Goal: Task Accomplishment & Management: Manage account settings

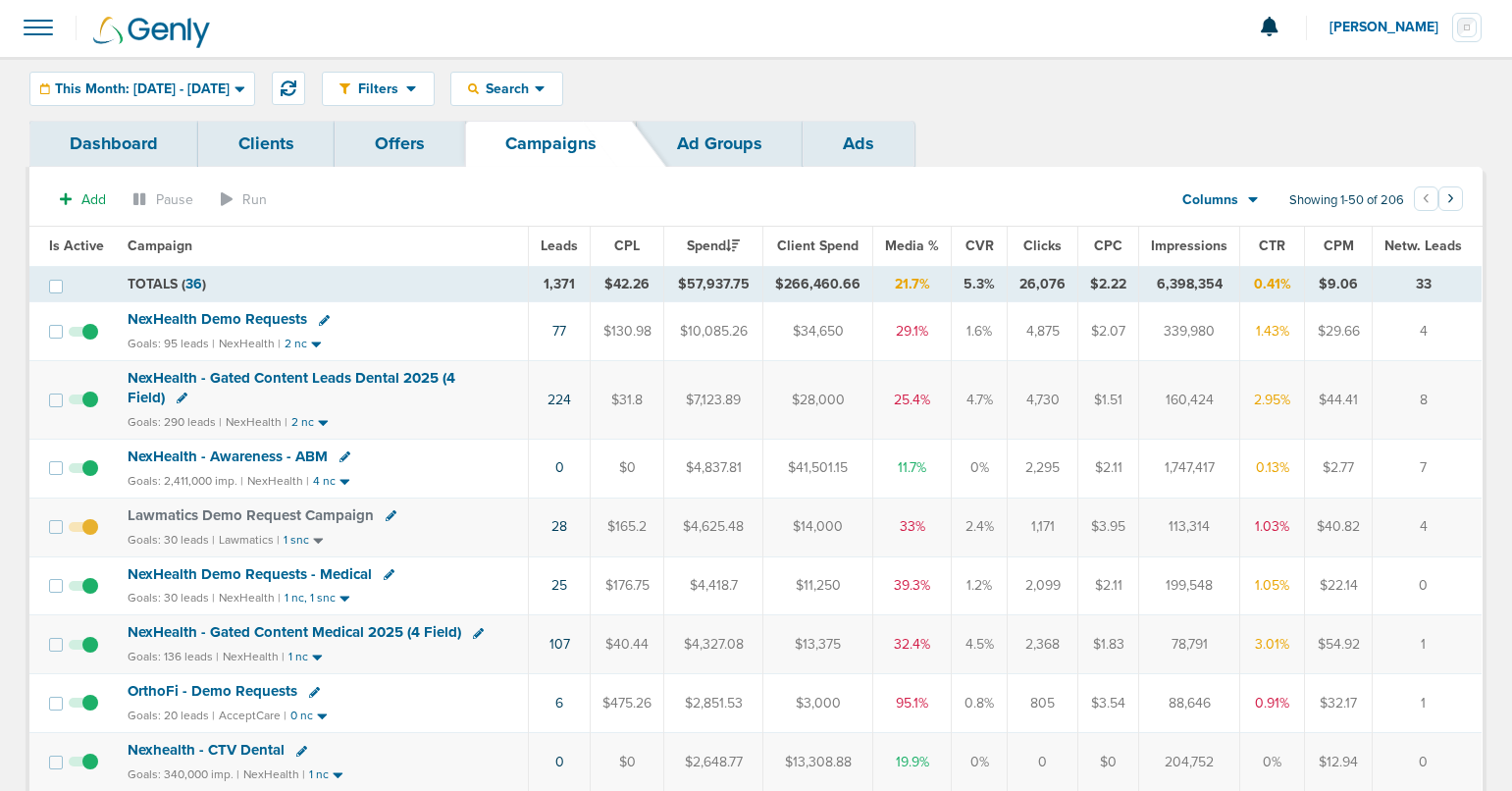
scroll to position [4, 0]
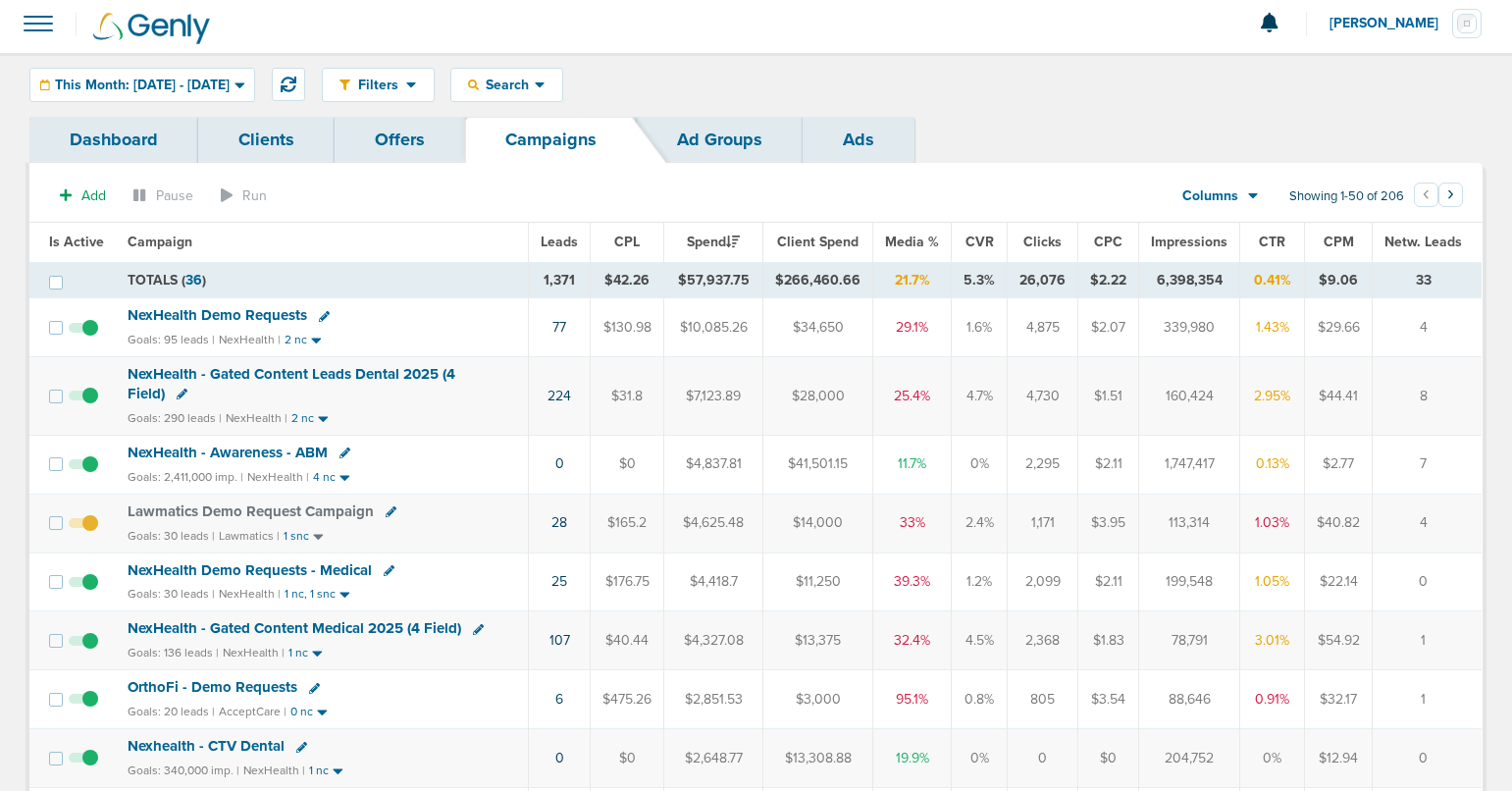
click at [38, 24] on span at bounding box center [39, 24] width 43 height 43
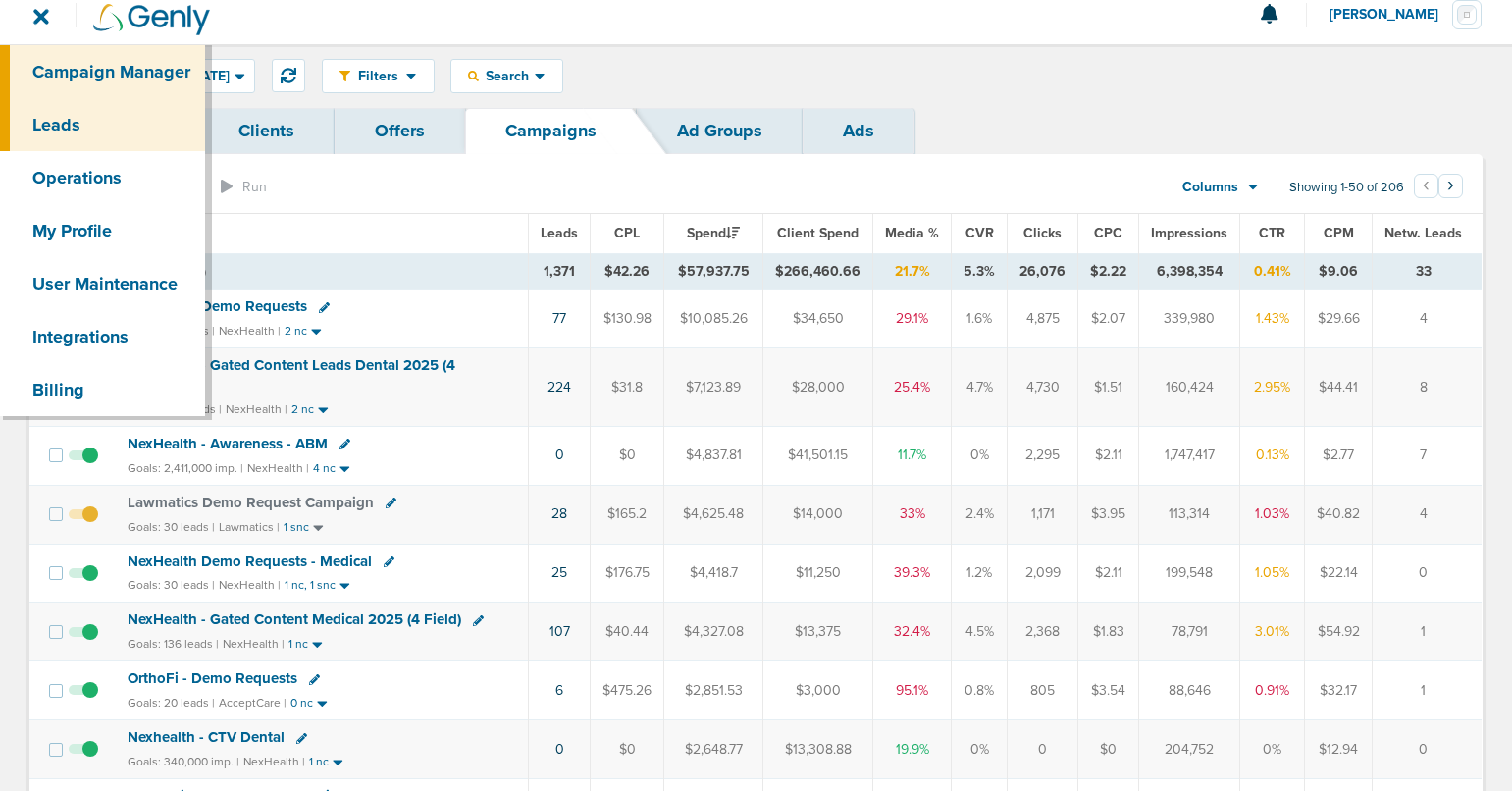
scroll to position [11, 0]
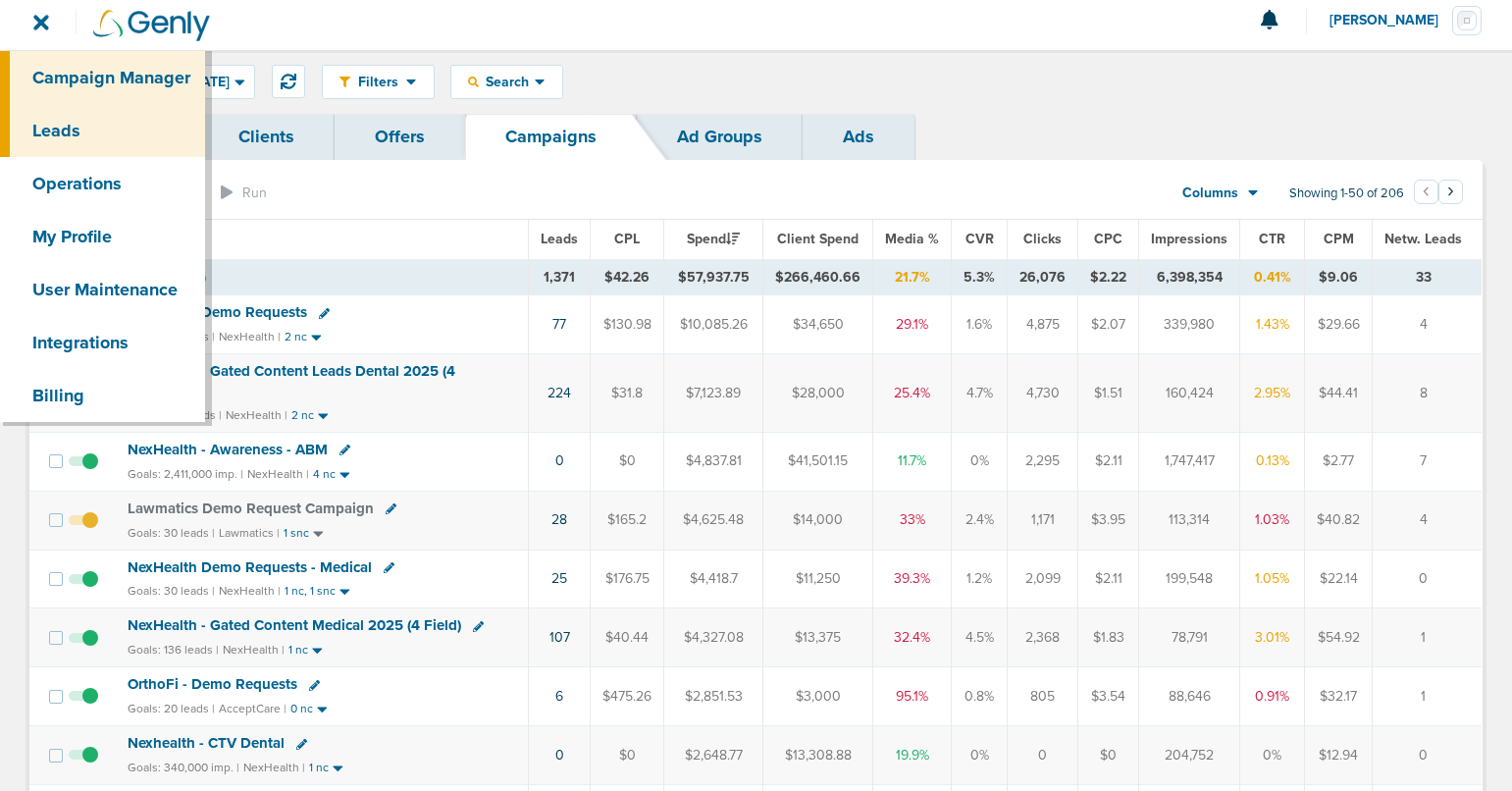
click at [62, 118] on link "Leads" at bounding box center [103, 130] width 205 height 53
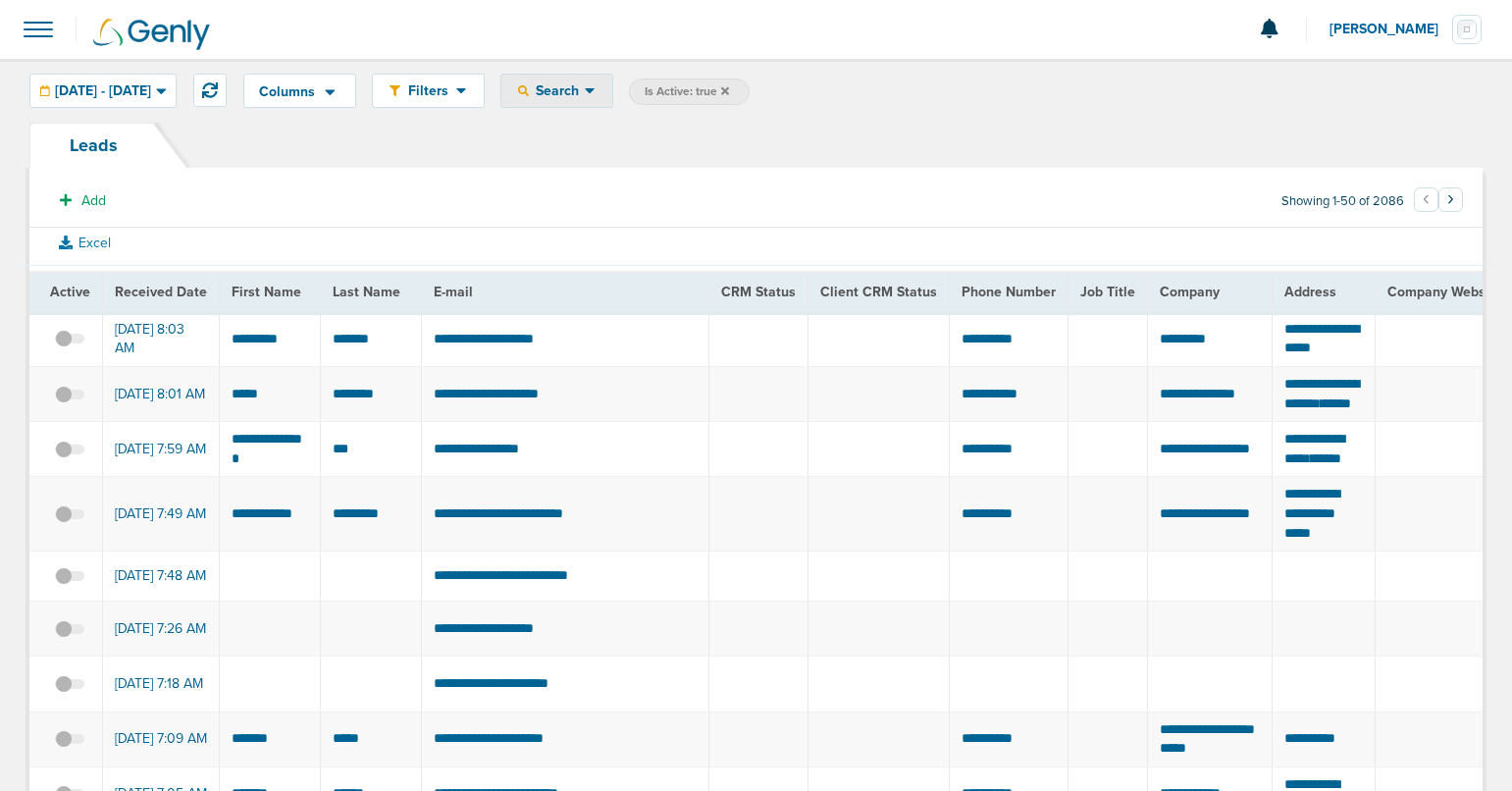
click at [585, 89] on span "Search" at bounding box center [556, 90] width 56 height 17
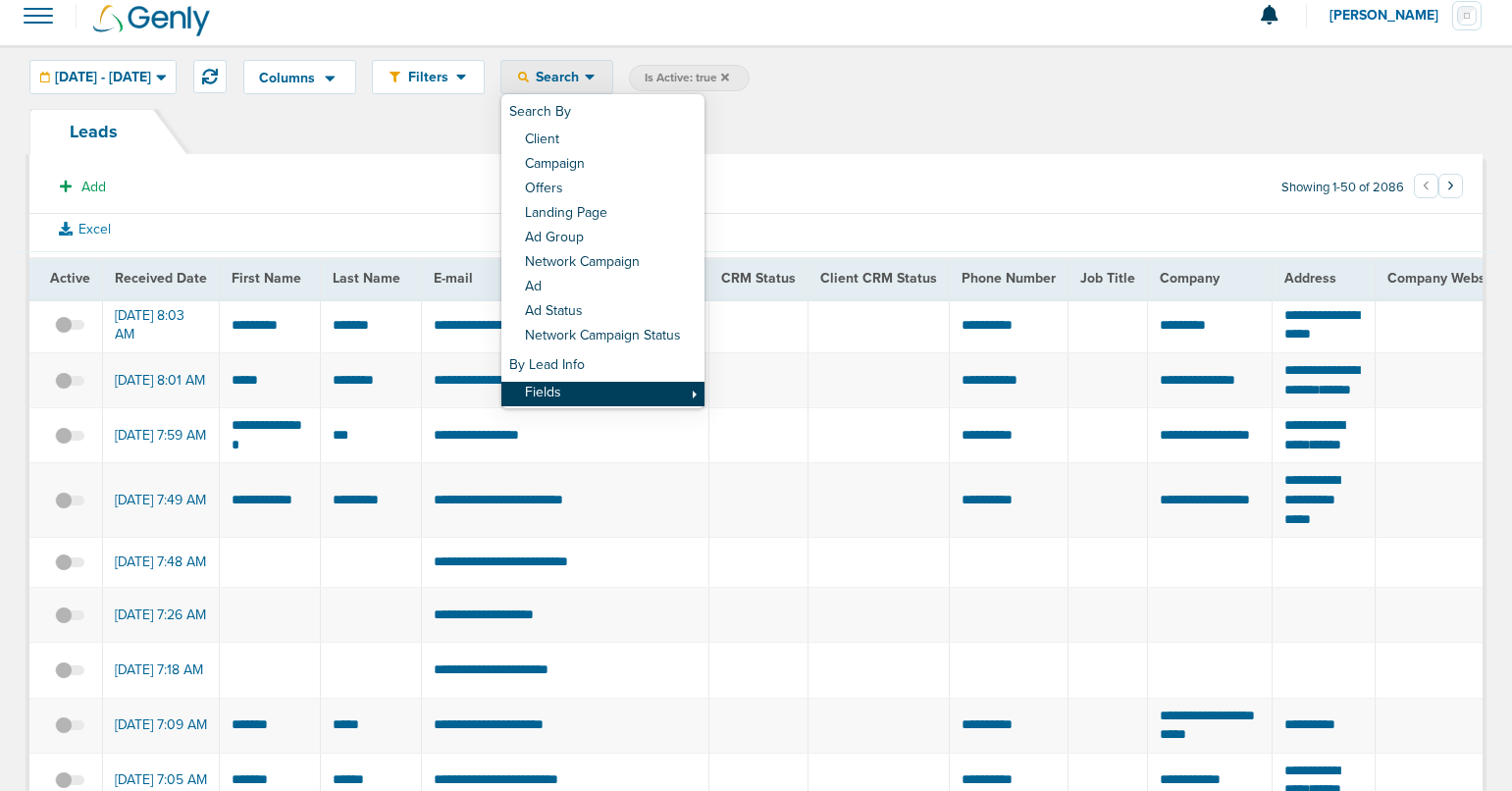
click at [676, 405] on div "Search By Client Campaign Offers Landing Page Ad Group Network Campaign Ad Ad S…" at bounding box center [603, 251] width 203 height 314
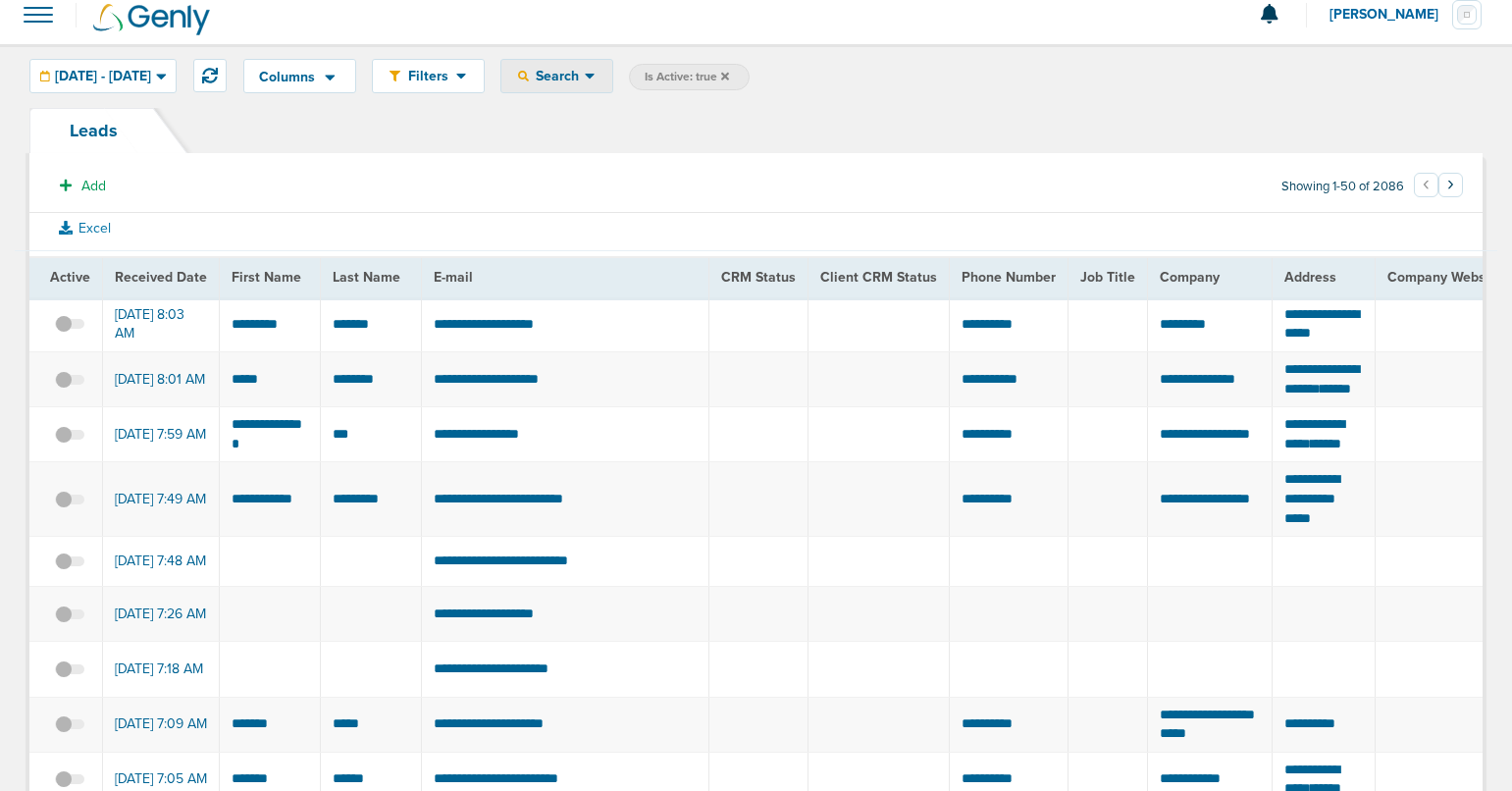
scroll to position [10, 0]
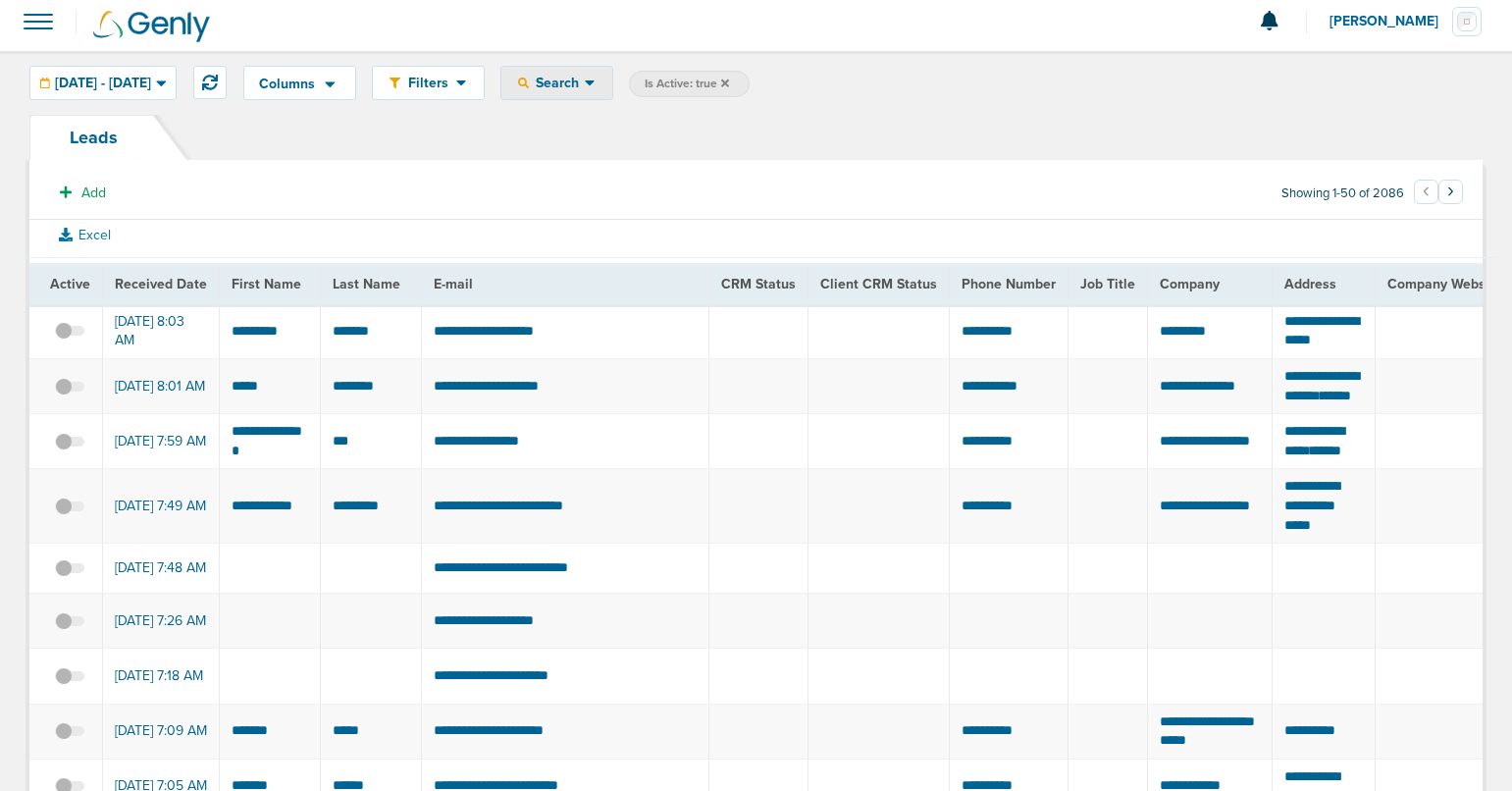
click at [612, 72] on div "Search" at bounding box center [557, 83] width 111 height 33
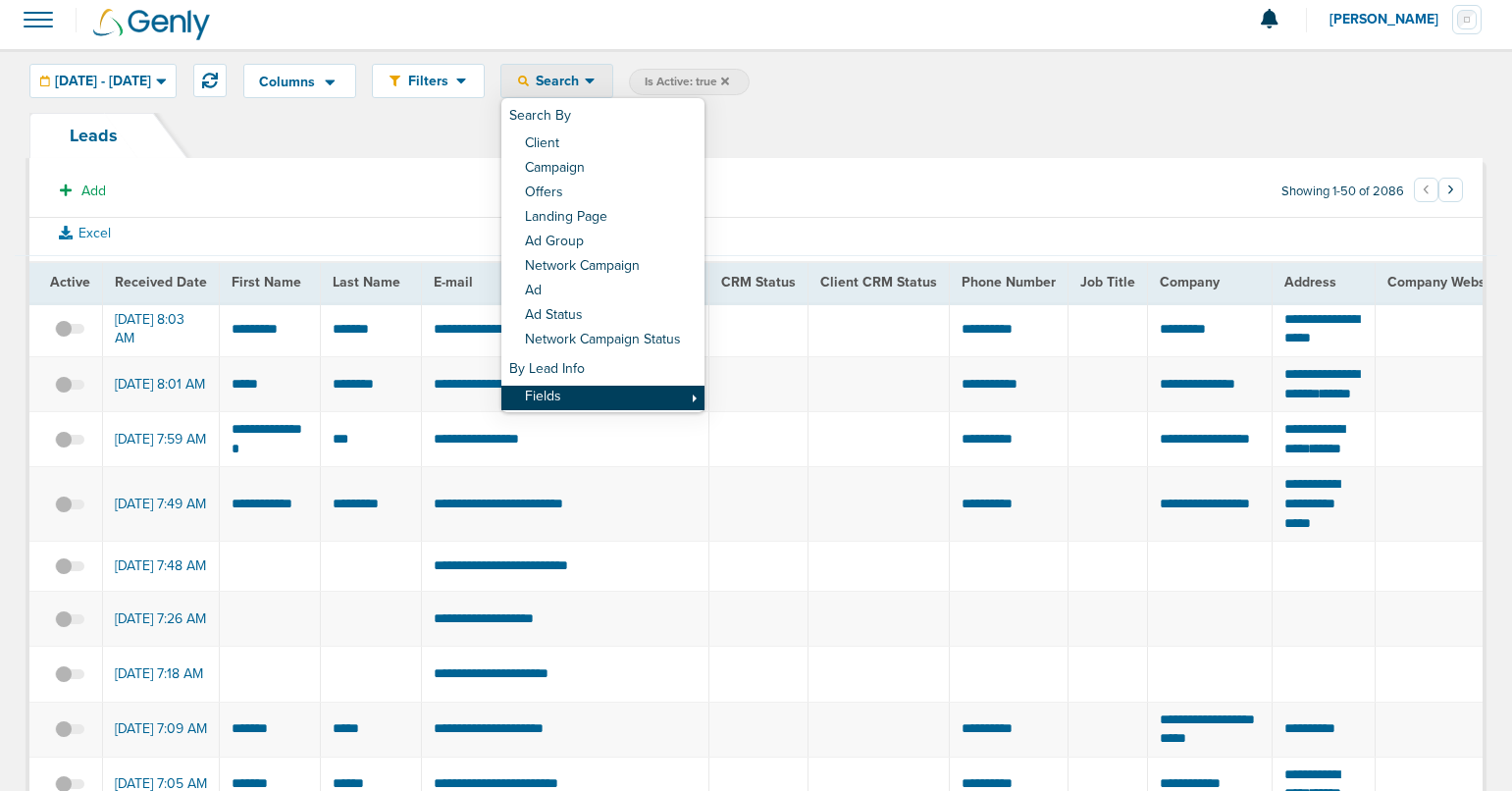
click at [640, 399] on link "Fields" at bounding box center [603, 397] width 203 height 25
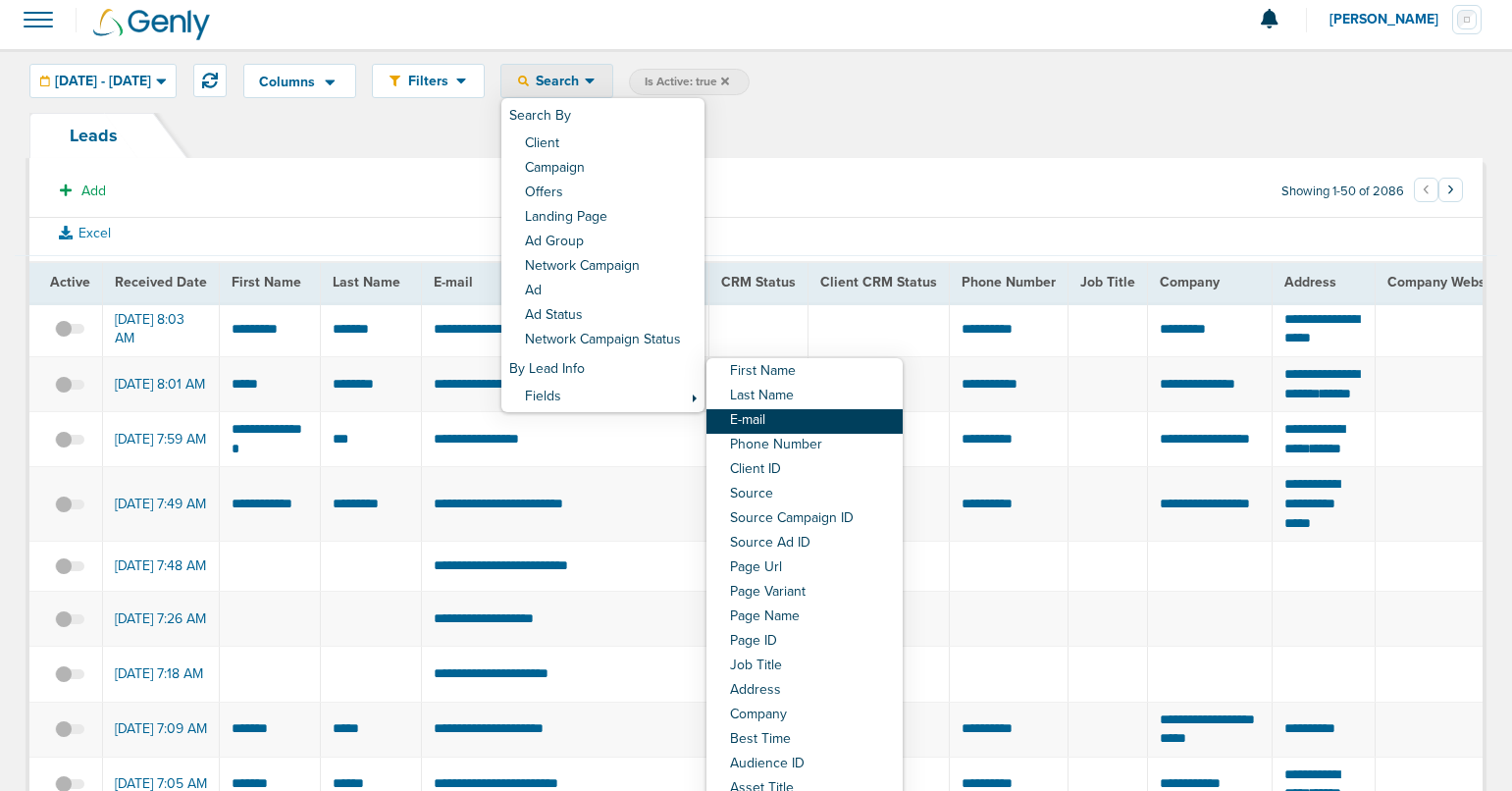
click at [828, 418] on link "E-mail" at bounding box center [804, 421] width 197 height 25
select select "email"
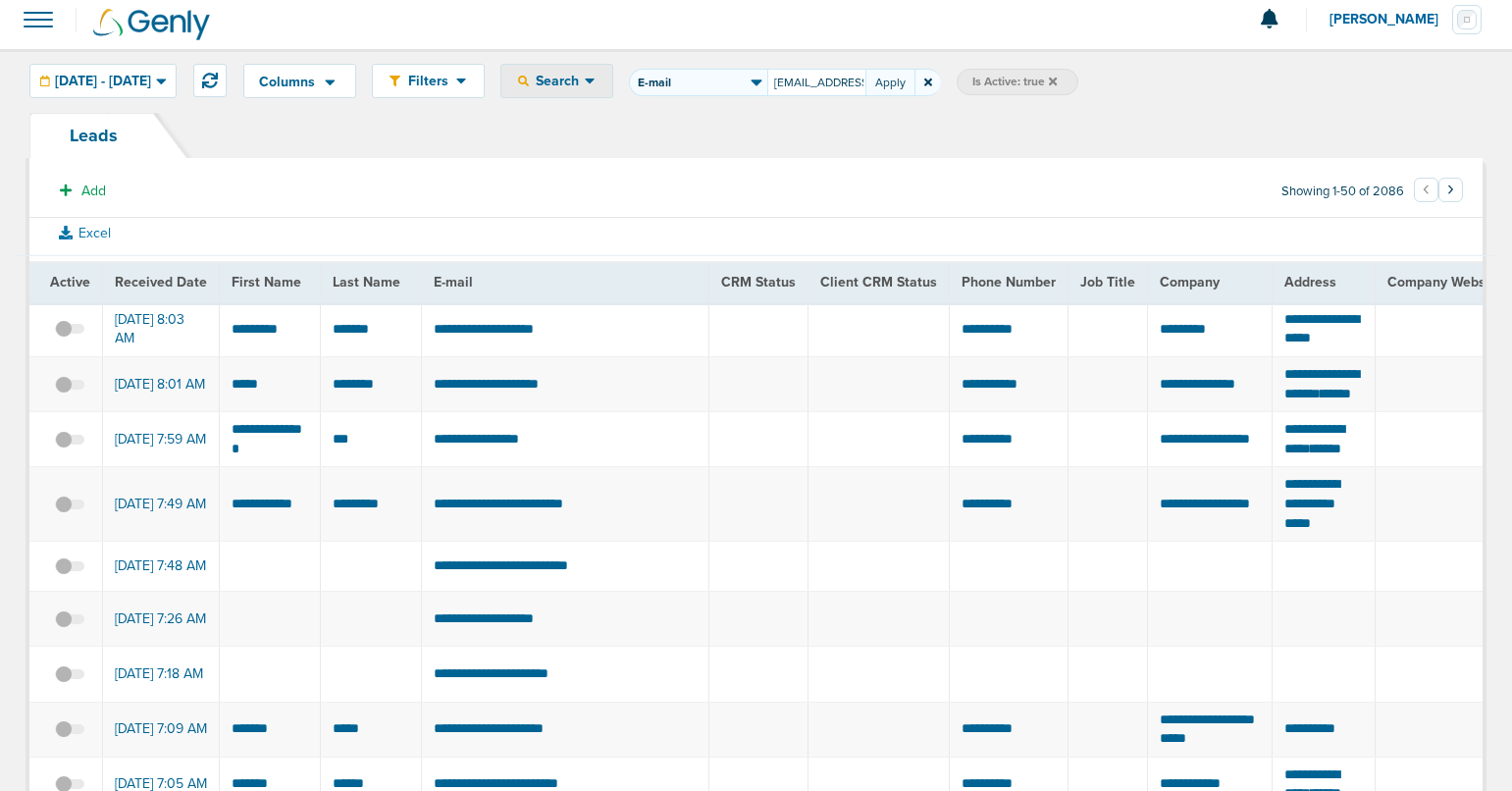
scroll to position [0, 36]
type input "[EMAIL_ADDRESS][DOMAIN_NAME]"
click at [915, 82] on button "Apply" at bounding box center [890, 83] width 49 height 28
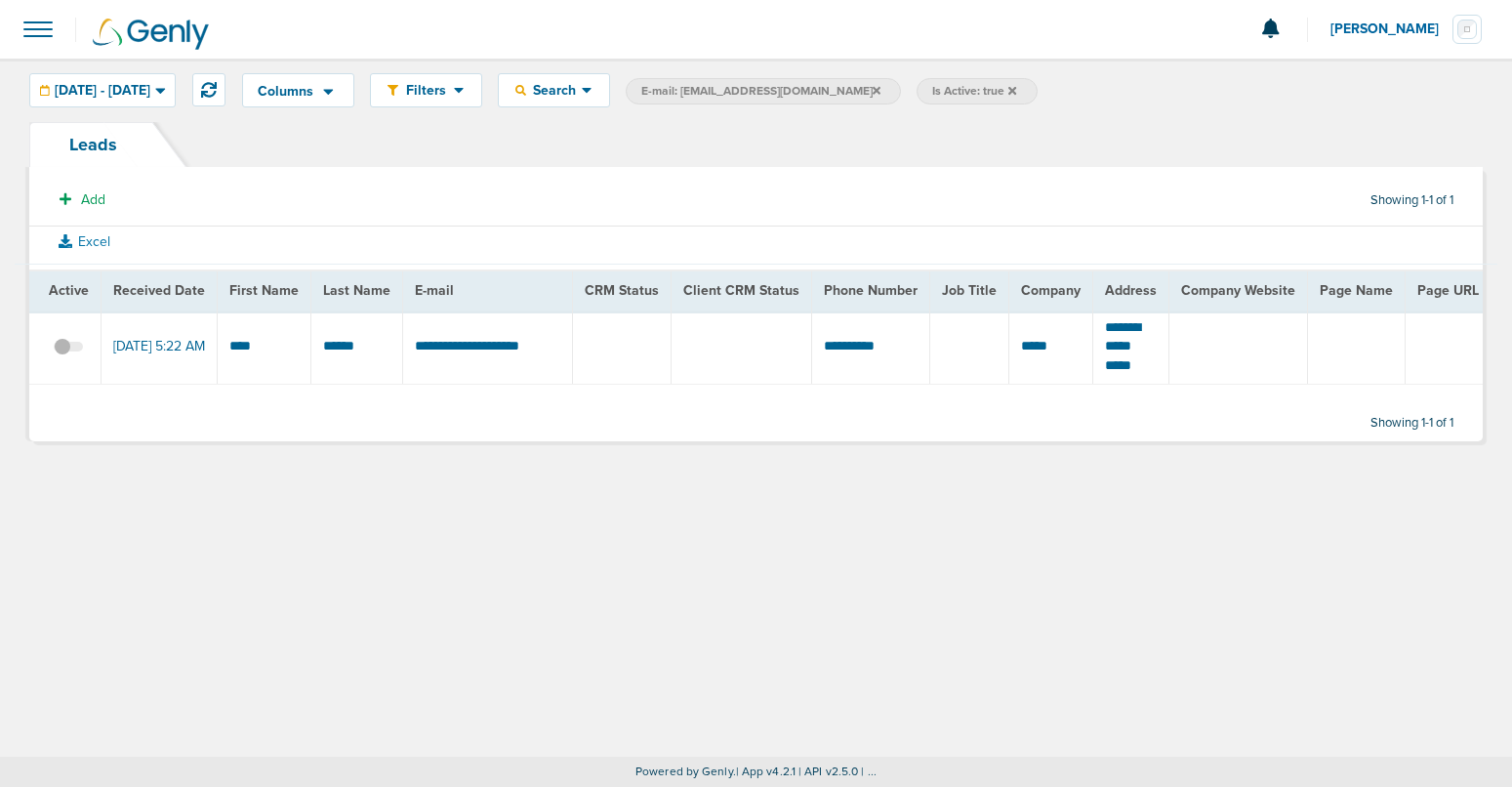
click at [74, 357] on span at bounding box center [69, 357] width 29 height 0
click at [69, 351] on input "checkbox" at bounding box center [69, 351] width 0 height 0
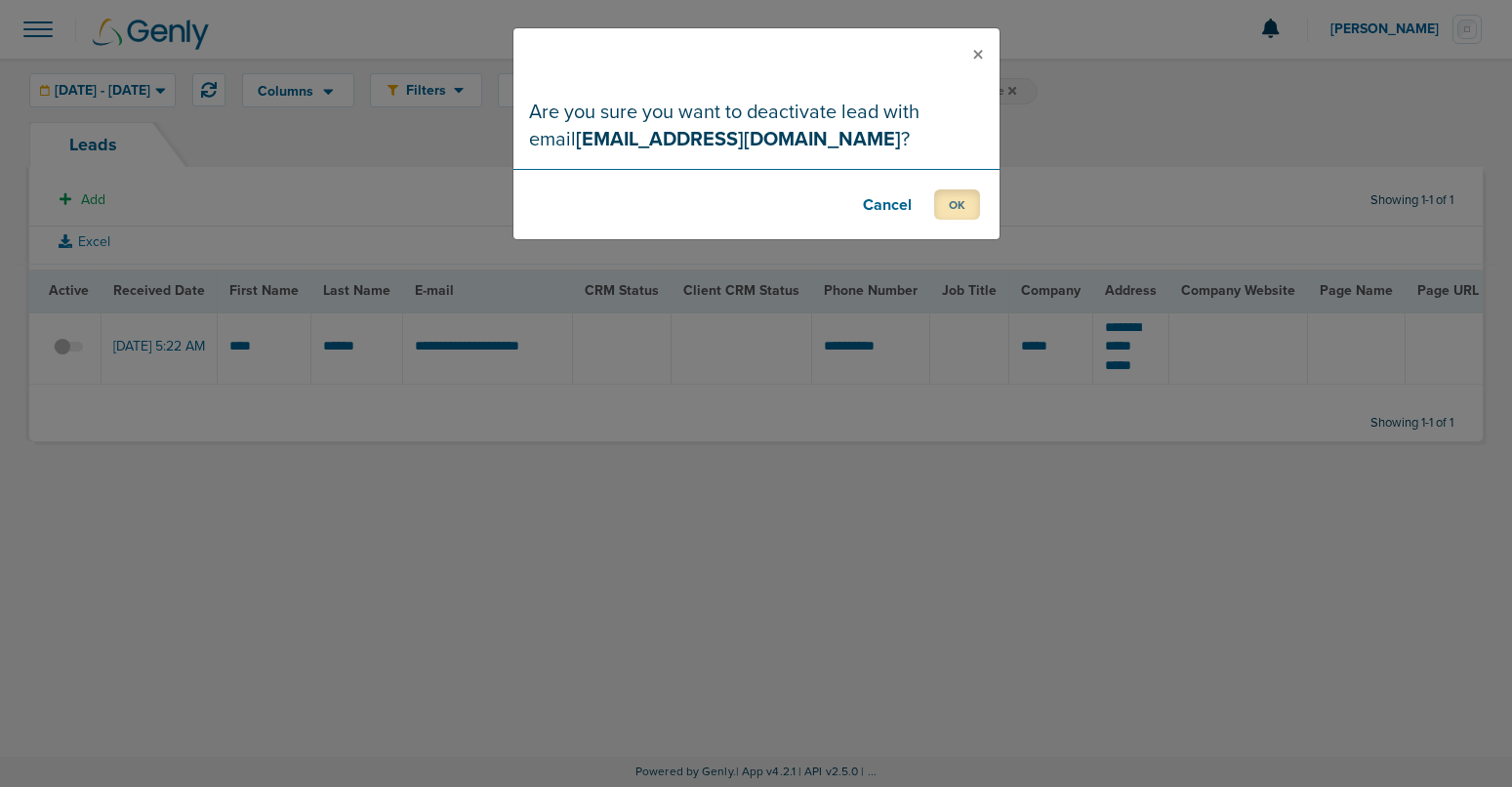
click at [952, 207] on button "OK" at bounding box center [957, 204] width 46 height 30
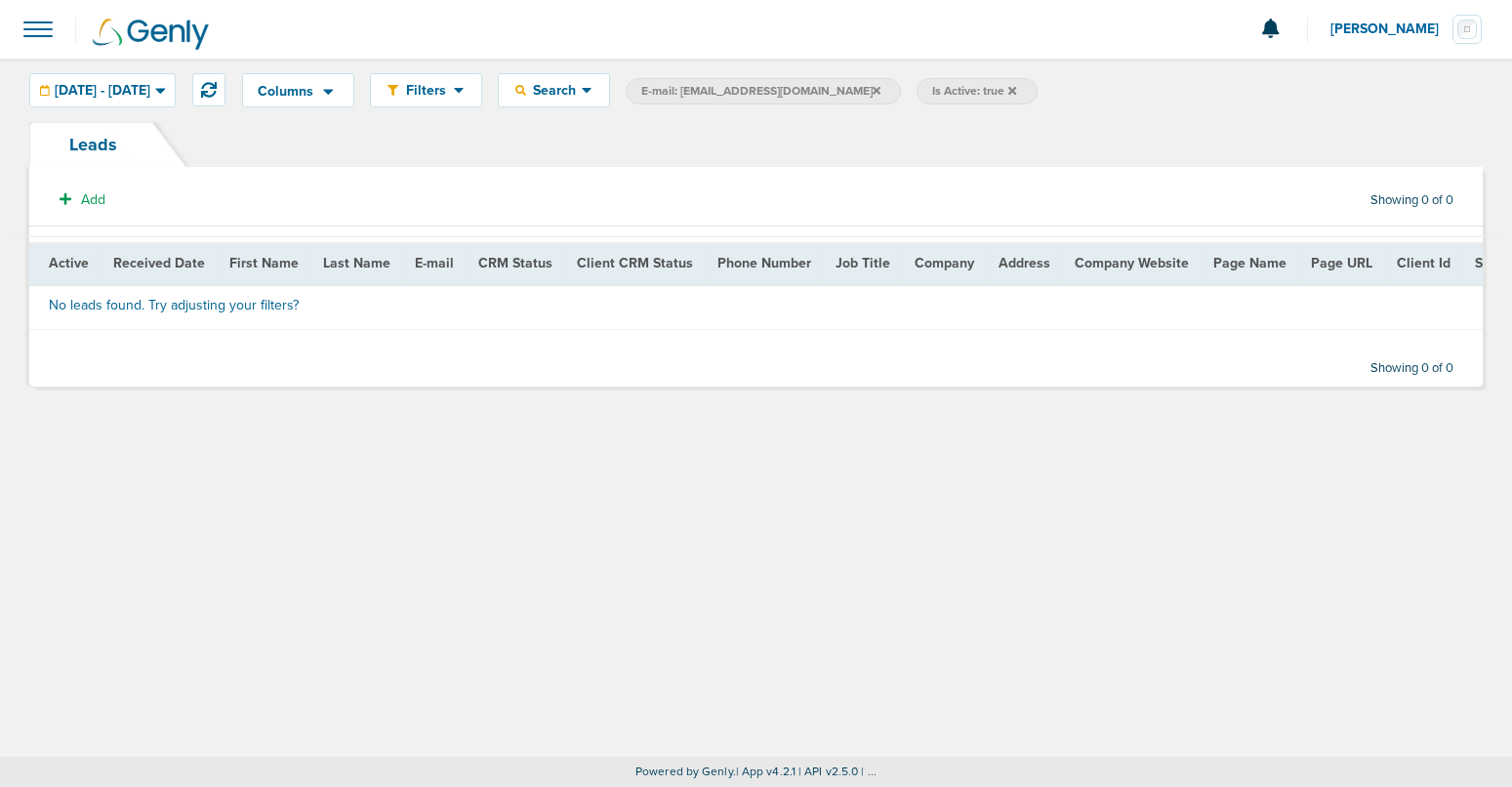
click at [775, 90] on span "E-mail: [EMAIL_ADDRESS][DOMAIN_NAME]" at bounding box center [760, 90] width 239 height 17
select select "email"
drag, startPoint x: 916, startPoint y: 91, endPoint x: 794, endPoint y: 90, distance: 122.0
click at [794, 90] on label "First Name Last Name E-mail Phone Number Client ID Source Source Campaign ID So…" at bounding box center [781, 91] width 310 height 28
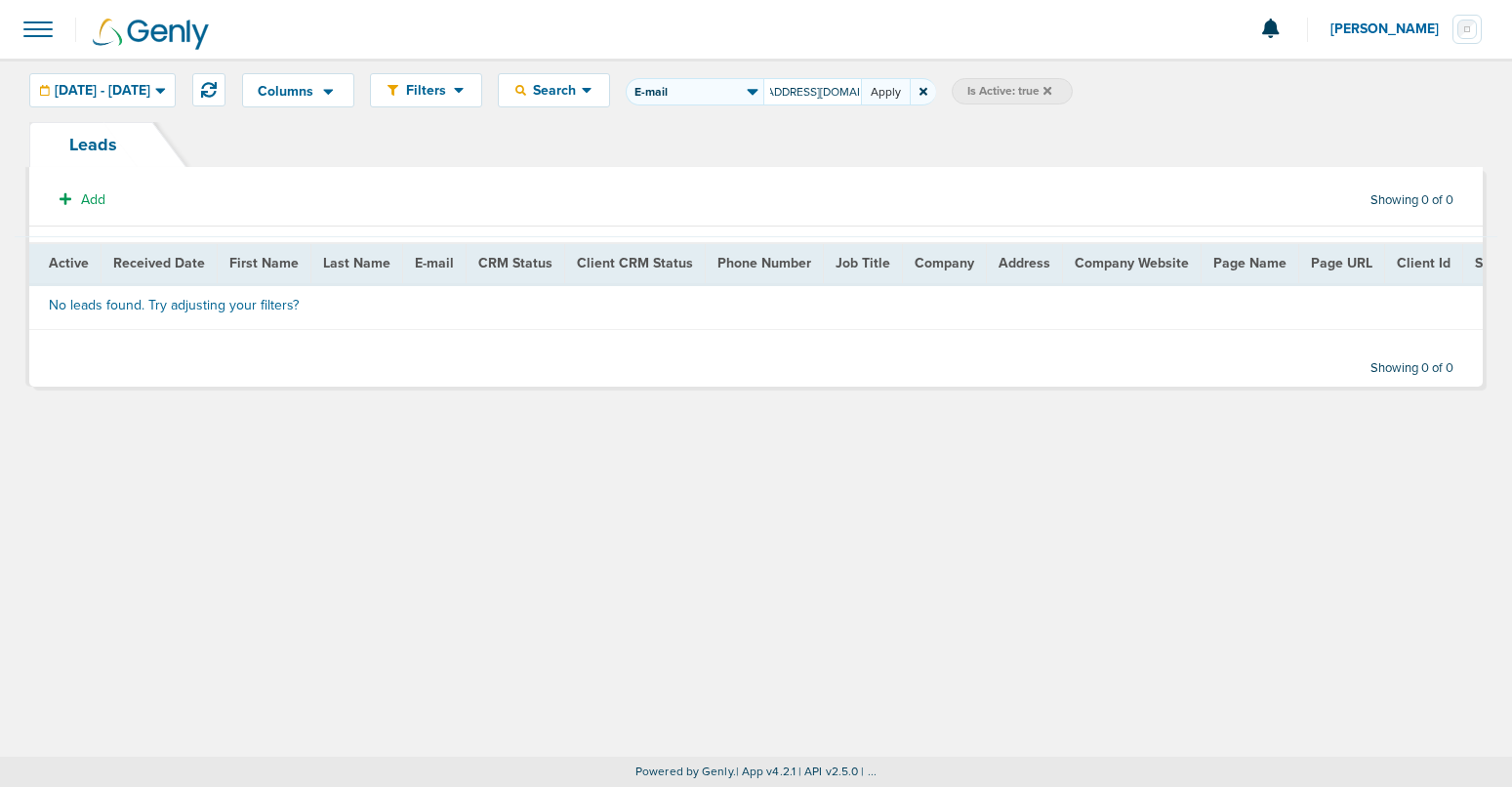
type input "[EMAIL_ADDRESS][DOMAIN_NAME]"
click at [910, 91] on button "Apply" at bounding box center [885, 91] width 49 height 28
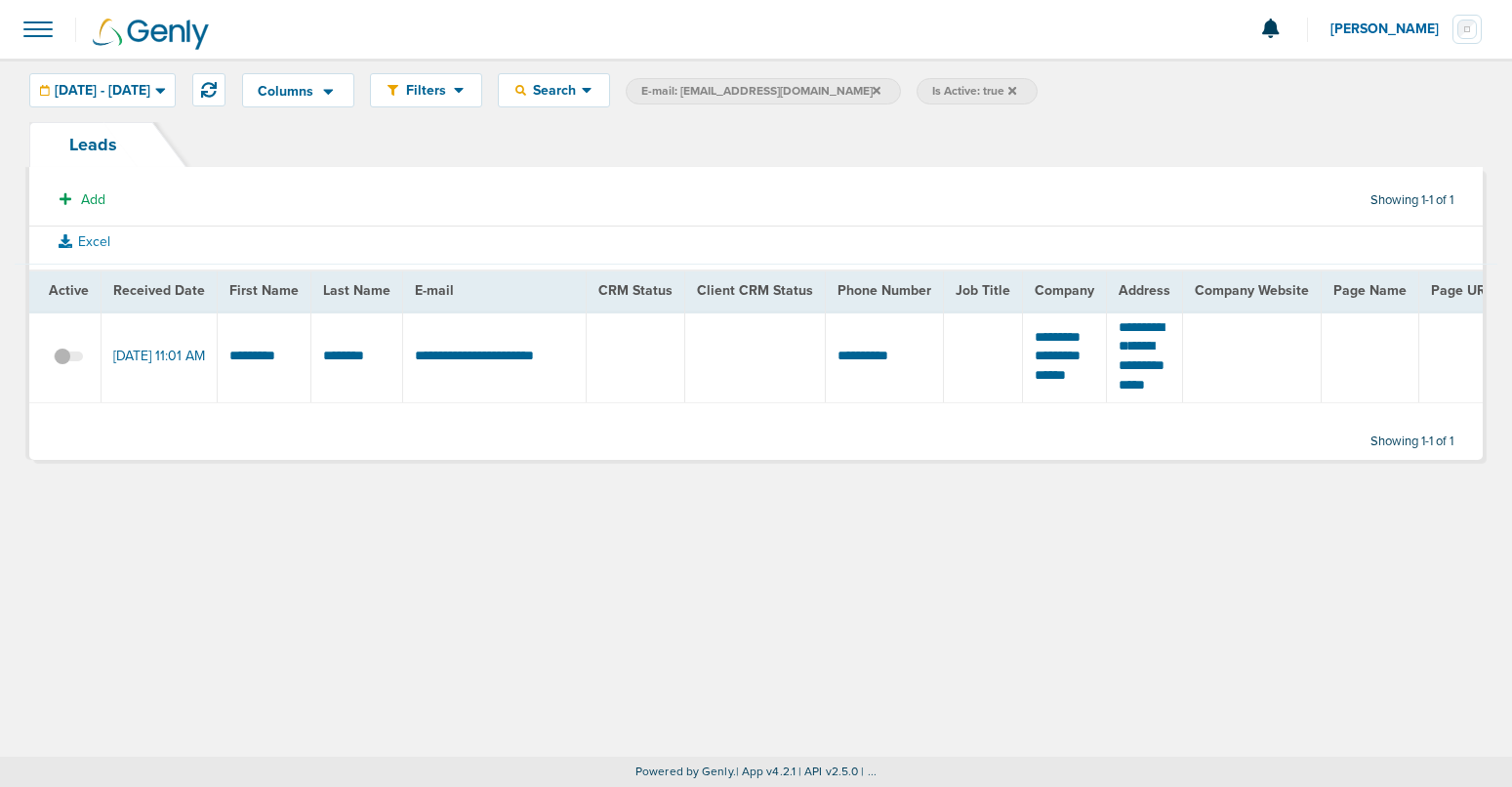
click at [798, 87] on span "E-mail: [EMAIL_ADDRESS][DOMAIN_NAME]" at bounding box center [760, 90] width 239 height 17
select select "email"
drag, startPoint x: 919, startPoint y: 92, endPoint x: 687, endPoint y: 73, distance: 232.8
click at [687, 73] on div "Columns Save selections Reset to defaults Is Active Received Date First Name La…" at bounding box center [862, 89] width 1240 height 34
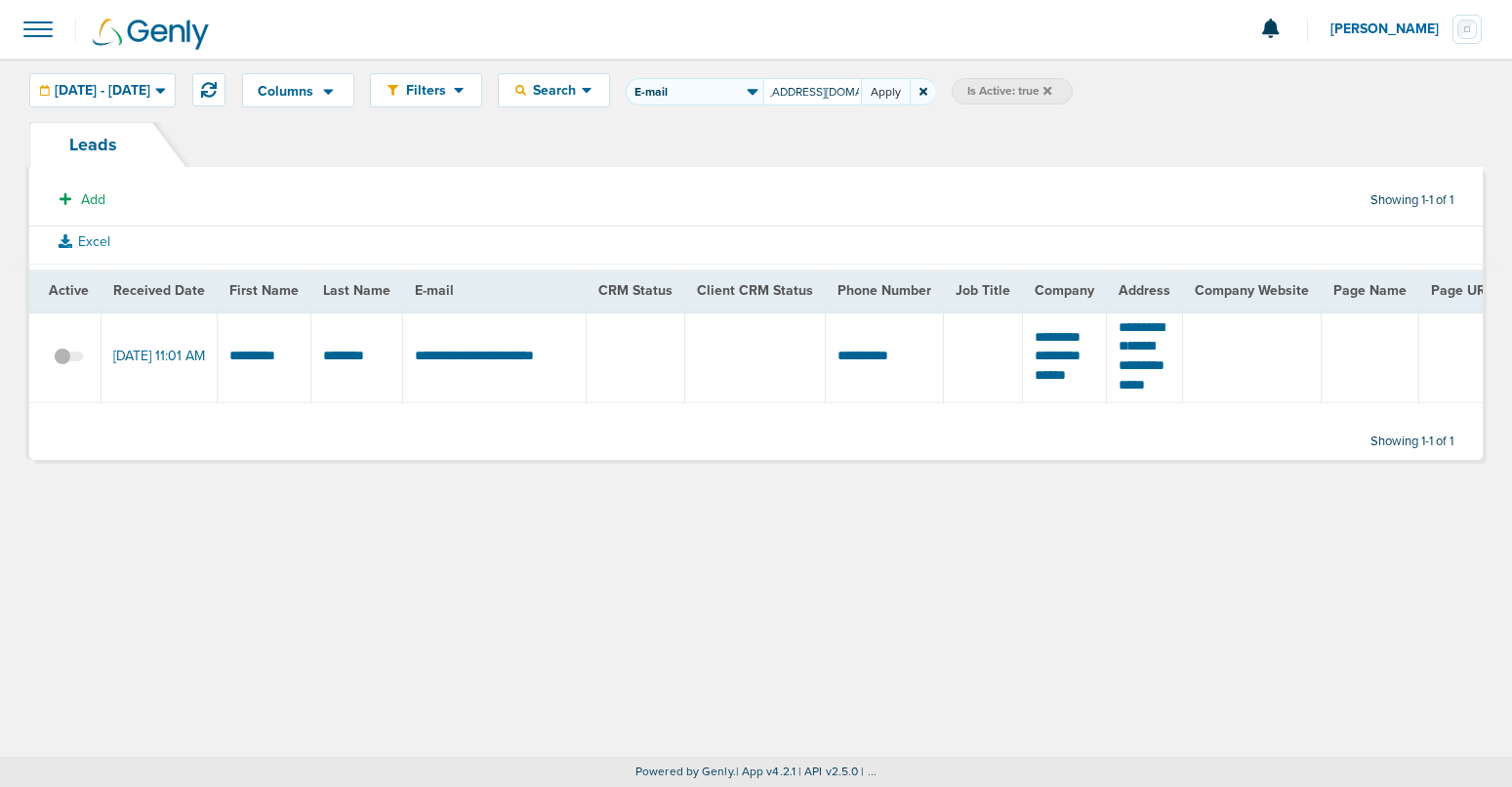
type input "[EMAIL_ADDRESS][DOMAIN_NAME]"
click at [910, 92] on button "Apply" at bounding box center [885, 91] width 49 height 28
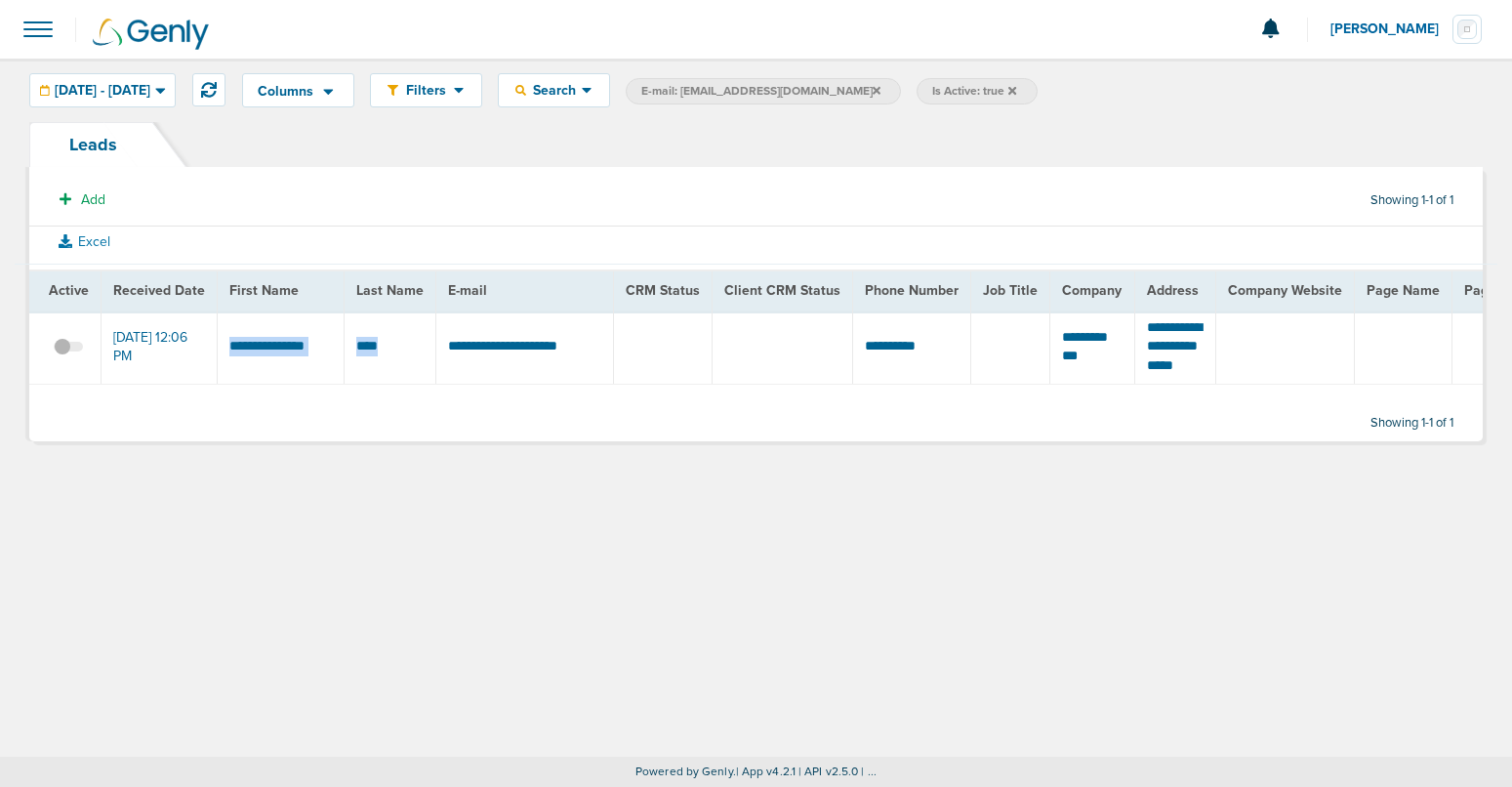
drag, startPoint x: 218, startPoint y: 353, endPoint x: 402, endPoint y: 356, distance: 184.0
copy td "*"
click at [73, 357] on span at bounding box center [69, 357] width 29 height 0
click at [69, 351] on input "checkbox" at bounding box center [69, 351] width 0 height 0
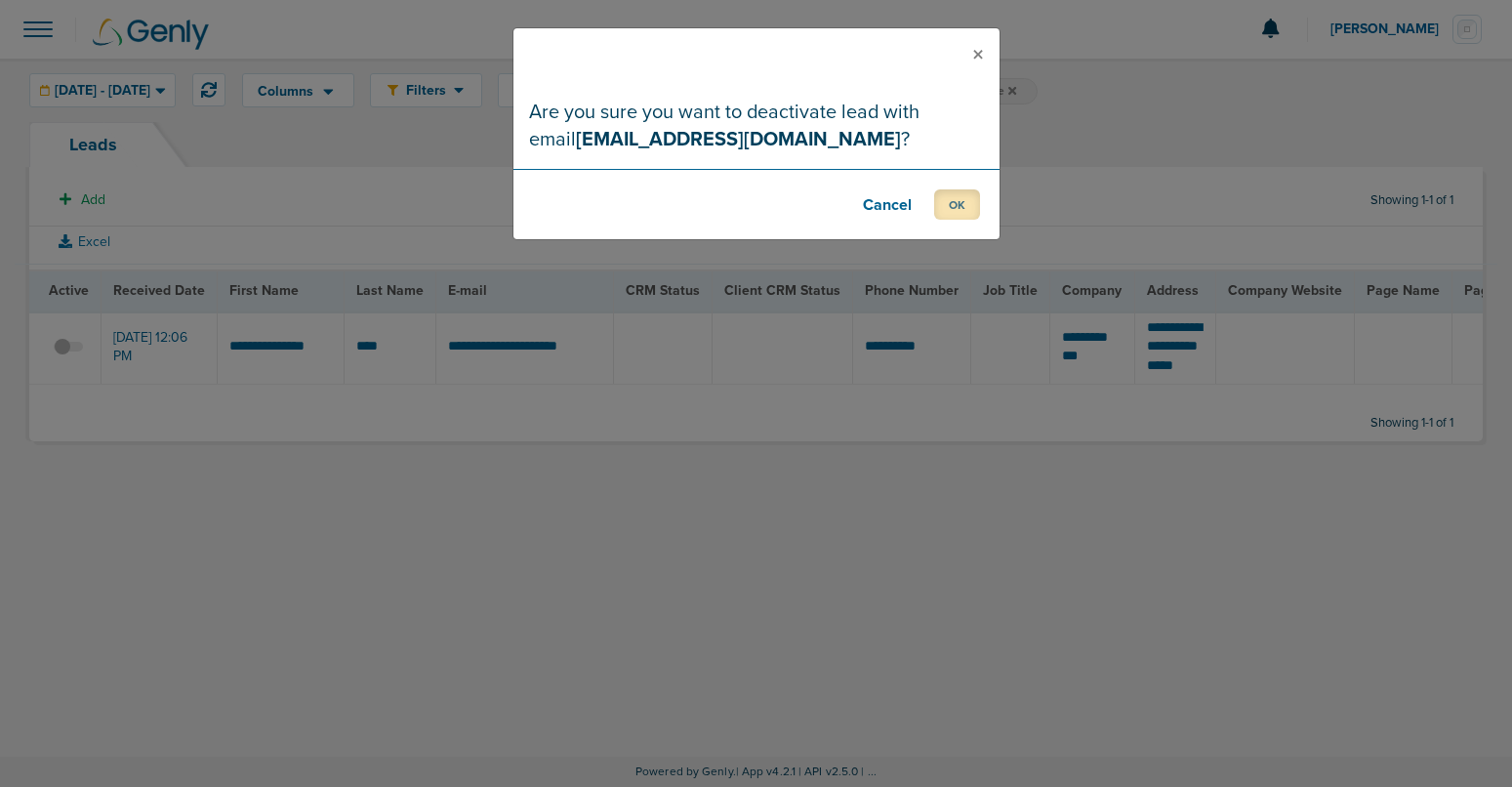
click at [957, 201] on button "OK" at bounding box center [957, 204] width 46 height 30
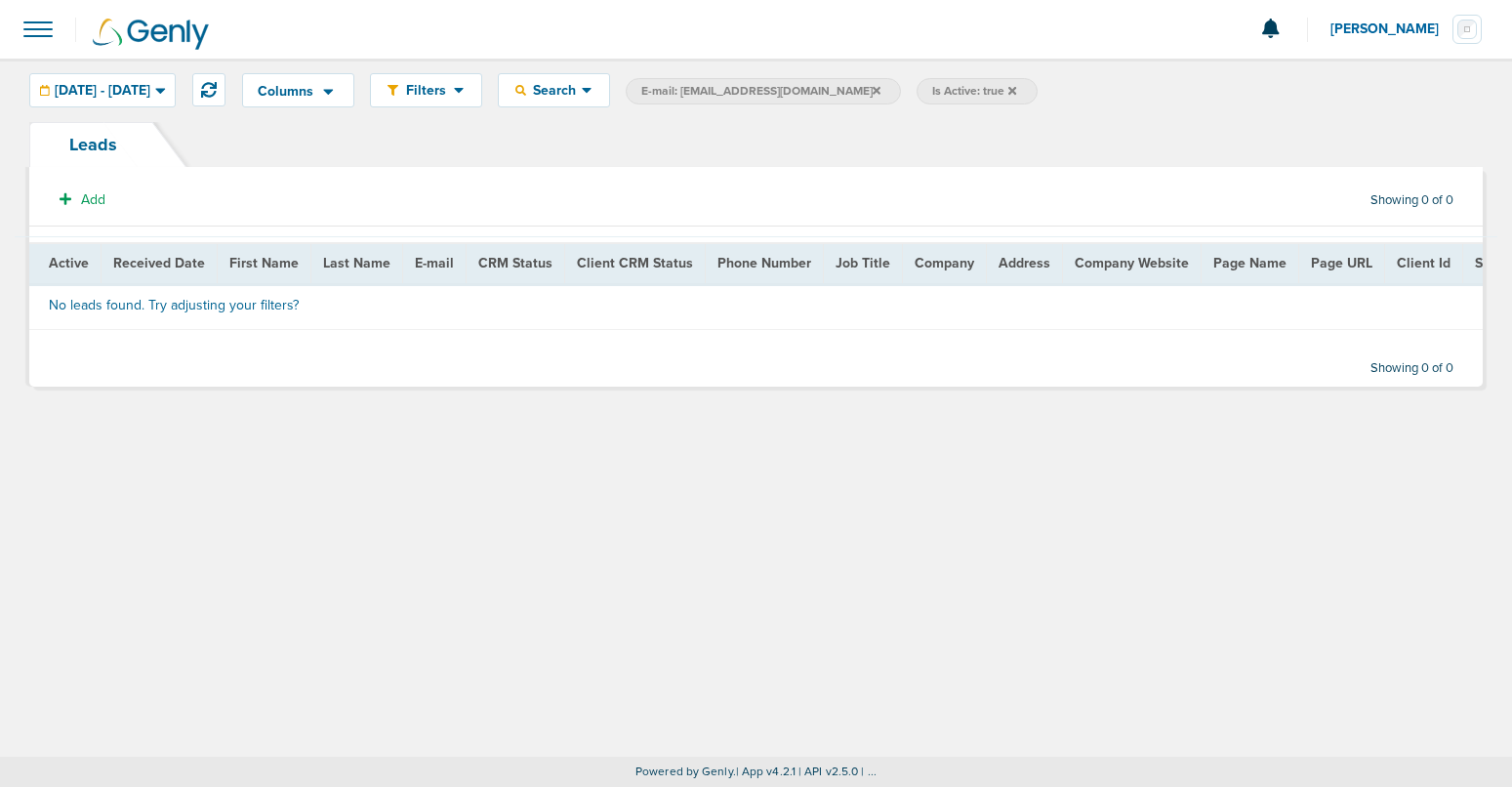
click at [793, 89] on span "E-mail: [EMAIL_ADDRESS][DOMAIN_NAME]" at bounding box center [760, 90] width 239 height 17
select select "email"
drag, startPoint x: 917, startPoint y: 89, endPoint x: 710, endPoint y: 78, distance: 207.3
click at [684, 80] on label "First Name Last Name E-mail Phone Number Client ID Source Source Campaign ID So…" at bounding box center [781, 91] width 310 height 28
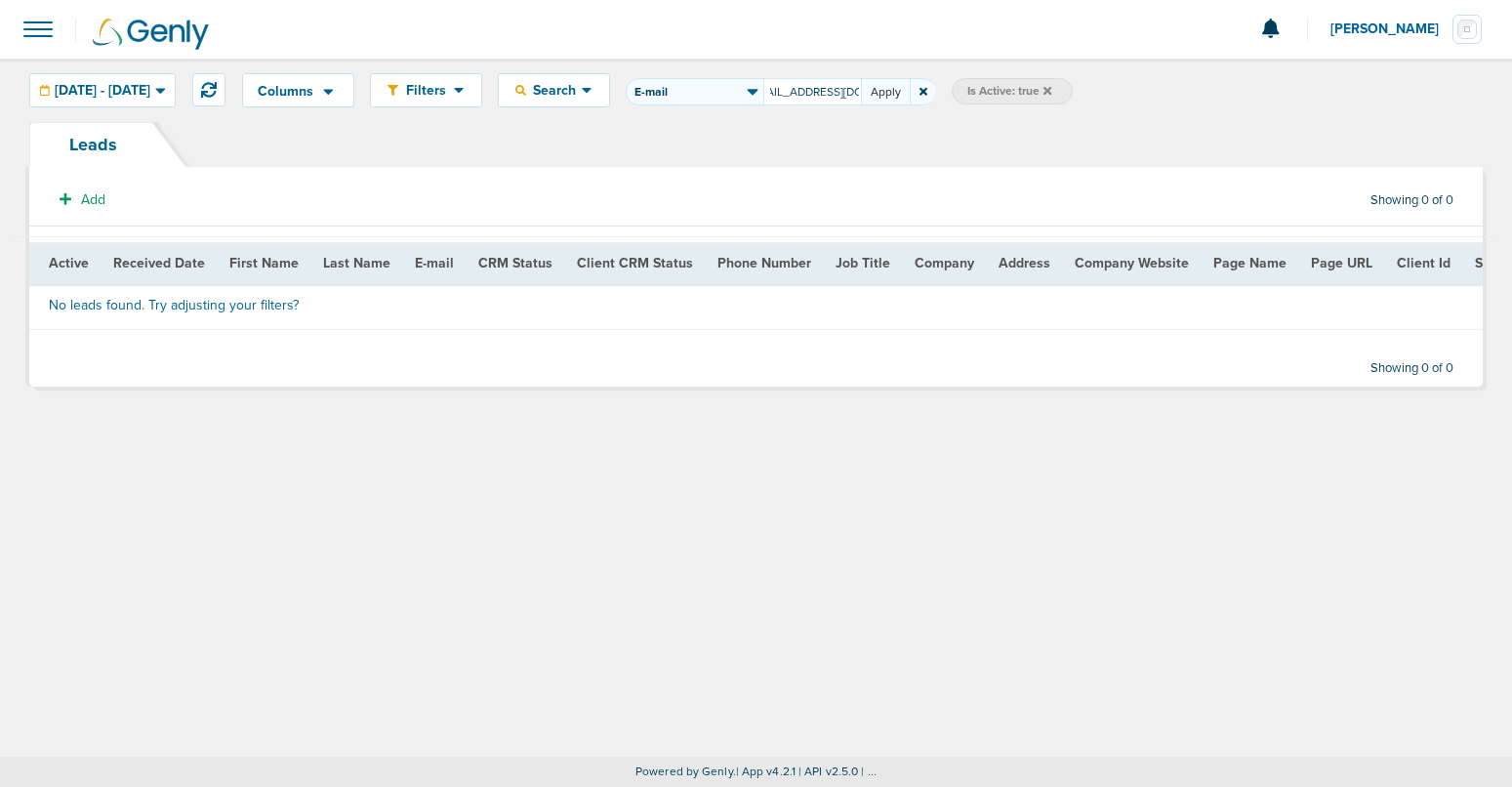
type input "[EMAIL_ADDRESS][DOMAIN_NAME]"
click at [910, 91] on button "Apply" at bounding box center [885, 91] width 49 height 28
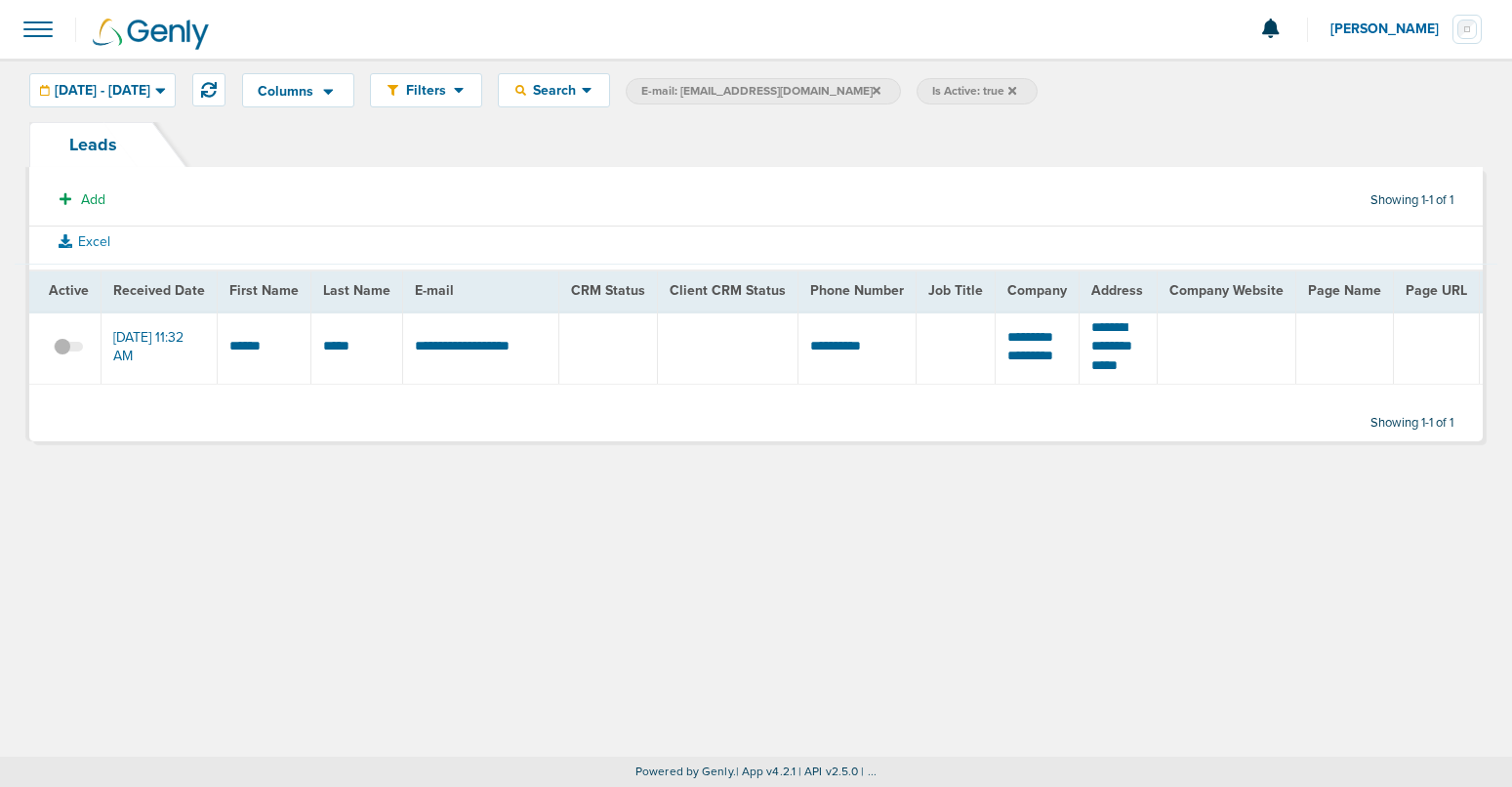
click at [68, 357] on span at bounding box center [69, 357] width 29 height 0
click at [69, 351] on input "checkbox" at bounding box center [69, 351] width 0 height 0
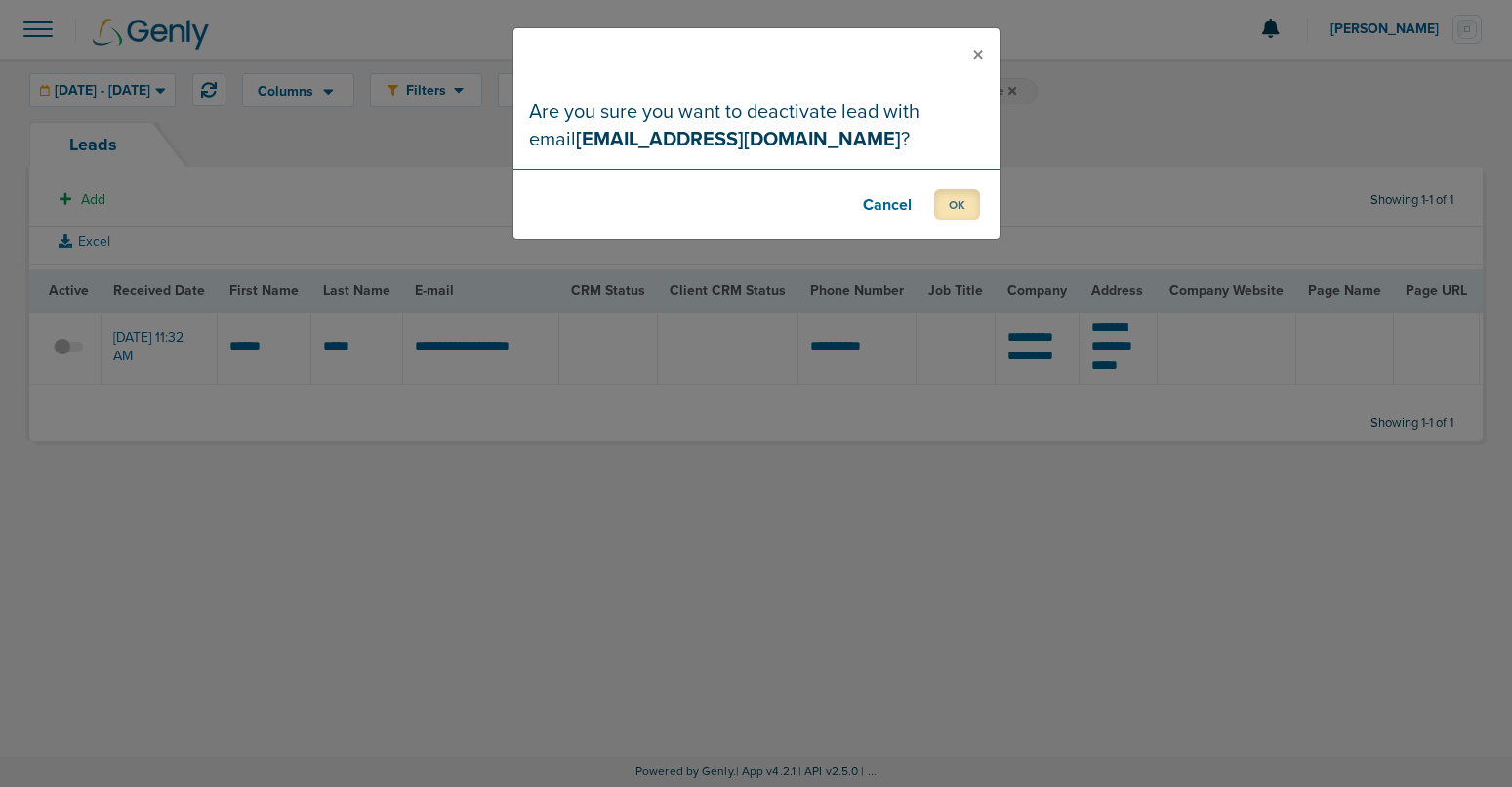
click at [963, 204] on button "OK" at bounding box center [957, 204] width 46 height 30
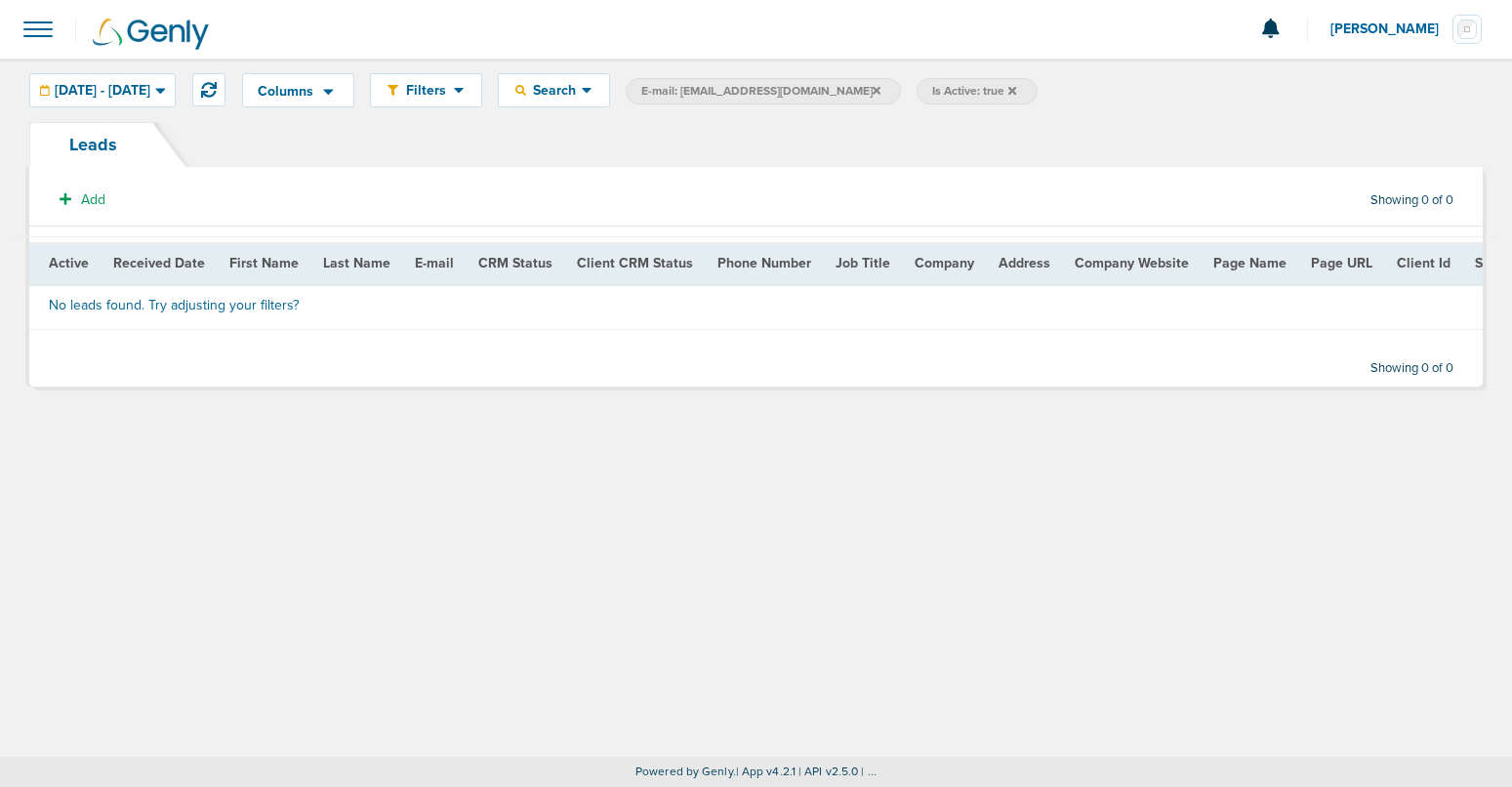
click at [779, 86] on span "E-mail: [EMAIL_ADDRESS][DOMAIN_NAME]" at bounding box center [760, 90] width 239 height 17
select select "email"
drag, startPoint x: 918, startPoint y: 89, endPoint x: 814, endPoint y: 86, distance: 104.0
click at [763, 88] on label "First Name Last Name E-mail Phone Number Client ID Source Source Campaign ID So…" at bounding box center [781, 91] width 310 height 28
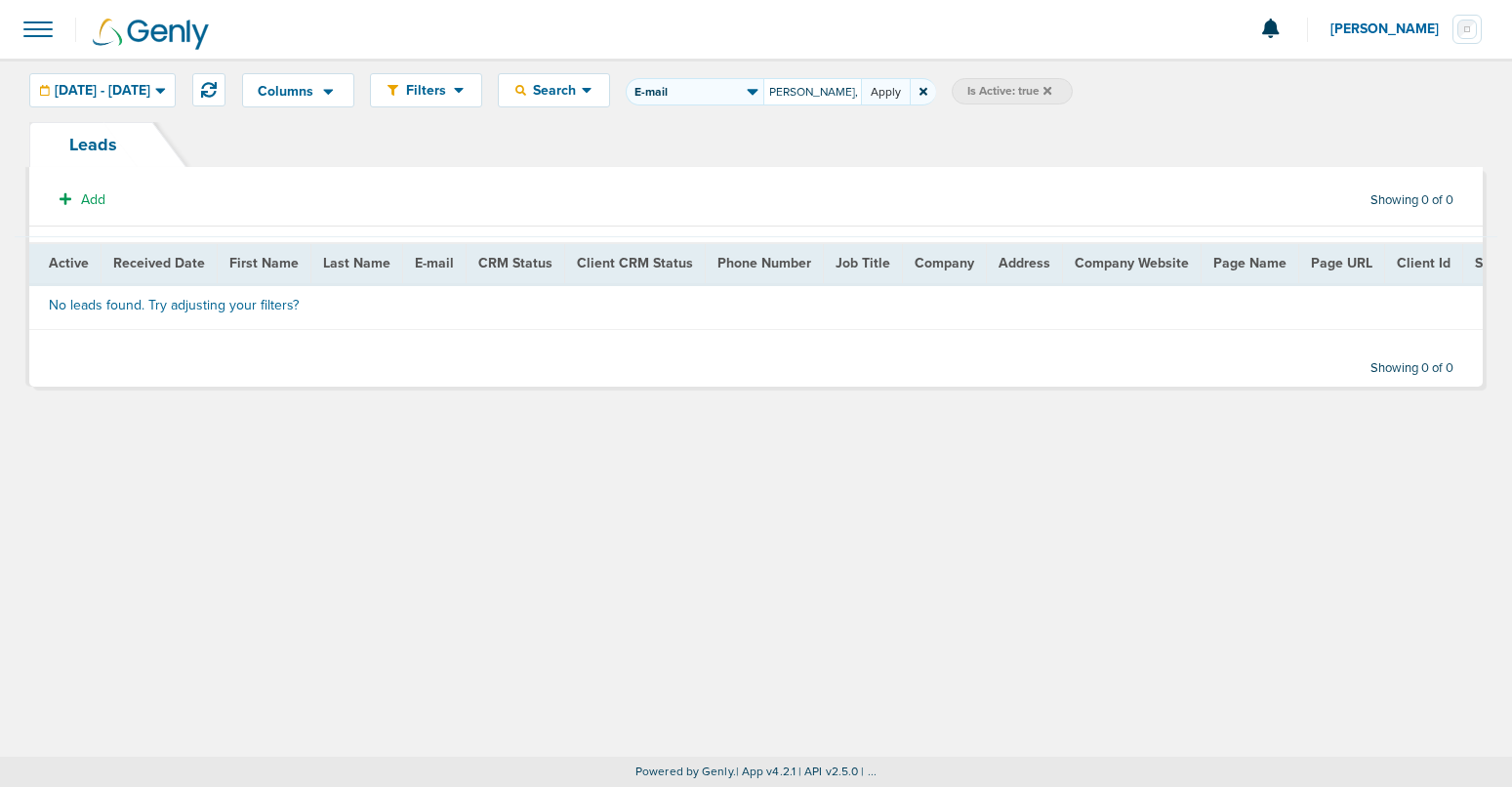
type input "Orthodontics for Families: [PERSON_NAME], DDS"
click at [910, 90] on button "Apply" at bounding box center [885, 91] width 49 height 28
click at [936, 86] on span "E-mail: Orthodontics for Families: [PERSON_NAME], DDS" at bounding box center [796, 90] width 309 height 17
select select "email"
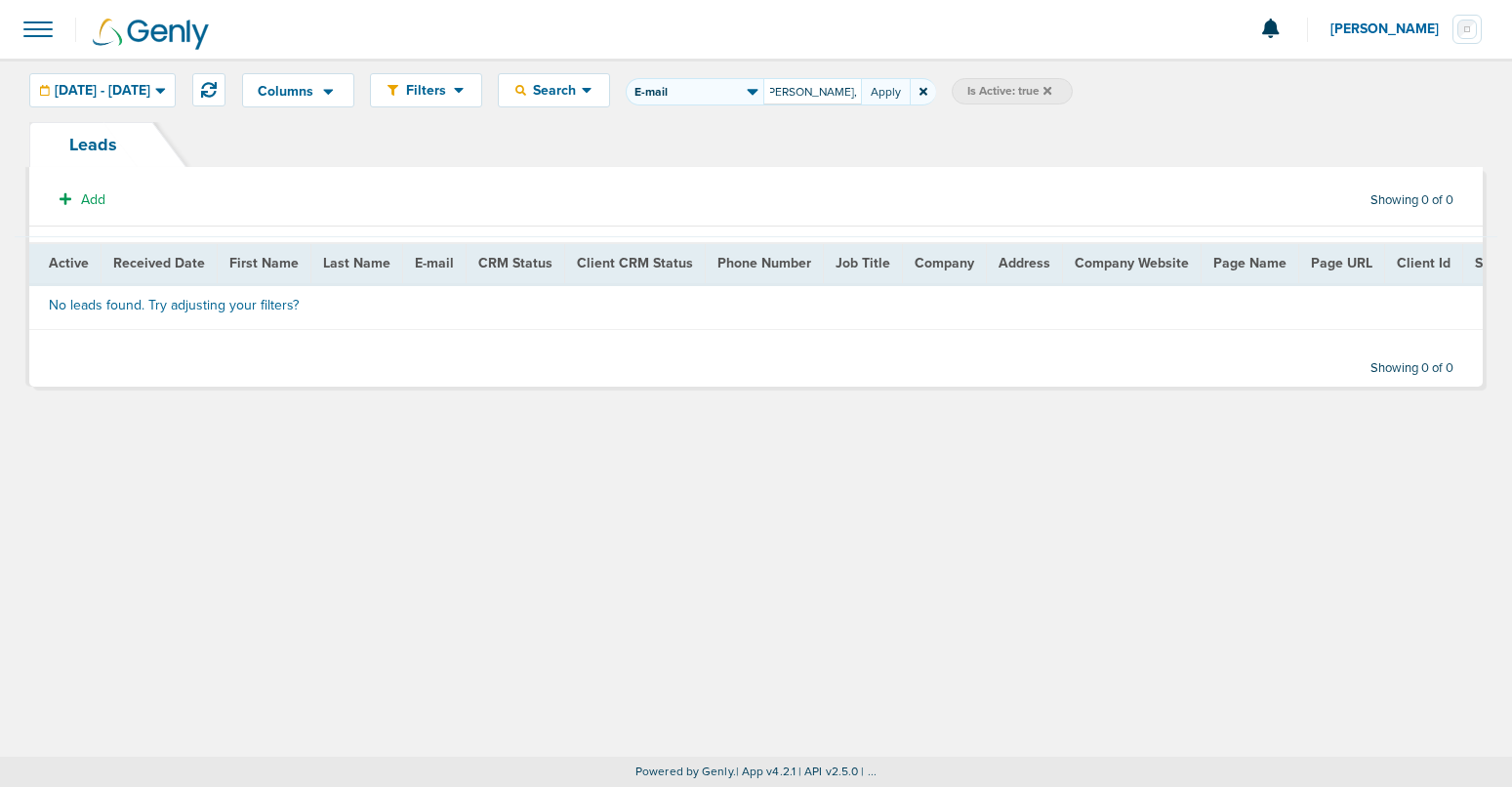
drag, startPoint x: 830, startPoint y: 90, endPoint x: 1001, endPoint y: 98, distance: 171.2
click at [1001, 98] on div "Columns Save selections Reset to defaults Is Active Received Date First Name La…" at bounding box center [862, 89] width 1240 height 34
paste input "[EMAIL_ADDRESS][DOMAIN_NAME]"
type input "[EMAIL_ADDRESS][DOMAIN_NAME]"
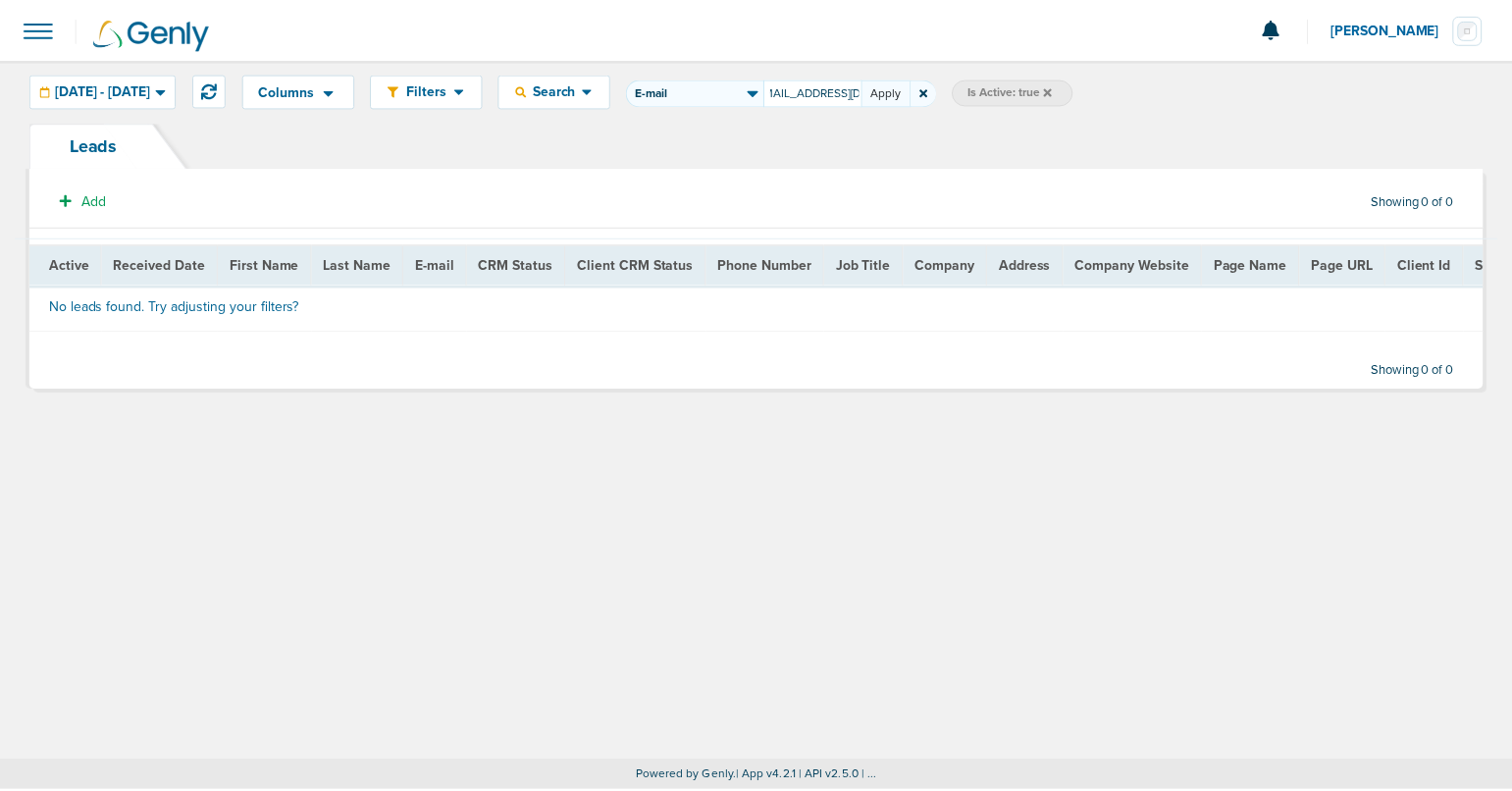
scroll to position [0, 0]
click at [915, 93] on button "Apply" at bounding box center [890, 92] width 49 height 28
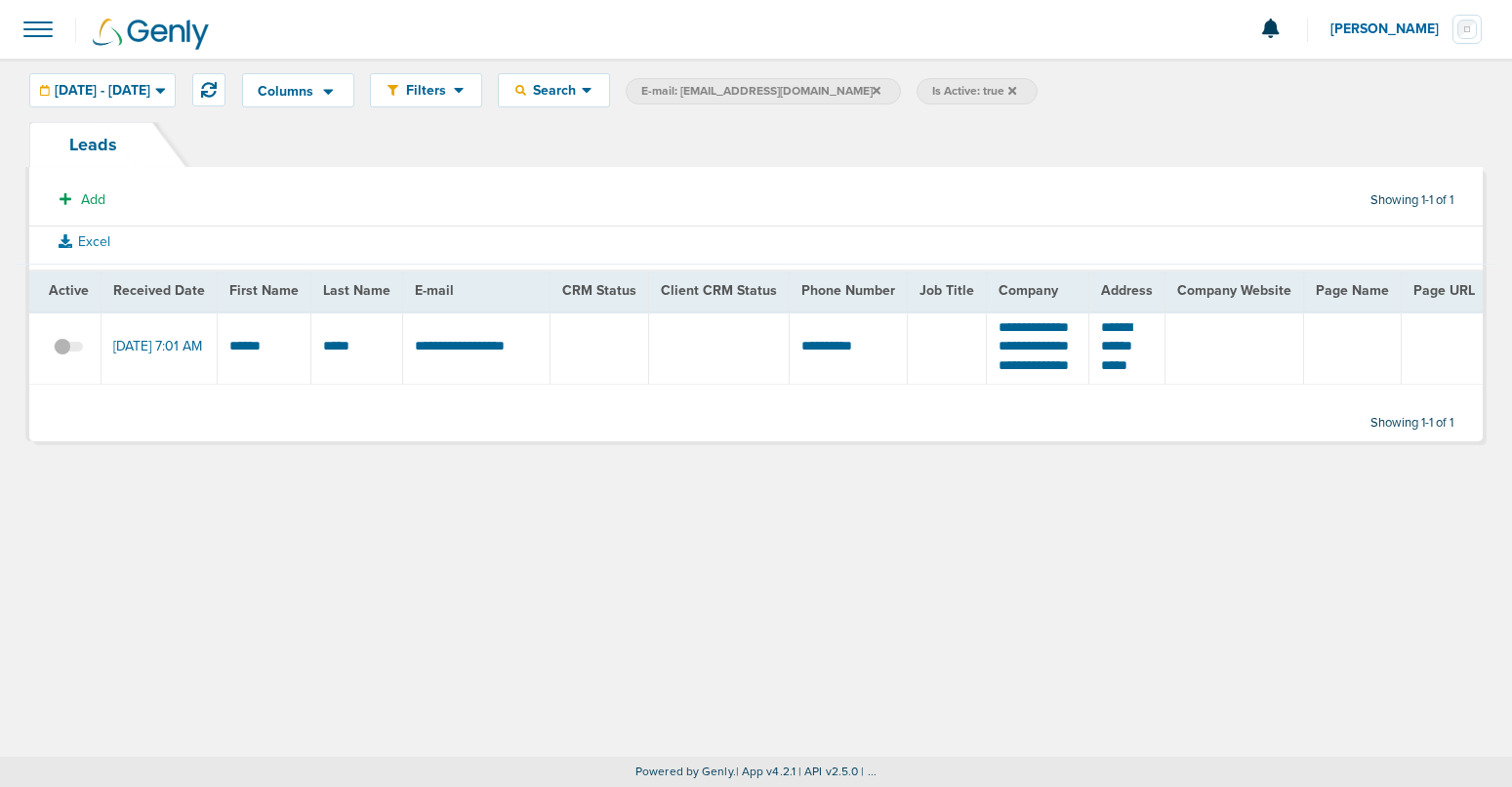
click at [70, 357] on span at bounding box center [69, 357] width 29 height 0
click at [69, 351] on input "checkbox" at bounding box center [69, 351] width 0 height 0
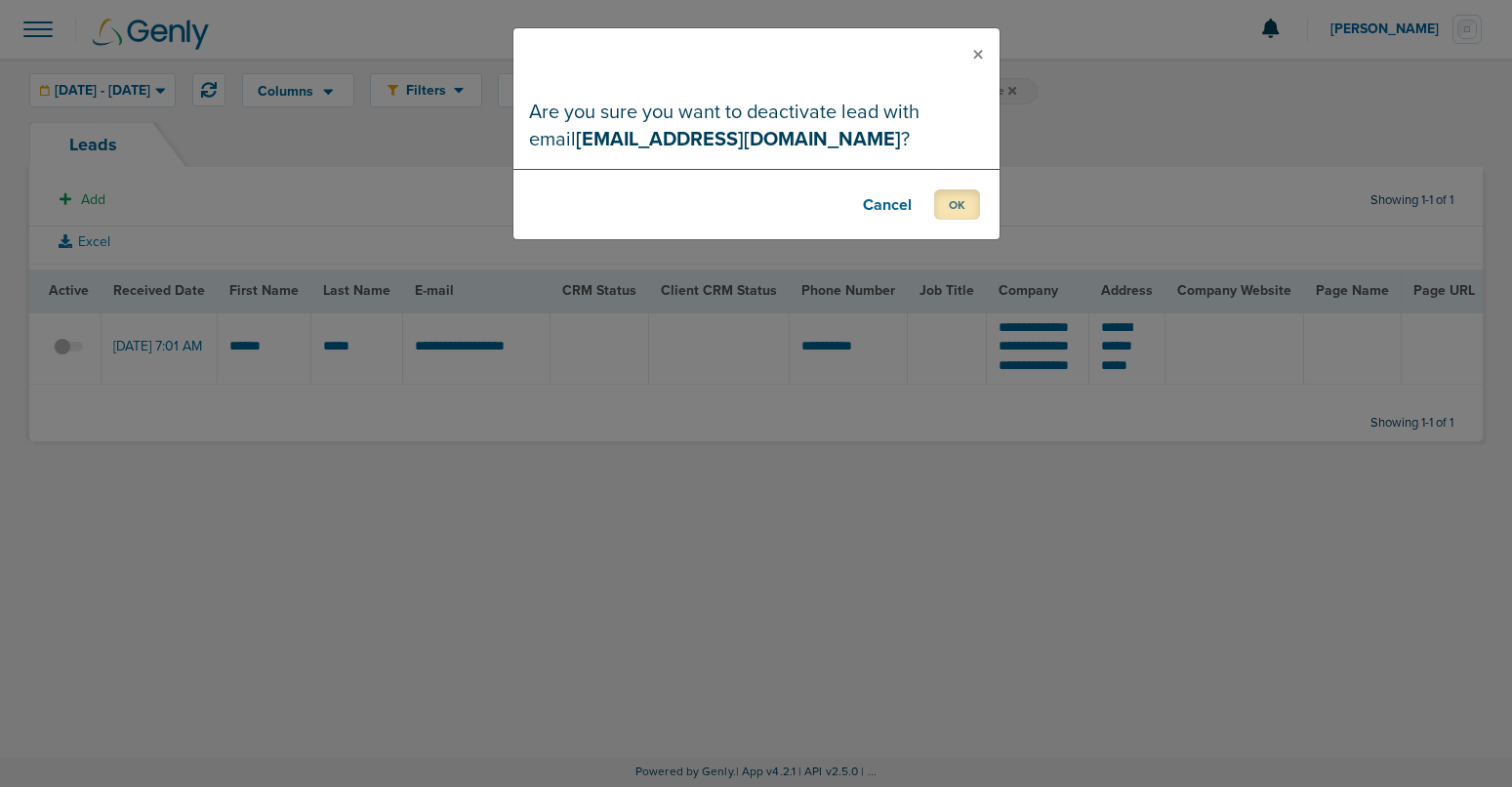
click at [955, 204] on button "OK" at bounding box center [957, 204] width 46 height 30
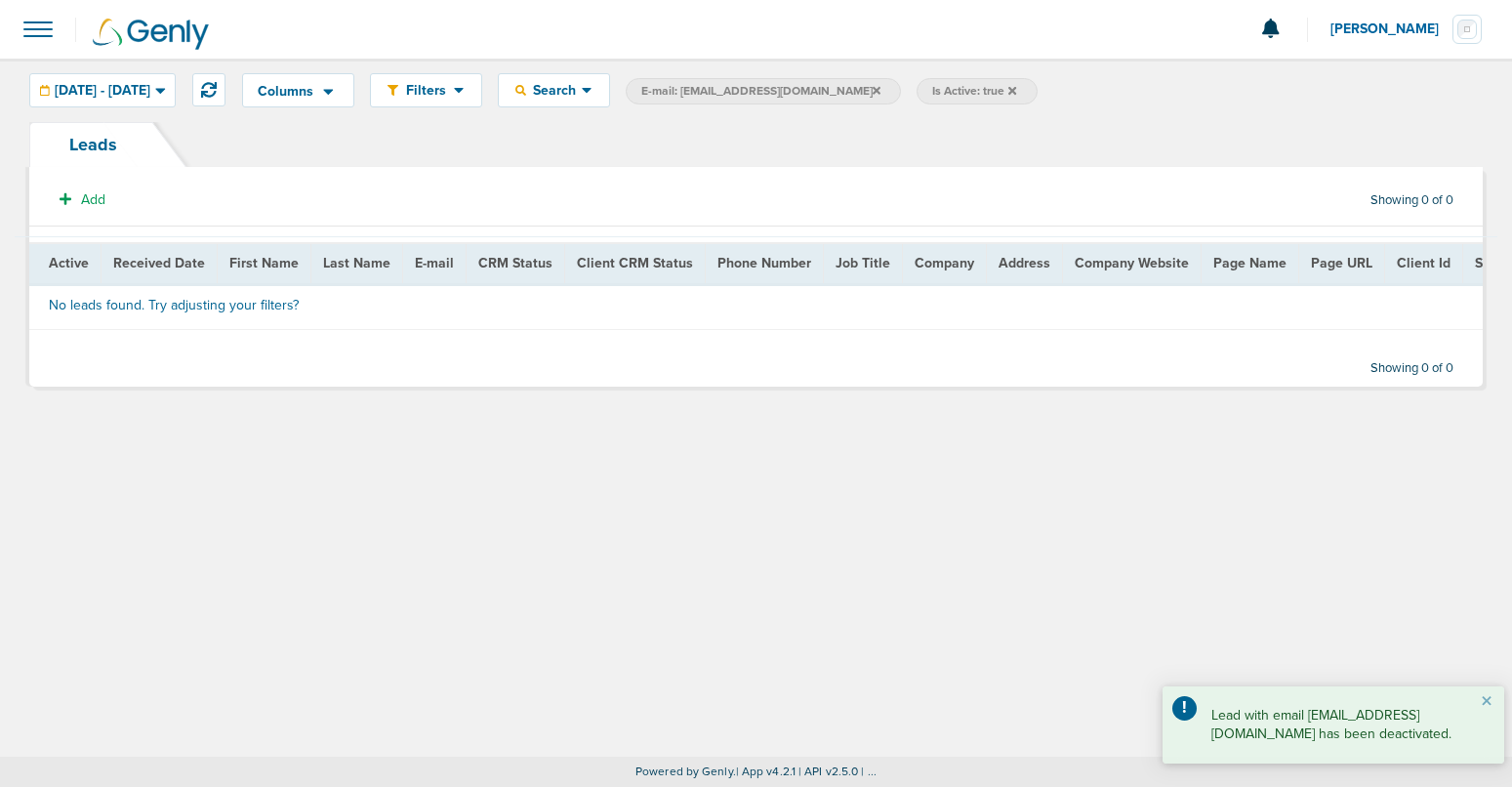
click at [872, 91] on icon at bounding box center [876, 90] width 8 height 12
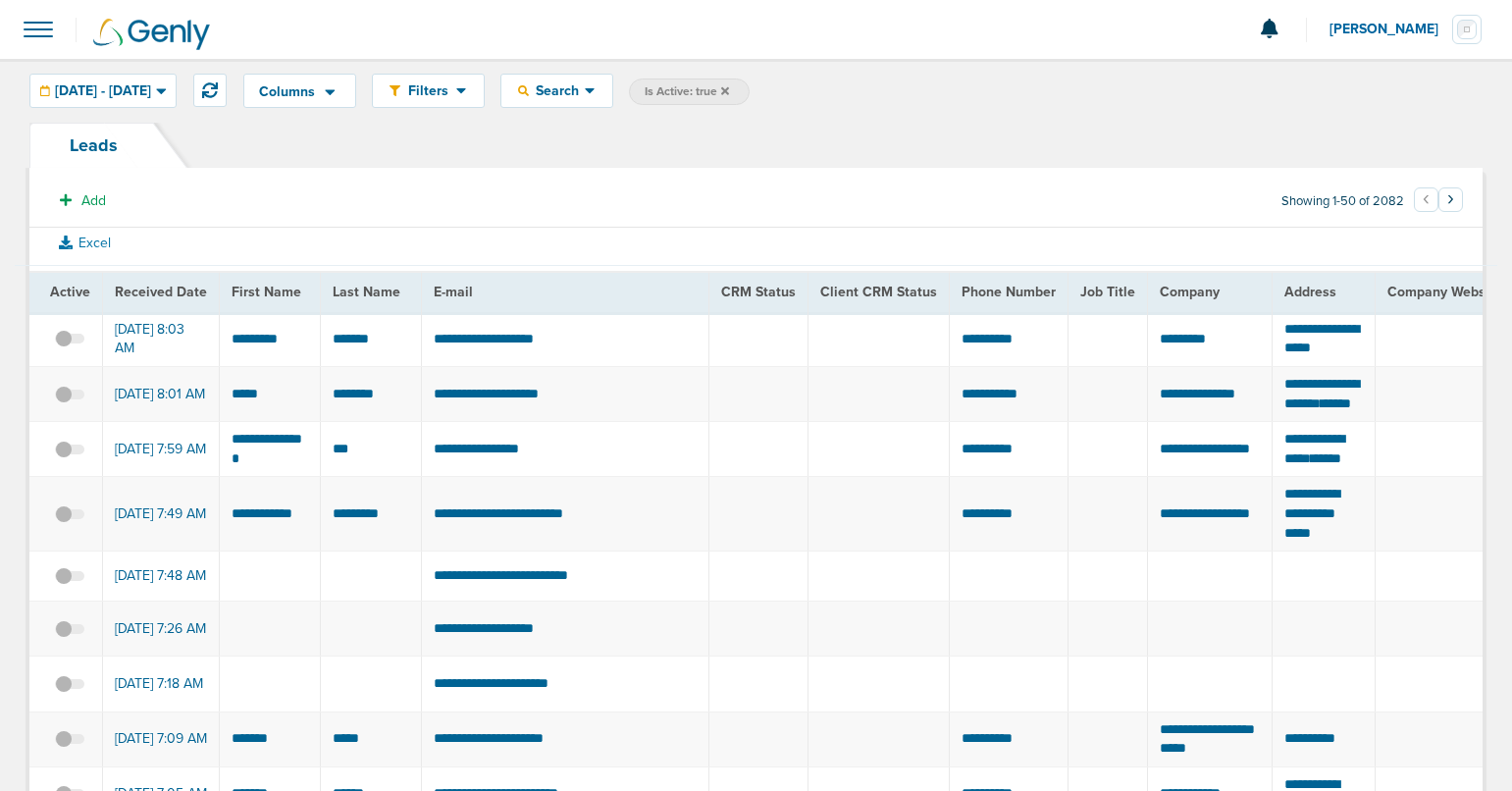
click at [40, 33] on span at bounding box center [39, 30] width 43 height 43
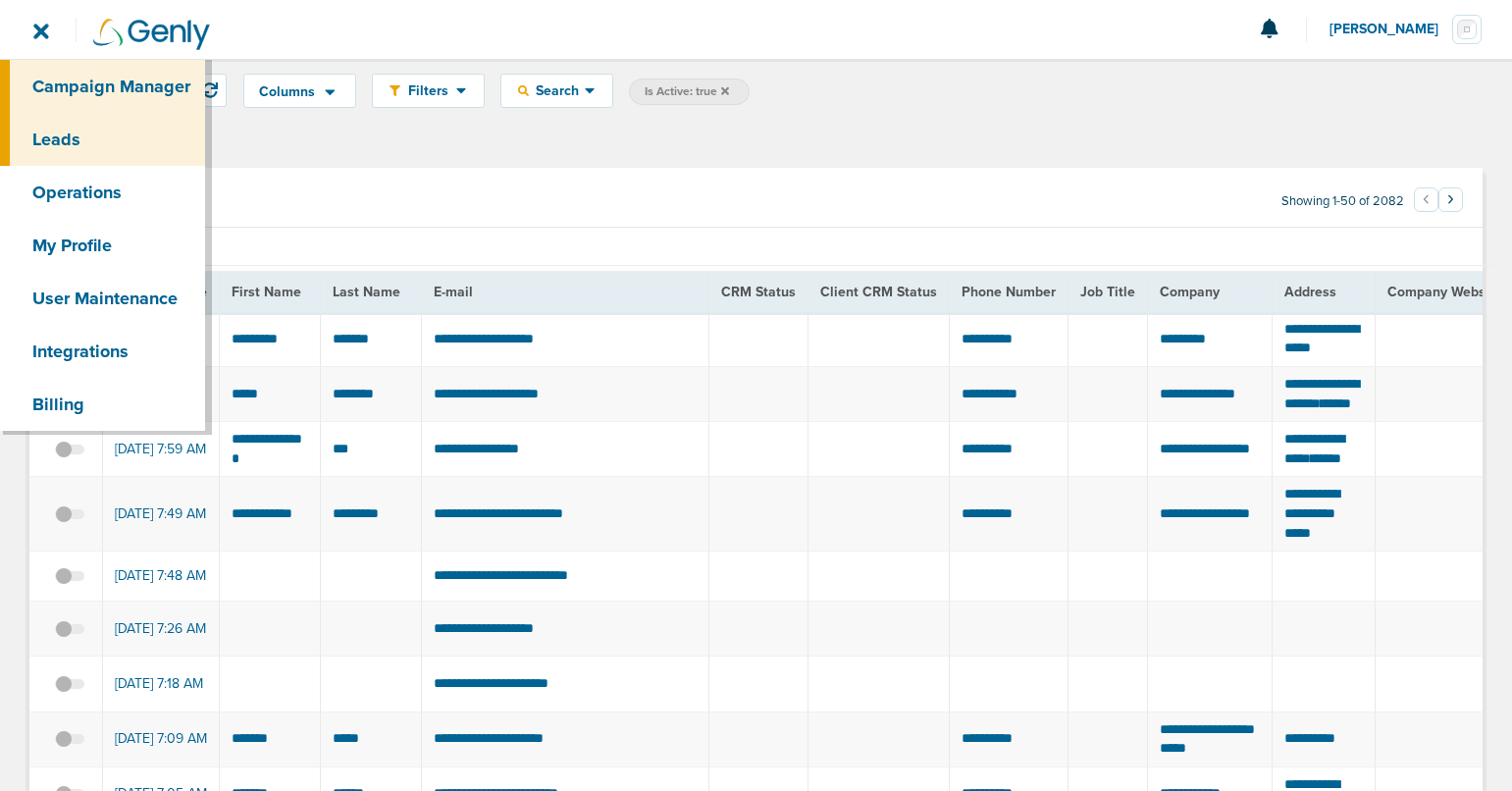
click at [83, 89] on link "Campaign Manager" at bounding box center [103, 87] width 205 height 53
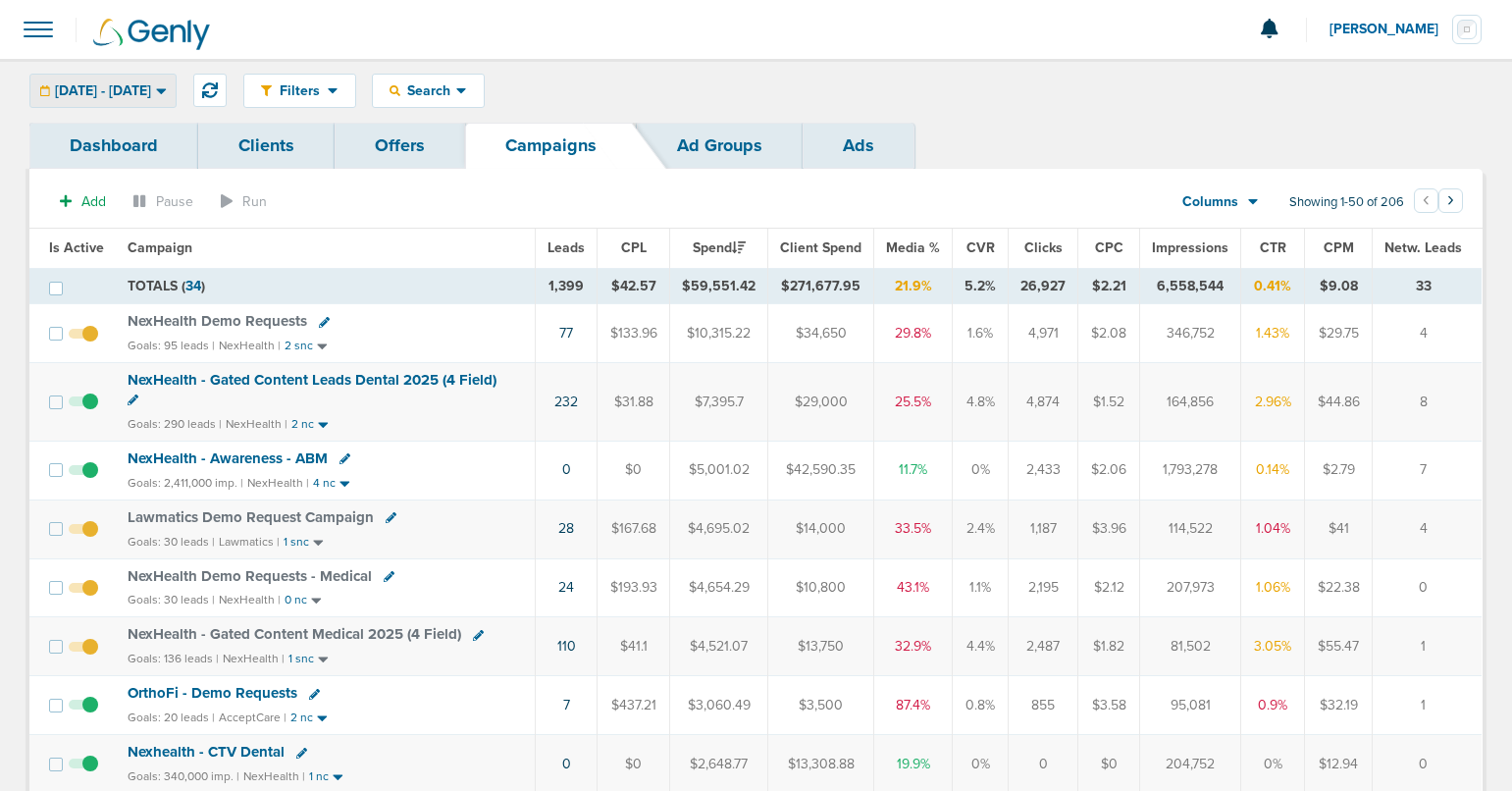
click at [119, 87] on span "[DATE] - [DATE]" at bounding box center [103, 91] width 96 height 14
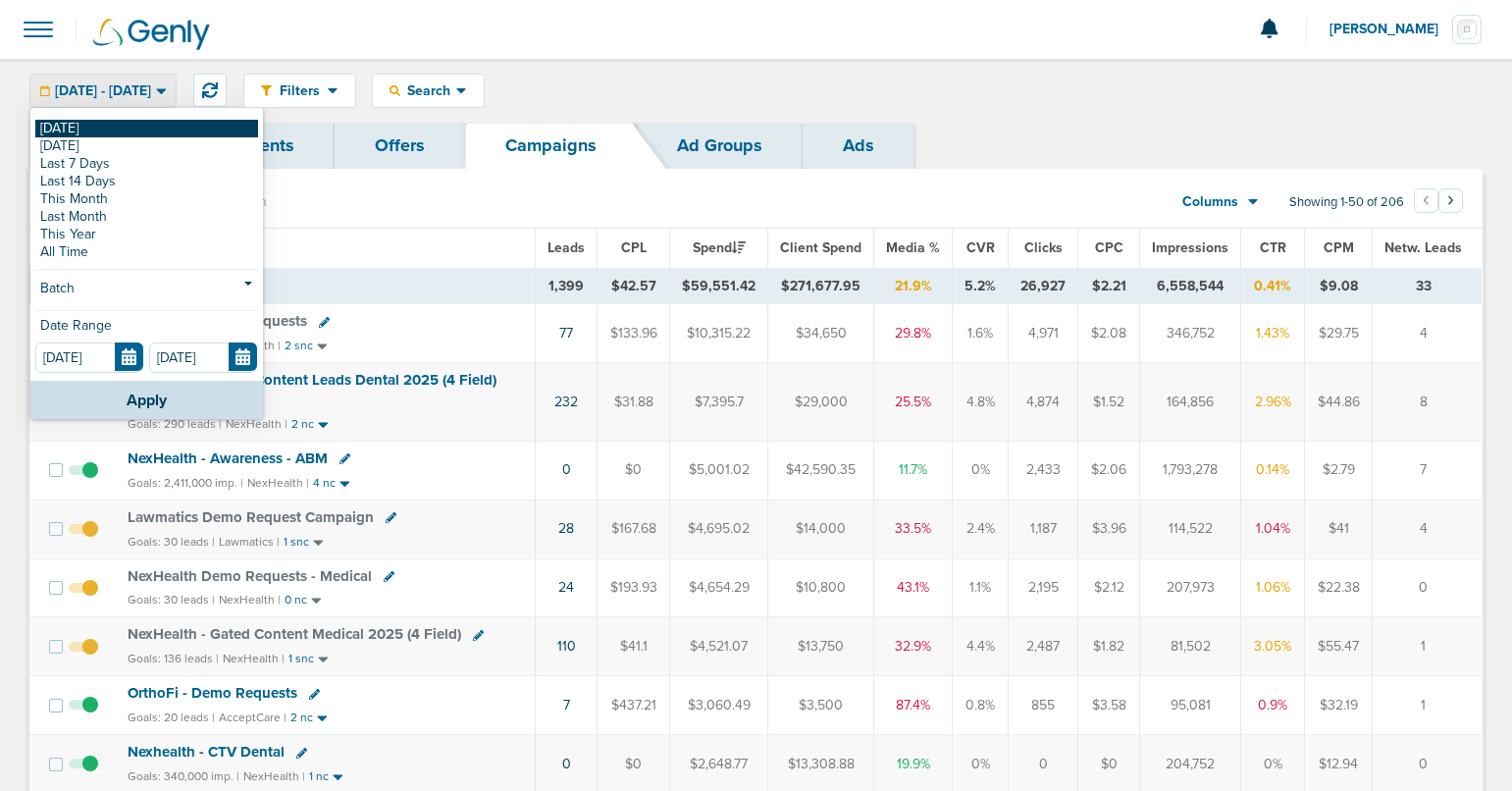
click at [111, 127] on link "[DATE]" at bounding box center [146, 128] width 222 height 18
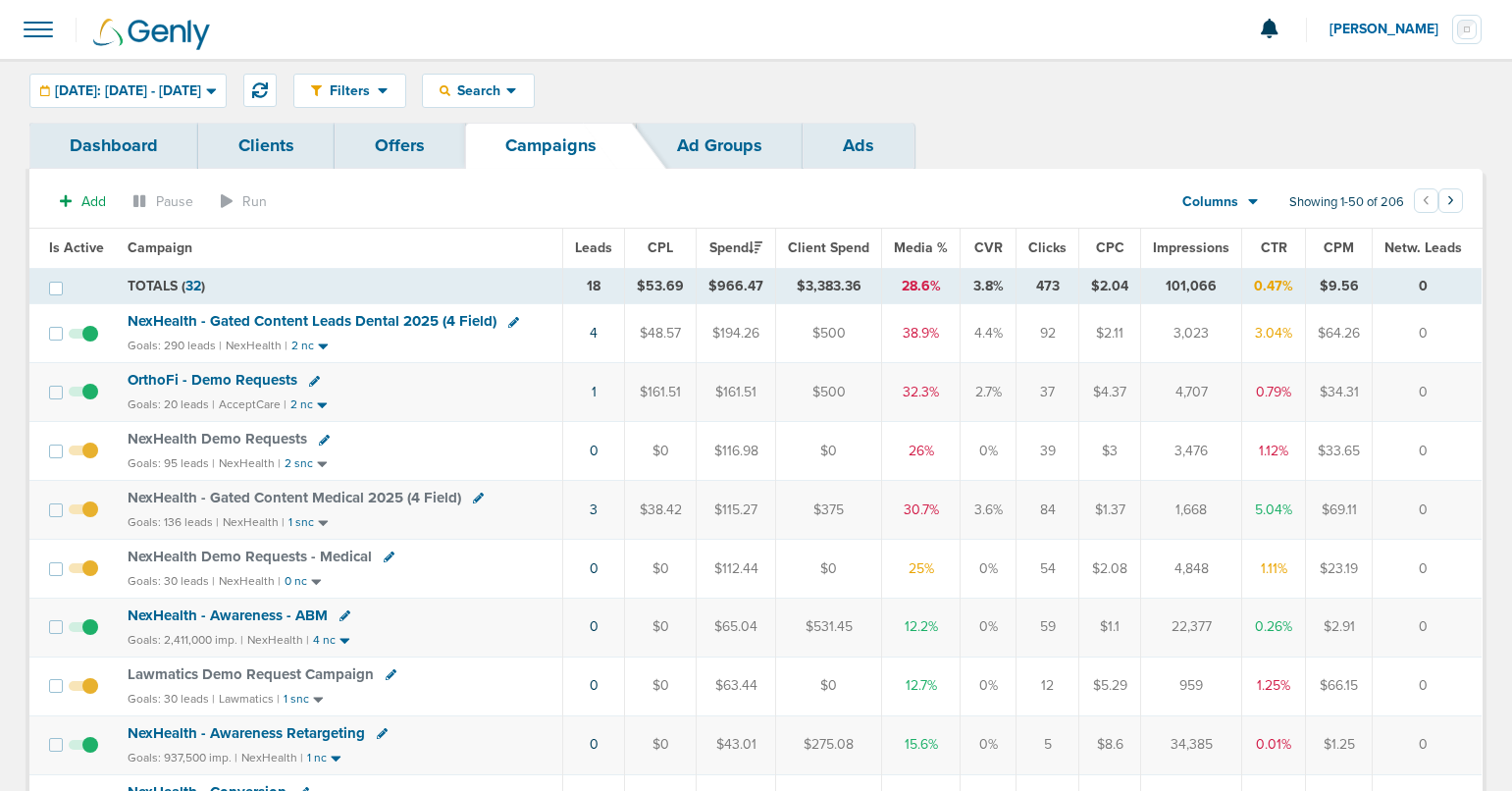
click at [196, 380] on span "OrthoFi - Demo Requests" at bounding box center [212, 379] width 170 height 18
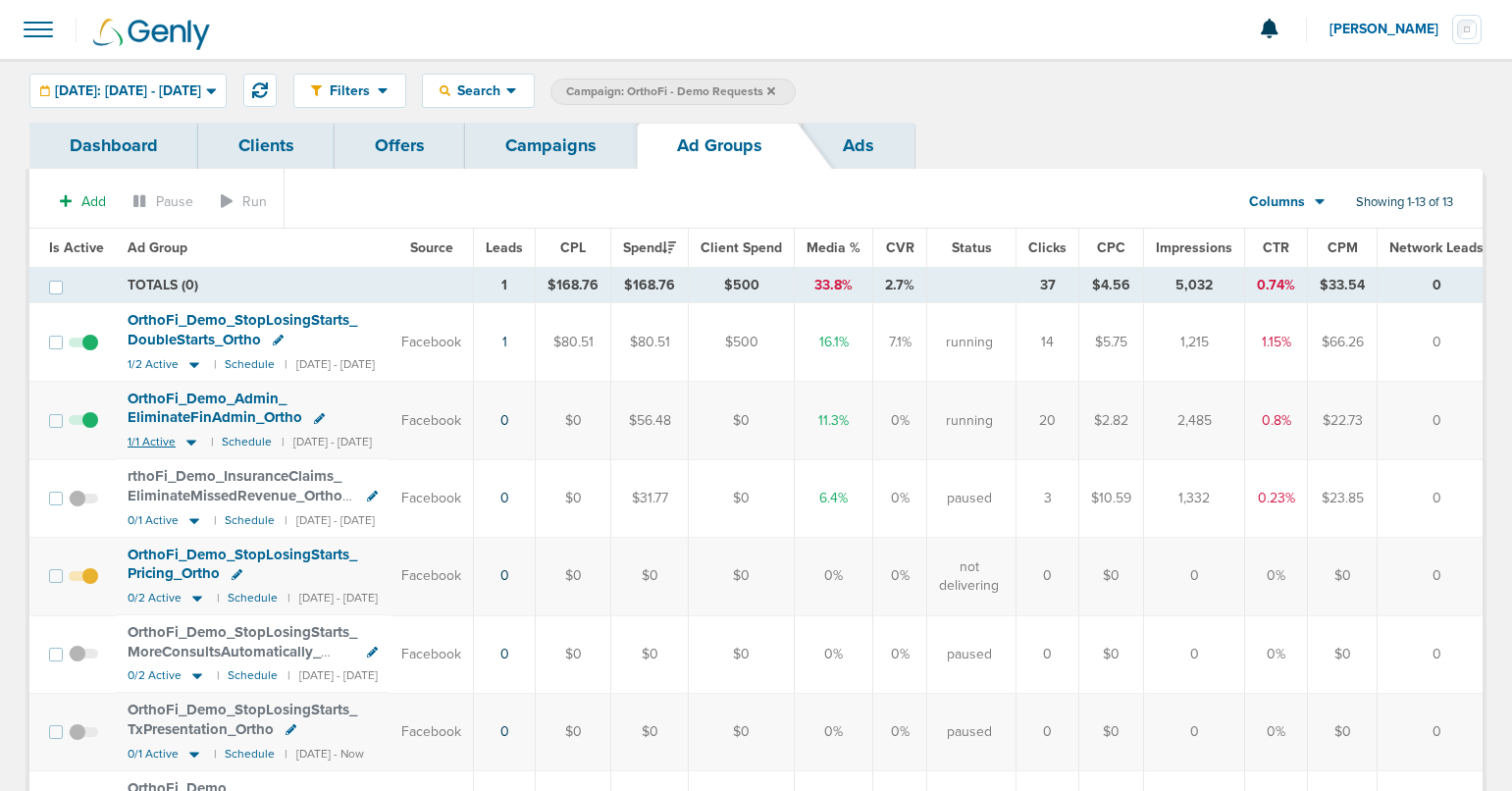
click at [188, 438] on icon at bounding box center [192, 441] width 20 height 17
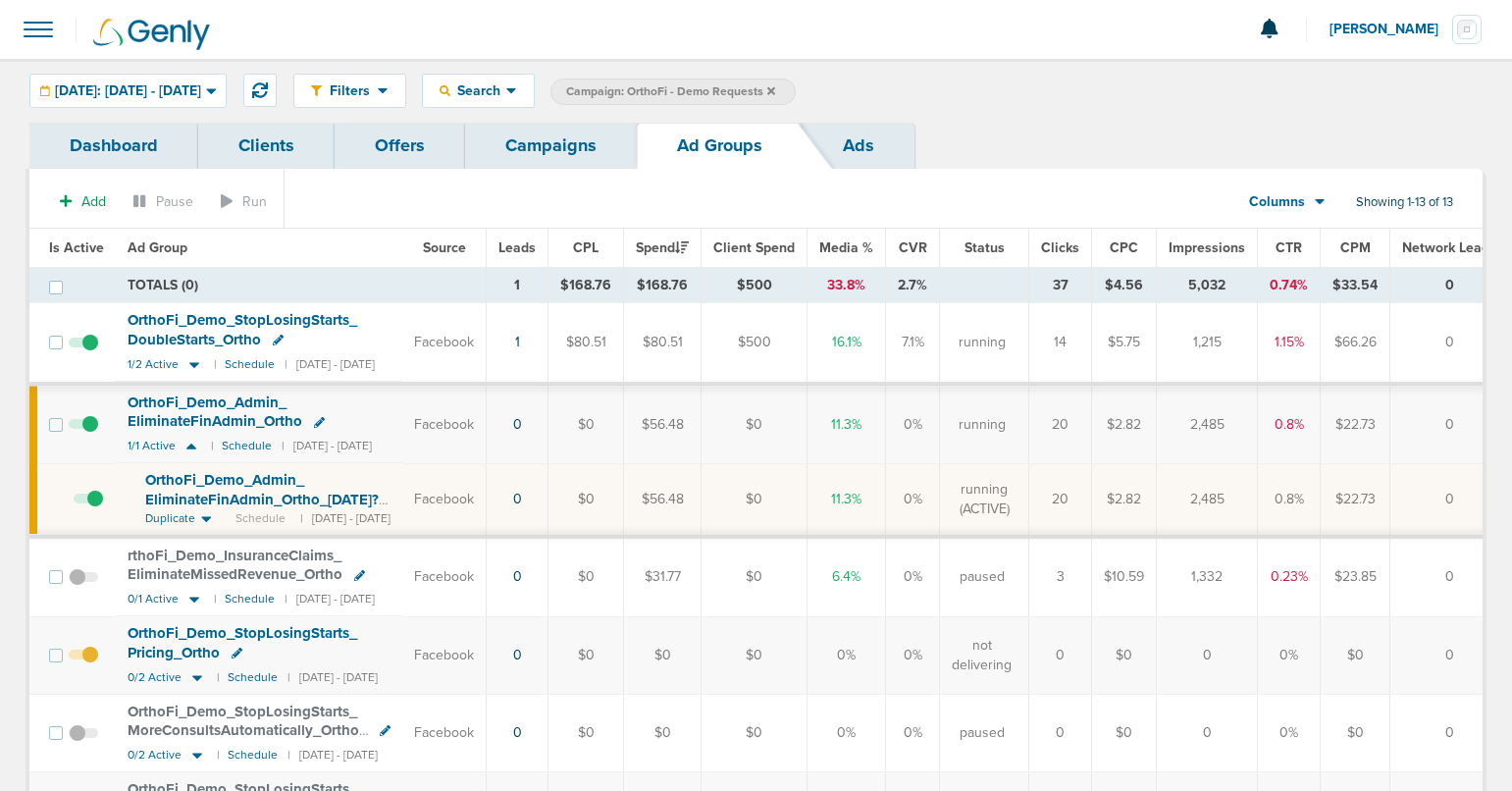
click at [193, 492] on span "OrthoFi_ Demo_ Admin_ EliminateFinAdmin_ Ortho_ [DATE]?id=174&cmp_ id=9658101" at bounding box center [262, 499] width 233 height 56
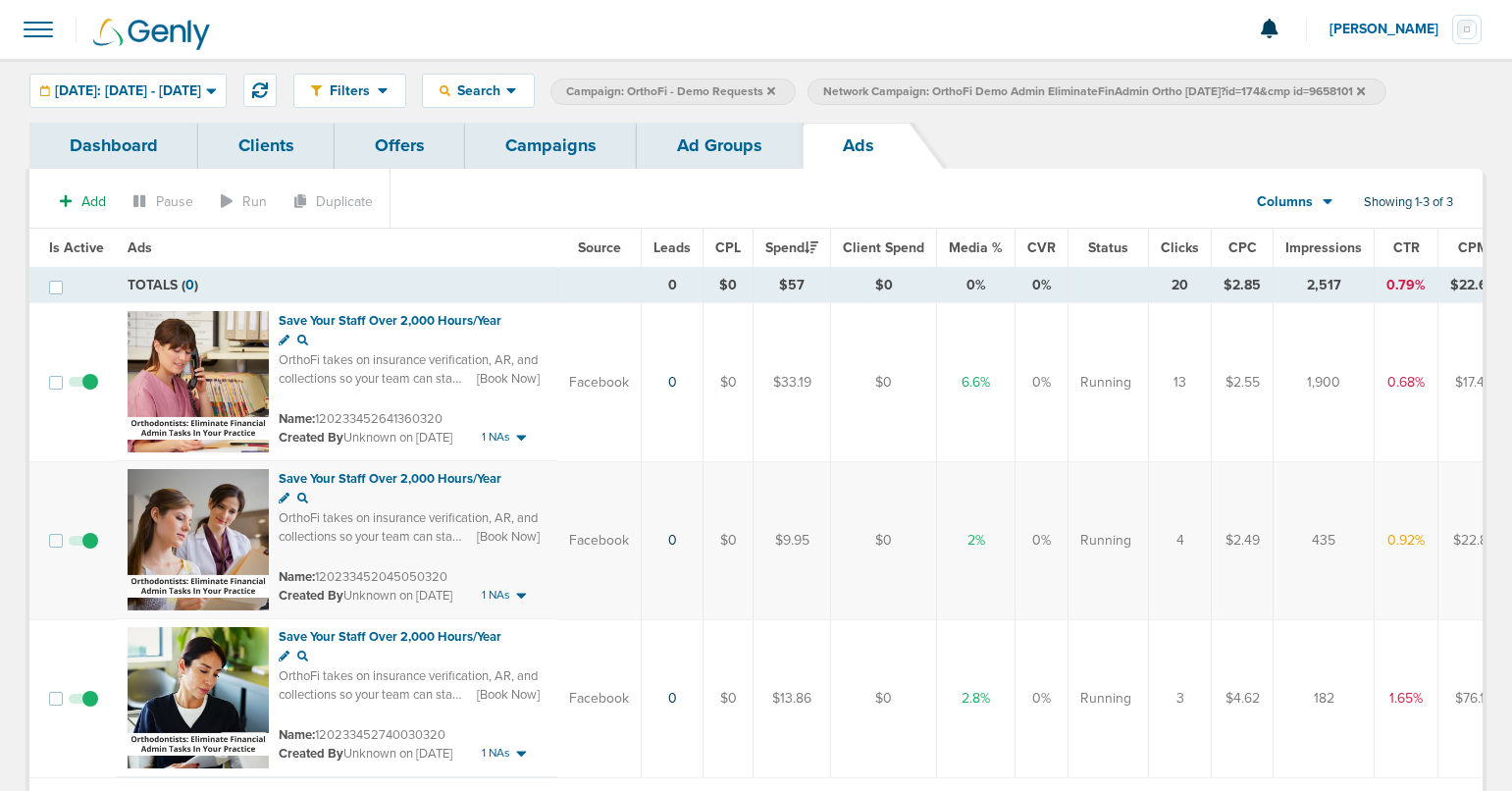
scroll to position [86, 0]
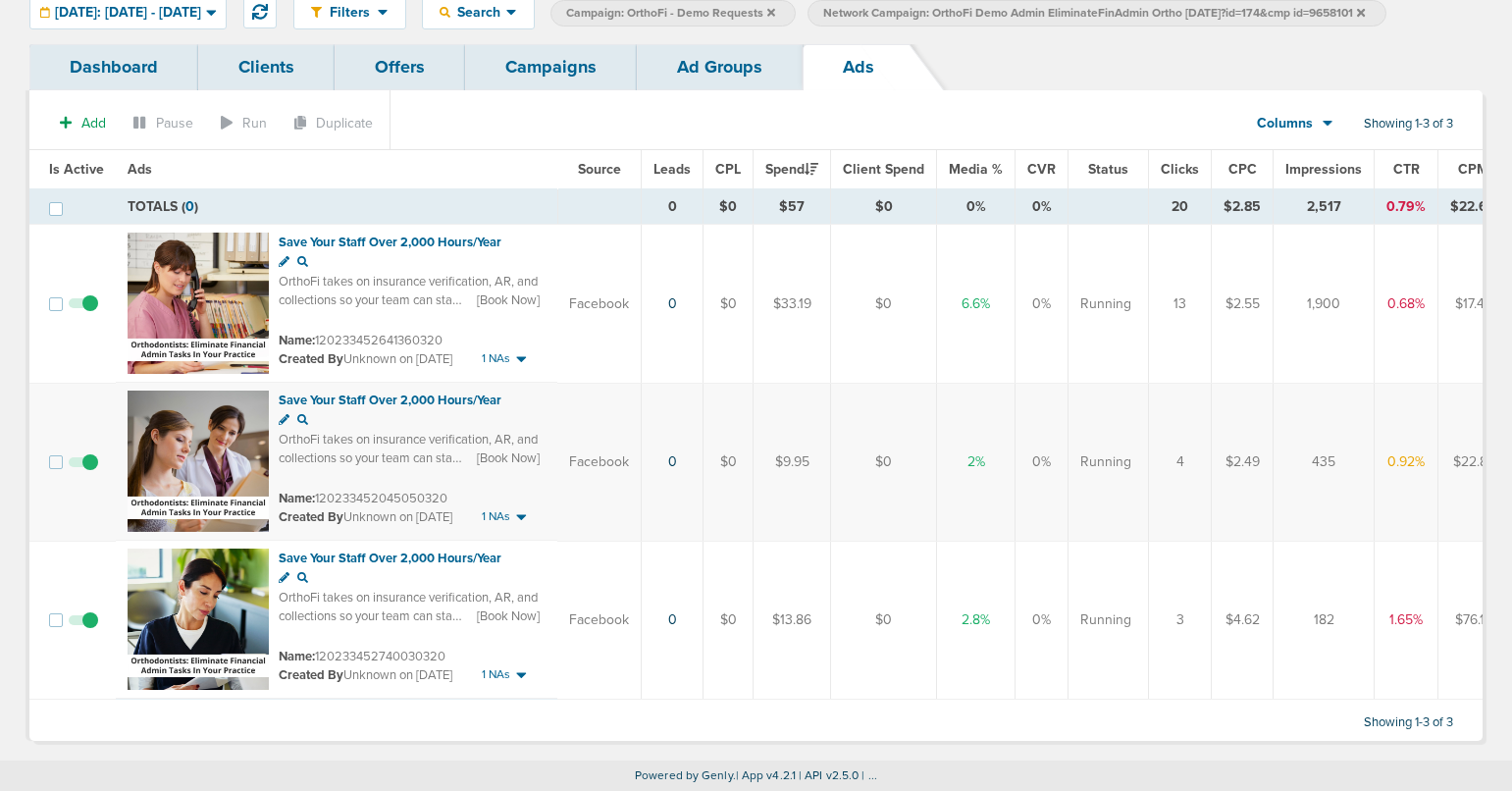
click at [91, 313] on span at bounding box center [84, 313] width 30 height 0
click at [83, 308] on input "checkbox" at bounding box center [83, 308] width 0 height 0
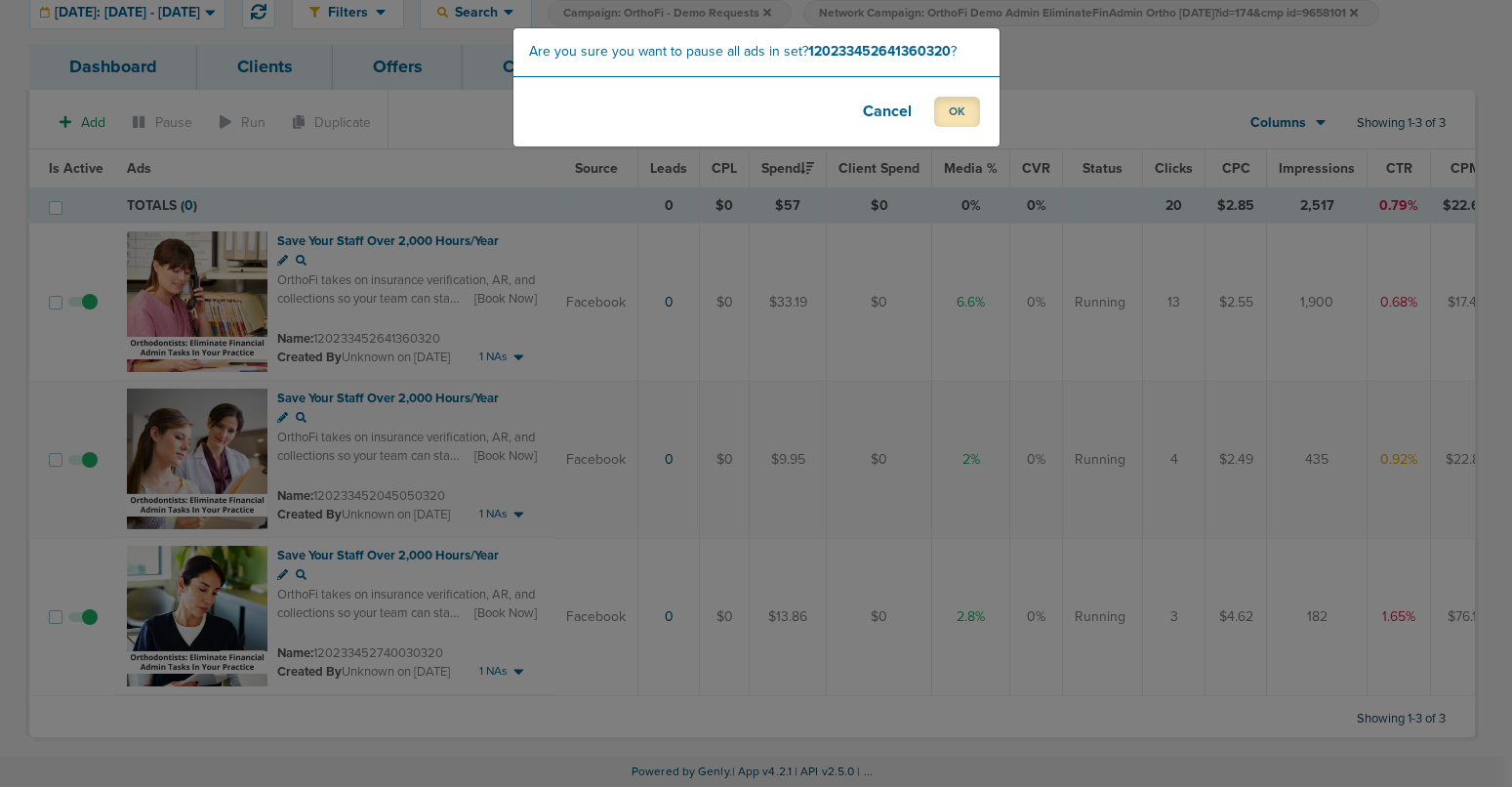
click at [952, 106] on button "OK" at bounding box center [957, 111] width 46 height 30
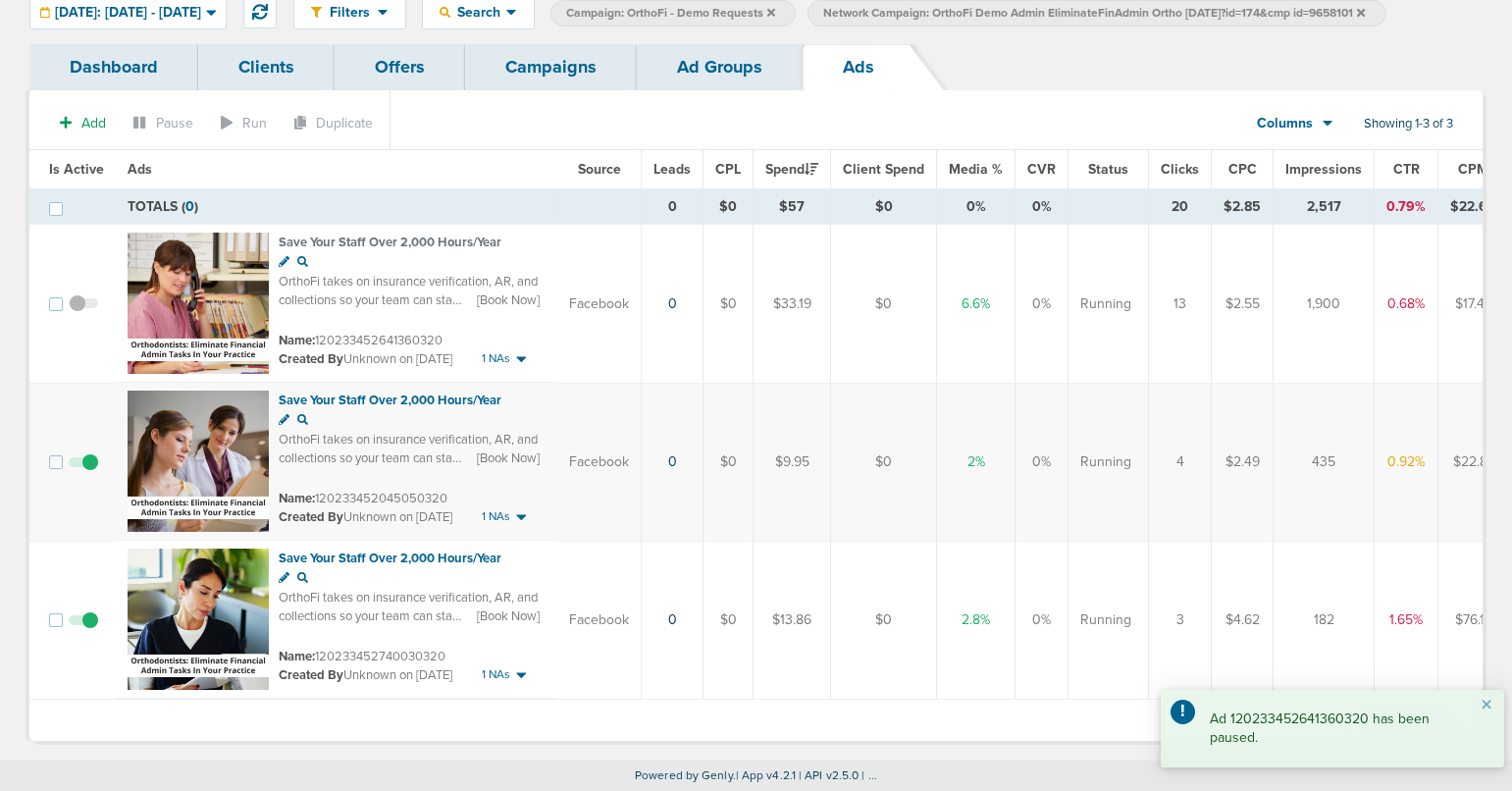
click at [701, 73] on link "Ad Groups" at bounding box center [720, 67] width 166 height 46
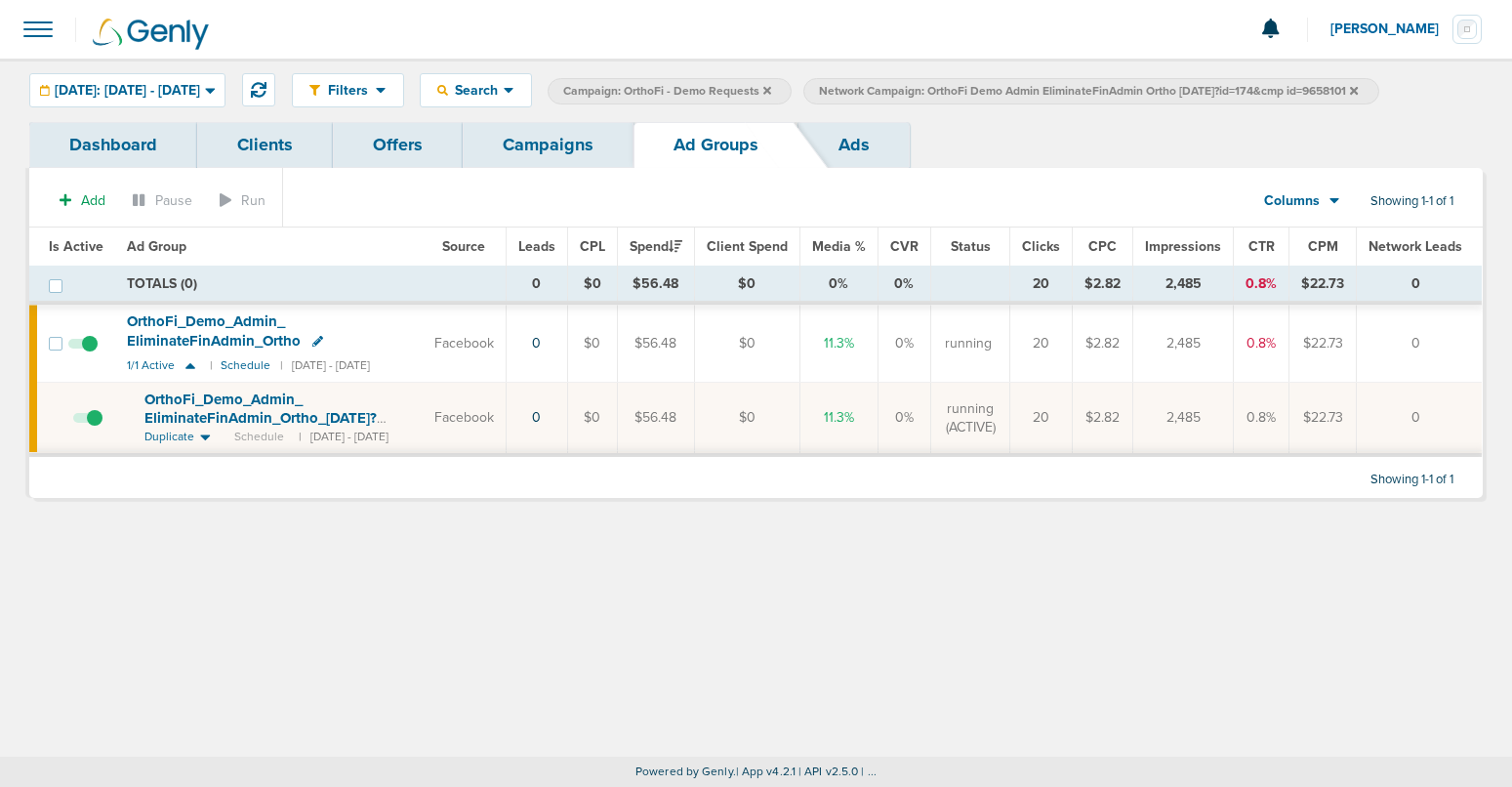
click at [1358, 88] on icon at bounding box center [1354, 90] width 8 height 12
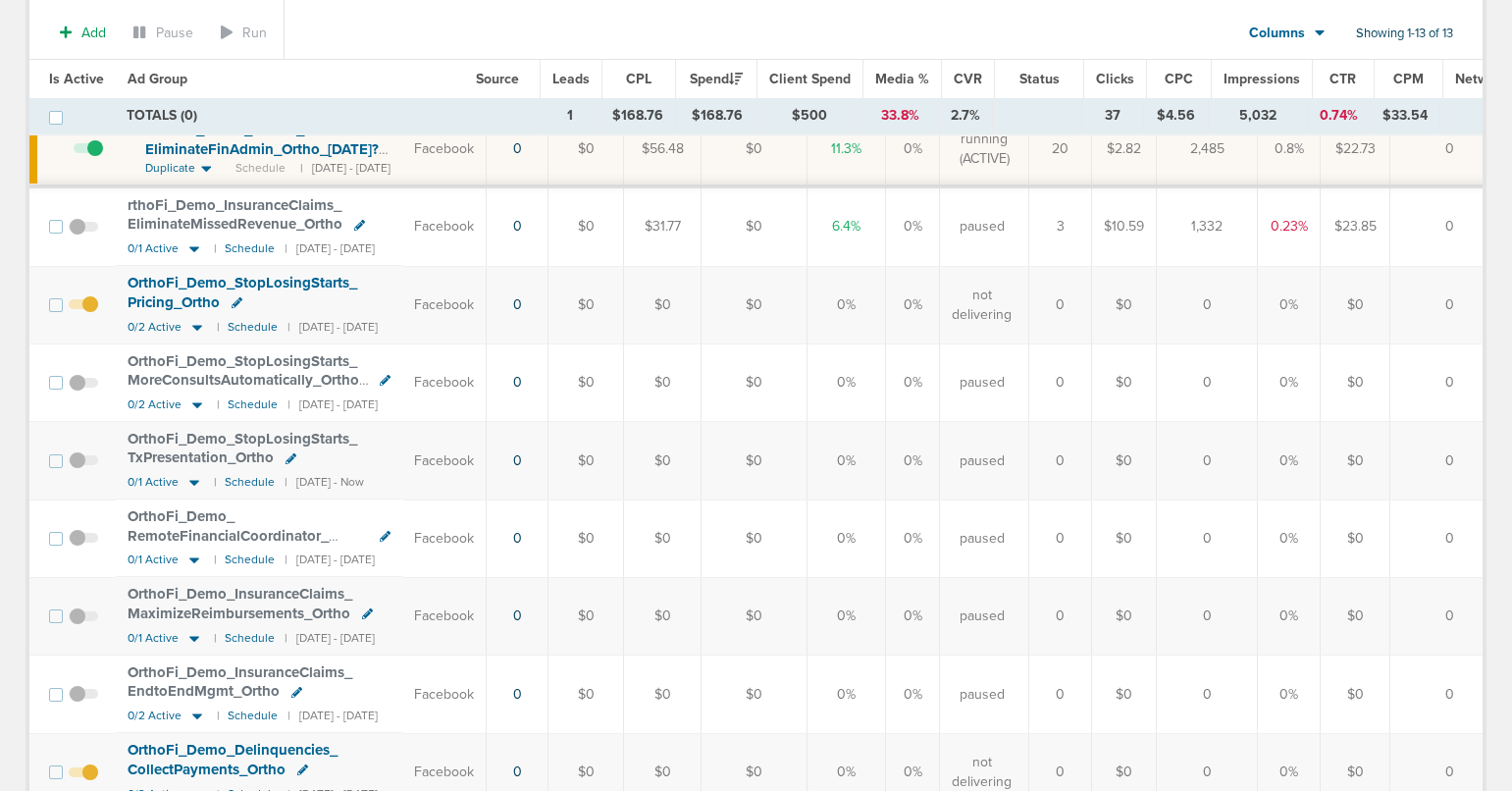
scroll to position [358, 0]
click at [191, 477] on icon at bounding box center [195, 479] width 20 height 17
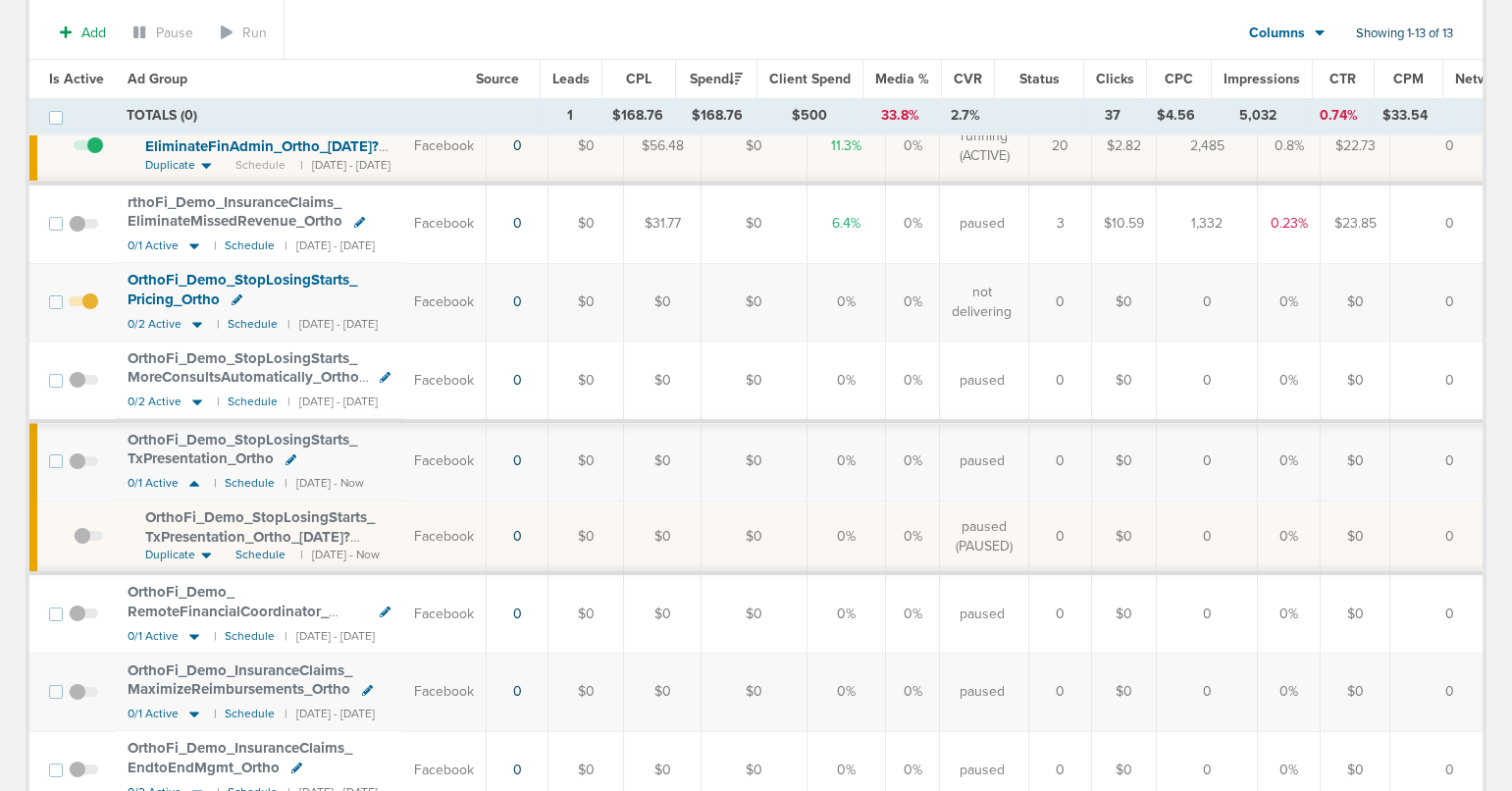
click at [206, 534] on span "OrthoFi_ Demo_ StopLosingStarts_ TxPresentation_ Ortho_ [DATE]?id=174&cmp_ id=9…" at bounding box center [260, 536] width 229 height 56
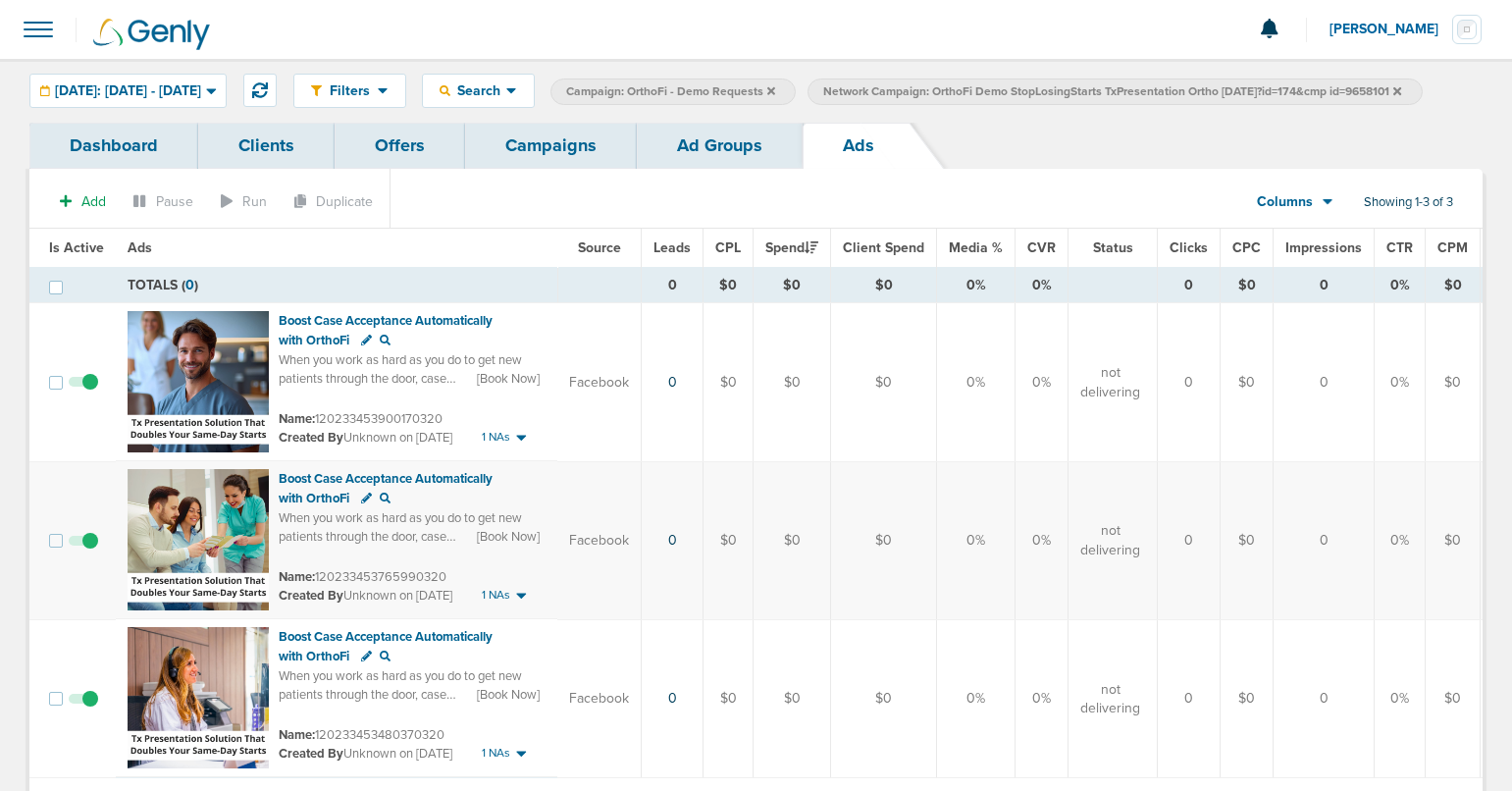
click at [686, 169] on link "Ad Groups" at bounding box center [720, 145] width 166 height 46
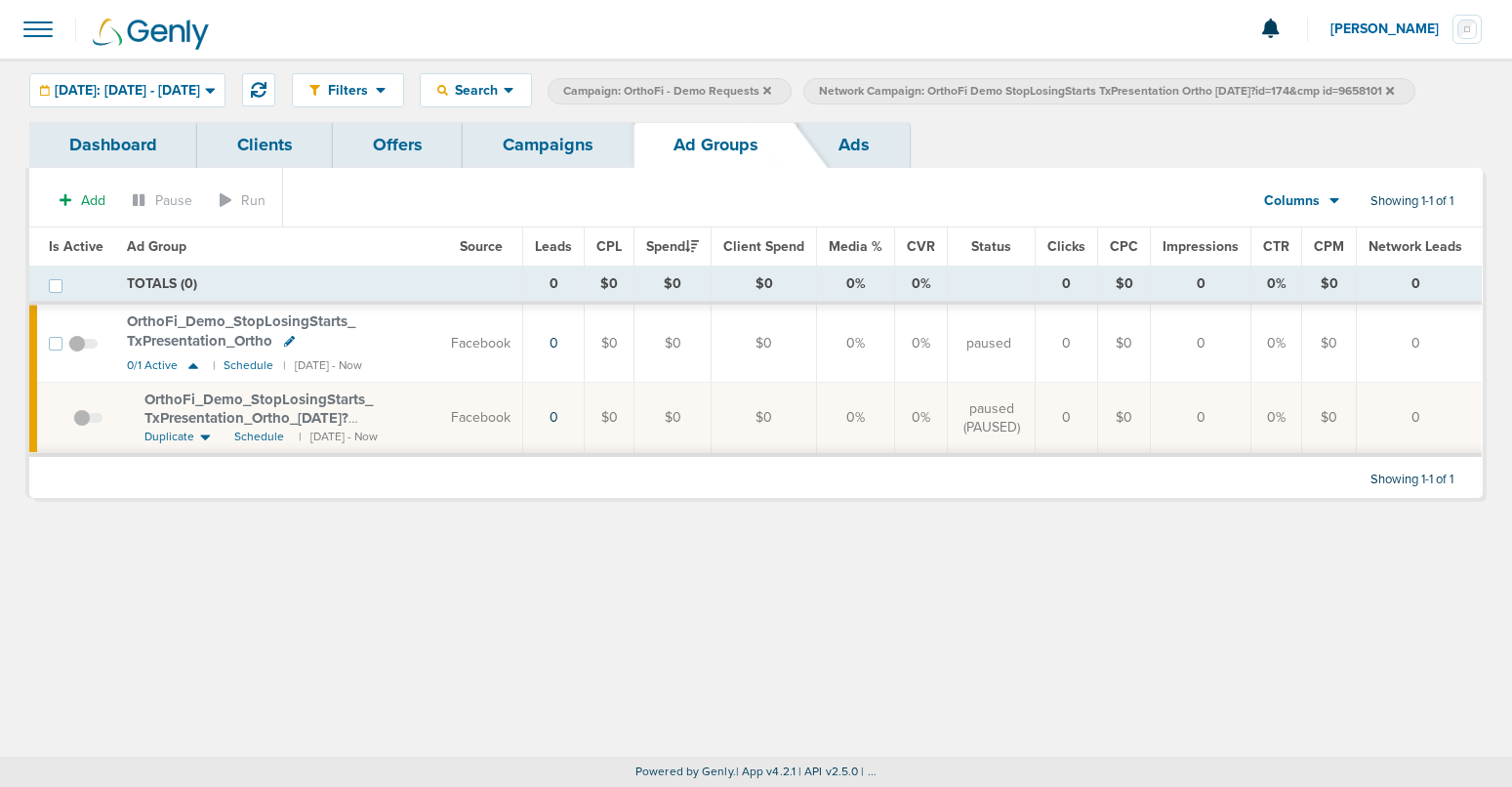
click at [75, 354] on span at bounding box center [84, 354] width 29 height 0
click at [83, 348] on input "checkbox" at bounding box center [83, 348] width 0 height 0
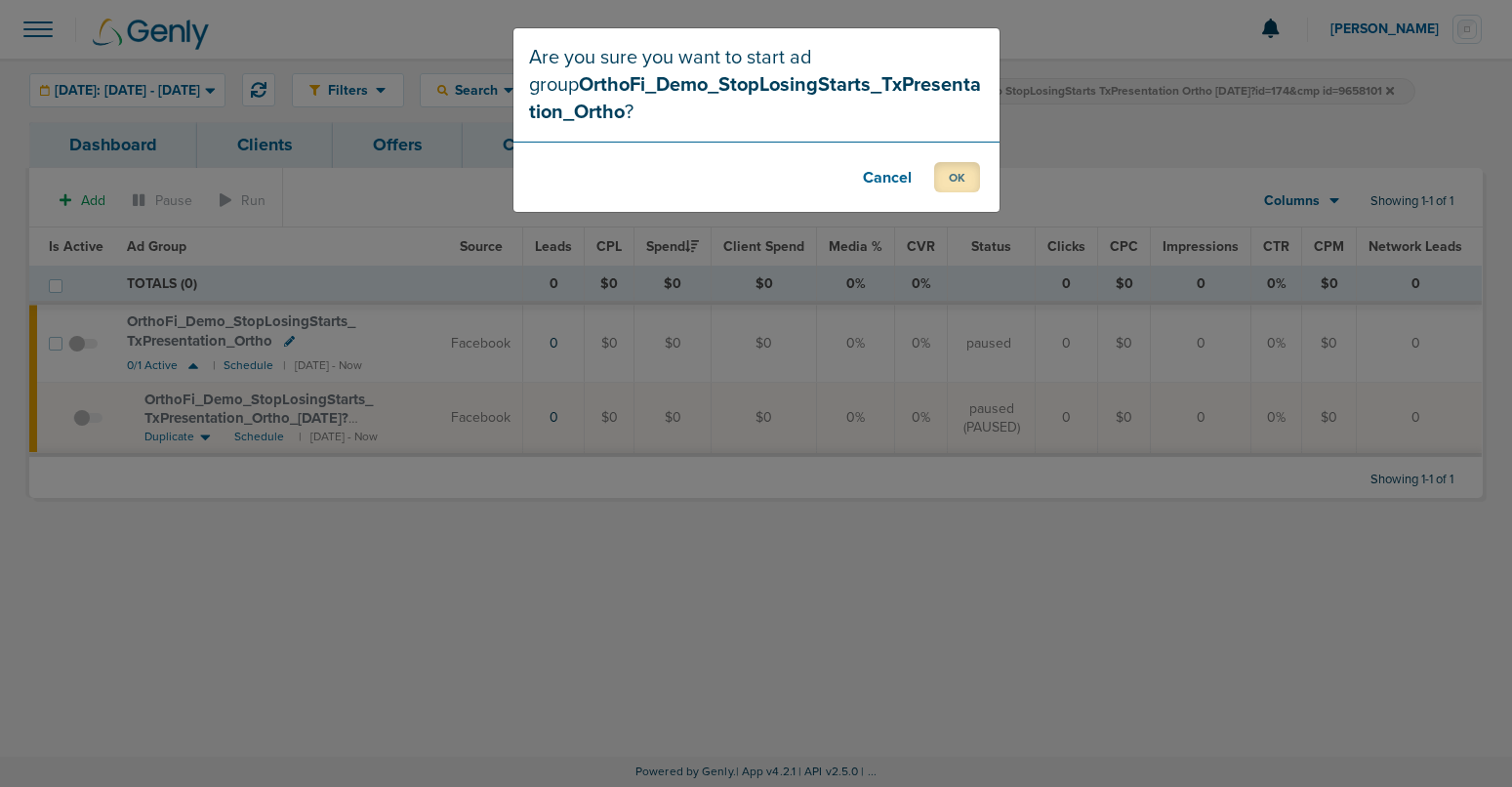
click at [939, 172] on button "OK" at bounding box center [957, 177] width 46 height 30
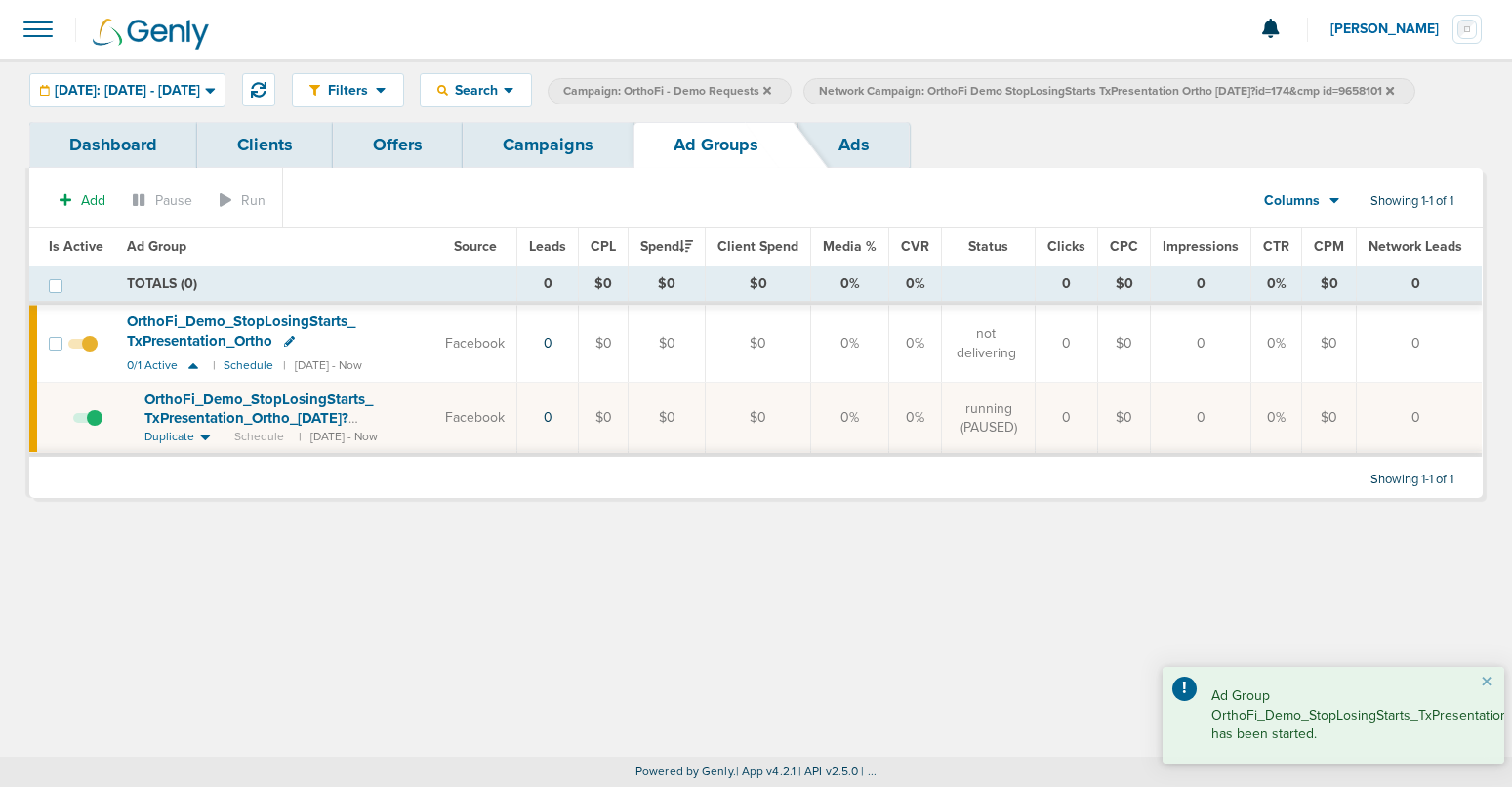
click at [542, 168] on link "Campaigns" at bounding box center [548, 144] width 171 height 46
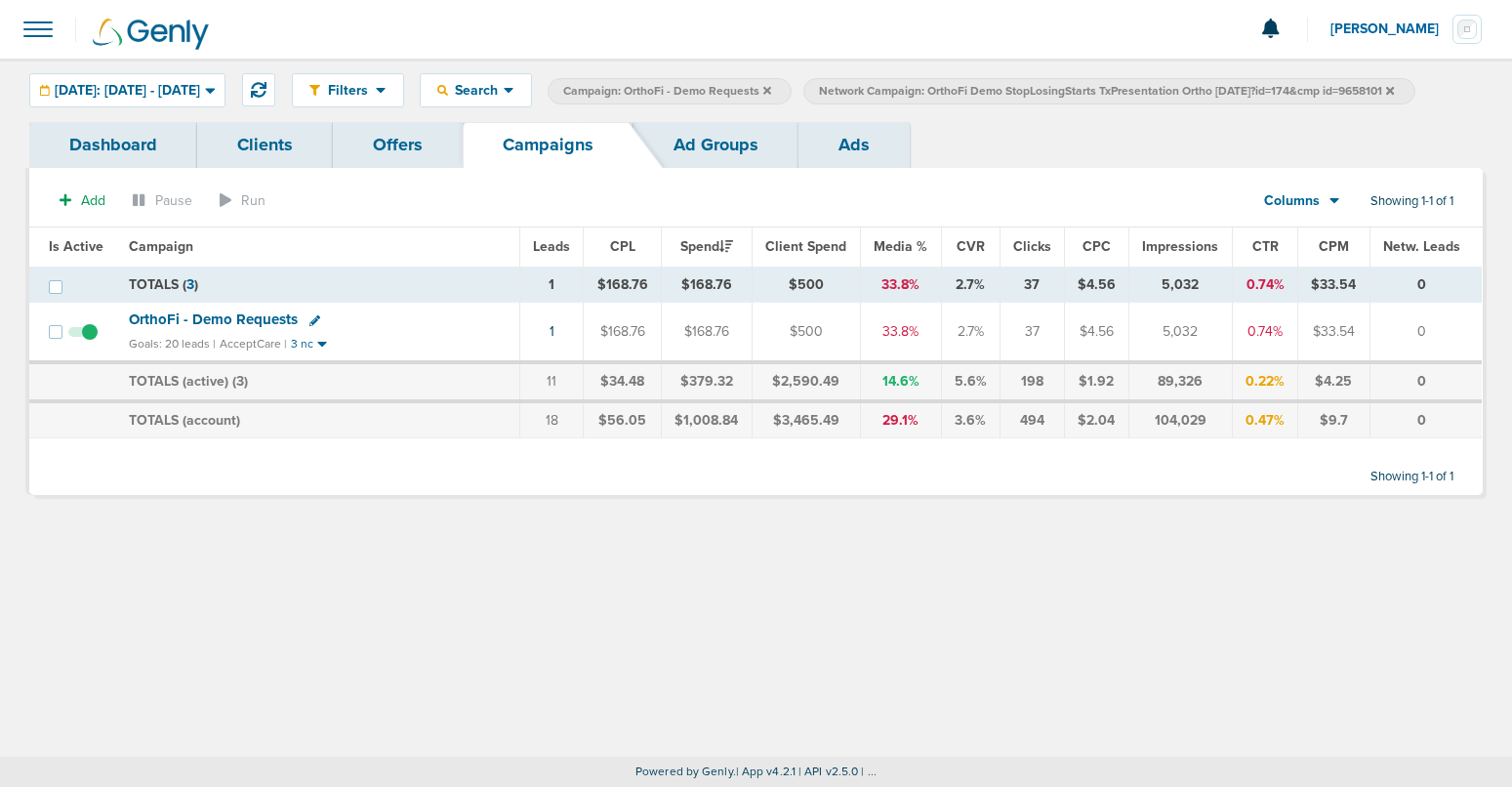
click at [1385, 93] on icon at bounding box center [1389, 89] width 8 height 8
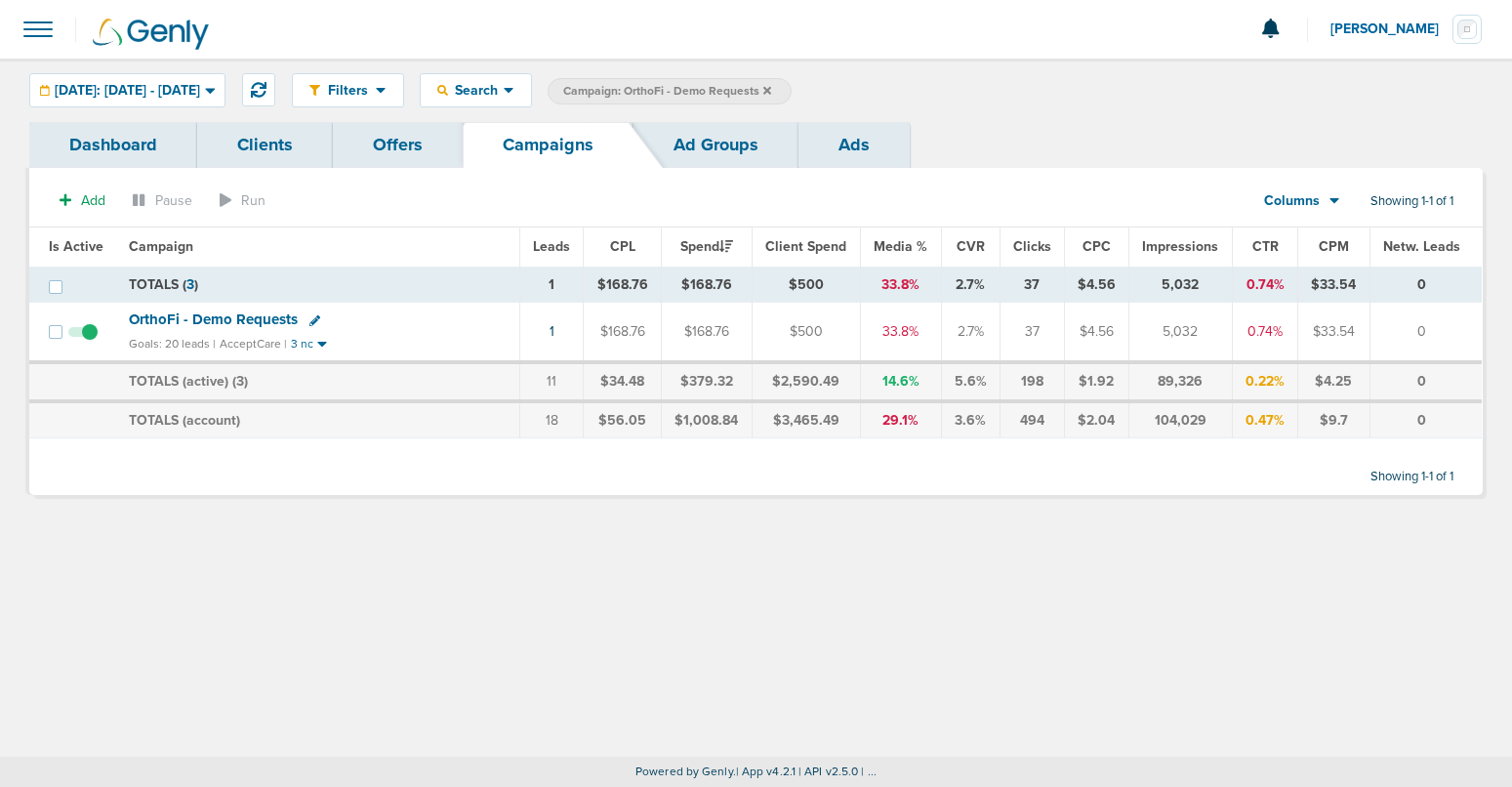
click at [771, 89] on icon at bounding box center [767, 89] width 8 height 8
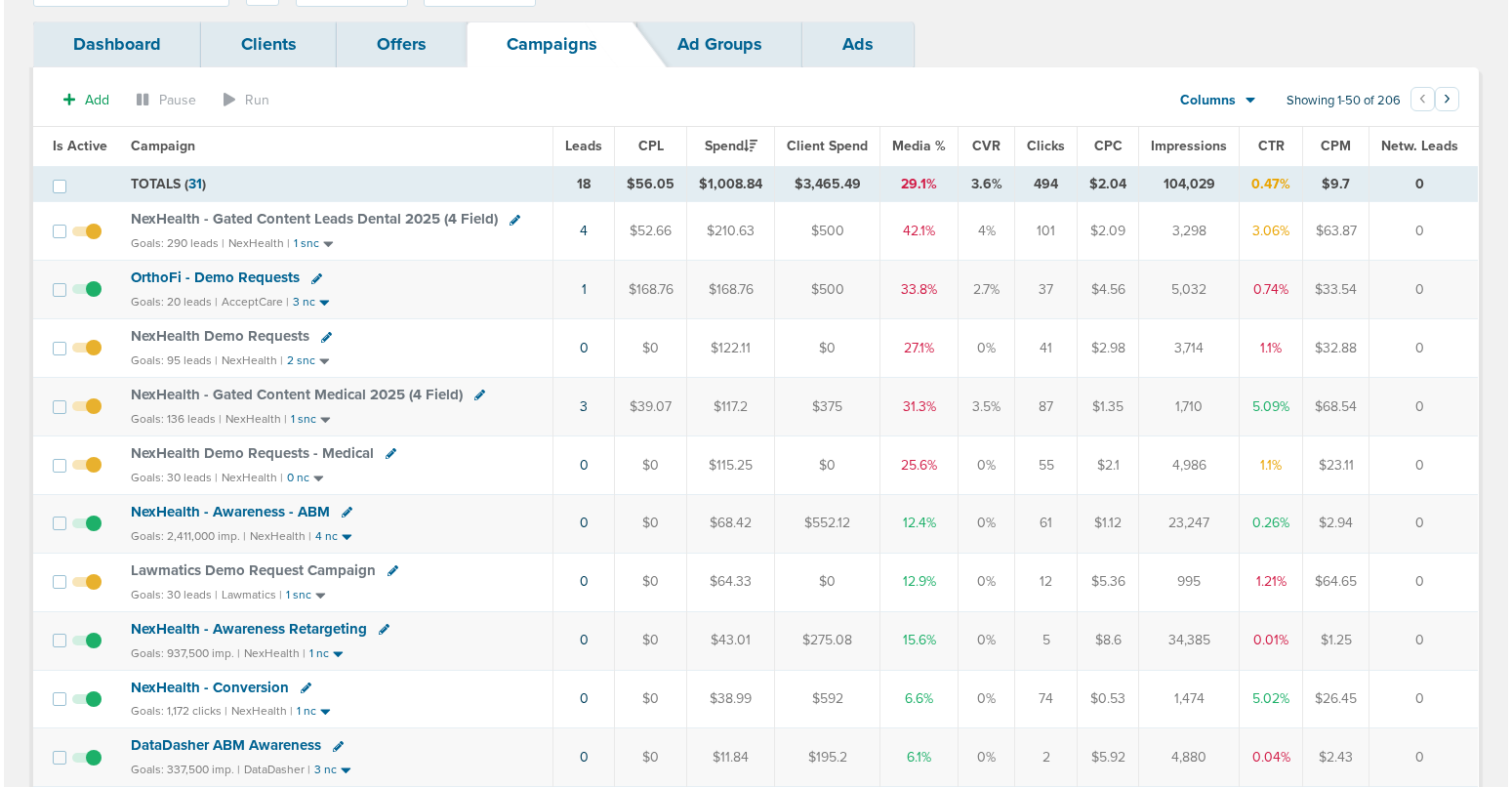
scroll to position [99, 0]
click at [385, 571] on icon at bounding box center [388, 571] width 11 height 11
select select
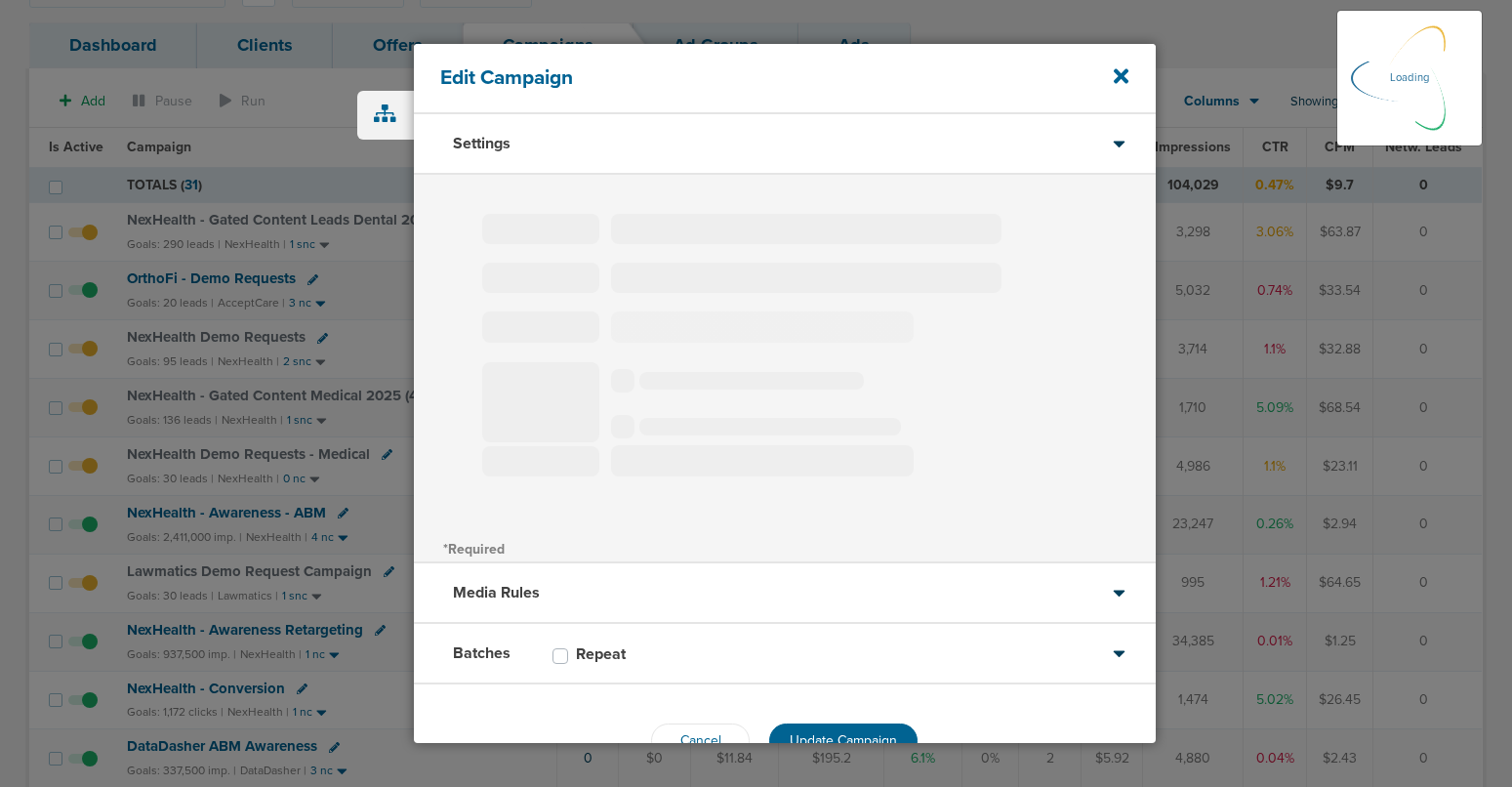
type input "Lawmatics Demo Request Campaign"
select select "Leads"
radio input "true"
select select "readWrite"
select select "1"
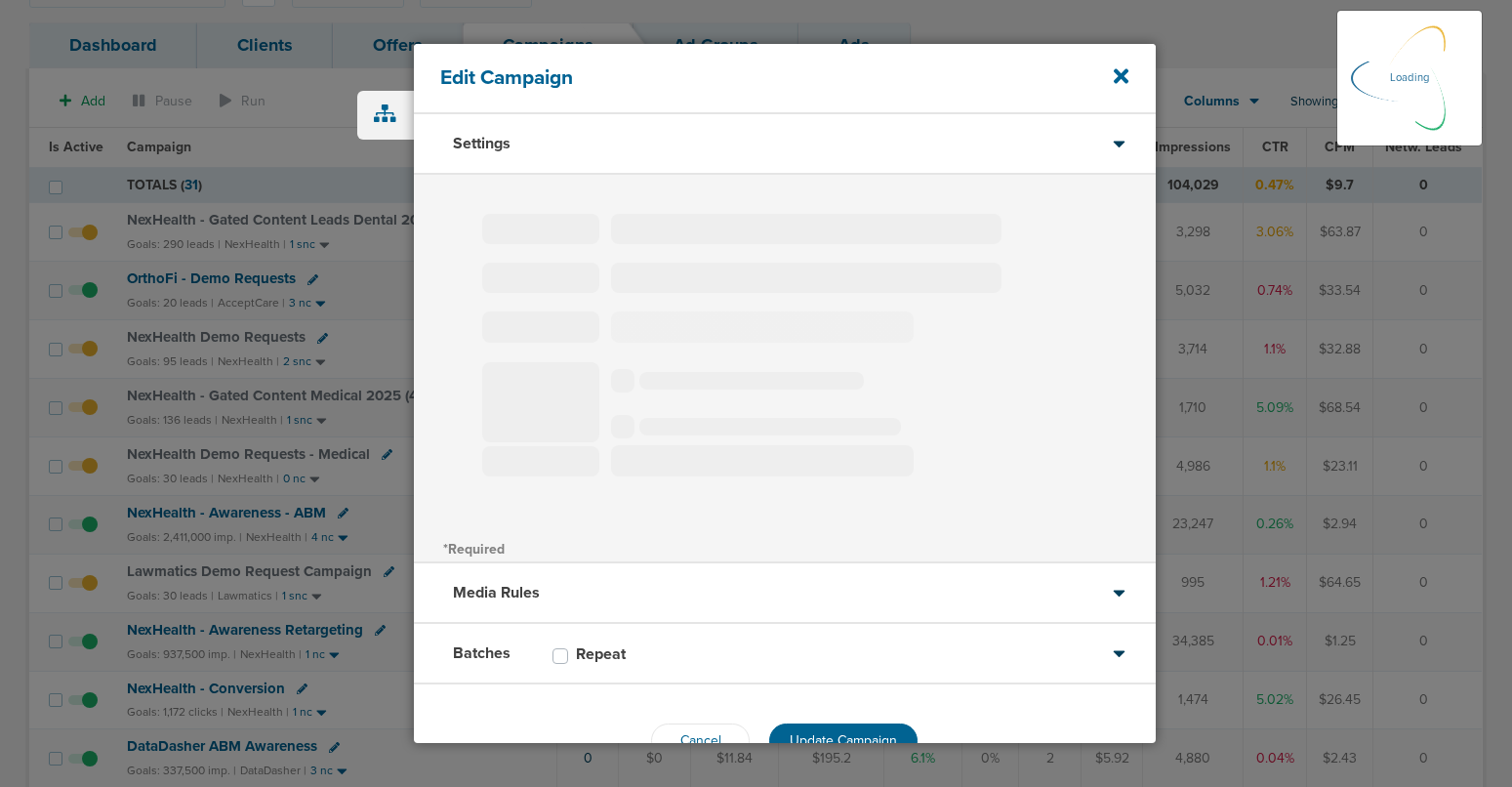
select select "1"
select select "2"
select select "3"
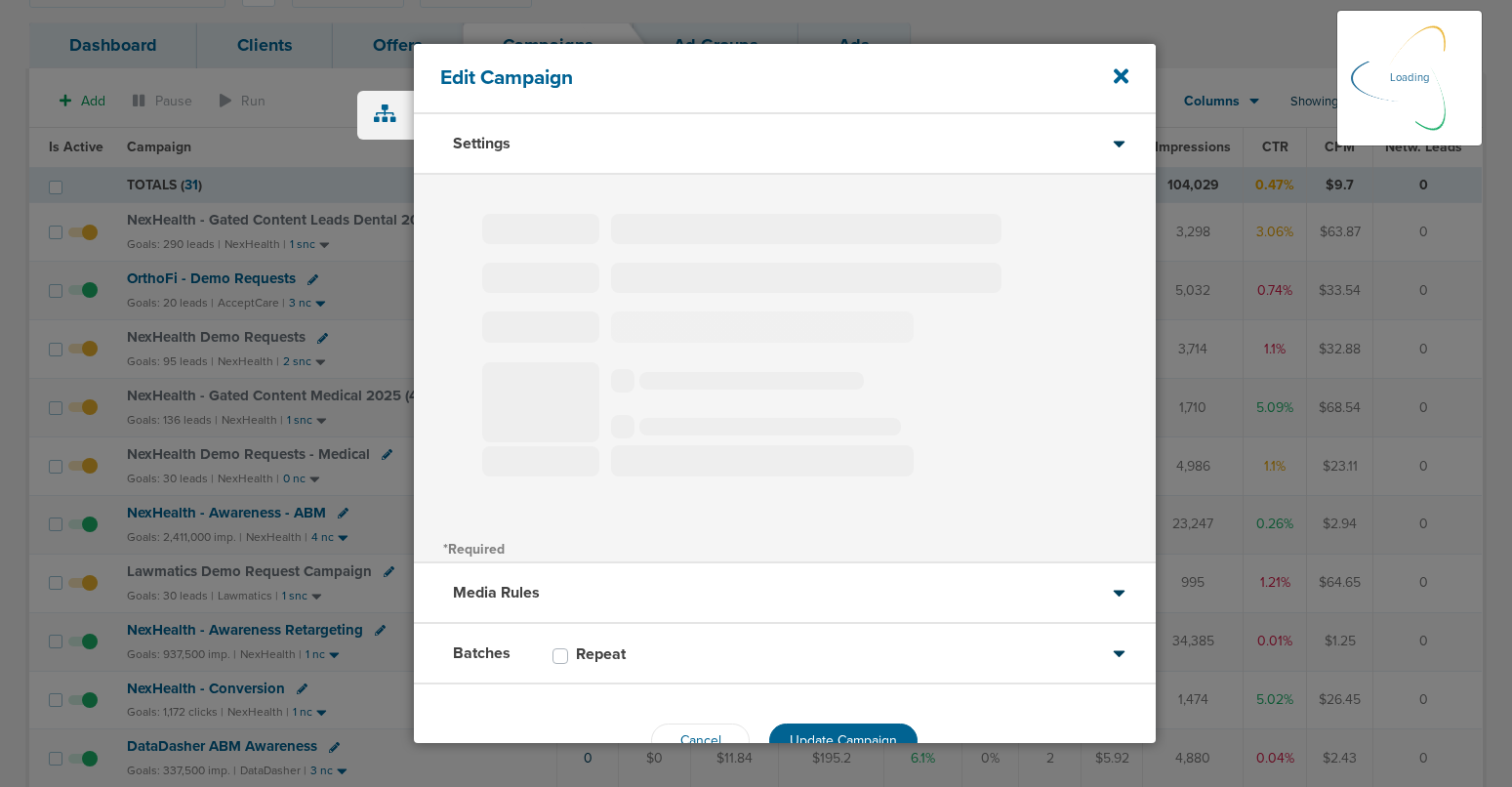
select select "4"
select select "6"
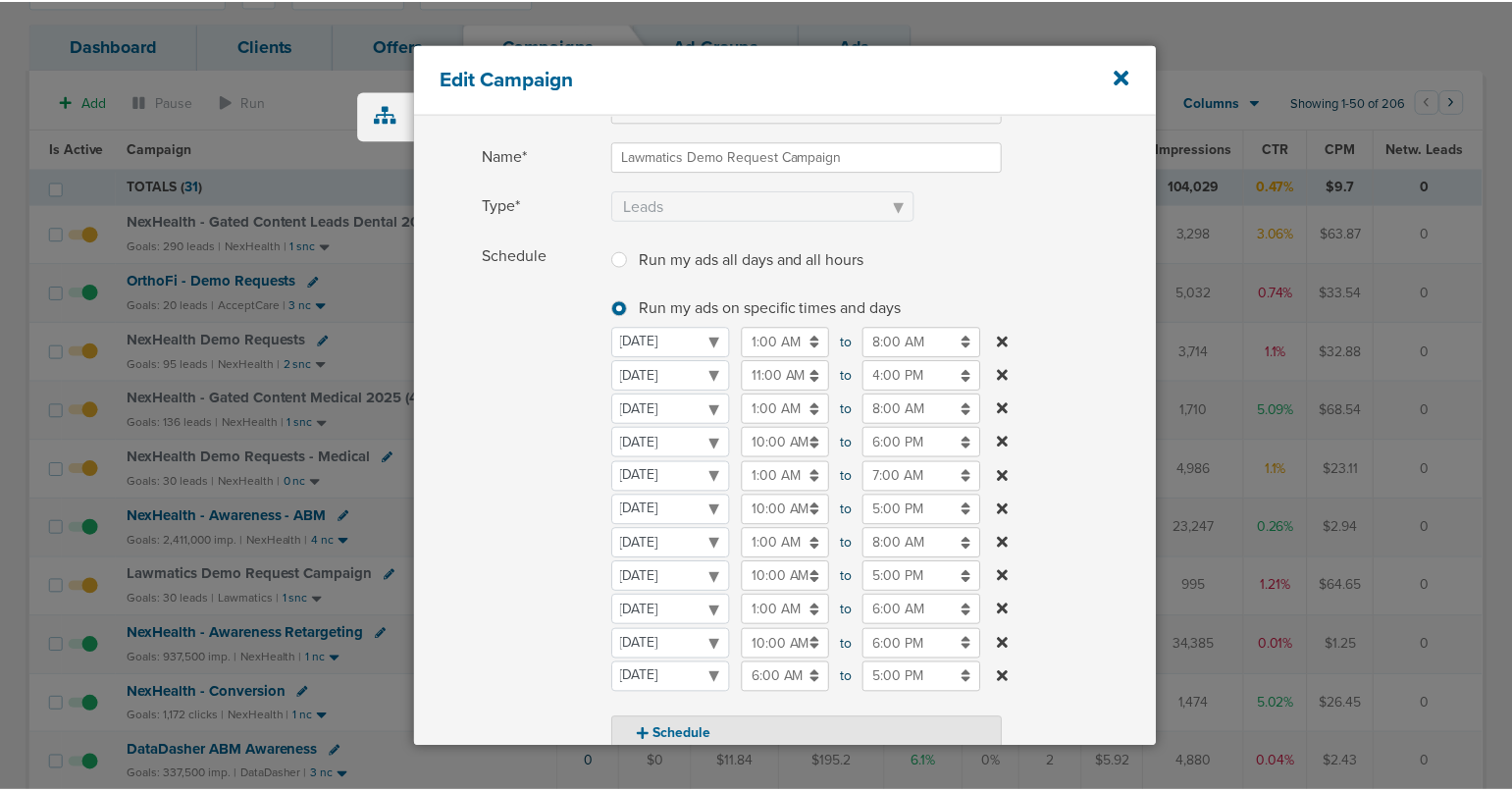
scroll to position [126, 0]
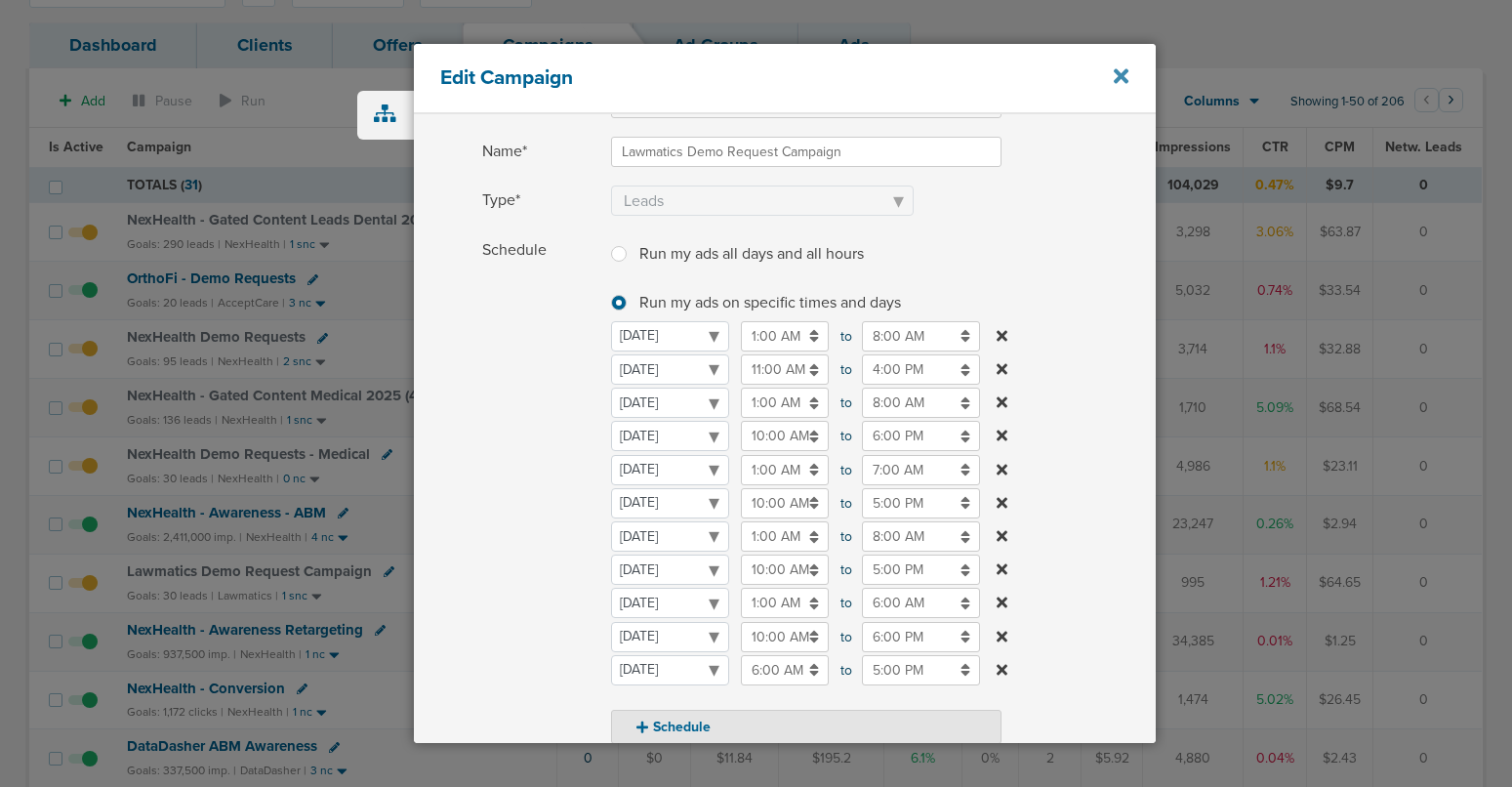
click at [1121, 69] on icon at bounding box center [1120, 77] width 15 height 22
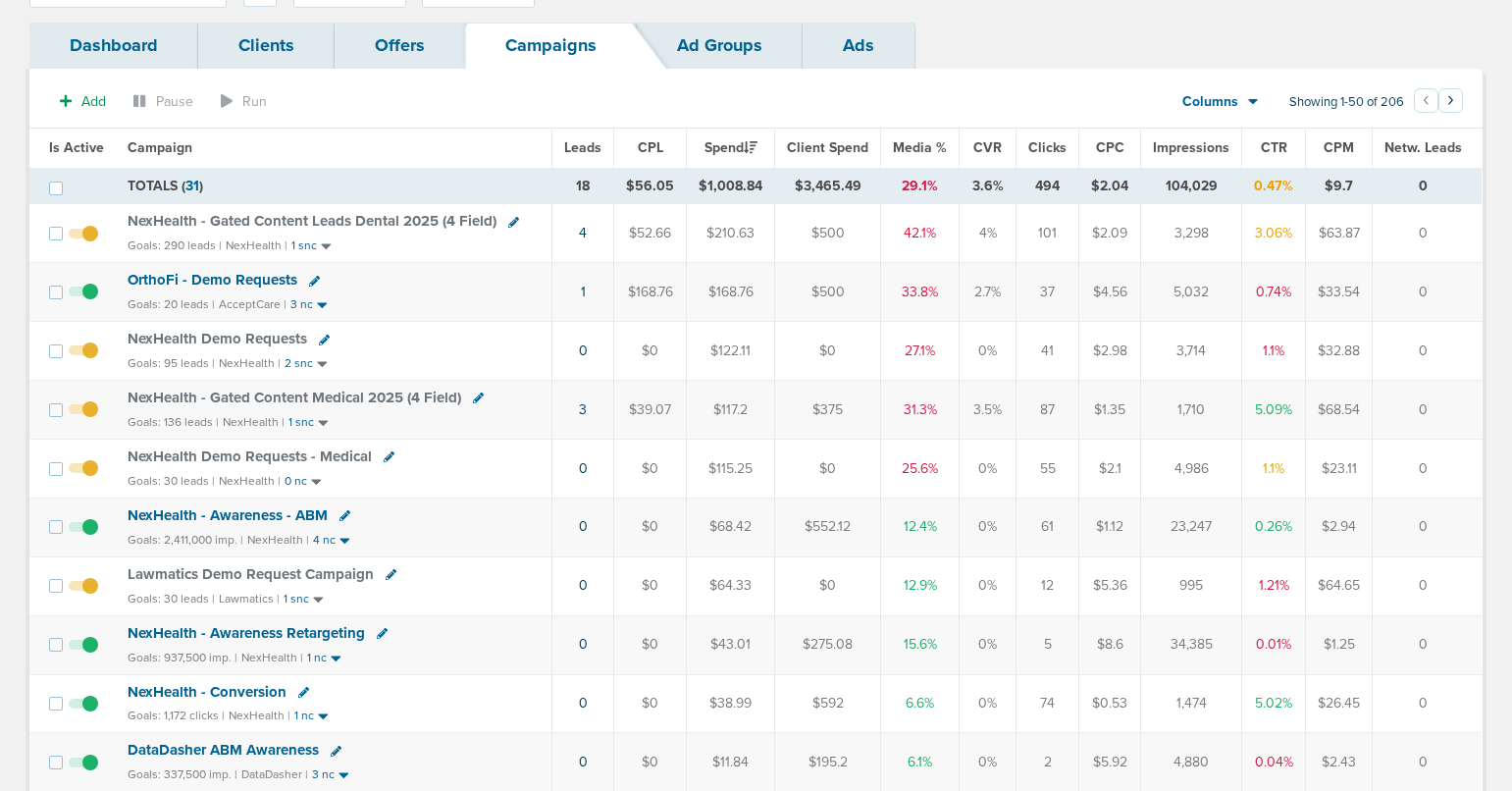
click at [165, 338] on span "NexHealth Demo Requests" at bounding box center [217, 339] width 180 height 18
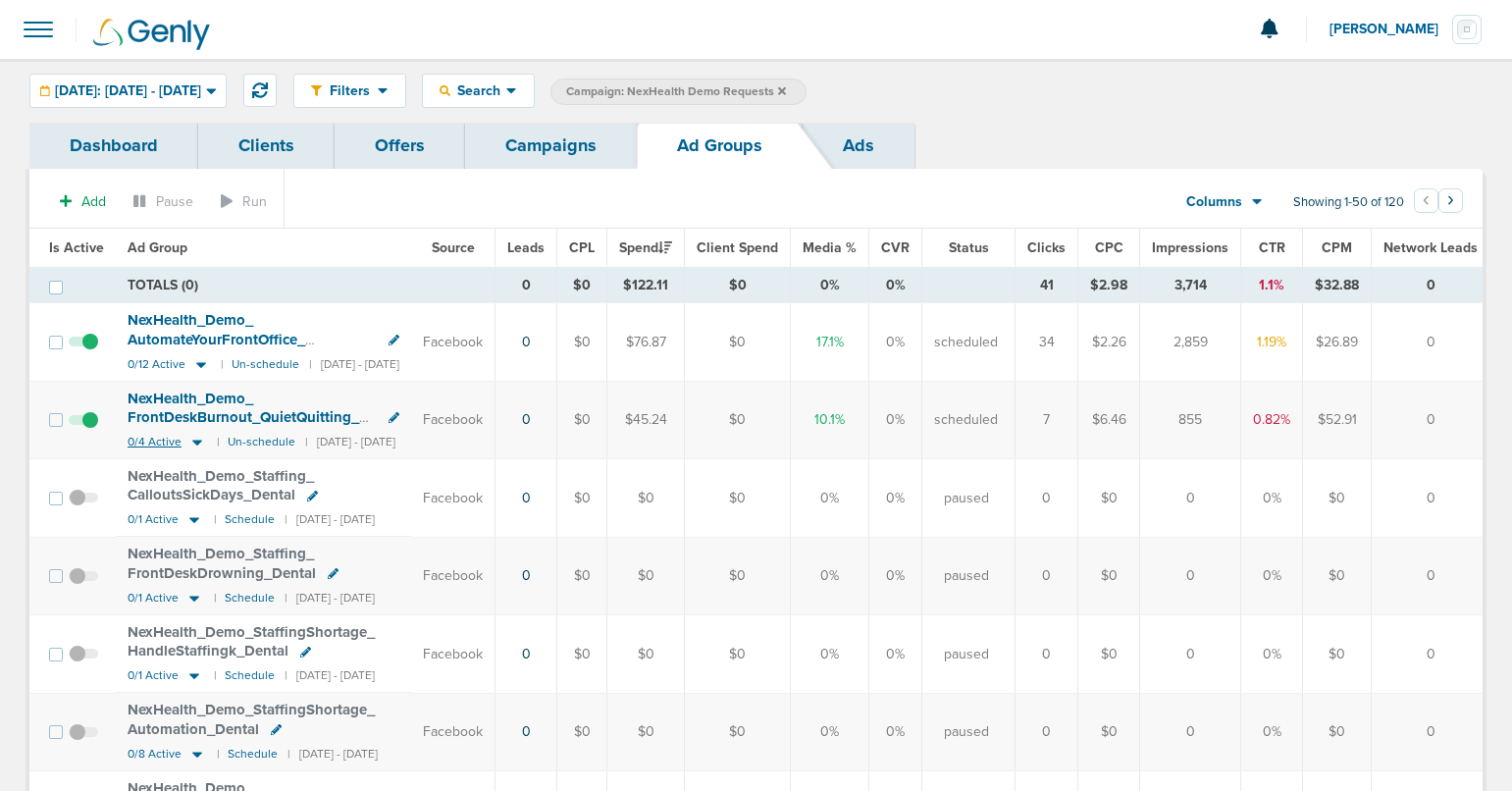
click at [196, 441] on icon at bounding box center [198, 442] width 10 height 6
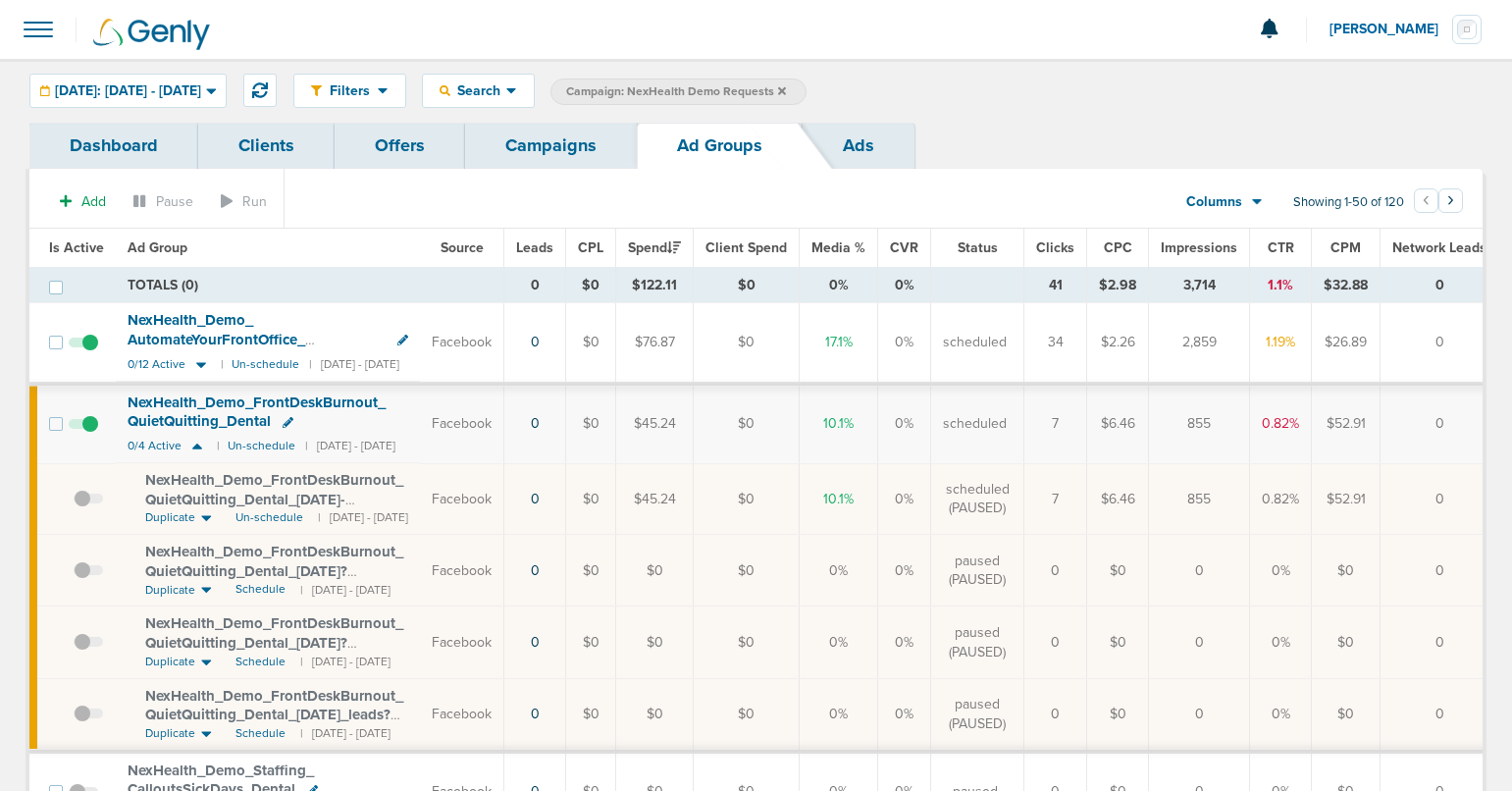
click at [86, 434] on span at bounding box center [84, 434] width 30 height 0
click at [83, 428] on input "checkbox" at bounding box center [83, 428] width 0 height 0
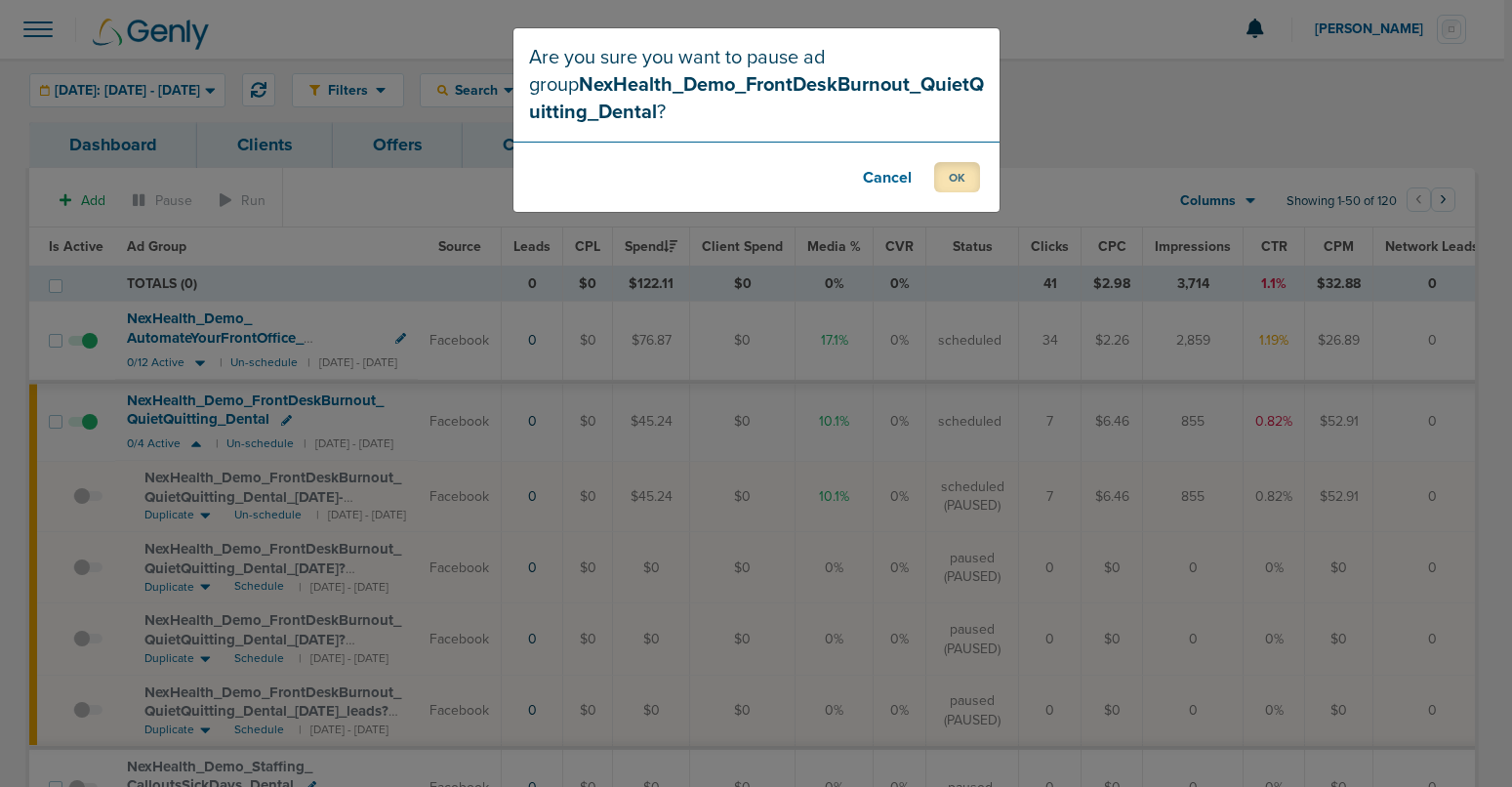
click at [948, 167] on button "OK" at bounding box center [957, 177] width 46 height 30
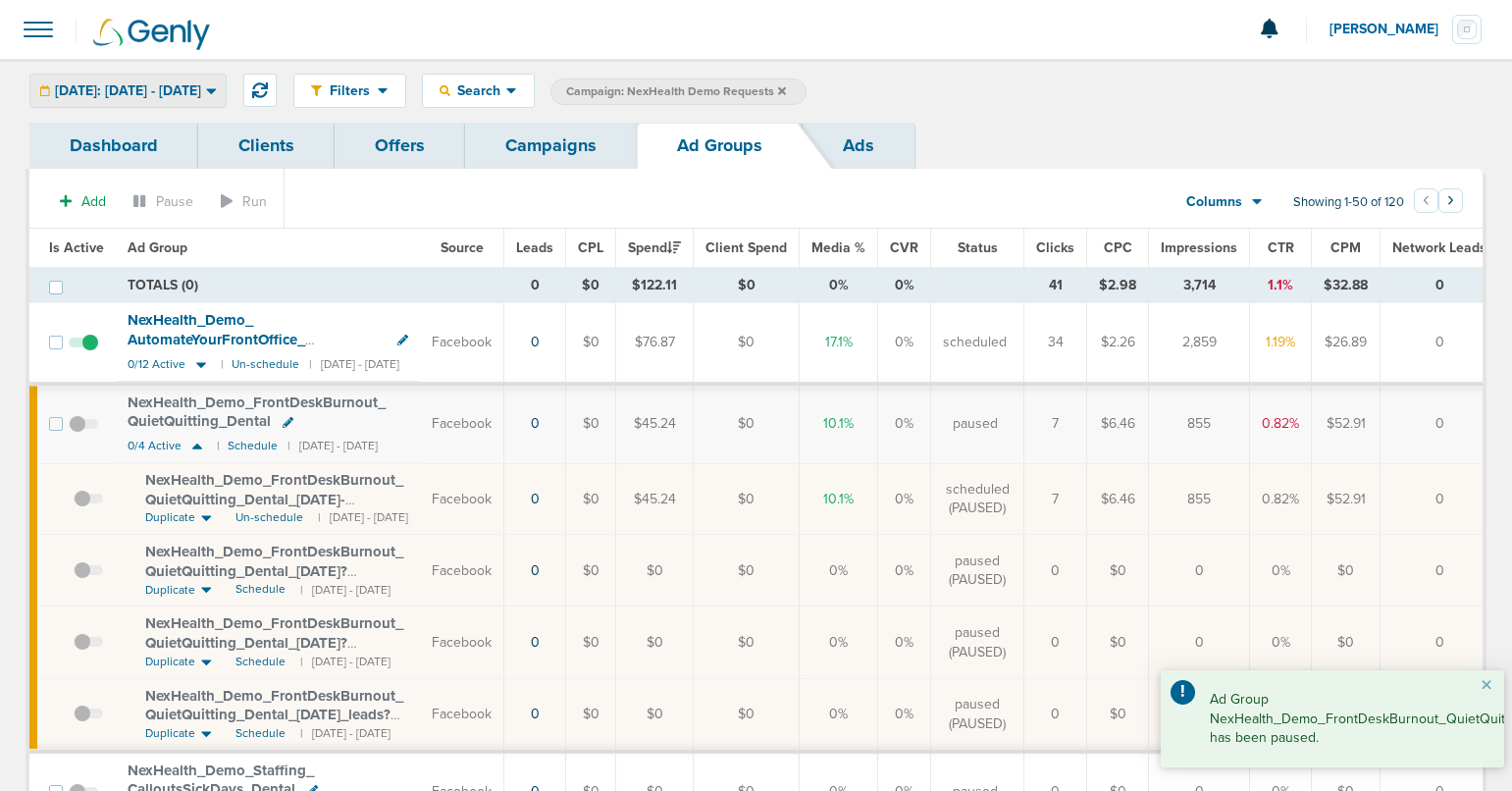
click at [193, 91] on span "[DATE]: [DATE] - [DATE]" at bounding box center [128, 91] width 146 height 14
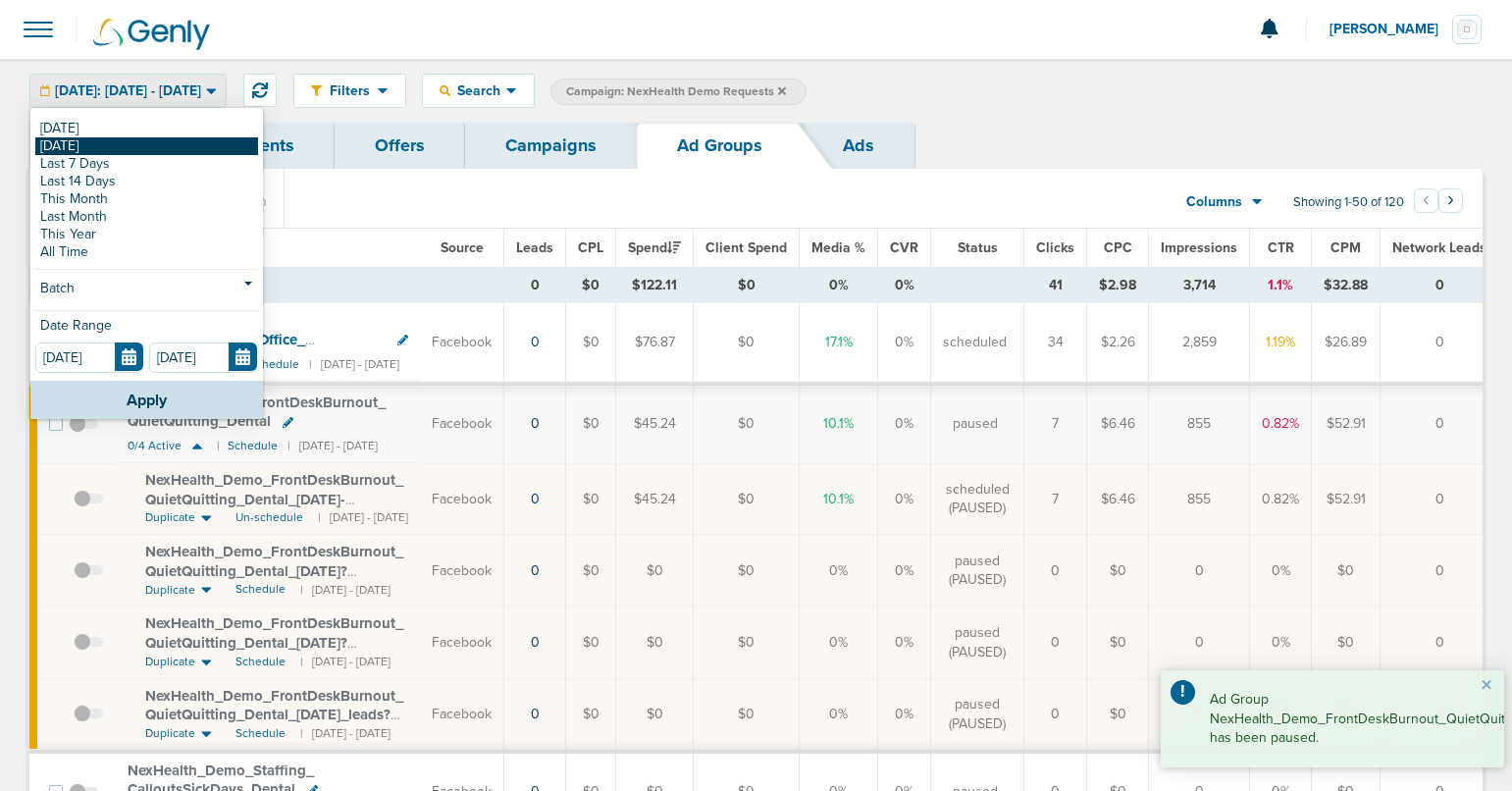
click at [156, 142] on link "[DATE]" at bounding box center [146, 146] width 222 height 18
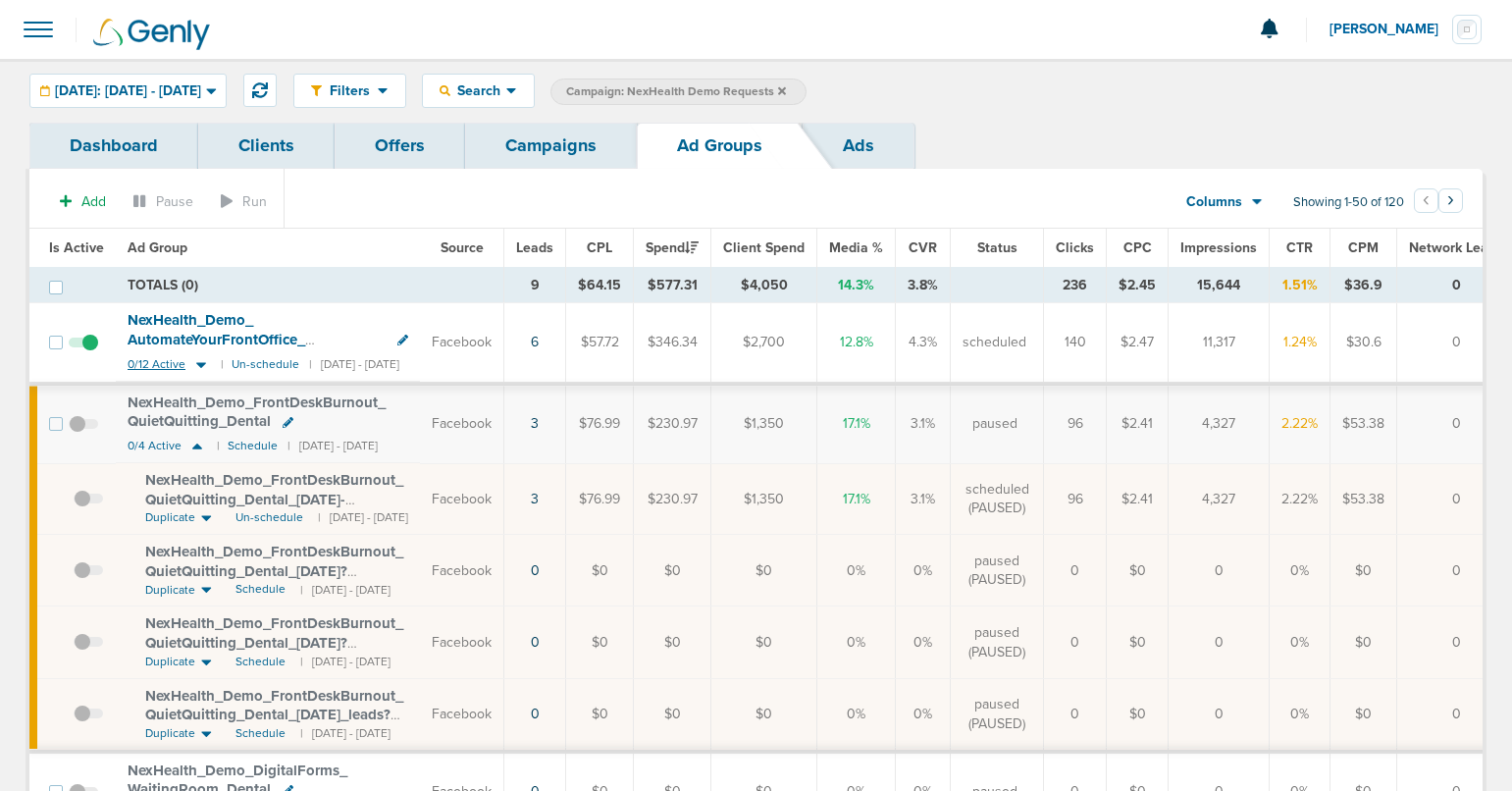
click at [199, 363] on icon at bounding box center [201, 365] width 10 height 6
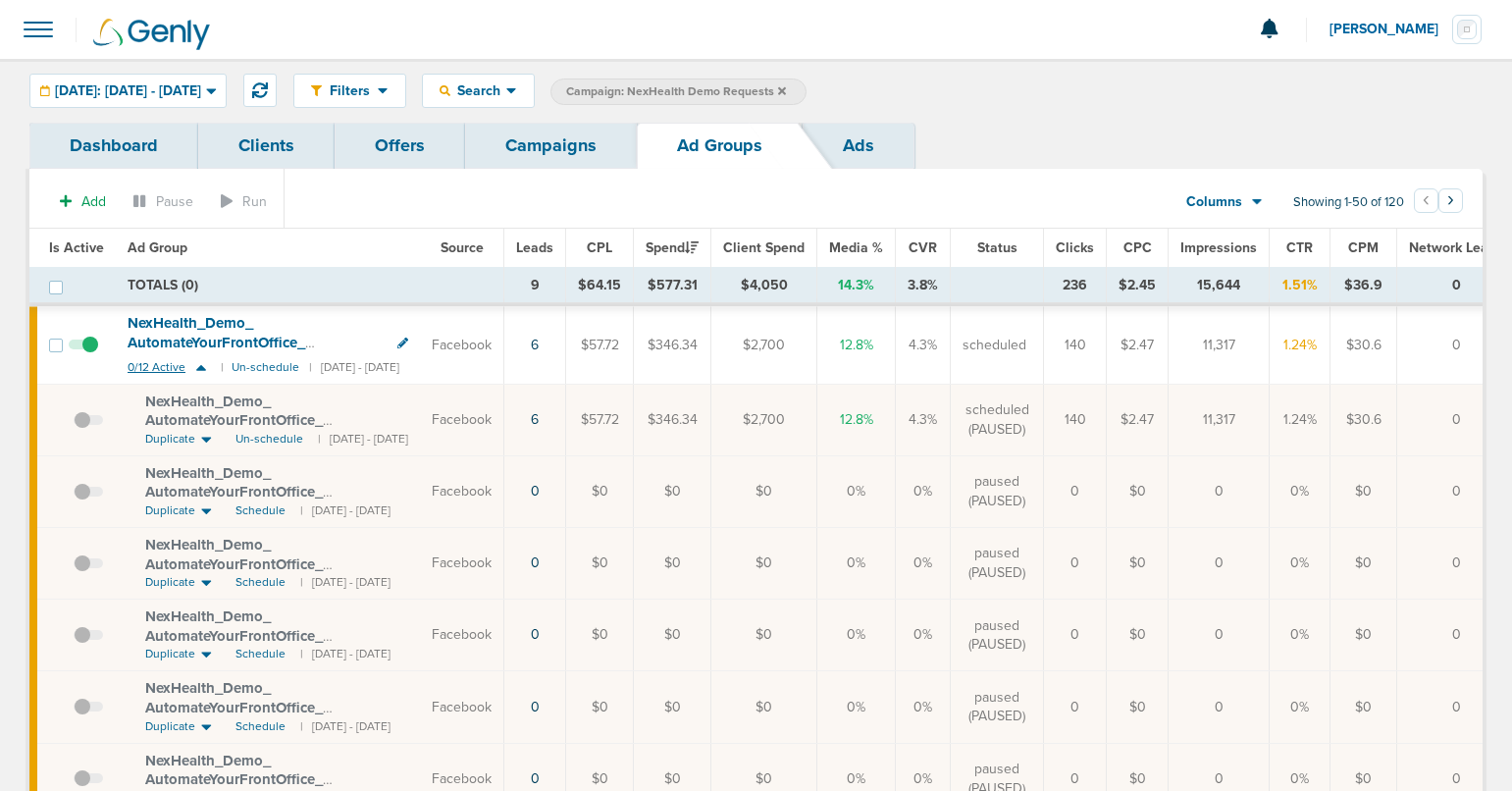
click at [199, 363] on icon at bounding box center [201, 367] width 20 height 17
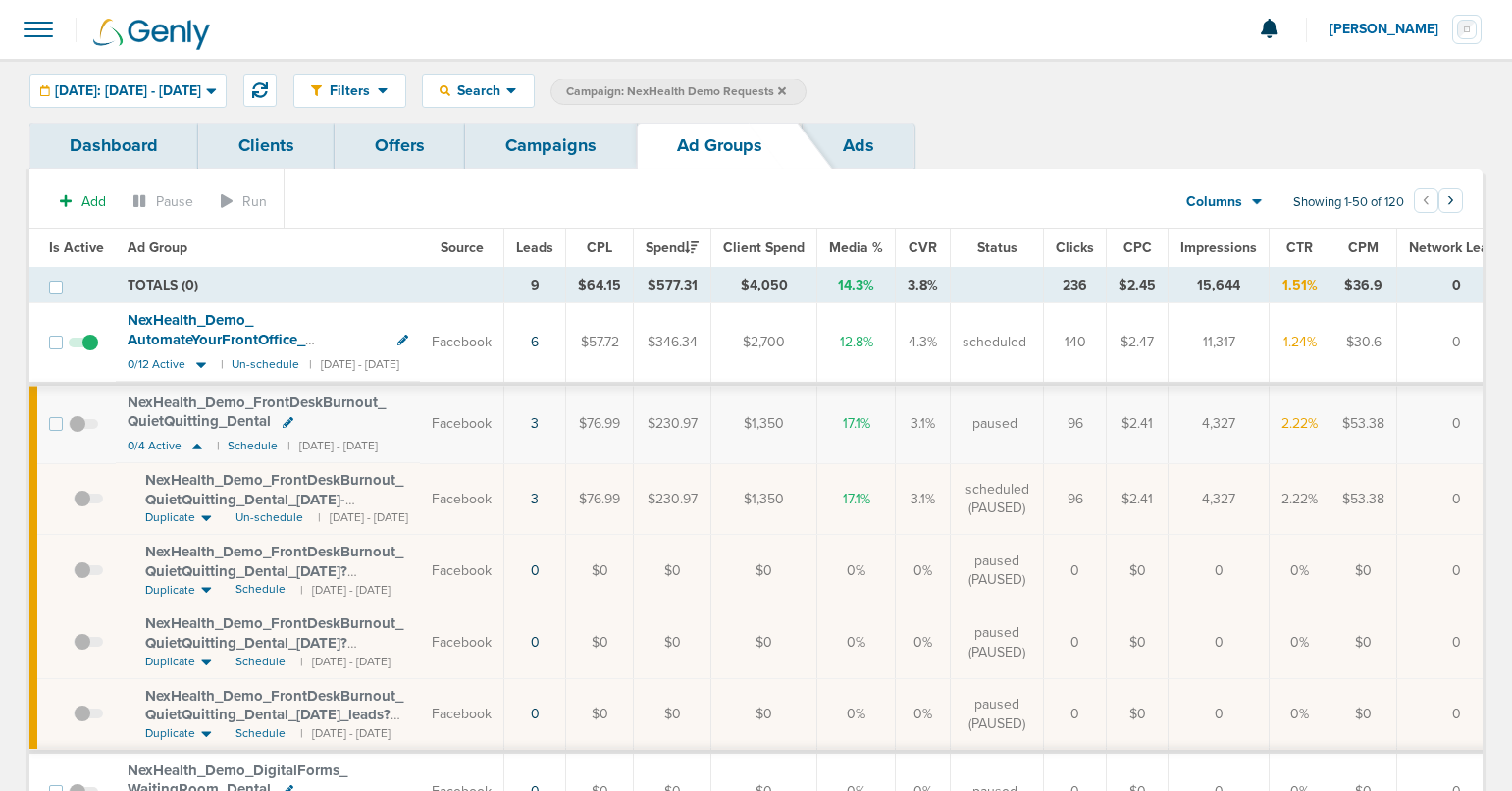
click at [572, 129] on link "Campaigns" at bounding box center [551, 145] width 172 height 46
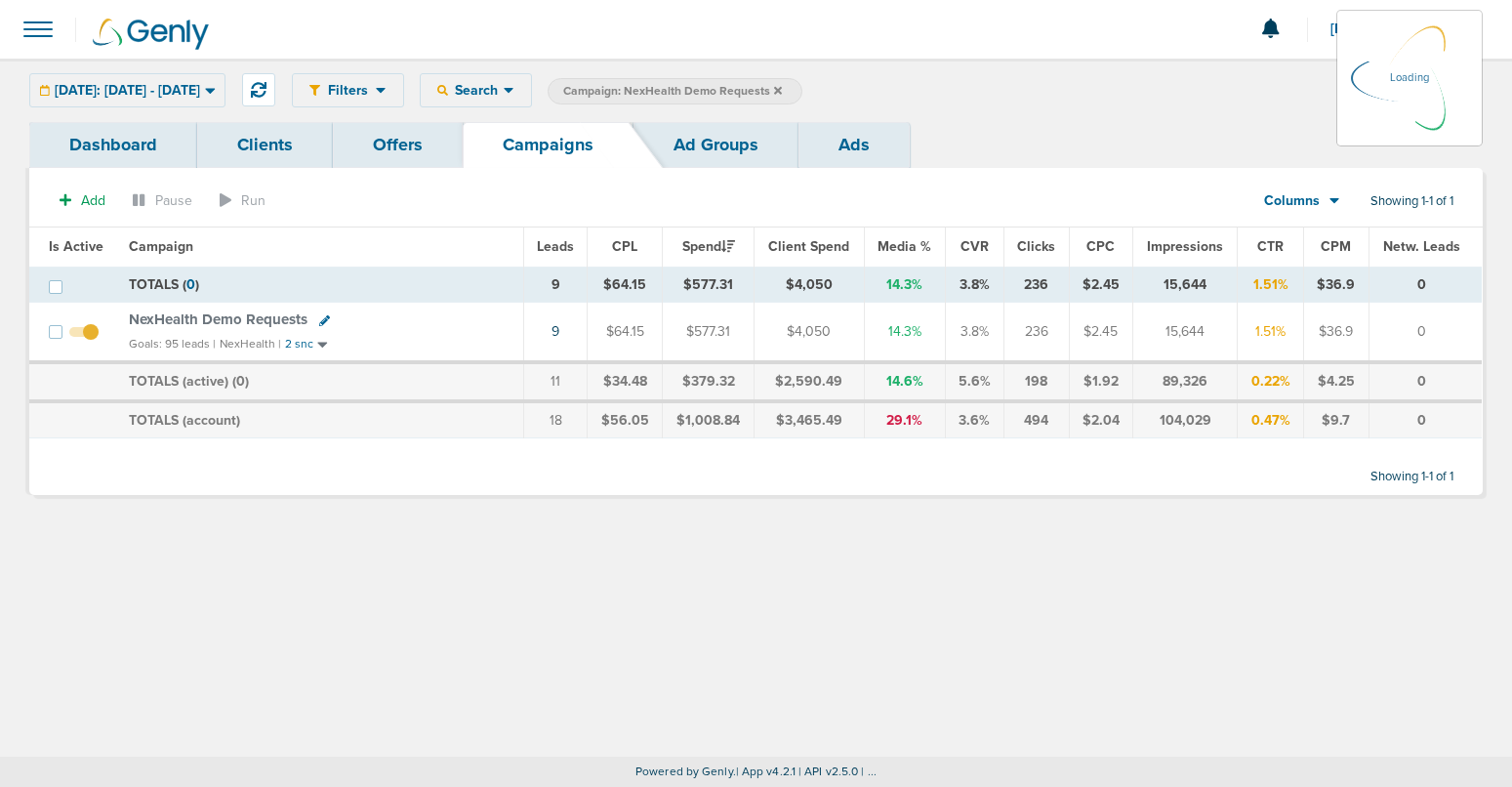
click at [715, 148] on link "Ad Groups" at bounding box center [716, 144] width 165 height 46
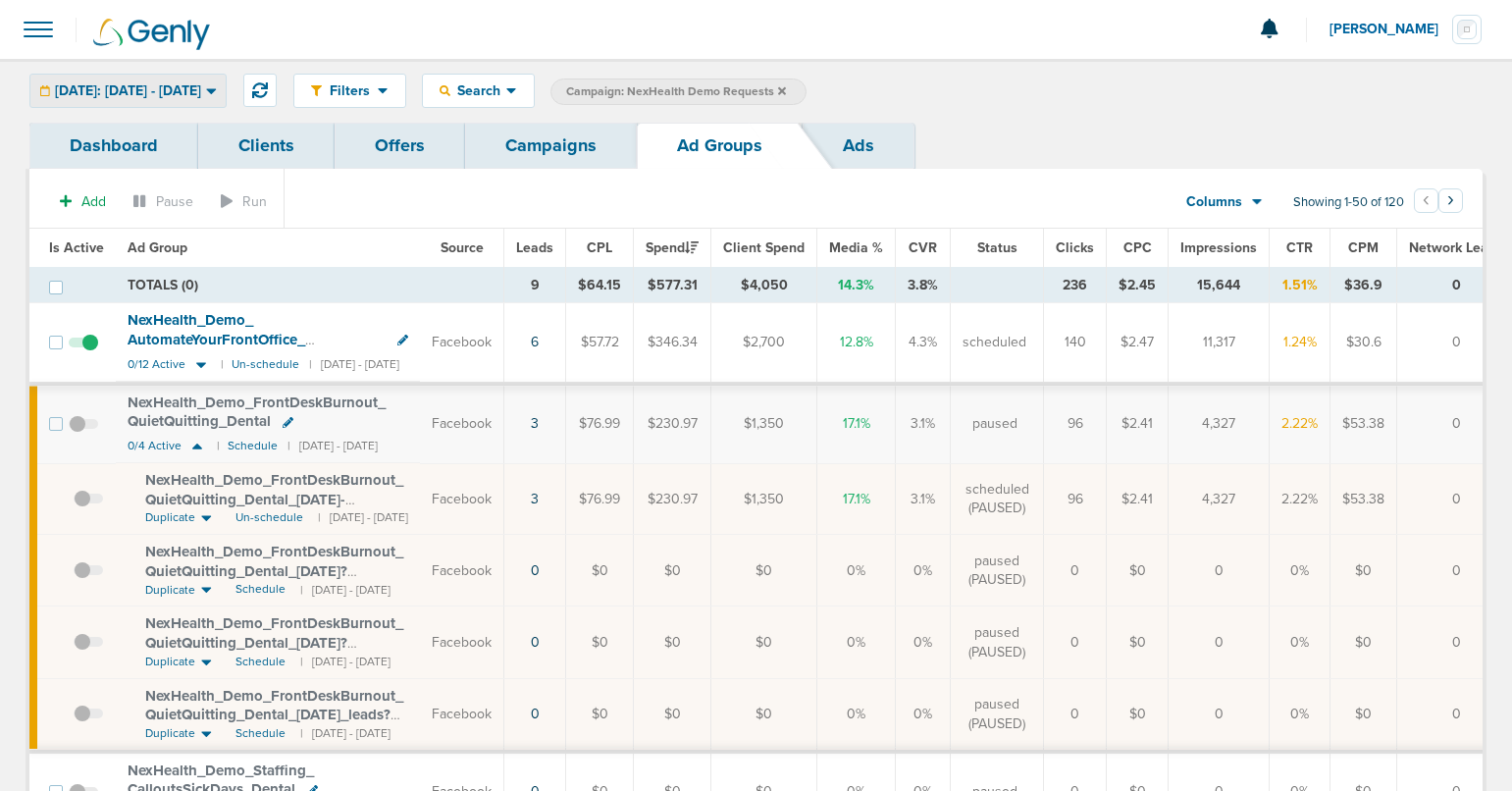
click at [168, 97] on span "[DATE]: [DATE] - [DATE]" at bounding box center [128, 91] width 146 height 14
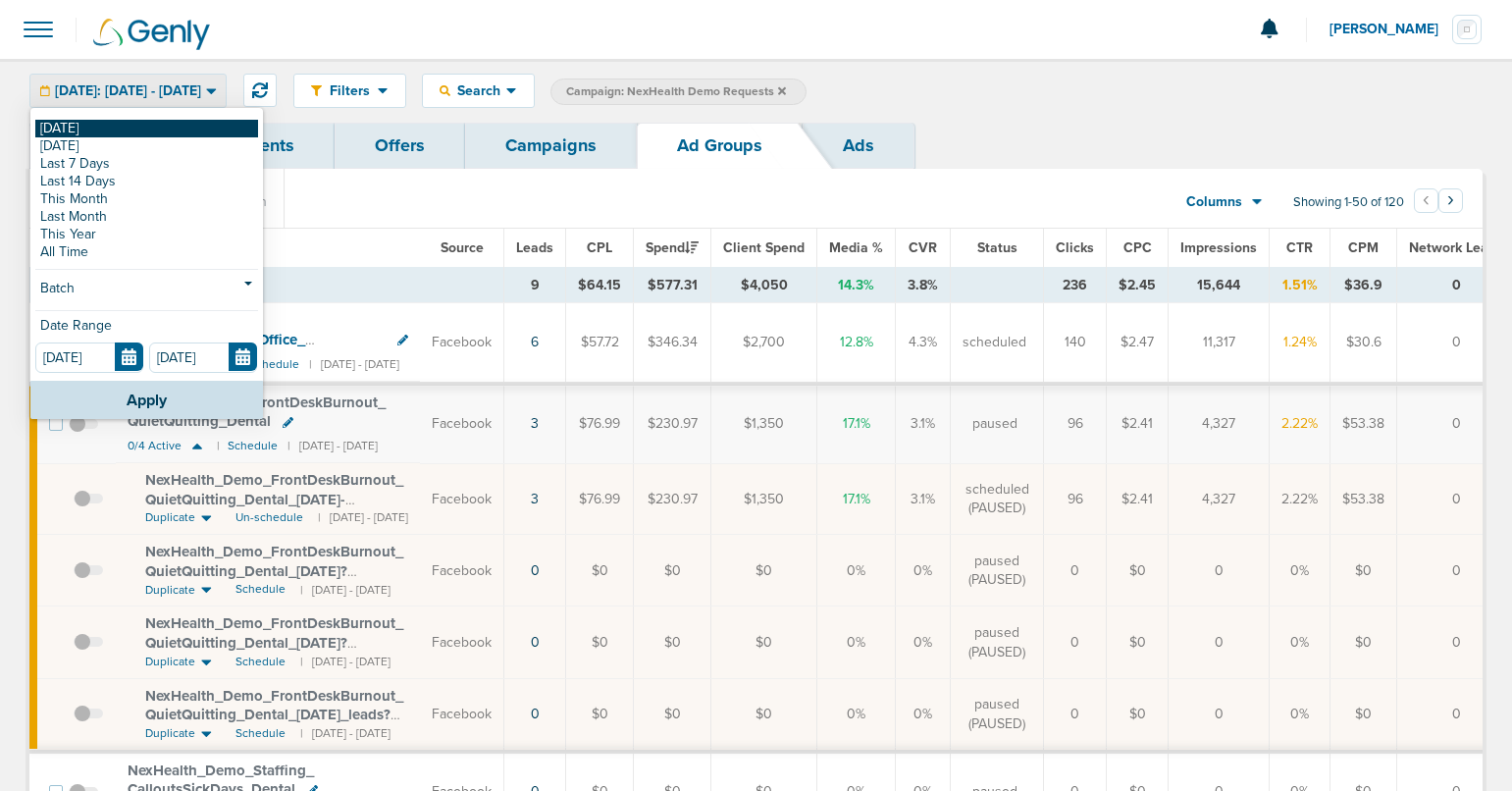
click at [150, 129] on link "[DATE]" at bounding box center [146, 128] width 222 height 18
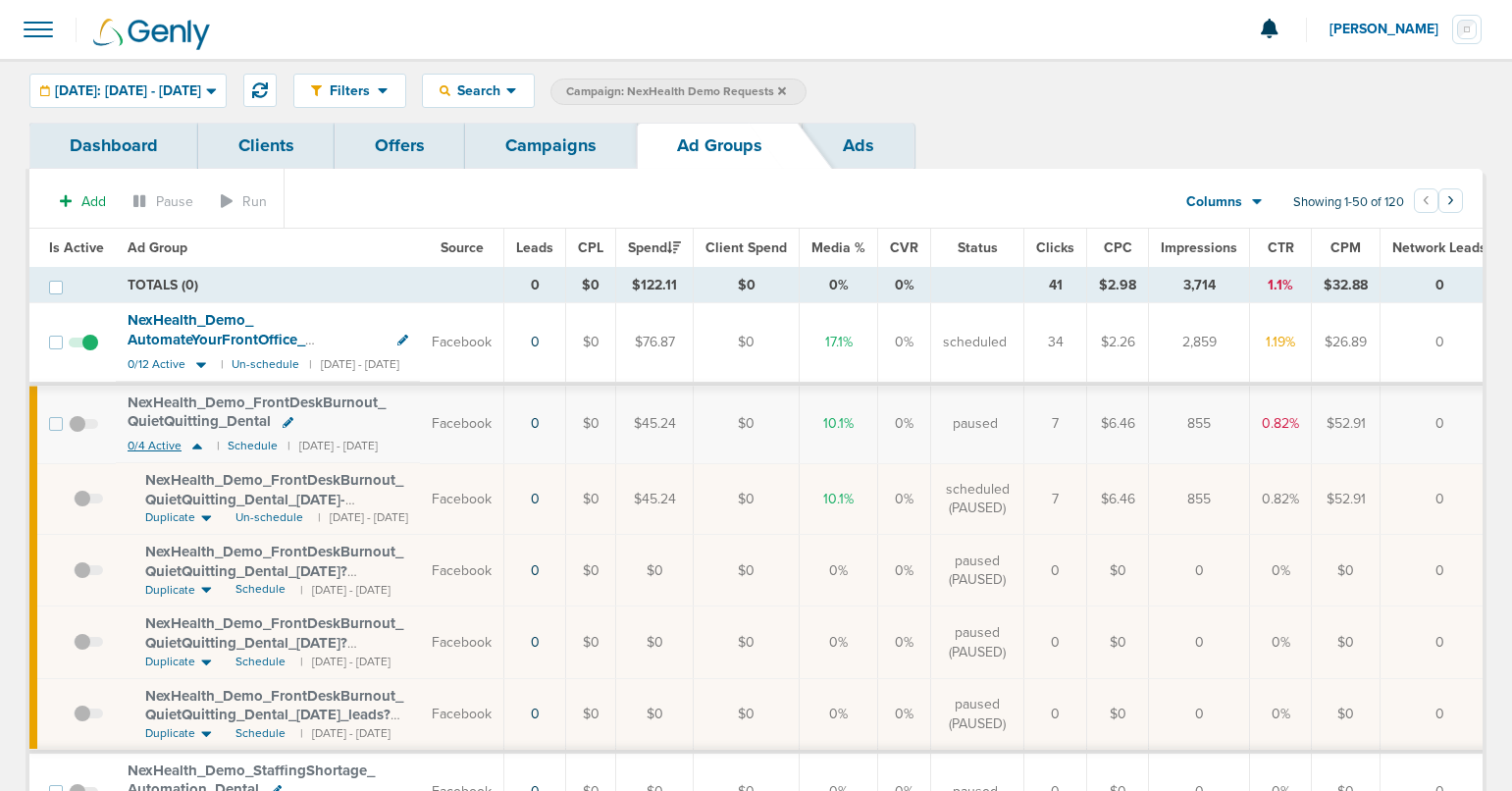
click at [198, 445] on icon at bounding box center [198, 445] width 20 height 17
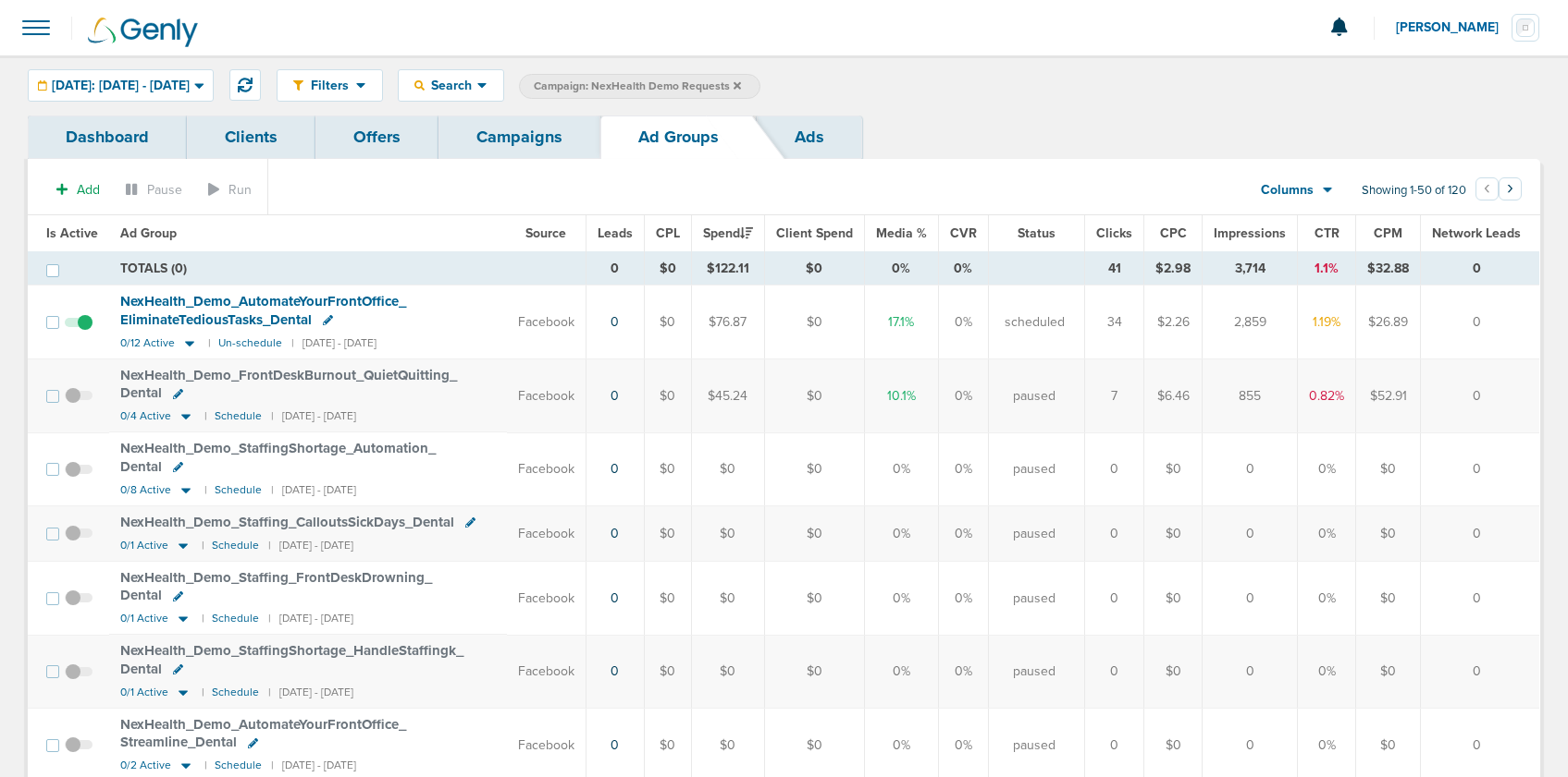
click at [531, 133] on link "Campaigns" at bounding box center [520, 137] width 162 height 44
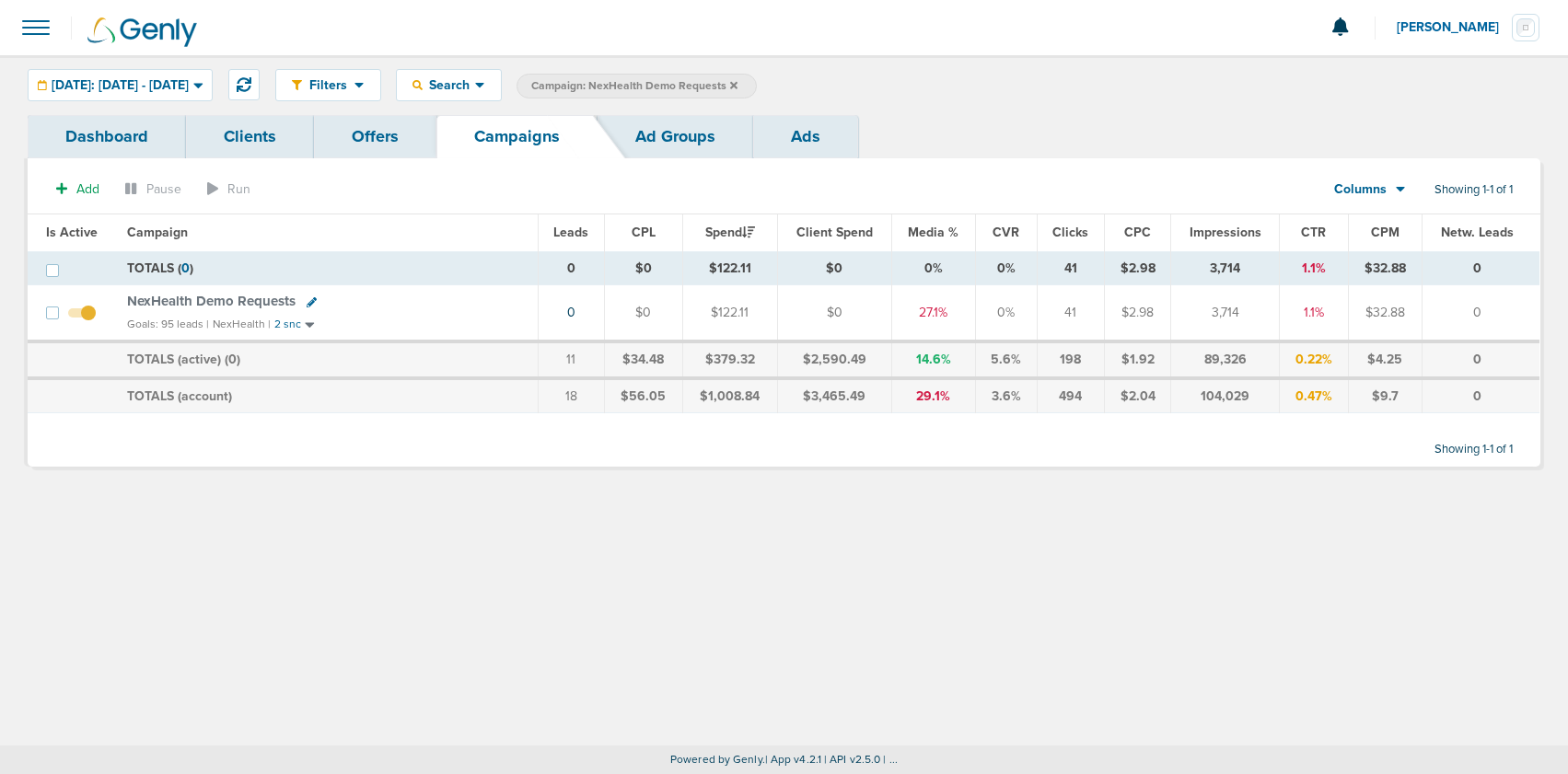
click at [738, 84] on icon at bounding box center [734, 85] width 7 height 11
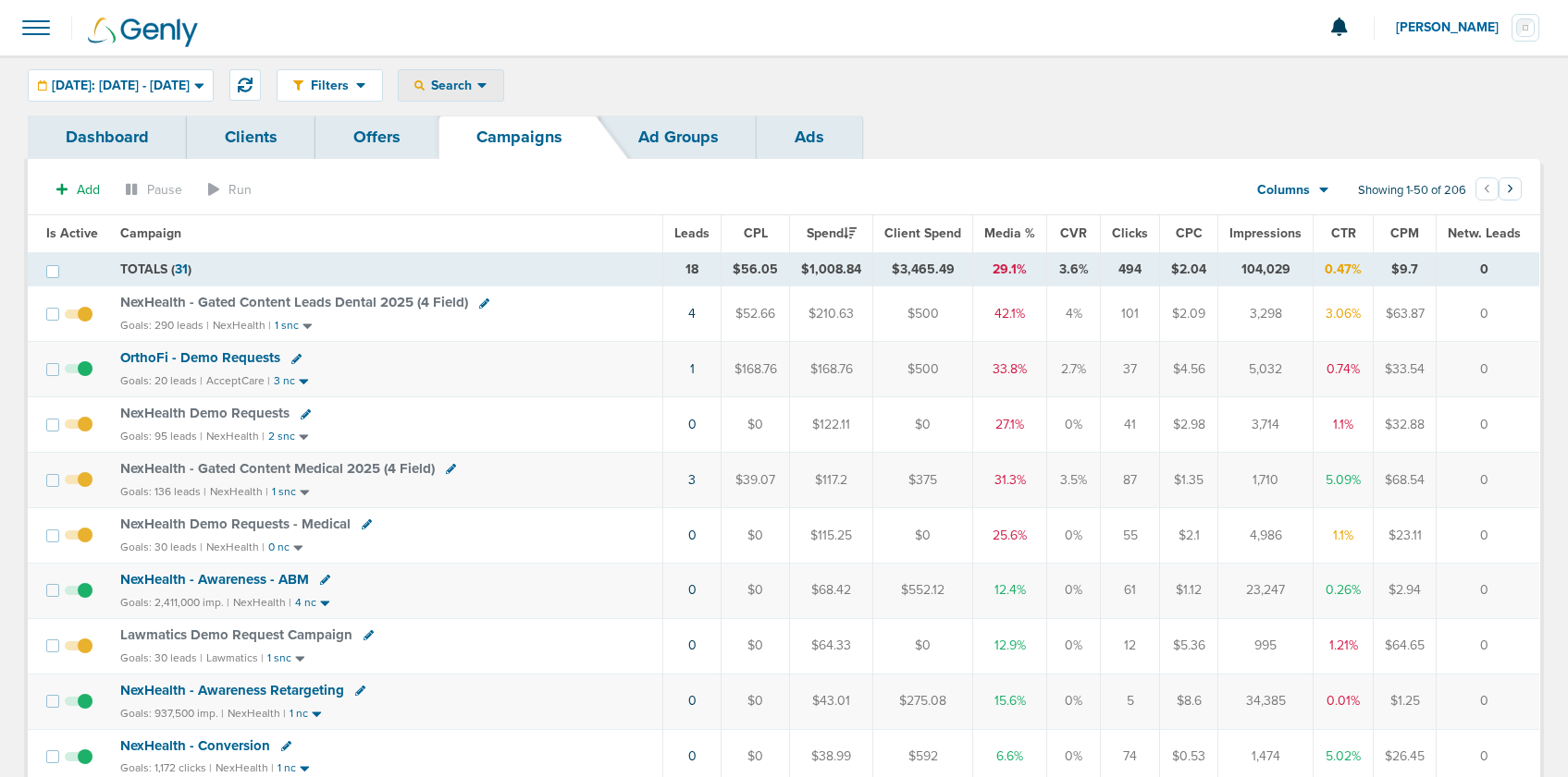
click at [478, 85] on span "Search" at bounding box center [451, 85] width 53 height 16
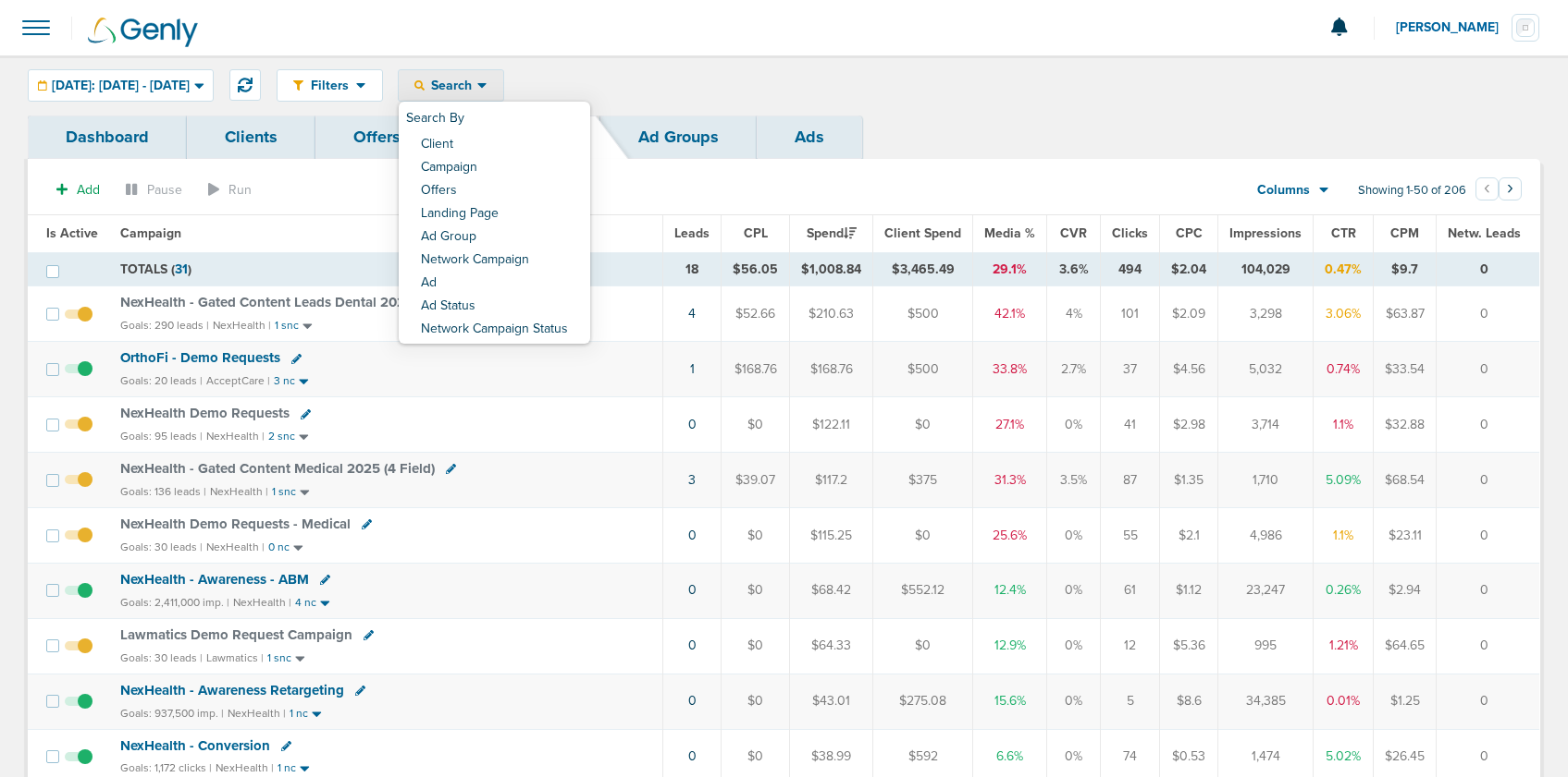
click at [496, 141] on link "Client" at bounding box center [494, 145] width 192 height 23
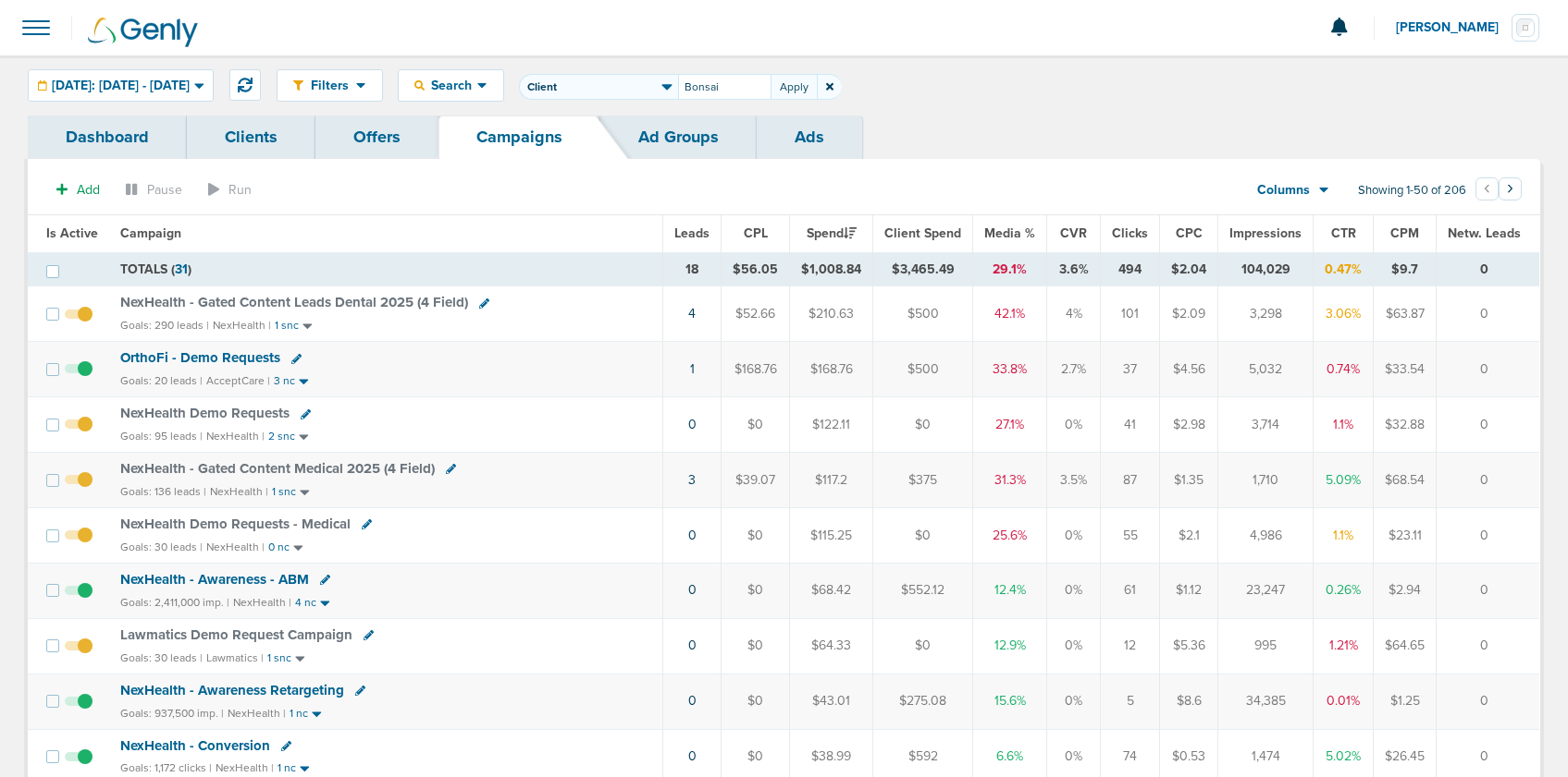
type input "Bonsai"
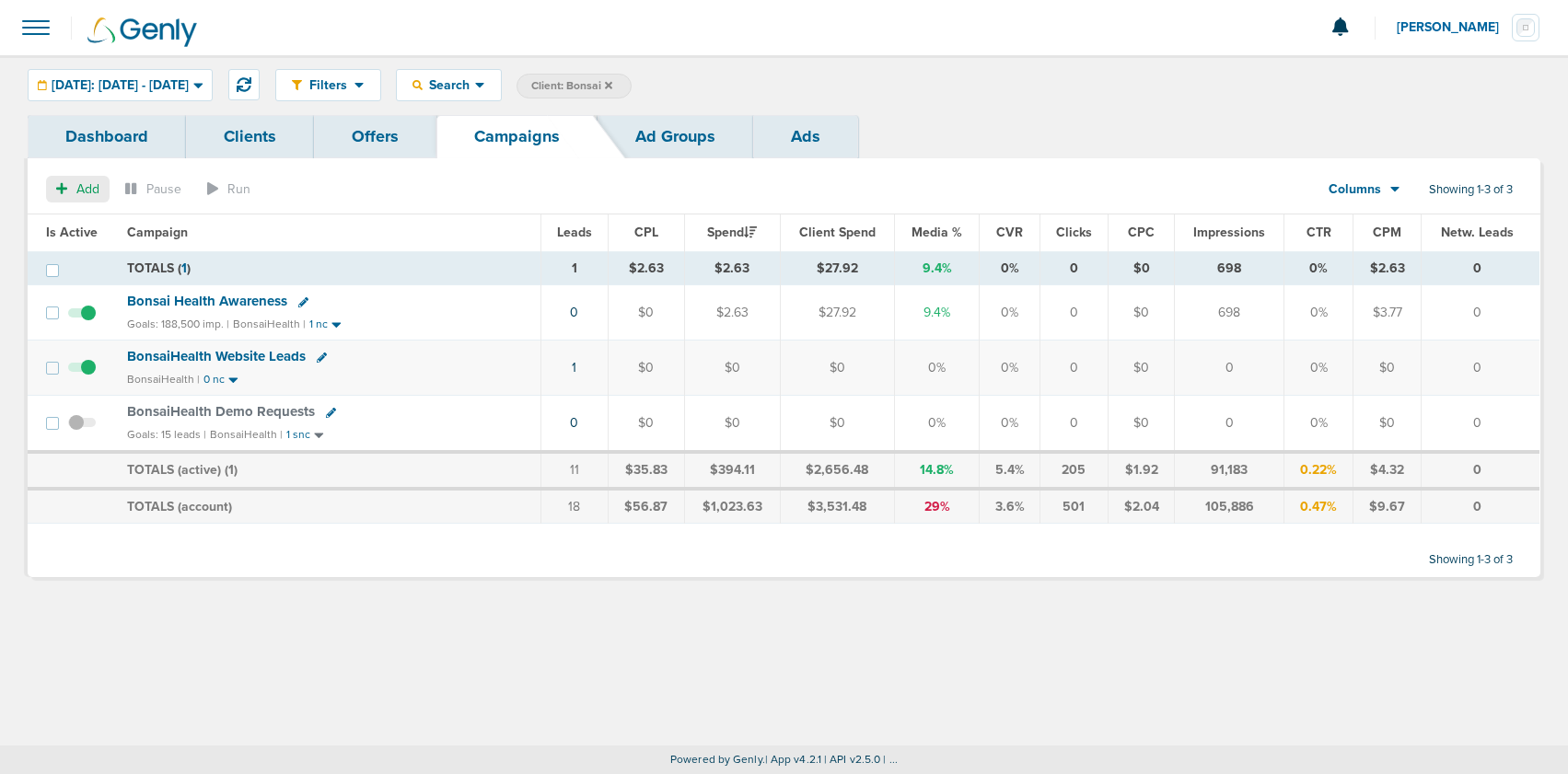
click at [69, 189] on button "Add" at bounding box center [78, 189] width 64 height 27
select select
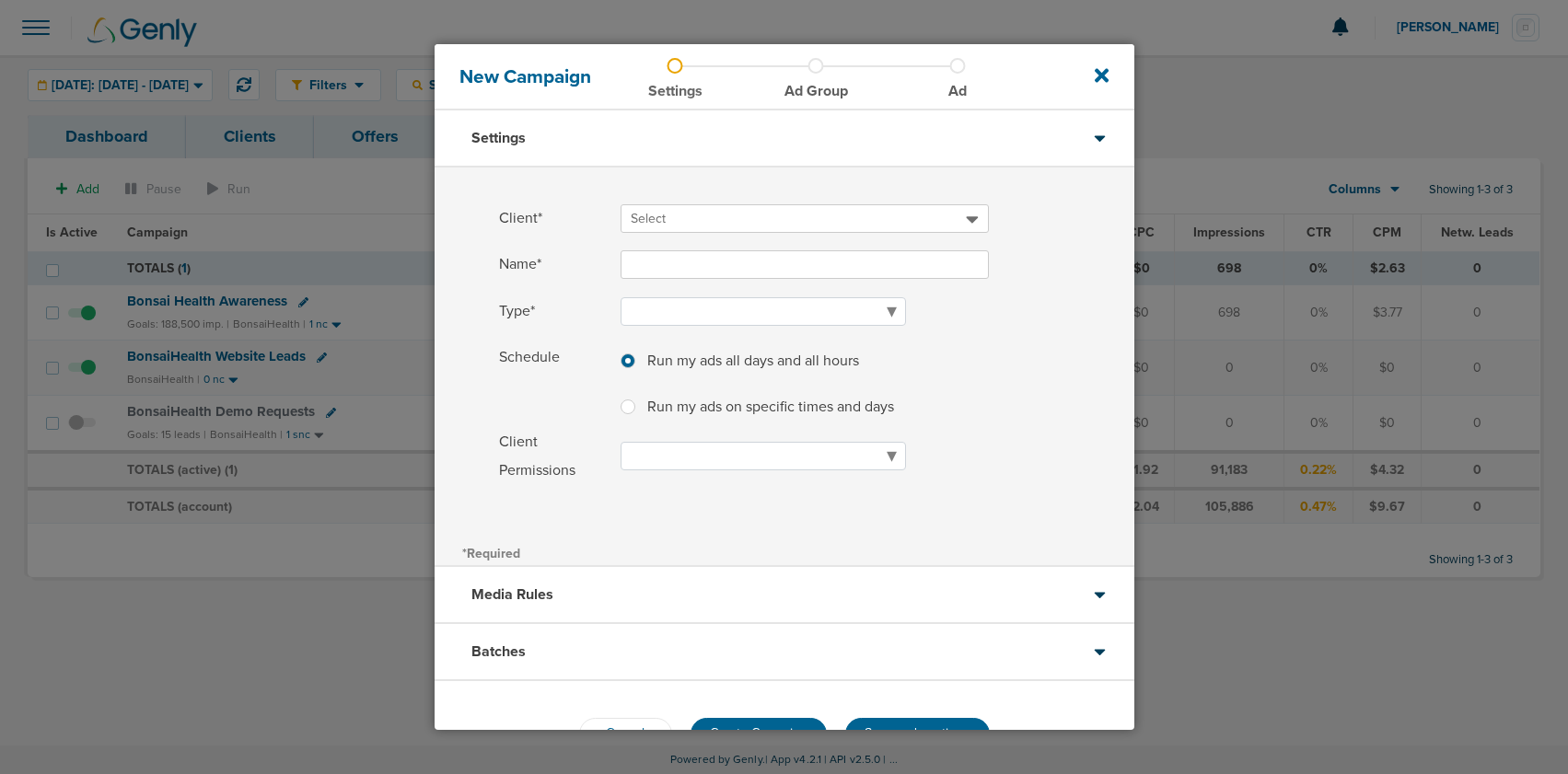
click at [648, 222] on span "Select" at bounding box center [648, 218] width 35 height 16
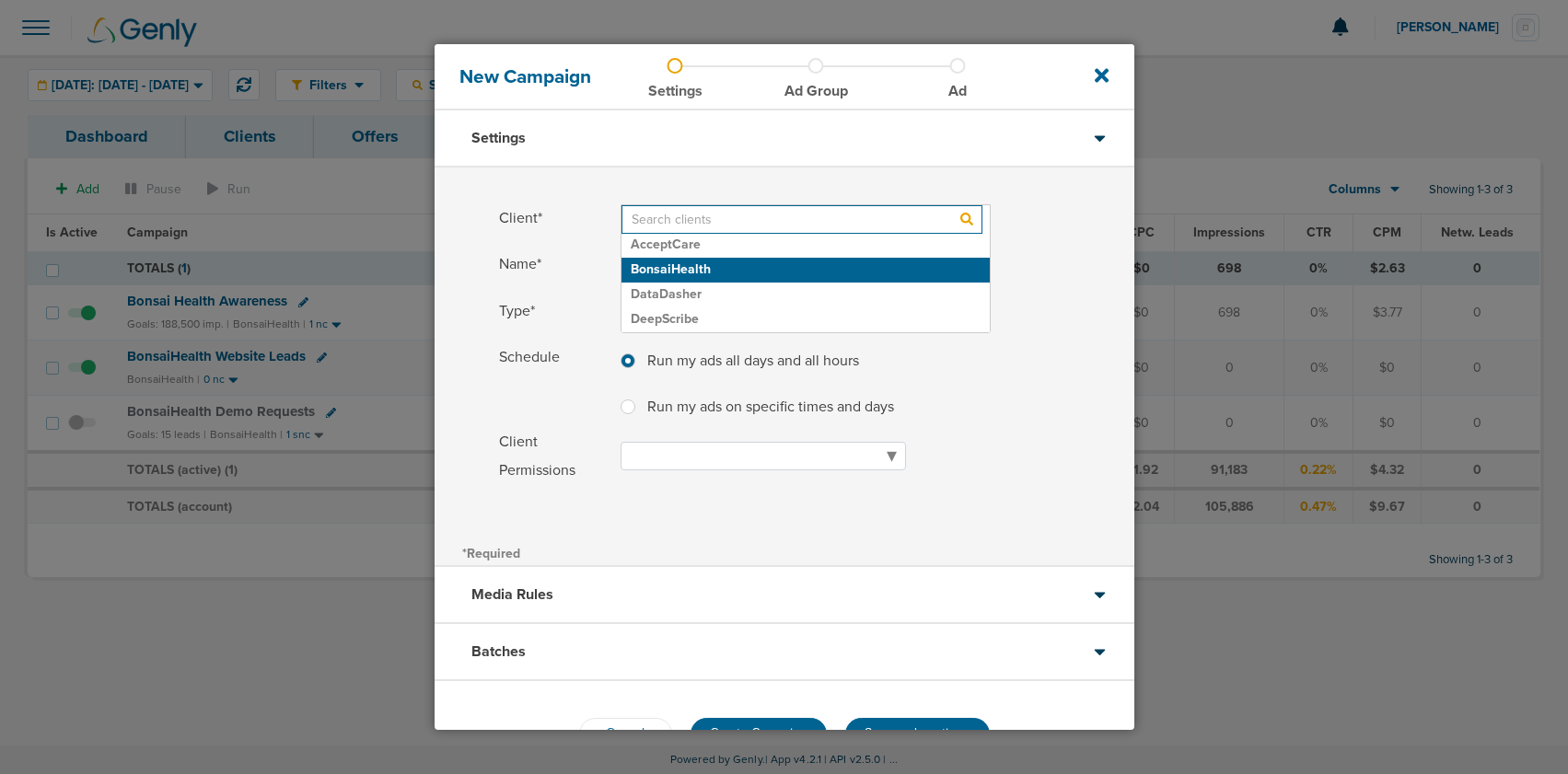
click at [655, 263] on h2 "BonsaiHealth" at bounding box center [804, 270] width 368 height 25
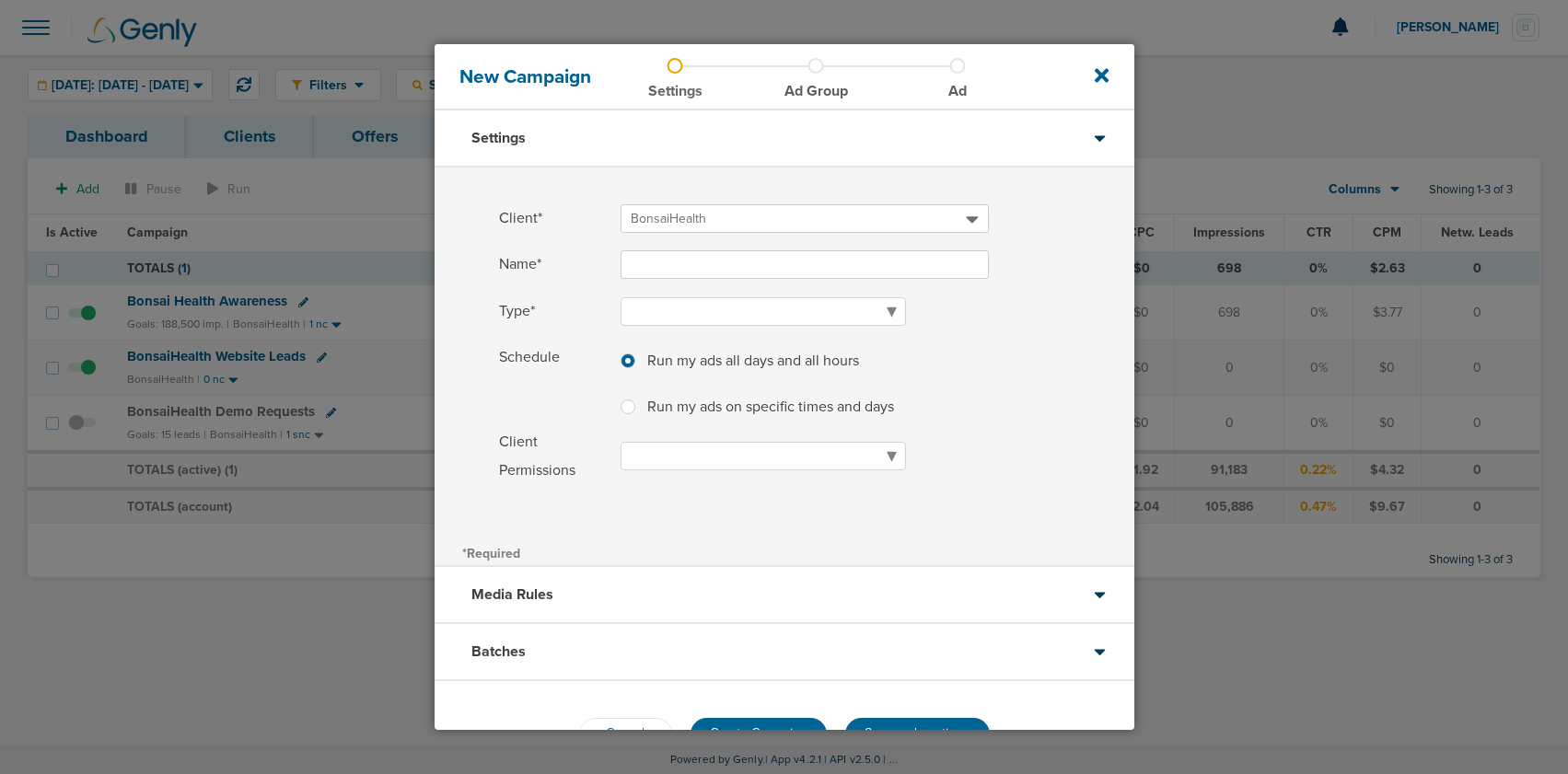
click at [655, 265] on input "Name*" at bounding box center [803, 264] width 368 height 29
type input "BonsaiHealth Gated Content"
click at [639, 311] on select "Awareness Traffic Leads Conversions Lead Magnet" at bounding box center [763, 311] width 285 height 29
select select "Leads"
click at [620, 298] on select "Awareness Traffic Leads Conversions Lead Magnet" at bounding box center [763, 311] width 285 height 29
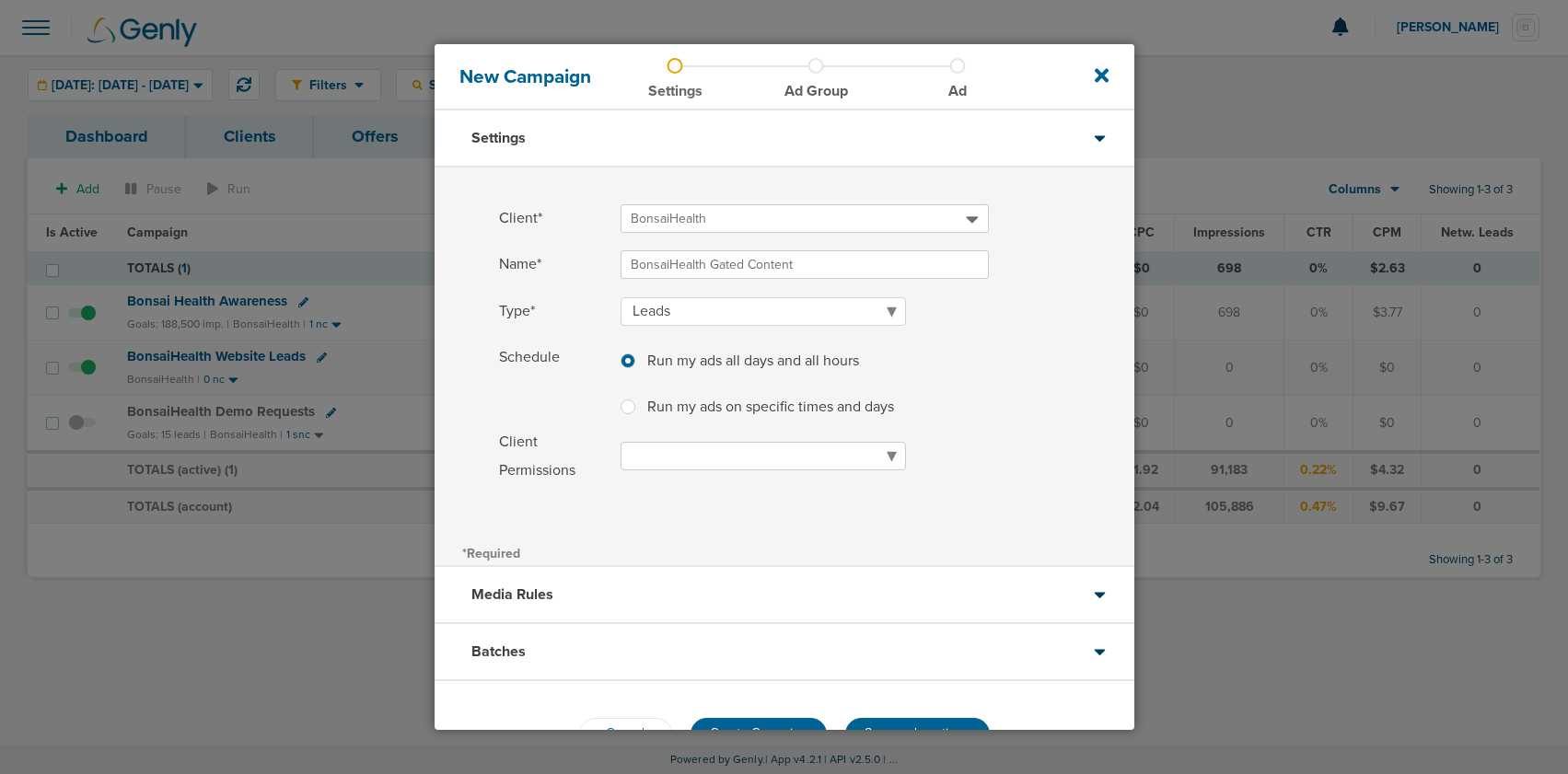
click at [658, 453] on select "Read Only Read Write" at bounding box center [763, 456] width 285 height 29
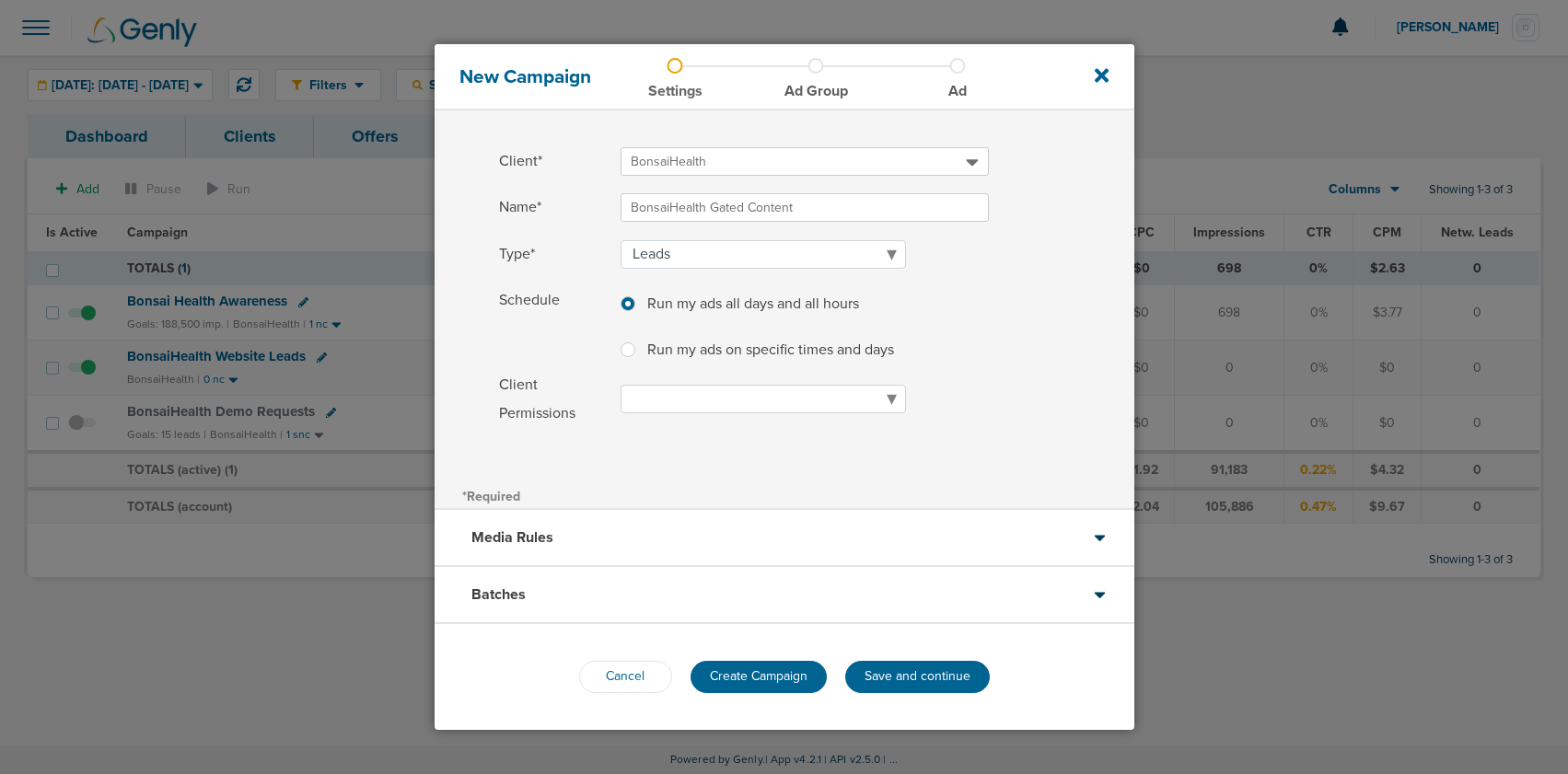
click at [629, 527] on div "Media Rules" at bounding box center [784, 539] width 700 height 57
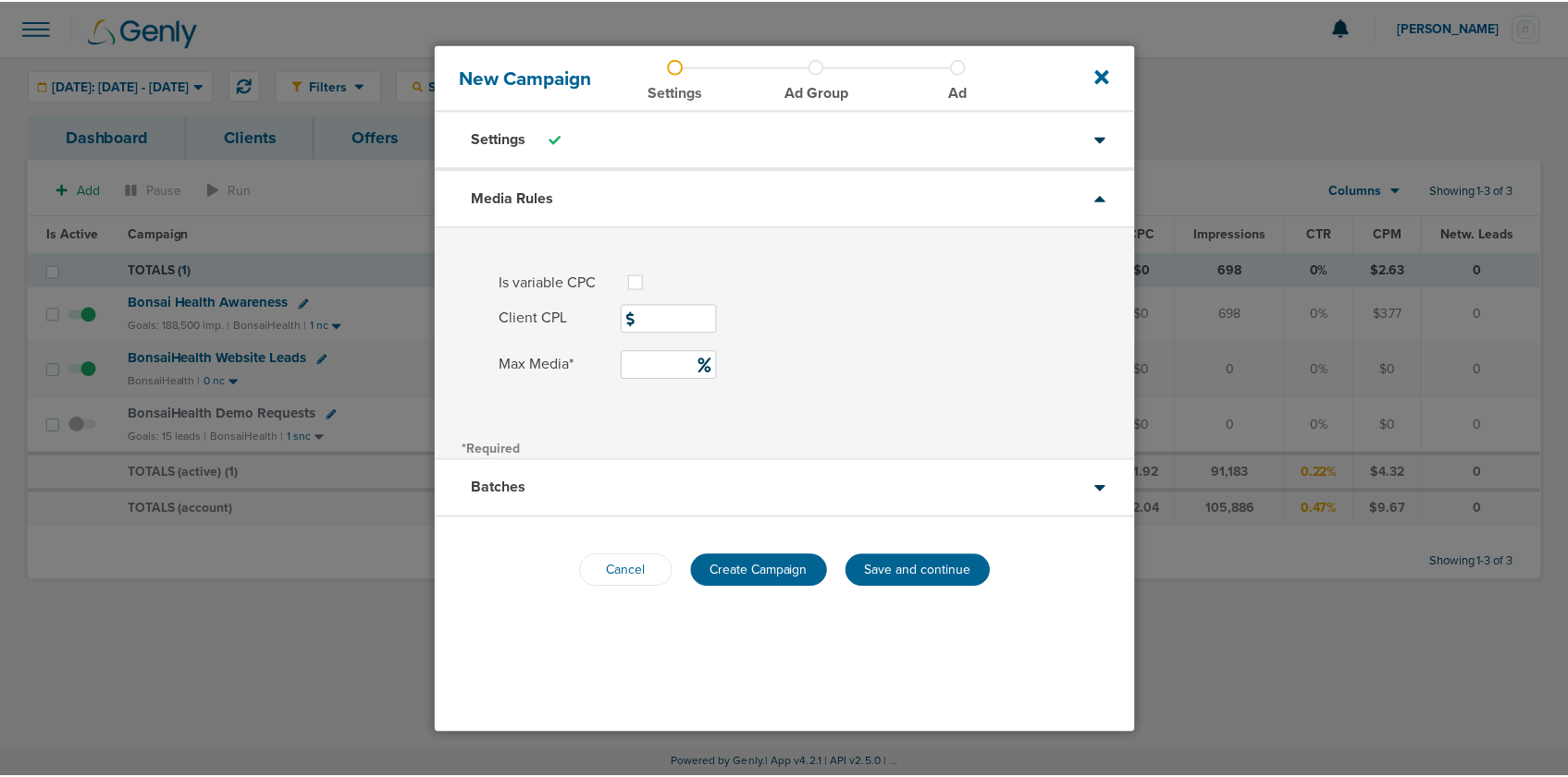
scroll to position [0, 0]
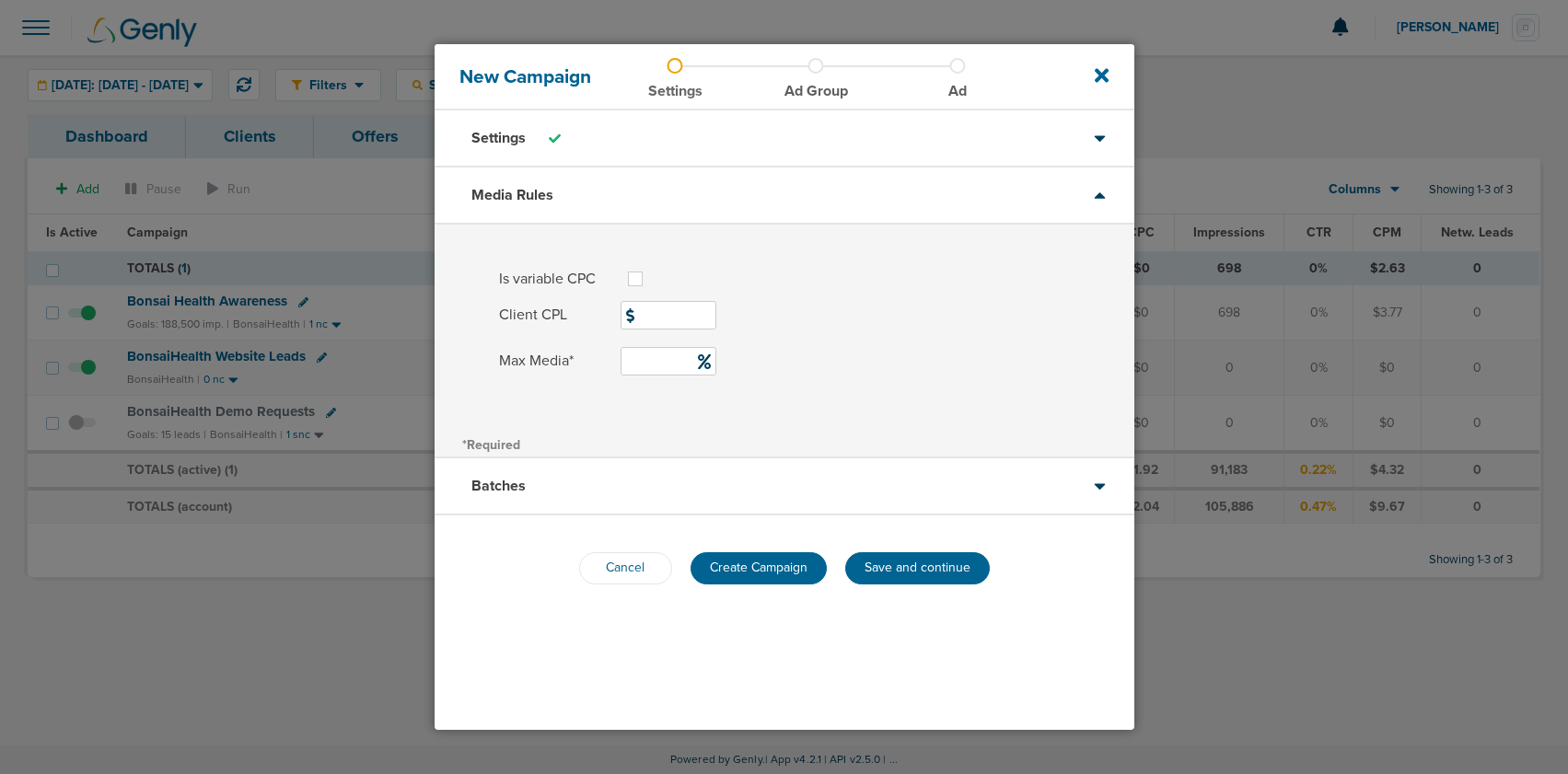
click at [647, 312] on input "Client CPL" at bounding box center [667, 315] width 95 height 29
type input "225"
click at [646, 360] on input "Max Media*" at bounding box center [667, 361] width 95 height 29
type input "35"
drag, startPoint x: 588, startPoint y: 407, endPoint x: 577, endPoint y: 387, distance: 22.8
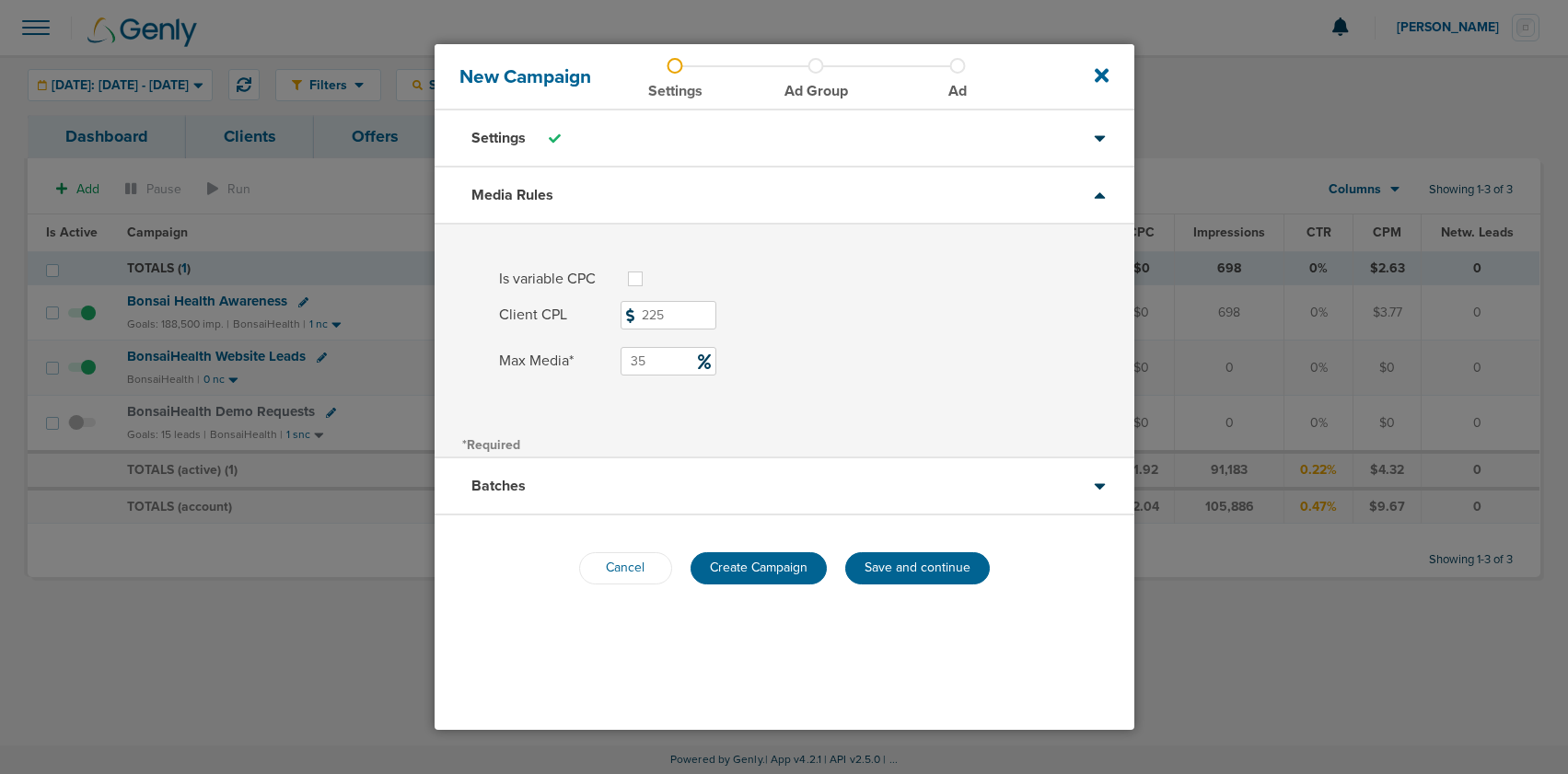
click at [588, 407] on div "Is variable CPC Max CPC Client CPL 225 Max Media* 35" at bounding box center [784, 327] width 700 height 206
click at [591, 514] on div "Batches" at bounding box center [784, 488] width 700 height 57
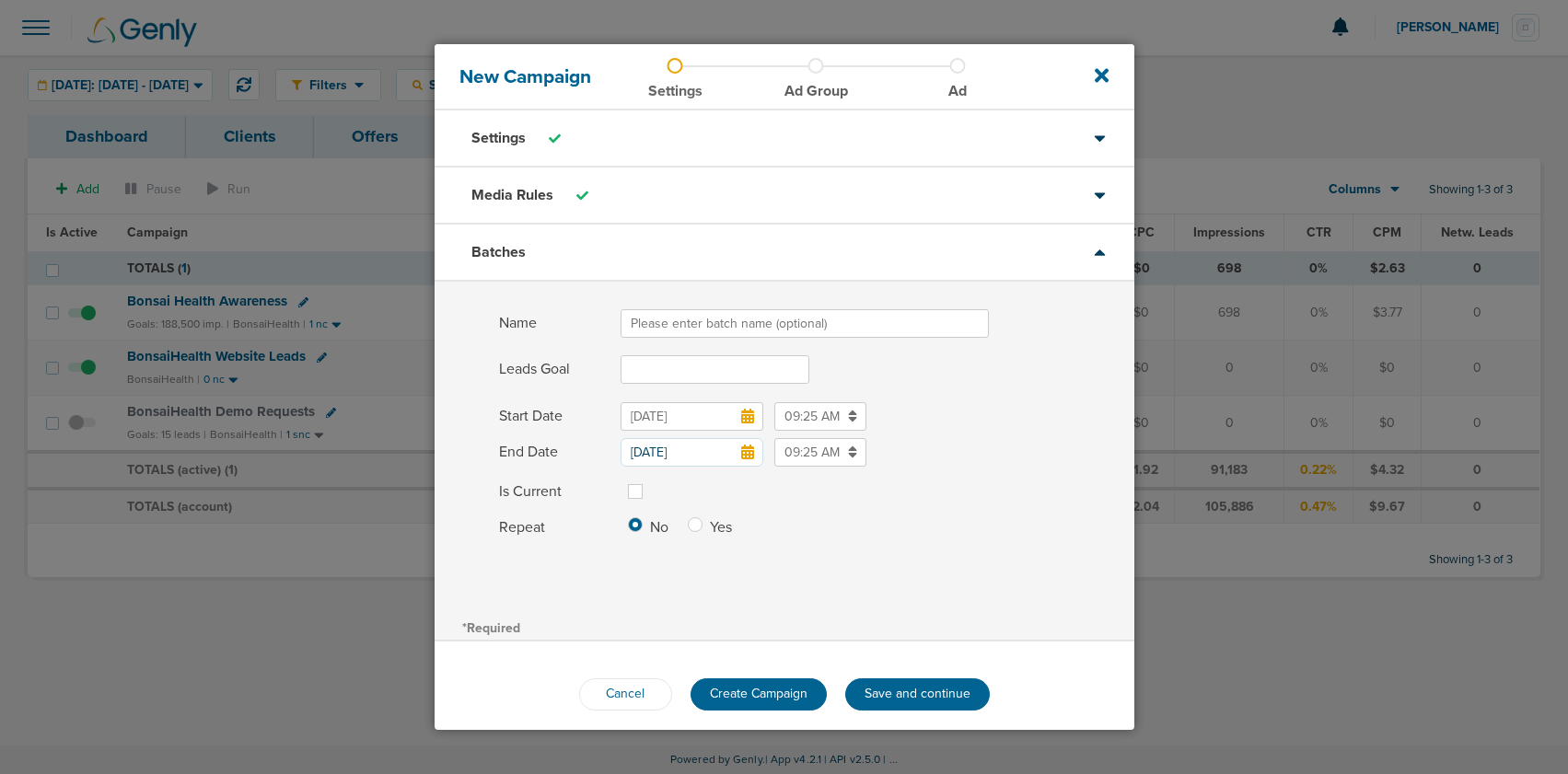
click at [652, 324] on input "Name" at bounding box center [803, 324] width 368 height 29
type input "A"
type input "[DATE] - [DATE]"
click at [673, 380] on input "Leads Goal" at bounding box center [714, 369] width 189 height 29
type input "11"
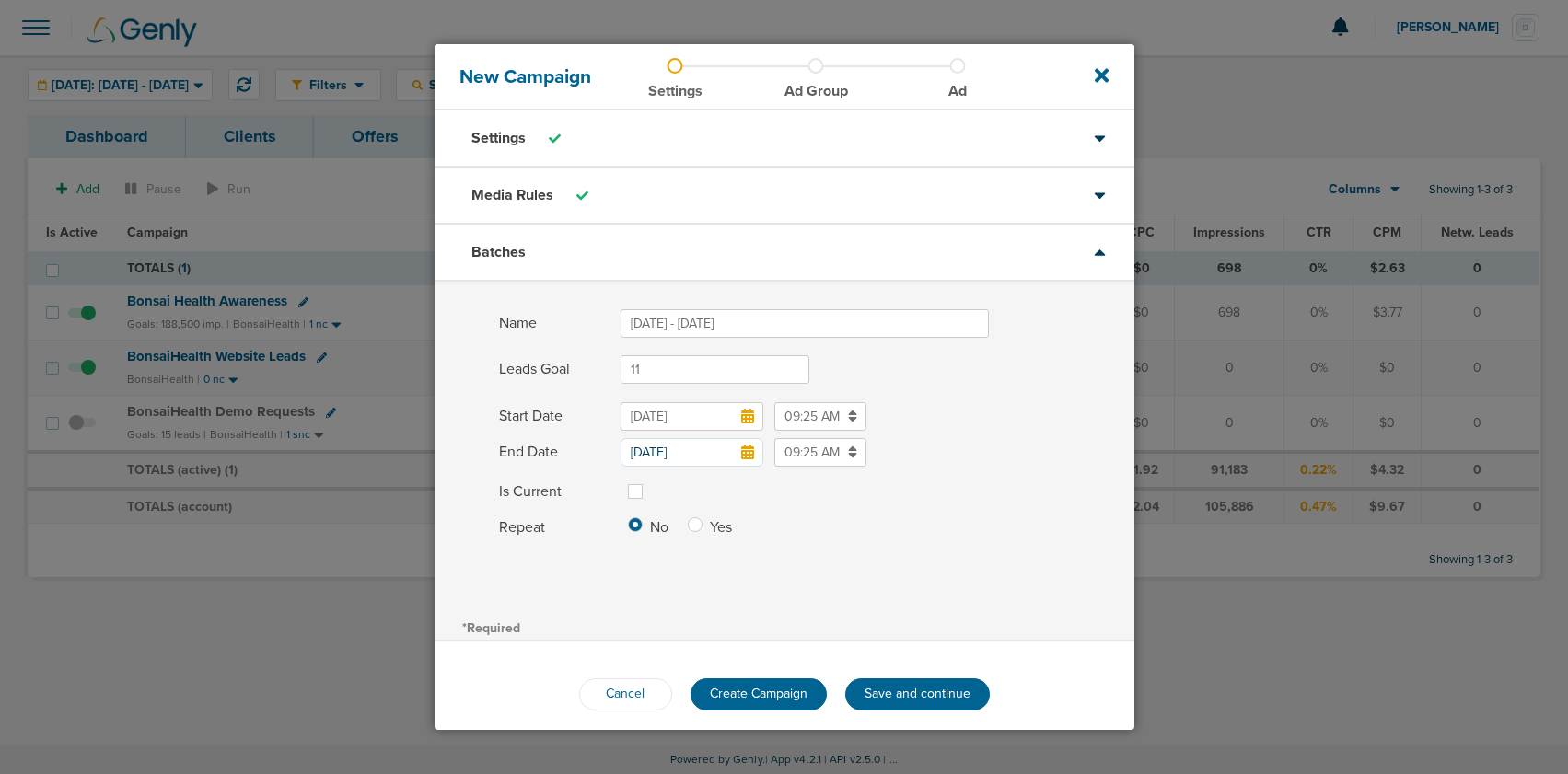
click at [585, 402] on span "Start Date" at bounding box center [553, 416] width 110 height 29
click at [620, 402] on input "[DATE]" at bounding box center [691, 416] width 143 height 29
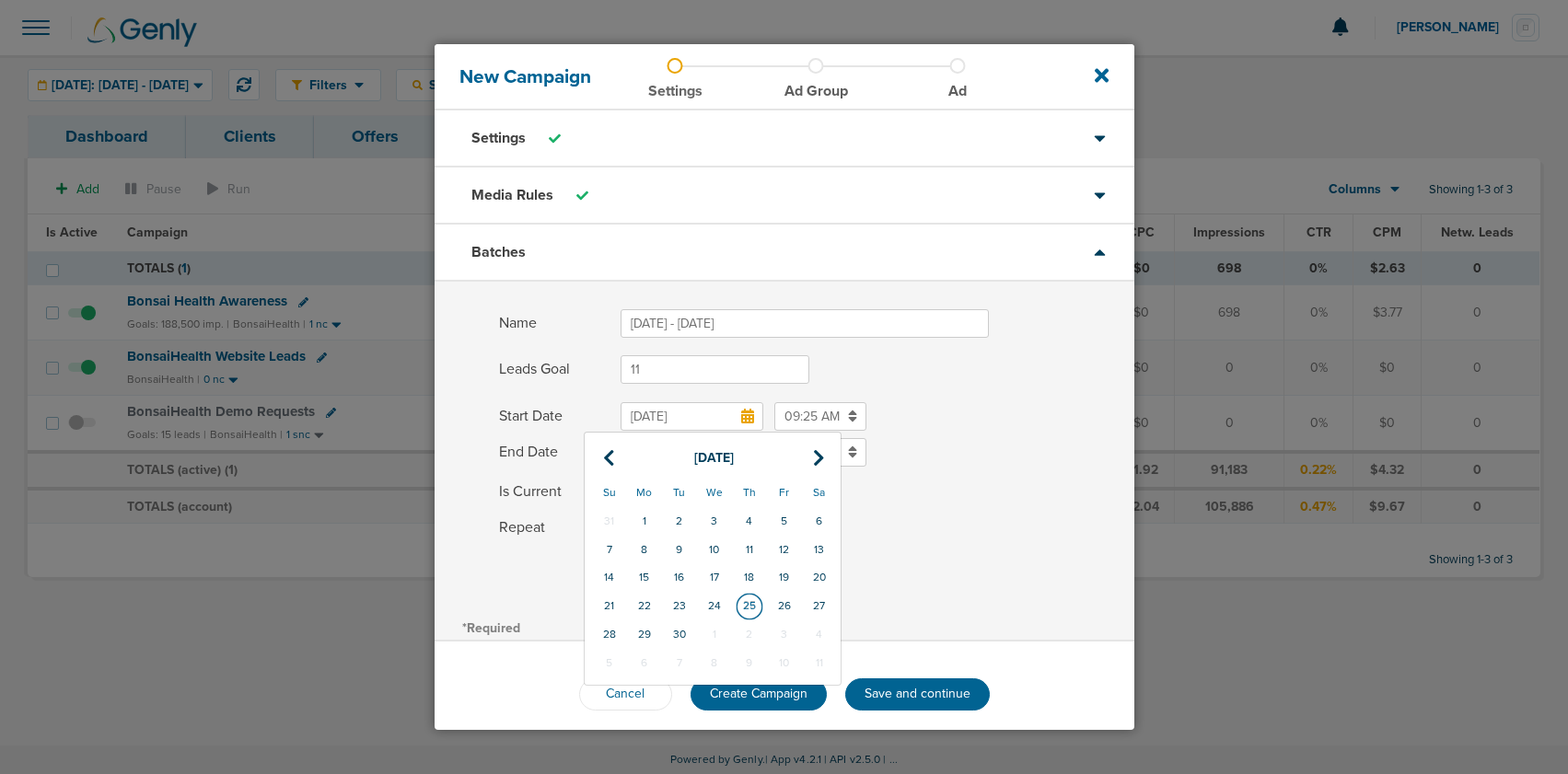
click at [746, 609] on td "25" at bounding box center [750, 606] width 35 height 29
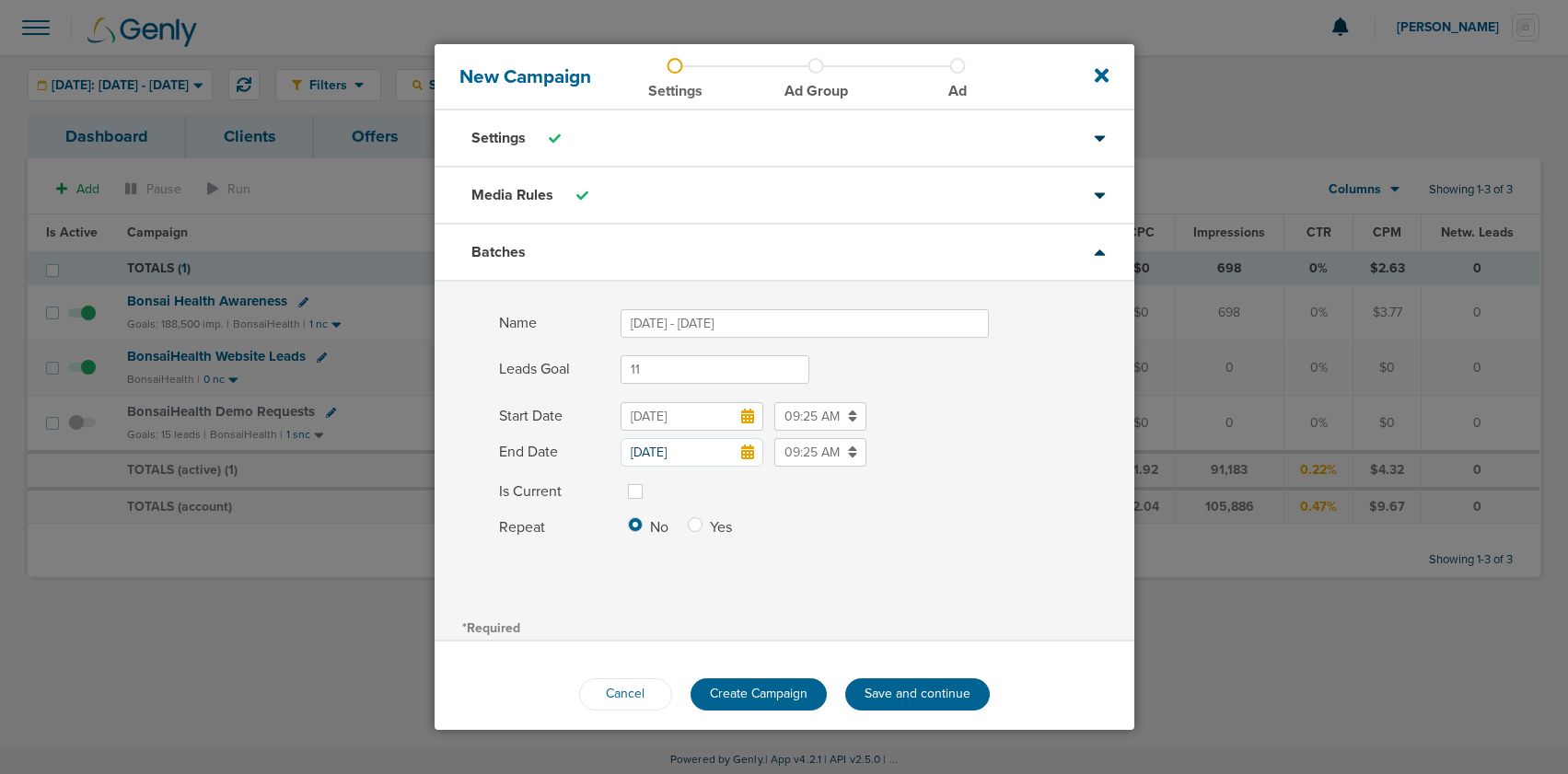
click at [745, 455] on icon at bounding box center [748, 452] width 13 height 15
click at [745, 455] on input "[DATE]" at bounding box center [691, 452] width 143 height 29
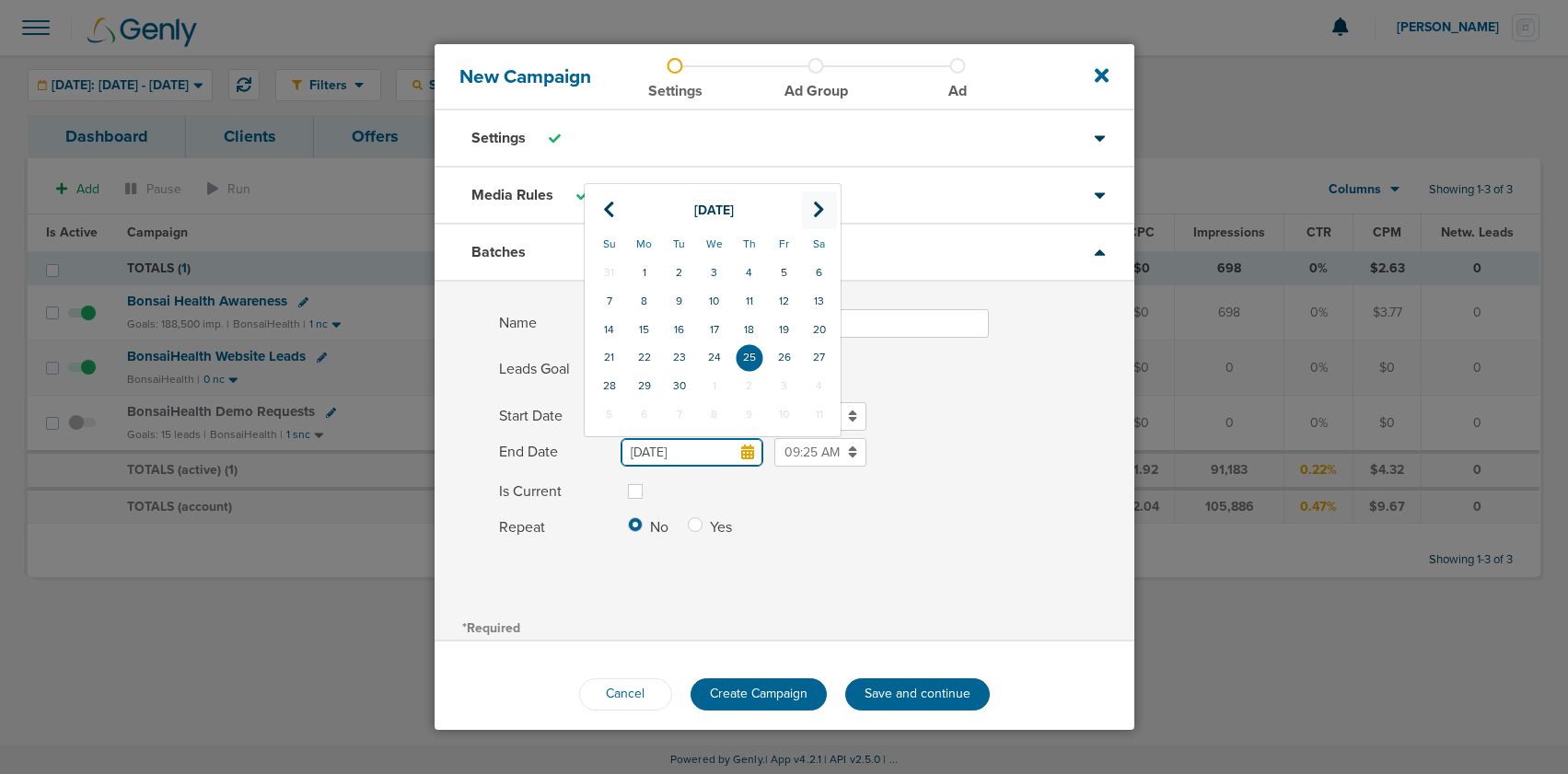
click at [821, 208] on icon at bounding box center [818, 210] width 12 height 19
click at [818, 355] on td "25" at bounding box center [819, 357] width 35 height 29
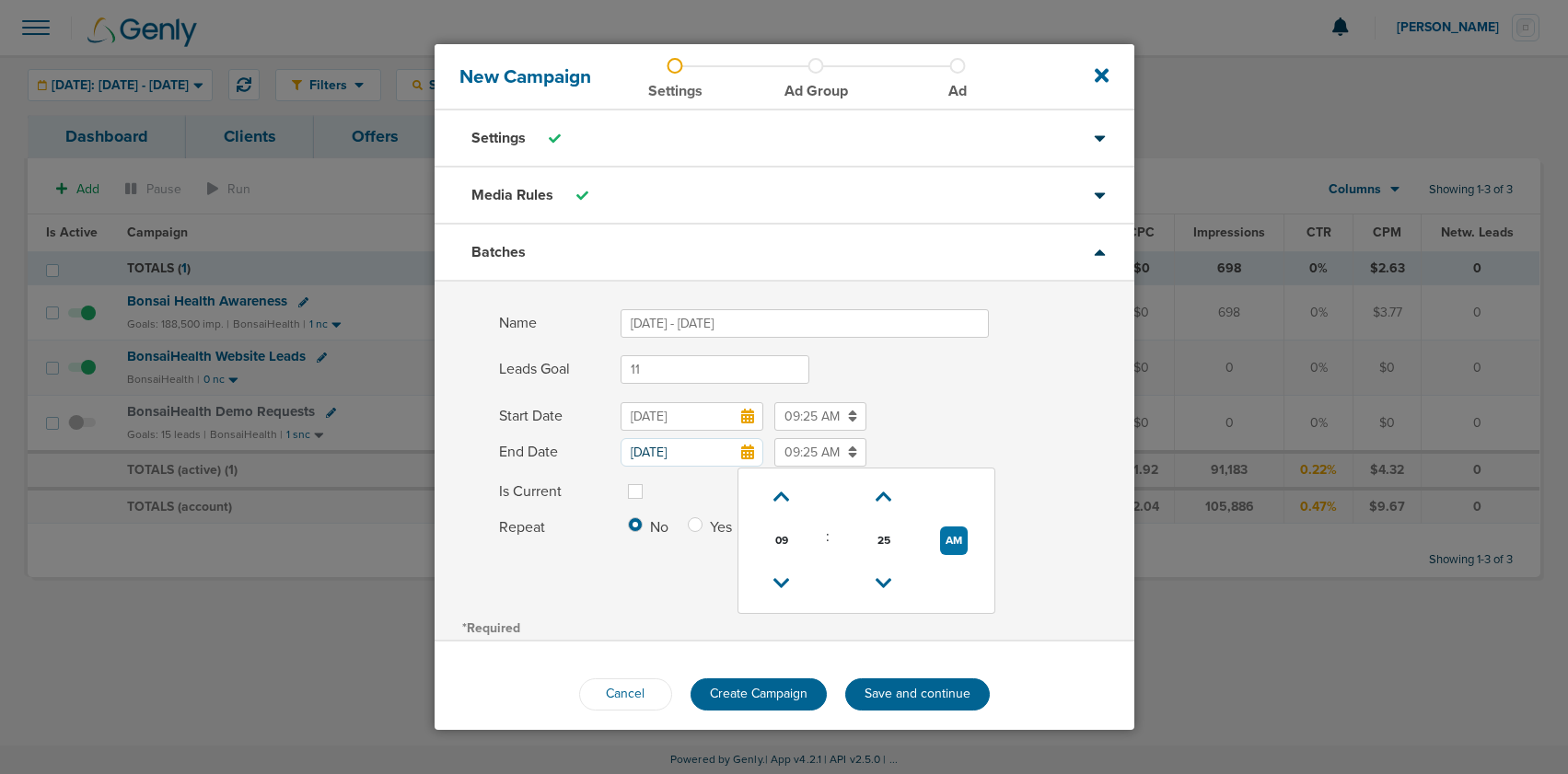
click at [793, 457] on input "09:25 AM" at bounding box center [819, 452] width 92 height 29
click at [668, 450] on input "[DATE]" at bounding box center [691, 452] width 143 height 29
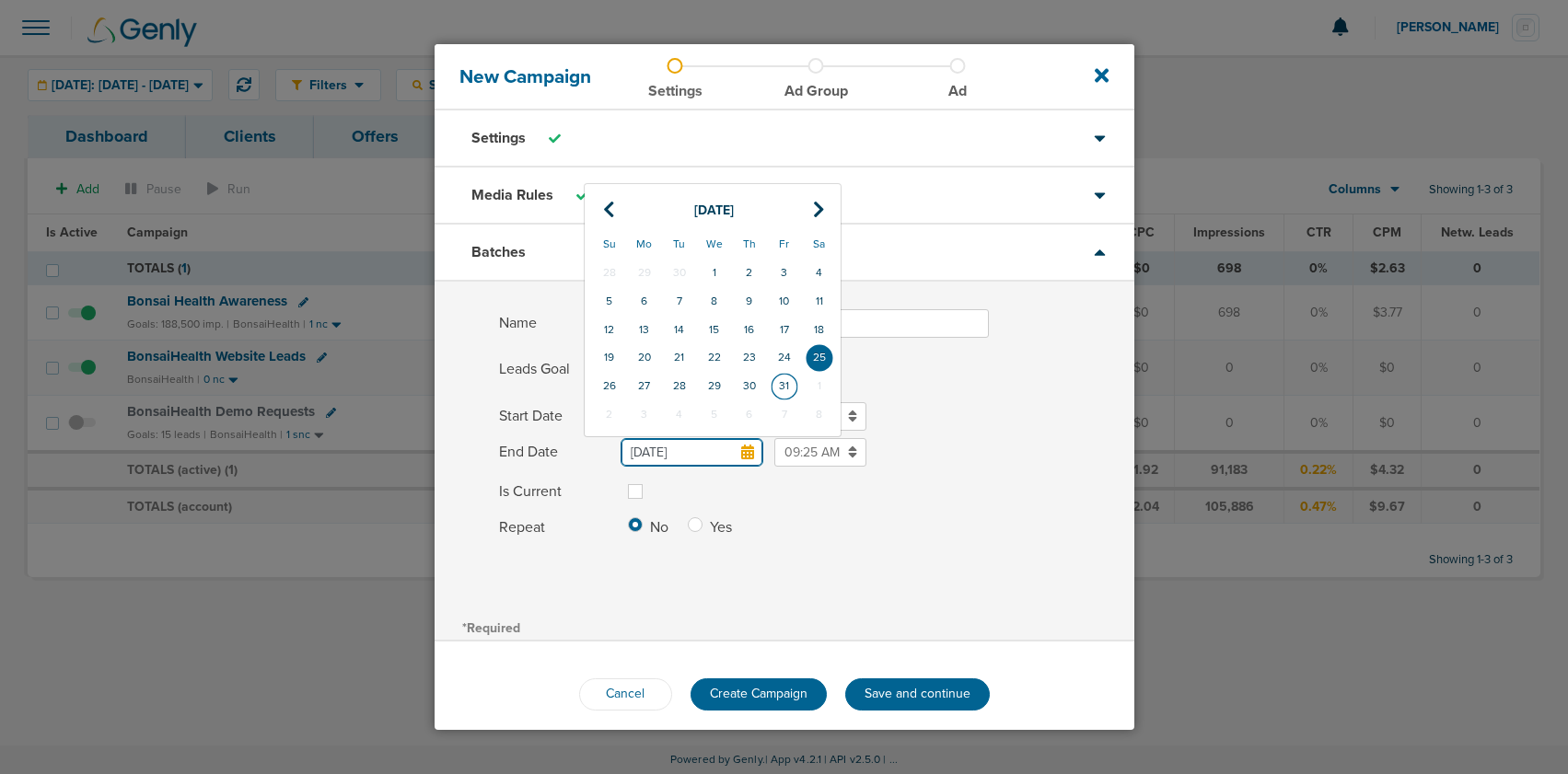
click at [774, 387] on td "31" at bounding box center [784, 386] width 35 height 29
type input "[DATE]"
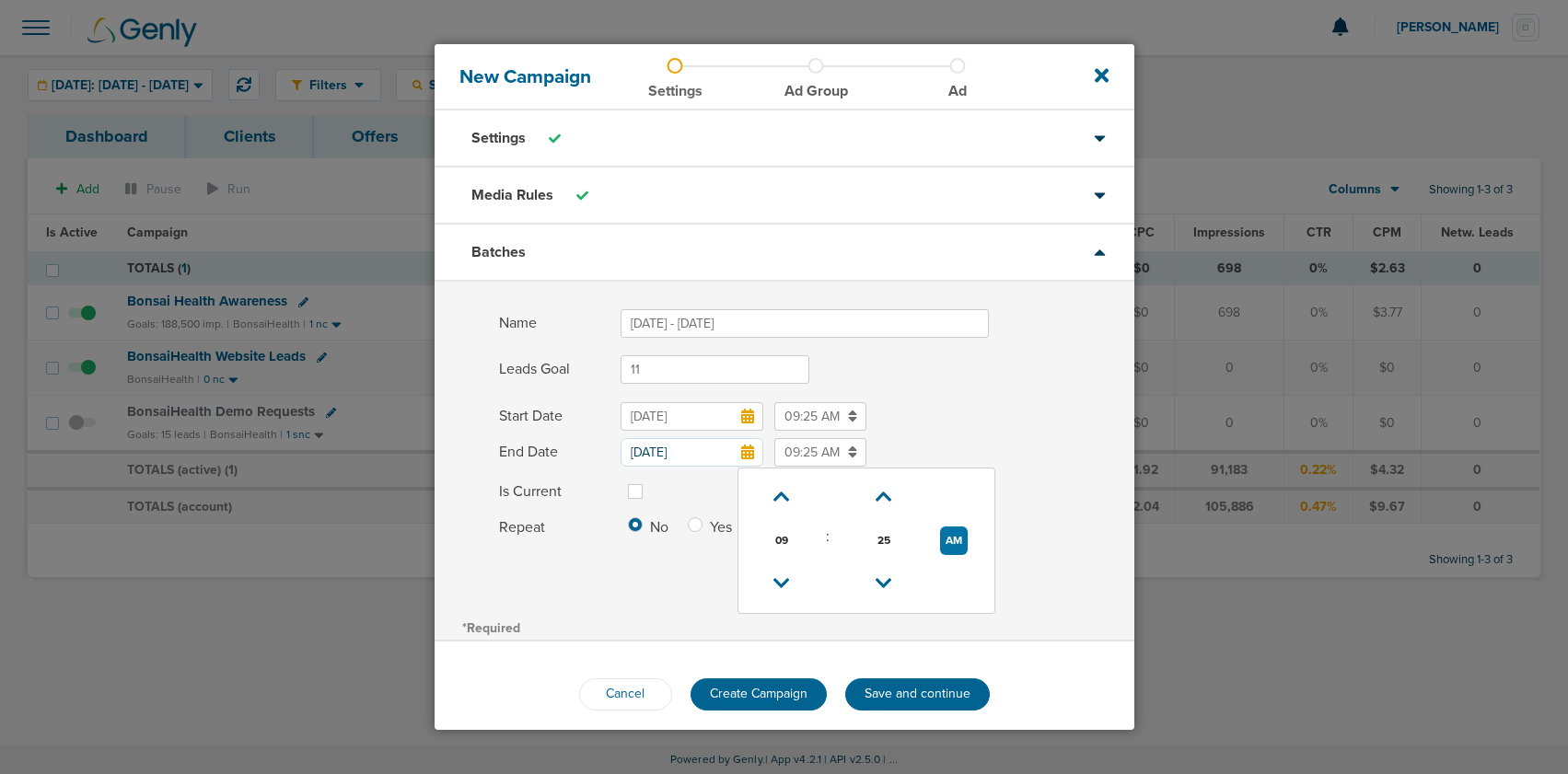
click at [813, 455] on input "09:25 AM" at bounding box center [819, 452] width 92 height 29
click at [949, 535] on button "AM" at bounding box center [954, 540] width 28 height 29
type input "09:25 PM"
click at [650, 480] on label at bounding box center [650, 480] width 0 height 0
click at [633, 494] on input "Is Current" at bounding box center [635, 489] width 15 height 19
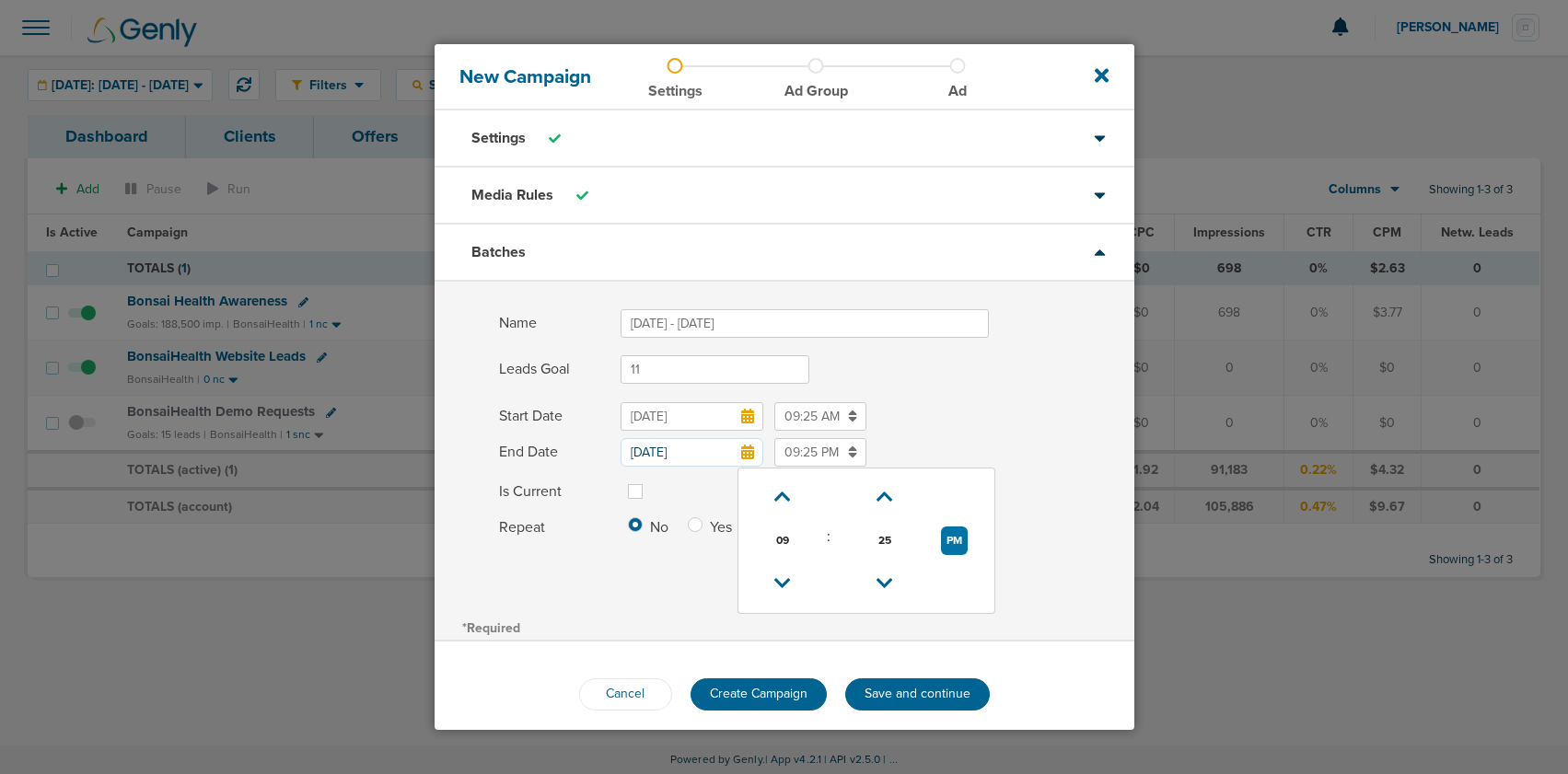
checkbox input "true"
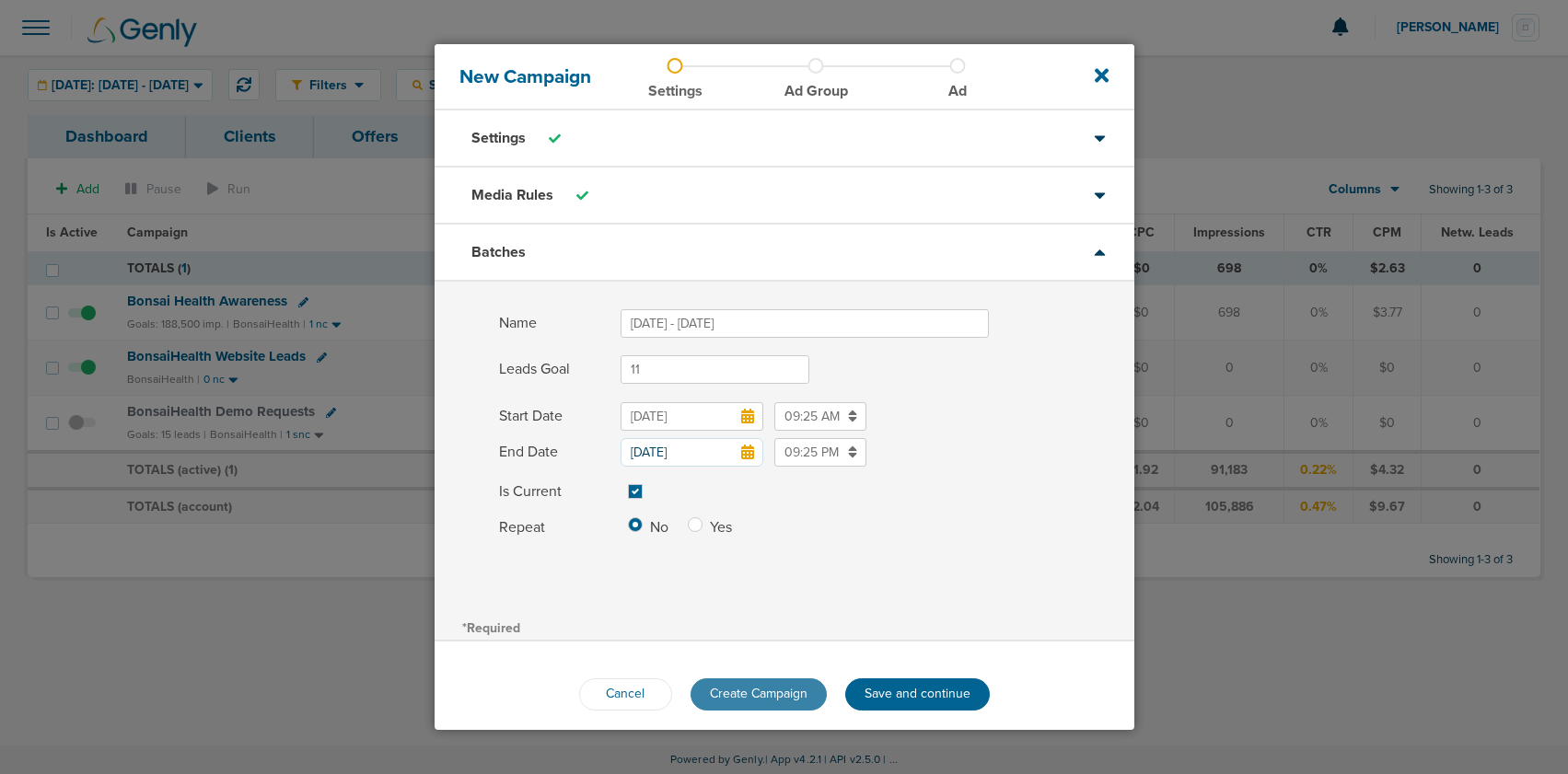
click at [750, 694] on span "Create Campaign" at bounding box center [758, 693] width 97 height 16
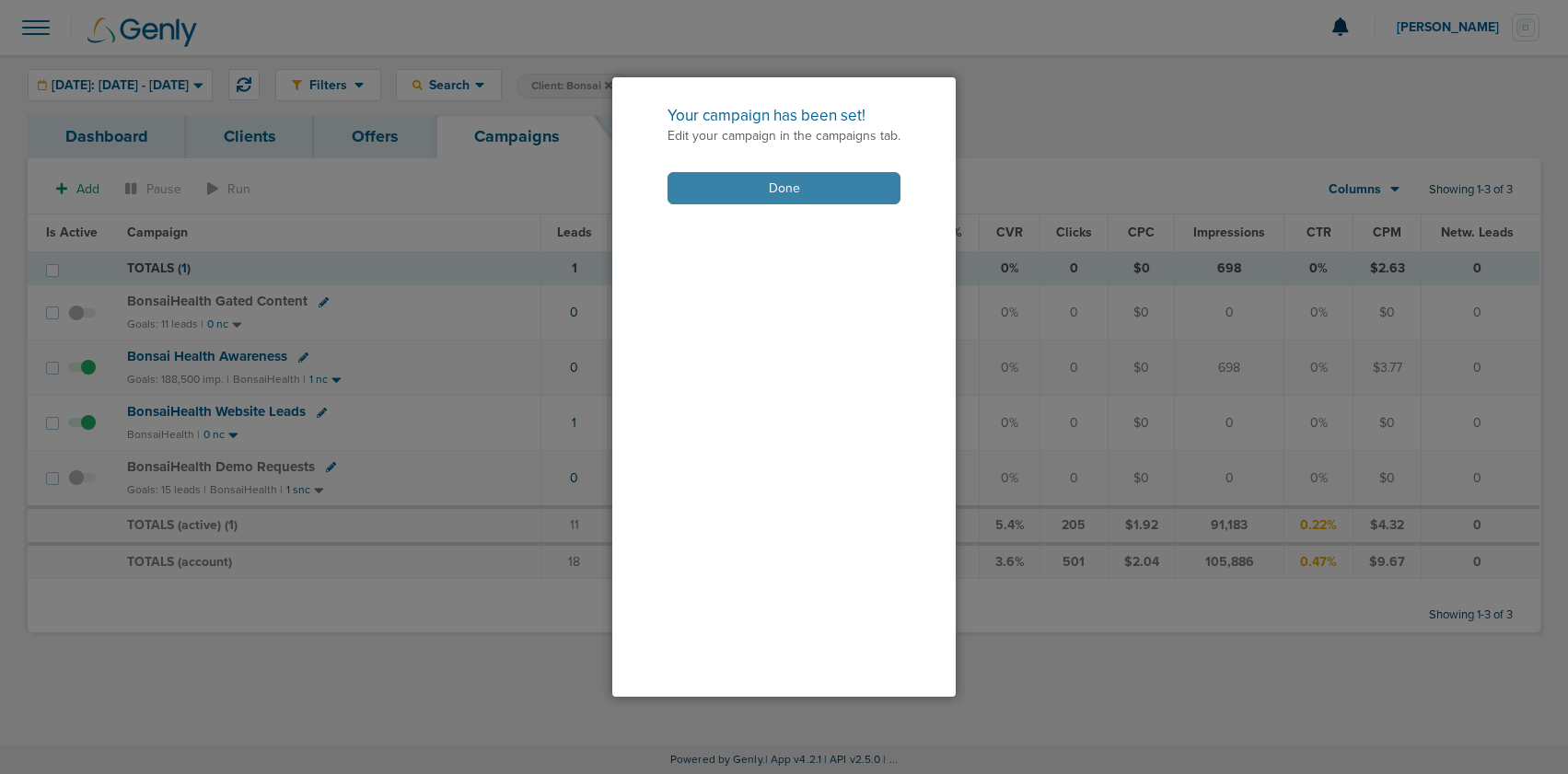
click at [797, 185] on button "Done" at bounding box center [783, 188] width 233 height 32
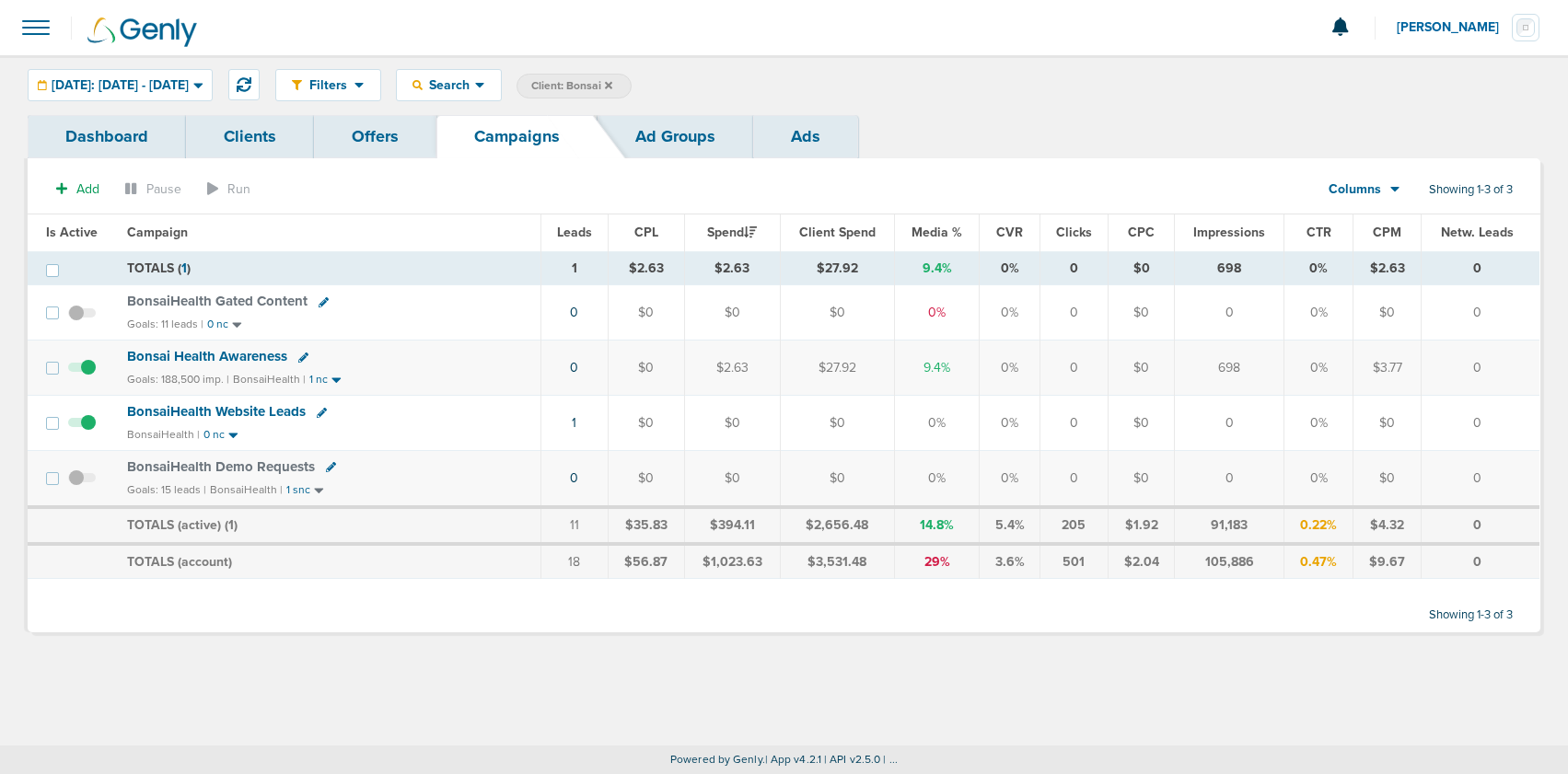
click at [613, 82] on icon at bounding box center [609, 84] width 7 height 7
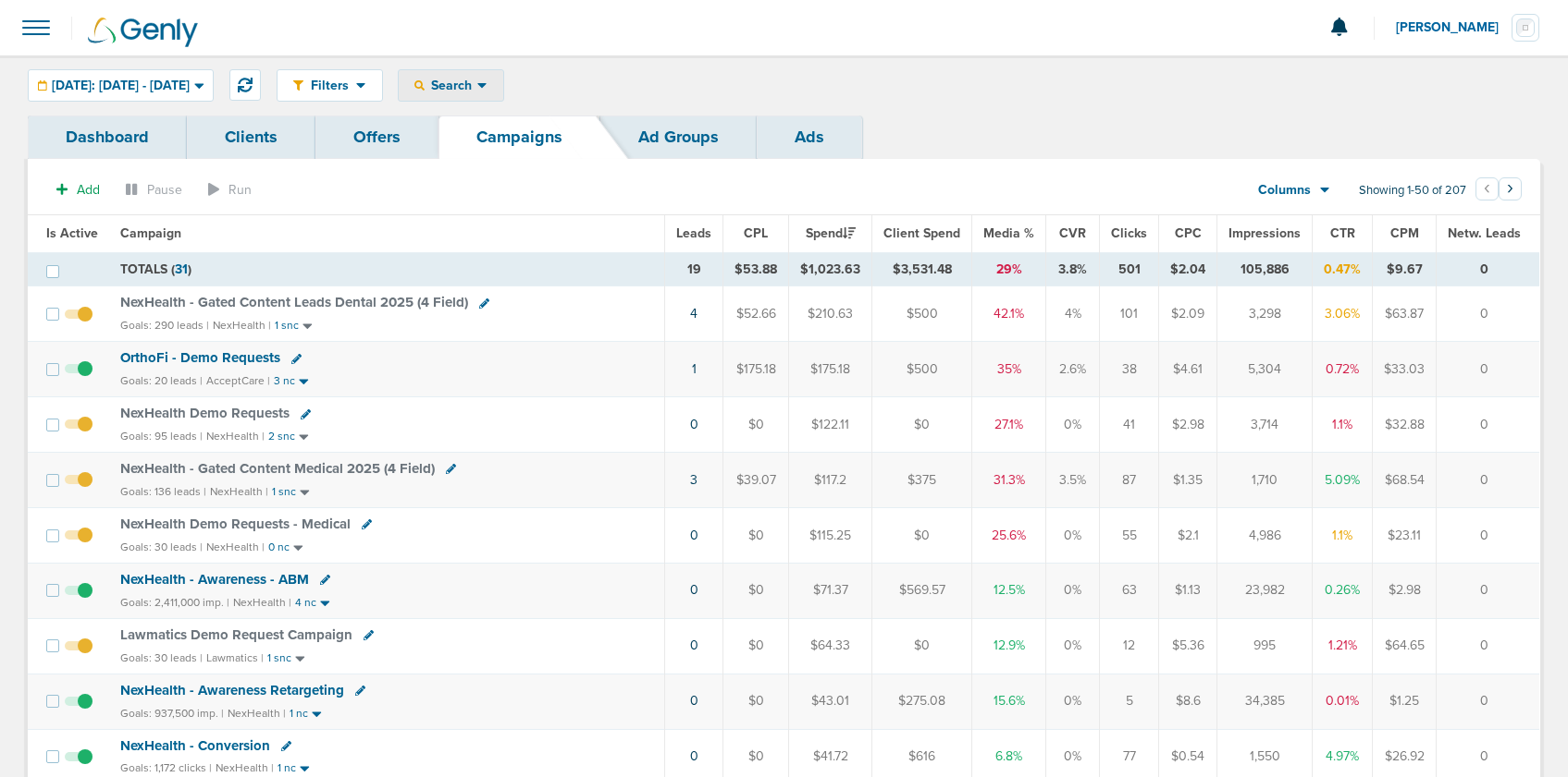
click at [478, 80] on span "Search" at bounding box center [451, 85] width 53 height 16
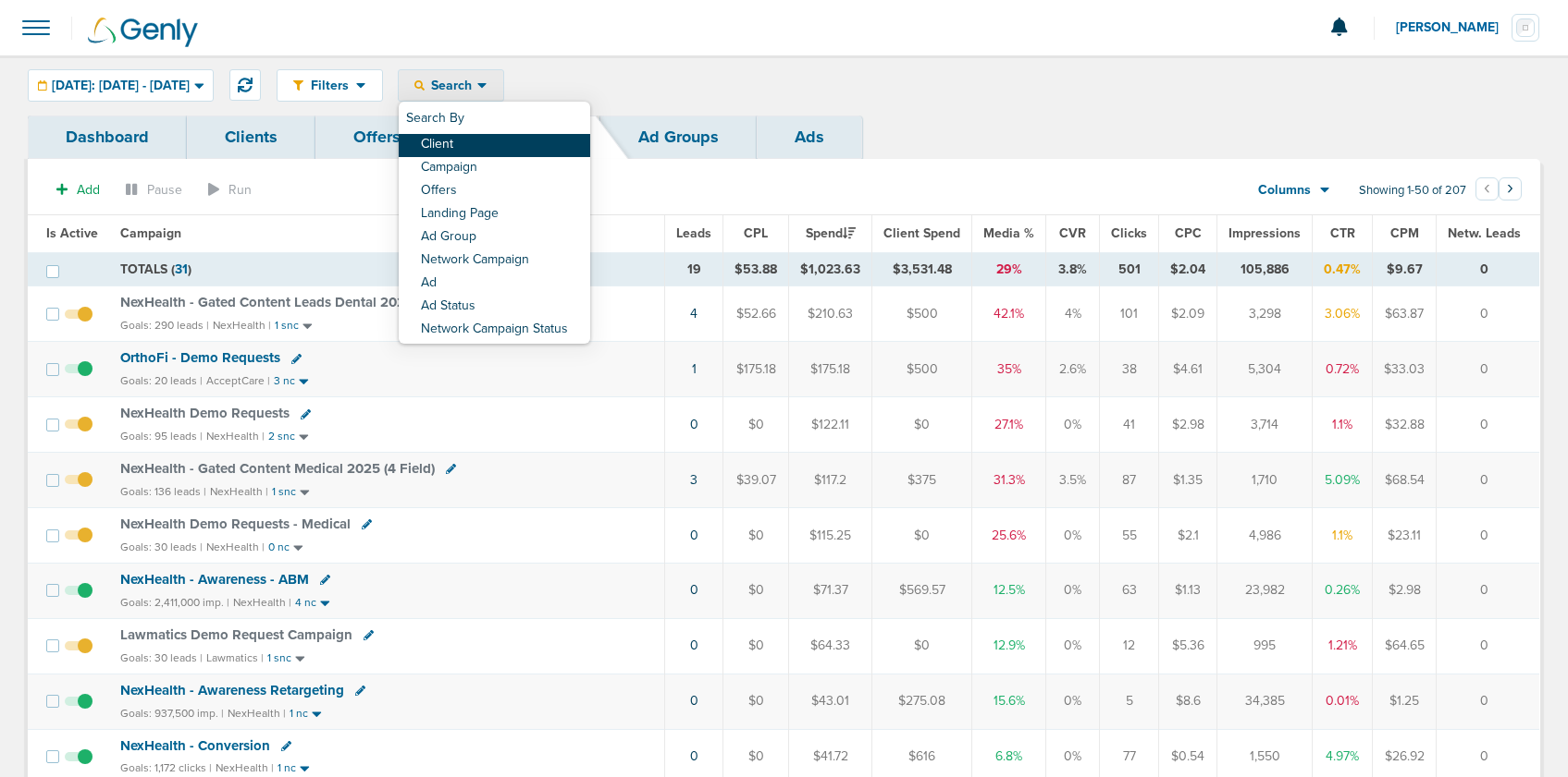
click at [489, 140] on link "Client" at bounding box center [494, 145] width 192 height 23
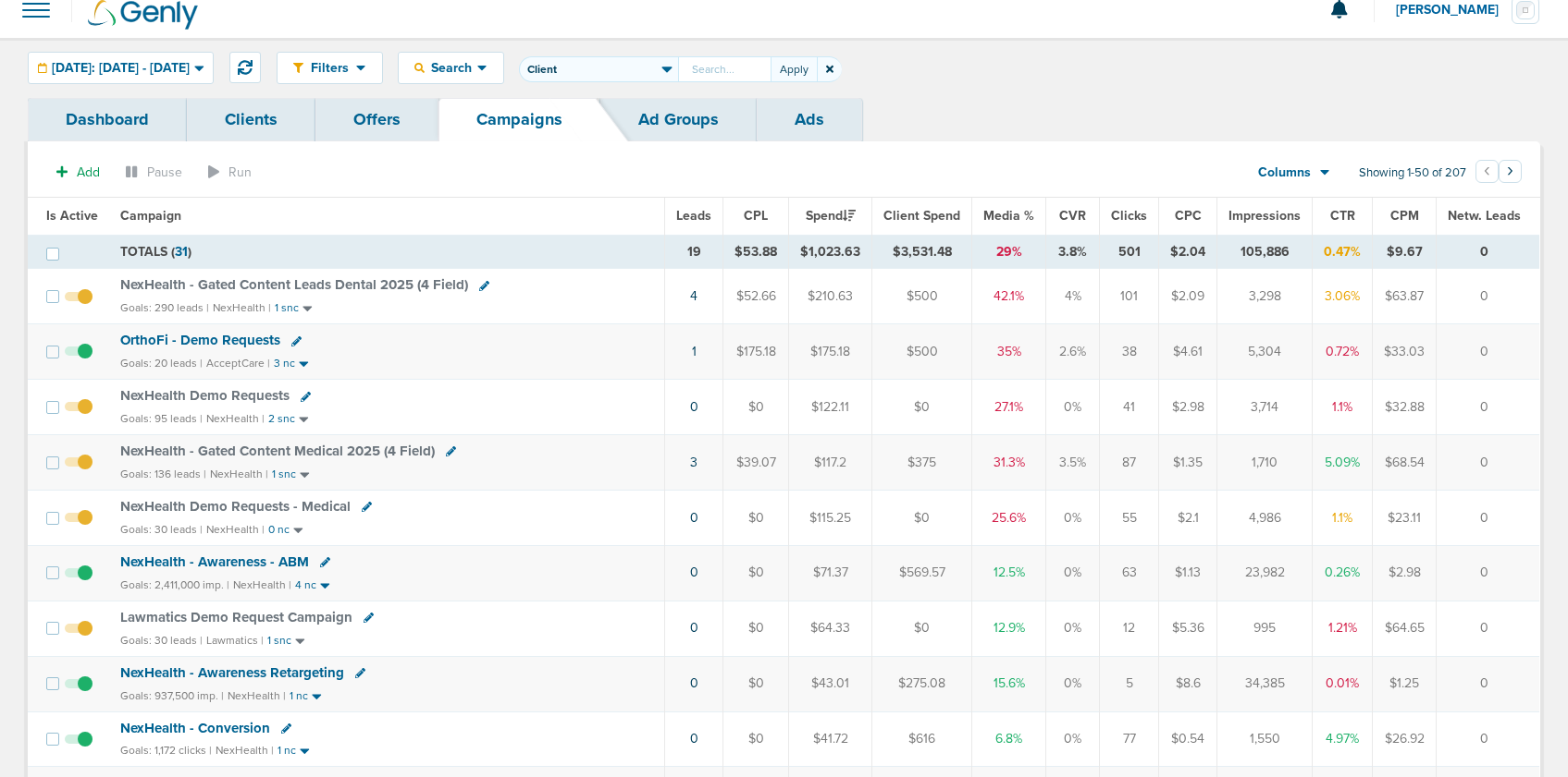
scroll to position [25, 0]
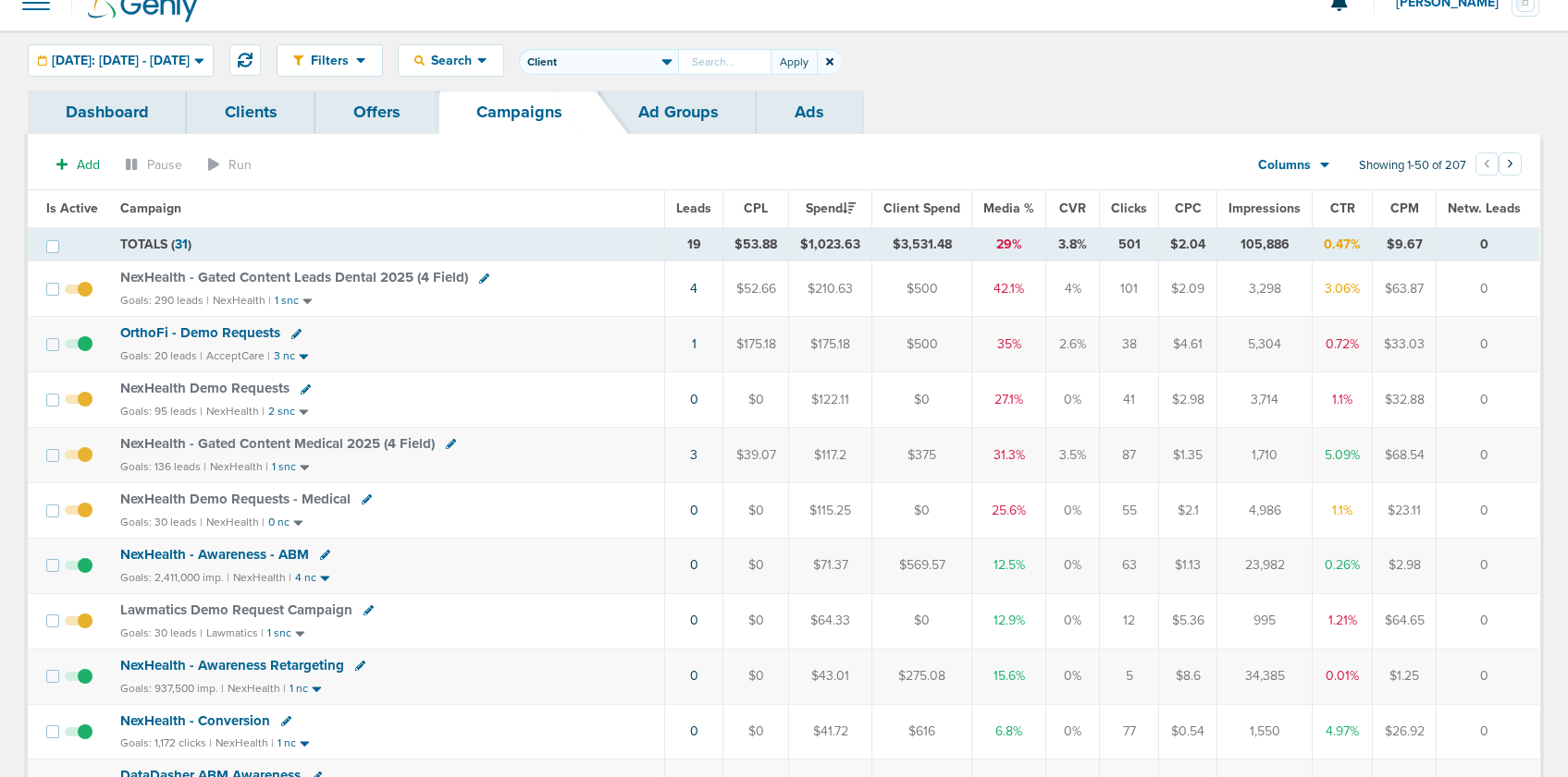
click at [833, 61] on icon at bounding box center [830, 62] width 7 height 7
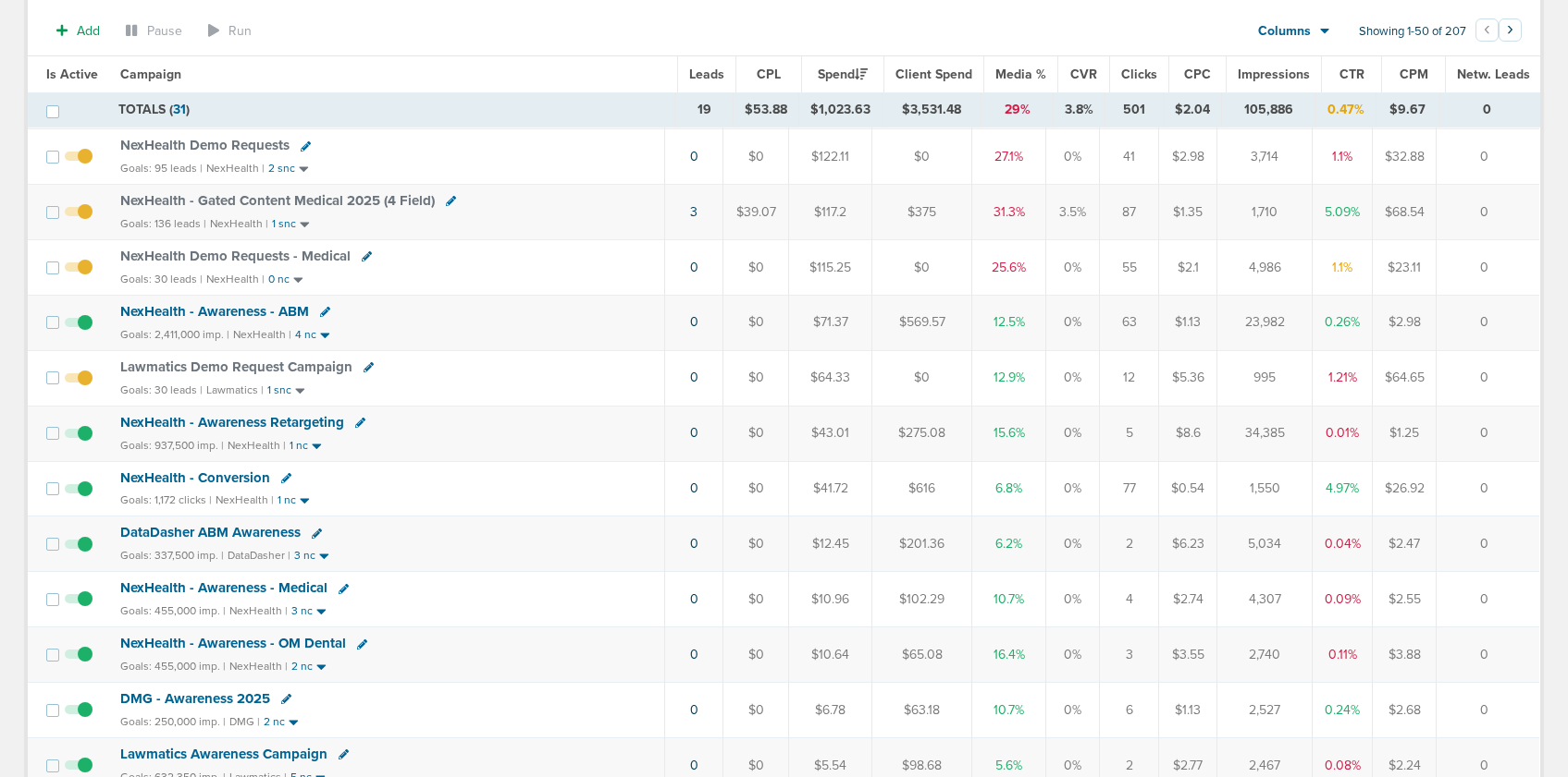
scroll to position [333, 0]
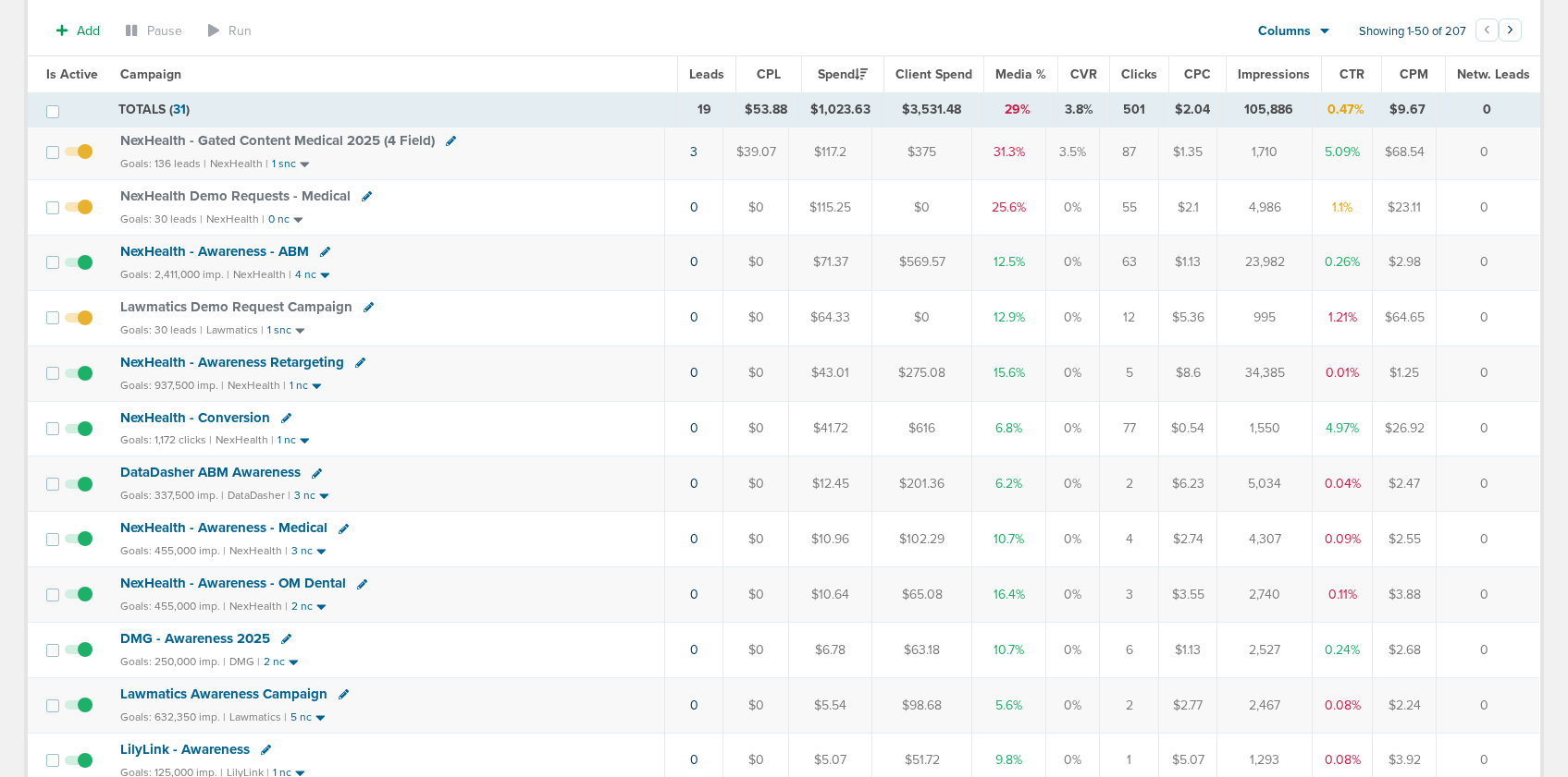
click at [83, 438] on span at bounding box center [79, 438] width 28 height 0
click at [78, 433] on input "checkbox" at bounding box center [78, 433] width 0 height 0
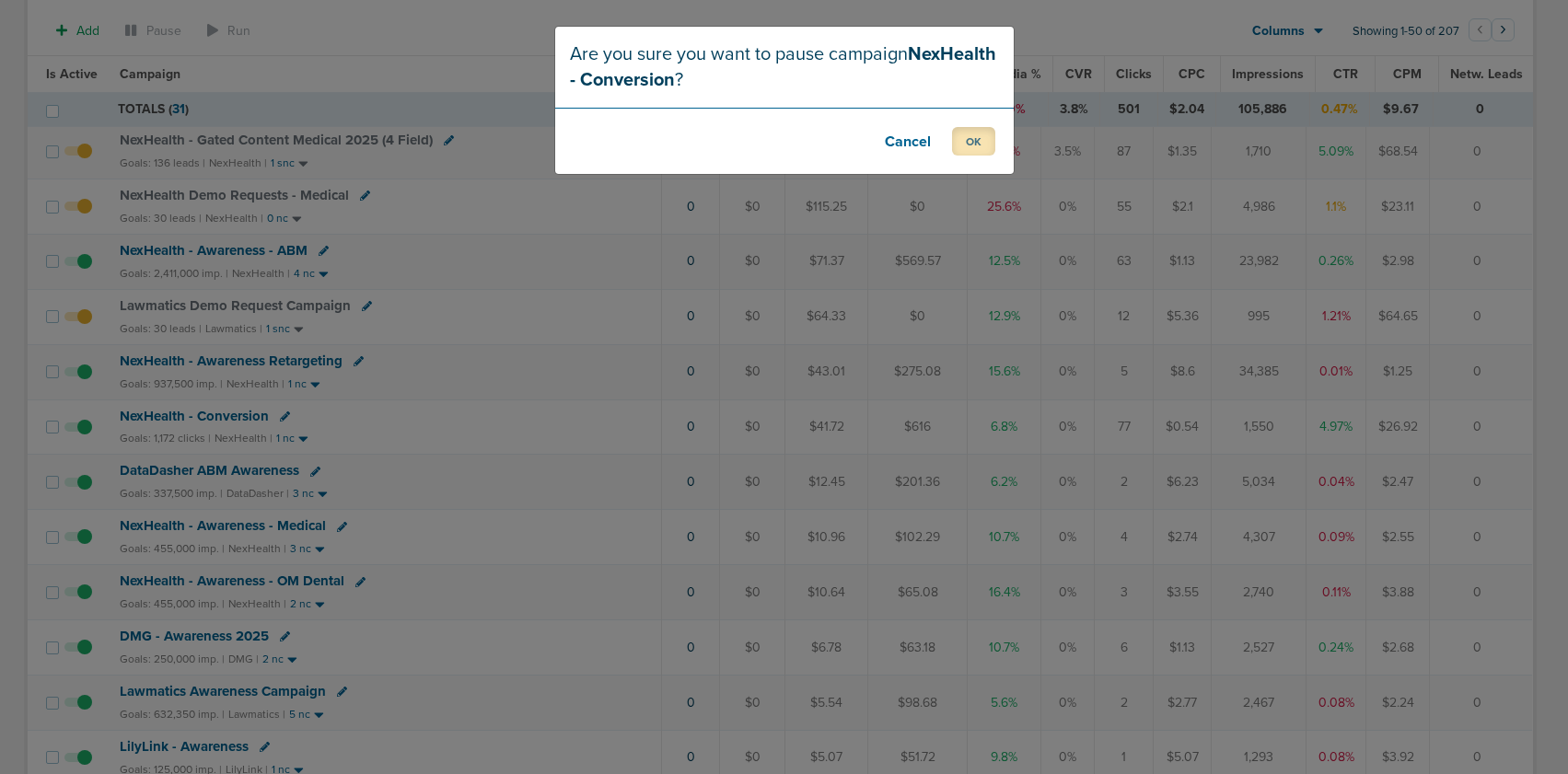
click at [955, 147] on button "OK" at bounding box center [973, 141] width 44 height 29
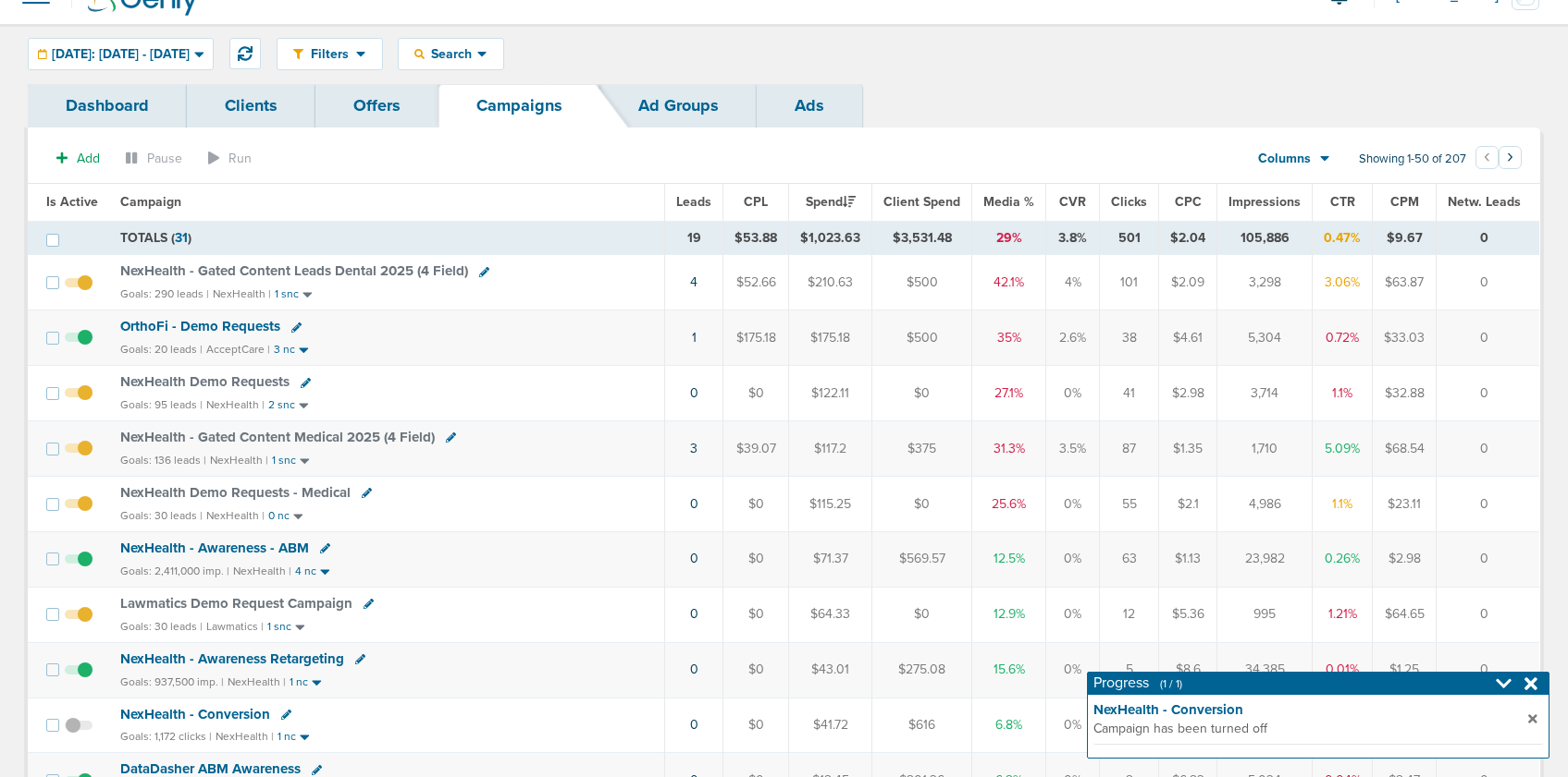
scroll to position [0, 0]
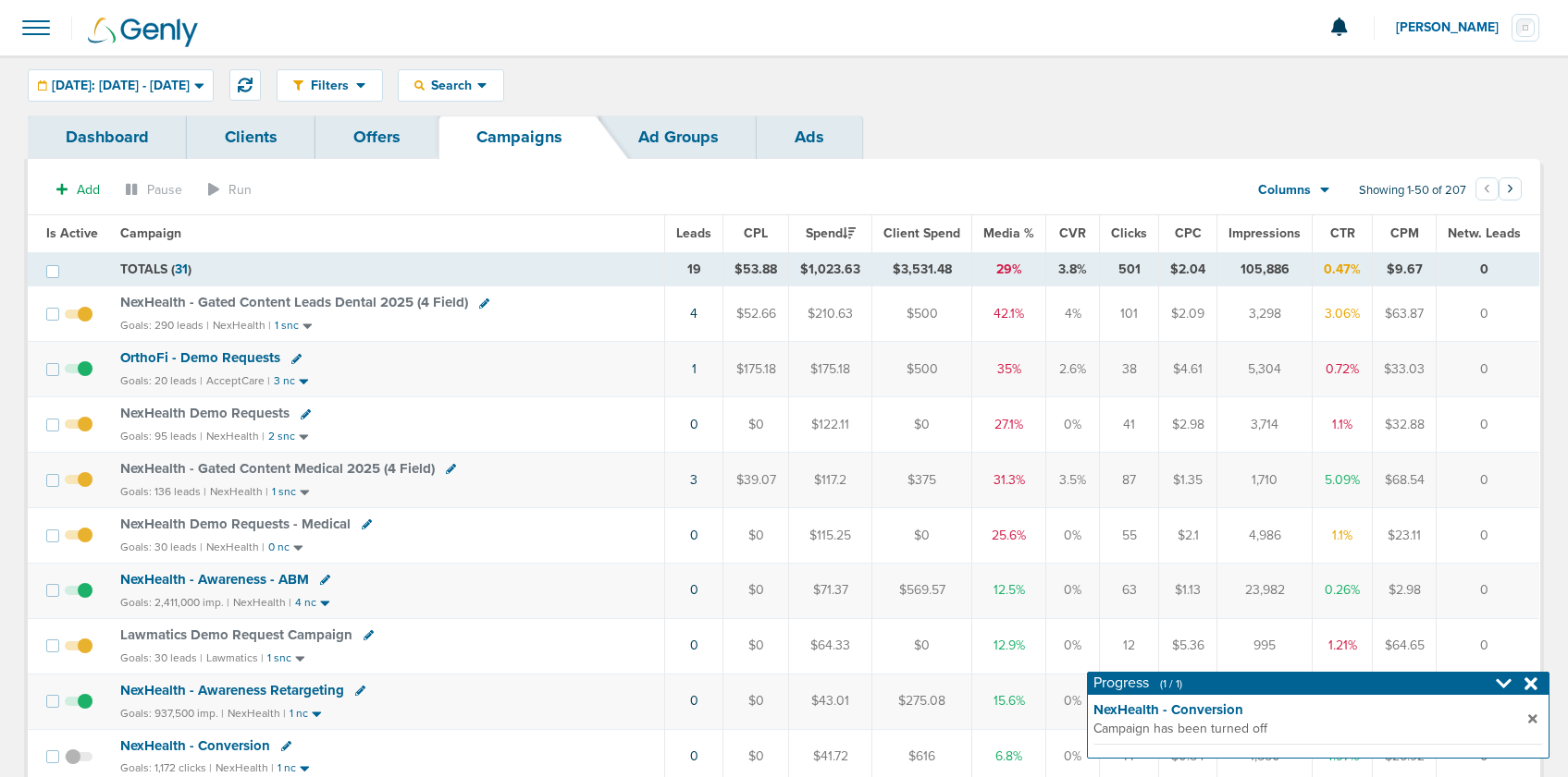
click at [1425, 686] on icon at bounding box center [1531, 684] width 13 height 13
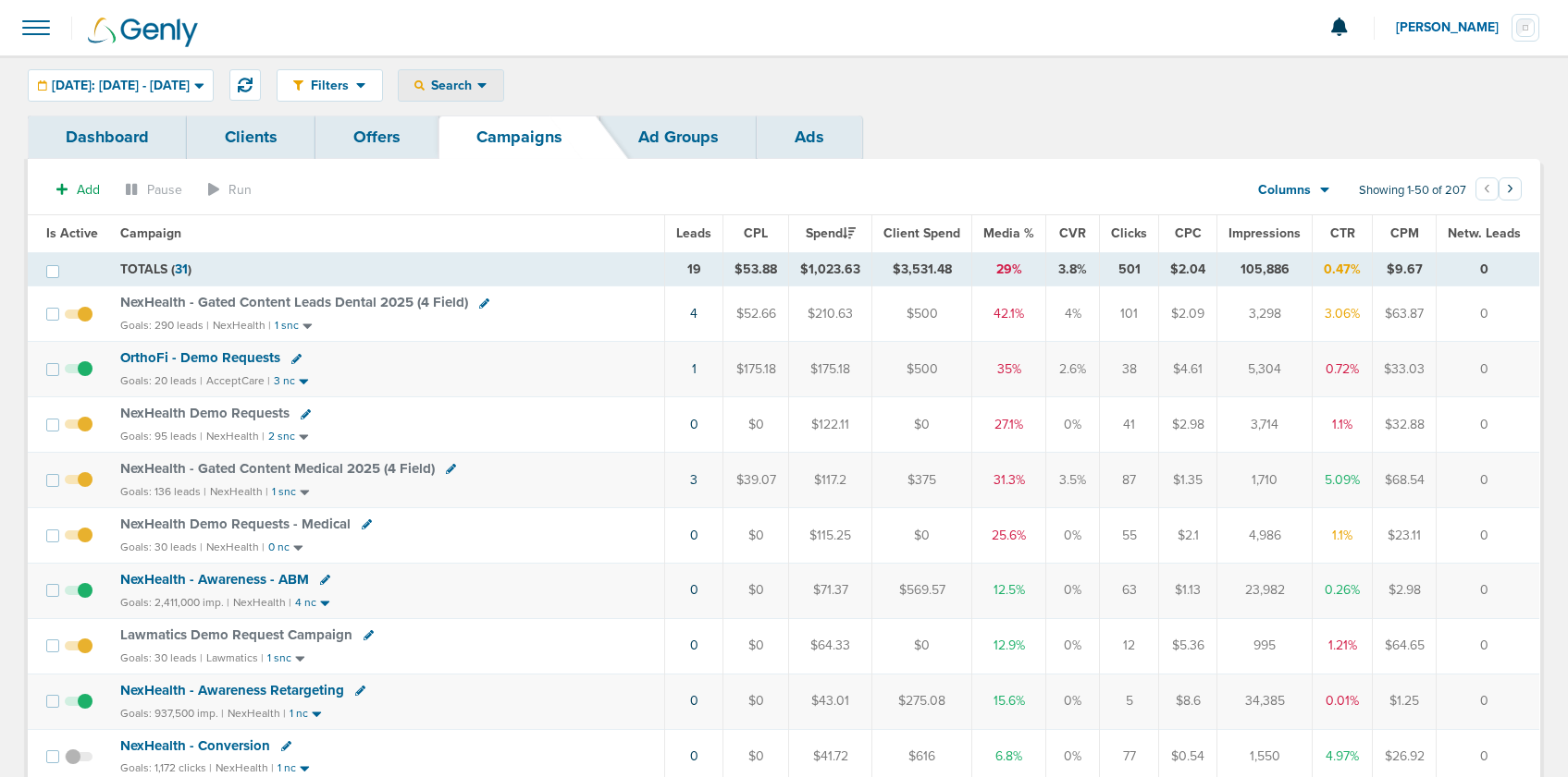
click at [487, 81] on icon at bounding box center [482, 85] width 10 height 16
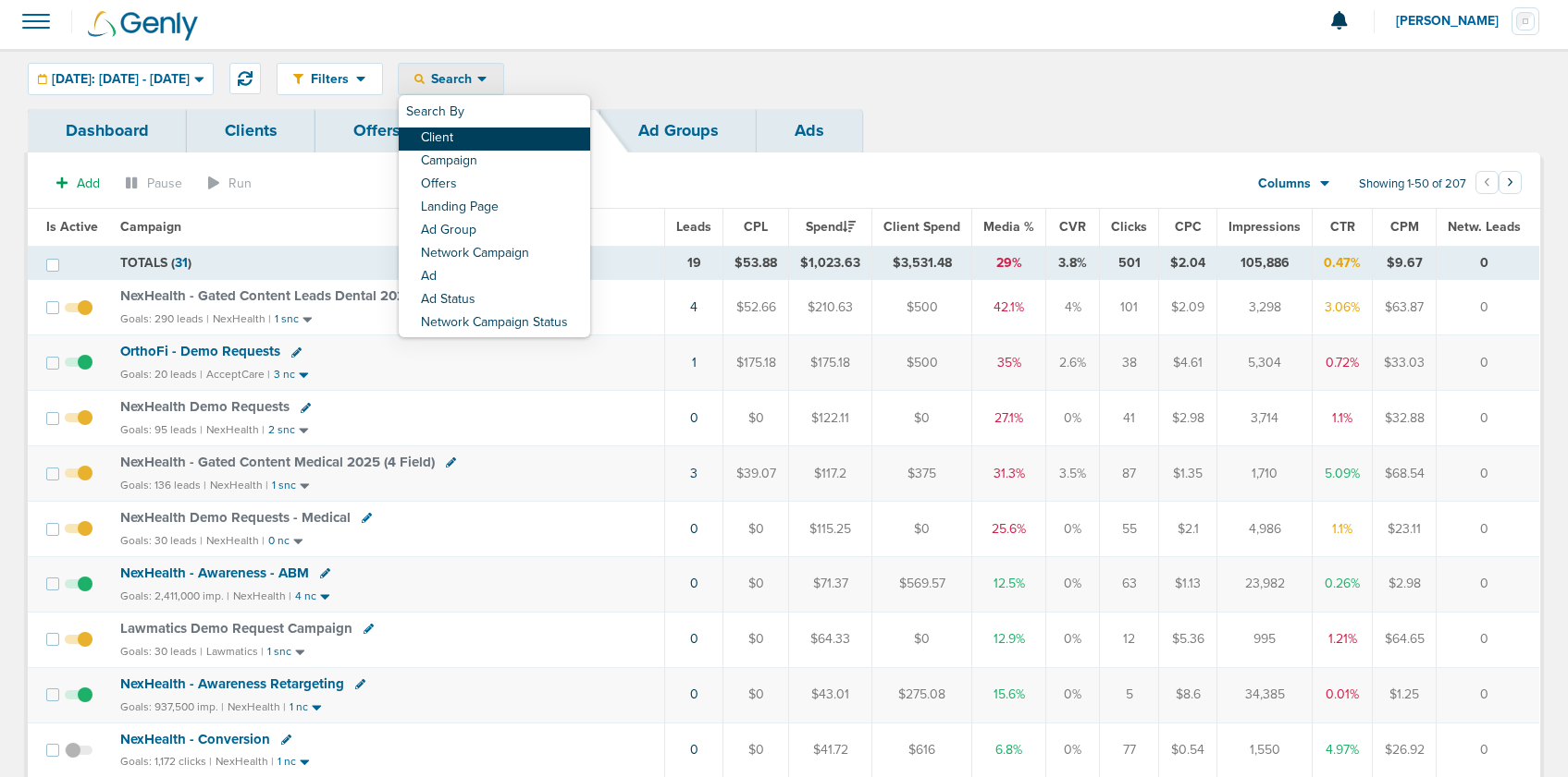
scroll to position [10, 0]
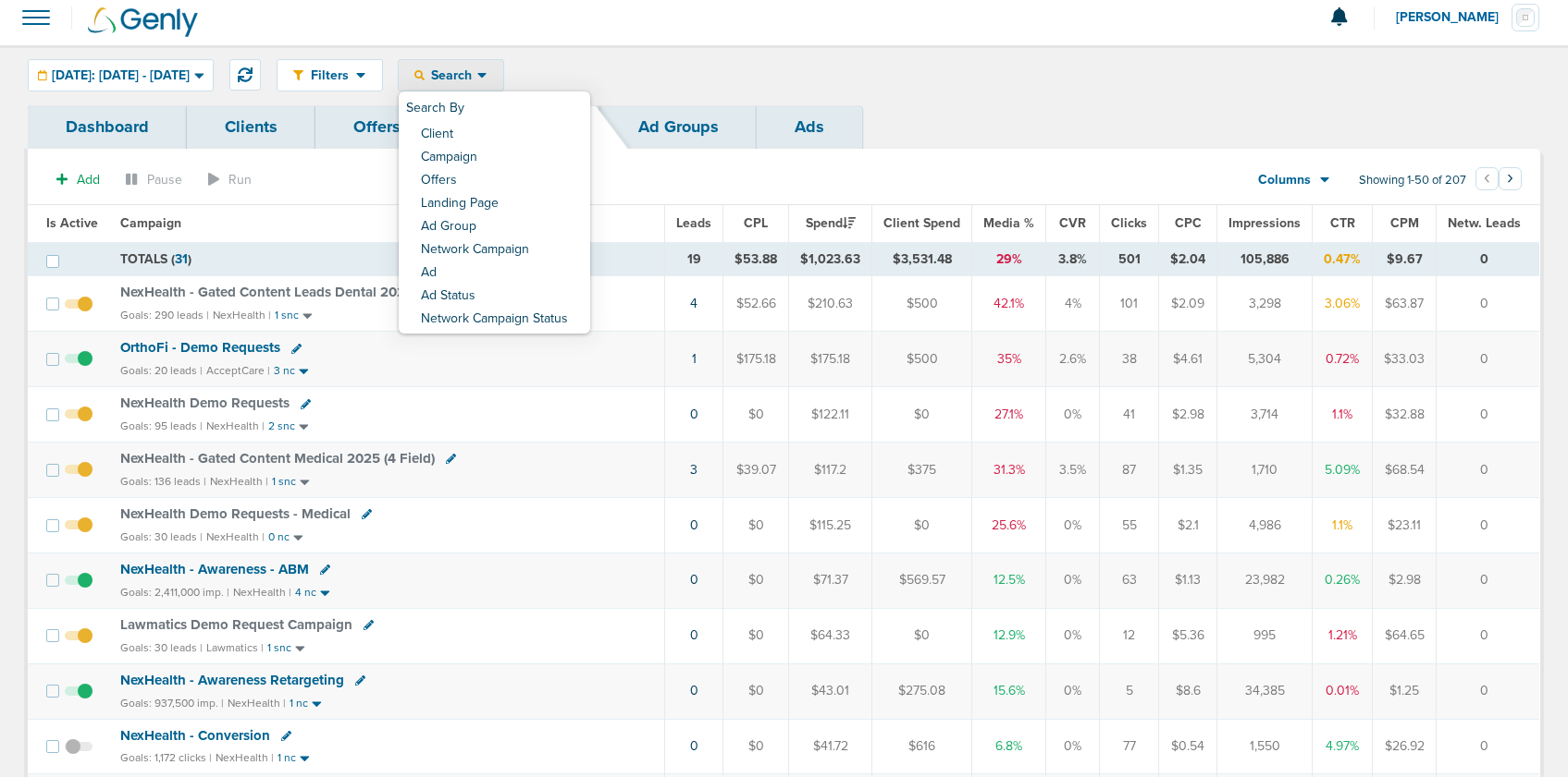
click at [971, 116] on div "Dashboard Clients Offers Campaigns Ad Groups Ads" at bounding box center [784, 127] width 1512 height 44
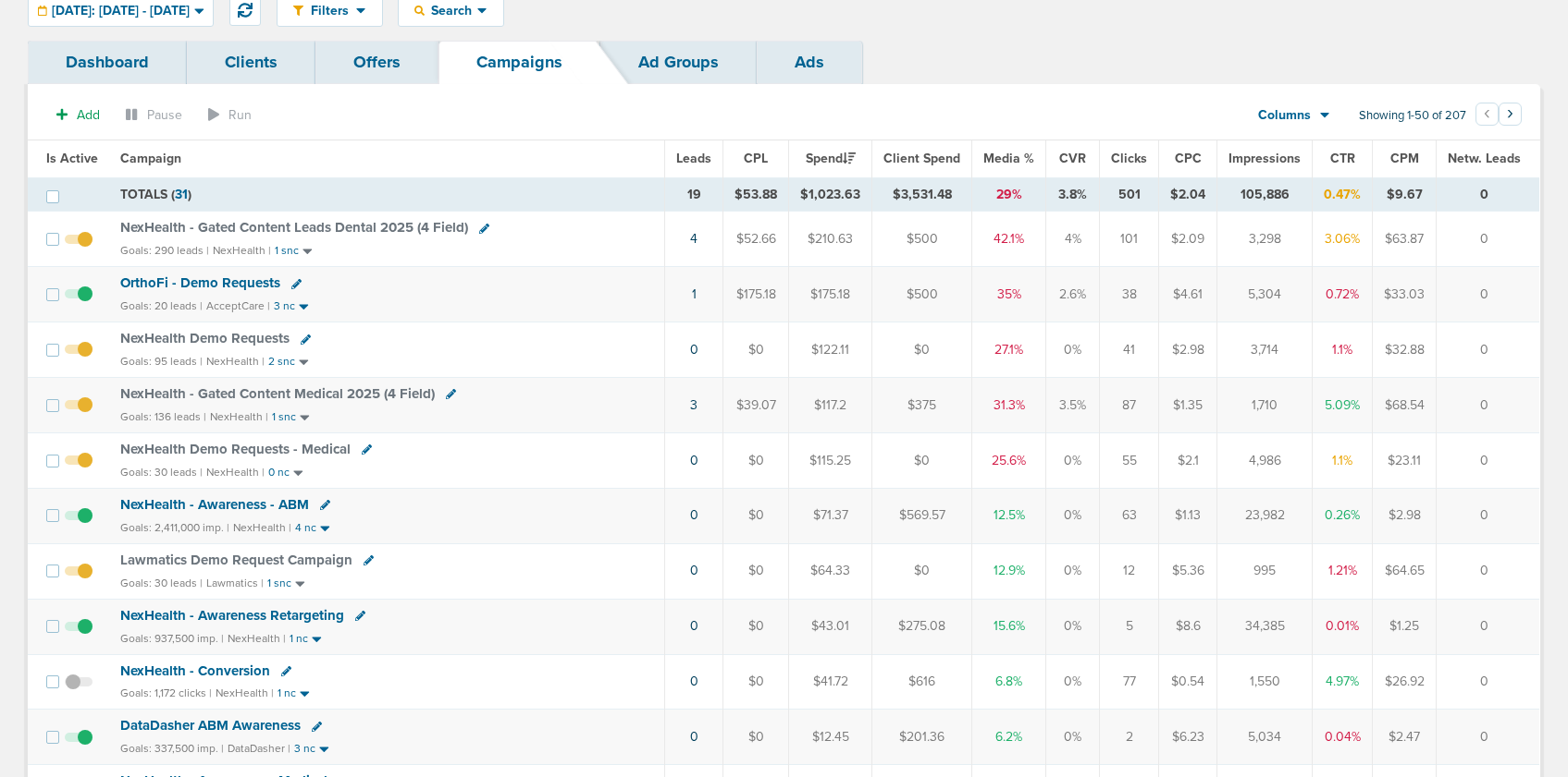
scroll to position [0, 0]
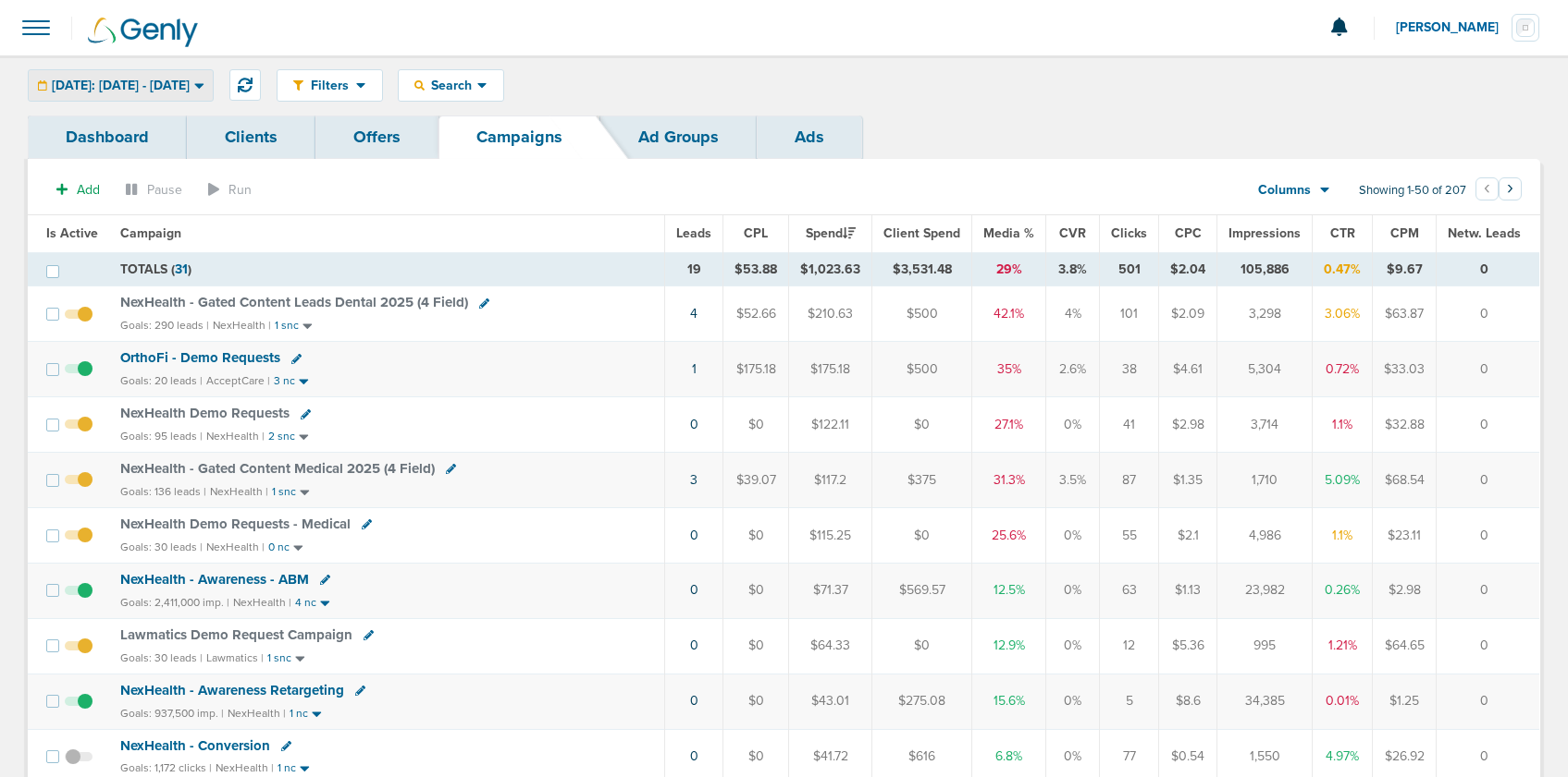
click at [103, 79] on span "[DATE]: [DATE] - [DATE]" at bounding box center [121, 86] width 138 height 13
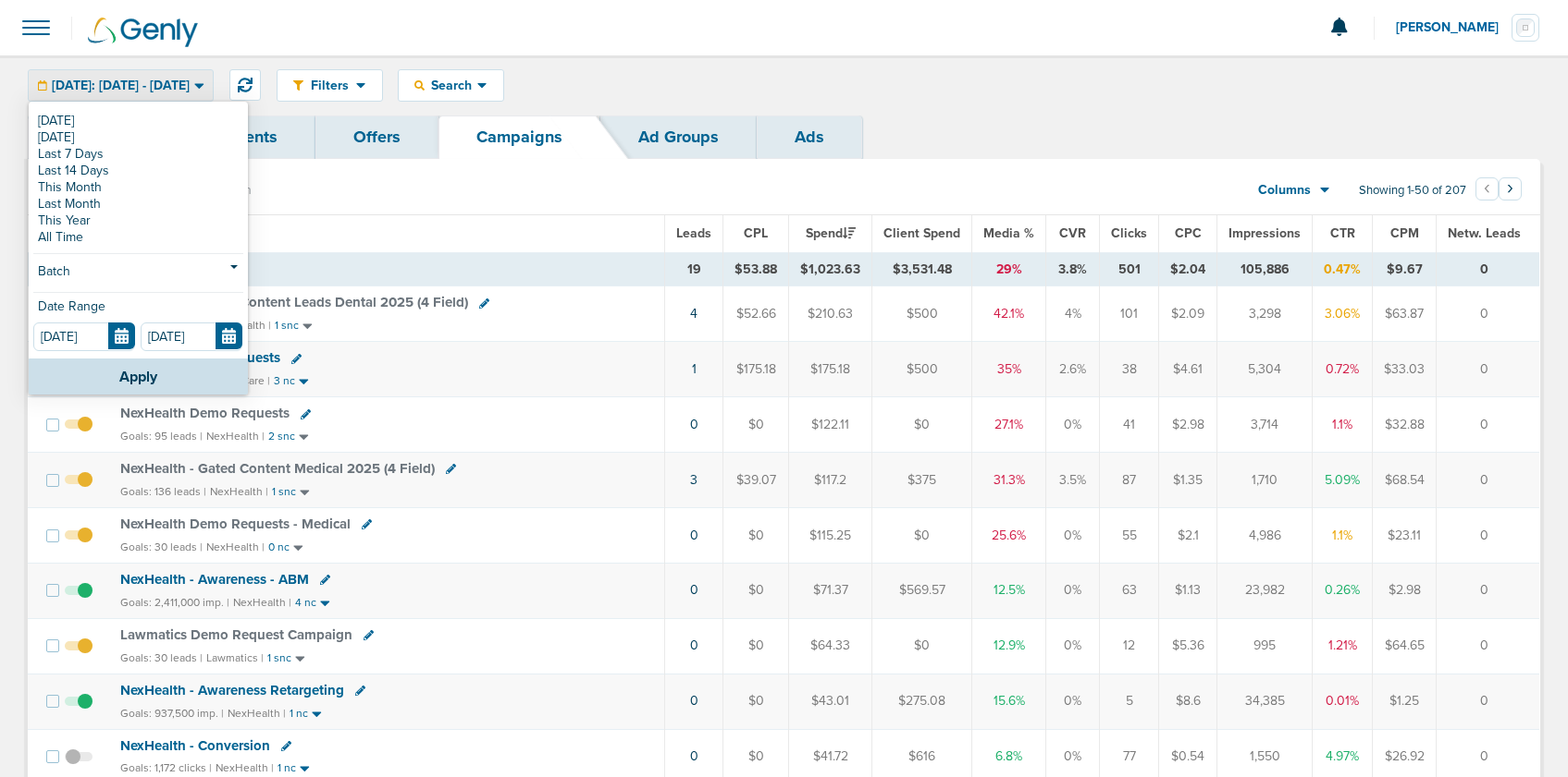
click at [105, 83] on span "[DATE]: [DATE] - [DATE]" at bounding box center [121, 86] width 138 height 13
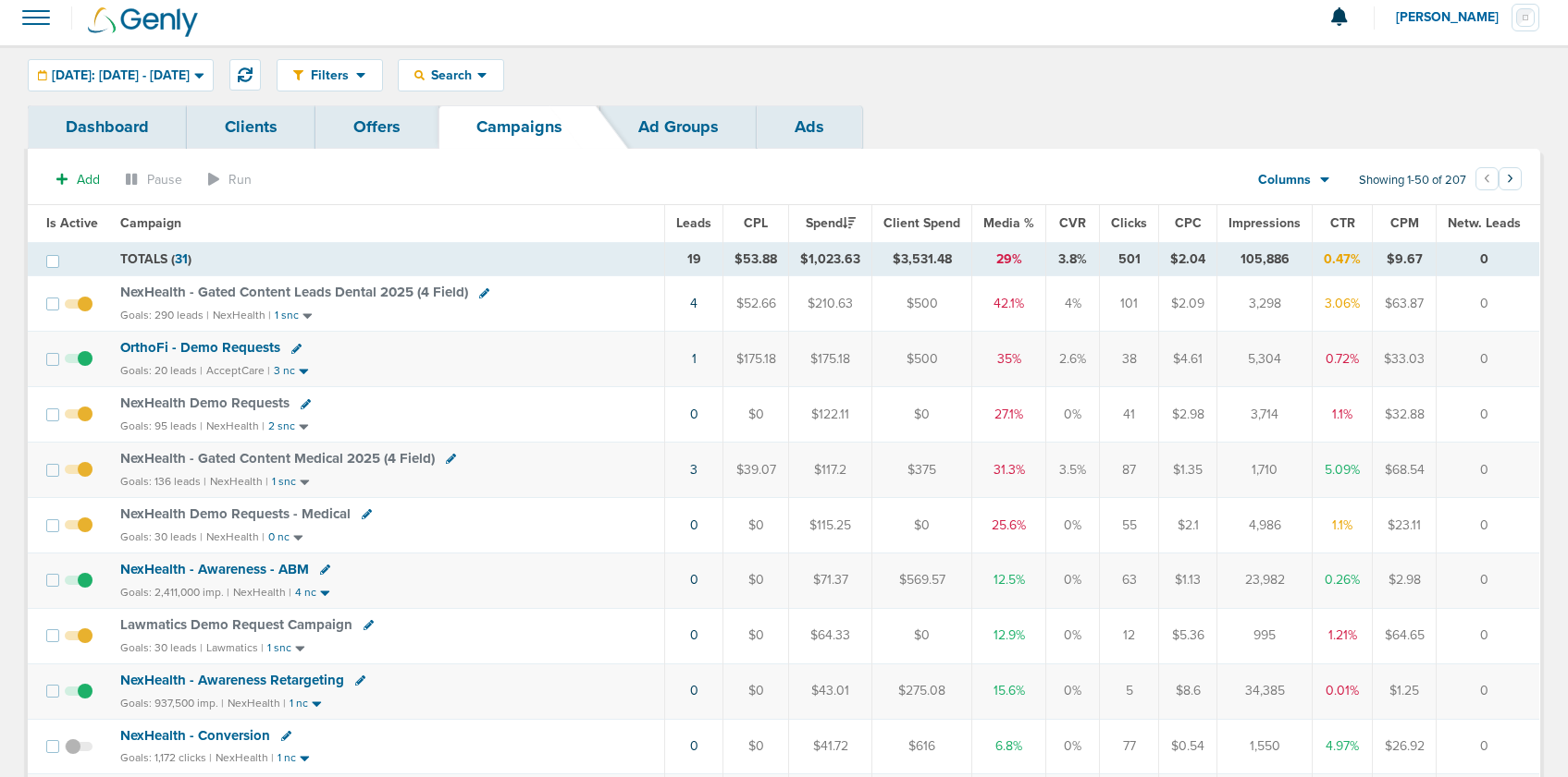
click at [800, 77] on div "Filters Active Only Settings Status Active Inactive Objectives MQL SQL Traffic …" at bounding box center [908, 75] width 1264 height 33
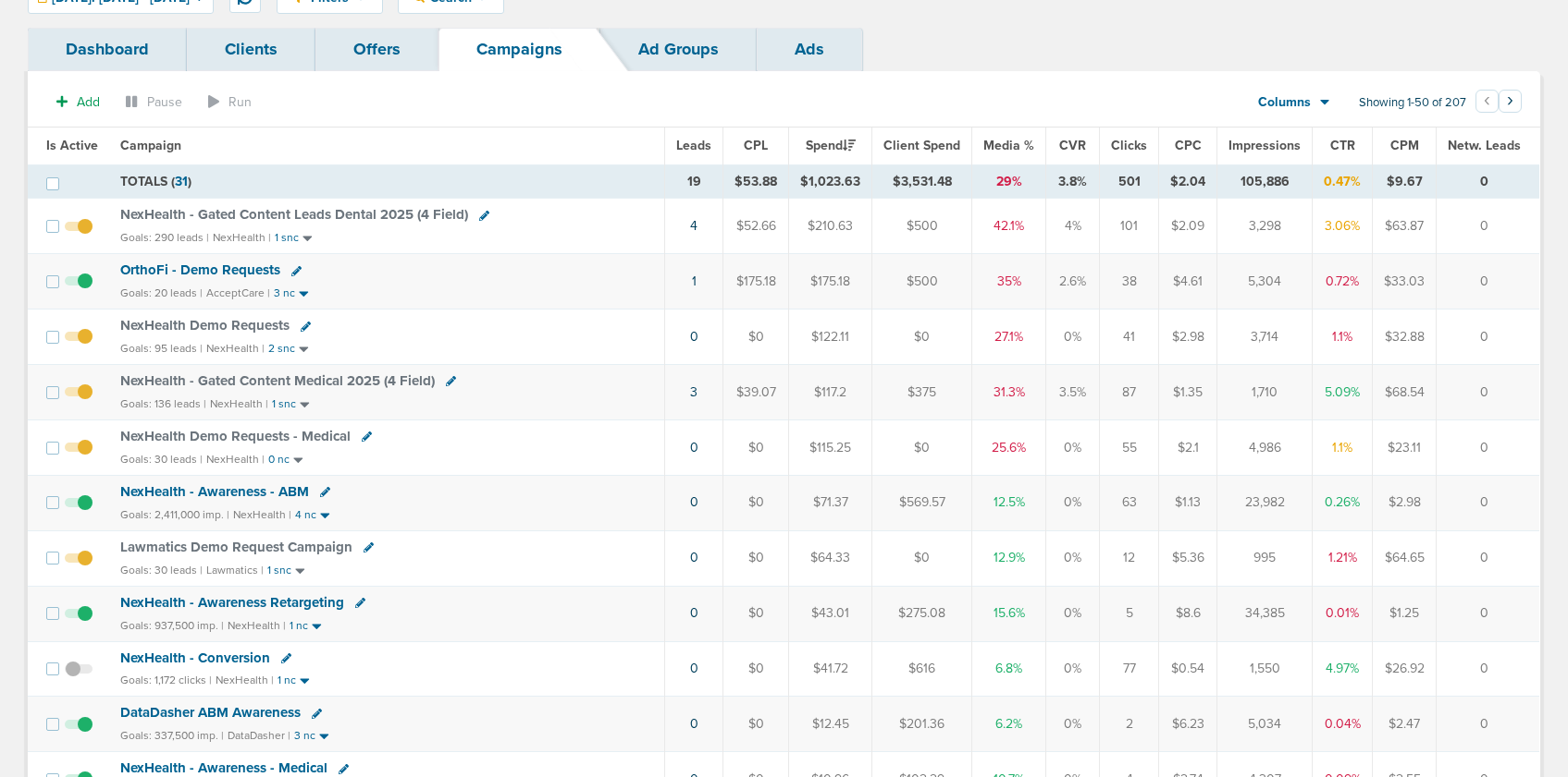
scroll to position [86, 0]
click at [230, 327] on span "NexHealth Demo Requests" at bounding box center [205, 328] width 169 height 17
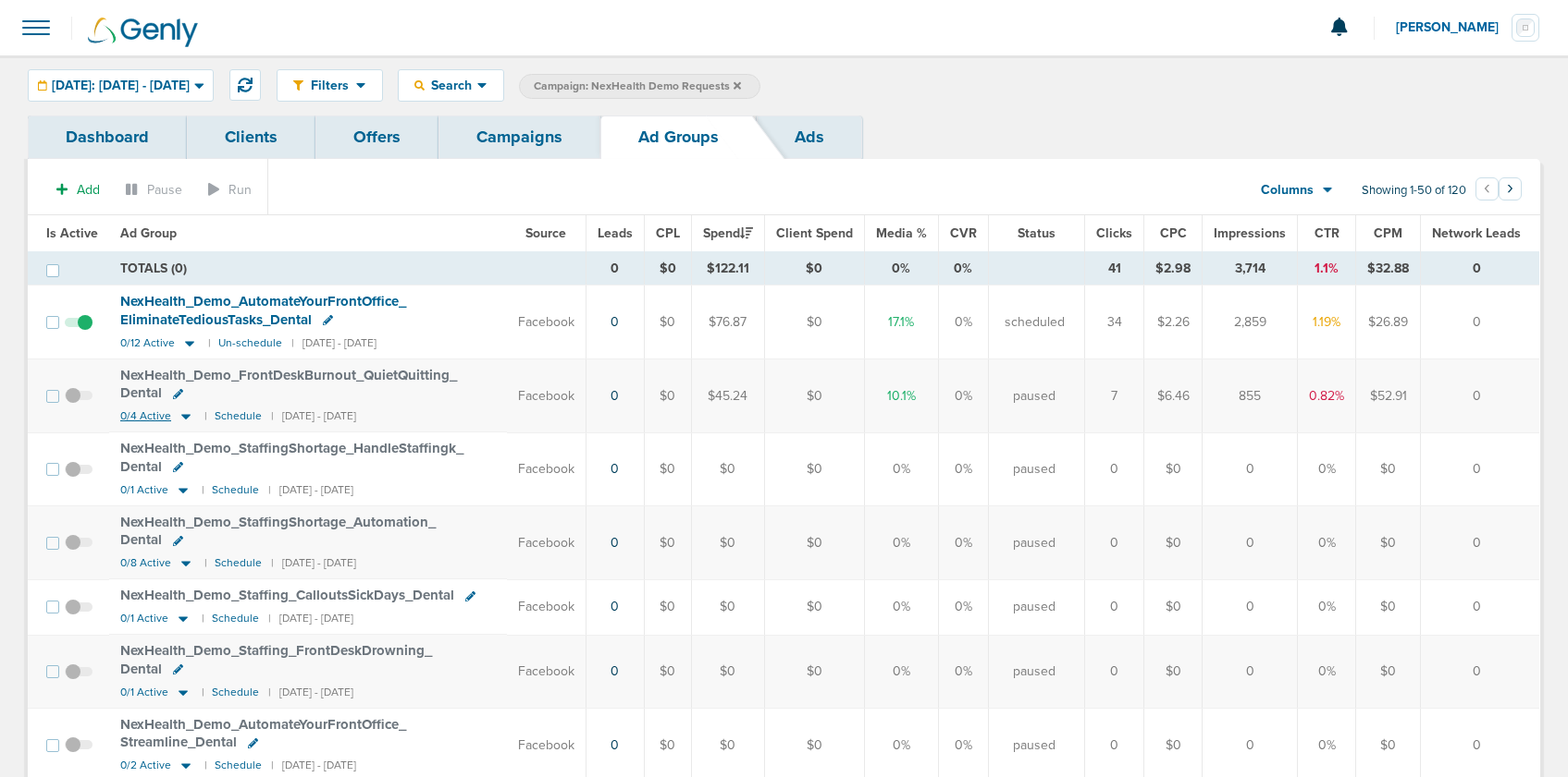
click at [182, 416] on icon at bounding box center [186, 418] width 9 height 6
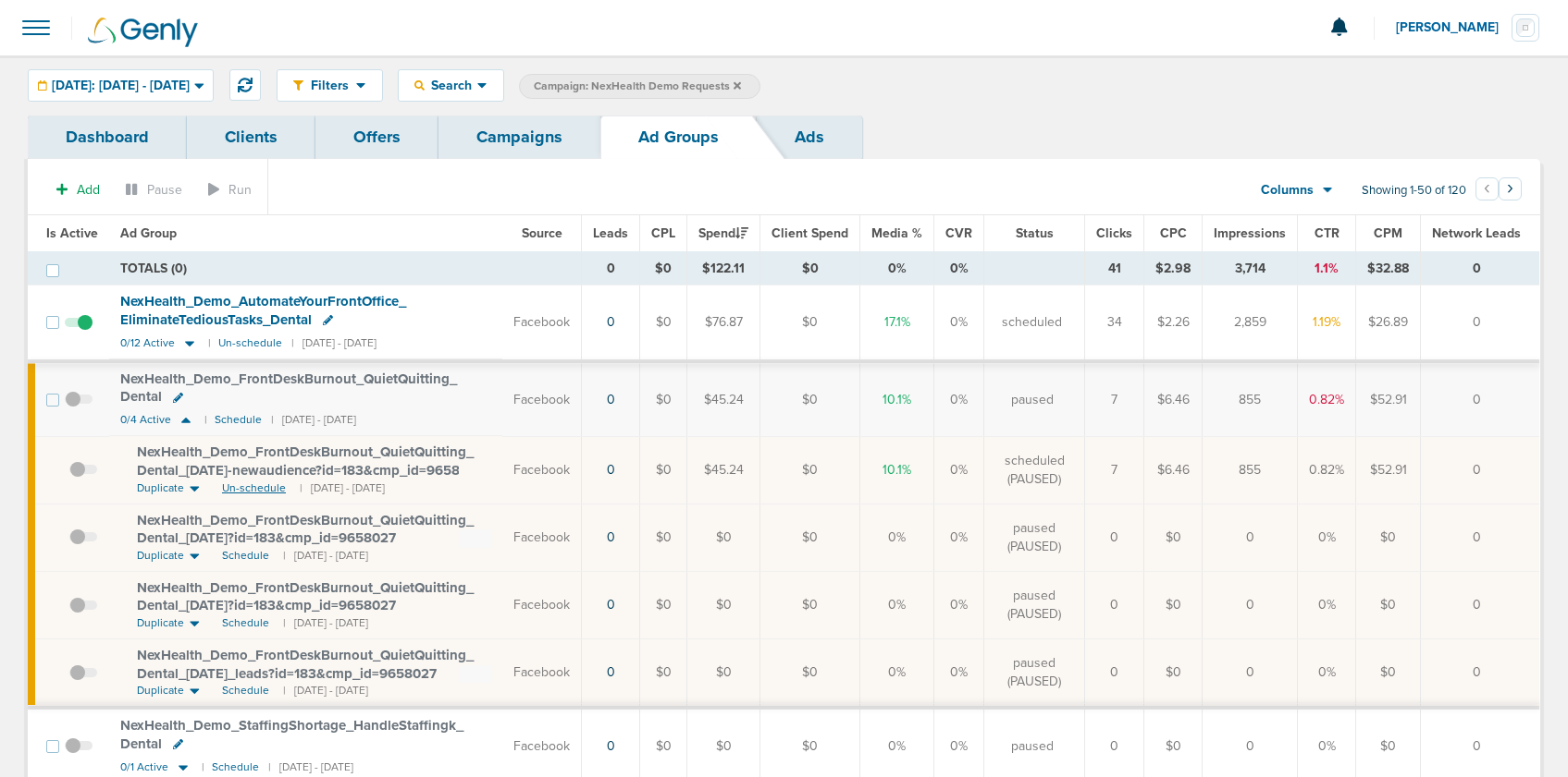
click at [250, 488] on span "Un-schedule" at bounding box center [253, 489] width 64 height 16
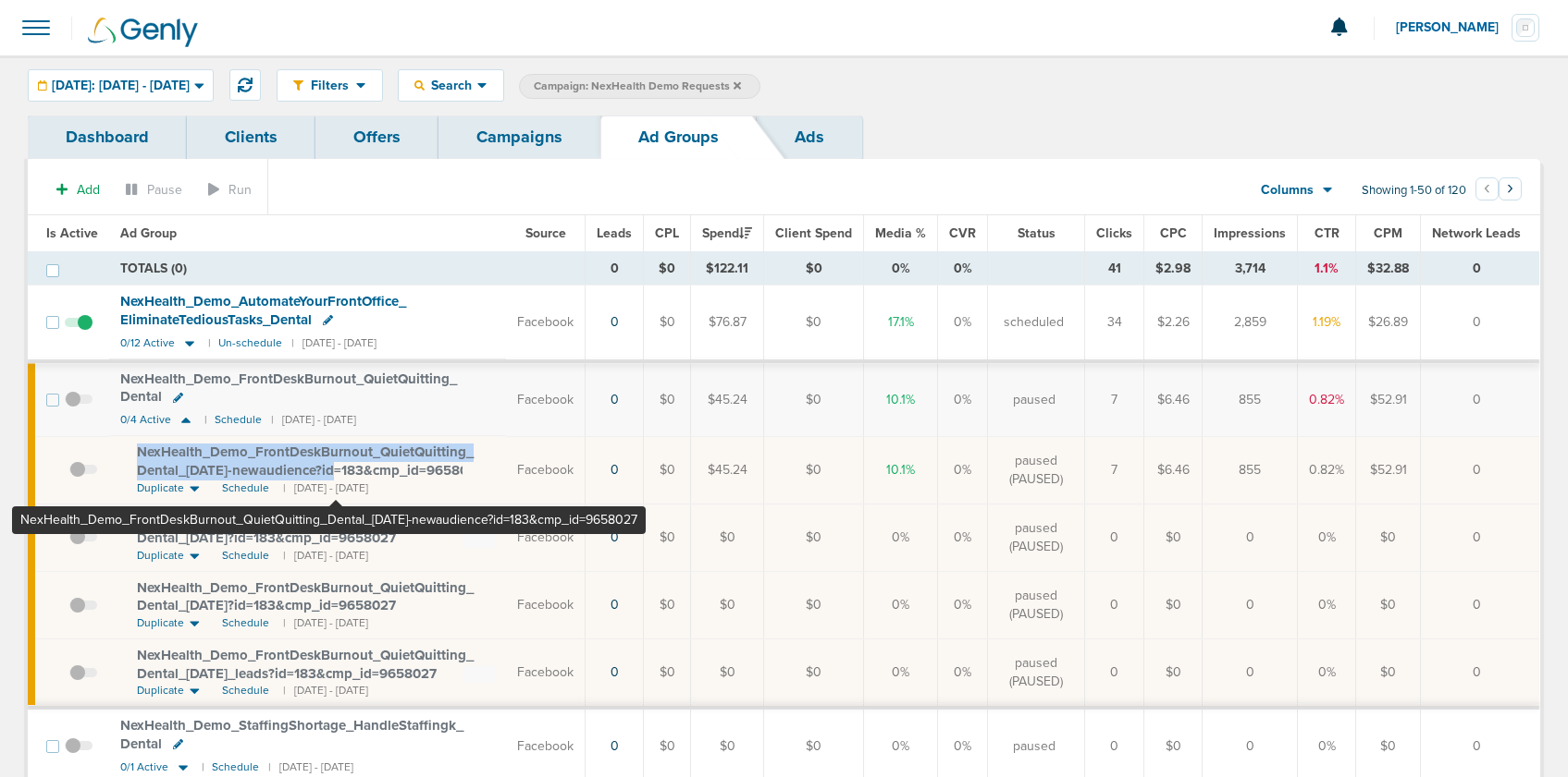
drag, startPoint x: 133, startPoint y: 446, endPoint x: 336, endPoint y: 474, distance: 204.9
click at [336, 474] on td "NexHealth_ Demo_ FrontDeskBurnout_ QuietQuitting_ Dental_ [DATE]-newaudience?id…" at bounding box center [307, 470] width 397 height 68
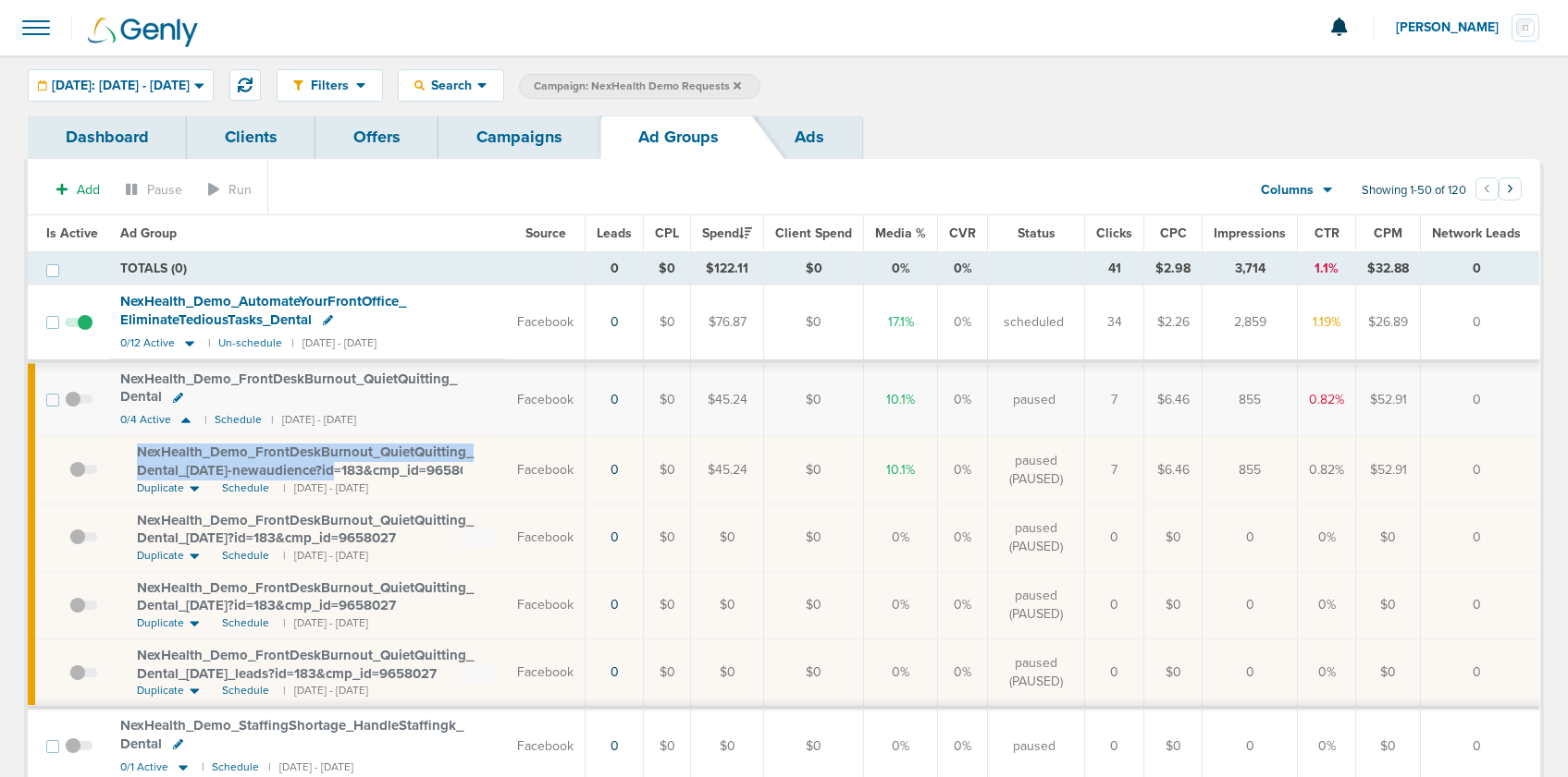
copy span "NexHealth_ Demo_ FrontDeskBurnout_ QuietQuitting_ Dental_ [DATE]-newaudience?"
click at [500, 139] on link "Campaigns" at bounding box center [520, 137] width 162 height 44
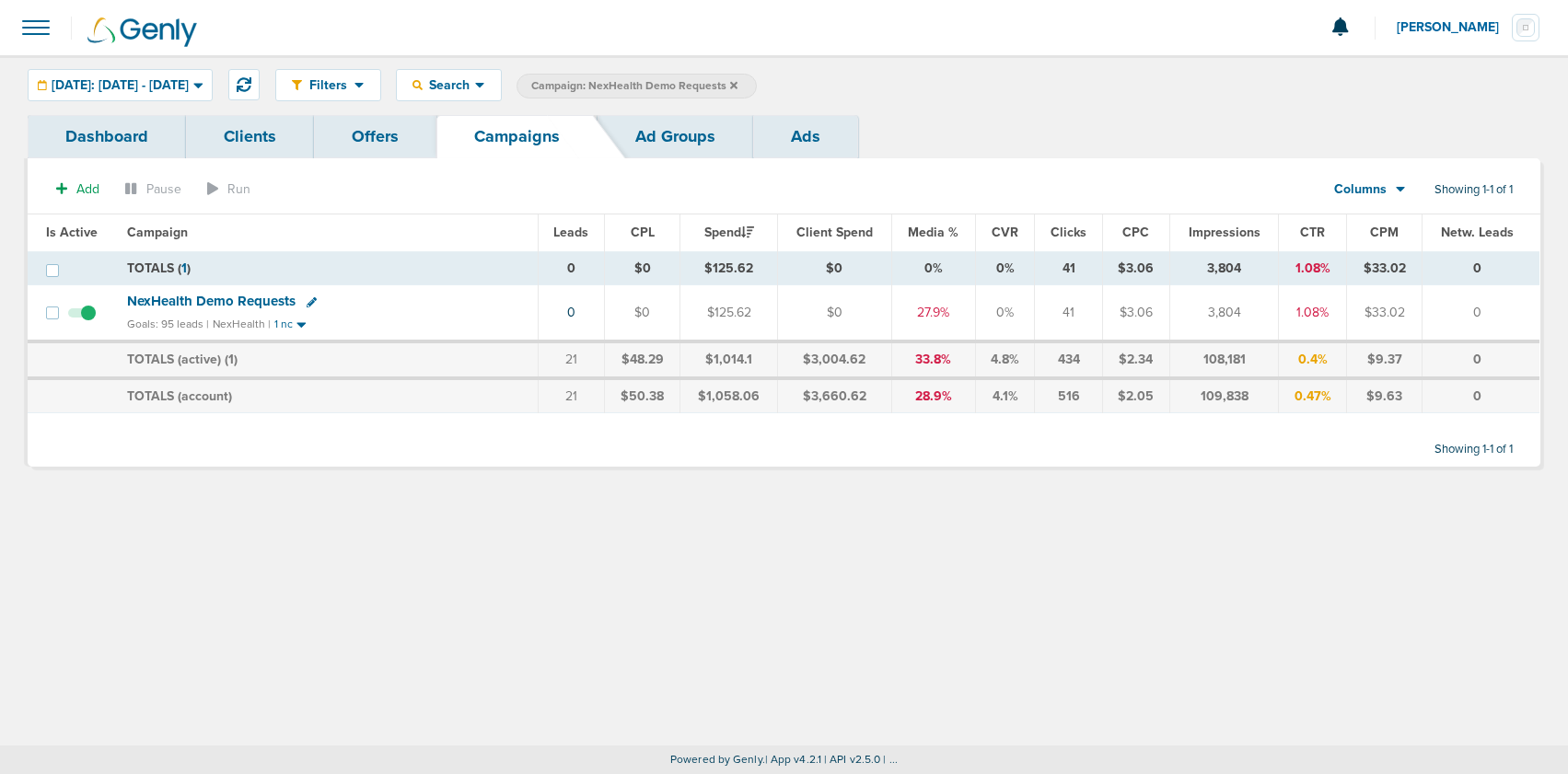
click at [756, 83] on label "Campaign: NexHealth Demo Requests" at bounding box center [636, 85] width 240 height 25
click at [738, 83] on icon at bounding box center [734, 85] width 7 height 11
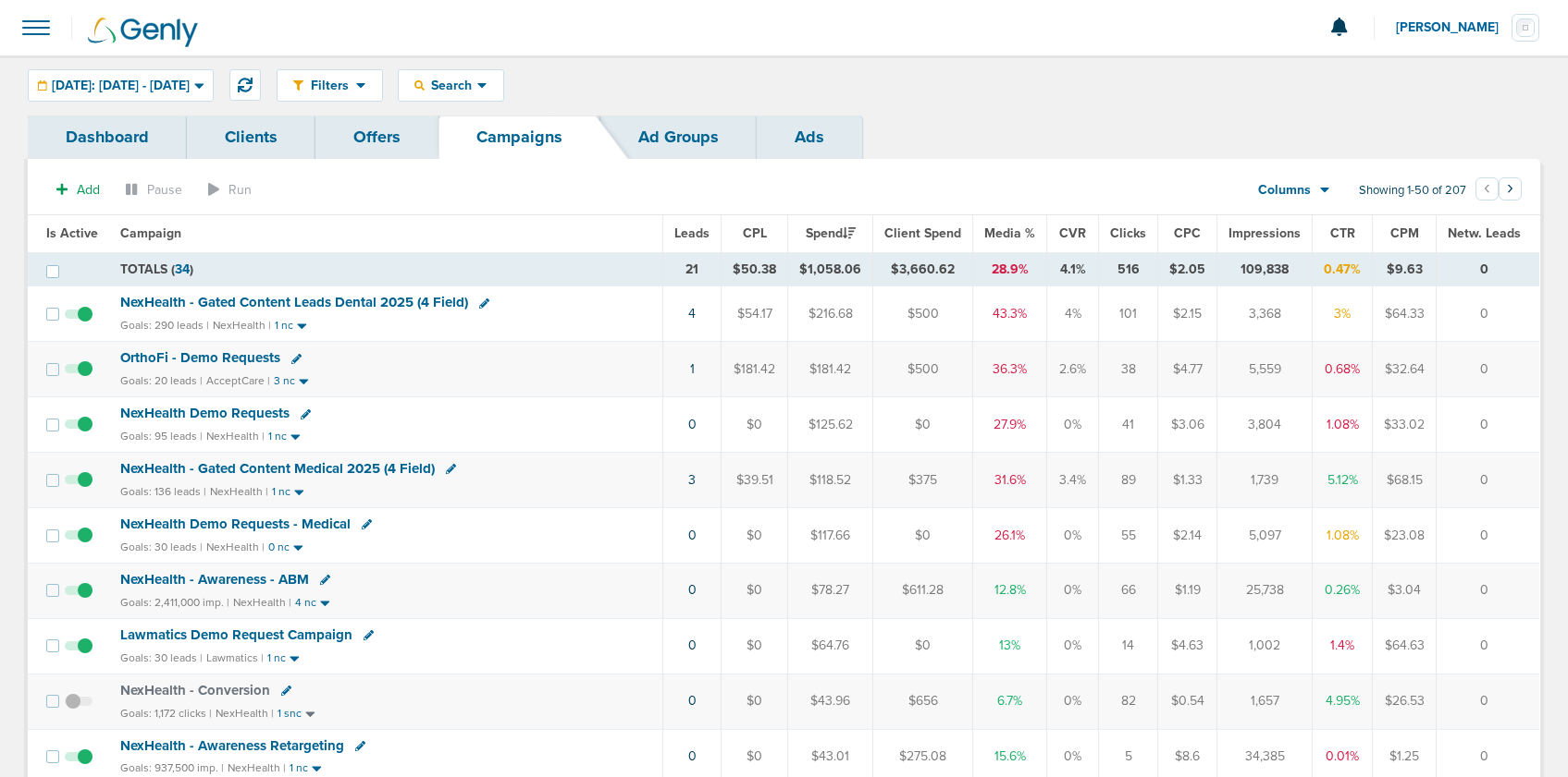
click at [216, 361] on span "OrthoFi - Demo Requests" at bounding box center [200, 357] width 160 height 17
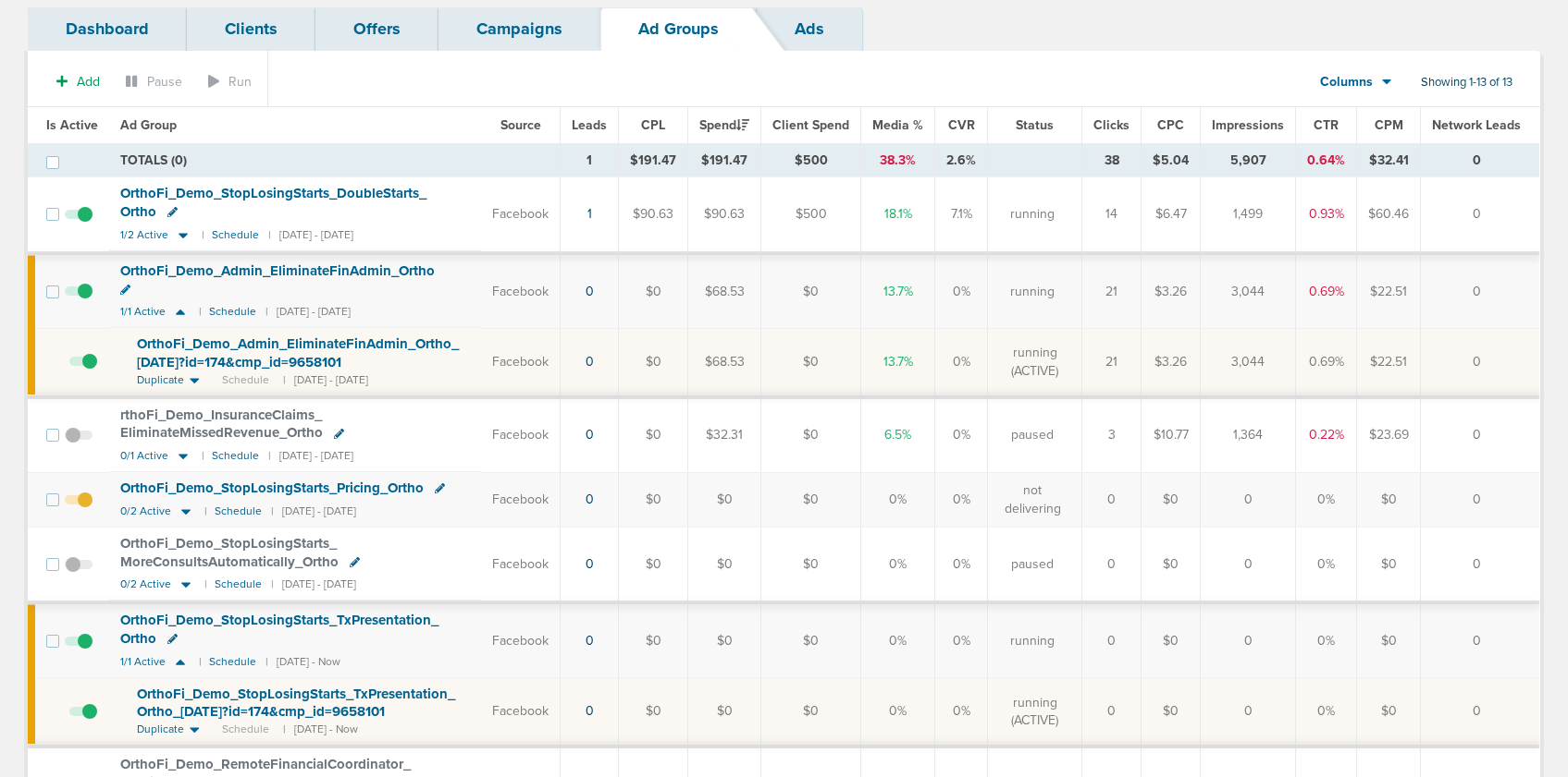
scroll to position [106, 0]
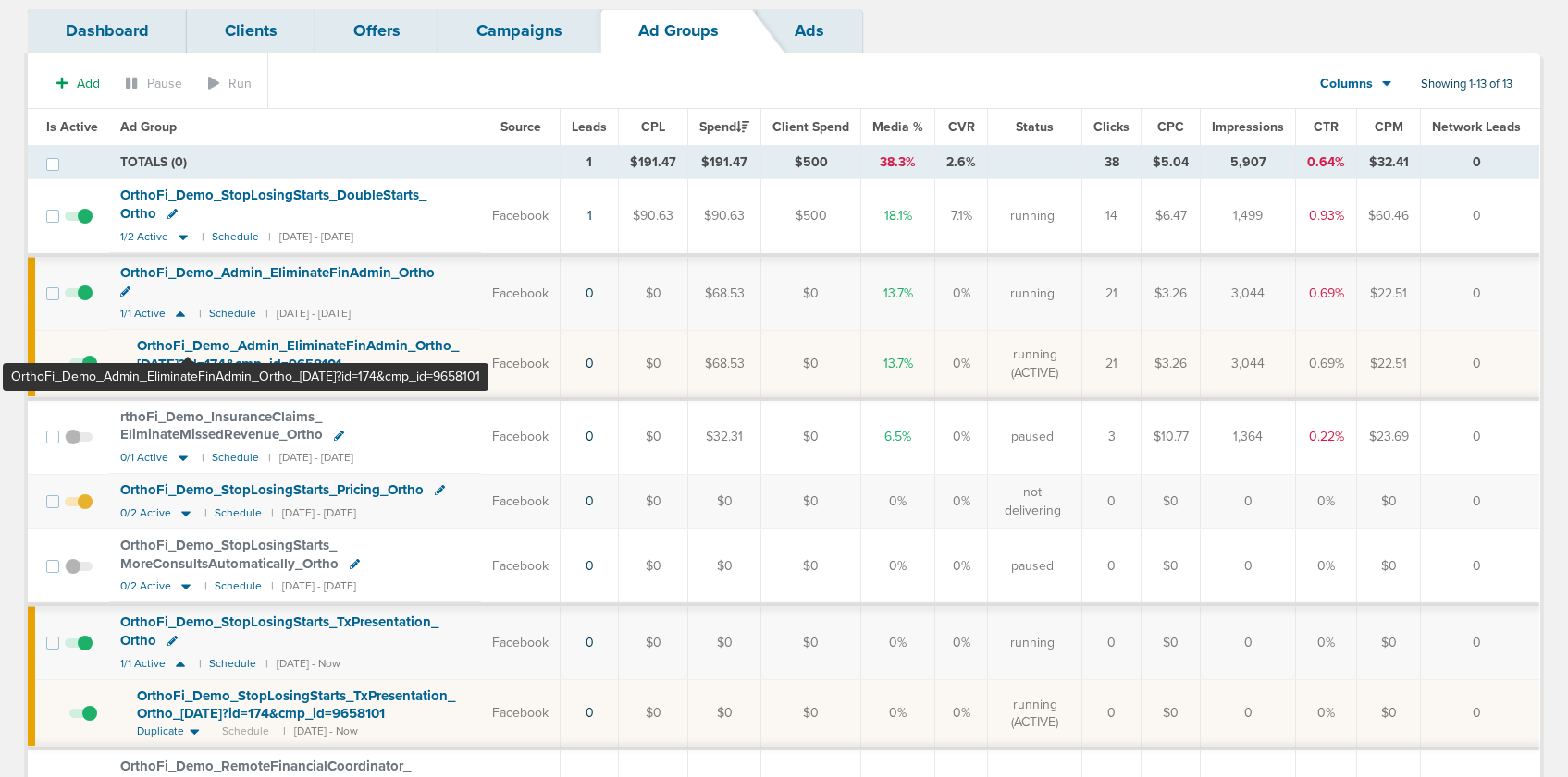
click at [189, 338] on span "OrthoFi_ Demo_ Admin_ EliminateFinAdmin_ Ortho_ [DATE]?id=174&cmp_ id=9658101" at bounding box center [298, 355] width 322 height 35
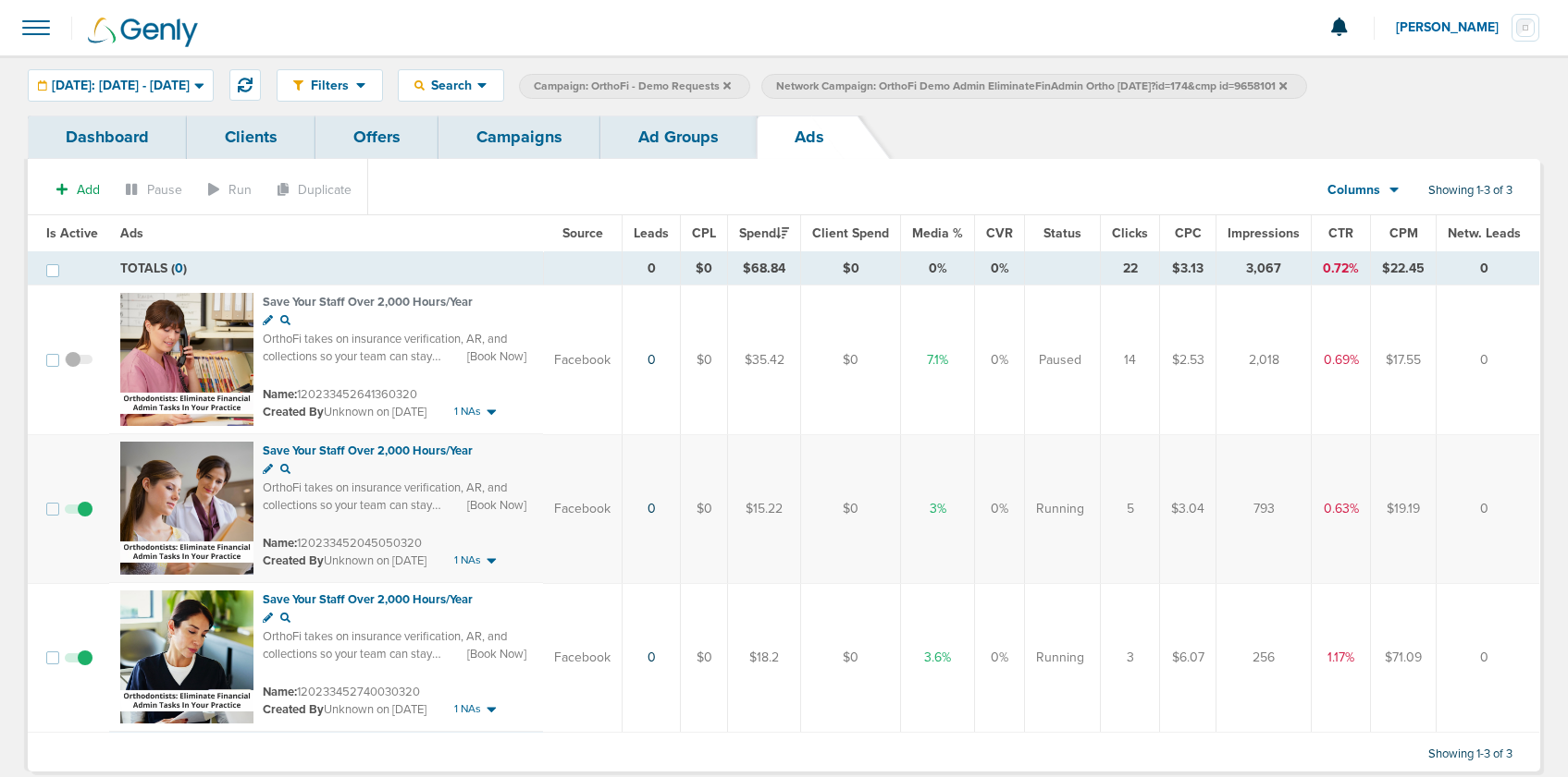
click at [84, 518] on span at bounding box center [79, 518] width 28 height 0
click at [78, 513] on input "checkbox" at bounding box center [78, 513] width 0 height 0
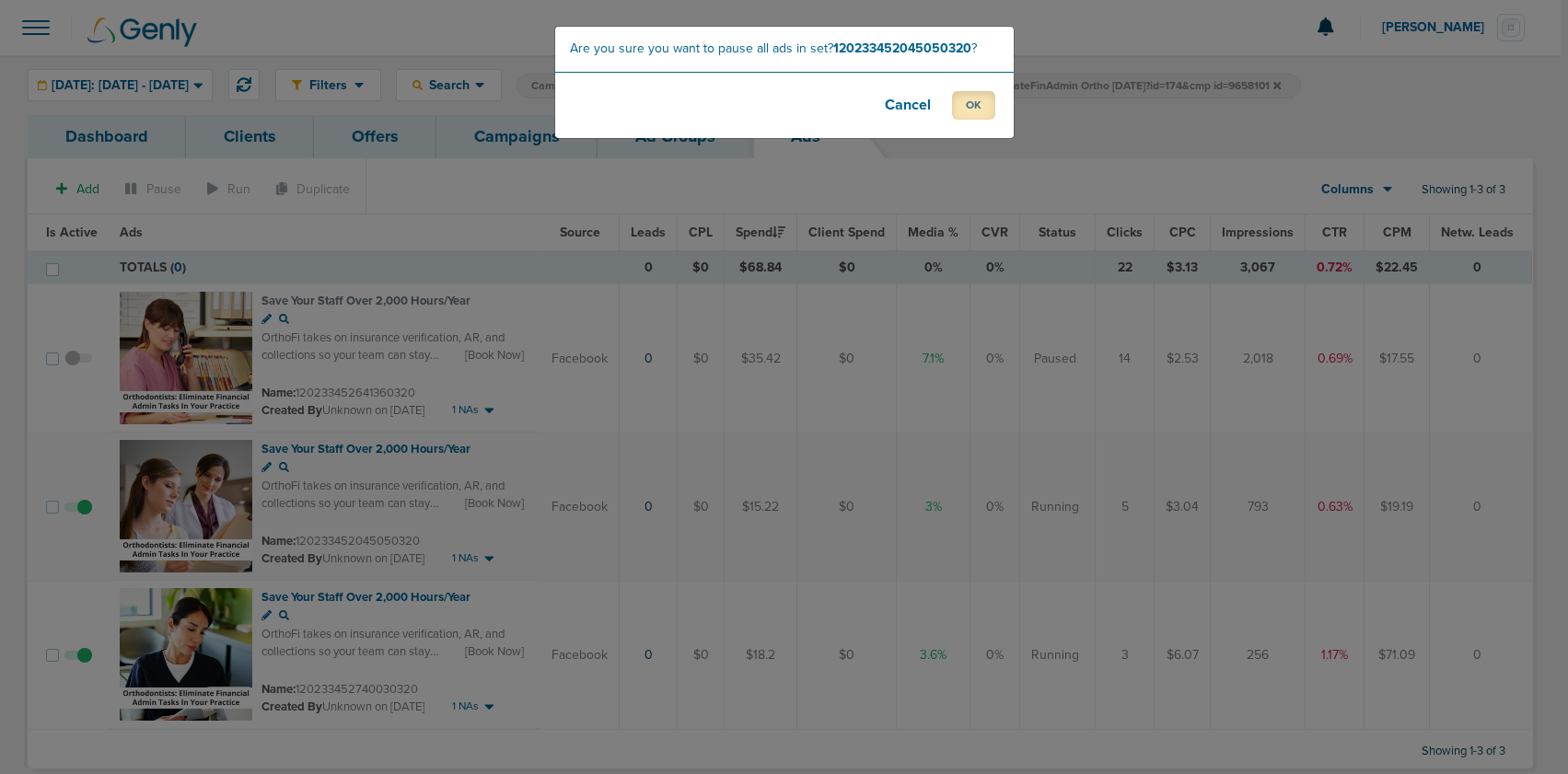
click at [977, 95] on button "OK" at bounding box center [973, 105] width 44 height 29
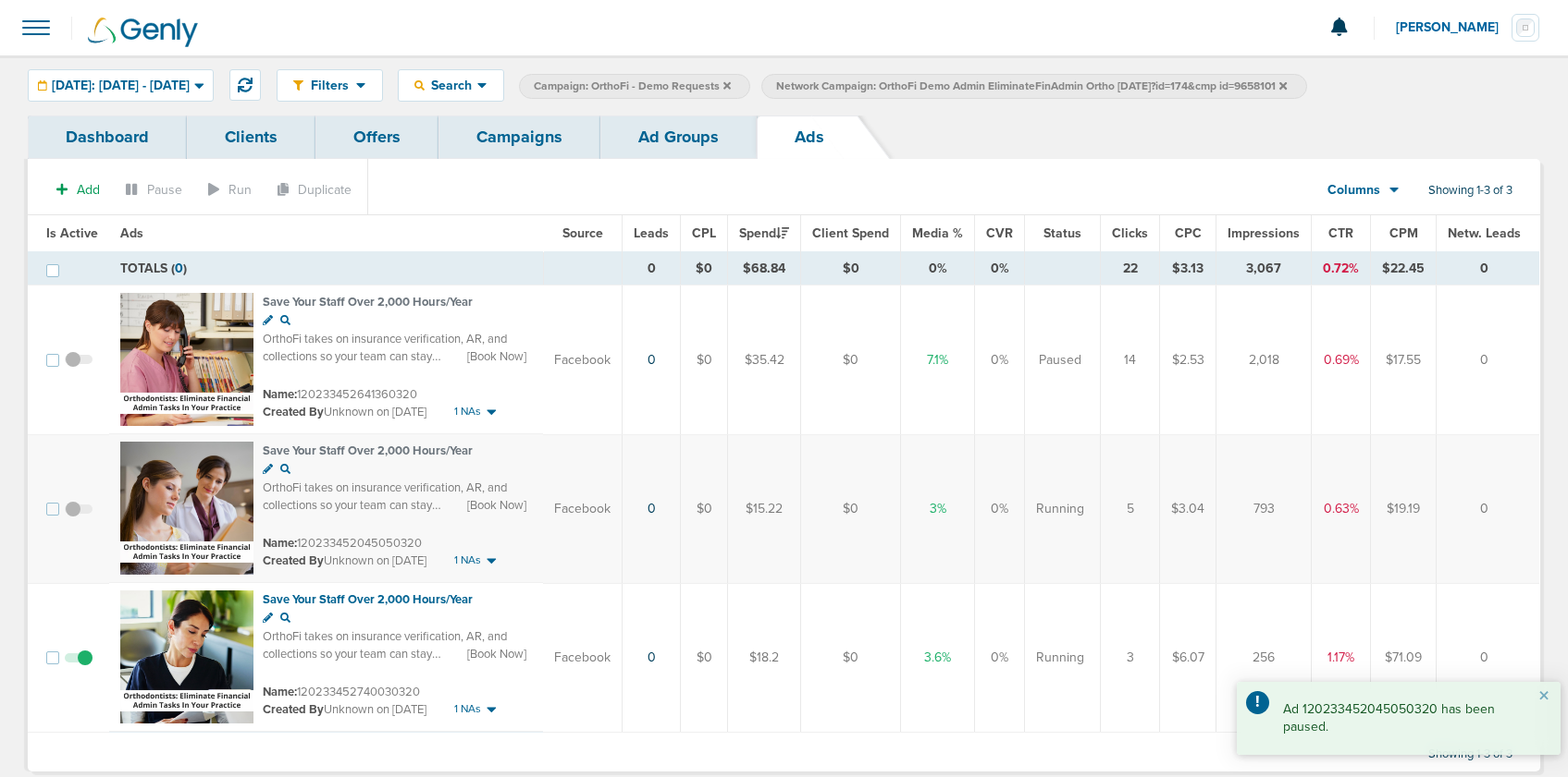
click at [683, 136] on link "Ad Groups" at bounding box center [679, 137] width 156 height 44
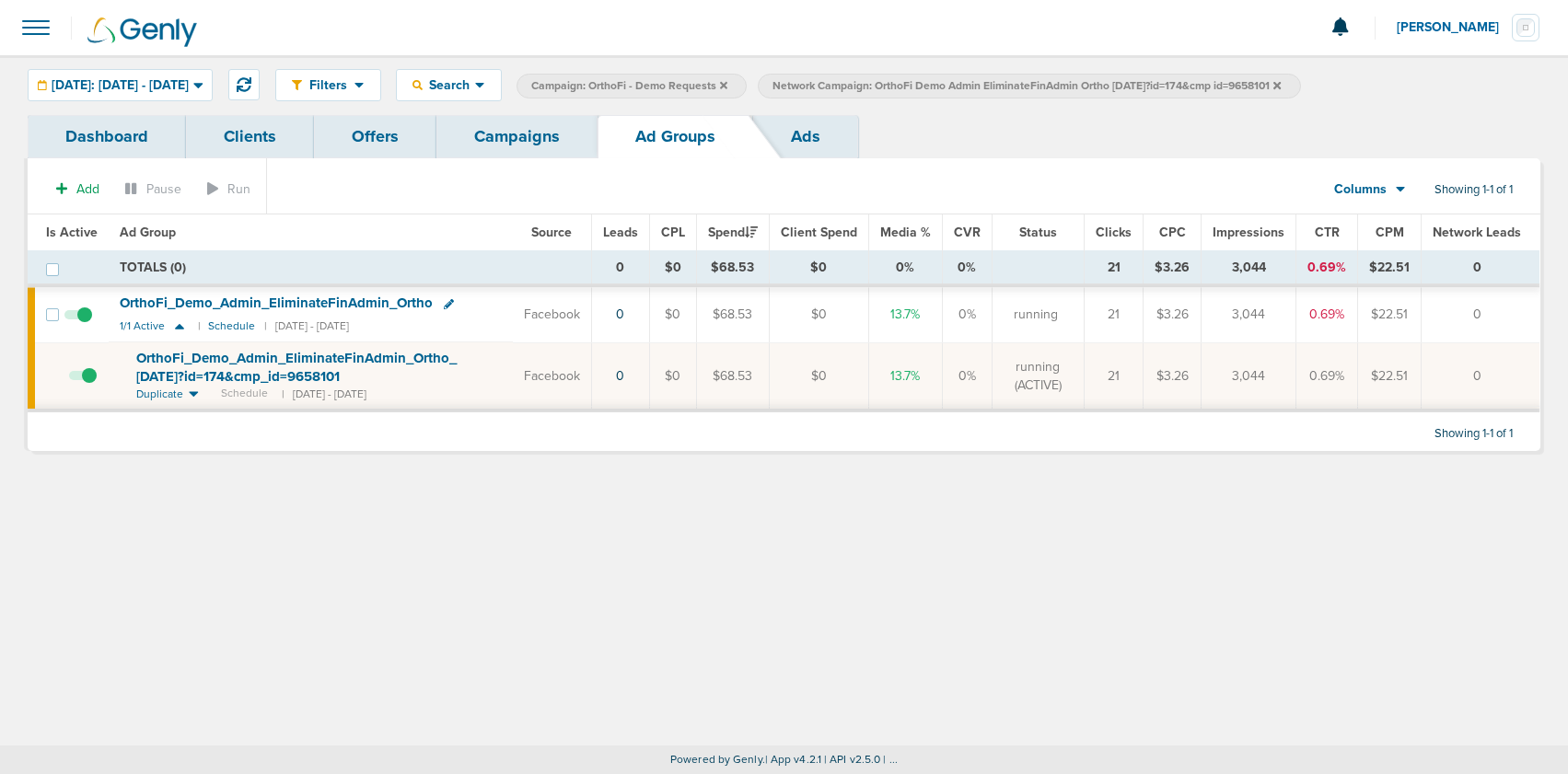
click at [1281, 85] on icon at bounding box center [1277, 84] width 7 height 7
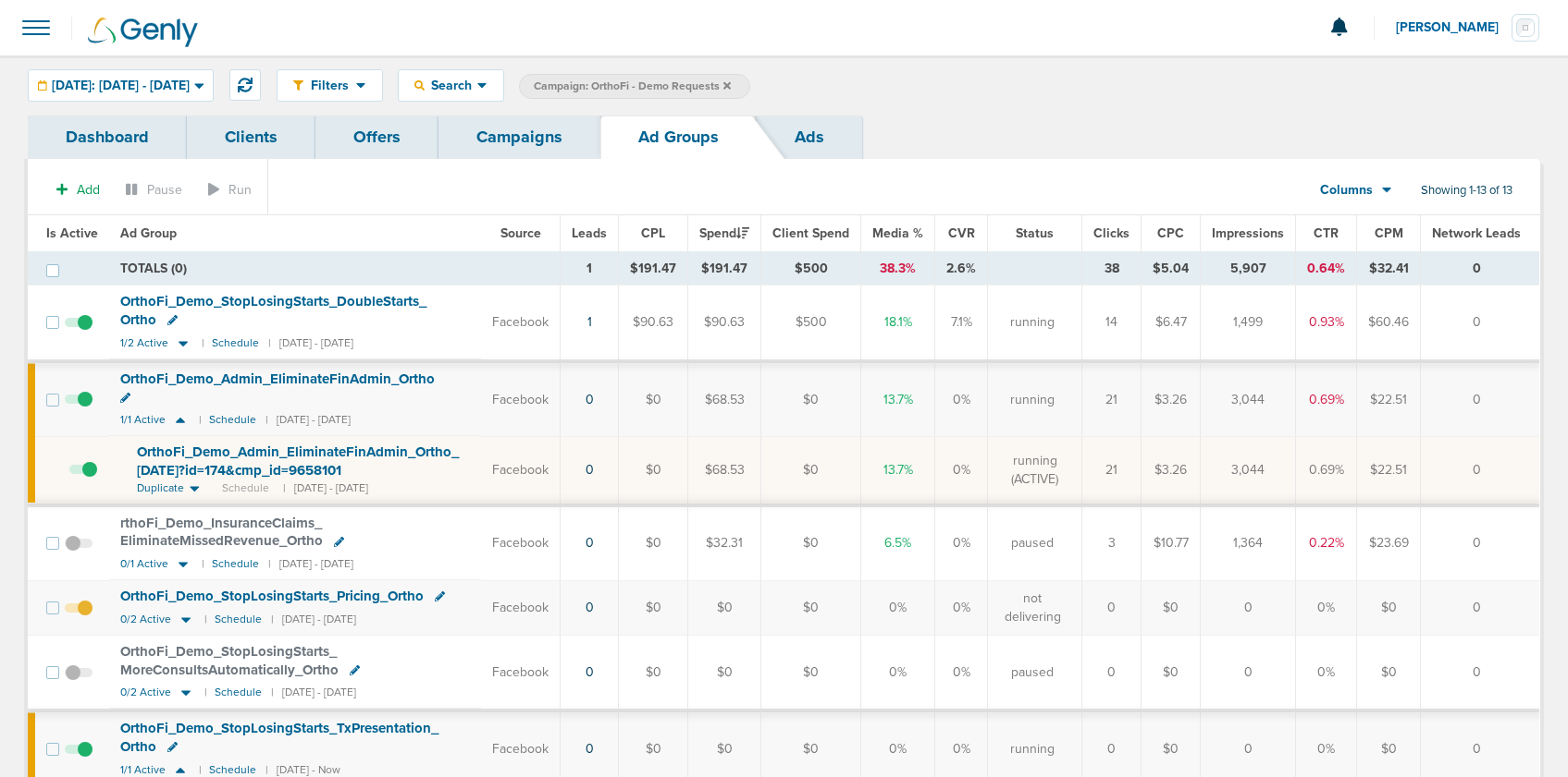
click at [496, 145] on link "Campaigns" at bounding box center [520, 137] width 162 height 44
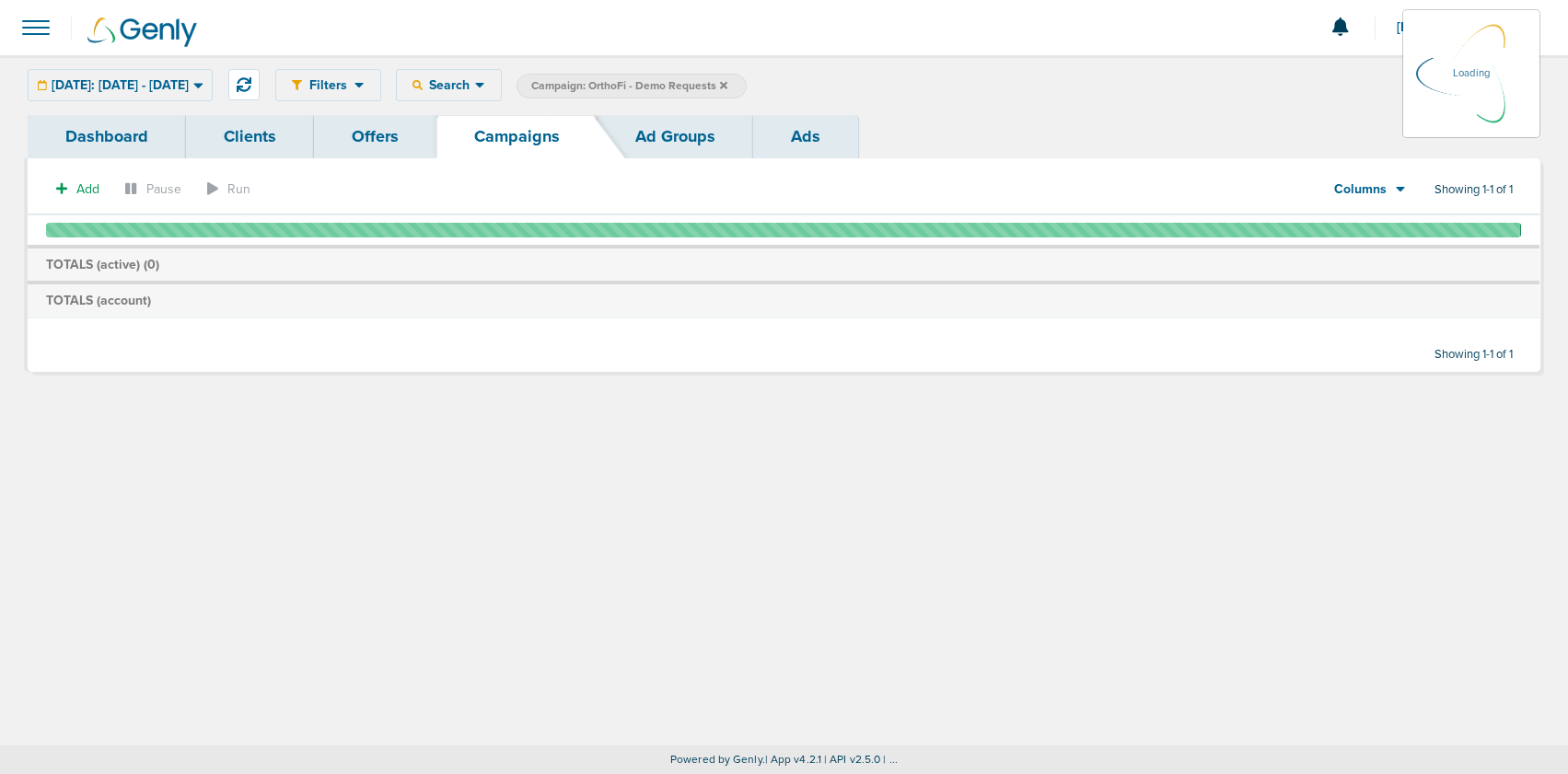
click at [727, 83] on icon at bounding box center [724, 84] width 7 height 7
click at [727, 82] on icon at bounding box center [724, 85] width 7 height 11
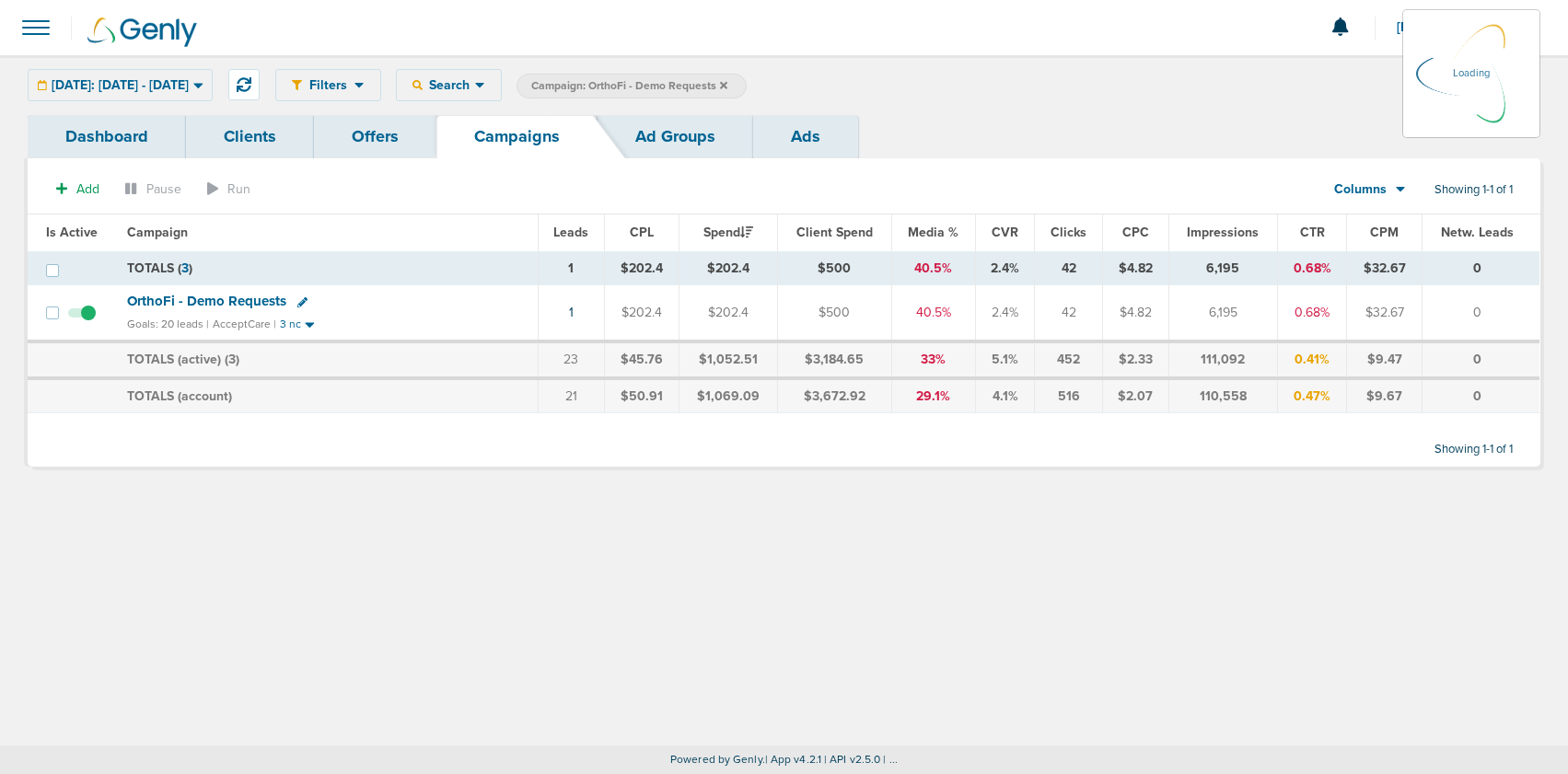
click at [727, 85] on icon at bounding box center [724, 85] width 7 height 11
click at [727, 83] on icon at bounding box center [724, 85] width 7 height 11
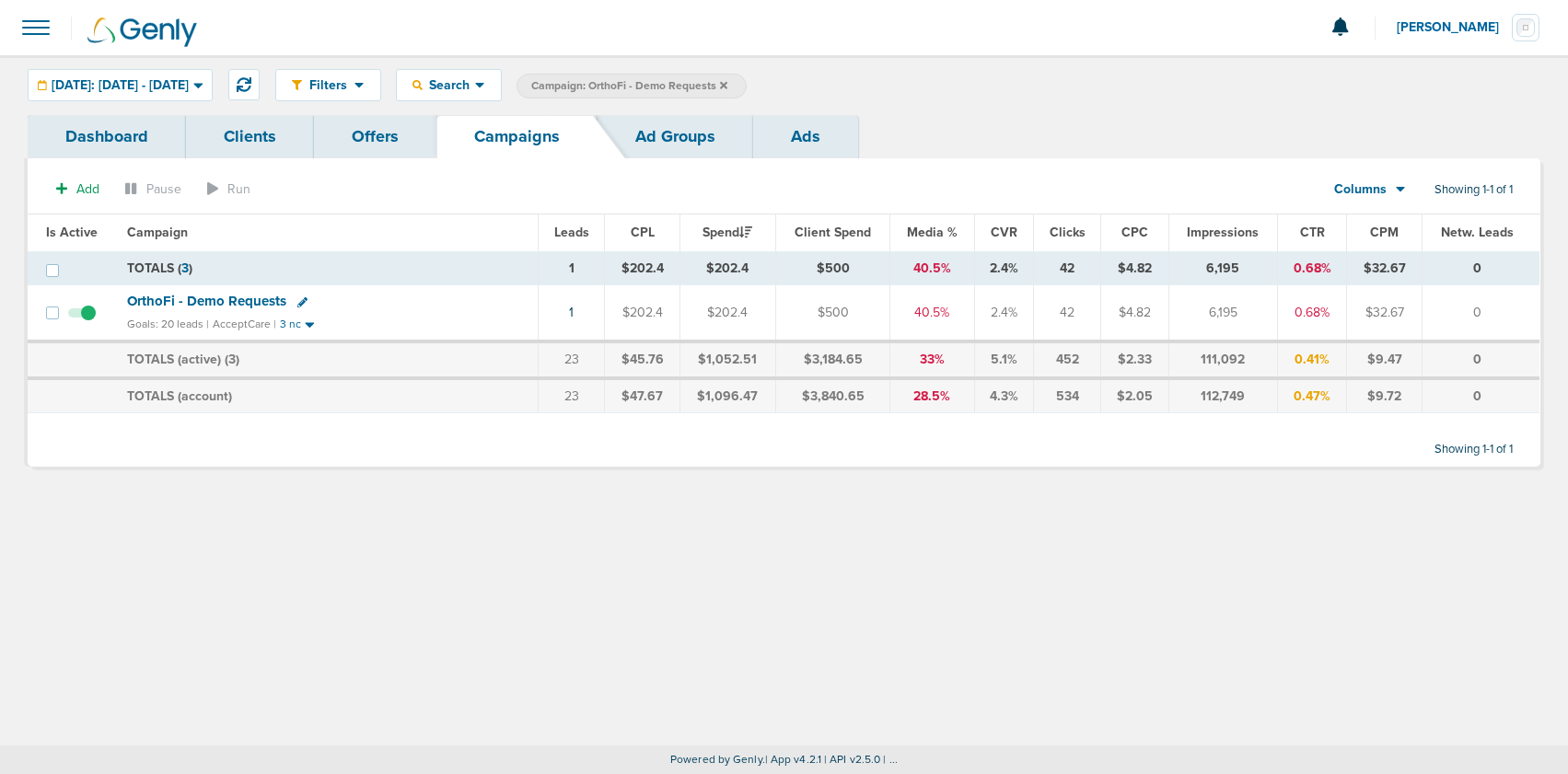
click at [727, 83] on icon at bounding box center [724, 84] width 7 height 7
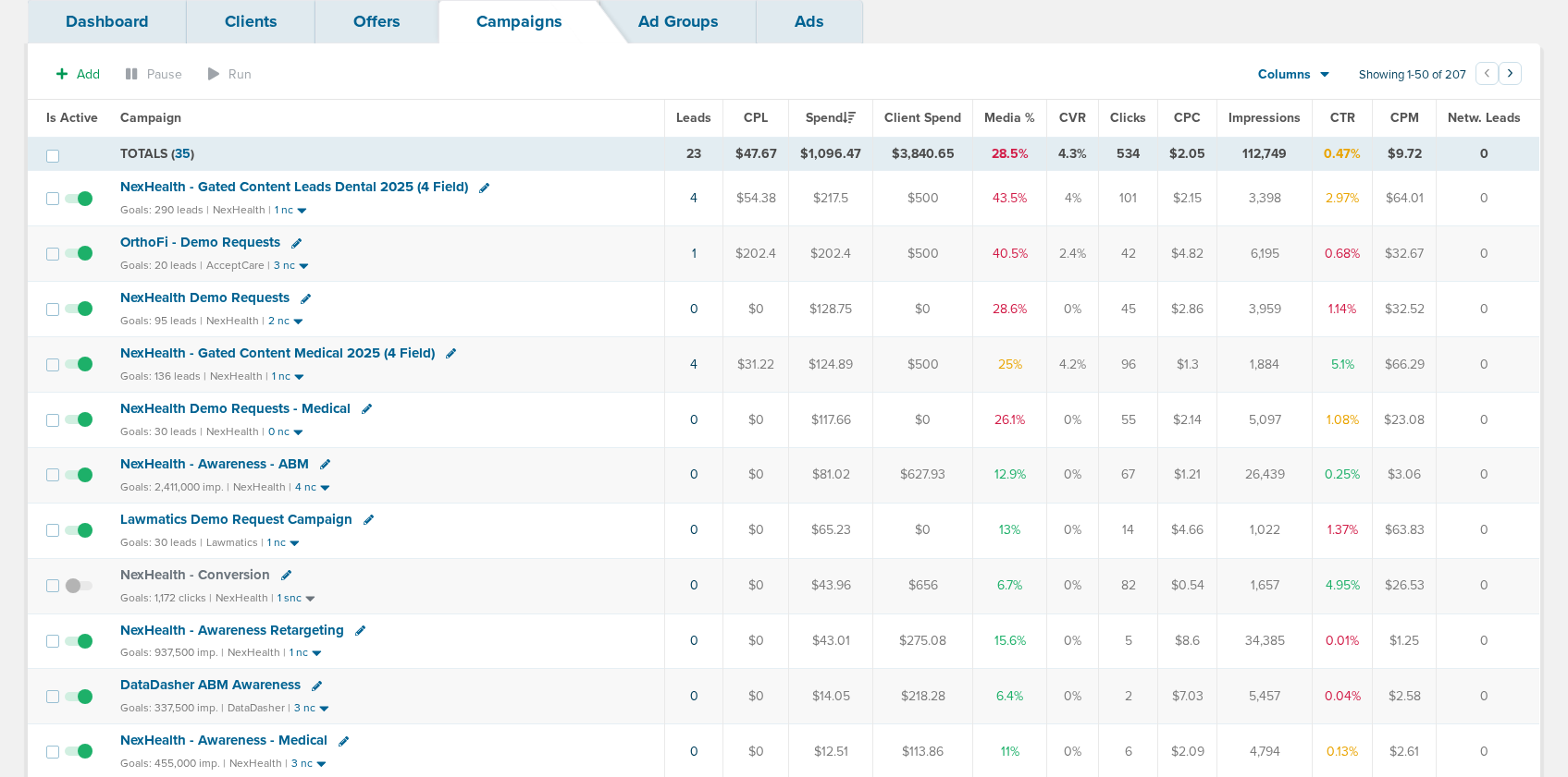
scroll to position [118, 0]
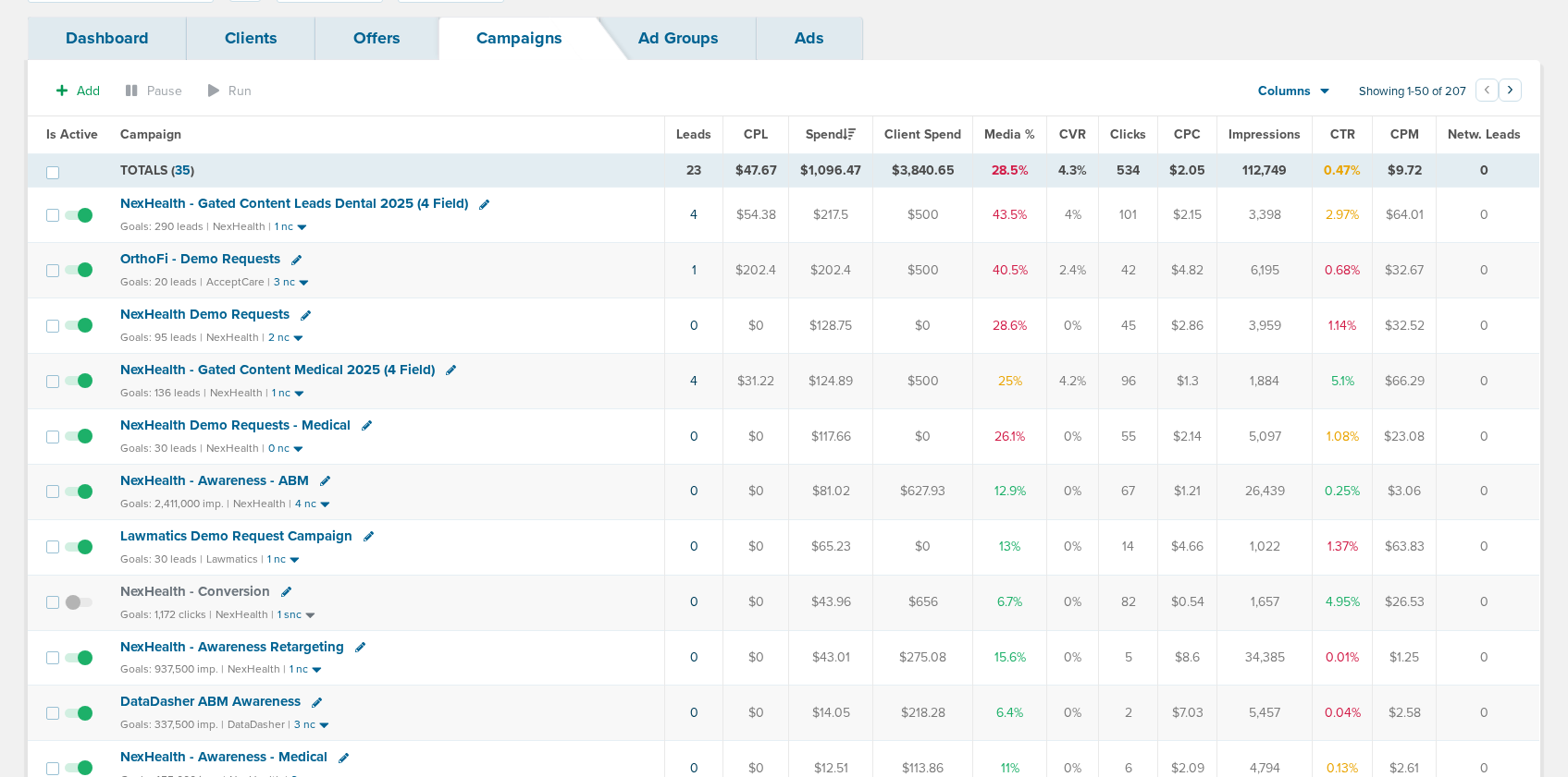
click at [288, 417] on span "NexHealth Demo Requests - Medical" at bounding box center [235, 425] width 230 height 17
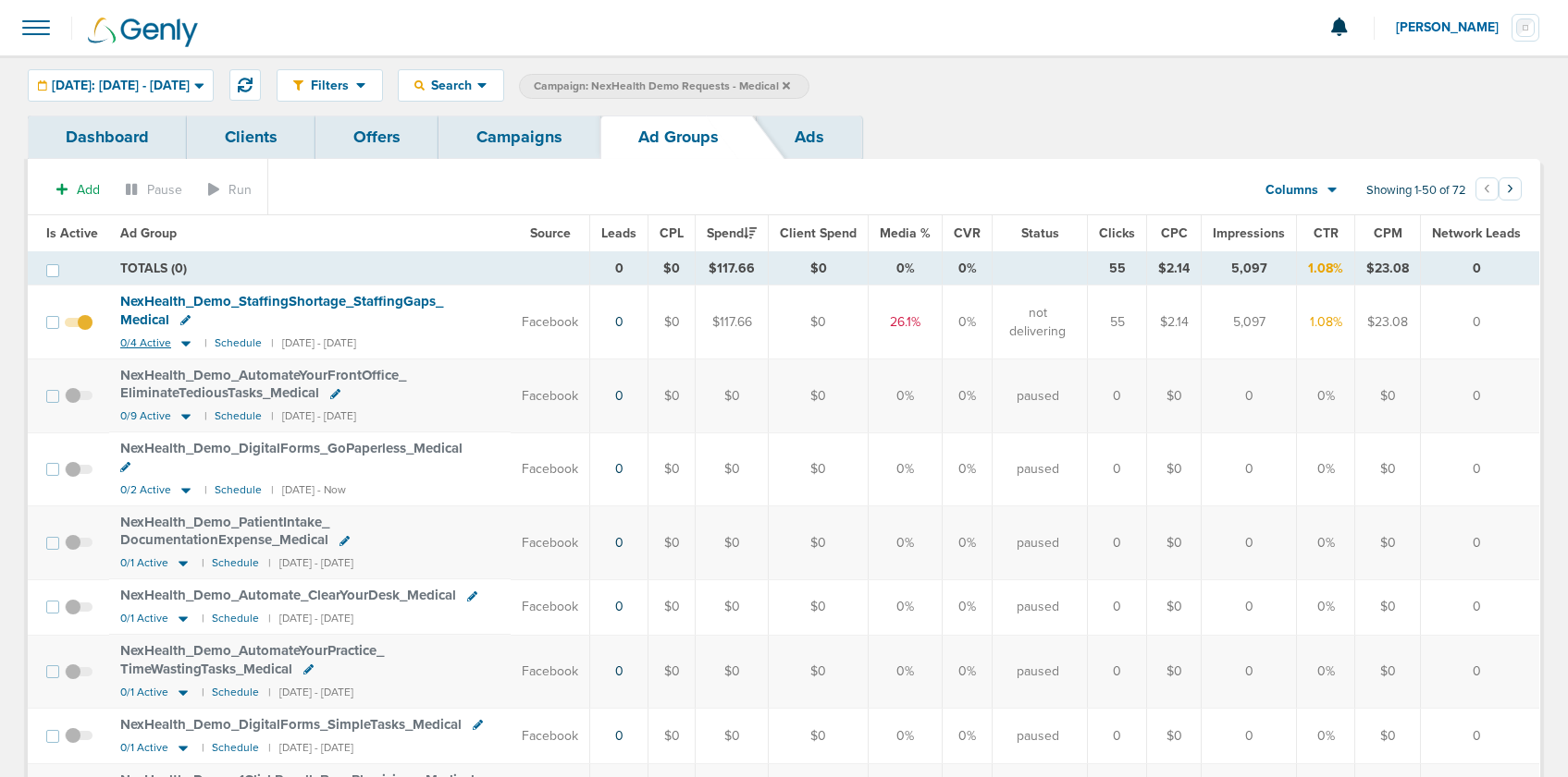
click at [182, 343] on icon at bounding box center [186, 344] width 9 height 6
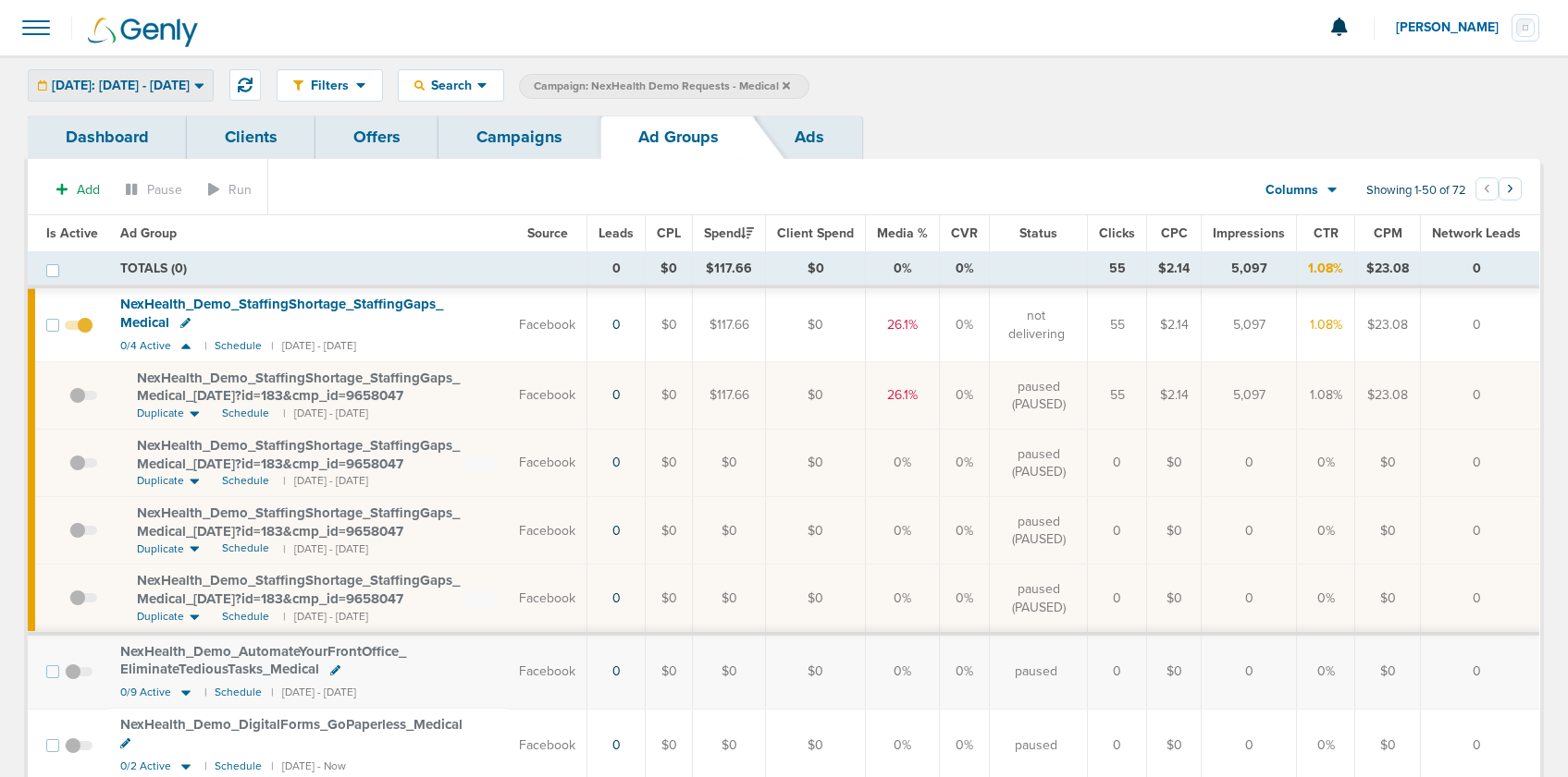
click at [163, 82] on span "[DATE]: [DATE] - [DATE]" at bounding box center [121, 86] width 138 height 13
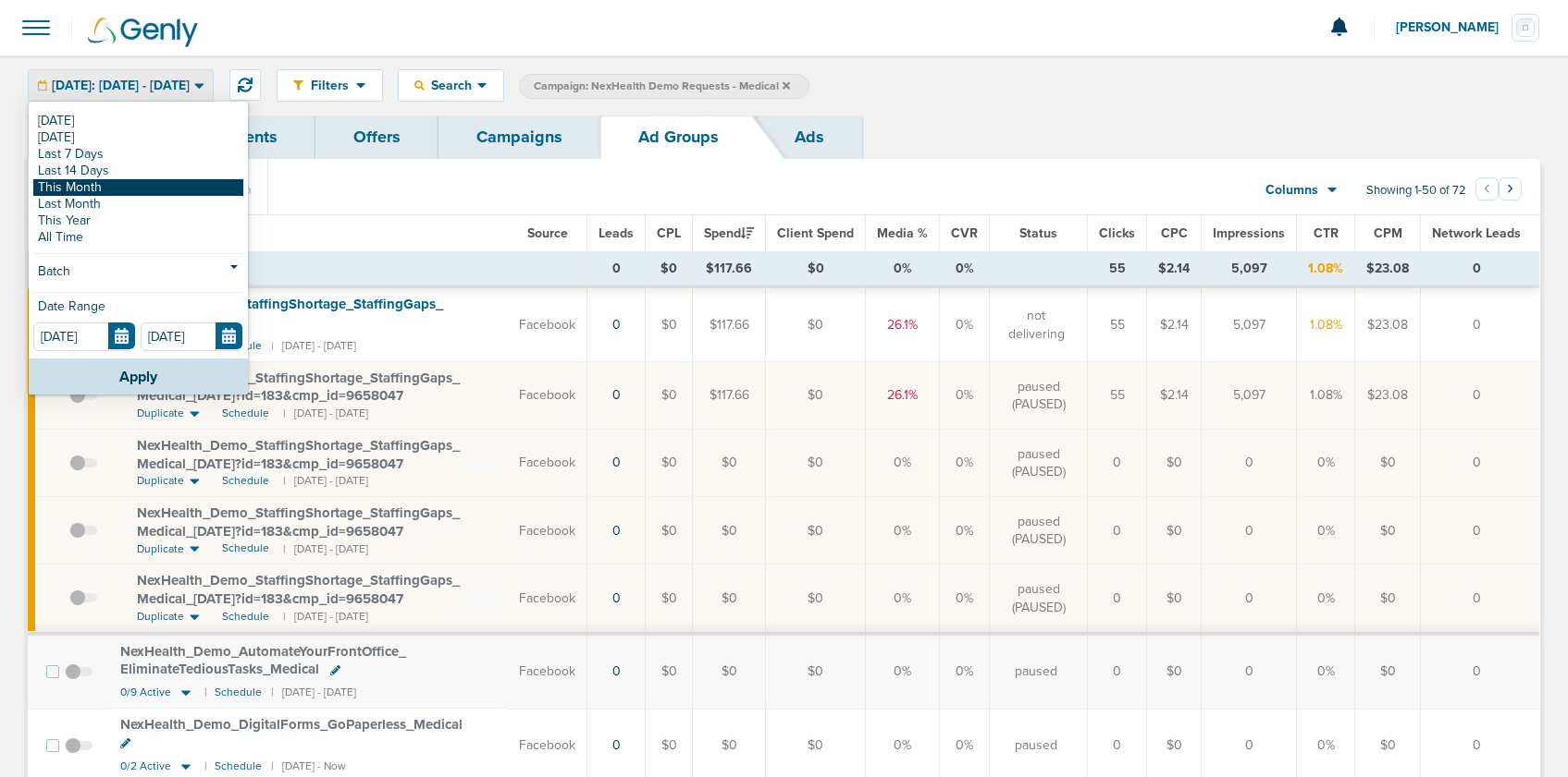
click at [110, 188] on link "This Month" at bounding box center [138, 188] width 210 height 17
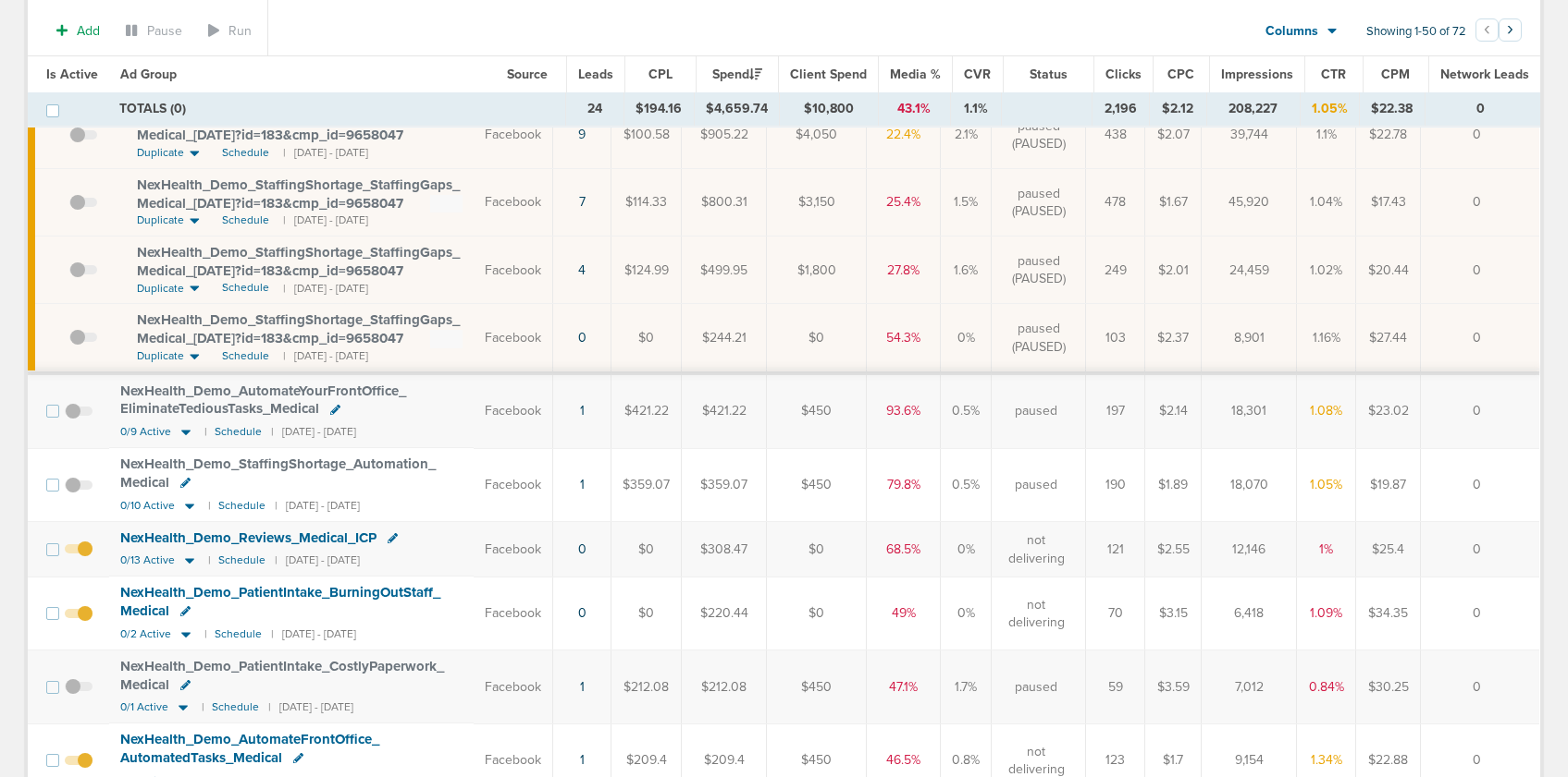
scroll to position [267, 0]
click at [189, 559] on icon at bounding box center [190, 560] width 9 height 6
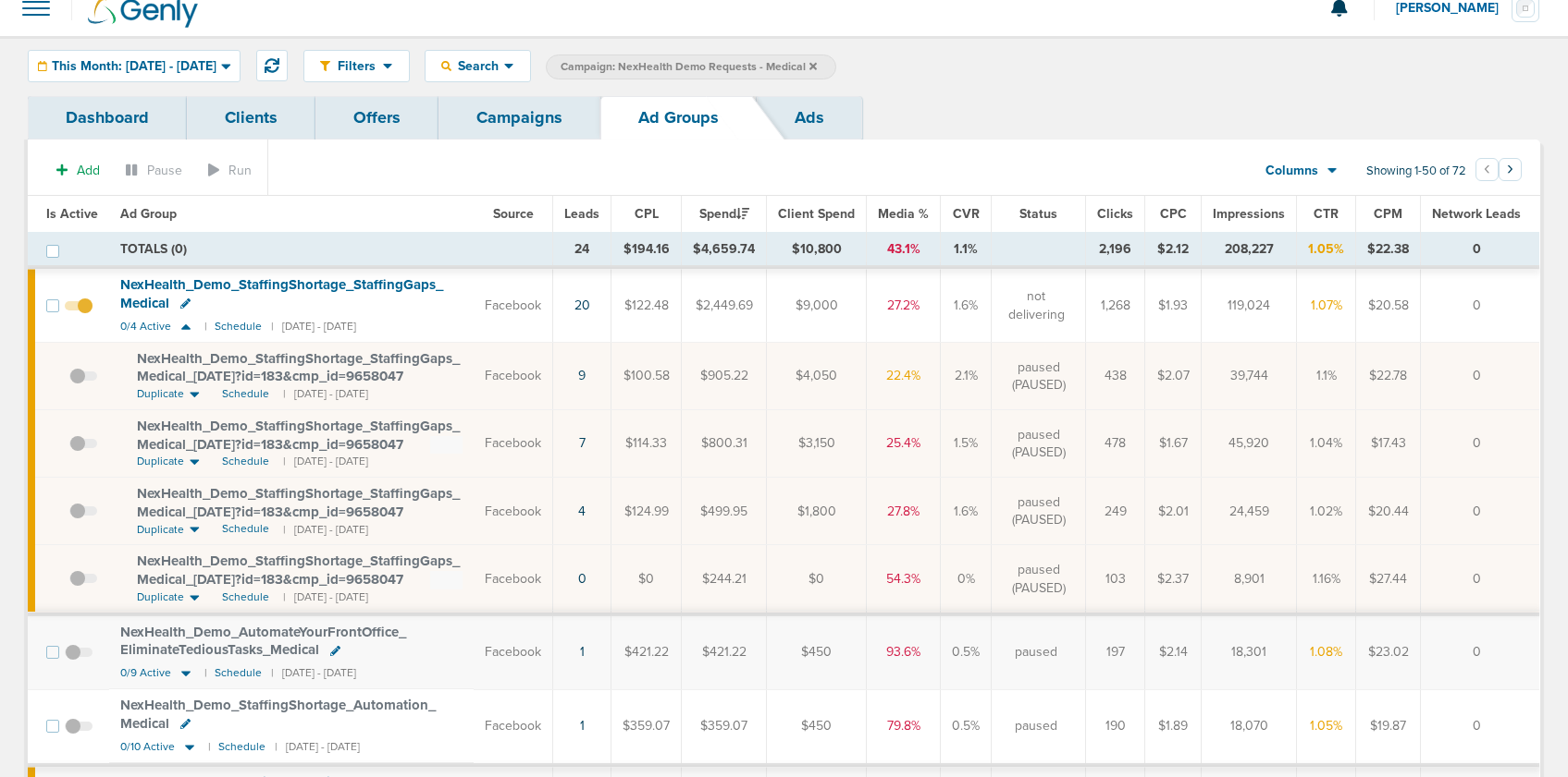
scroll to position [0, 0]
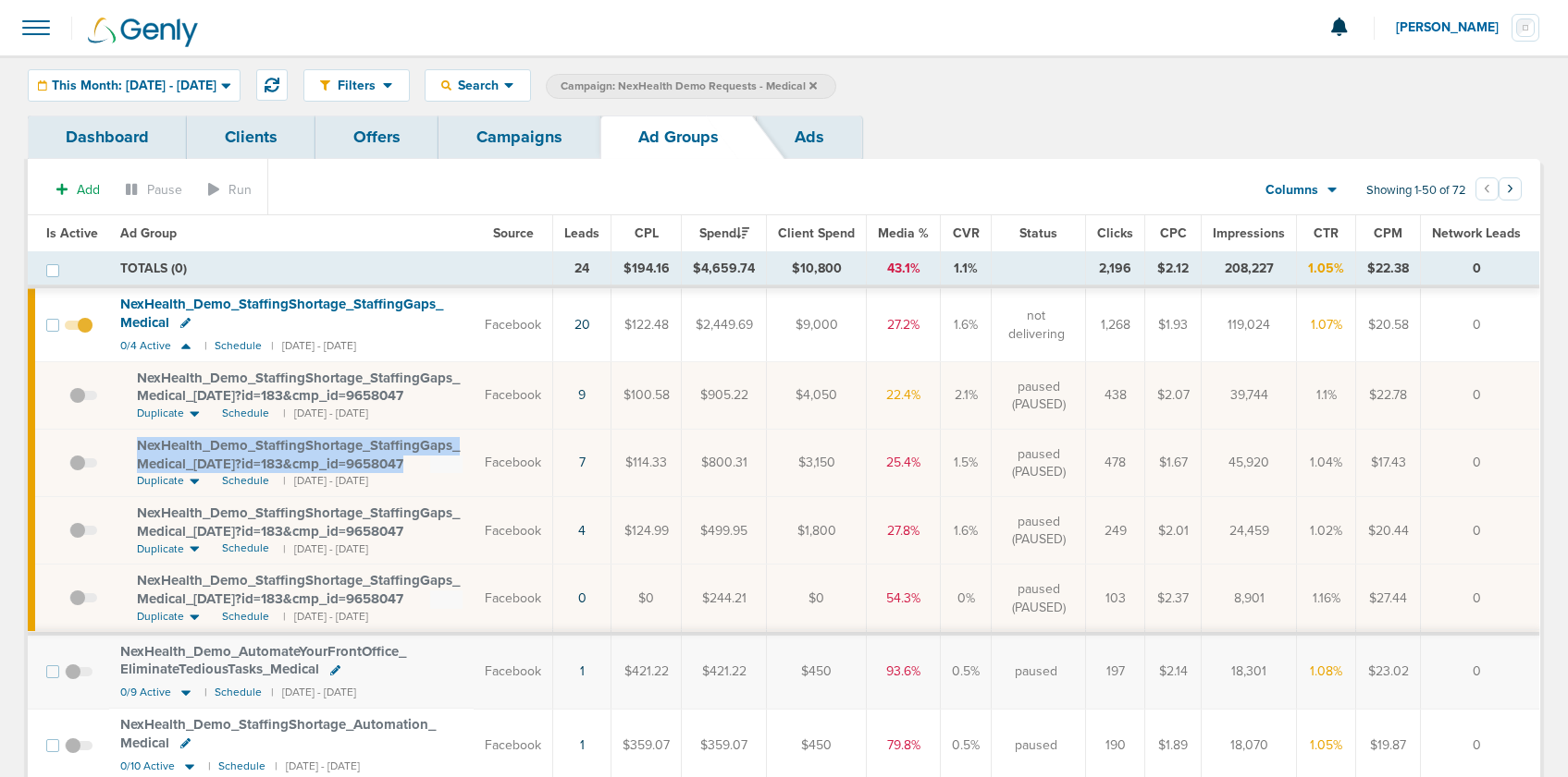
drag, startPoint x: 131, startPoint y: 447, endPoint x: 415, endPoint y: 462, distance: 284.4
click at [415, 462] on td "NexHealth_ Demo_ StaffingShortage_ StaffingGaps_ Medical_ [DATE]?id=183&cmp_ id…" at bounding box center [291, 463] width 364 height 68
copy span "NexHealth_ Demo_ StaffingShortage_ StaffingGaps_ Medical_ [DATE]?id=183&cmp_ id…"
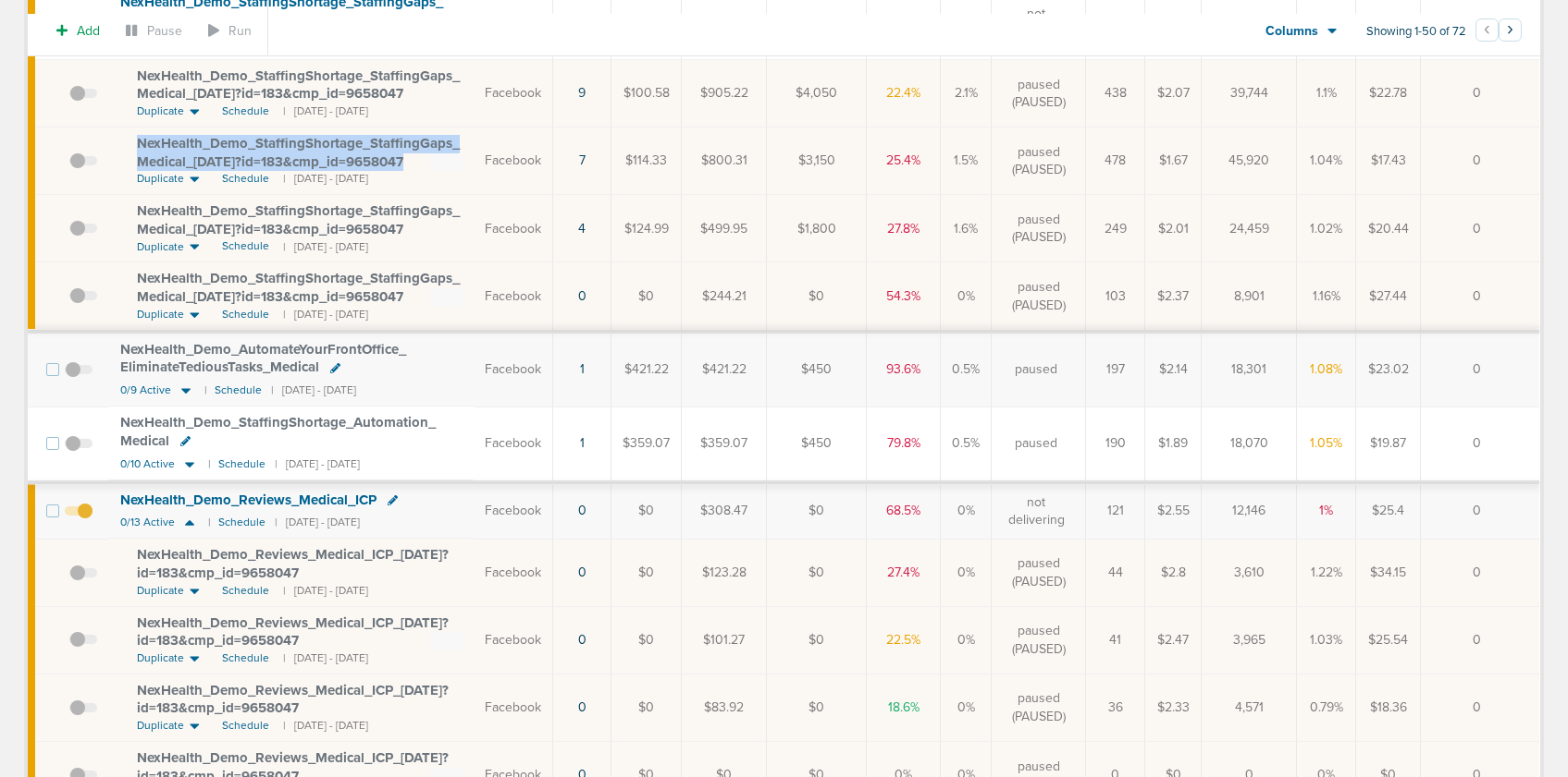
scroll to position [416, 0]
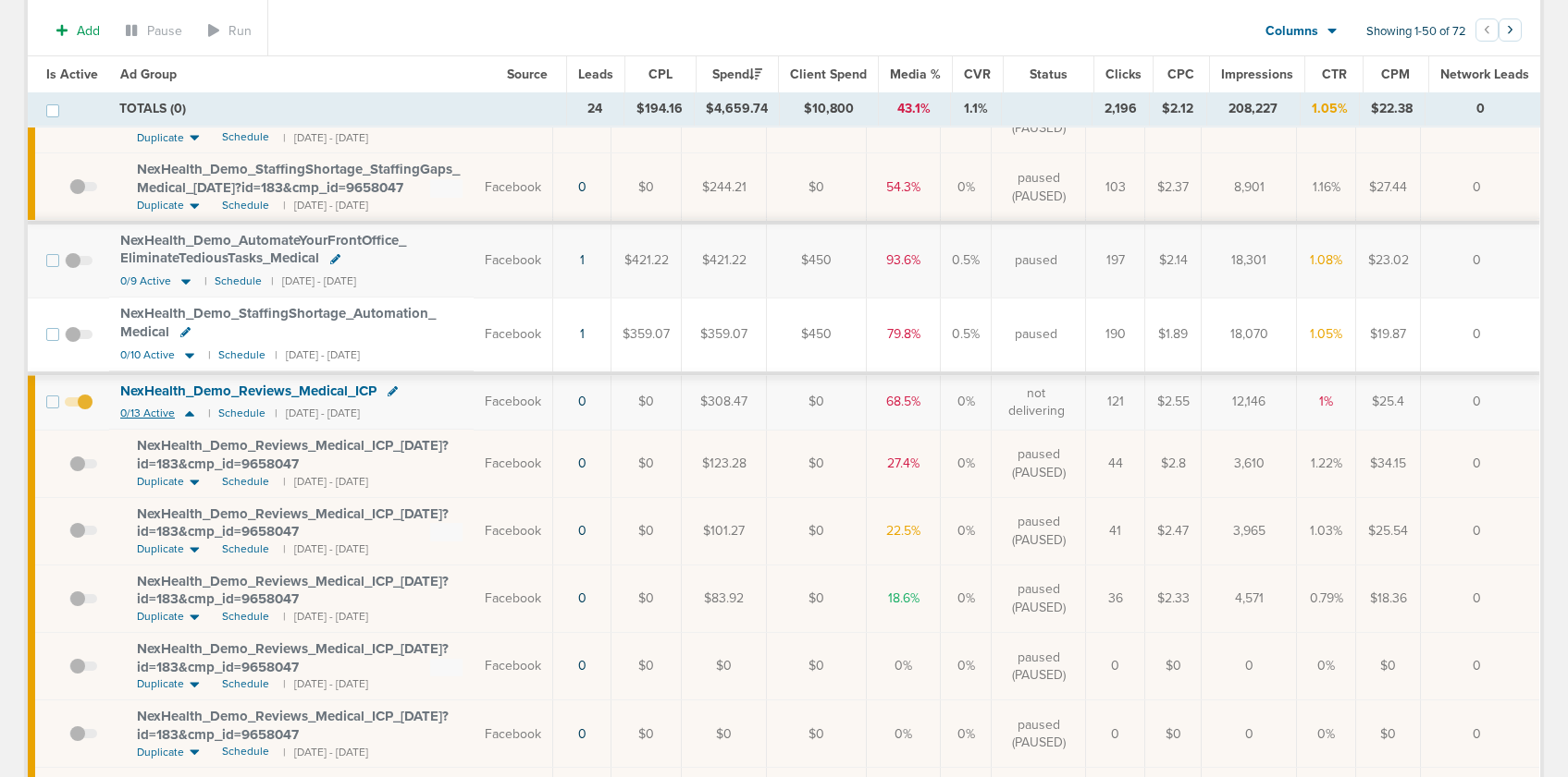
click at [191, 414] on icon at bounding box center [190, 413] width 19 height 16
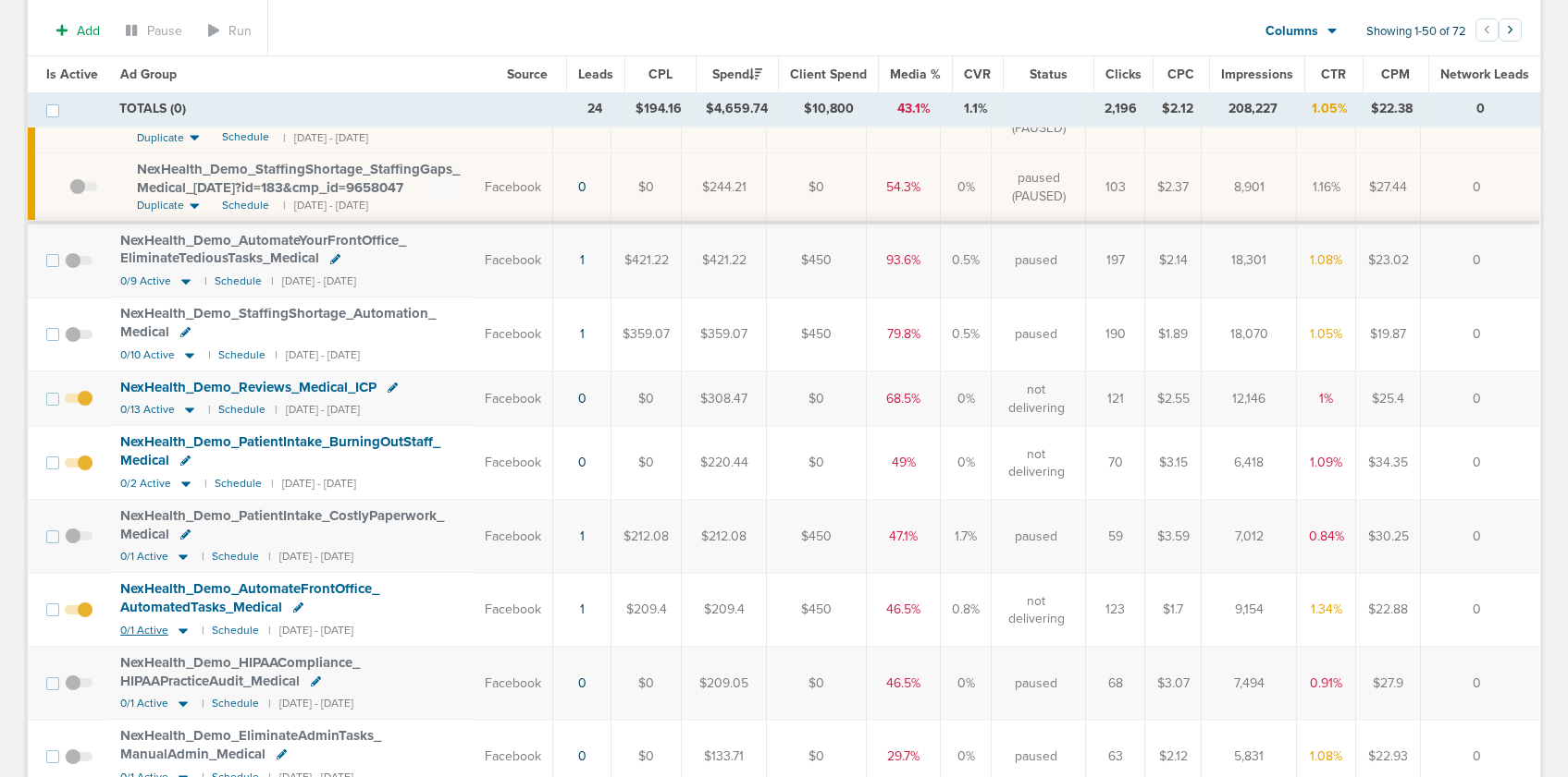
click at [182, 633] on icon at bounding box center [183, 630] width 19 height 16
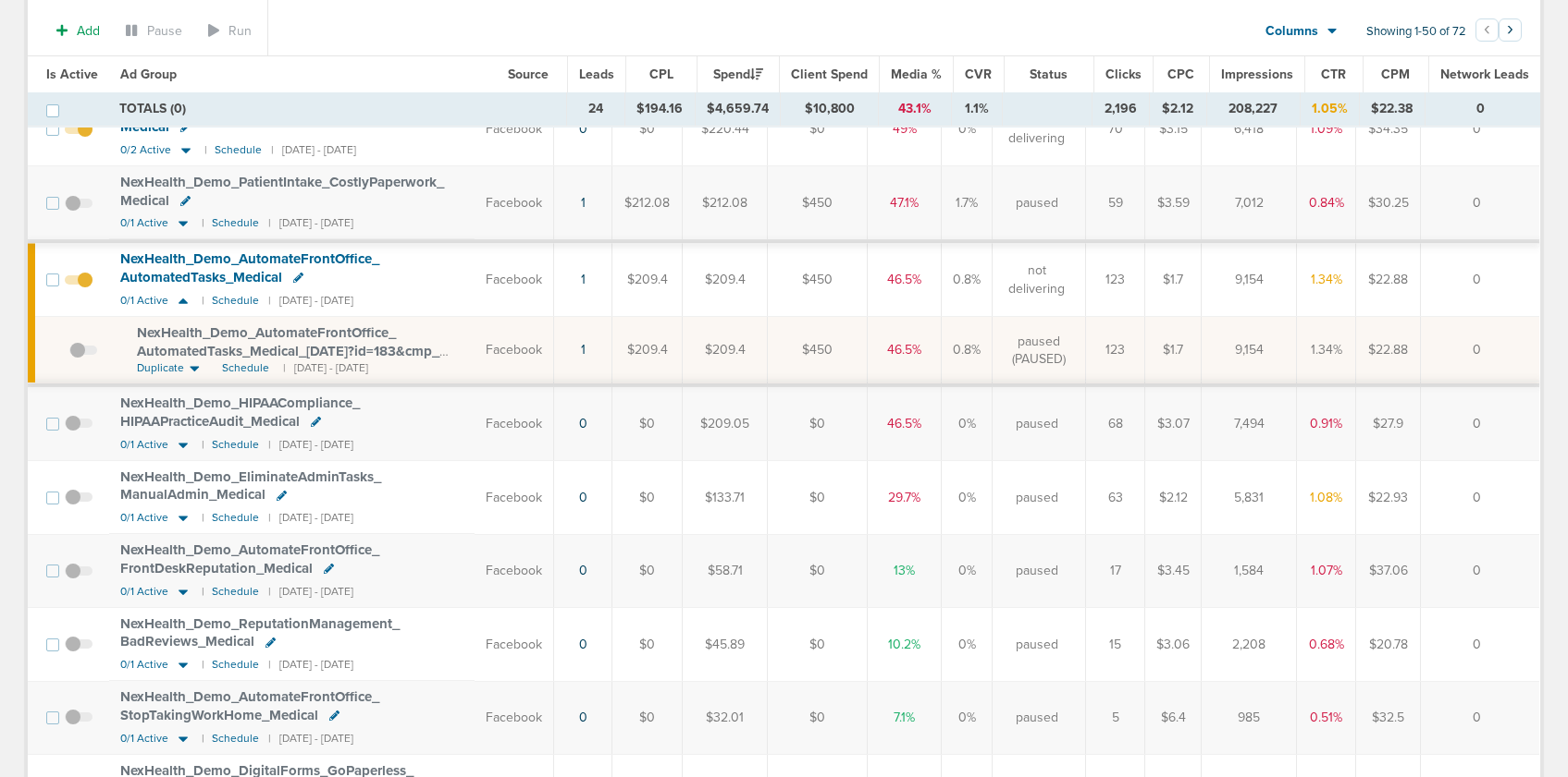
scroll to position [719, 0]
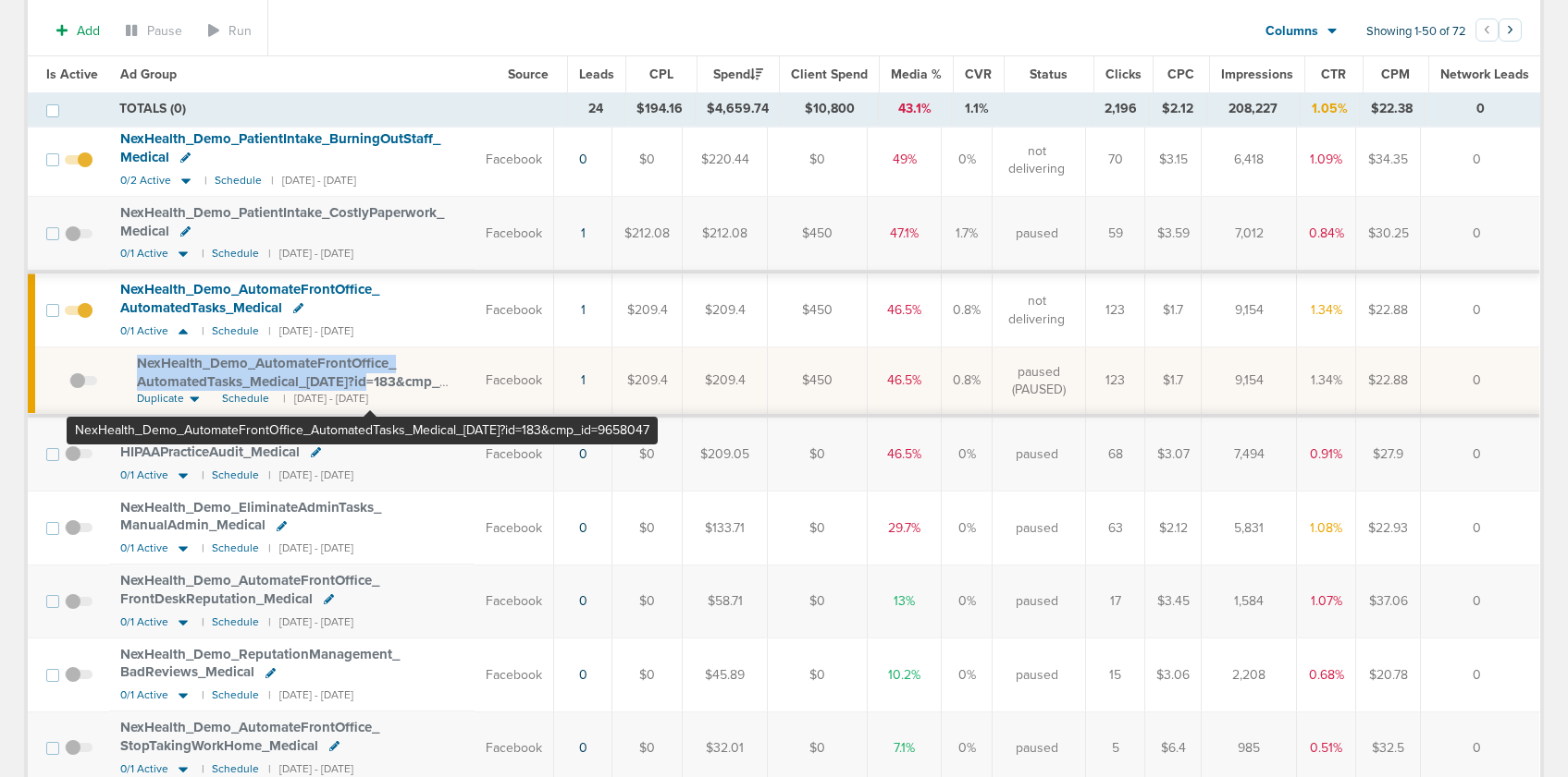
drag, startPoint x: 132, startPoint y: 357, endPoint x: 370, endPoint y: 382, distance: 239.3
click at [370, 382] on td "NexHealth_ Demo_ AutomateFrontOffice_ AutomatedTasks_ Medical_ [DATE]?id=183&cm…" at bounding box center [291, 382] width 365 height 69
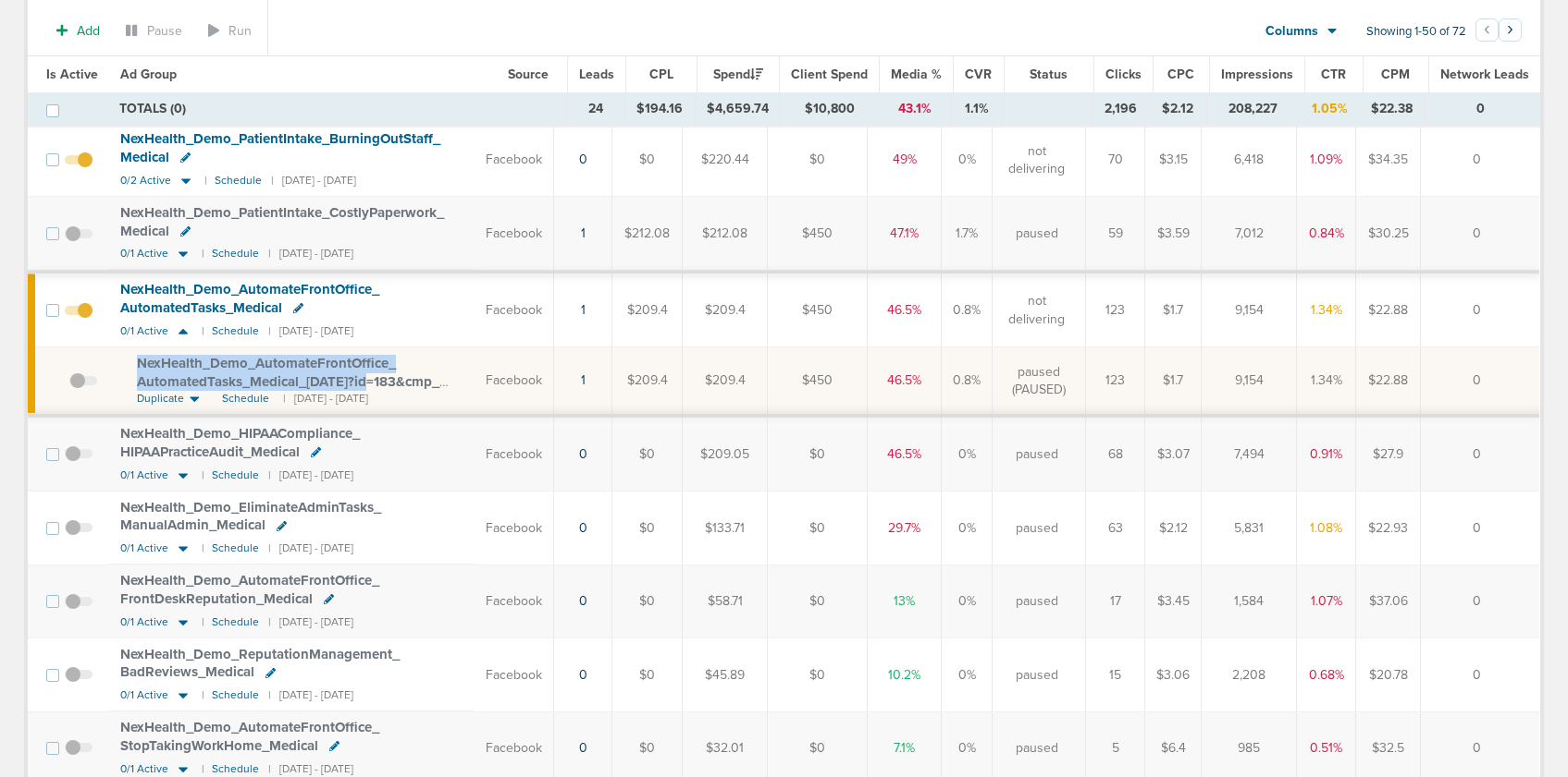
copy span "NexHealth_ Demo_ AutomateFrontOffice_ AutomatedTasks_ Medical_ [DATE]?"
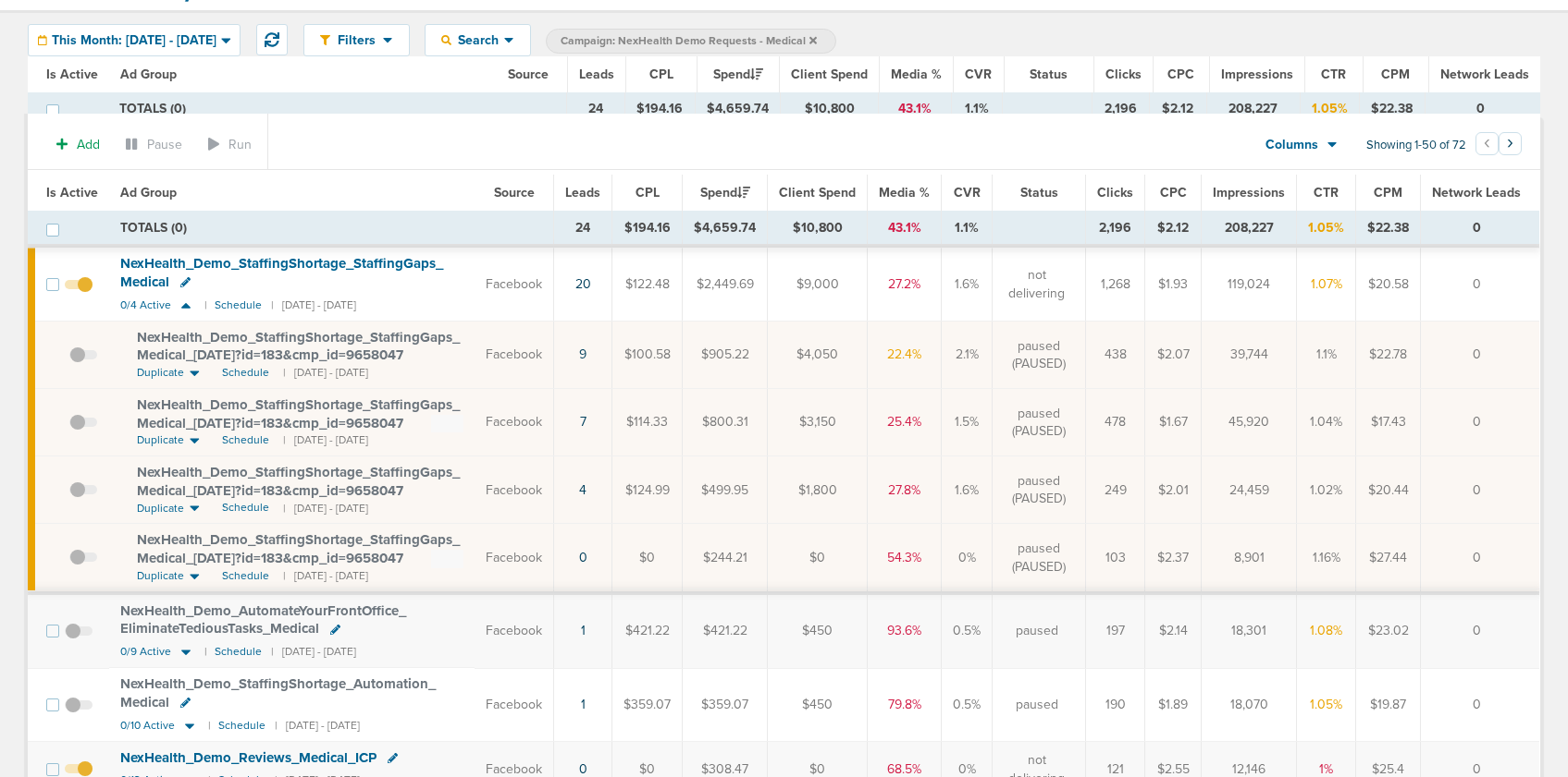
scroll to position [0, 0]
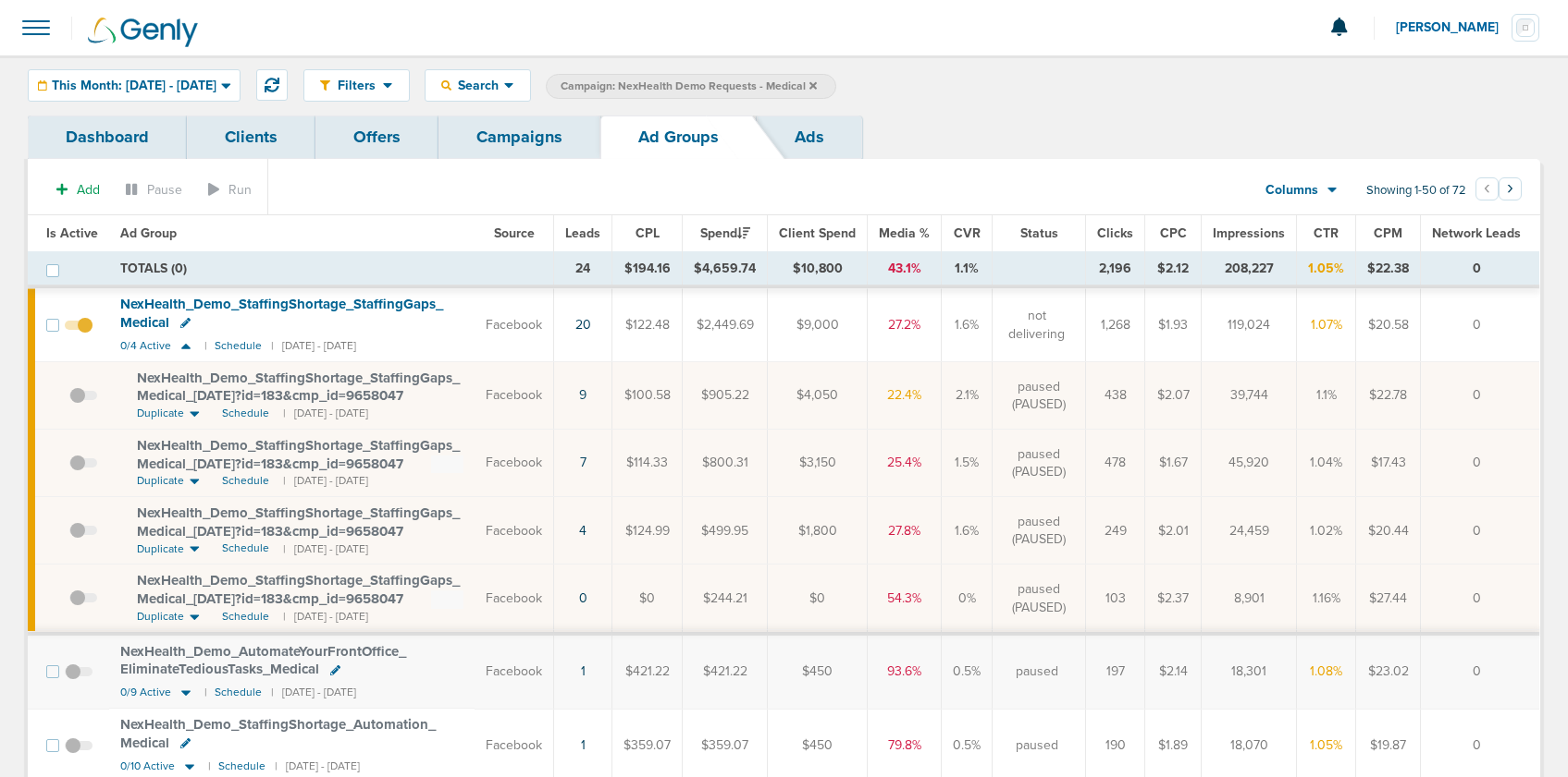
click at [513, 138] on link "Campaigns" at bounding box center [520, 137] width 162 height 44
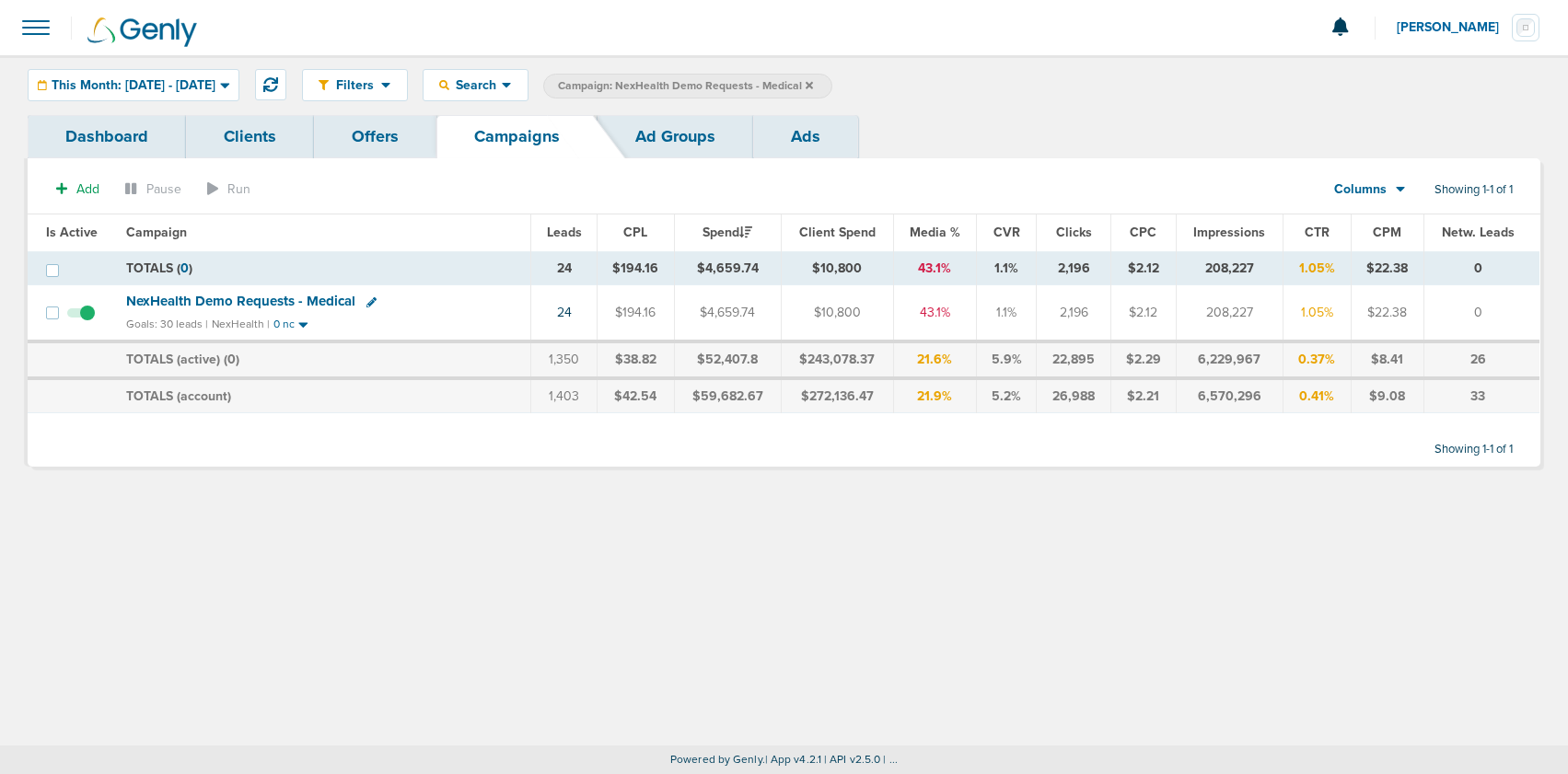
click at [813, 83] on icon at bounding box center [809, 84] width 7 height 7
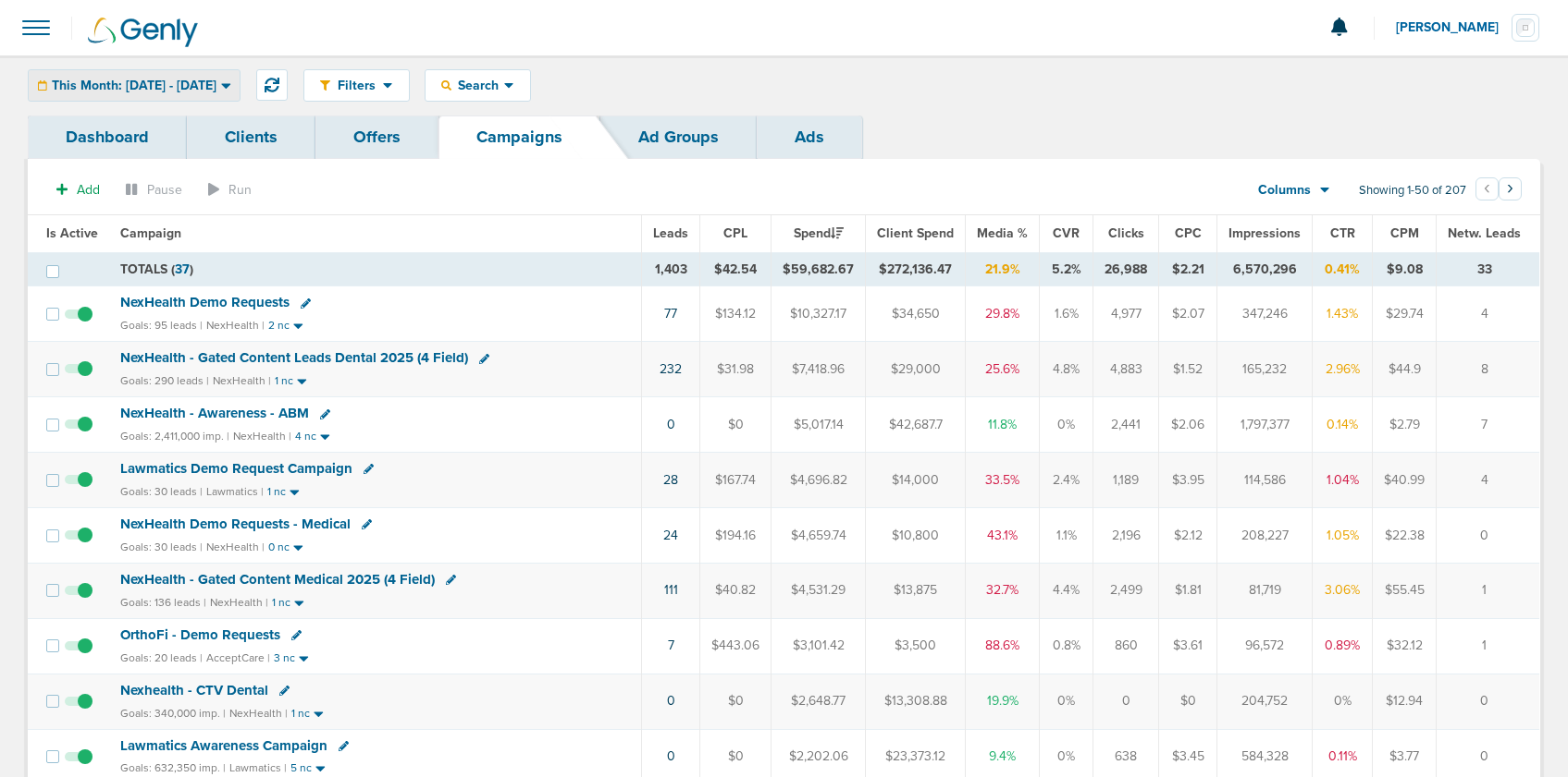
click at [147, 95] on div "This Month: [DATE] - [DATE]" at bounding box center [134, 85] width 210 height 31
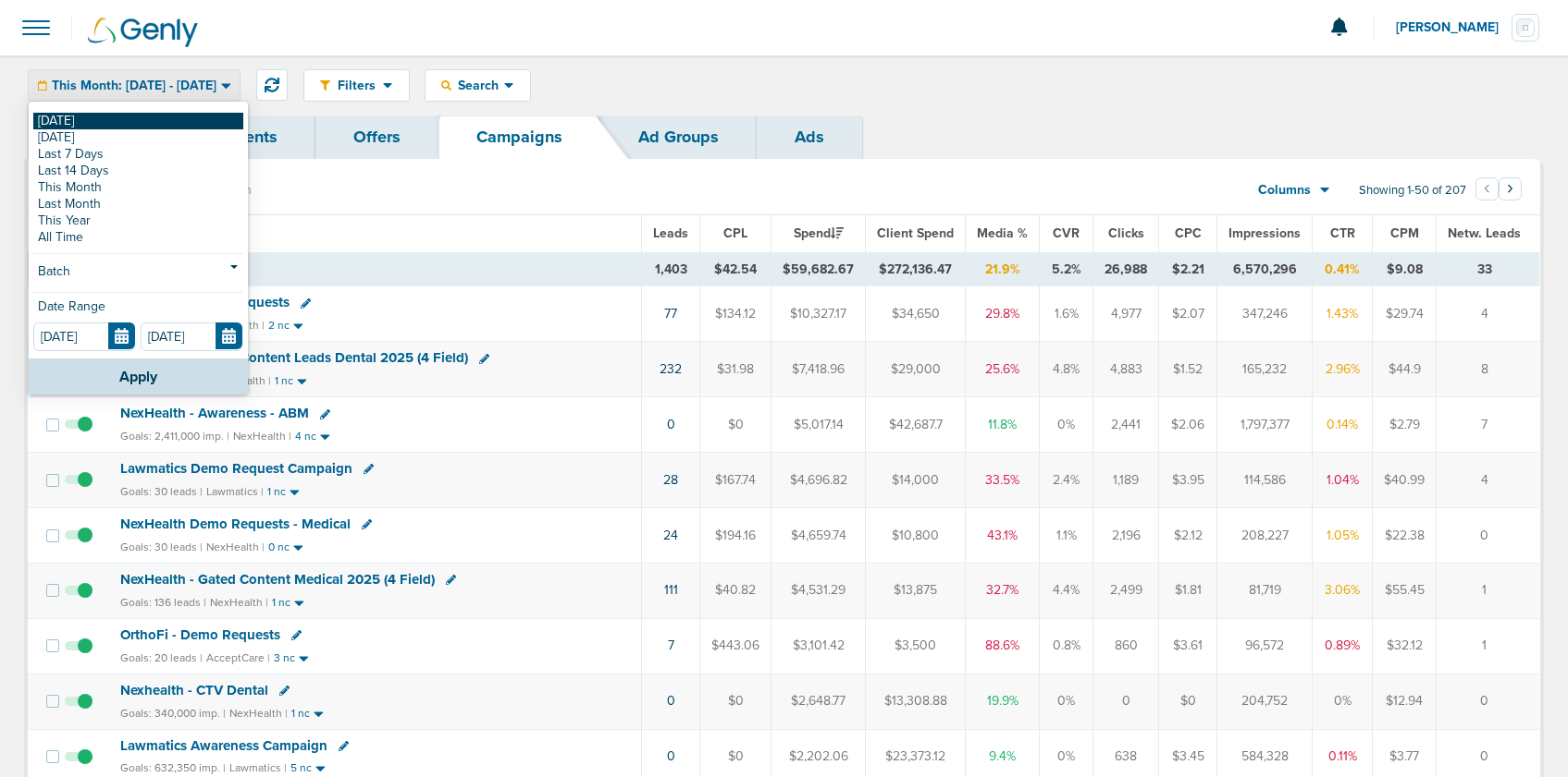
click at [134, 122] on link "[DATE]" at bounding box center [138, 121] width 210 height 17
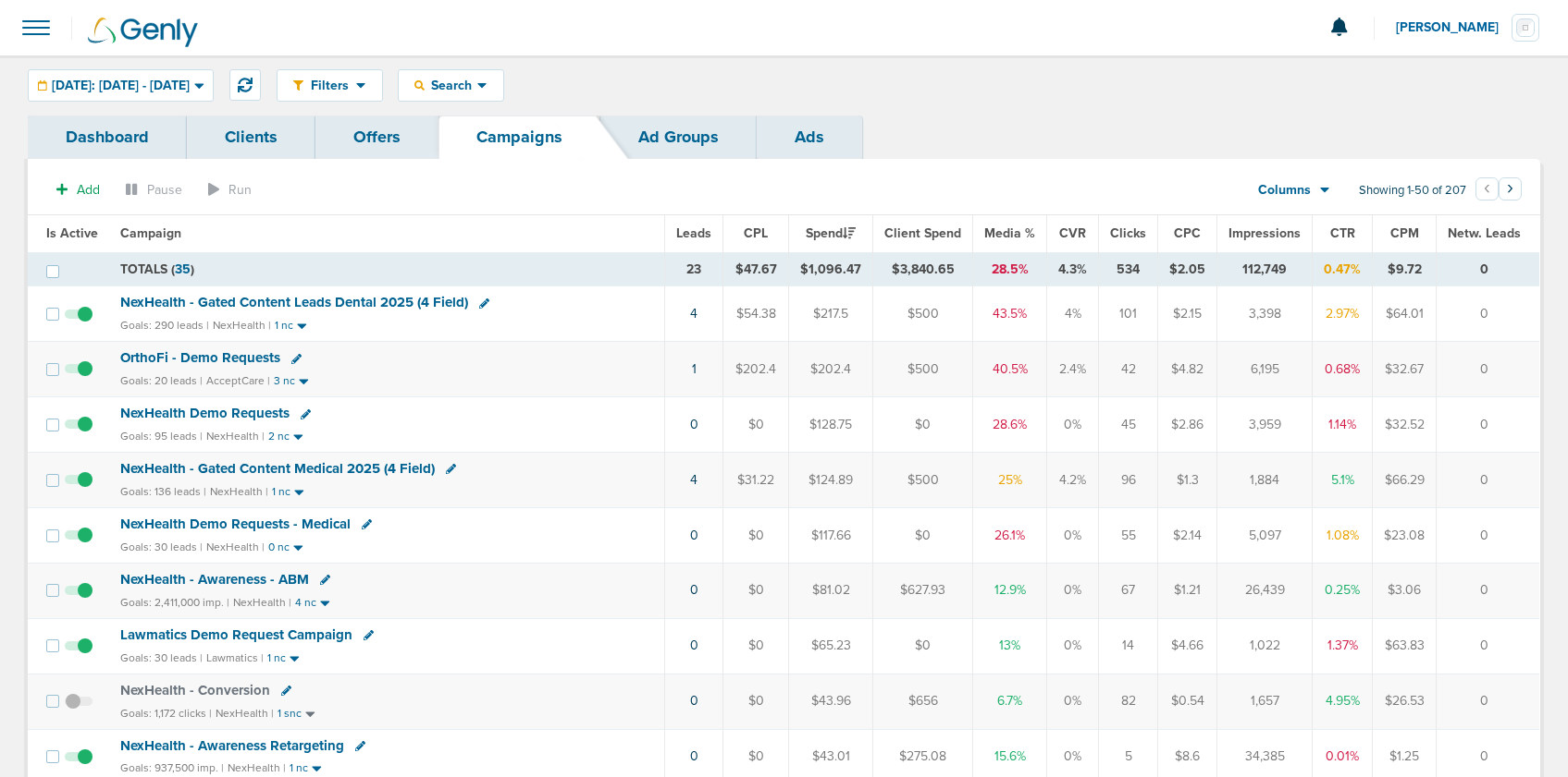
click at [172, 411] on span "NexHealth Demo Requests" at bounding box center [205, 413] width 169 height 17
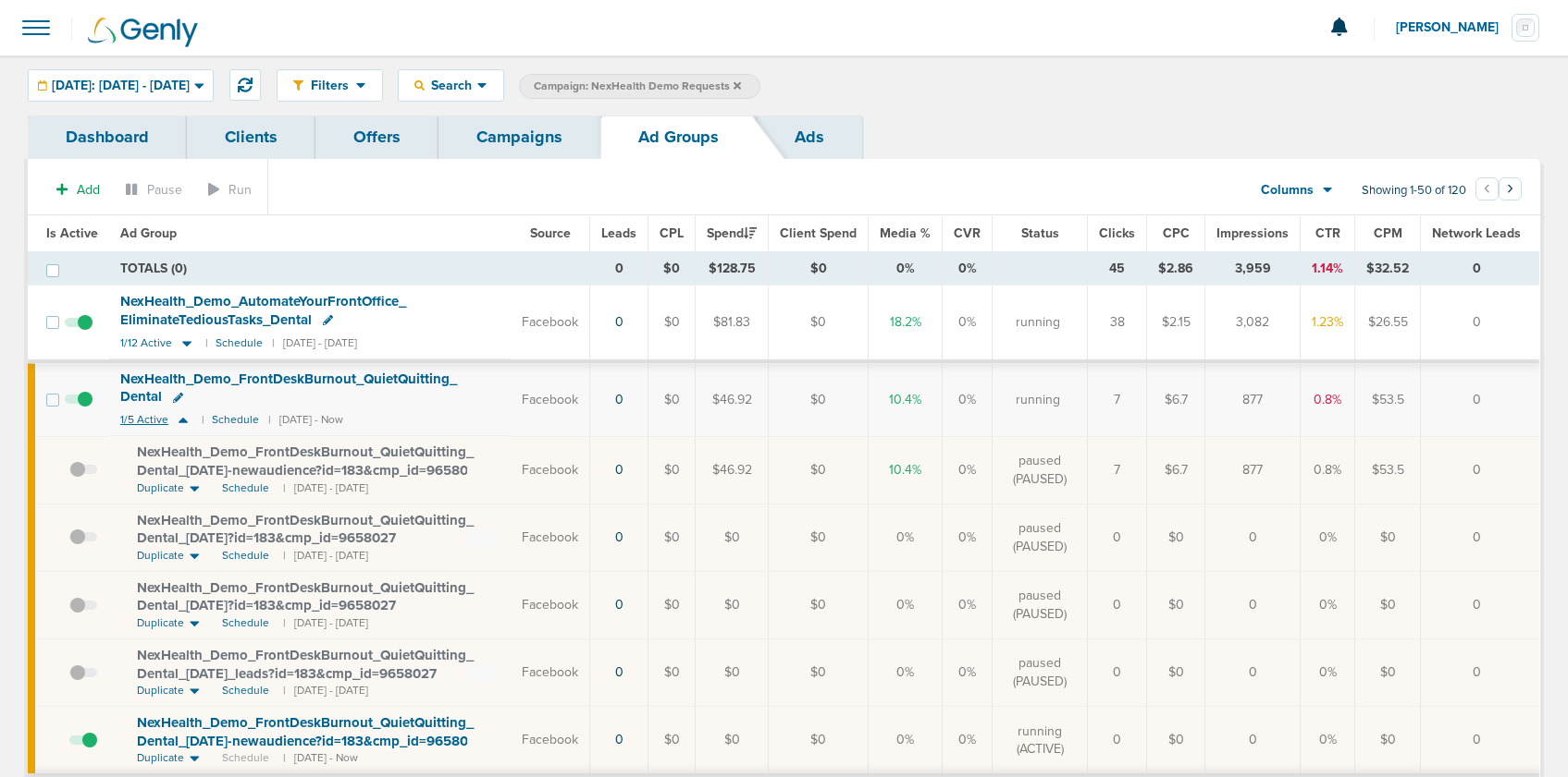
click at [182, 423] on icon at bounding box center [183, 420] width 19 height 16
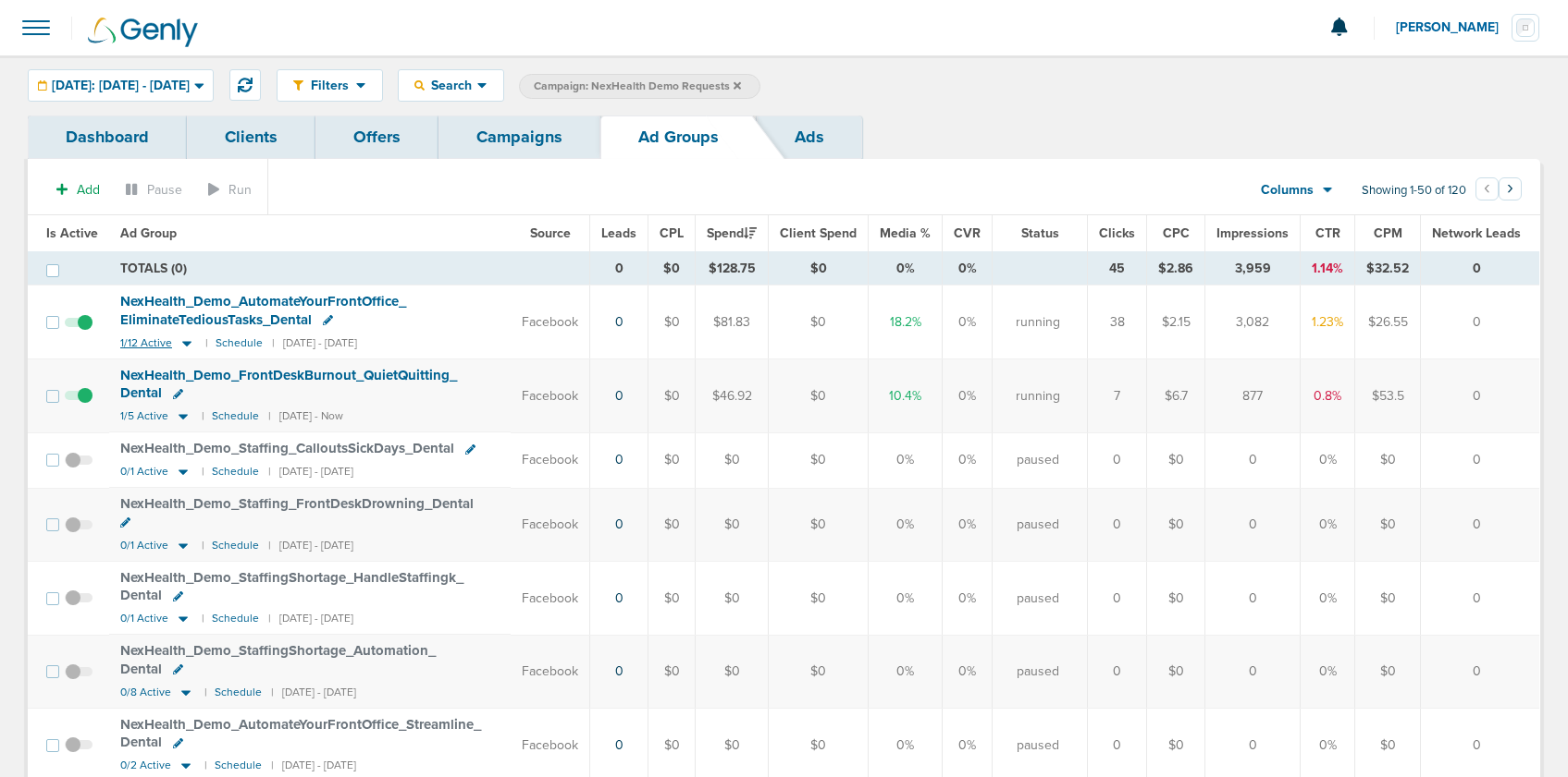
click at [185, 345] on icon at bounding box center [187, 343] width 19 height 16
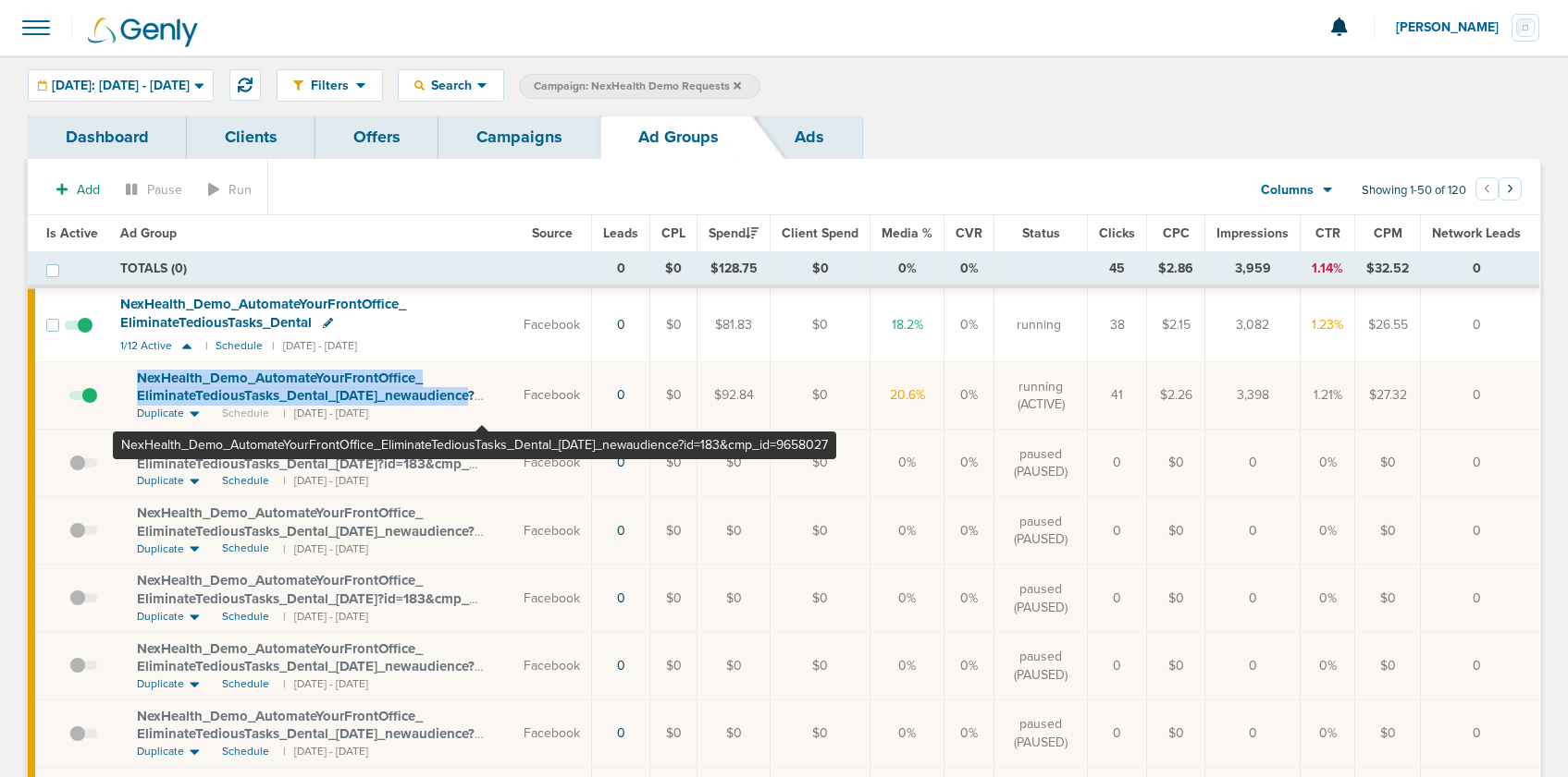
drag, startPoint x: 127, startPoint y: 372, endPoint x: 481, endPoint y: 399, distance: 355.0
click at [481, 399] on td "NexHealth_ Demo_ AutomateYourFrontOffice_ EliminateTediousTasks_ Dental_ [DATE]…" at bounding box center [310, 395] width 403 height 68
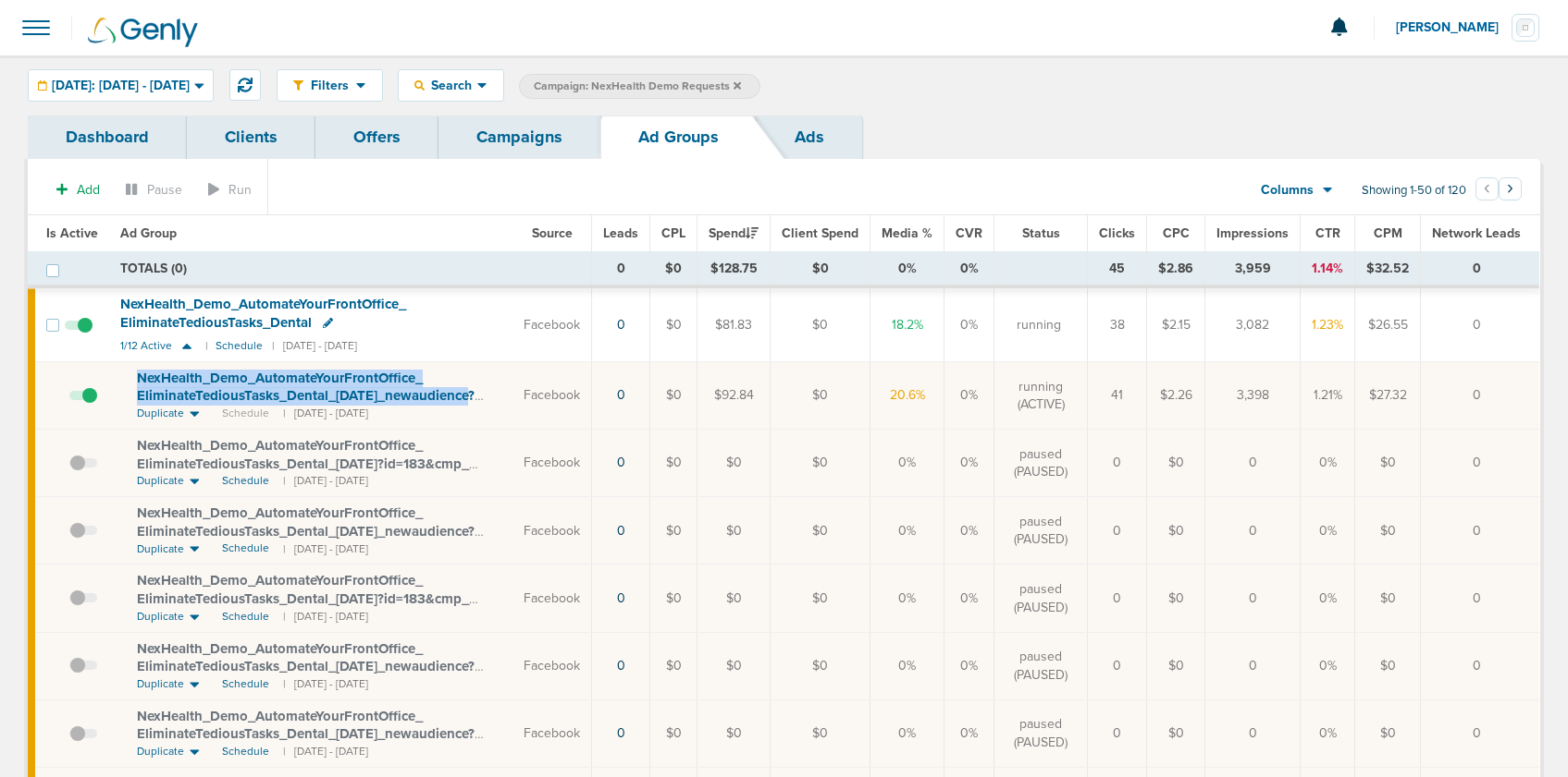
copy span "NexHealth_ Demo_ AutomateYourFrontOffice_ EliminateTediousTasks_ Dental_ [DATE]…"
click at [510, 137] on link "Campaigns" at bounding box center [520, 137] width 162 height 44
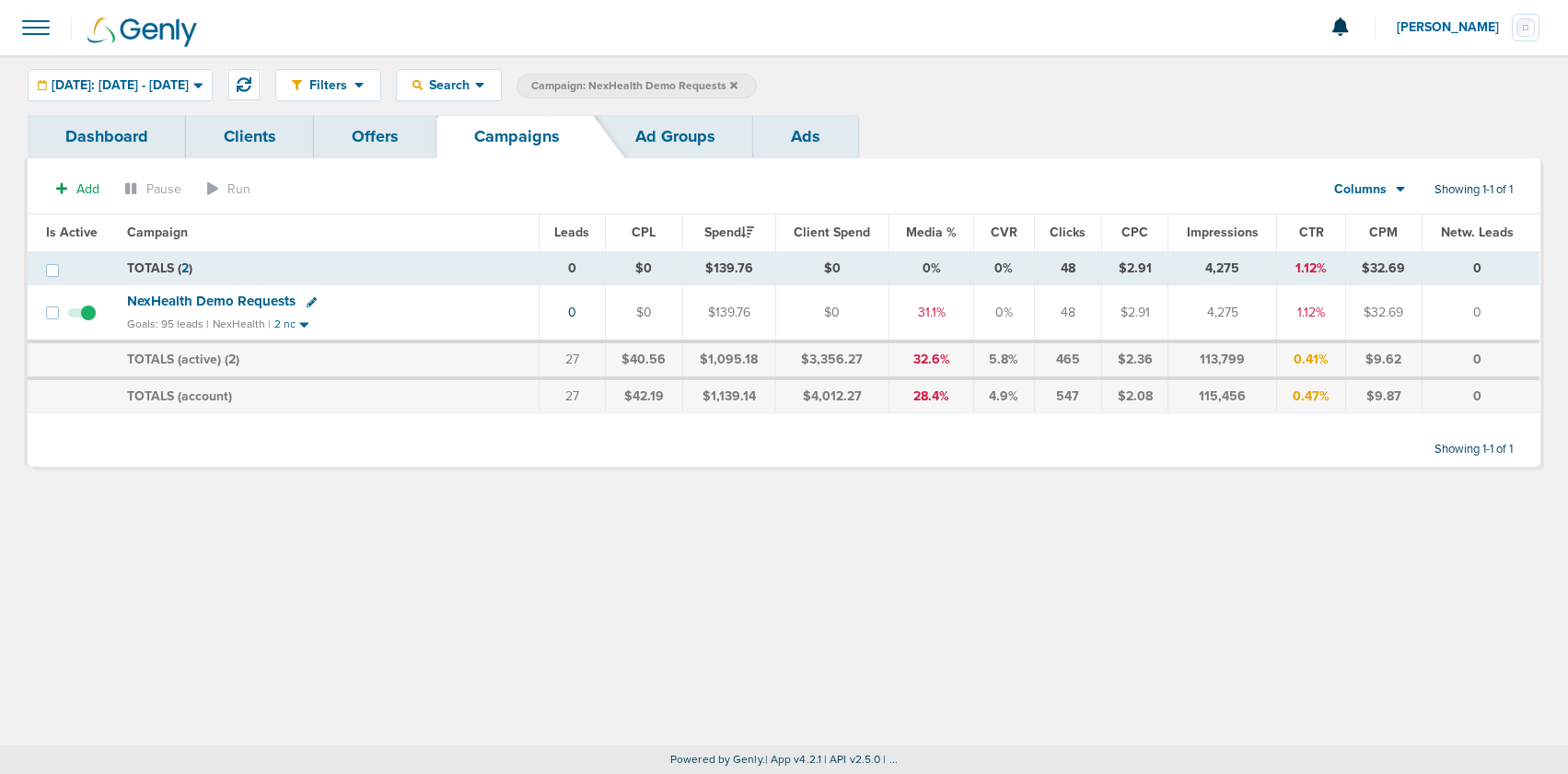
click at [738, 83] on icon at bounding box center [734, 84] width 7 height 7
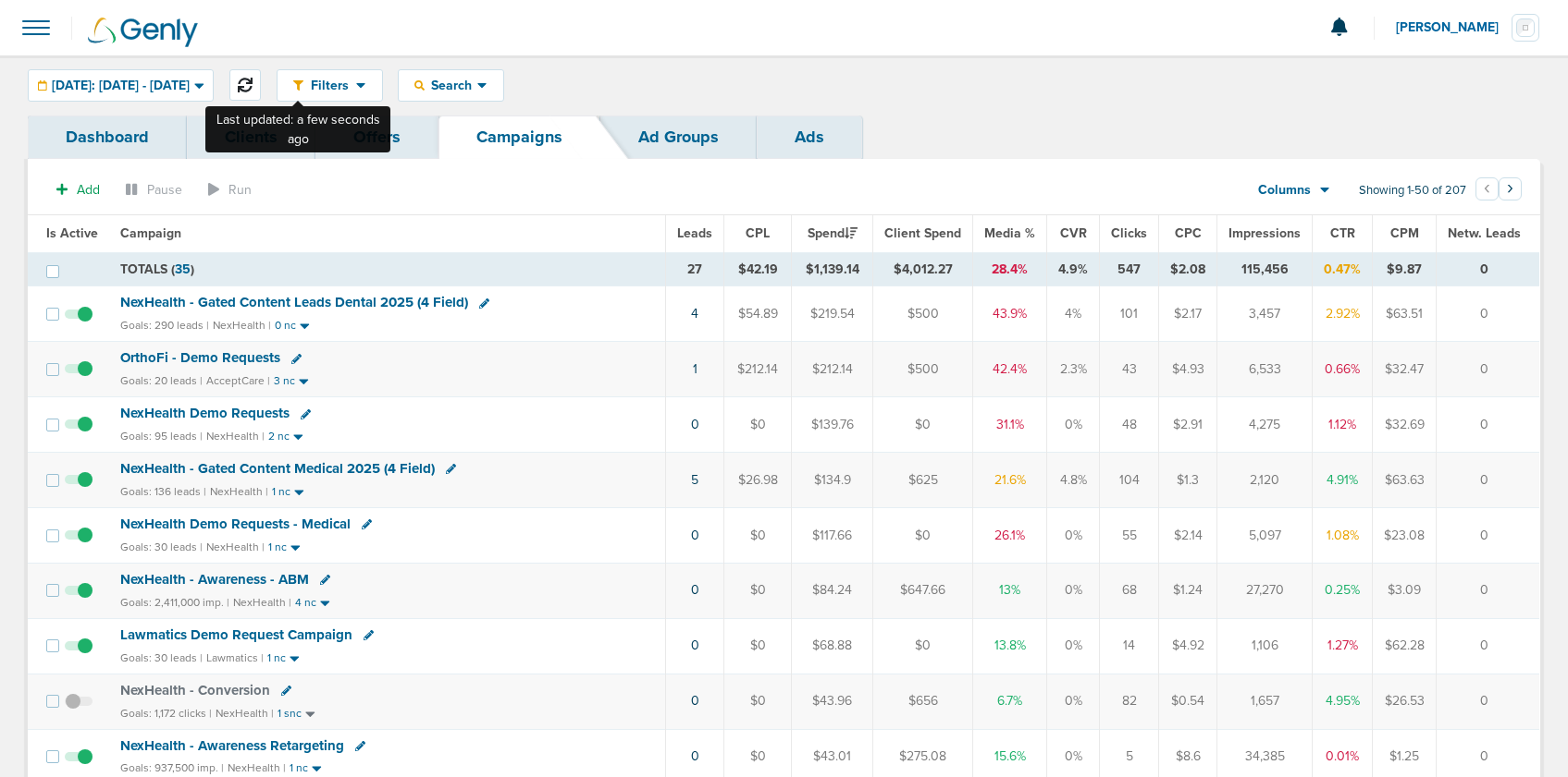
click at [252, 82] on icon at bounding box center [245, 85] width 15 height 15
click at [237, 358] on span "OrthoFi - Demo Requests" at bounding box center [200, 357] width 160 height 17
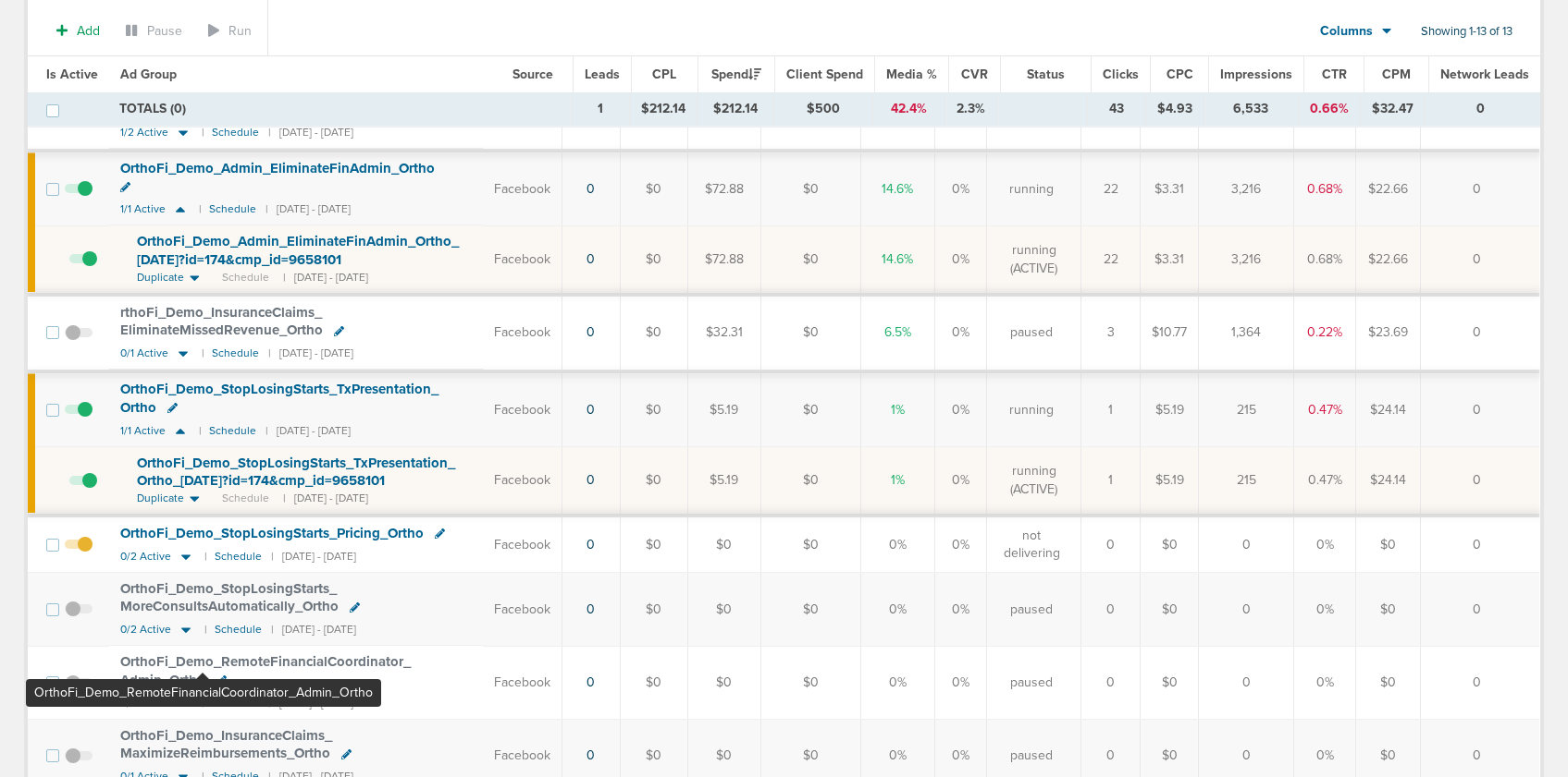
scroll to position [216, 0]
click at [266, 459] on span "OrthoFi_ Demo_ StopLosingStarts_ TxPresentation_ Ortho_ [DATE]?id=174&cmp_ id=9…" at bounding box center [296, 472] width 318 height 35
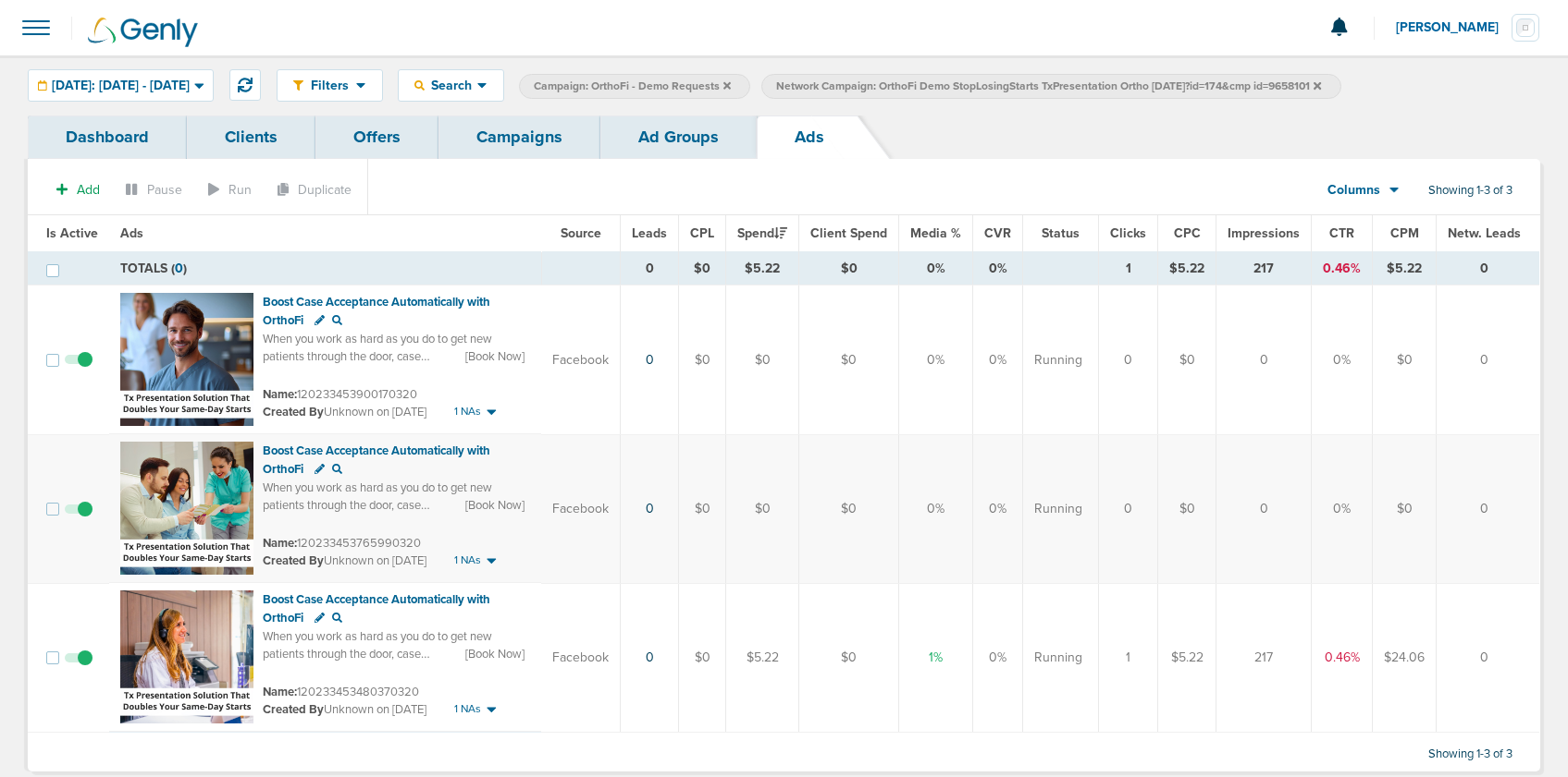
click at [534, 139] on link "Campaigns" at bounding box center [520, 137] width 162 height 44
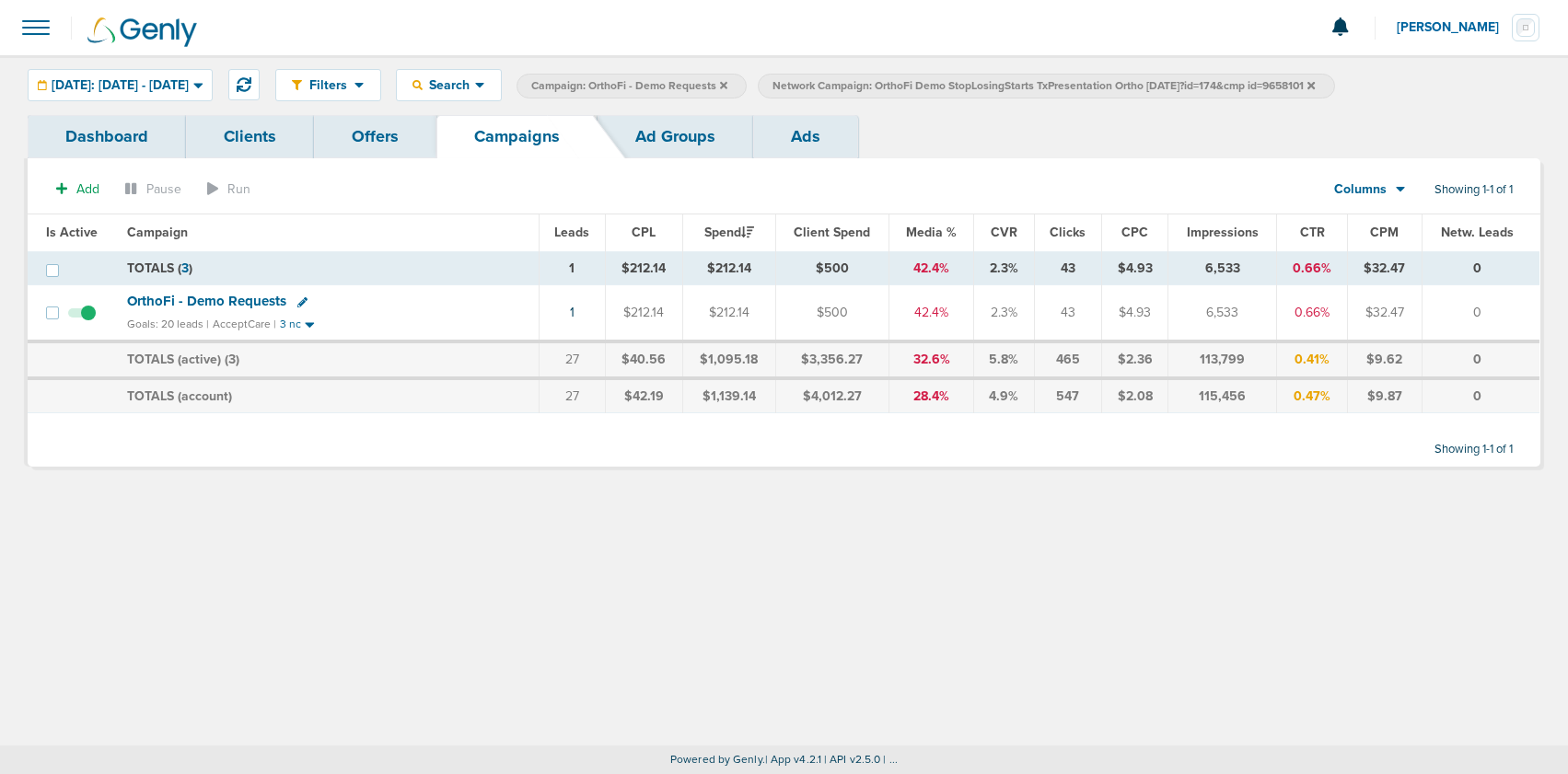
click at [1314, 84] on icon at bounding box center [1310, 85] width 7 height 11
click at [727, 88] on icon at bounding box center [724, 85] width 7 height 11
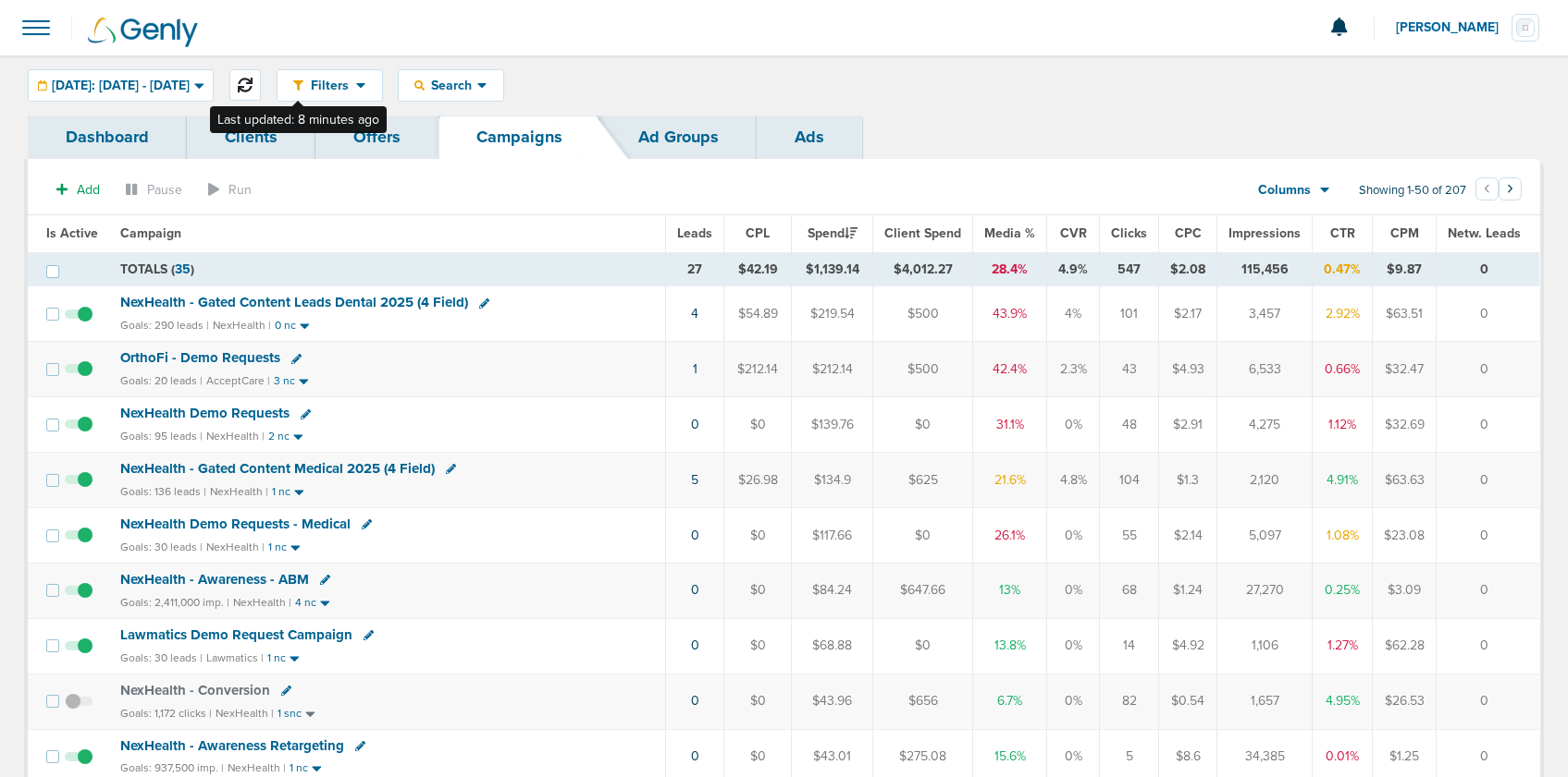
click at [252, 86] on icon at bounding box center [245, 85] width 15 height 15
drag, startPoint x: 520, startPoint y: 87, endPoint x: 551, endPoint y: 141, distance: 62.3
click at [478, 89] on span "Search" at bounding box center [451, 85] width 53 height 16
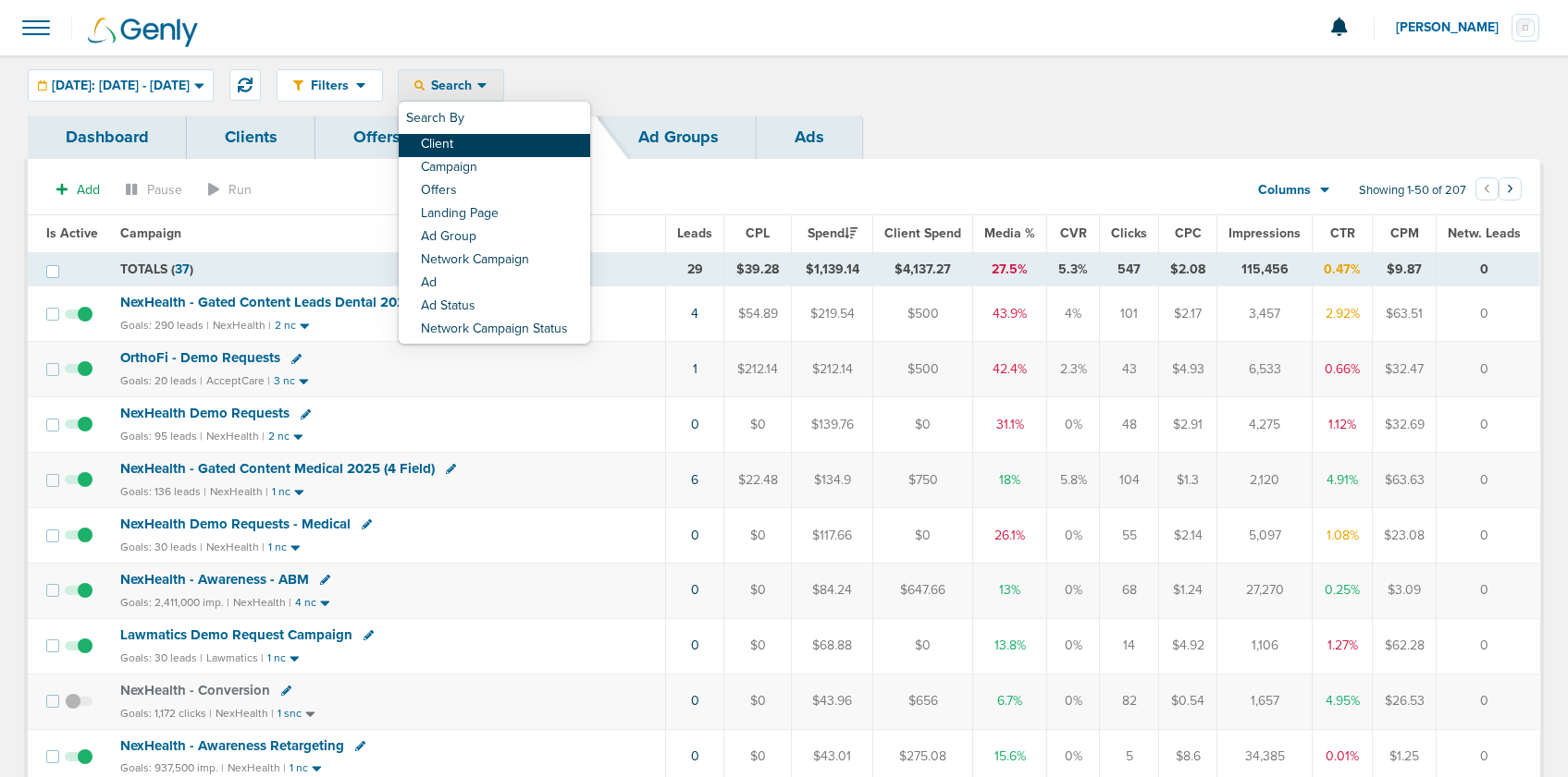
click at [535, 142] on link "Client" at bounding box center [494, 145] width 192 height 23
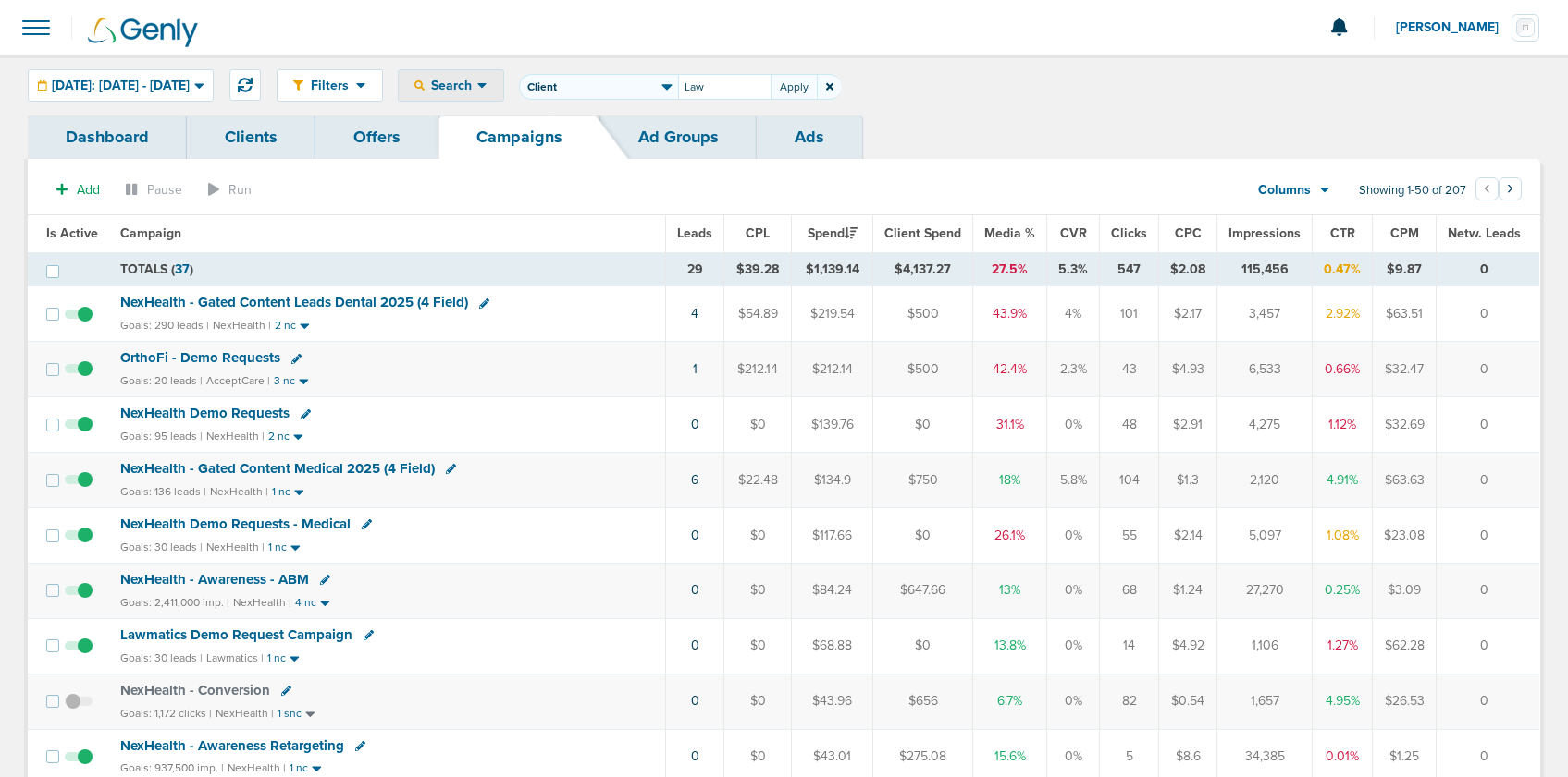
type input "Law"
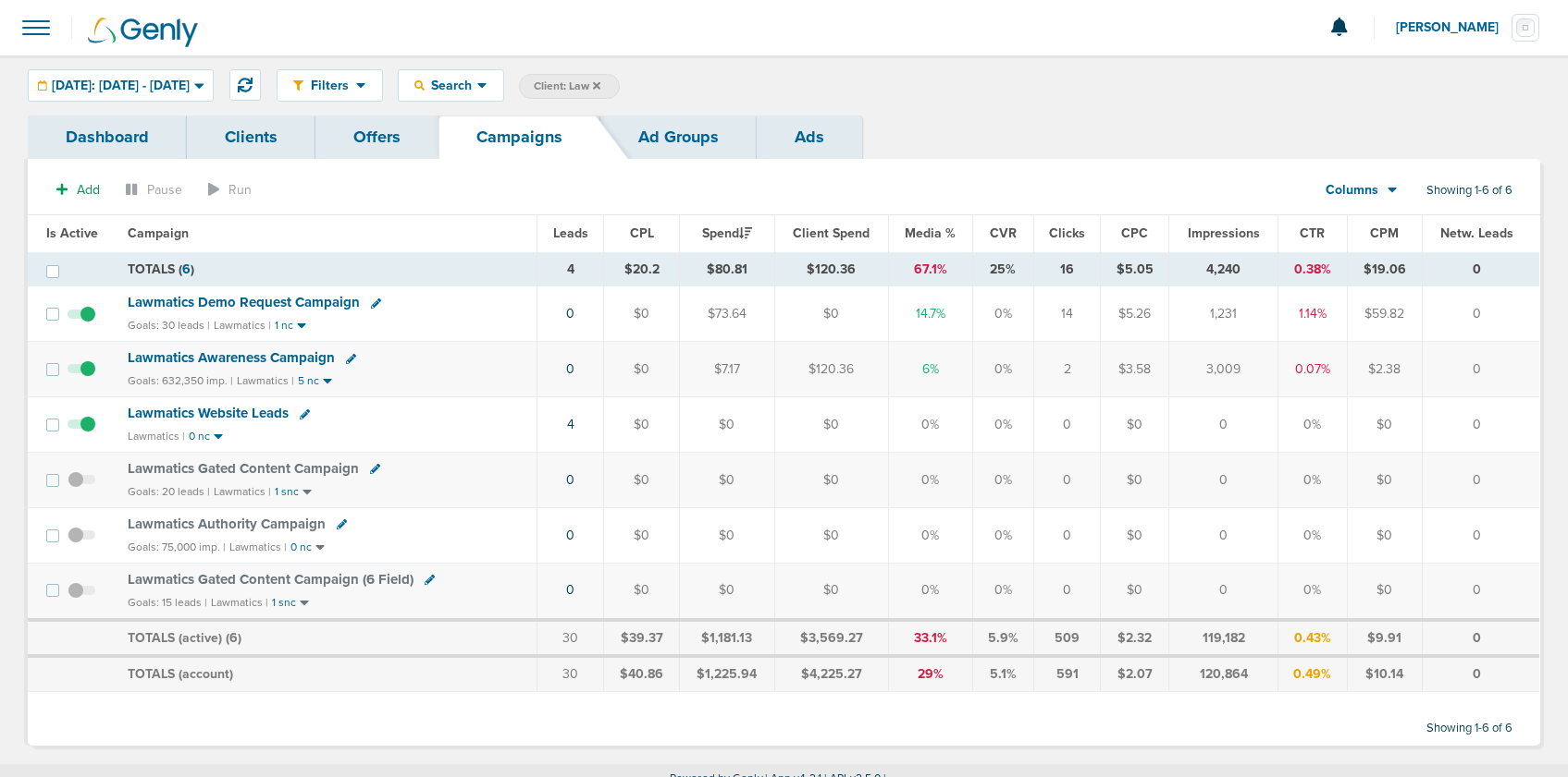
click at [183, 362] on span "Lawmatics Awareness Campaign" at bounding box center [231, 357] width 207 height 17
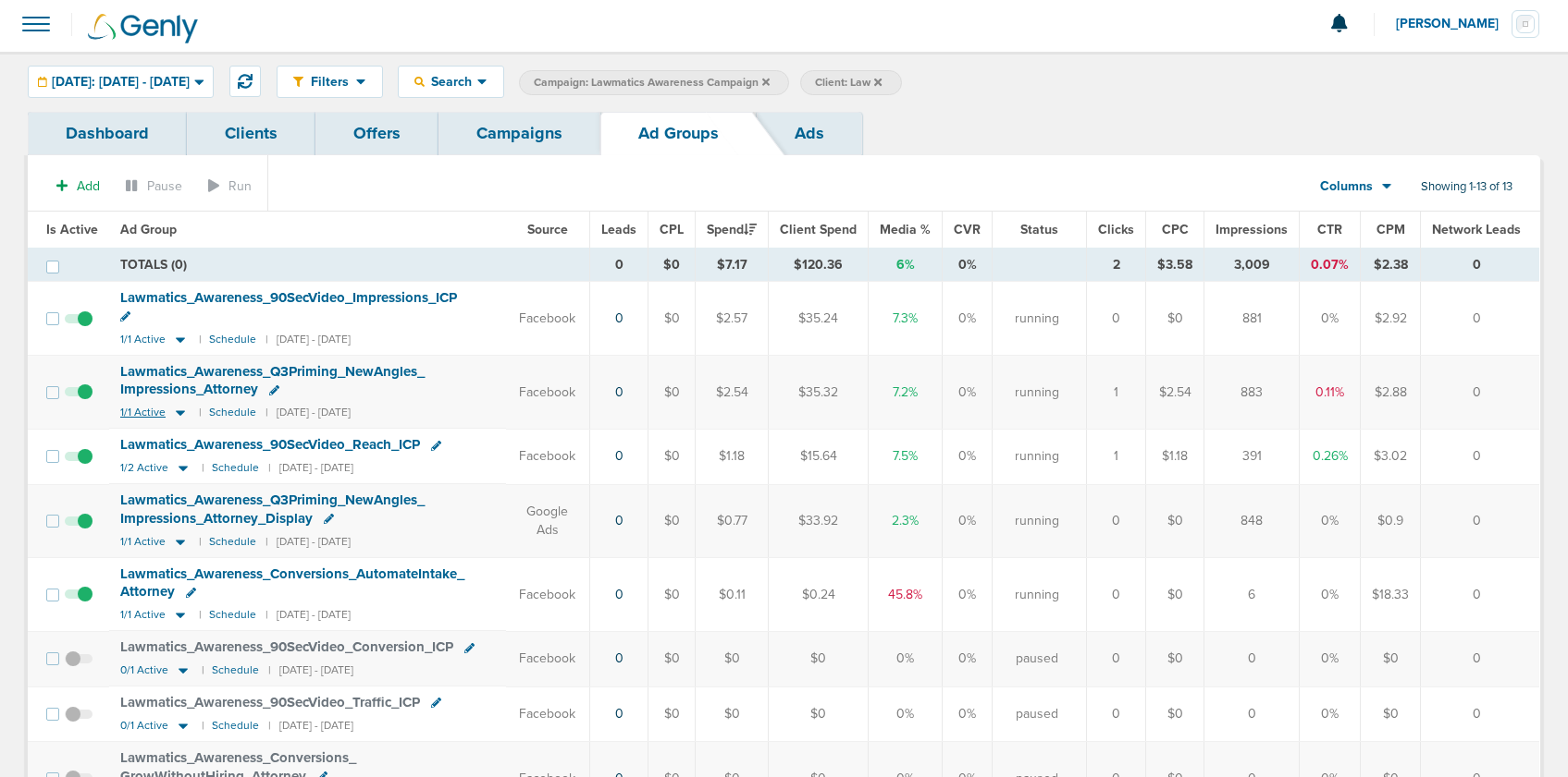
scroll to position [6, 0]
click at [171, 403] on icon at bounding box center [181, 410] width 19 height 16
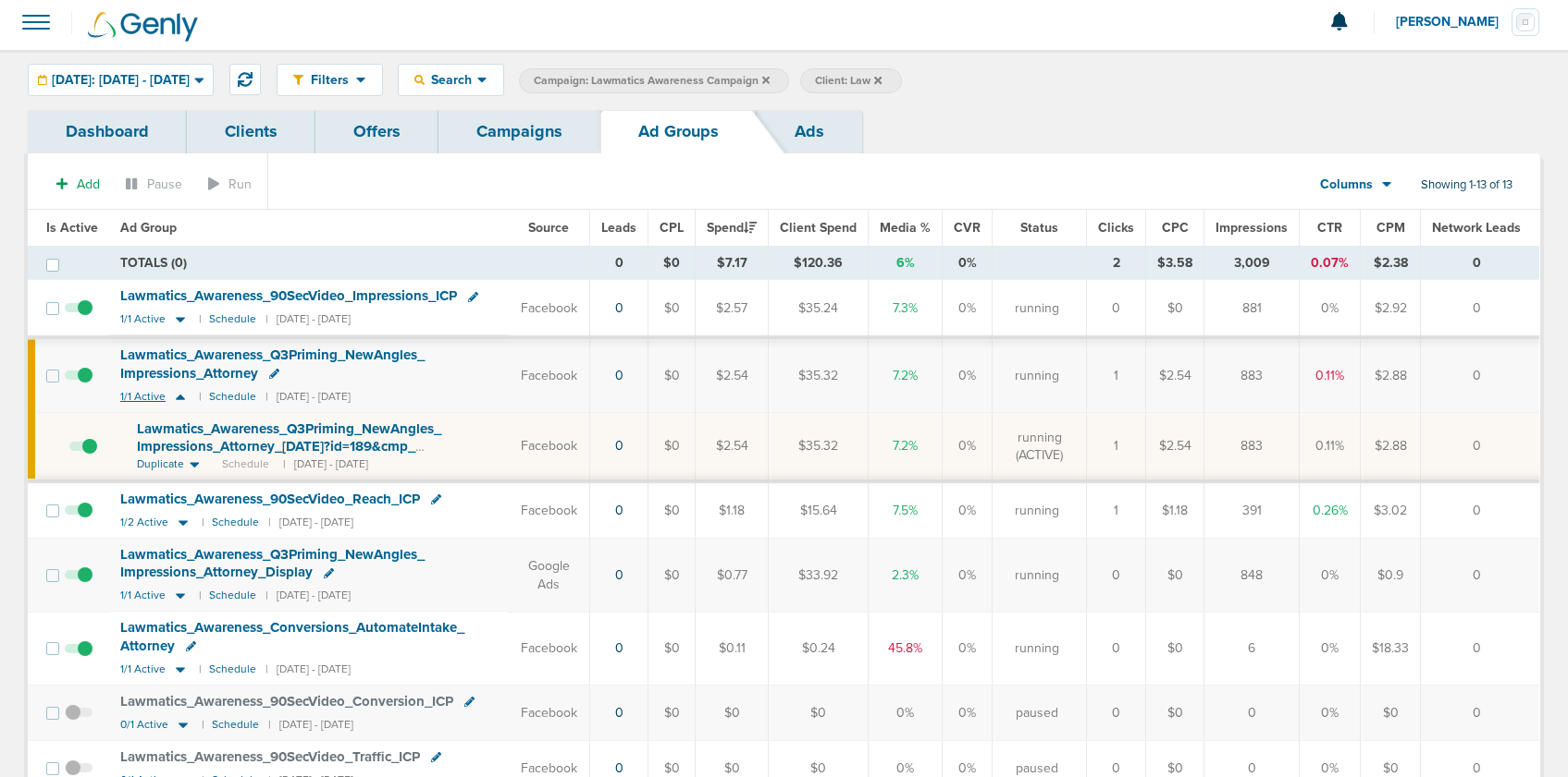
click at [171, 399] on icon at bounding box center [181, 396] width 19 height 16
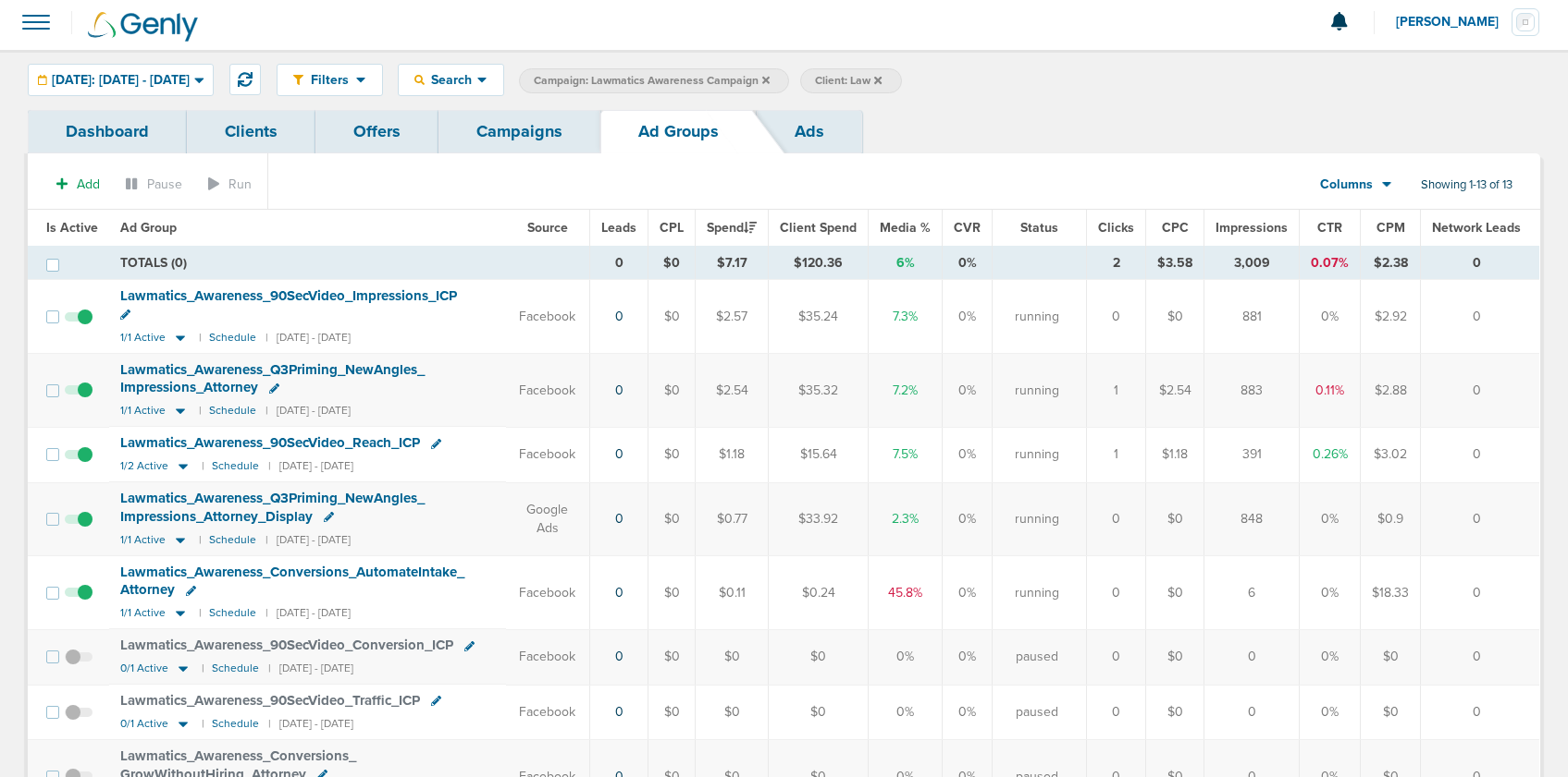
click at [143, 60] on div "Filters Active Only Settings Status Active Inactive Objectives MQL SQL Traffic …" at bounding box center [784, 80] width 1568 height 60
click at [142, 74] on span "[DATE]: [DATE] - [DATE]" at bounding box center [121, 80] width 138 height 13
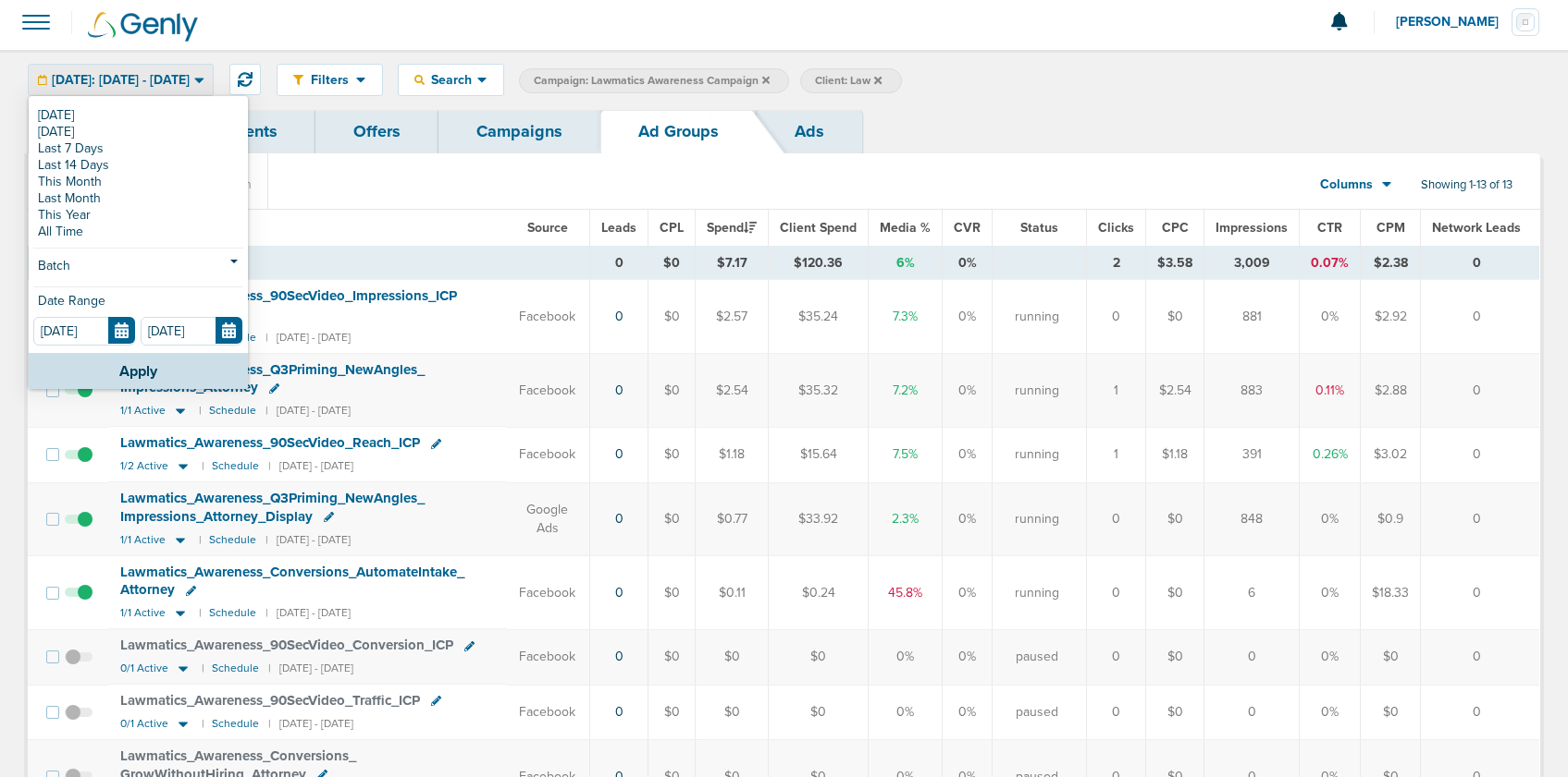
scroll to position [0, 0]
click at [137, 190] on div "[DATE] [DATE] Last 7 Days Last 14 Days This Month Last Month This Year All Time" at bounding box center [138, 173] width 210 height 133
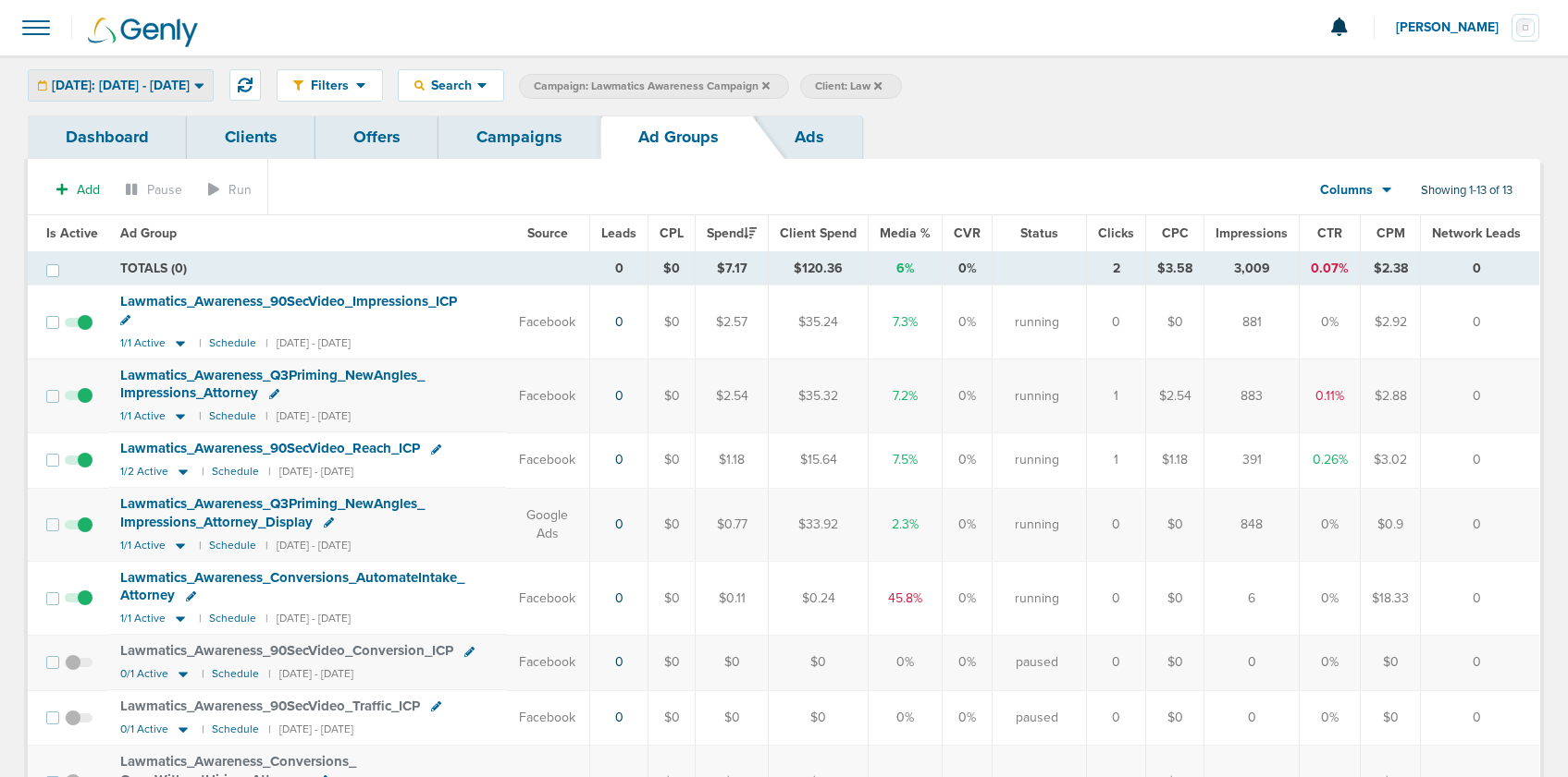
click at [97, 85] on span "[DATE]: [DATE] - [DATE]" at bounding box center [121, 86] width 138 height 13
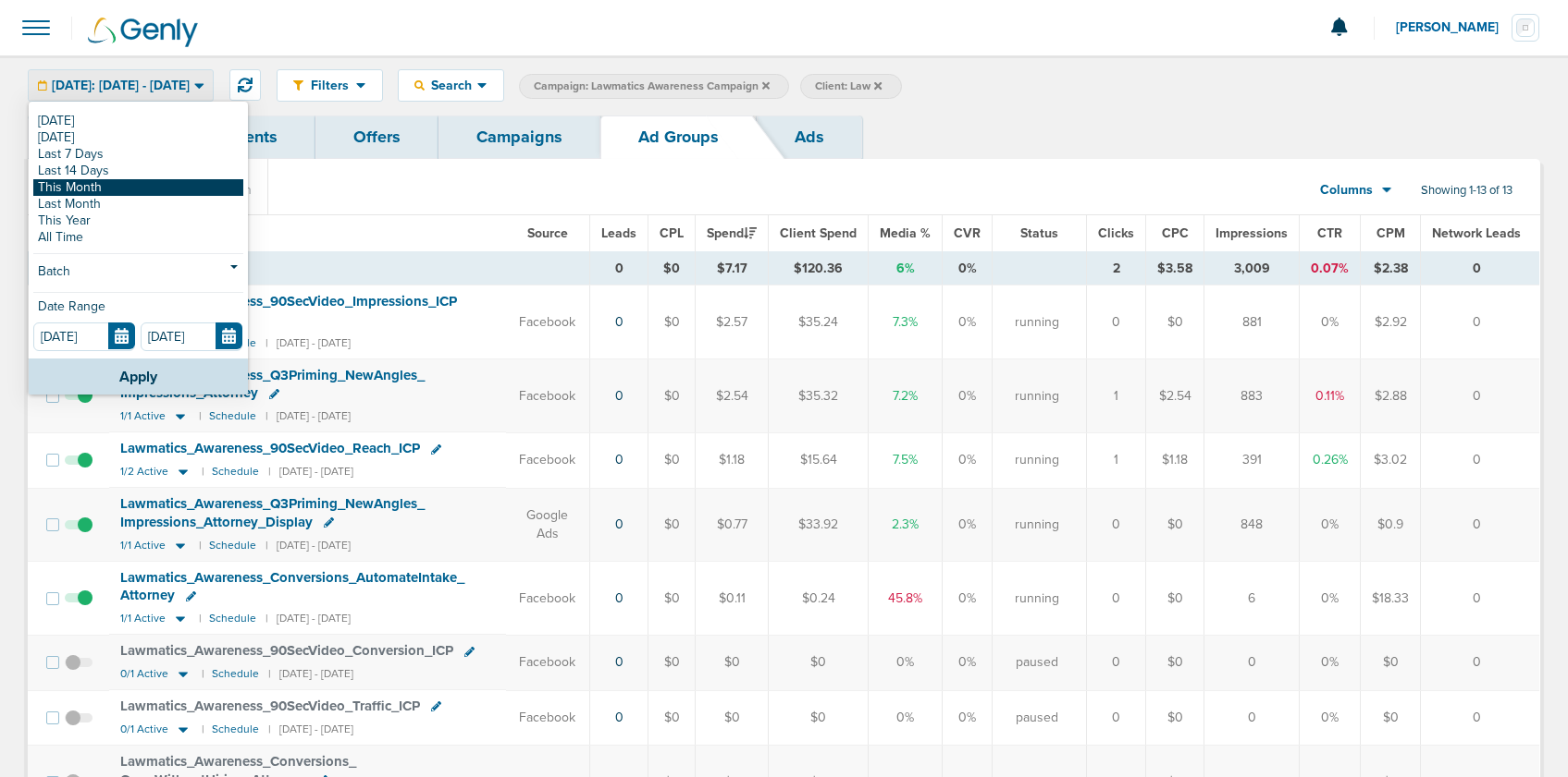
click at [103, 181] on link "This Month" at bounding box center [138, 188] width 210 height 17
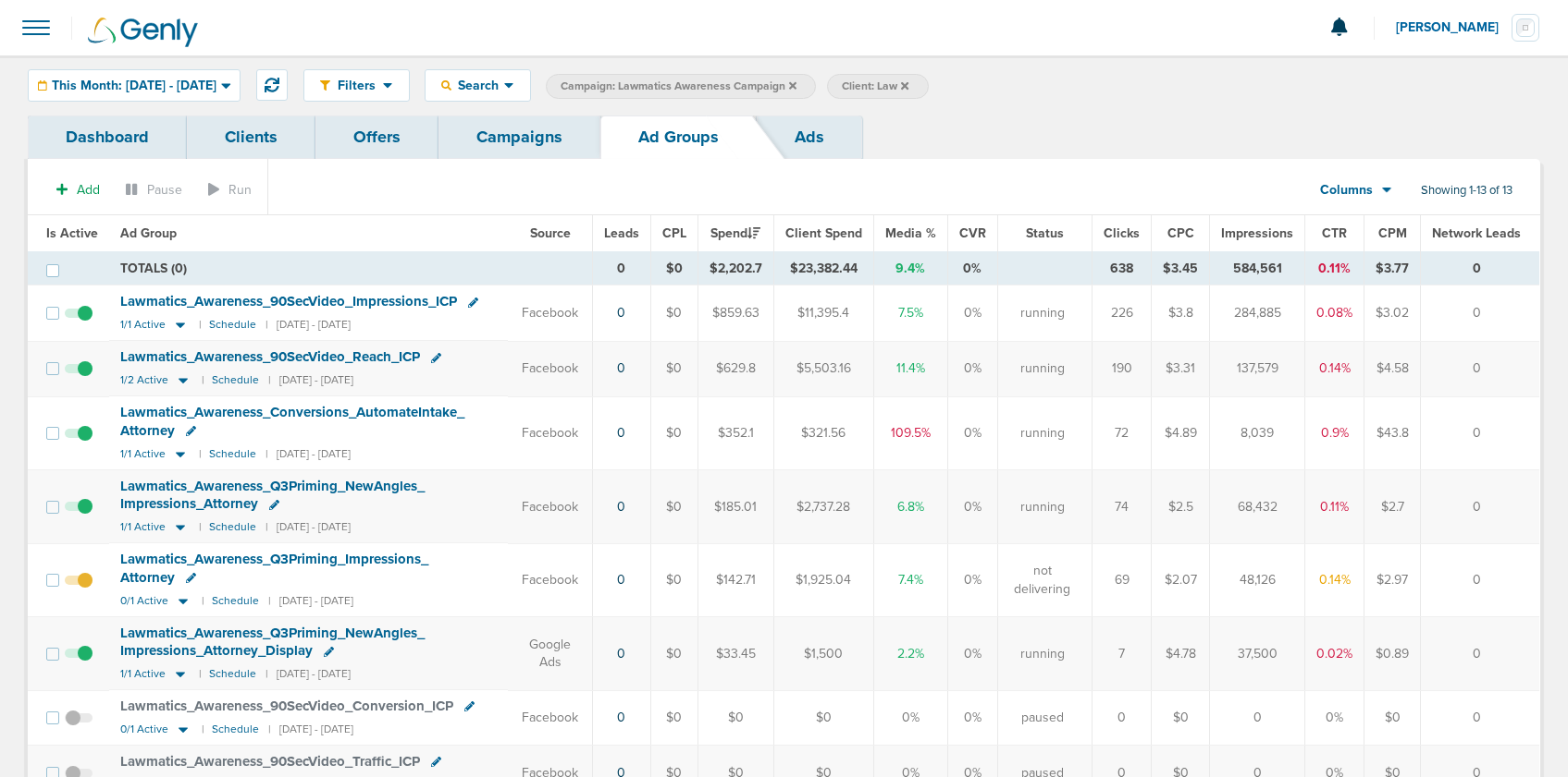
scroll to position [64, 0]
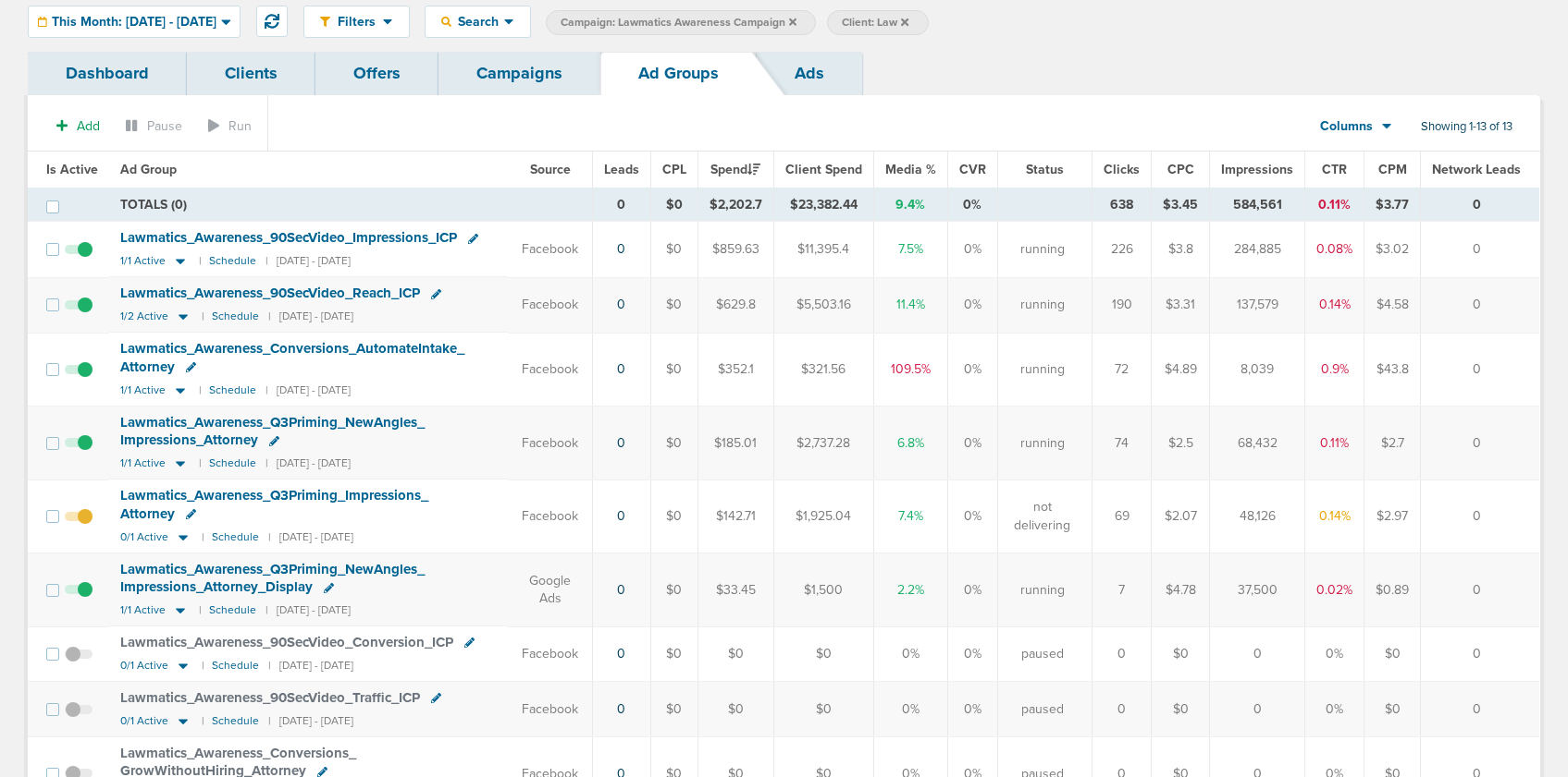
click at [179, 433] on span "Lawmatics_ Awareness_ Q3Priming_ NewAngles_ Impressions_ Attorney" at bounding box center [272, 432] width 304 height 35
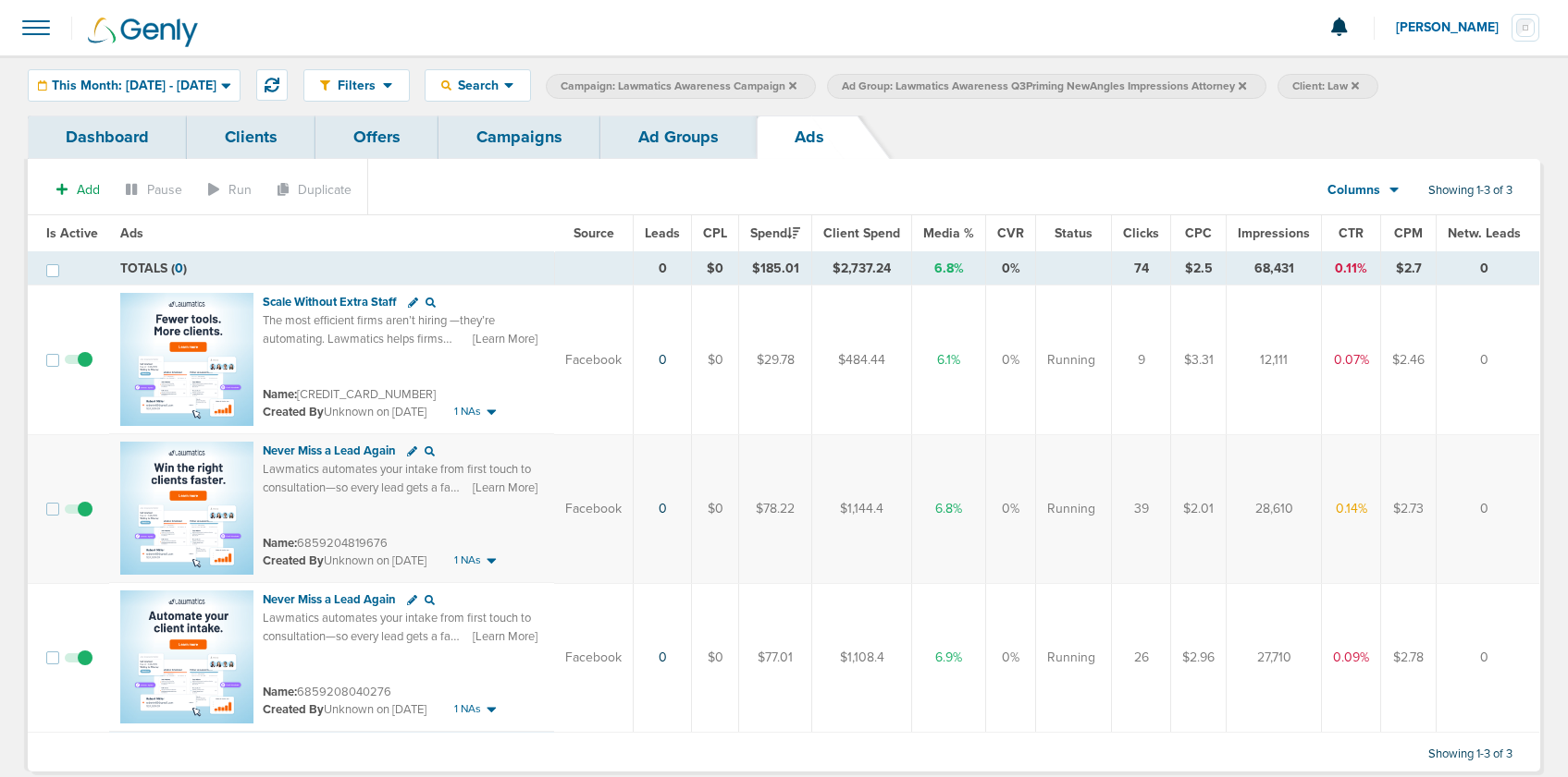
scroll to position [42, 0]
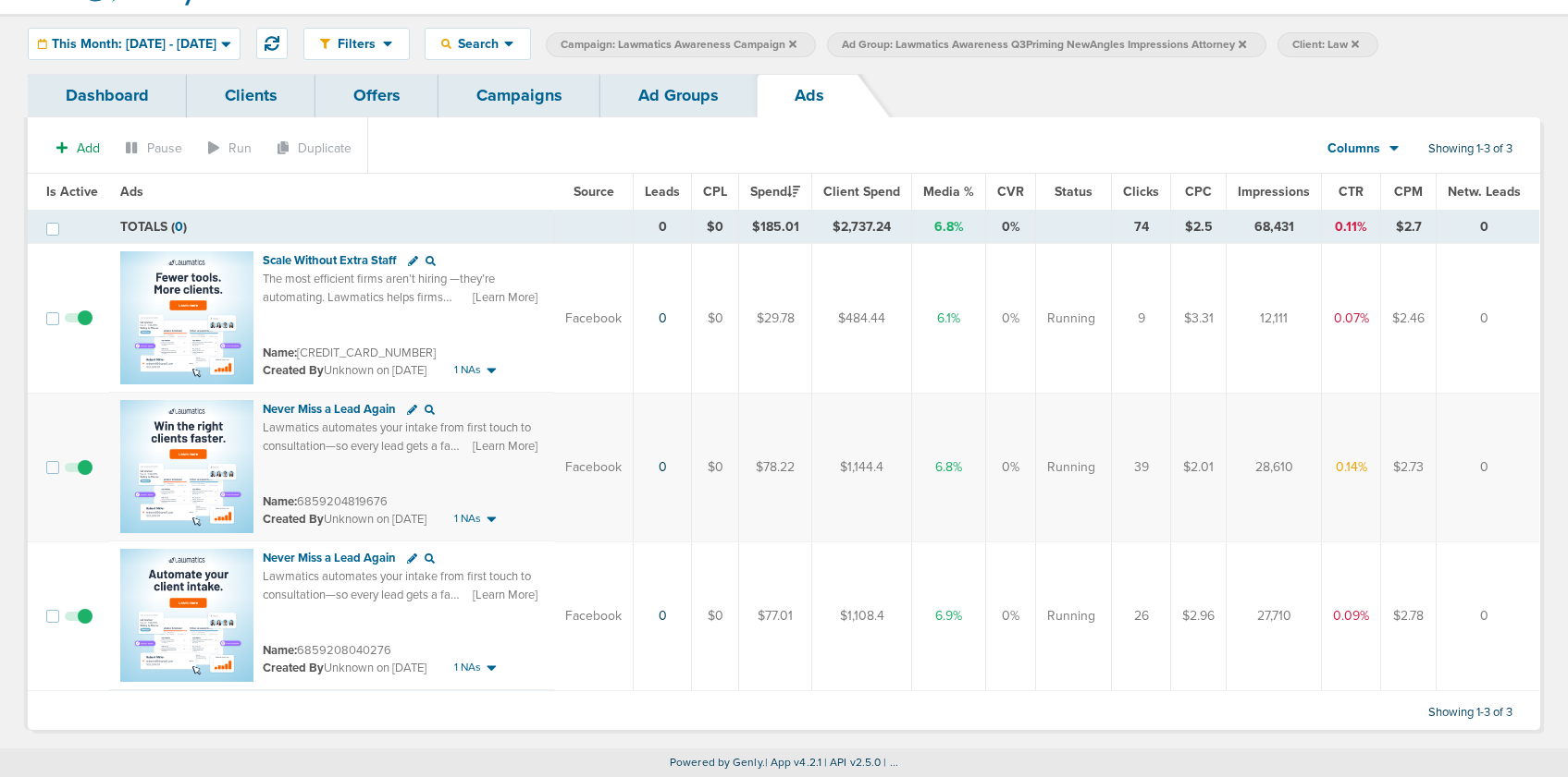
click at [683, 101] on link "Ad Groups" at bounding box center [679, 95] width 156 height 44
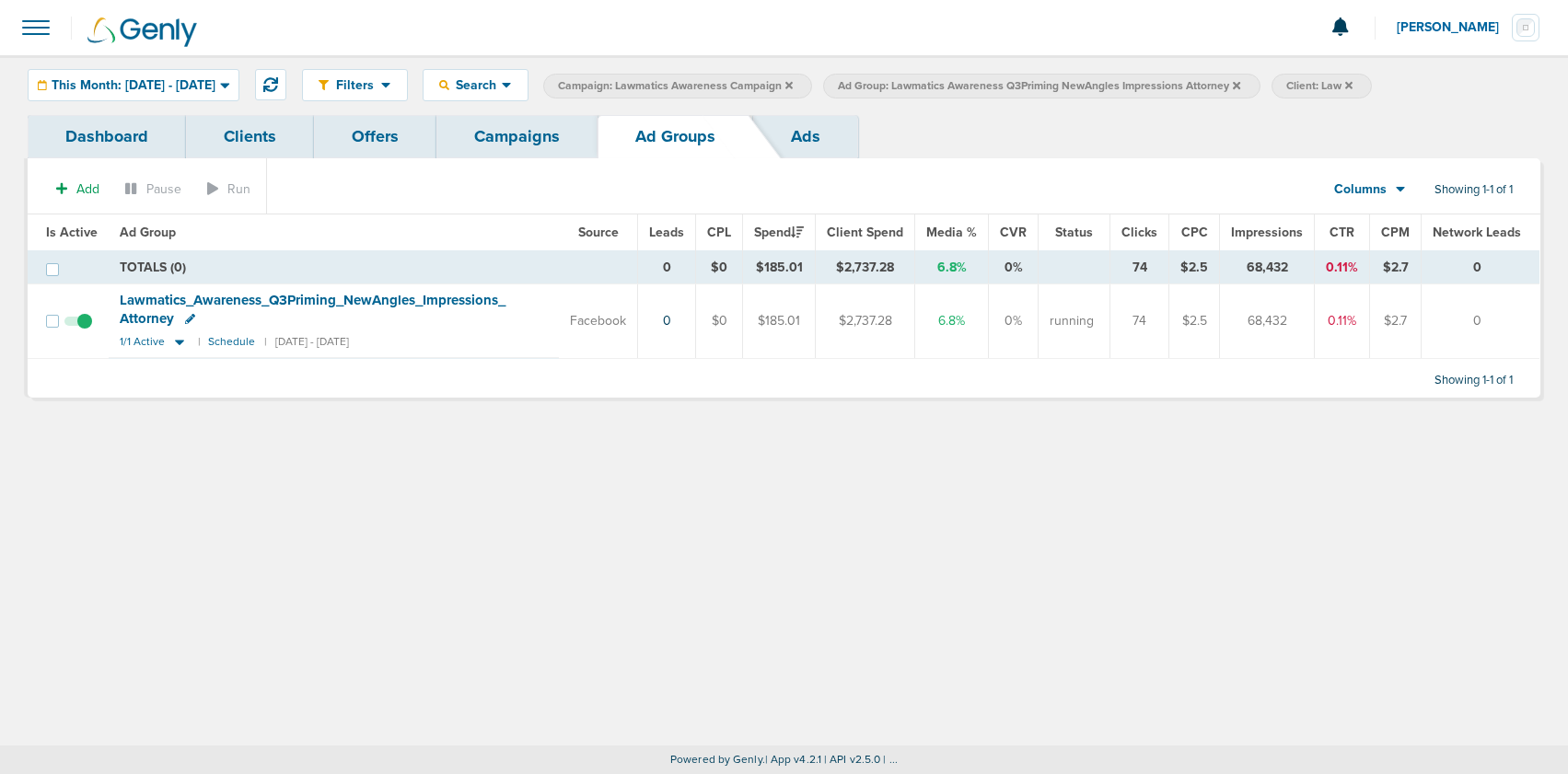
click at [1240, 86] on span "Ad Group: Lawmatics Awareness Q3Priming NewAngles Impressions Attorney" at bounding box center [1039, 85] width 402 height 16
click at [1240, 81] on icon at bounding box center [1236, 85] width 7 height 11
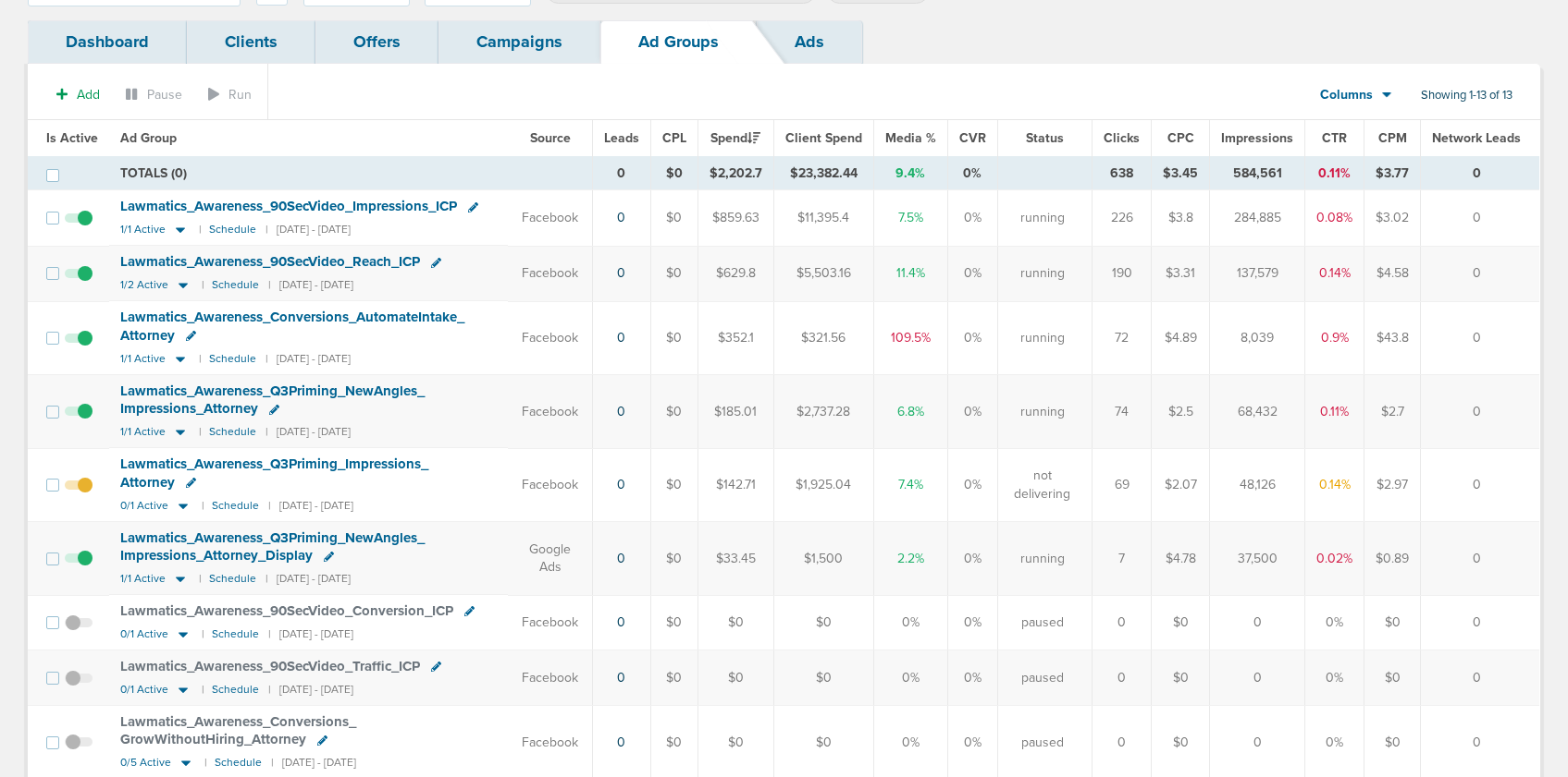
scroll to position [94, 0]
click at [220, 462] on span "Lawmatics_ Awareness_ Q3Priming_ Impressions_ Attorney" at bounding box center [274, 475] width 308 height 35
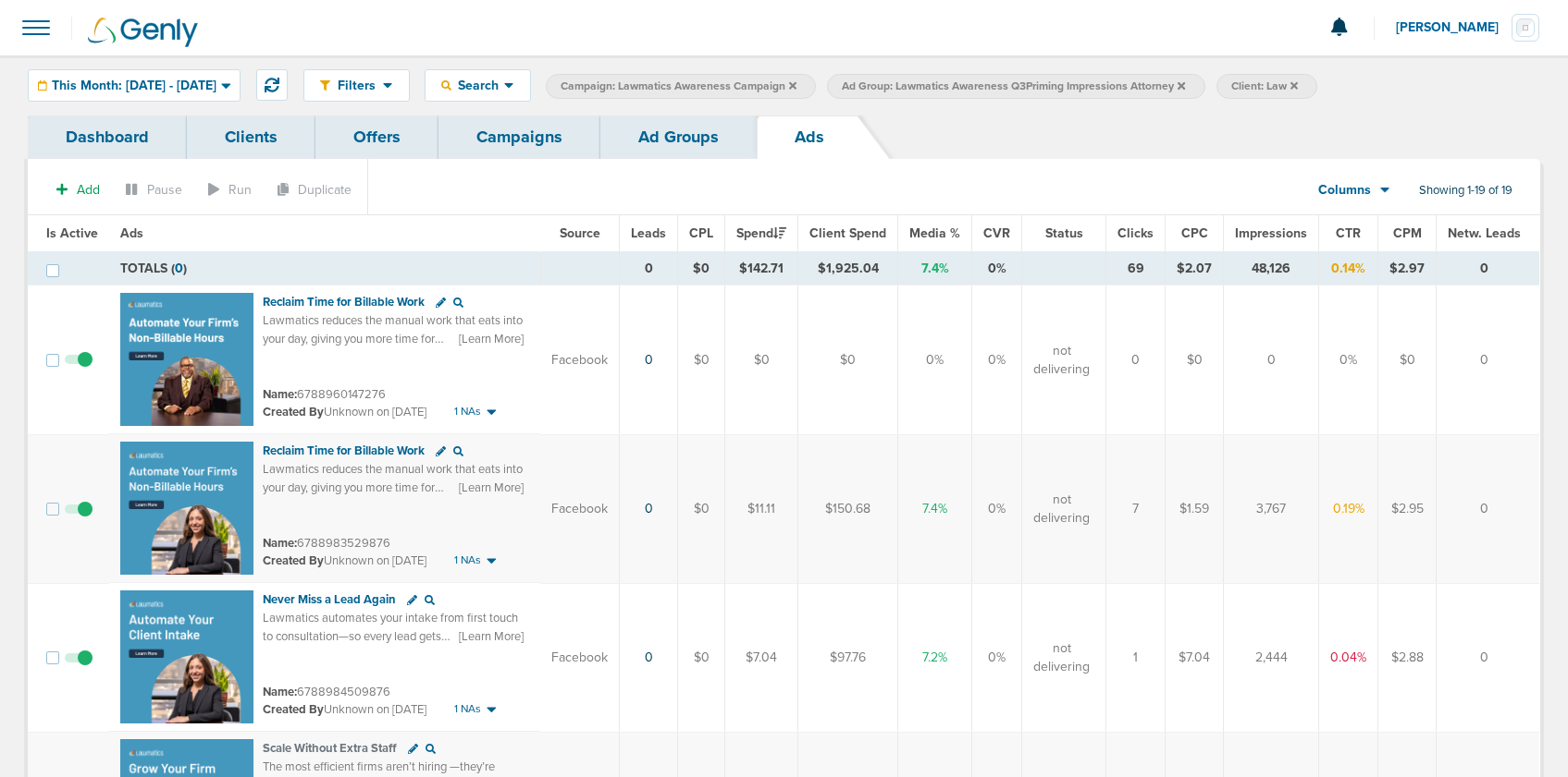
click at [1347, 233] on span "CTR" at bounding box center [1347, 233] width 25 height 16
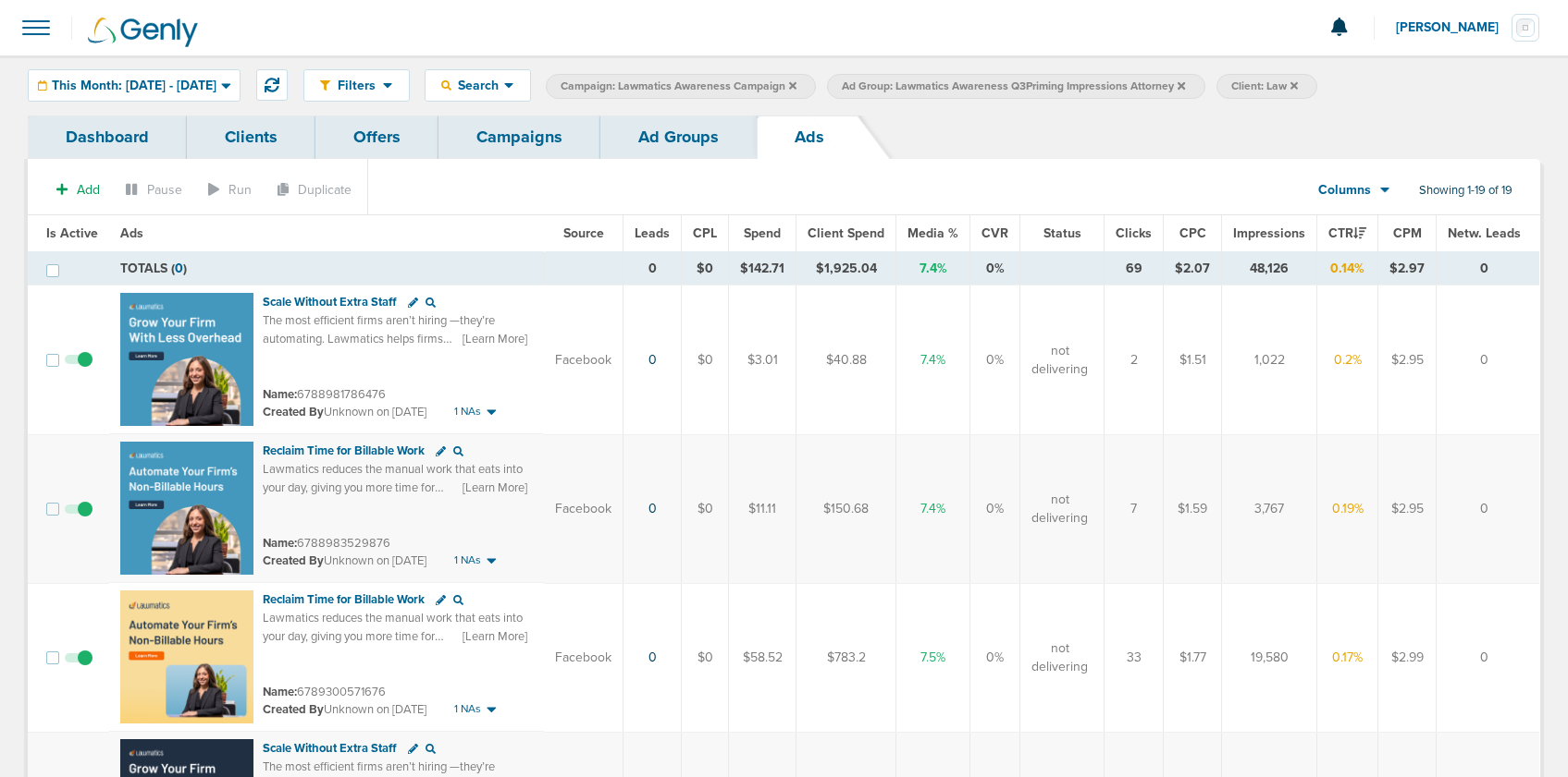
click at [642, 145] on link "Ad Groups" at bounding box center [679, 137] width 156 height 44
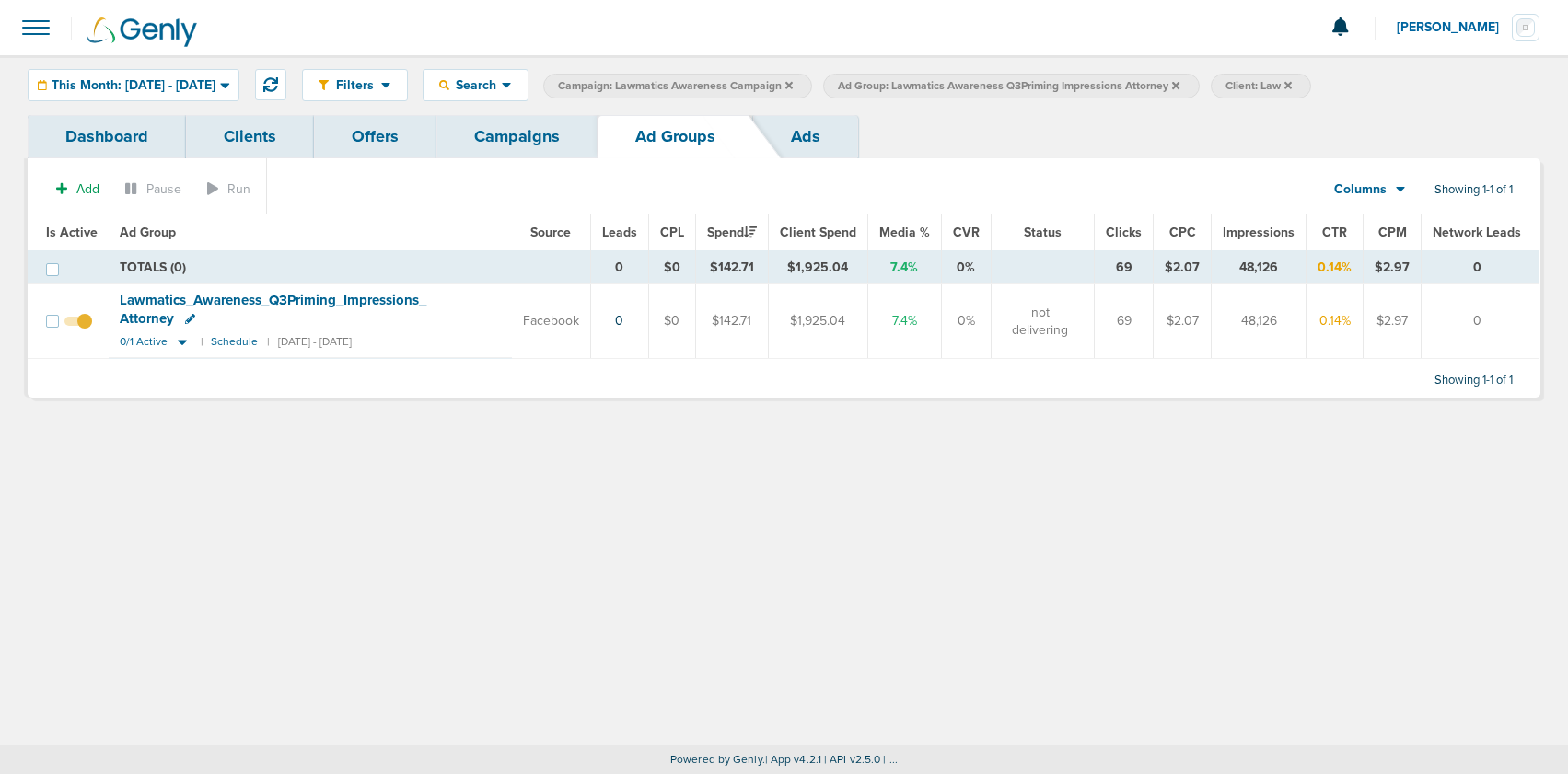
click at [1179, 83] on icon at bounding box center [1175, 84] width 7 height 7
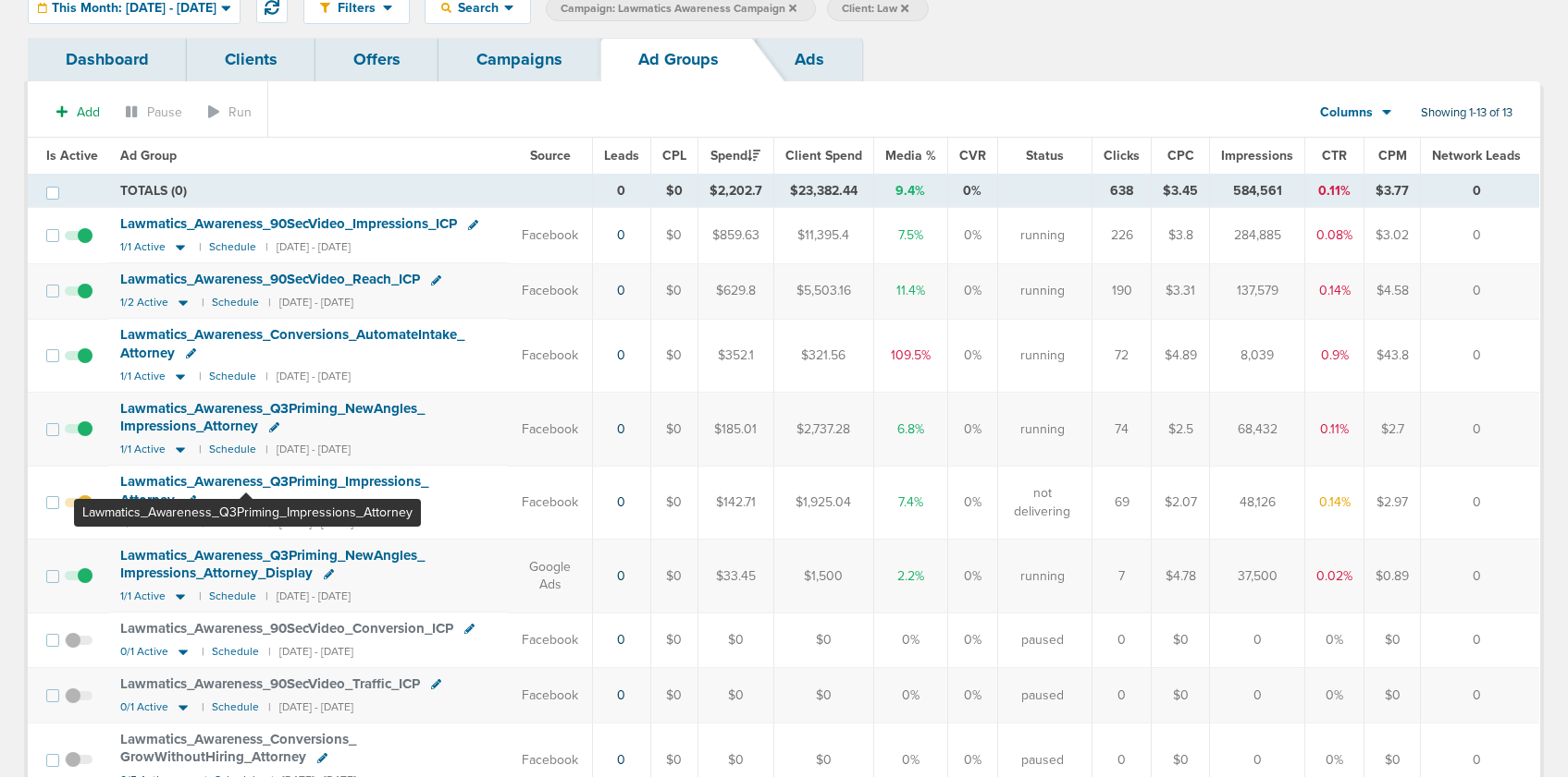
scroll to position [75, 0]
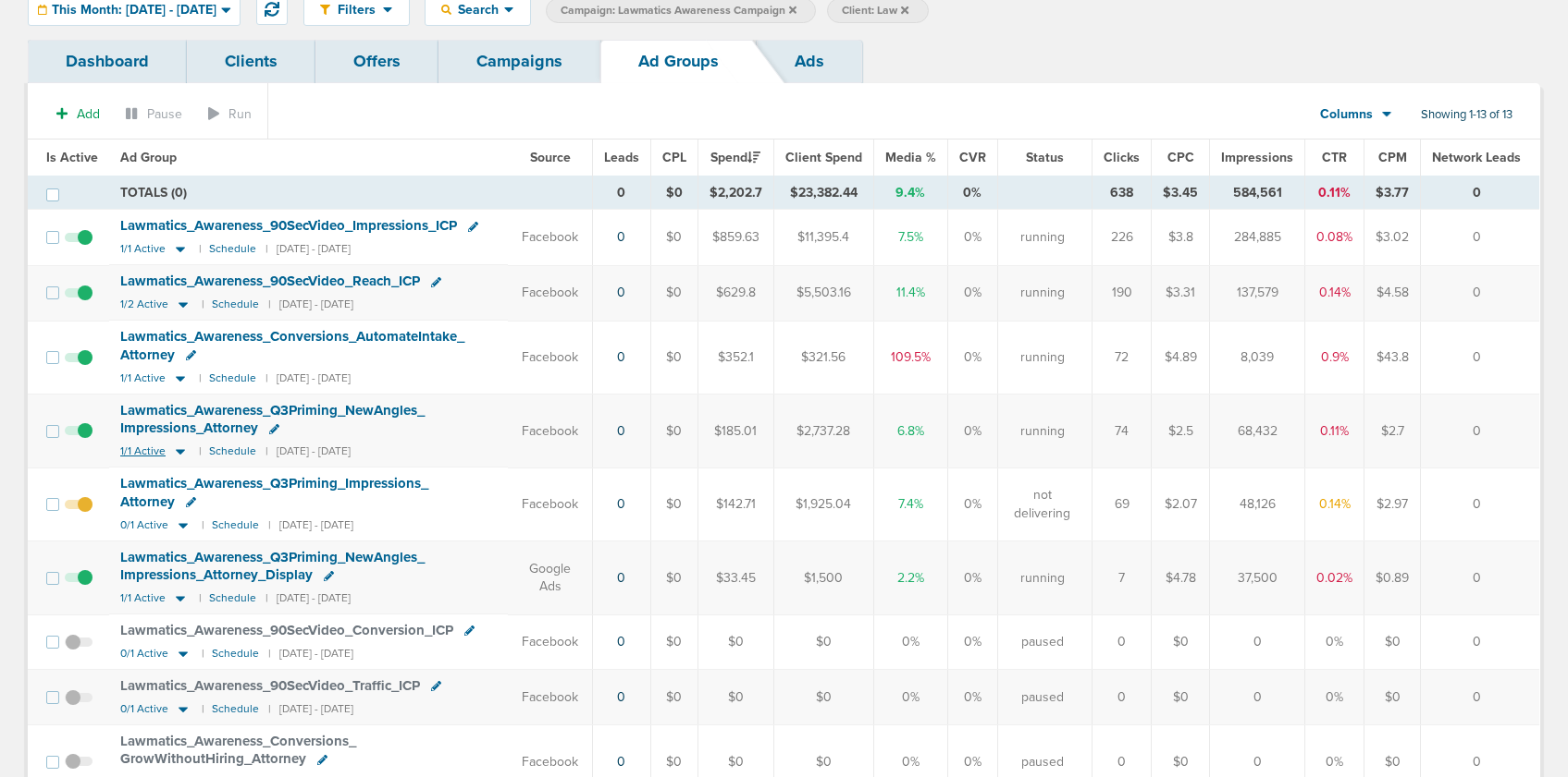
click at [176, 453] on icon at bounding box center [181, 453] width 9 height 6
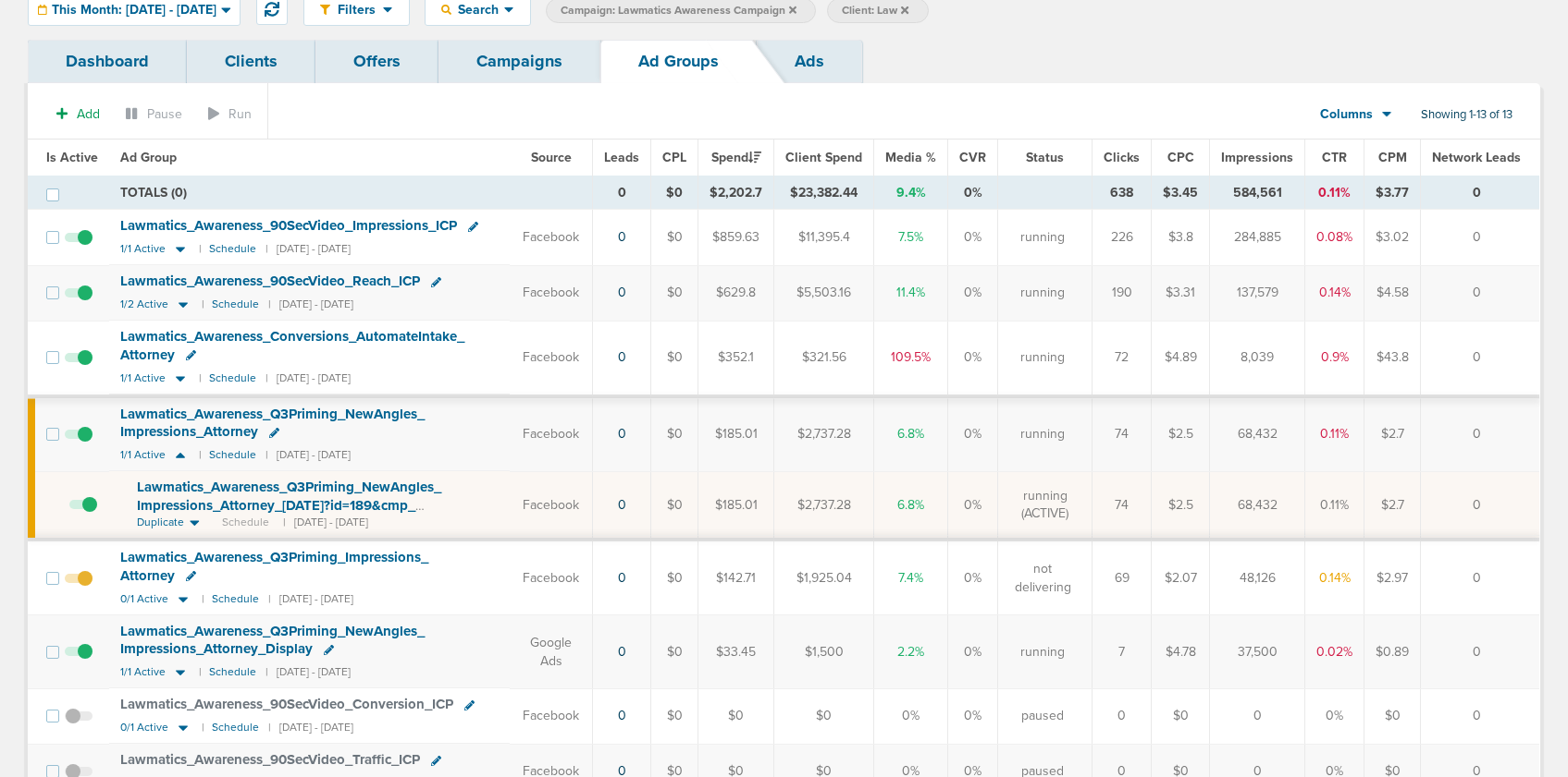
scroll to position [2, 0]
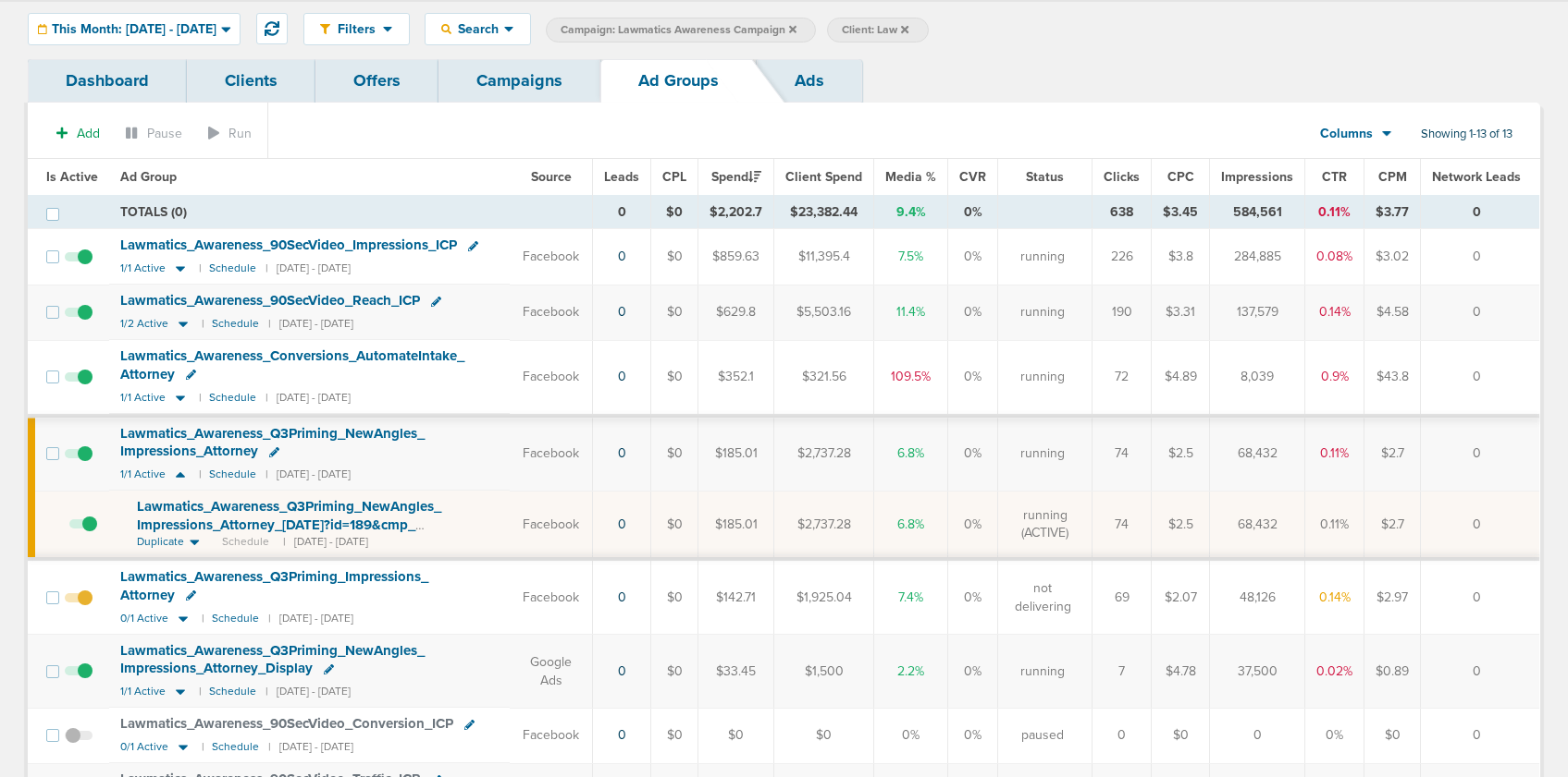
click at [288, 498] on span "Lawmatics_ Awareness_ Q3Priming_ NewAngles_ Impressions_ Attorney_ [DATE]?id=18…" at bounding box center [289, 524] width 304 height 53
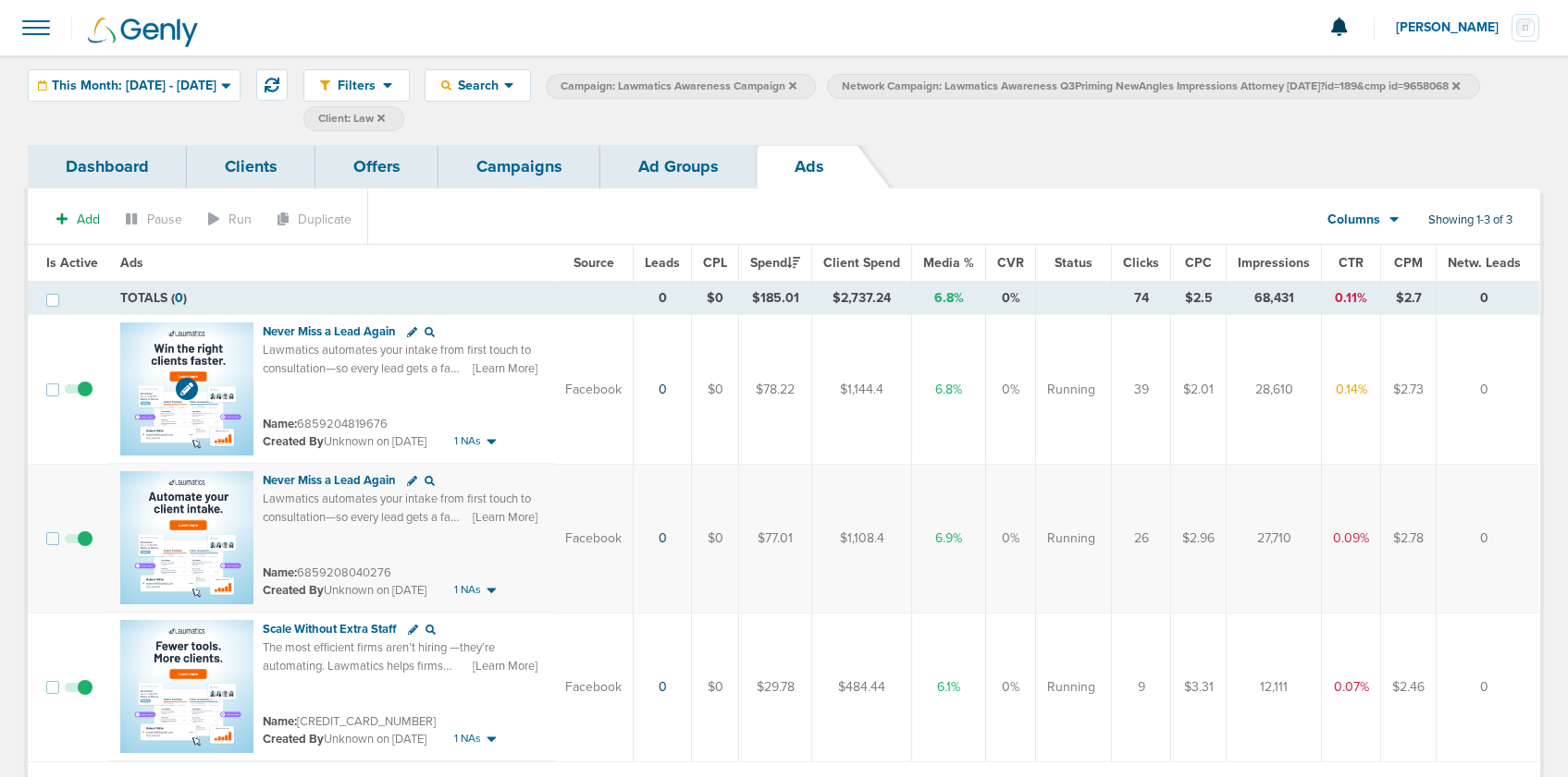
click at [219, 343] on img at bounding box center [186, 389] width 133 height 133
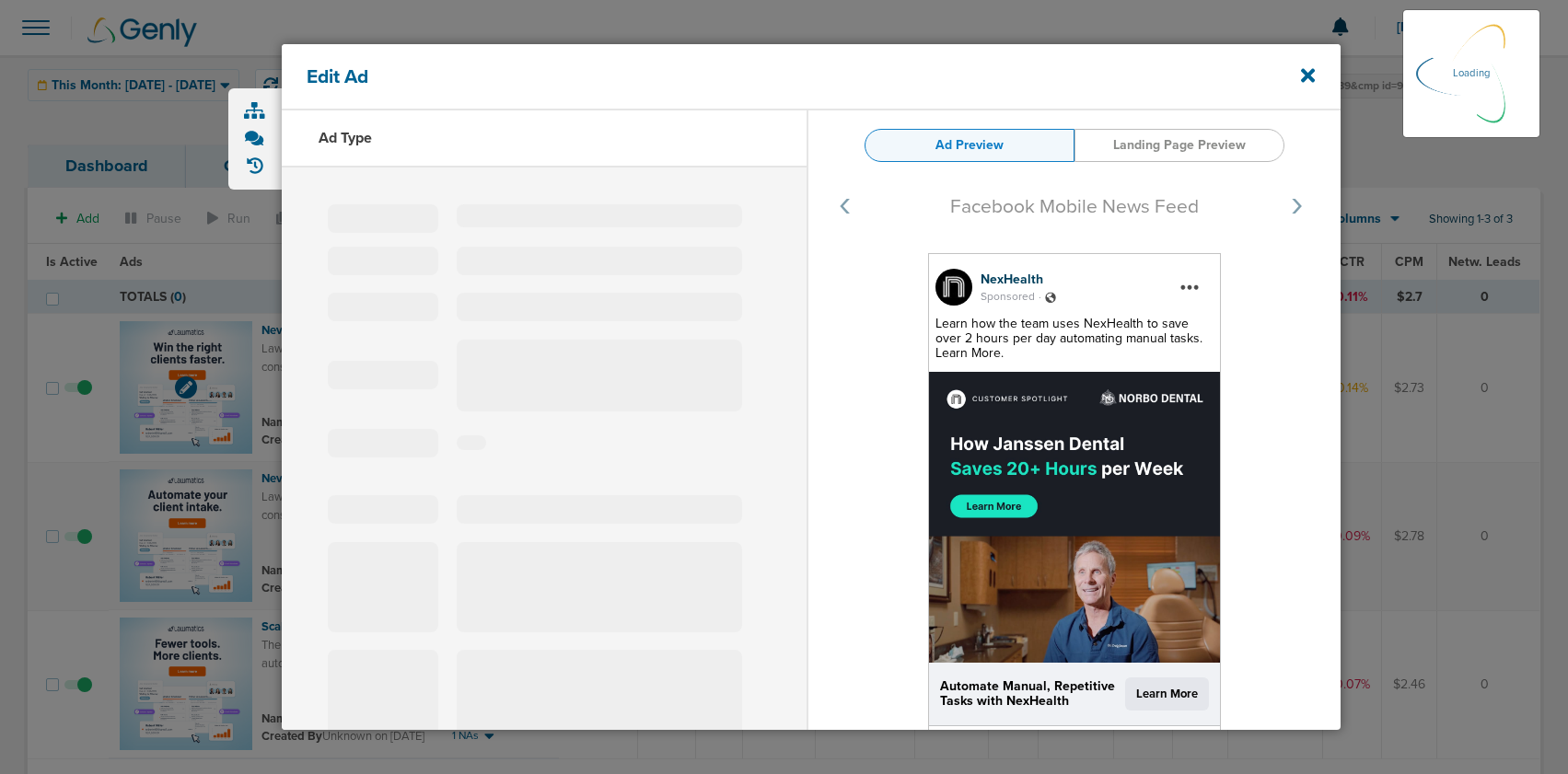
type input "6859204819676"
type input "Never Miss a Lead Again"
type textarea "Lawmatics automates your intake from first touch to consultation—so every lead …"
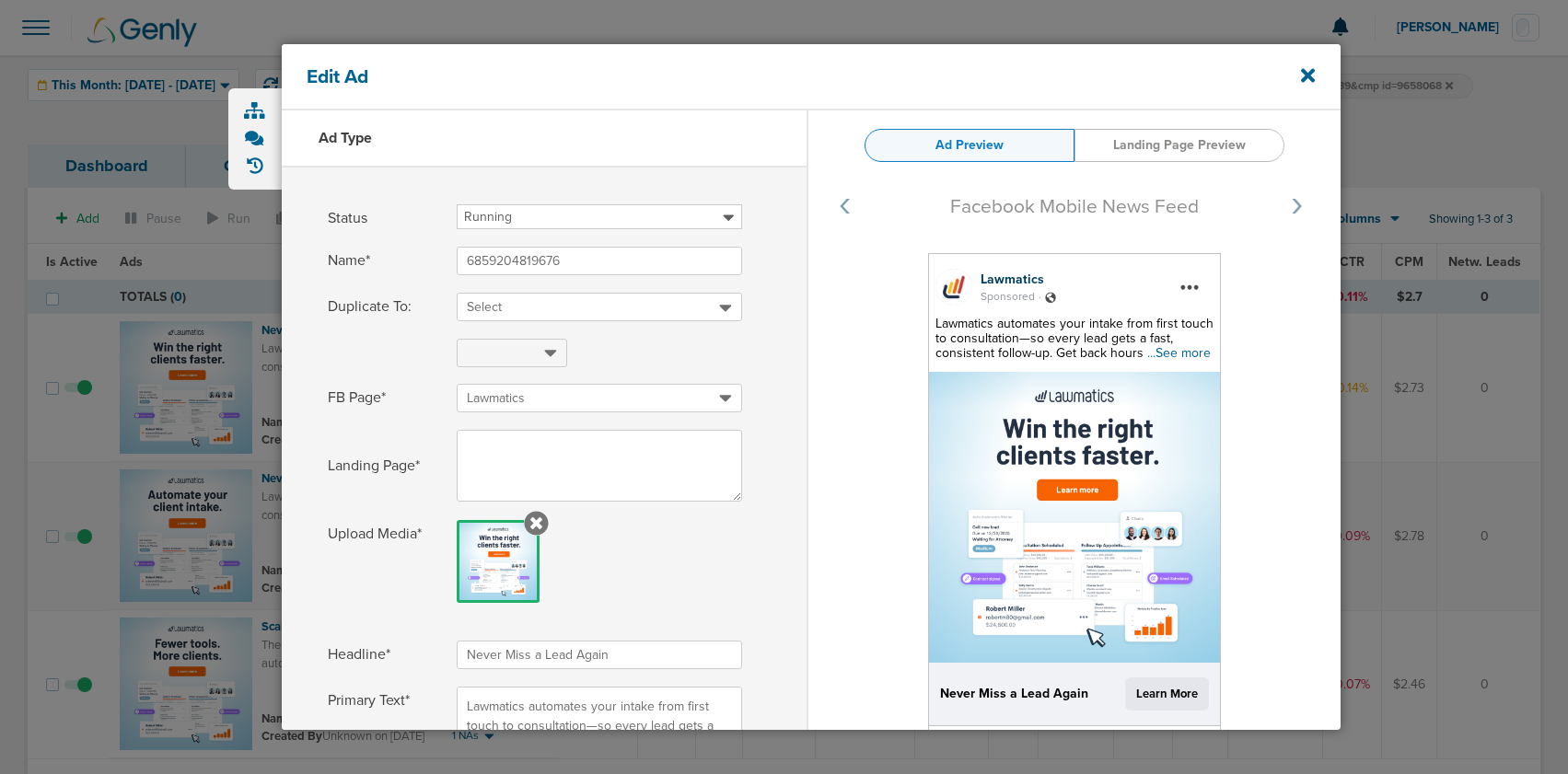
select select "learn_more"
click at [1307, 74] on icon at bounding box center [1307, 75] width 14 height 14
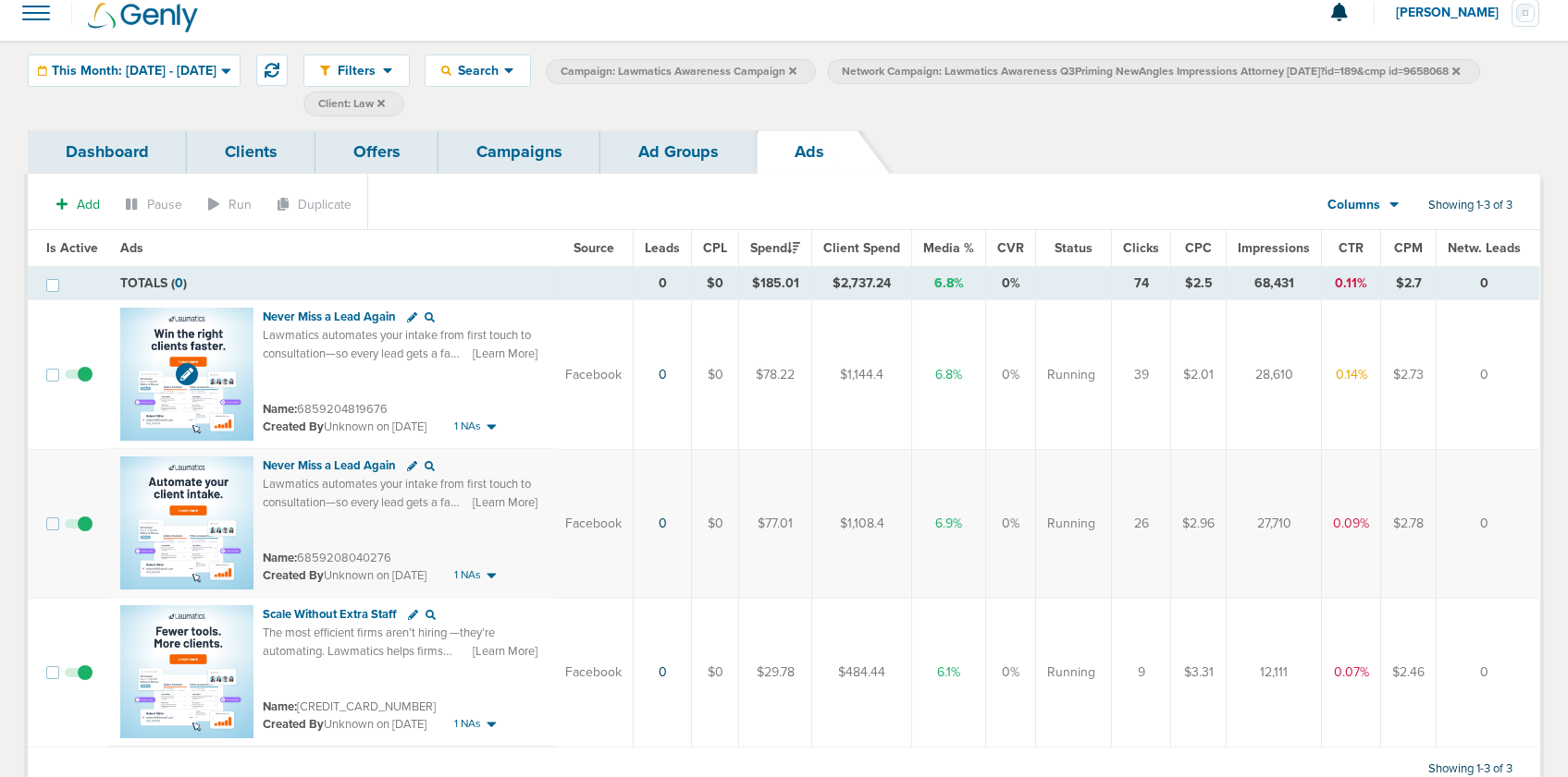
scroll to position [13, 0]
click at [227, 636] on img at bounding box center [186, 674] width 133 height 133
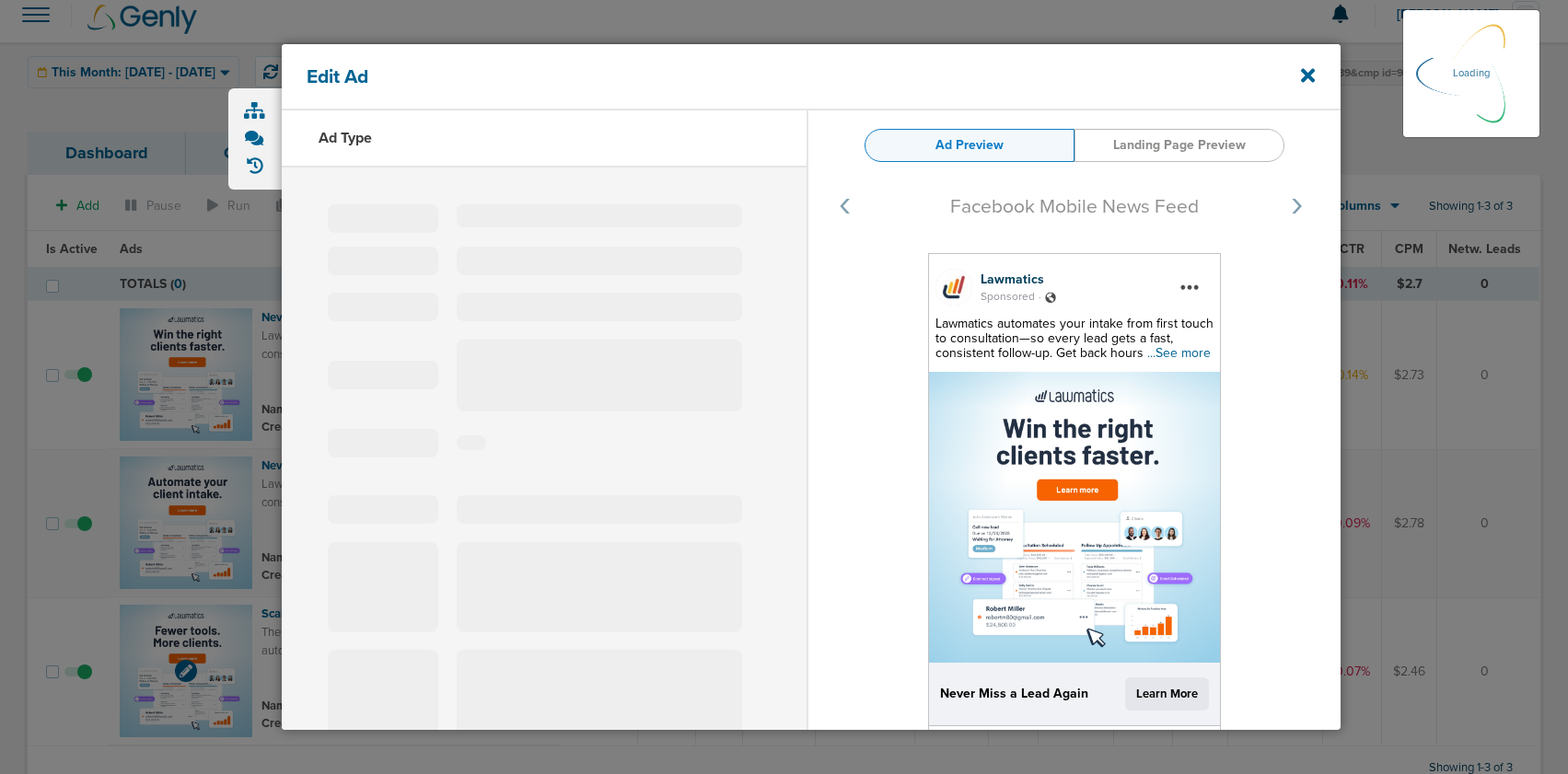
select select "learn_more"
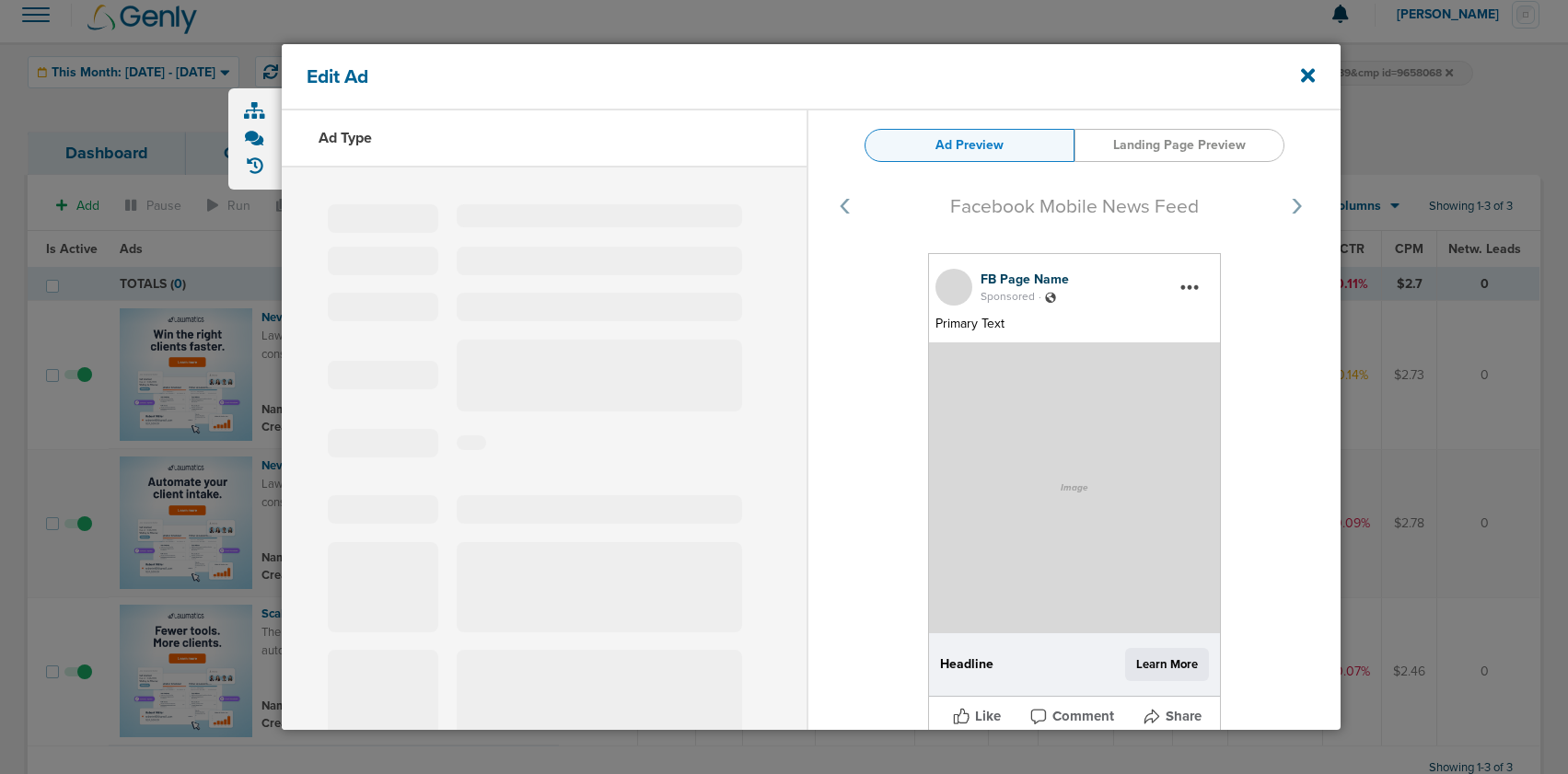
type input "[CREDIT_CARD_NUMBER]"
type input "Scale Without Extra Staff"
type textarea "The most efficient firms aren’t hiring —they’re automating. Lawmatics helps fir…"
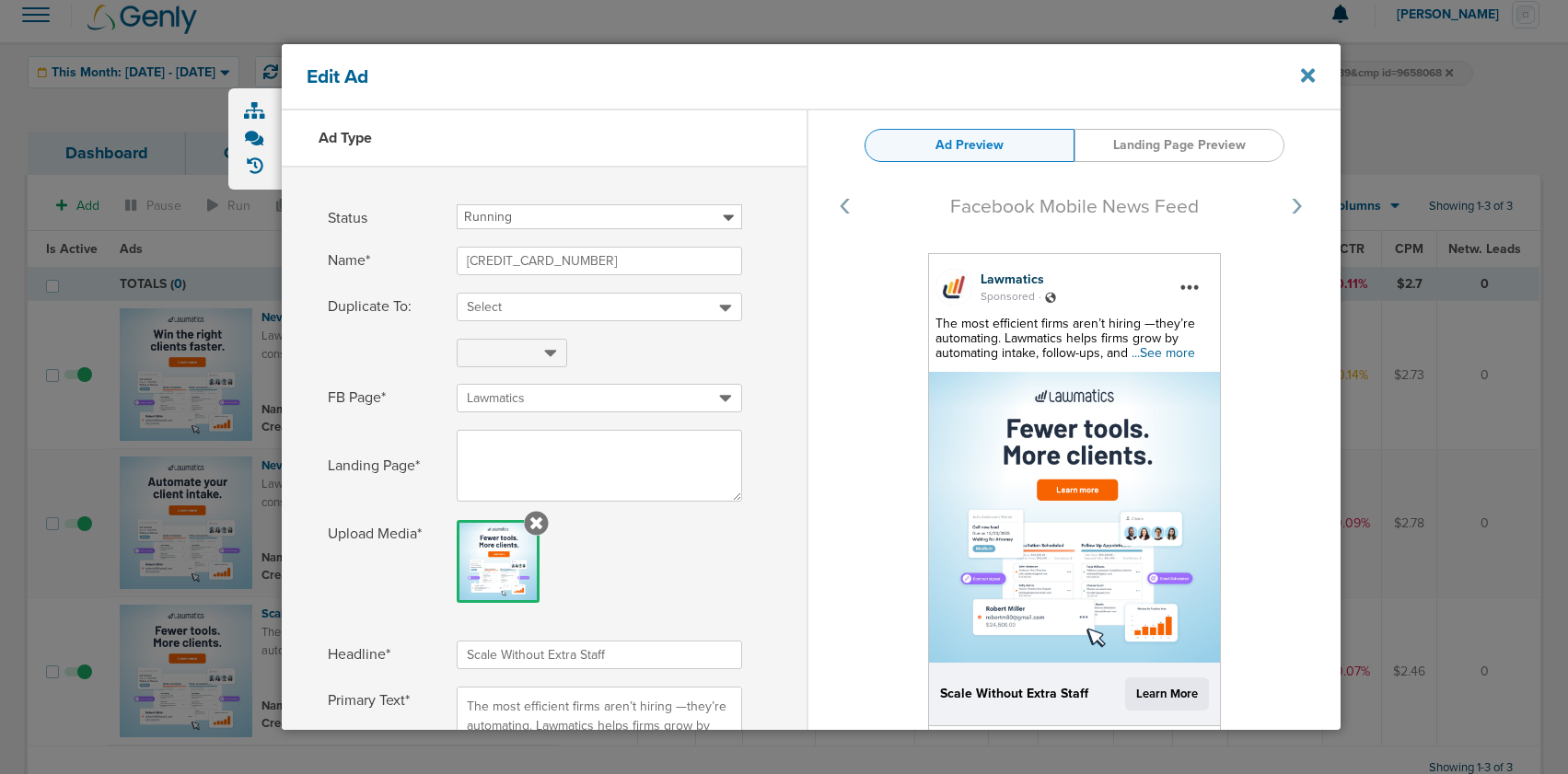
click at [1308, 71] on icon at bounding box center [1307, 75] width 14 height 14
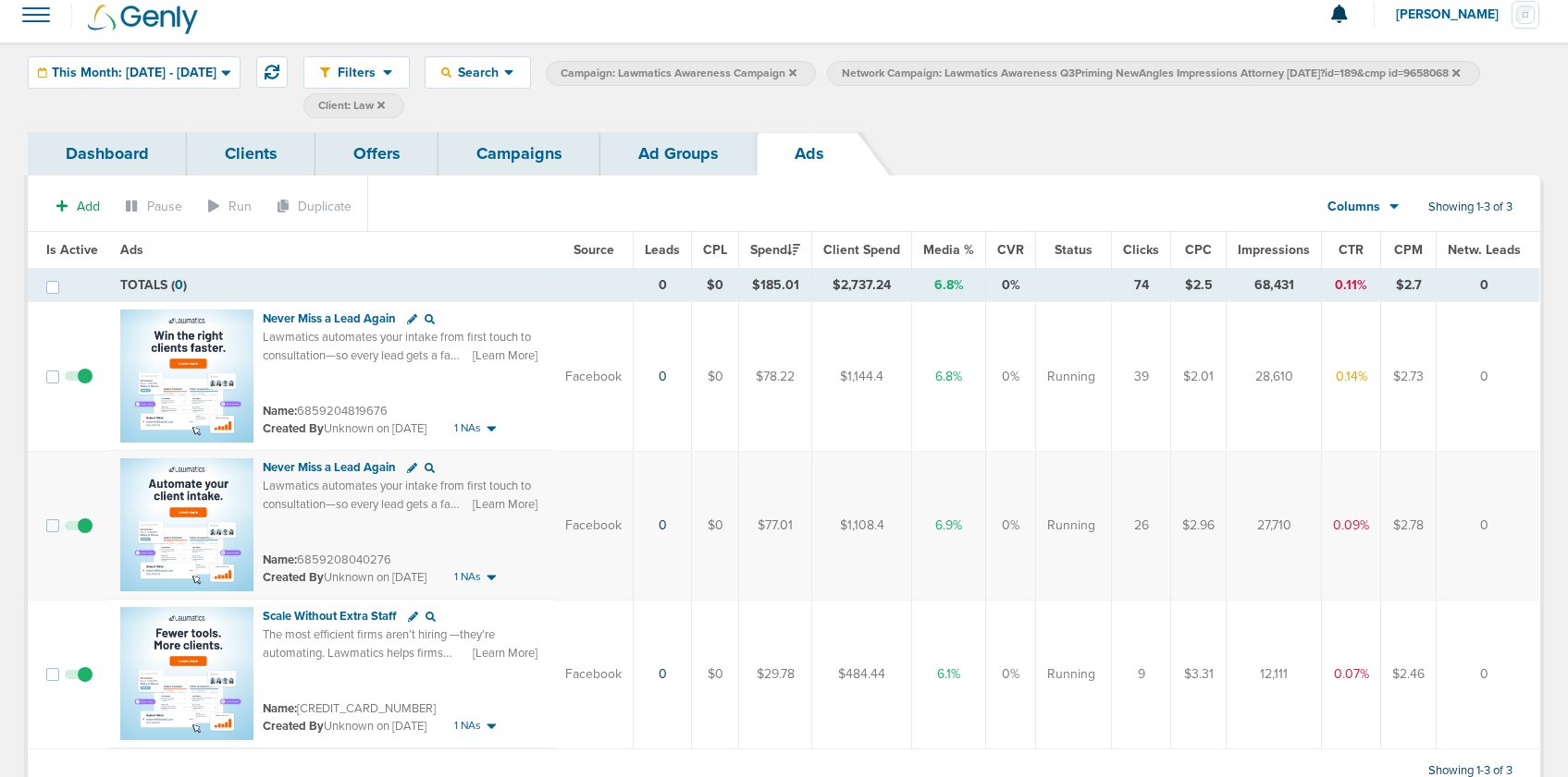
click at [651, 152] on link "Ad Groups" at bounding box center [679, 154] width 156 height 44
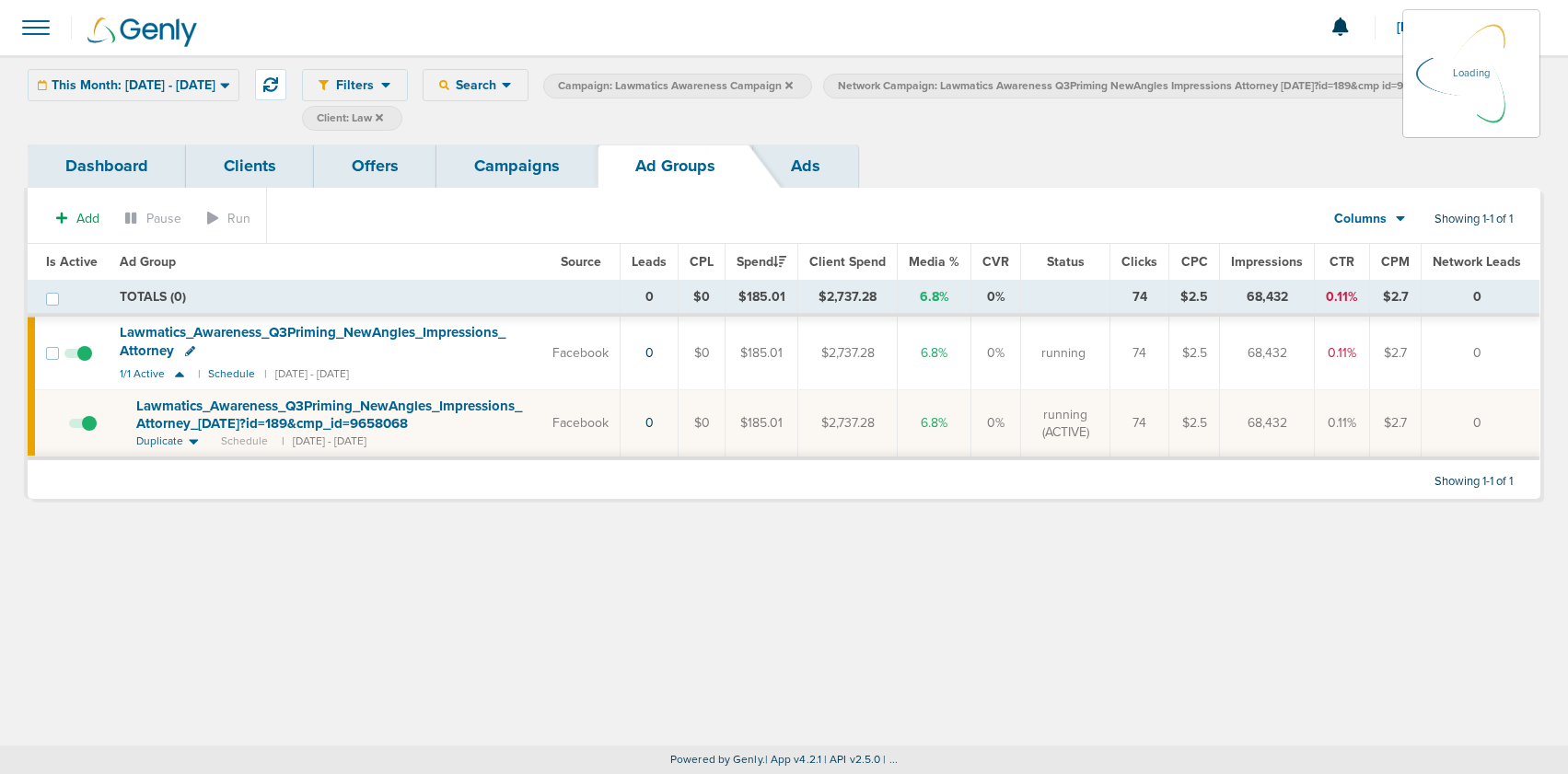
click at [517, 159] on link "Campaigns" at bounding box center [517, 166] width 161 height 44
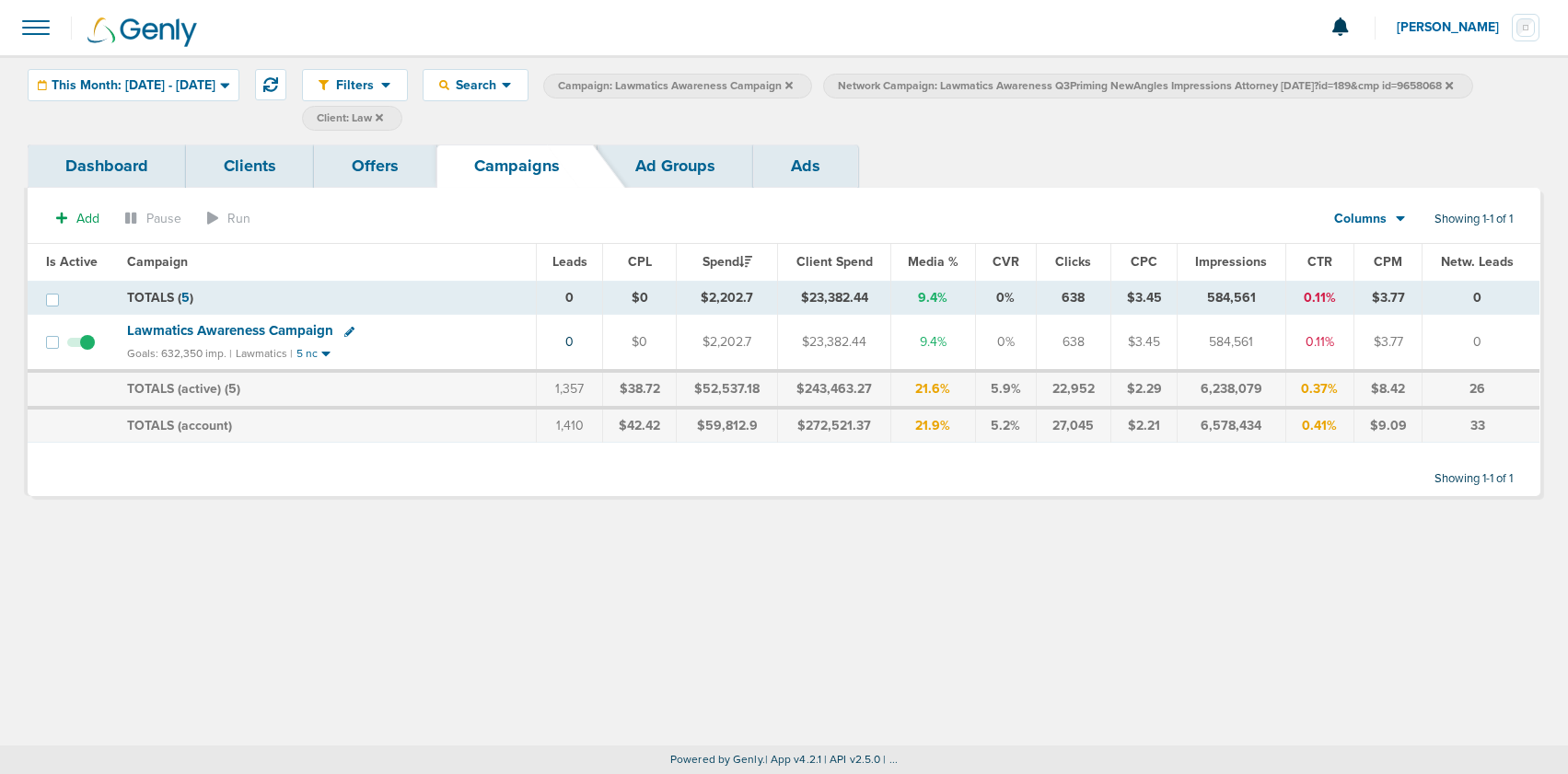
click at [999, 98] on label "Network Campaign: Lawmatics Awareness Q3Priming NewAngles Impressions Attorney …" at bounding box center [1147, 85] width 649 height 25
click at [1445, 91] on icon at bounding box center [1448, 85] width 7 height 11
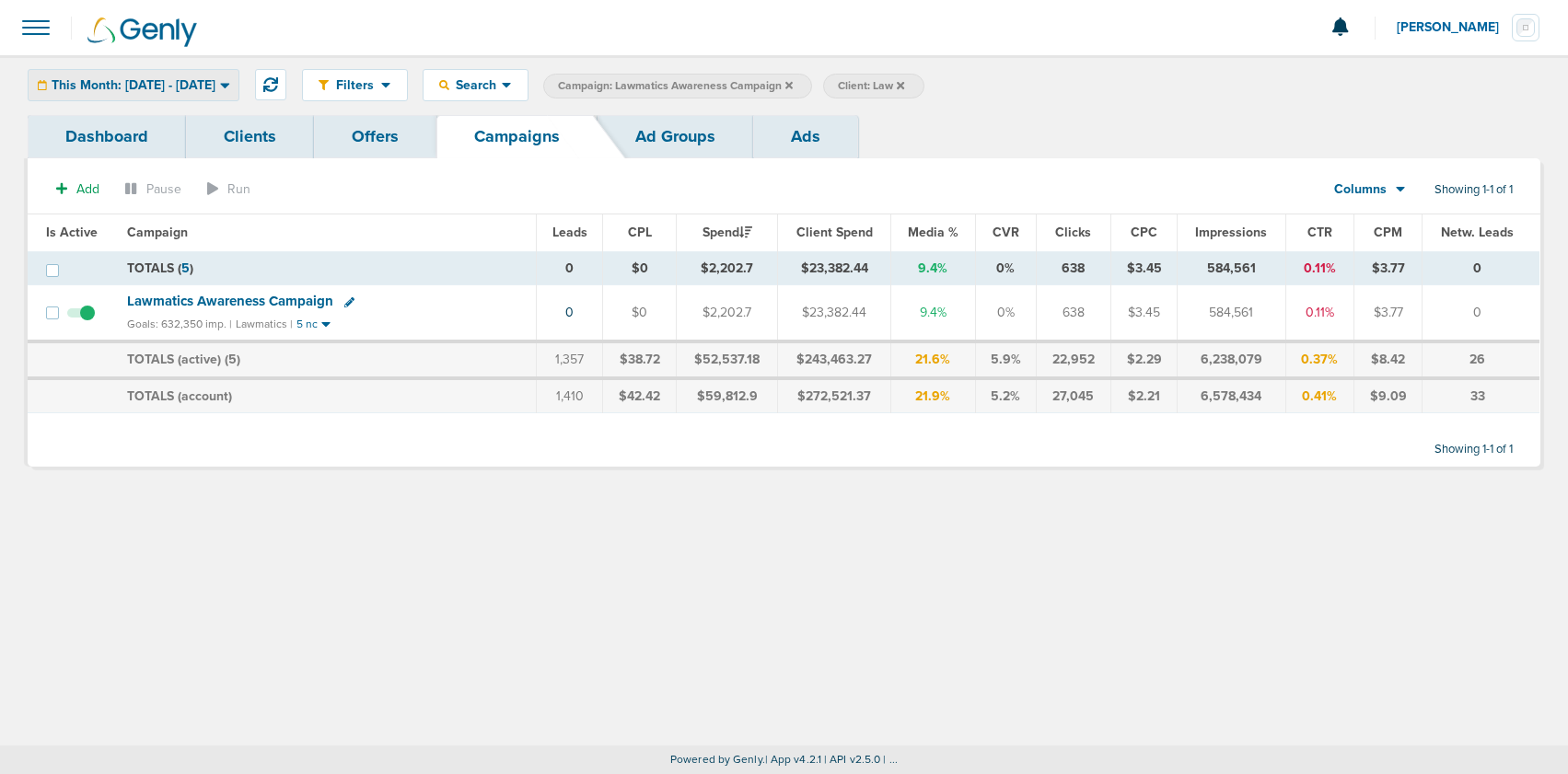
click at [215, 87] on span "This Month: [DATE] - [DATE]" at bounding box center [133, 85] width 164 height 13
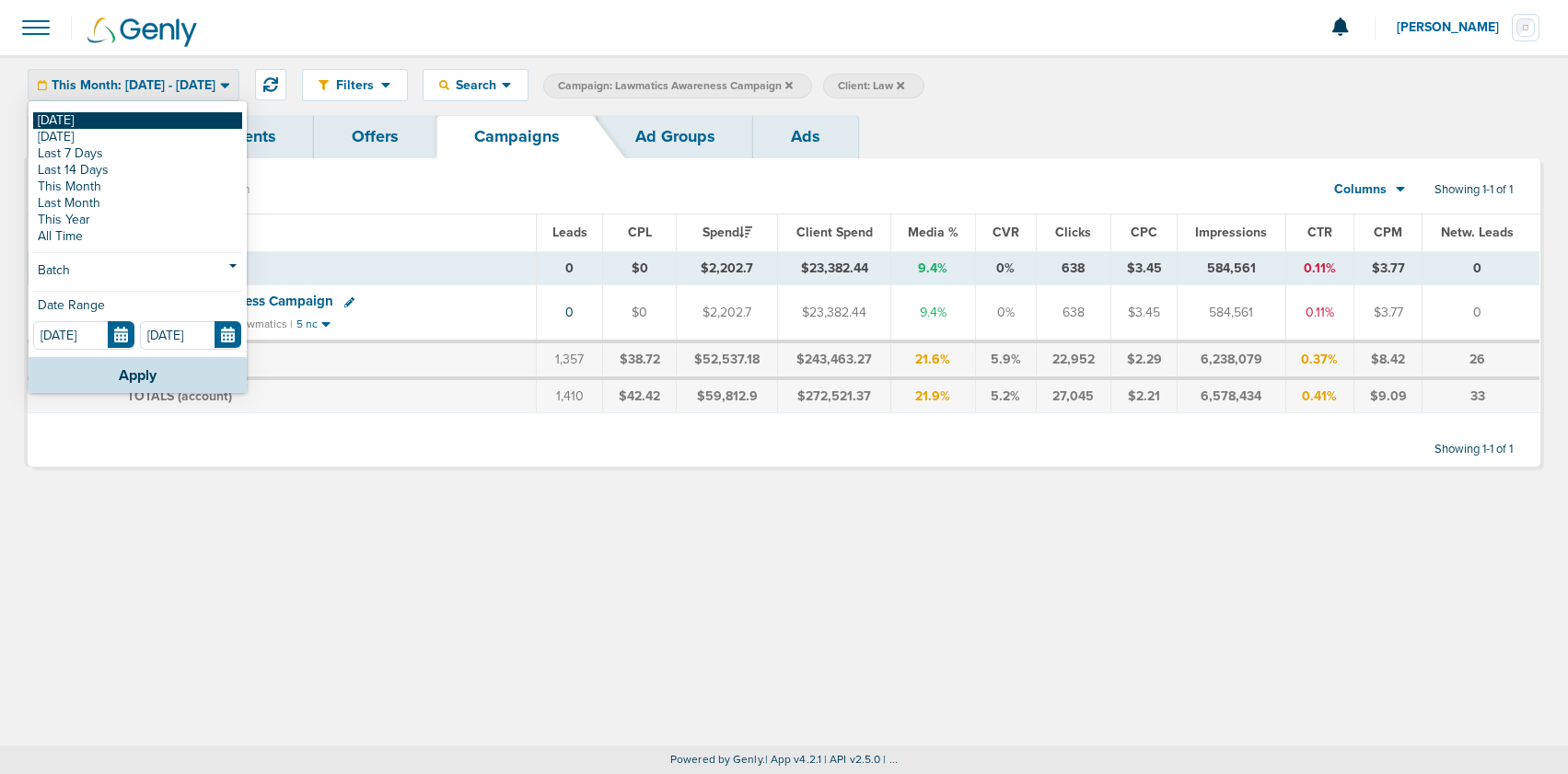
click at [203, 120] on link "[DATE]" at bounding box center [137, 121] width 209 height 17
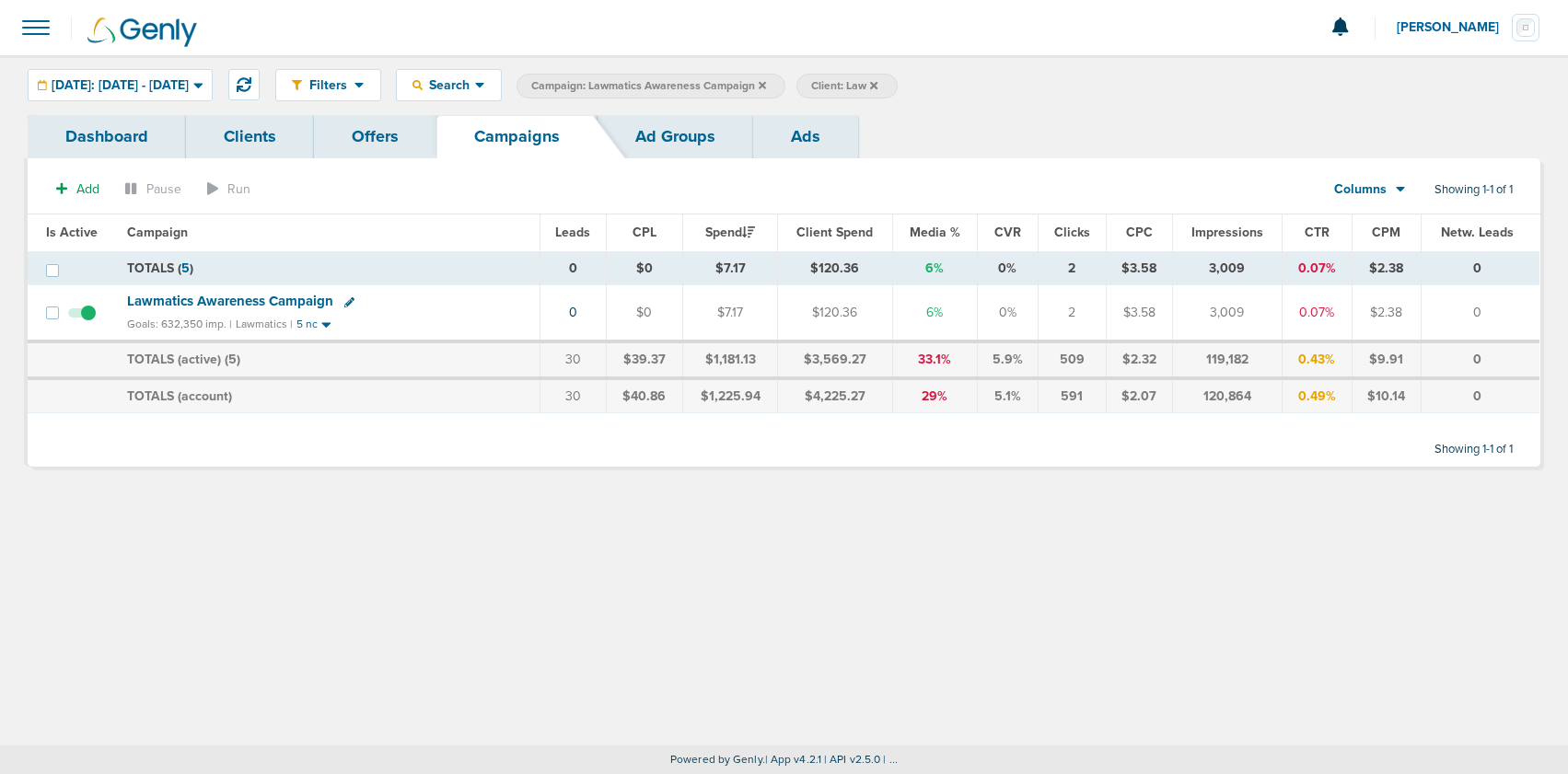
click at [765, 89] on icon at bounding box center [762, 85] width 7 height 11
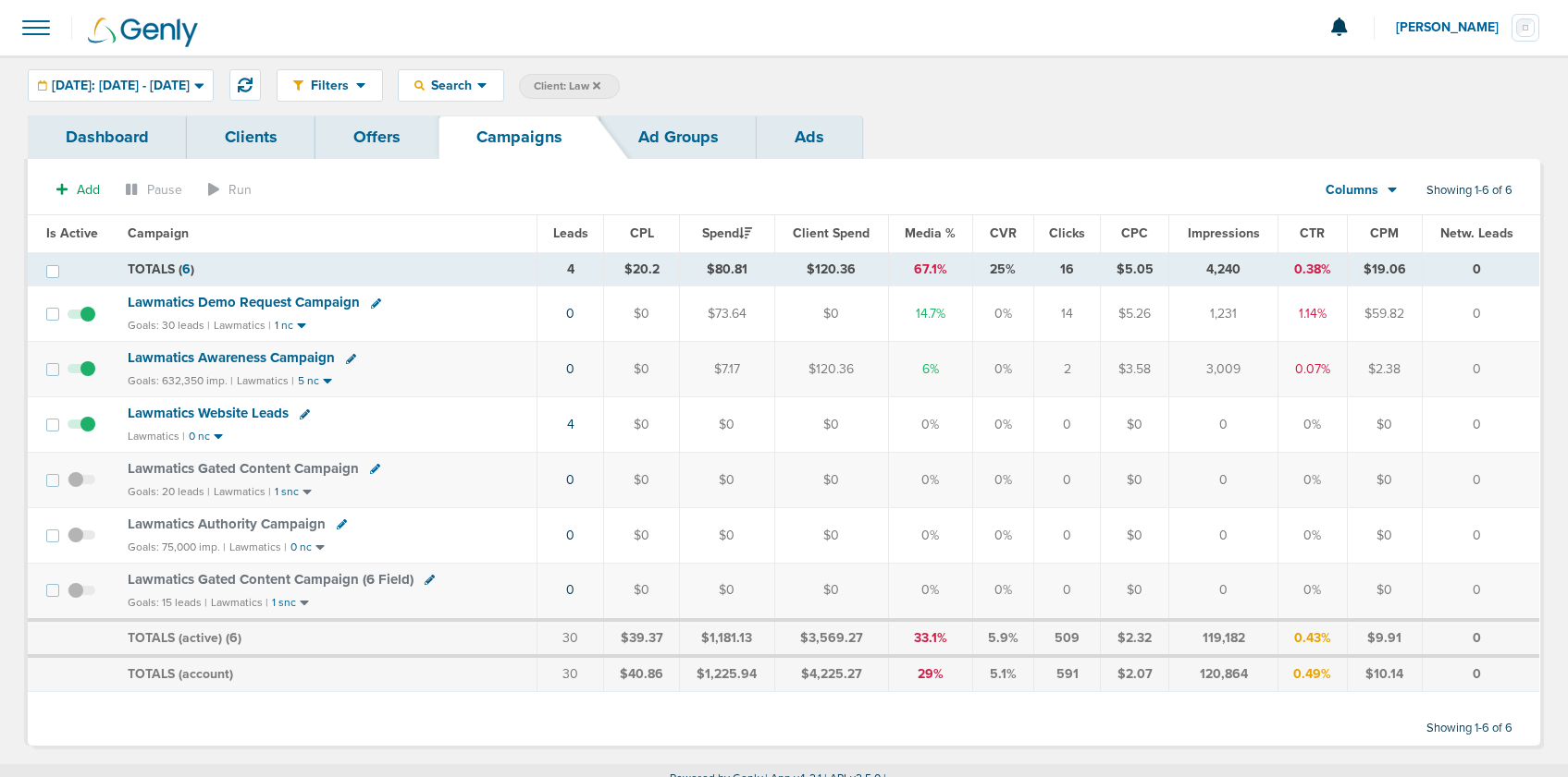
click at [601, 84] on icon at bounding box center [597, 85] width 7 height 7
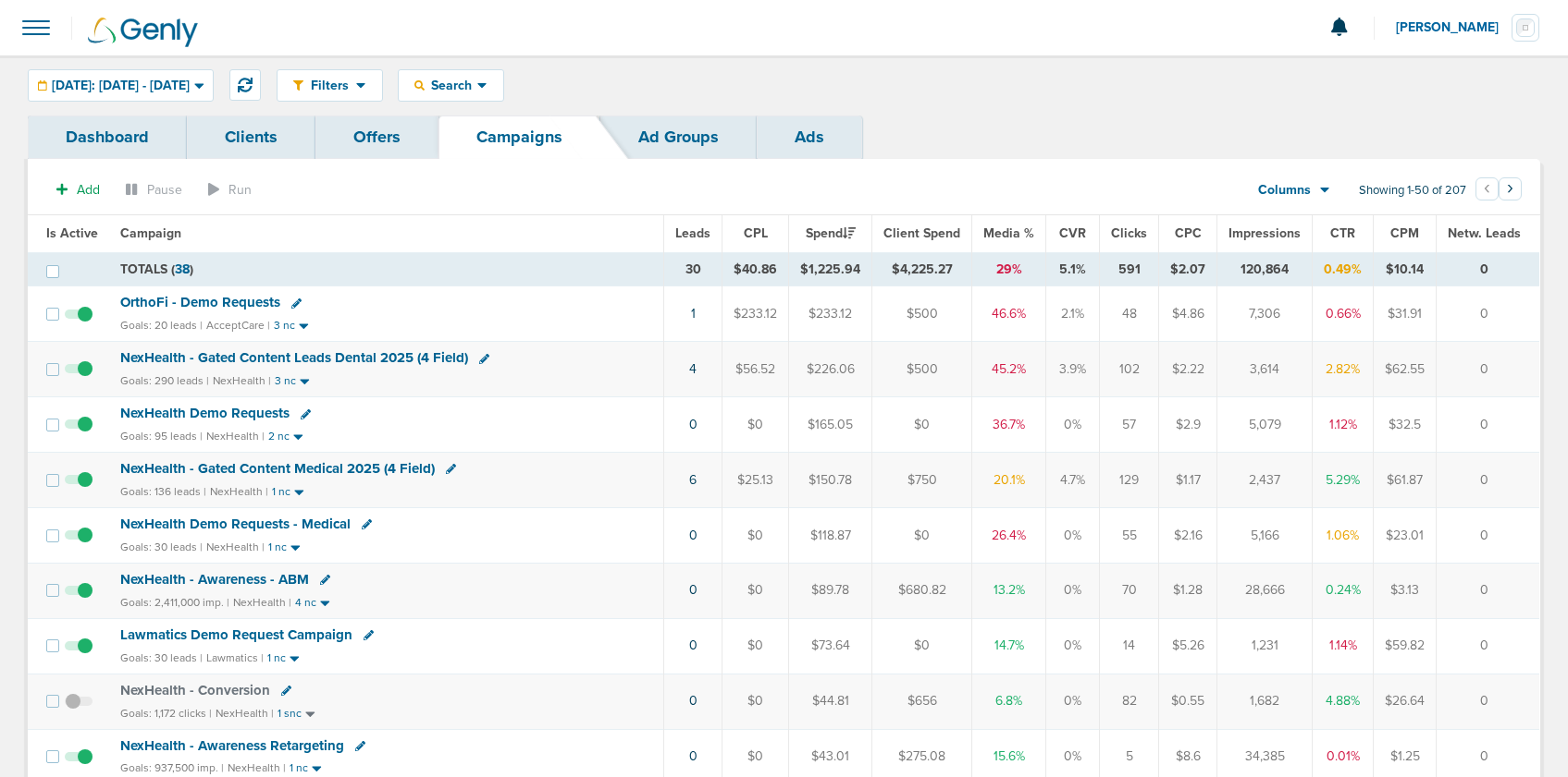
scroll to position [2, 0]
click at [381, 354] on span "NexHealth - Gated Content Leads Dental 2025 (4 Field)" at bounding box center [293, 355] width 347 height 17
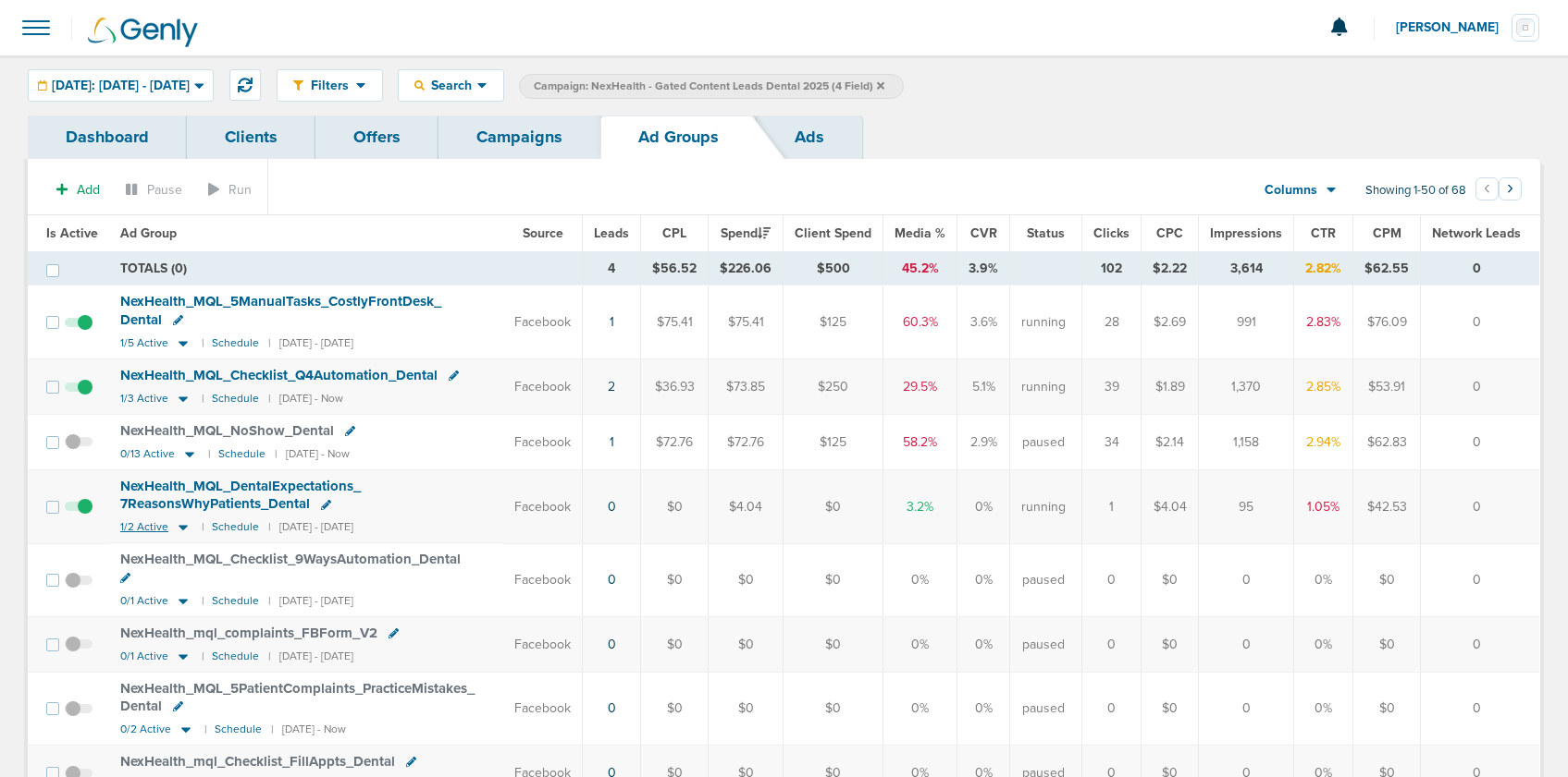
click at [179, 527] on icon at bounding box center [183, 529] width 9 height 6
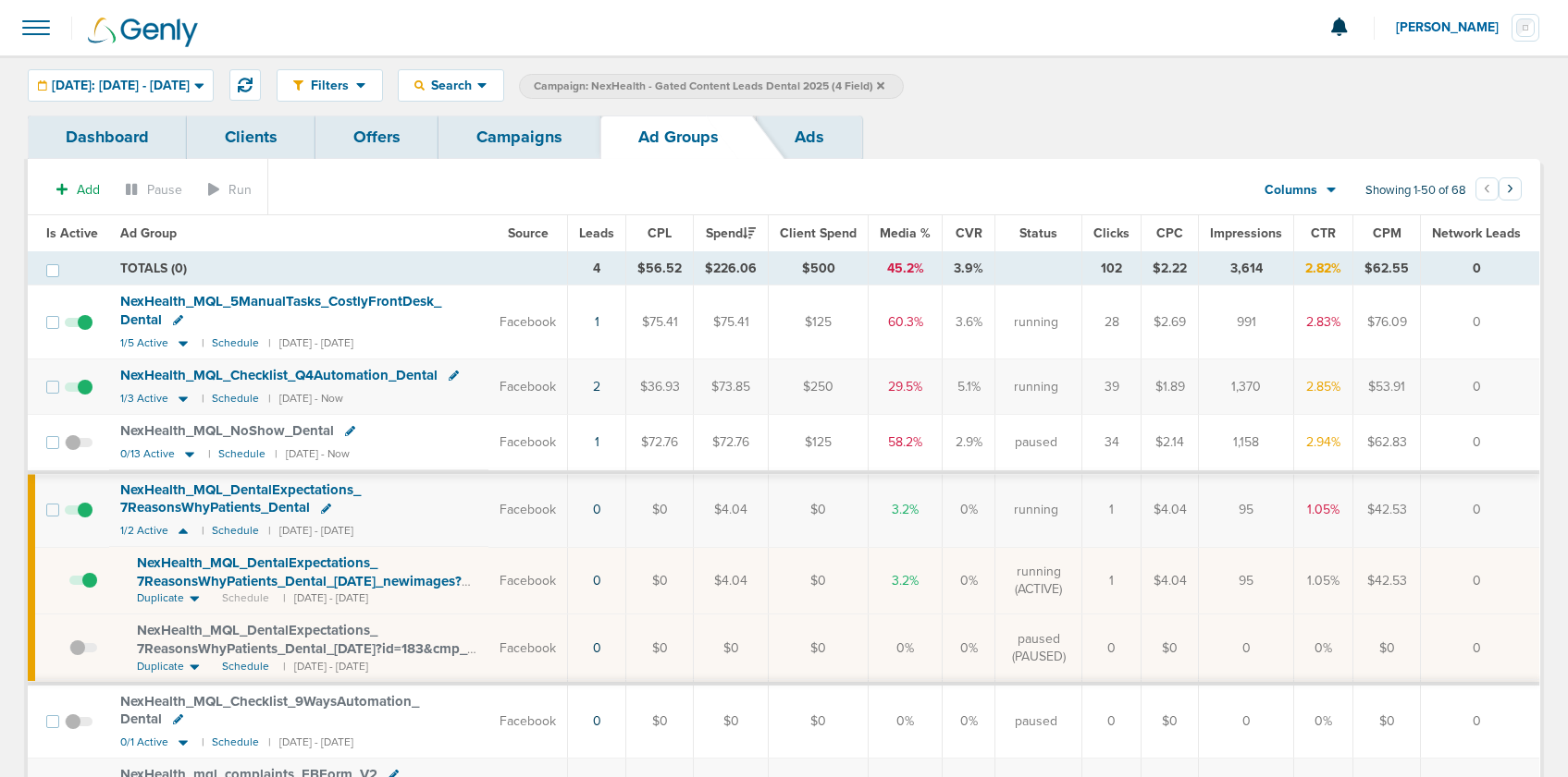
click at [294, 578] on span "NexHealth_ MQL_ DentalExpectations_ 7ReasonsWhyPatients_ Dental_ 09.25.25_ newi…" at bounding box center [299, 581] width 325 height 53
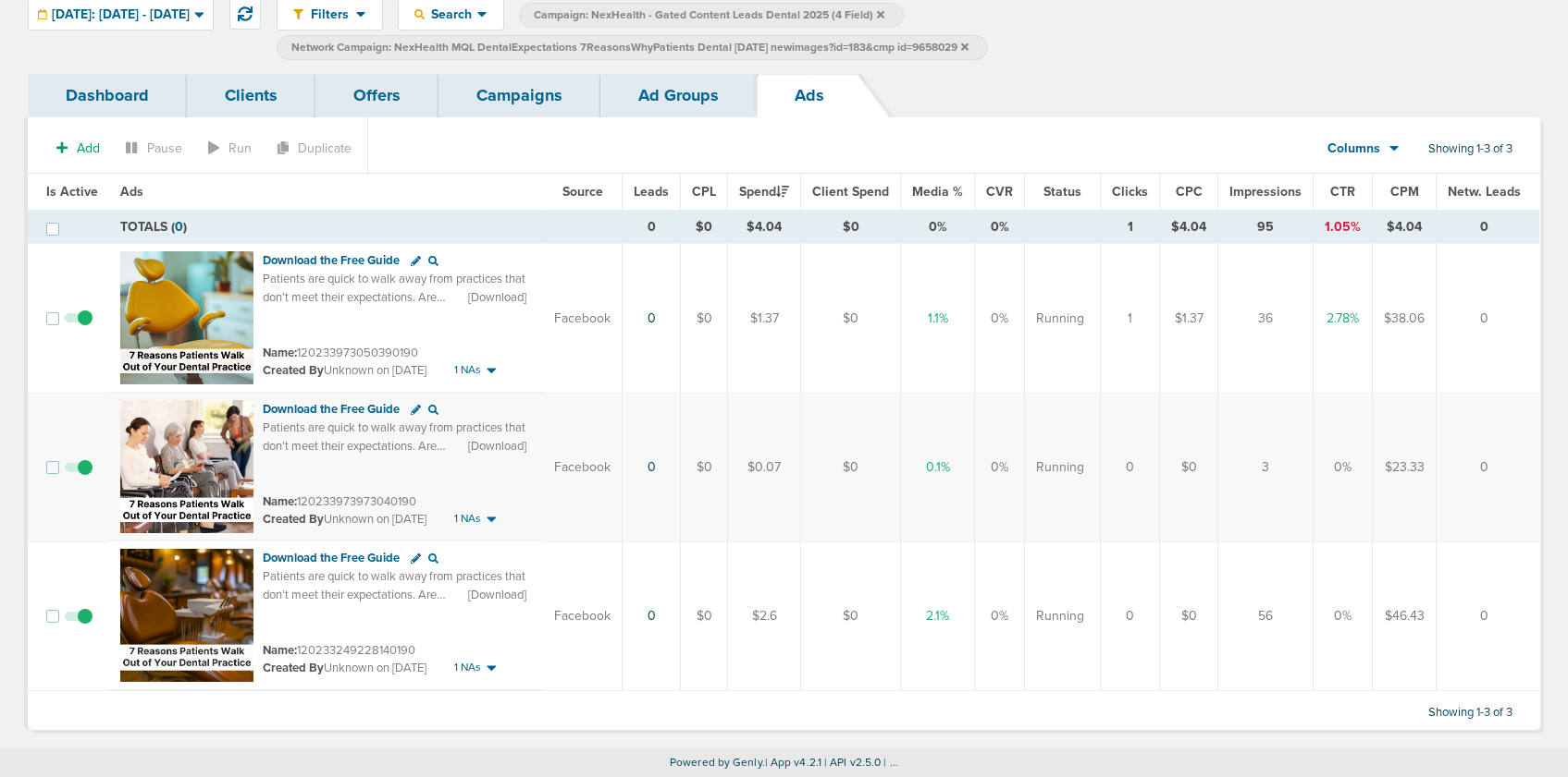
scroll to position [69, 0]
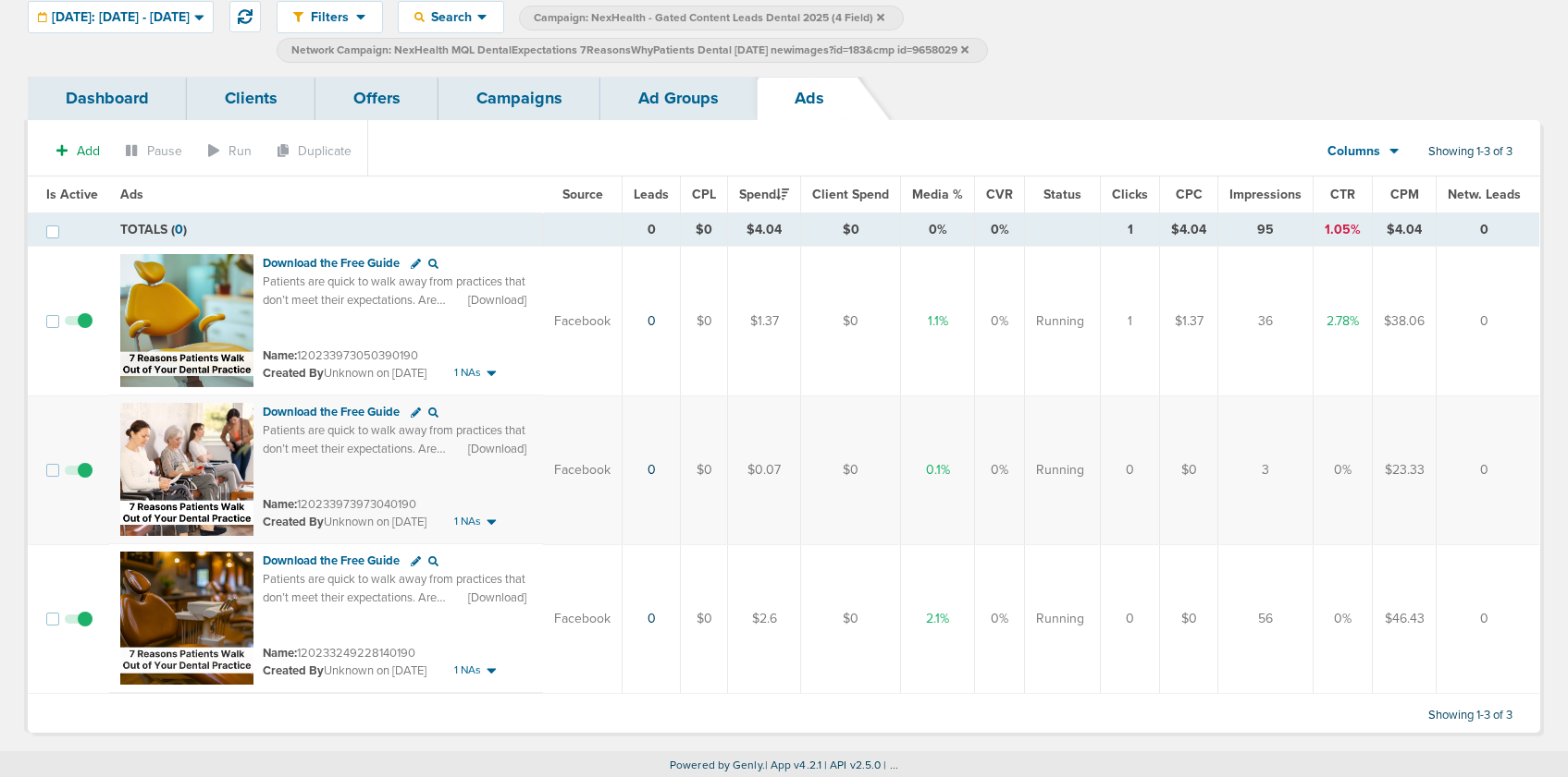
click at [79, 628] on span at bounding box center [79, 628] width 28 height 0
click at [78, 623] on input "checkbox" at bounding box center [78, 623] width 0 height 0
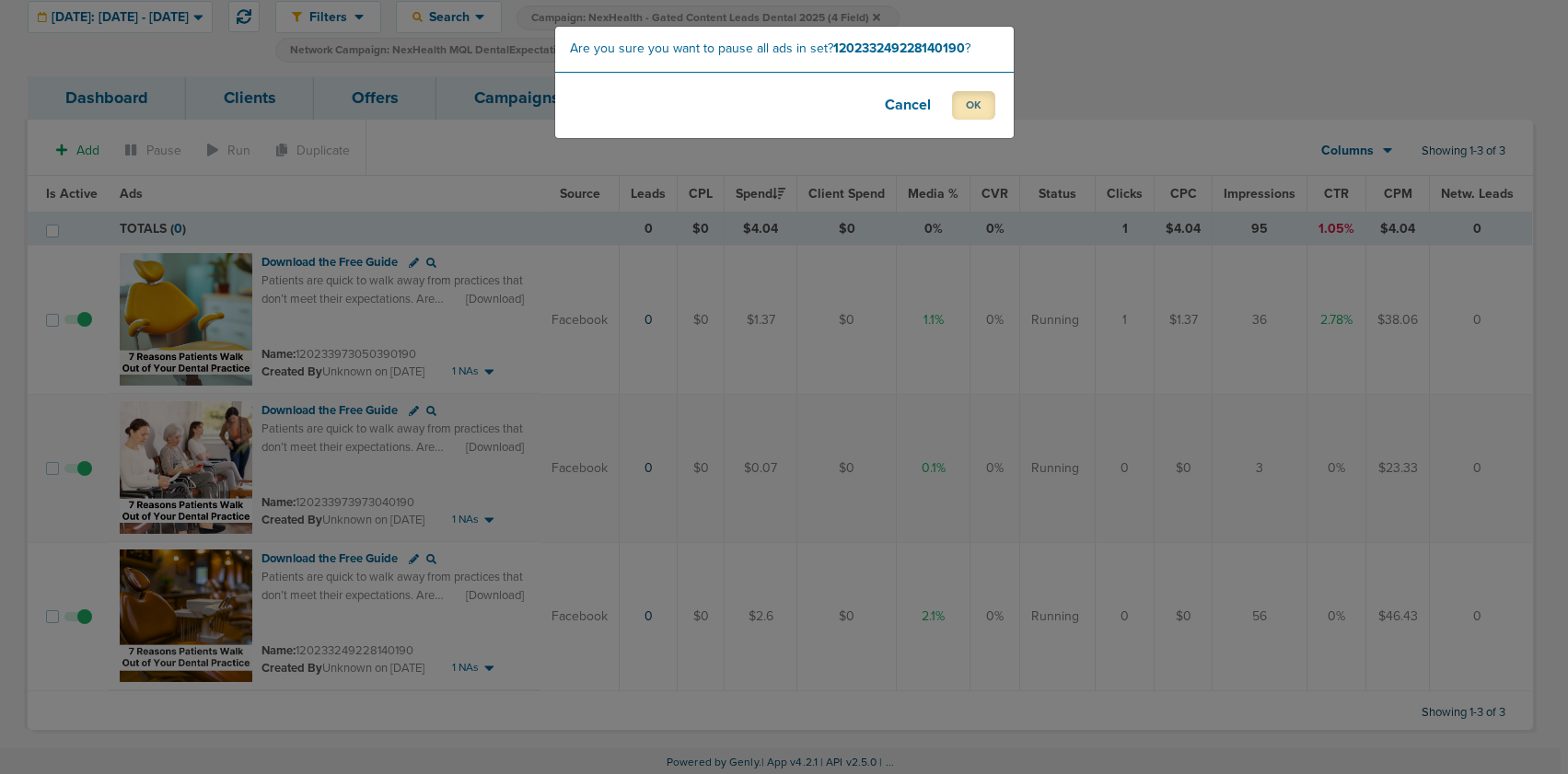
click at [973, 111] on button "OK" at bounding box center [973, 105] width 44 height 29
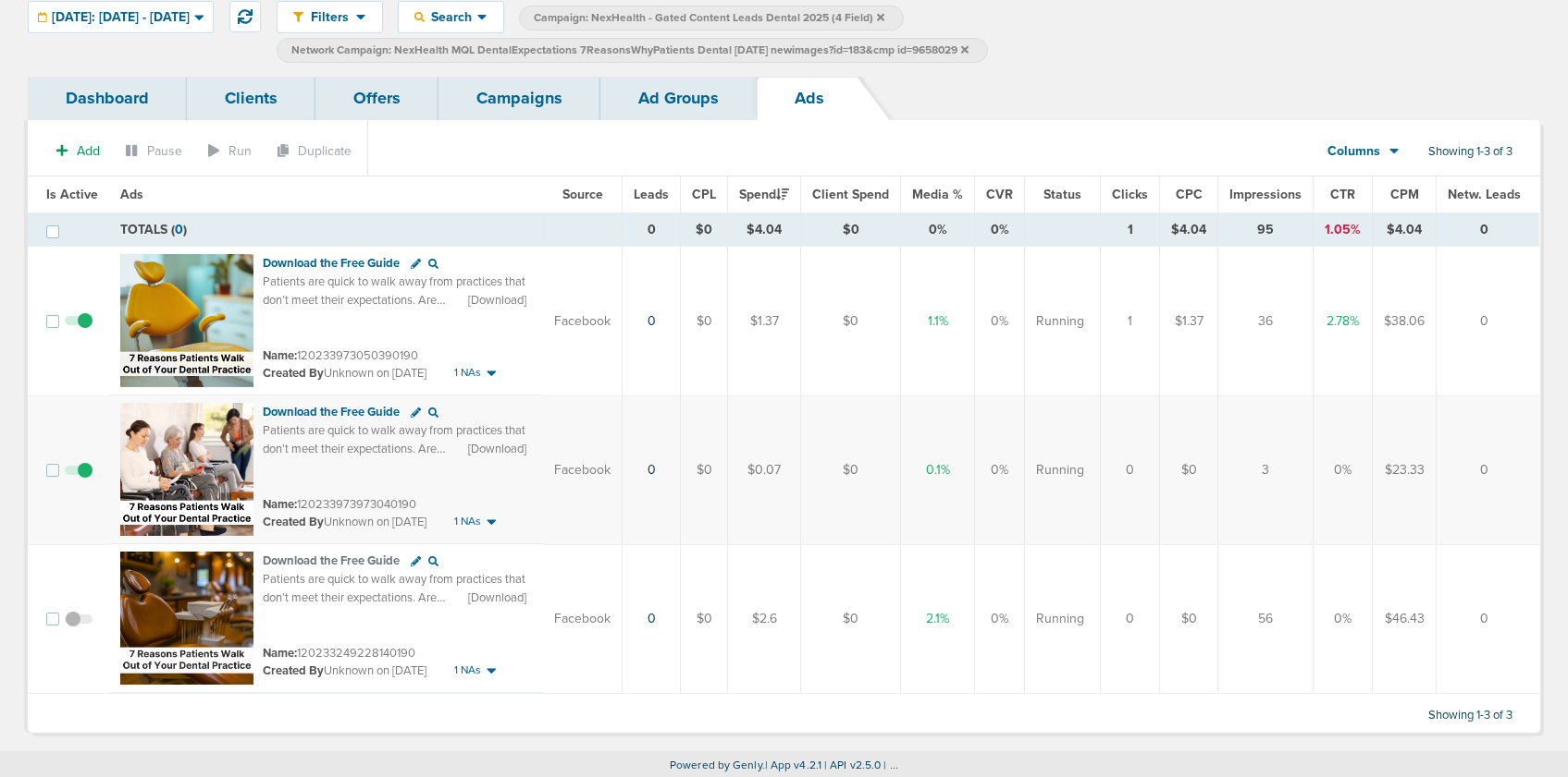
click at [655, 94] on link "Ad Groups" at bounding box center [679, 98] width 156 height 44
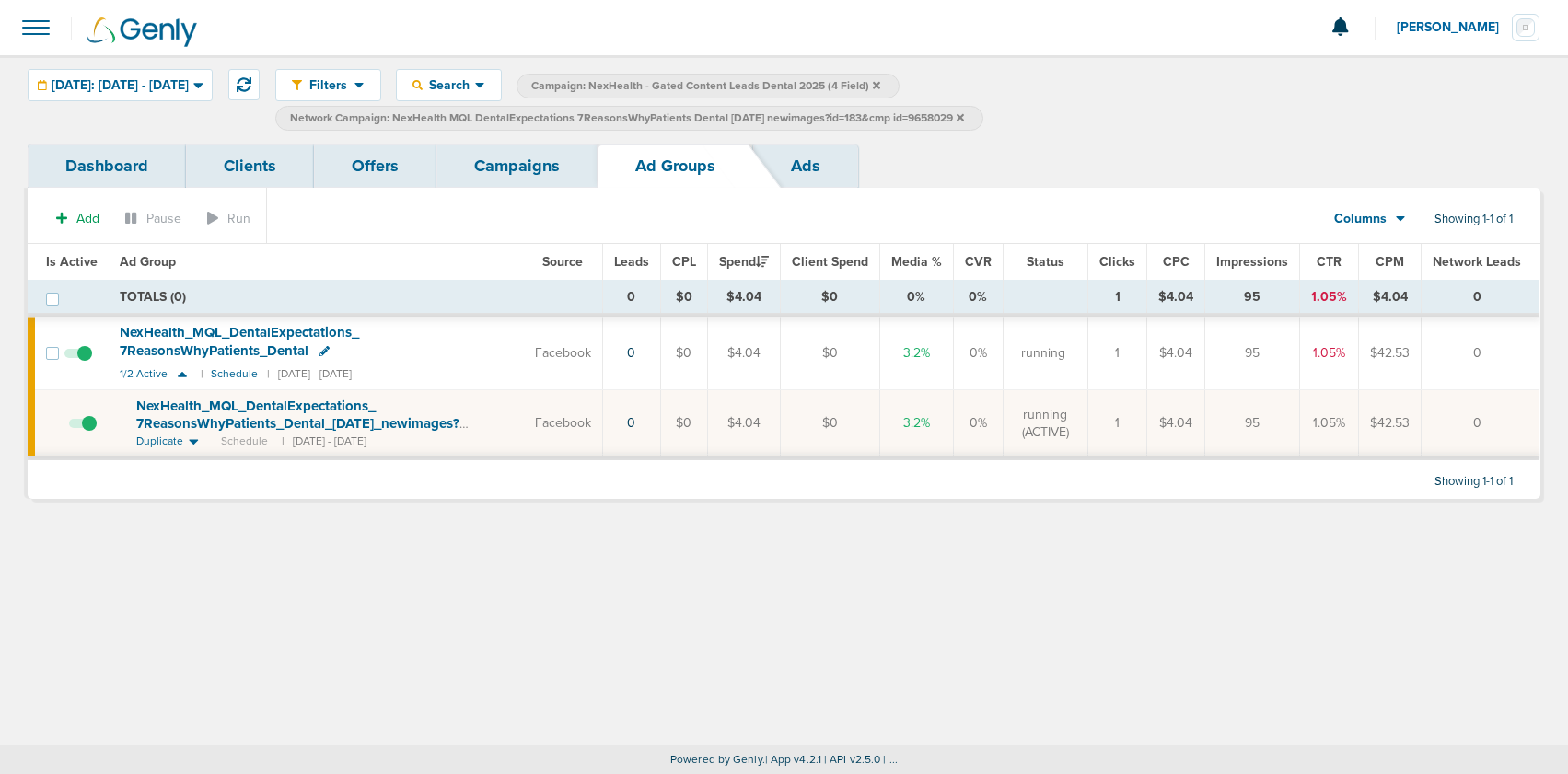
click at [517, 166] on link "Campaigns" at bounding box center [517, 166] width 161 height 44
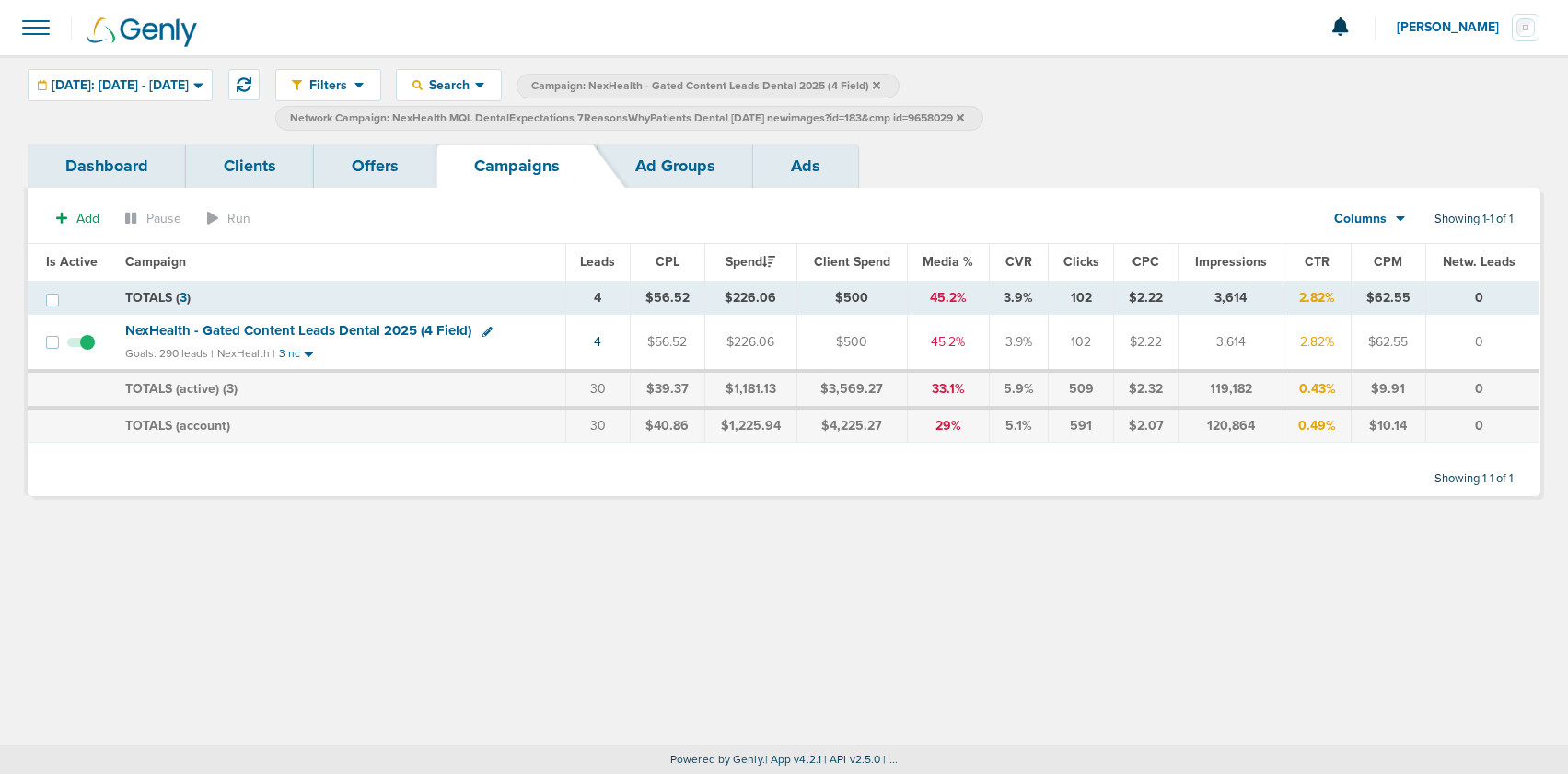
click at [669, 166] on link "Ad Groups" at bounding box center [676, 166] width 156 height 44
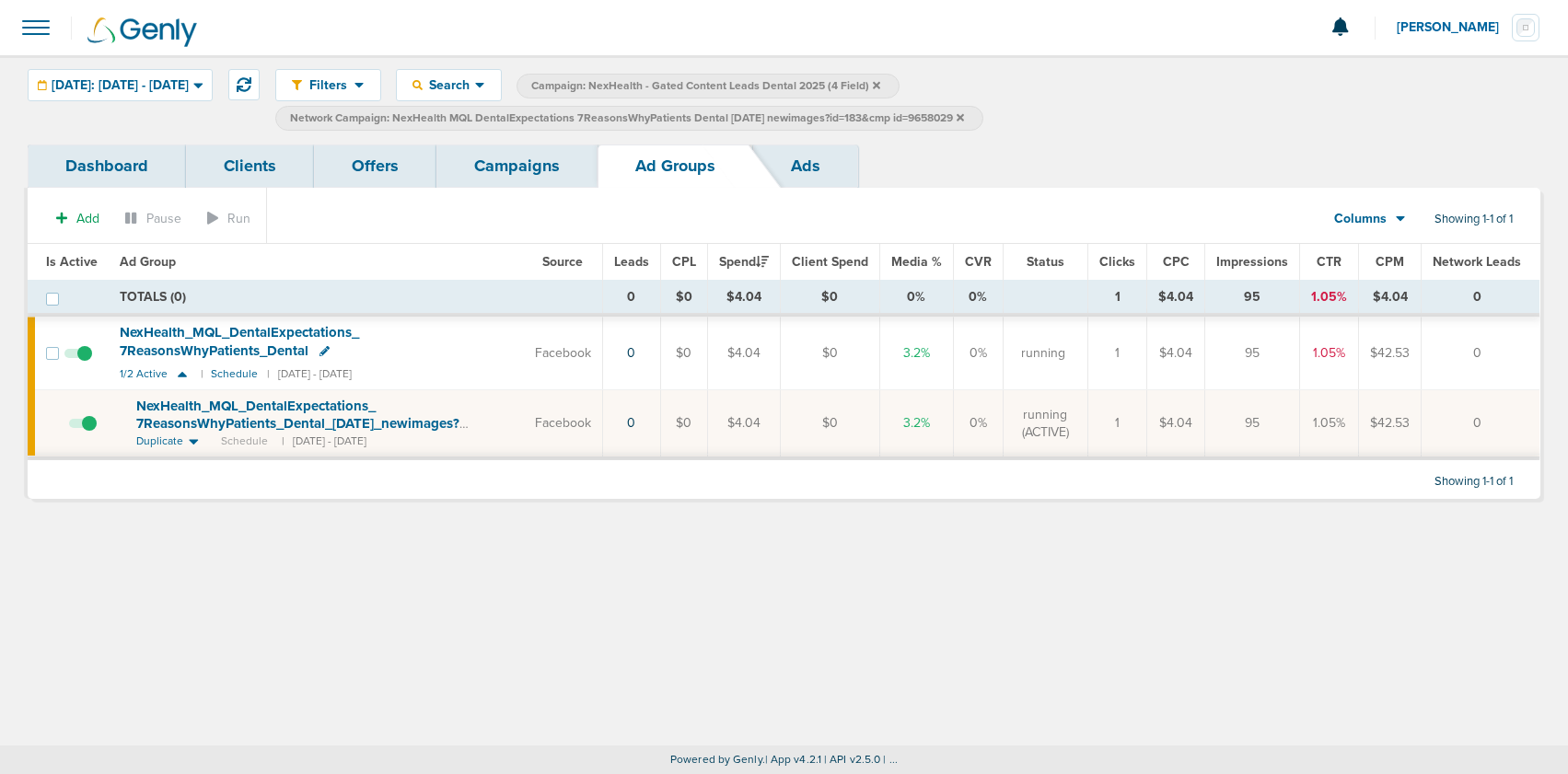
click at [964, 121] on icon at bounding box center [960, 118] width 7 height 11
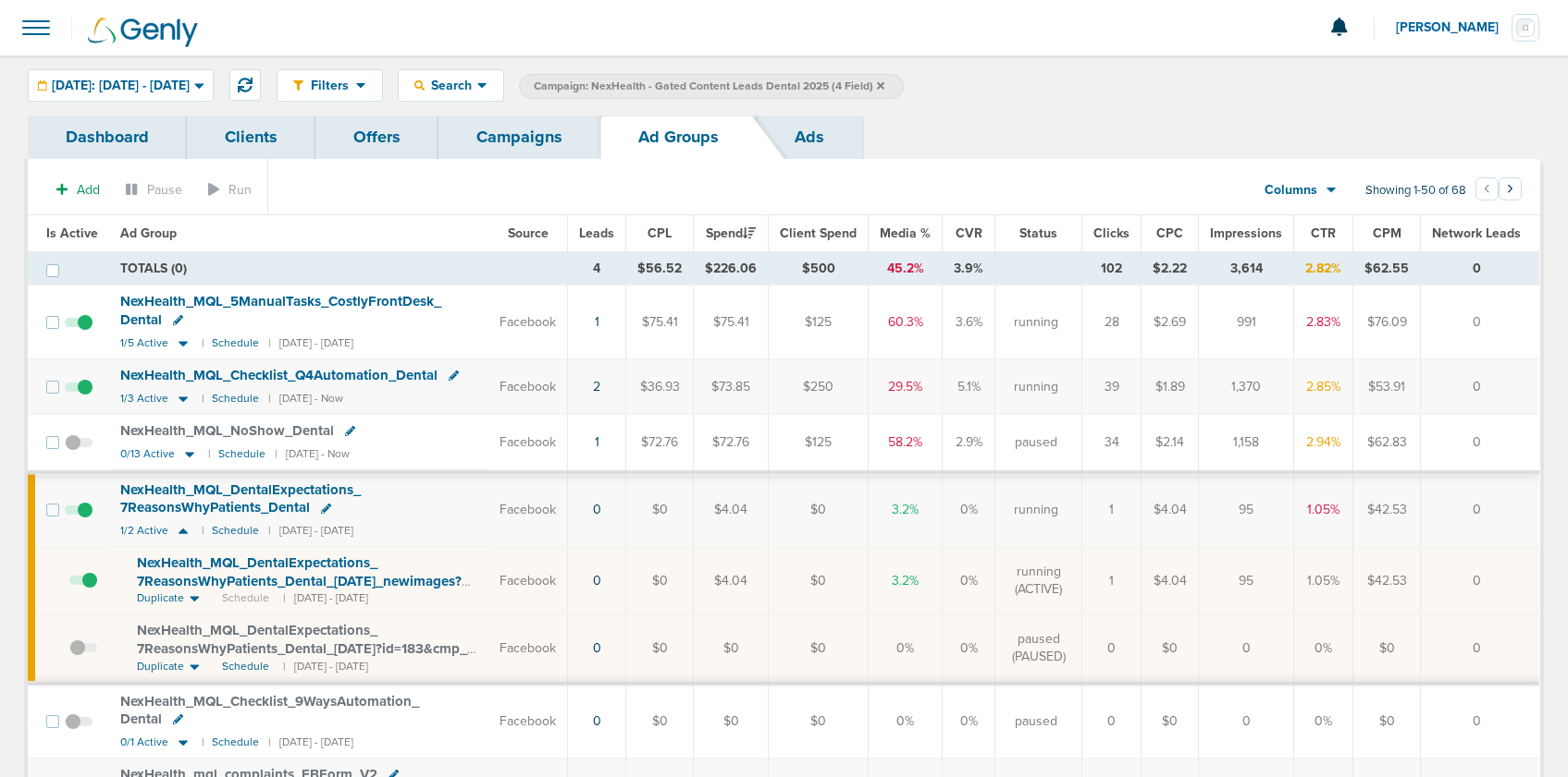
click at [532, 150] on link "Campaigns" at bounding box center [520, 137] width 162 height 44
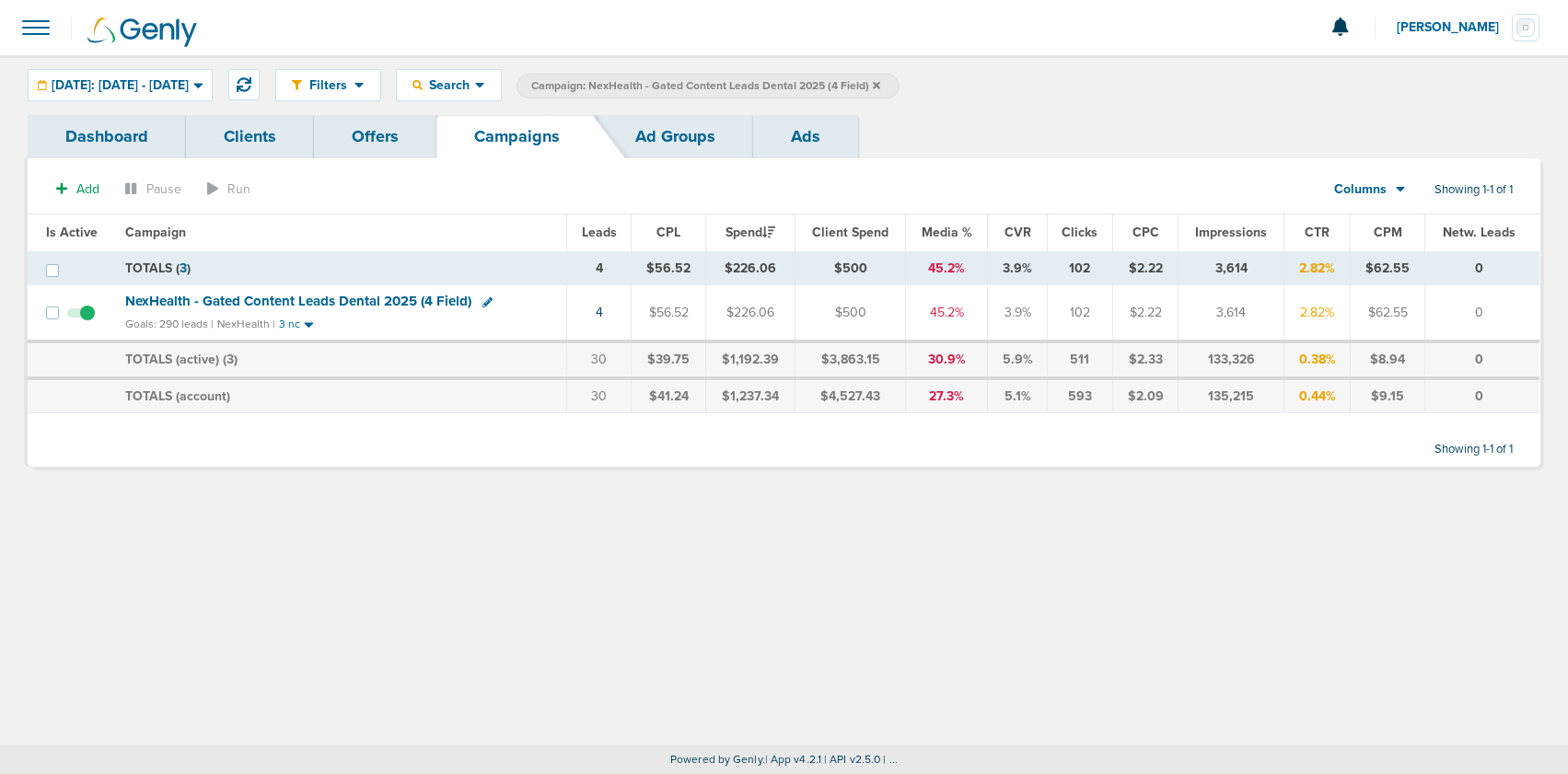
click at [880, 86] on icon at bounding box center [877, 84] width 7 height 7
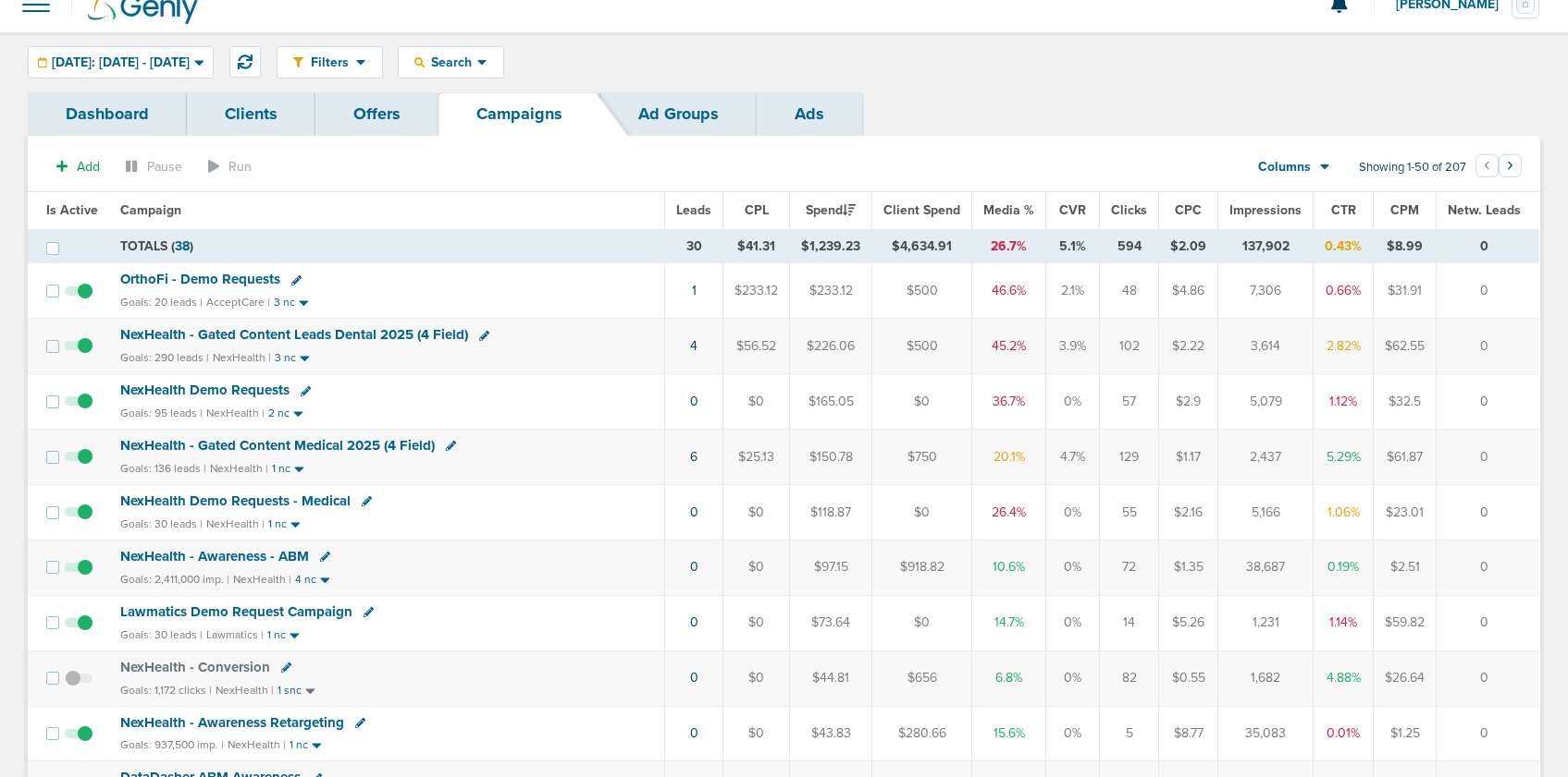
scroll to position [25, 0]
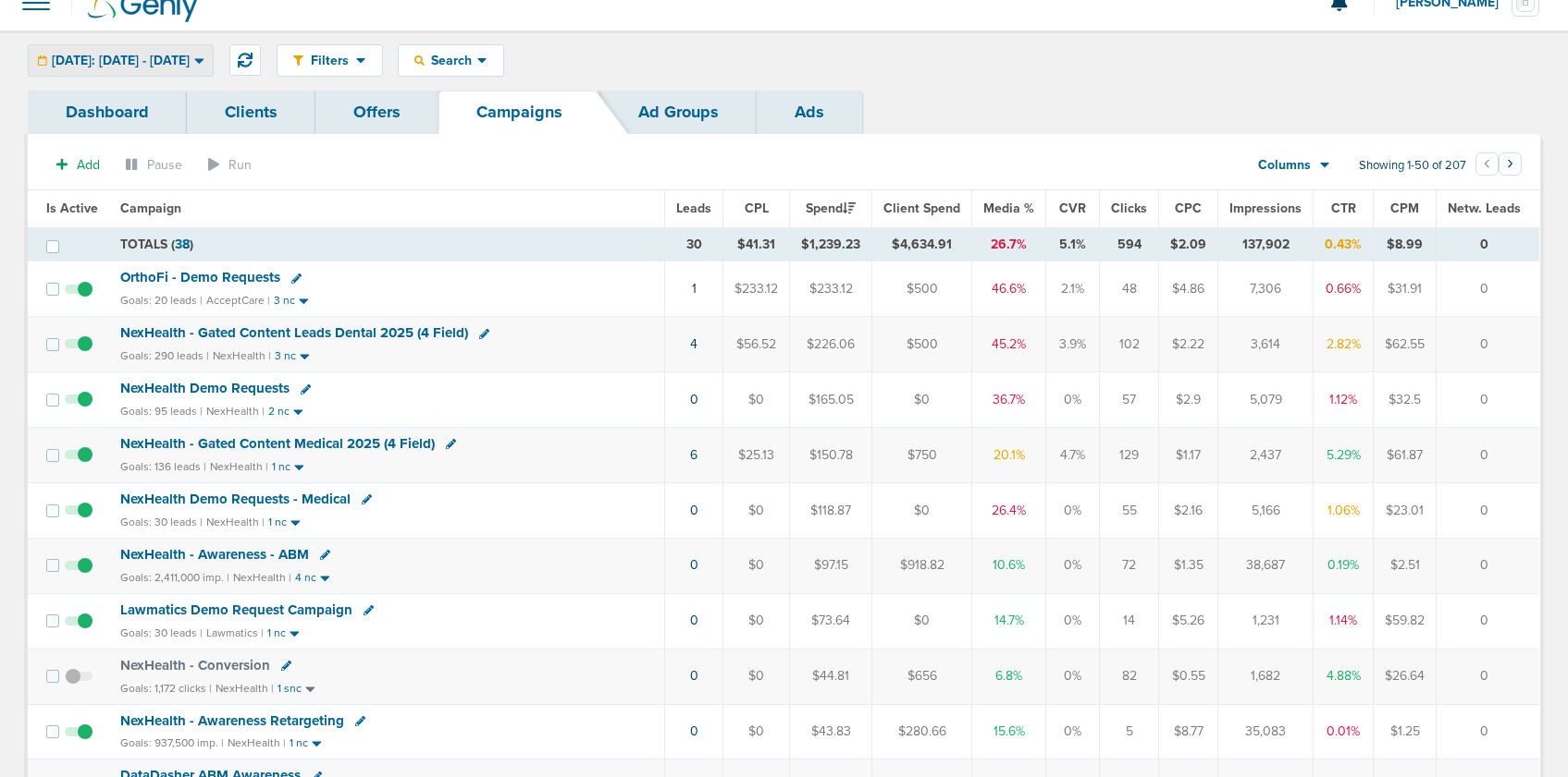
click at [126, 60] on span "[DATE]: [DATE] - [DATE]" at bounding box center [121, 61] width 138 height 13
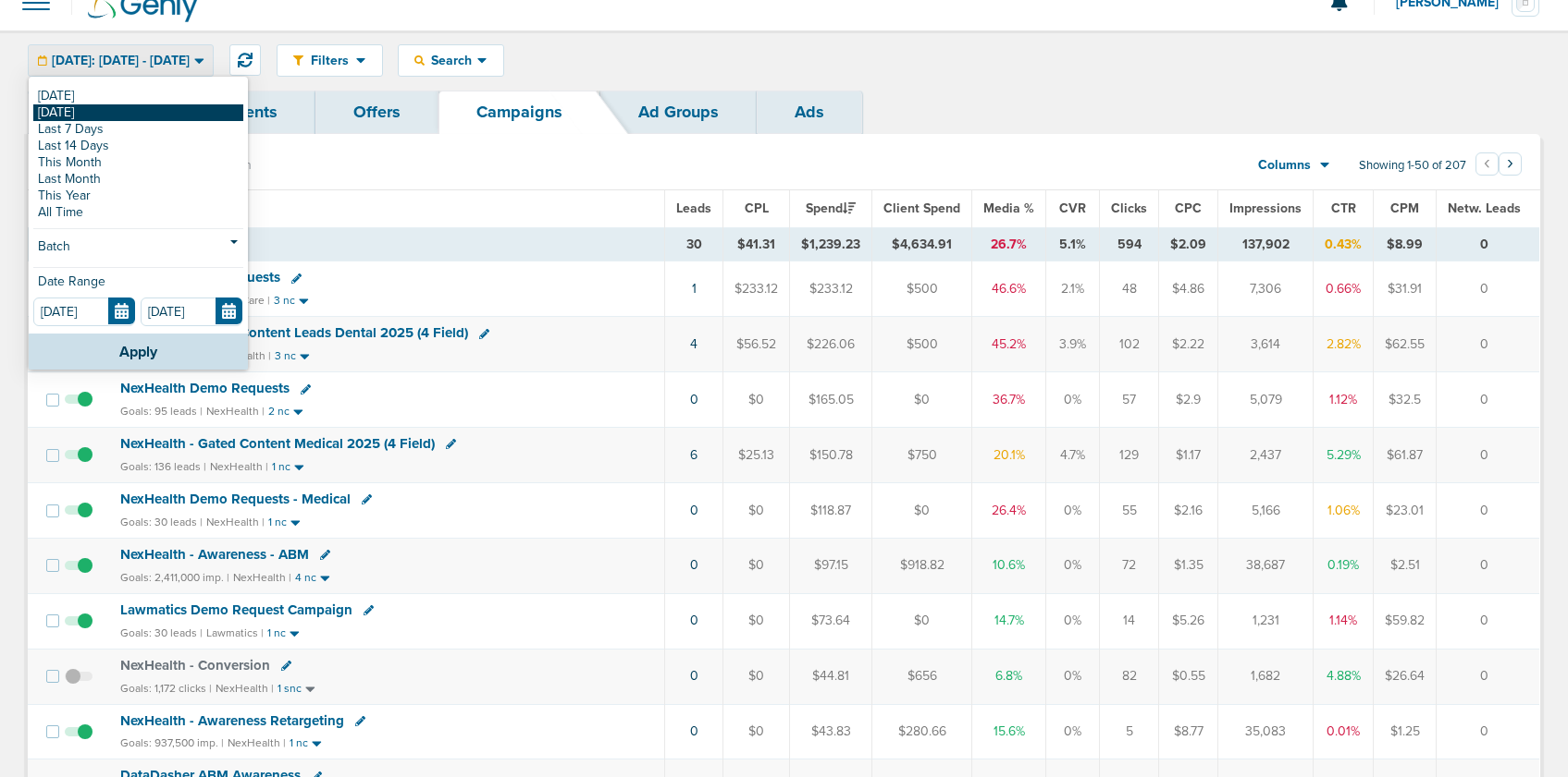
click at [97, 108] on link "[DATE]" at bounding box center [138, 113] width 210 height 17
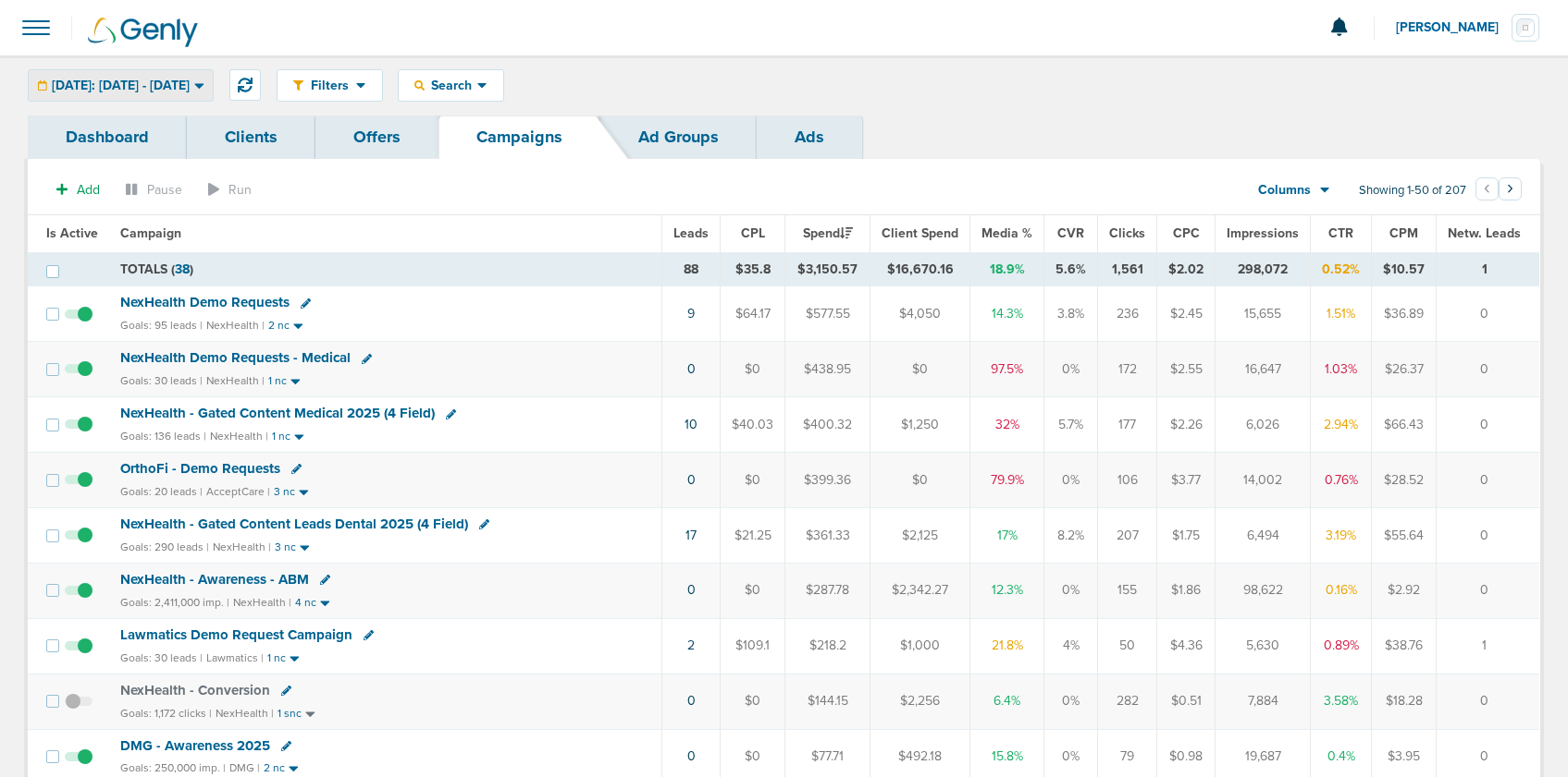
click at [190, 87] on span "[DATE]: [DATE] - [DATE]" at bounding box center [121, 86] width 138 height 13
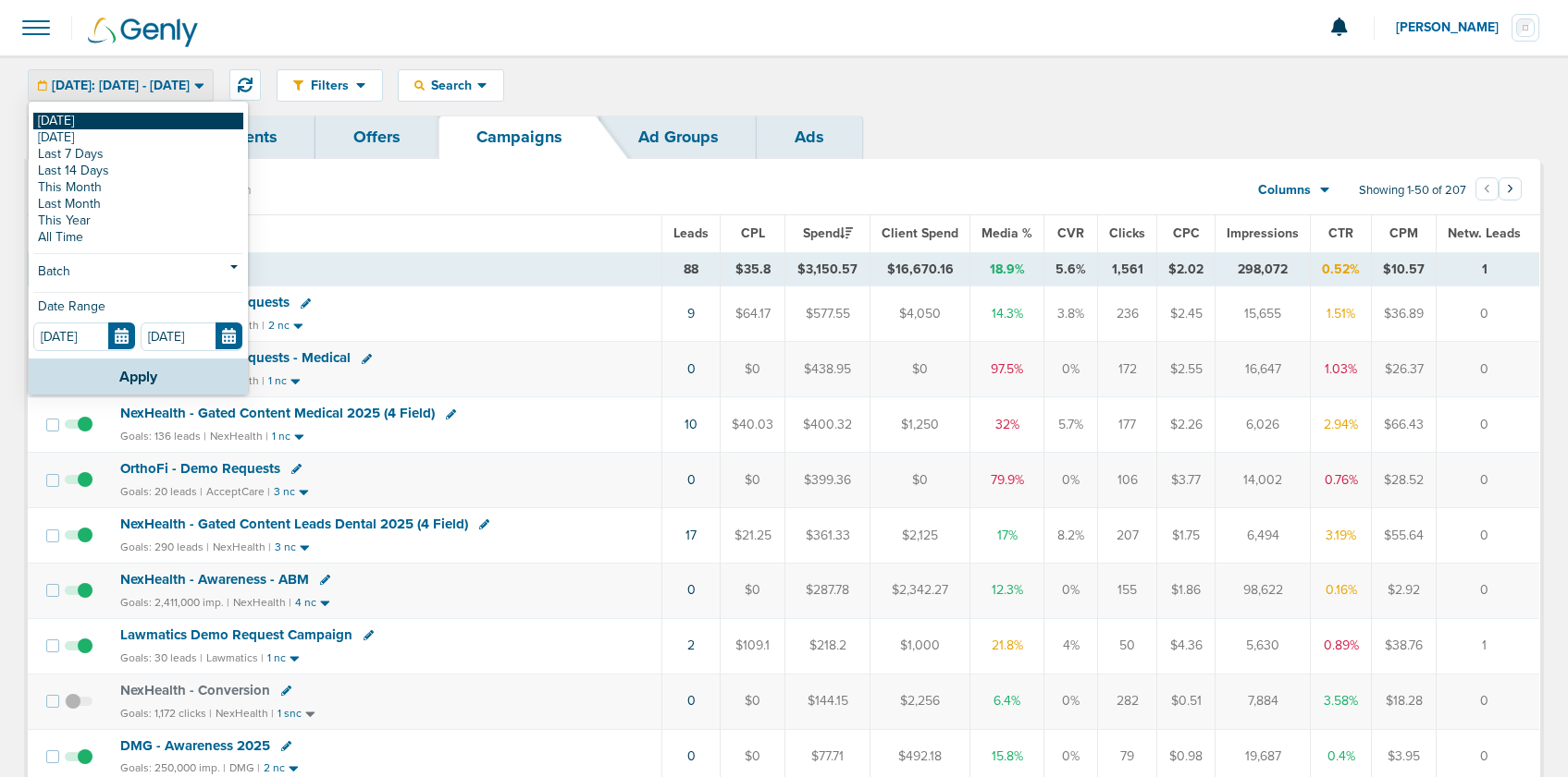
click at [178, 119] on link "[DATE]" at bounding box center [138, 121] width 210 height 17
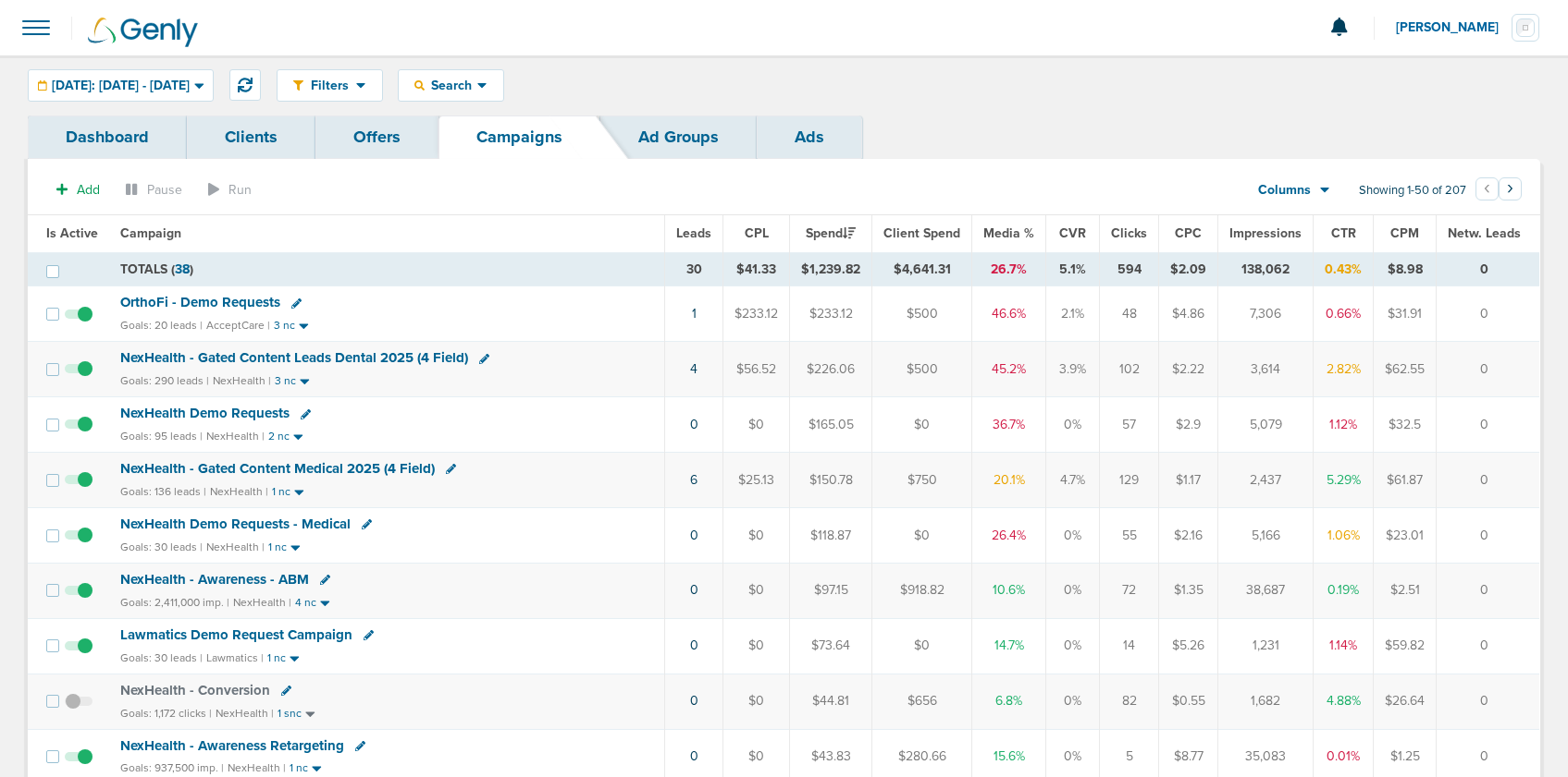
scroll to position [4, 0]
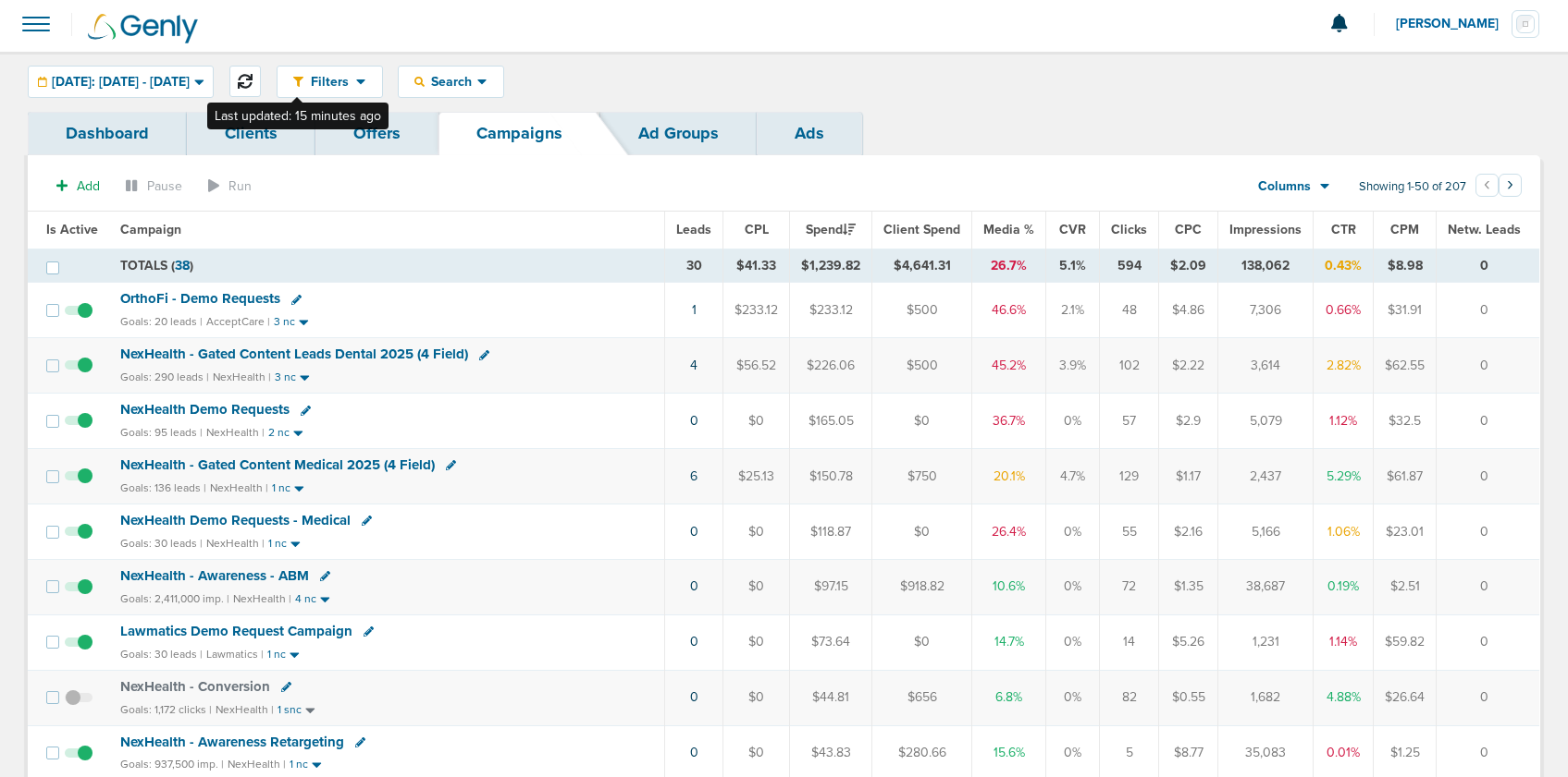
click at [252, 82] on icon at bounding box center [245, 81] width 15 height 15
click at [193, 528] on span "NexHealth Demo Requests - Medical" at bounding box center [235, 520] width 230 height 17
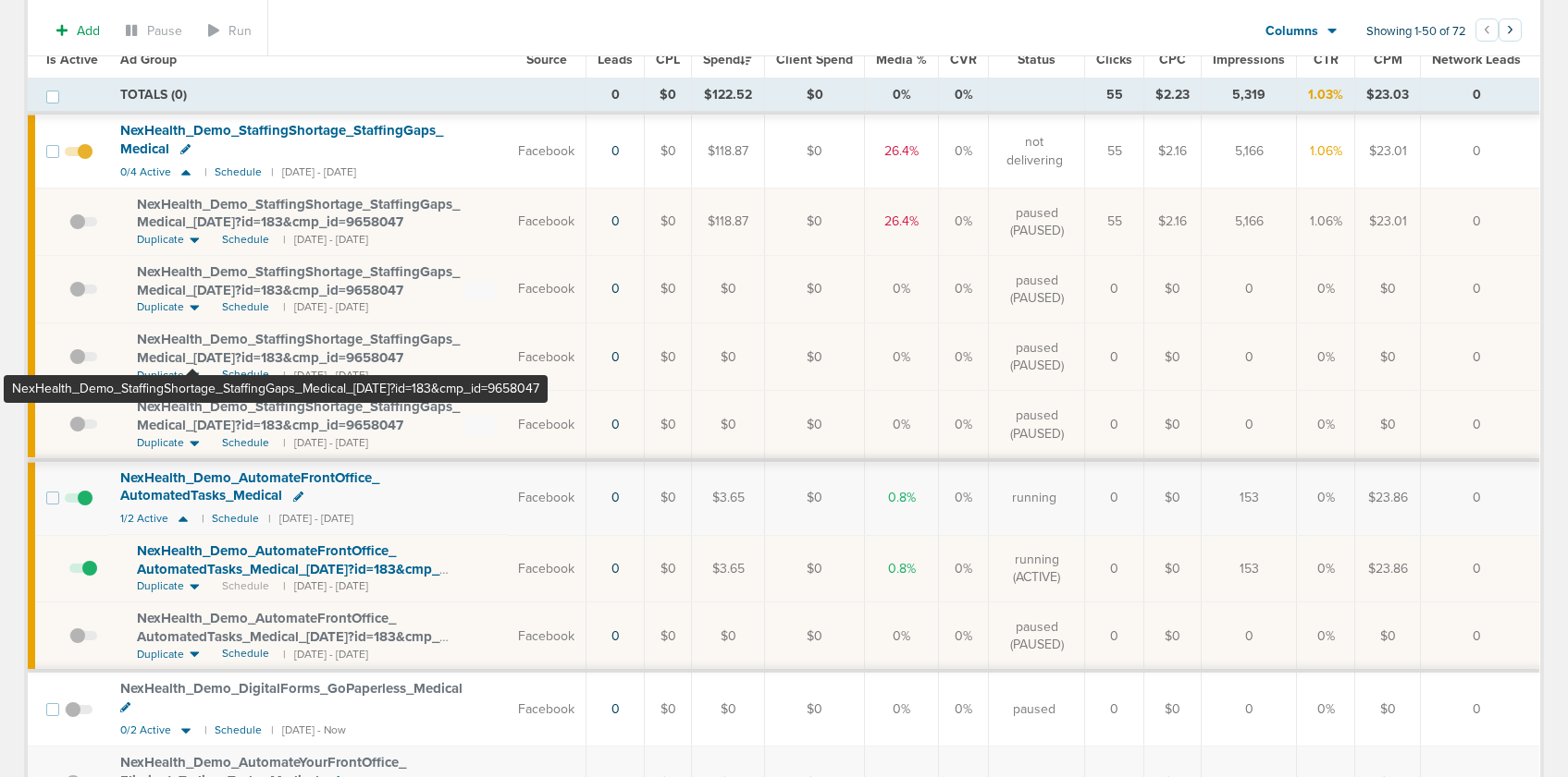
scroll to position [231, 0]
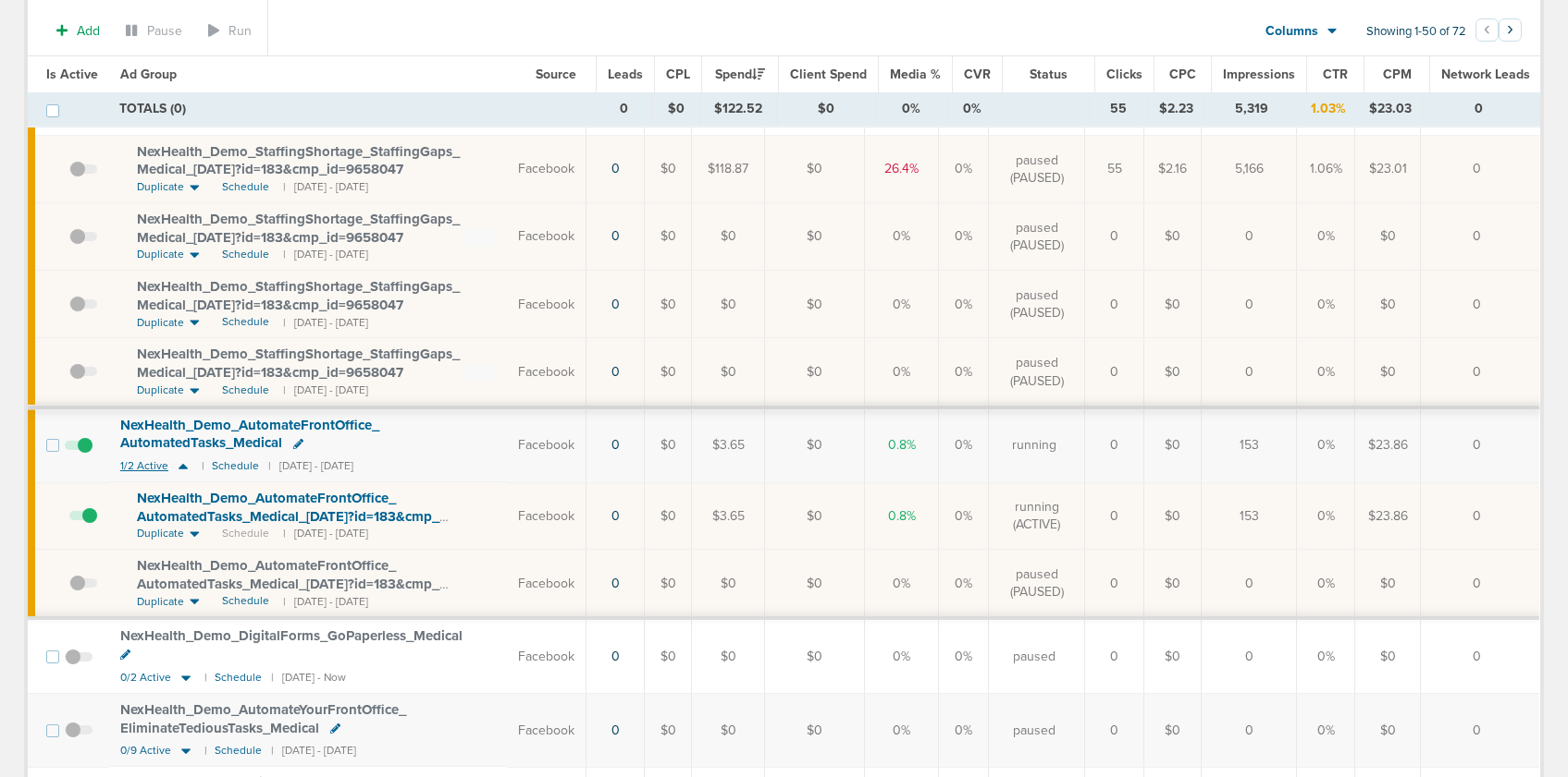
click at [182, 468] on icon at bounding box center [183, 467] width 9 height 6
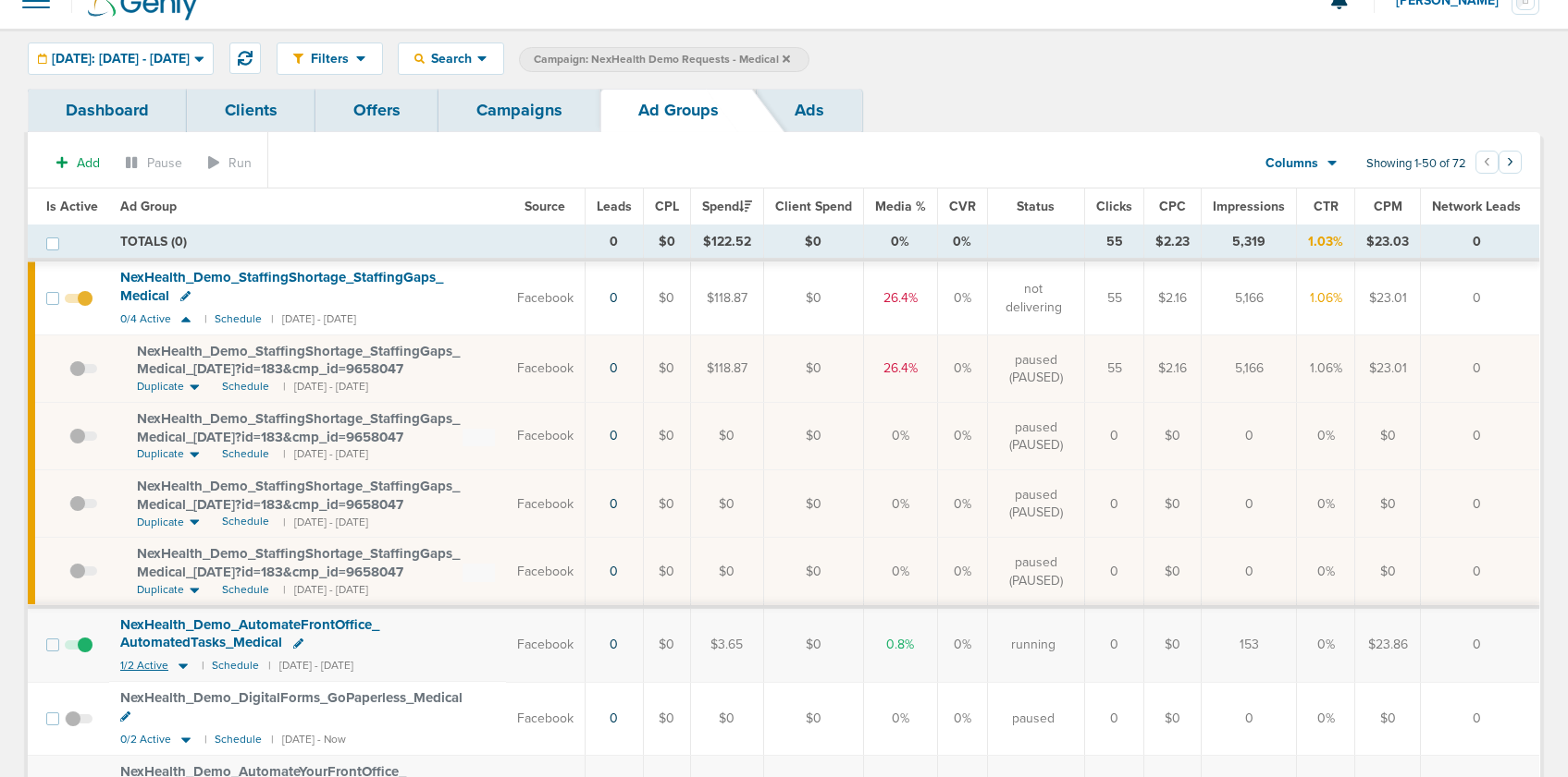
scroll to position [0, 0]
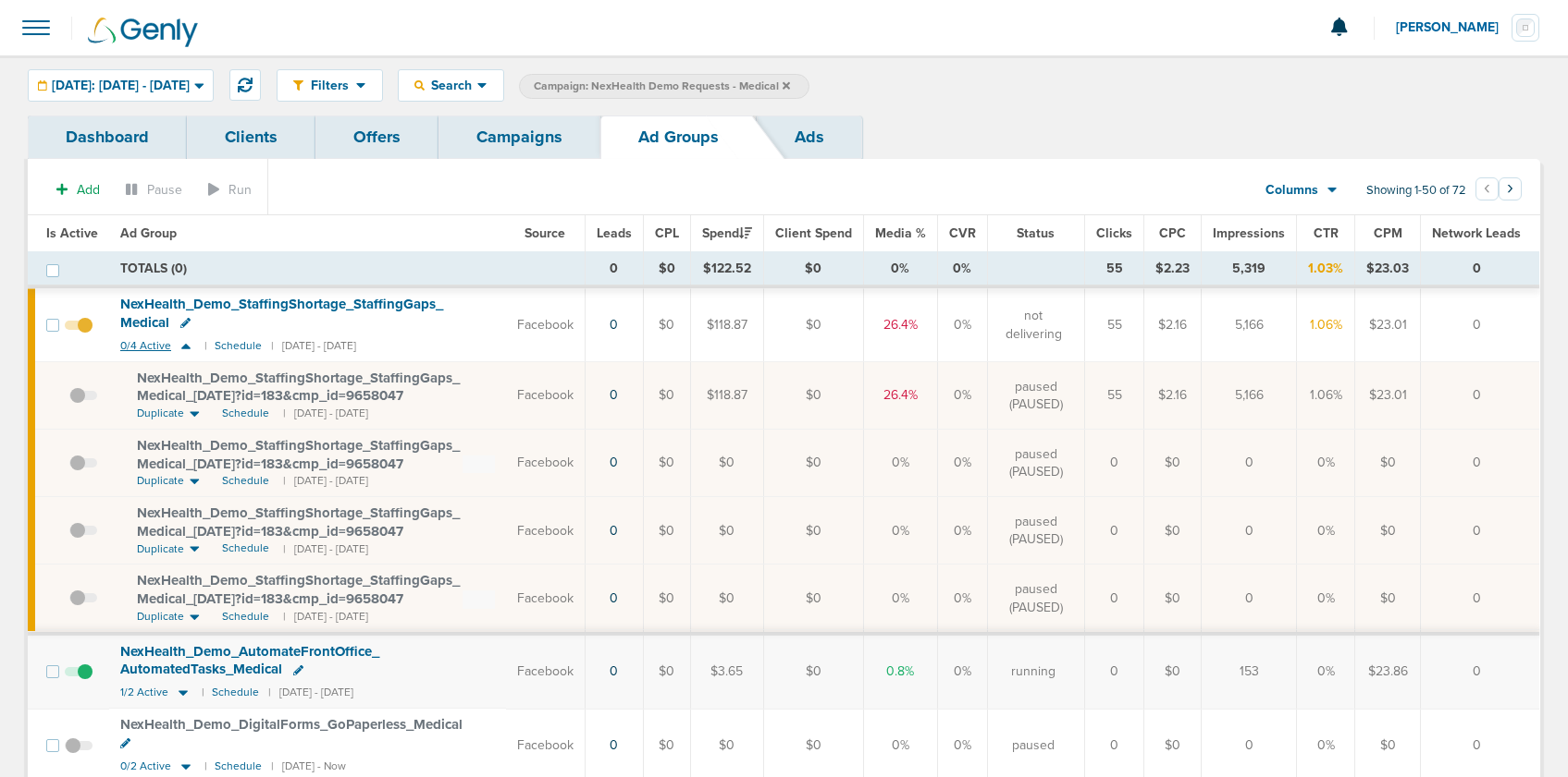
click at [187, 347] on icon at bounding box center [186, 346] width 9 height 6
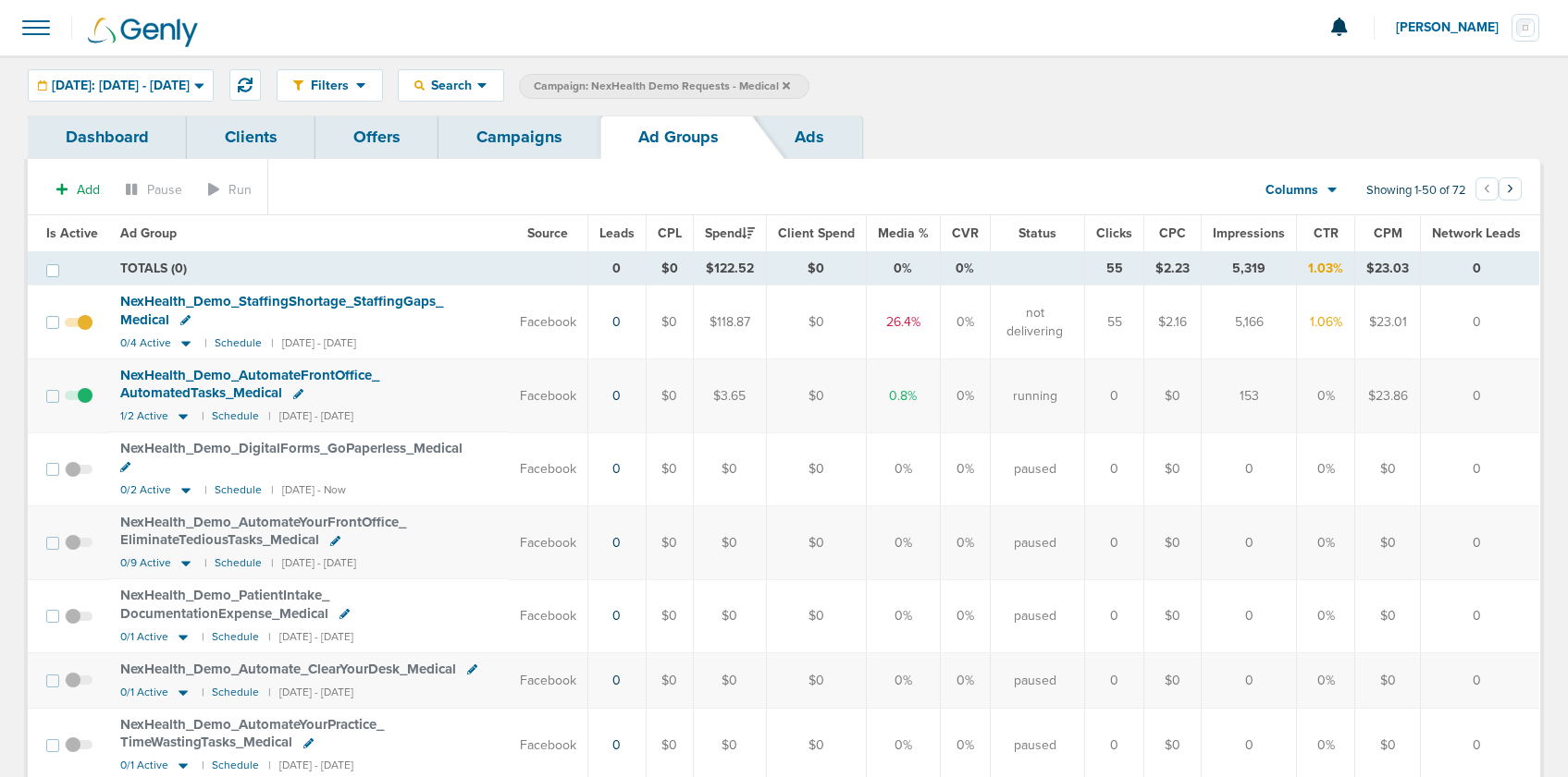
click at [507, 141] on link "Campaigns" at bounding box center [520, 137] width 162 height 44
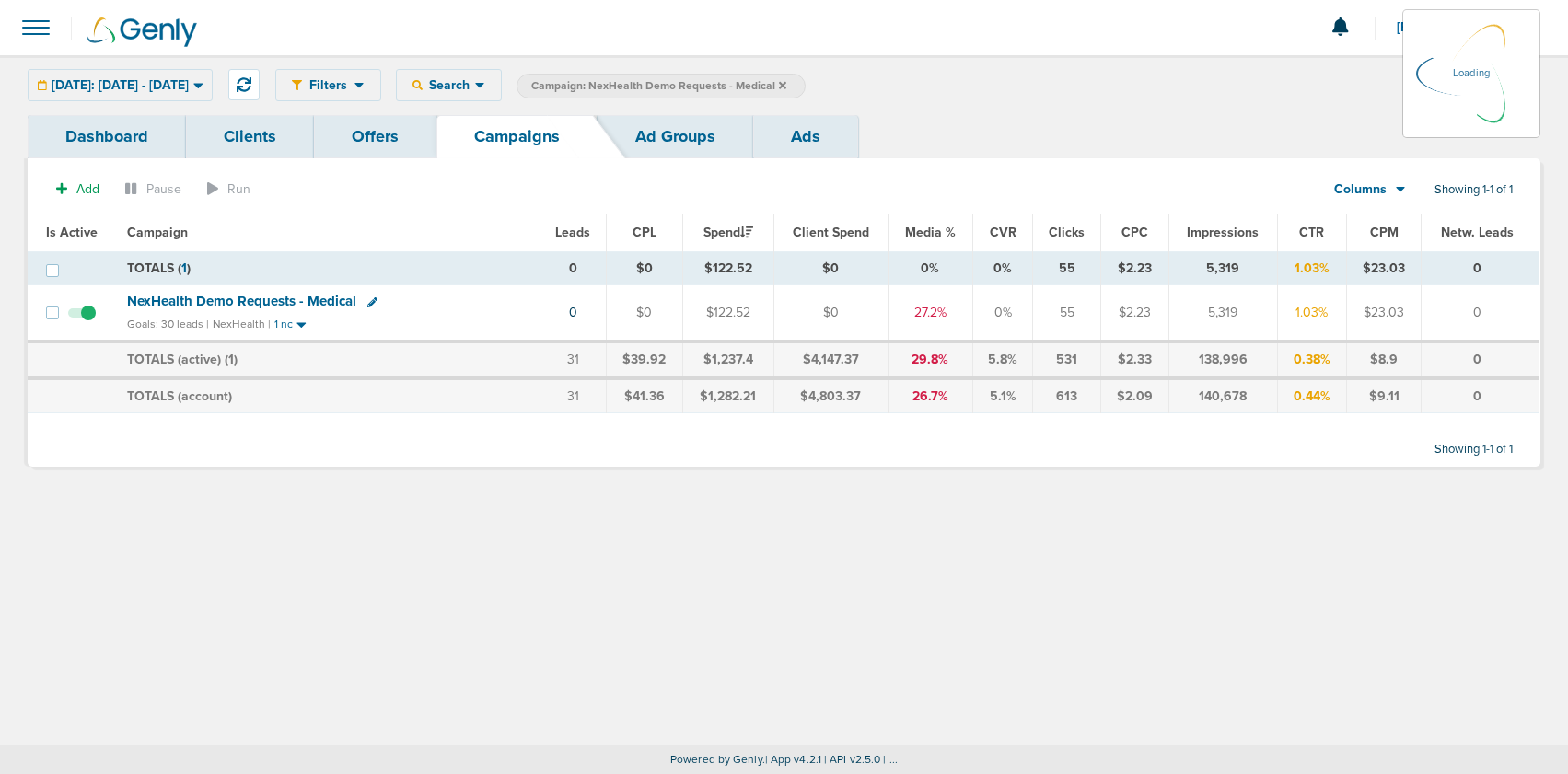
click at [786, 83] on icon at bounding box center [782, 84] width 7 height 7
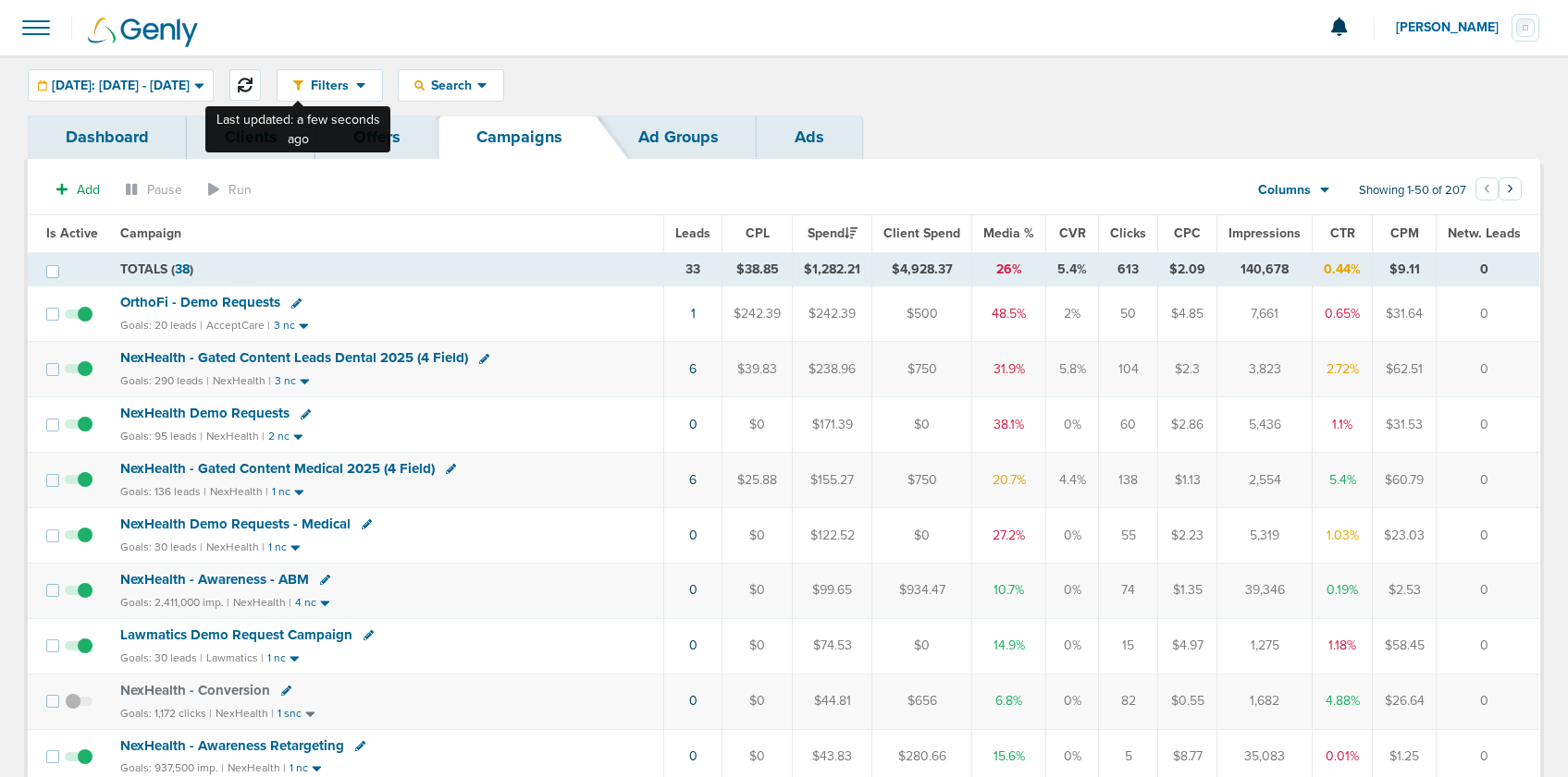
click at [252, 79] on icon at bounding box center [245, 85] width 15 height 15
click at [252, 84] on icon at bounding box center [245, 85] width 15 height 15
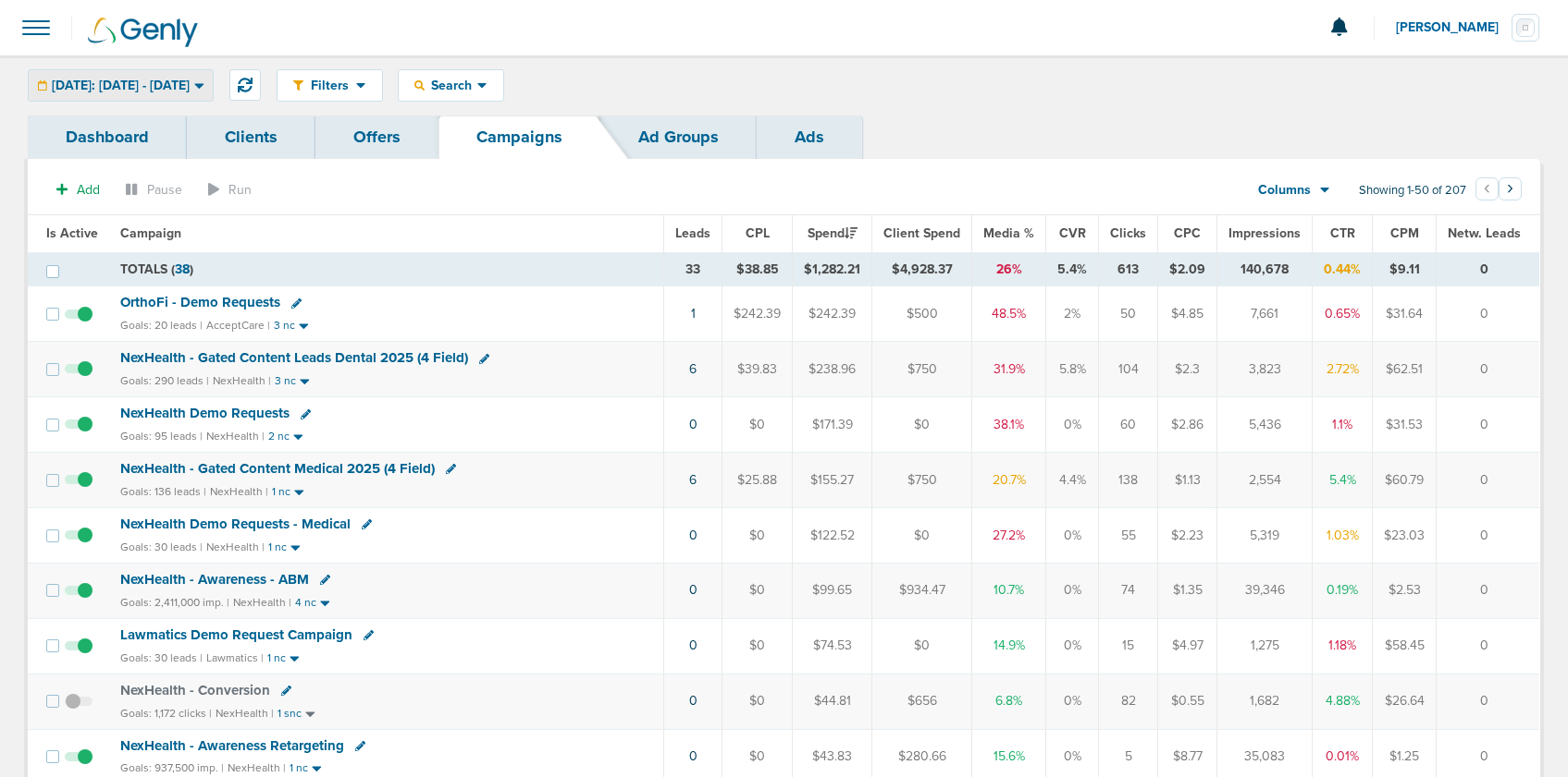
click at [153, 88] on span "[DATE]: [DATE] - [DATE]" at bounding box center [121, 86] width 138 height 13
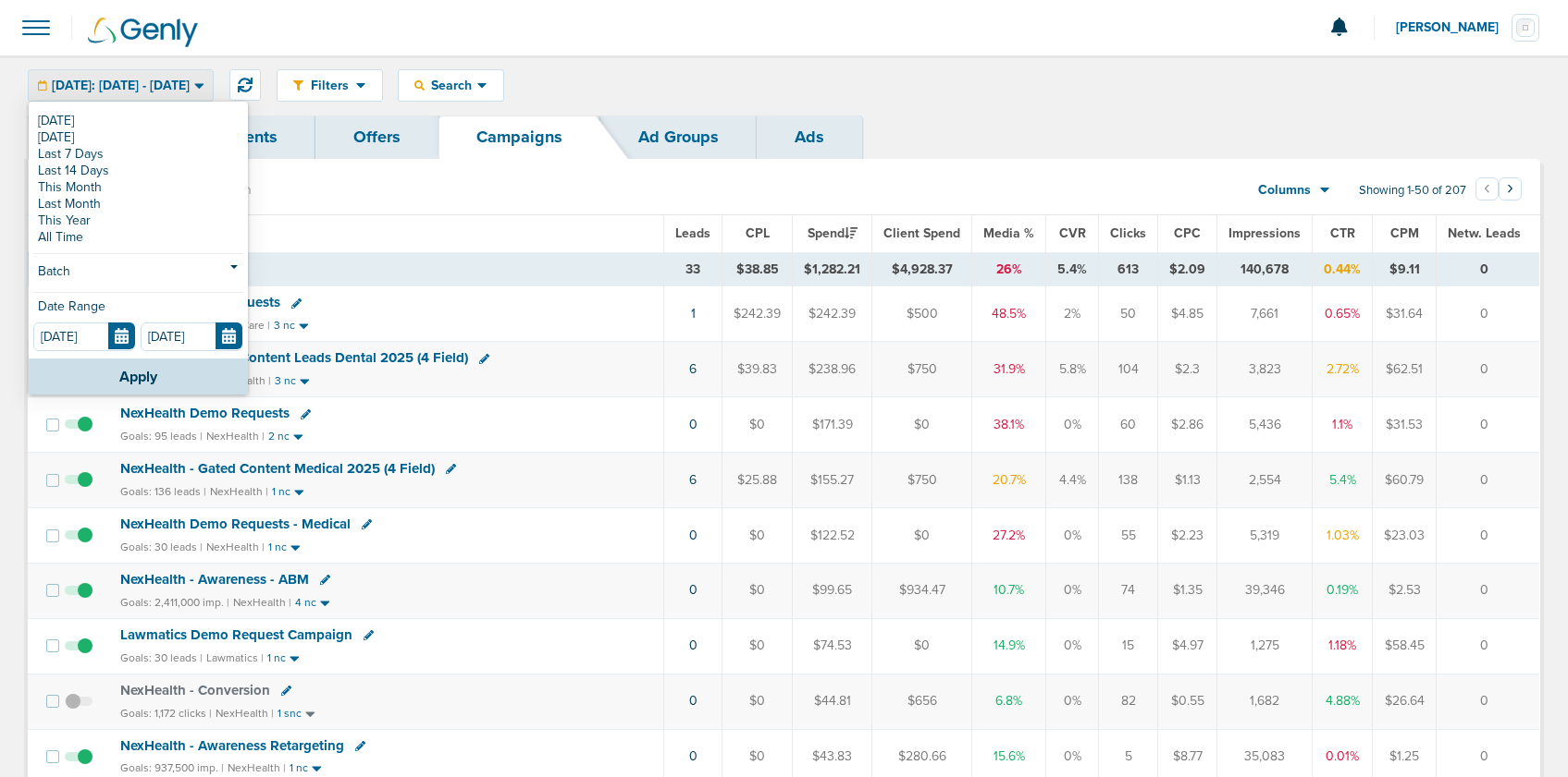
click at [153, 88] on span "[DATE]: [DATE] - [DATE]" at bounding box center [121, 86] width 138 height 13
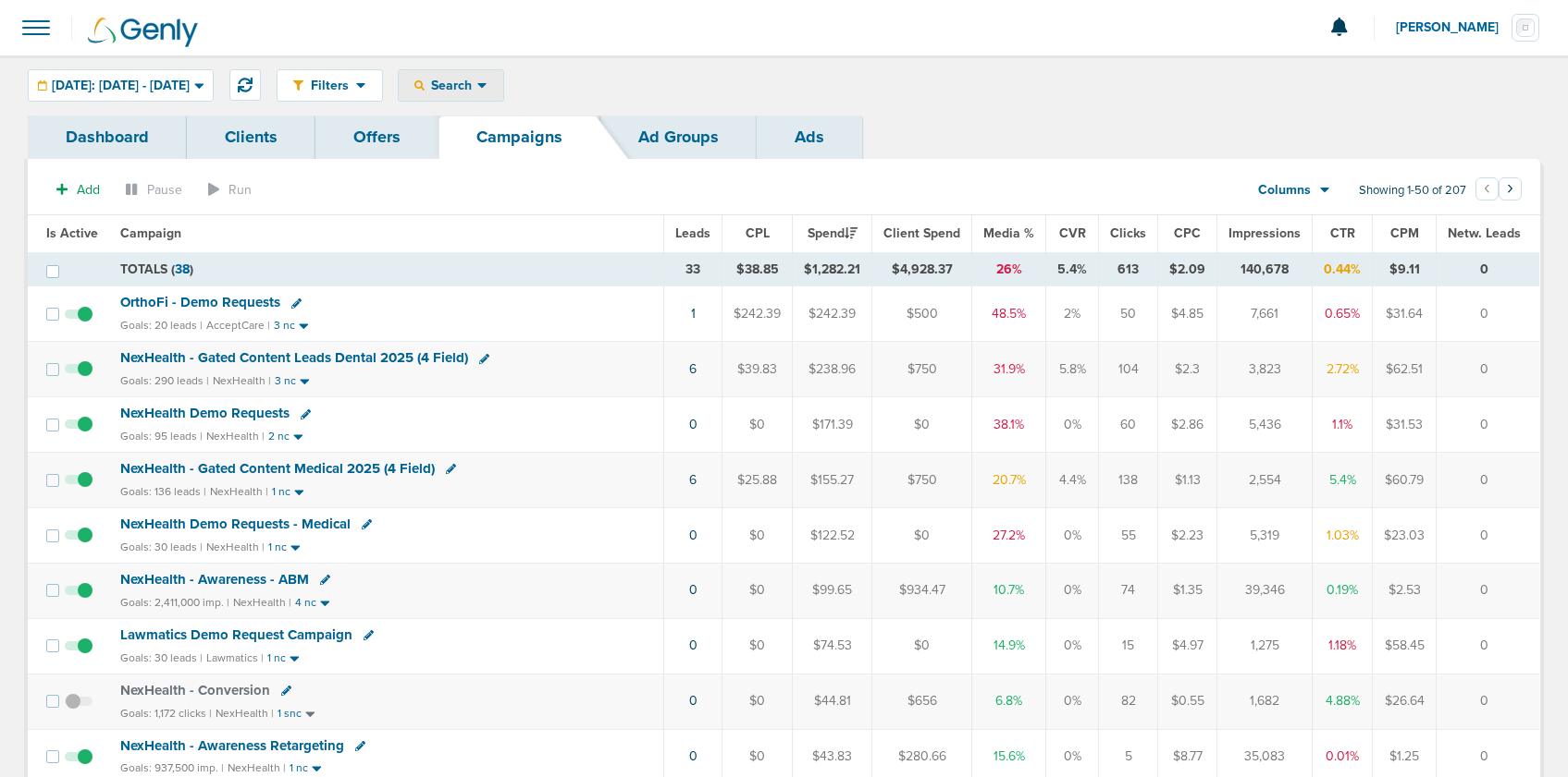
click at [478, 84] on span "Search" at bounding box center [451, 85] width 53 height 16
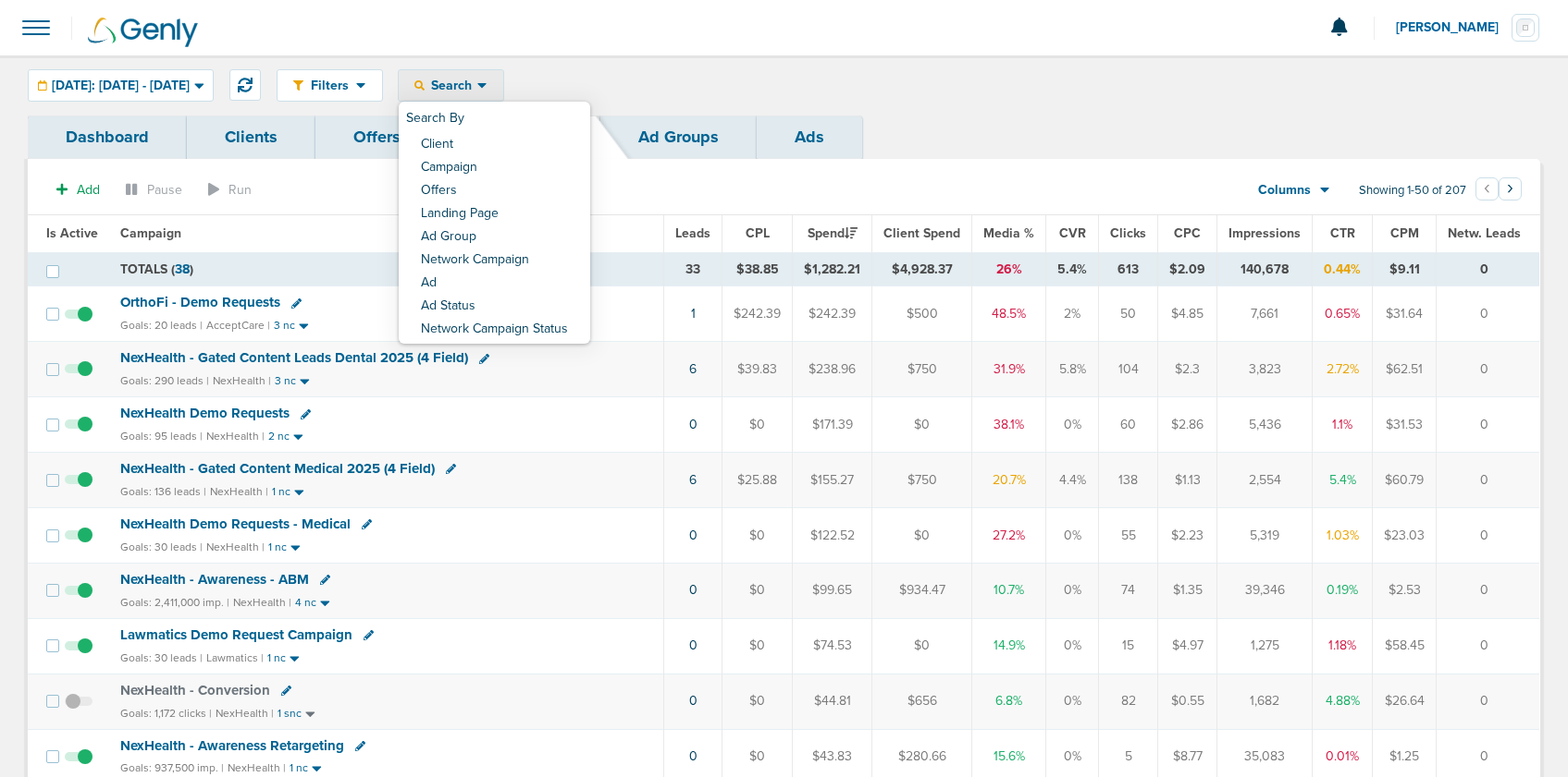
scroll to position [6, 0]
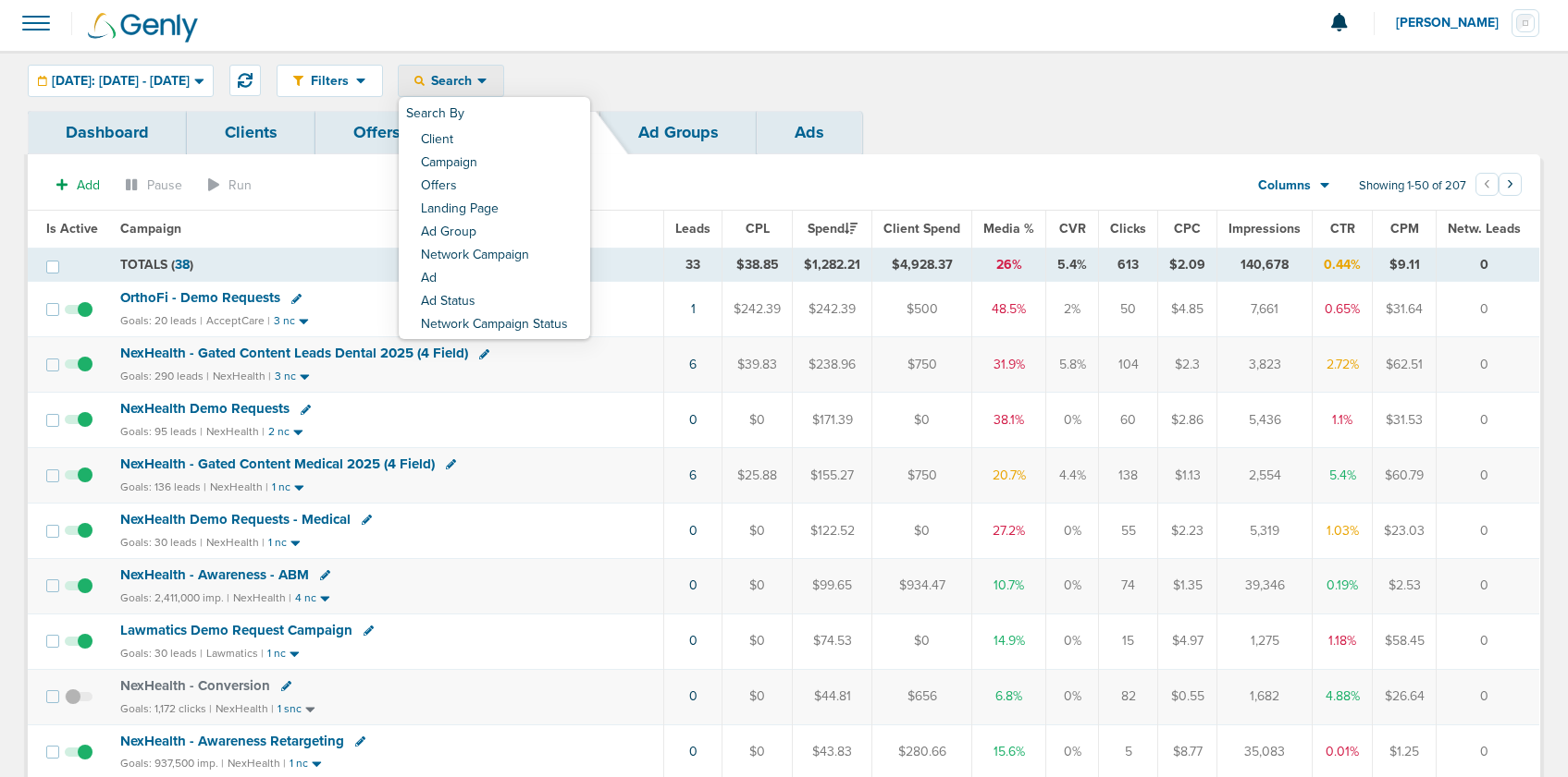
click at [774, 61] on div "Filters Active Only Settings Status Active Inactive Objectives MQL SQL Traffic …" at bounding box center [784, 81] width 1568 height 60
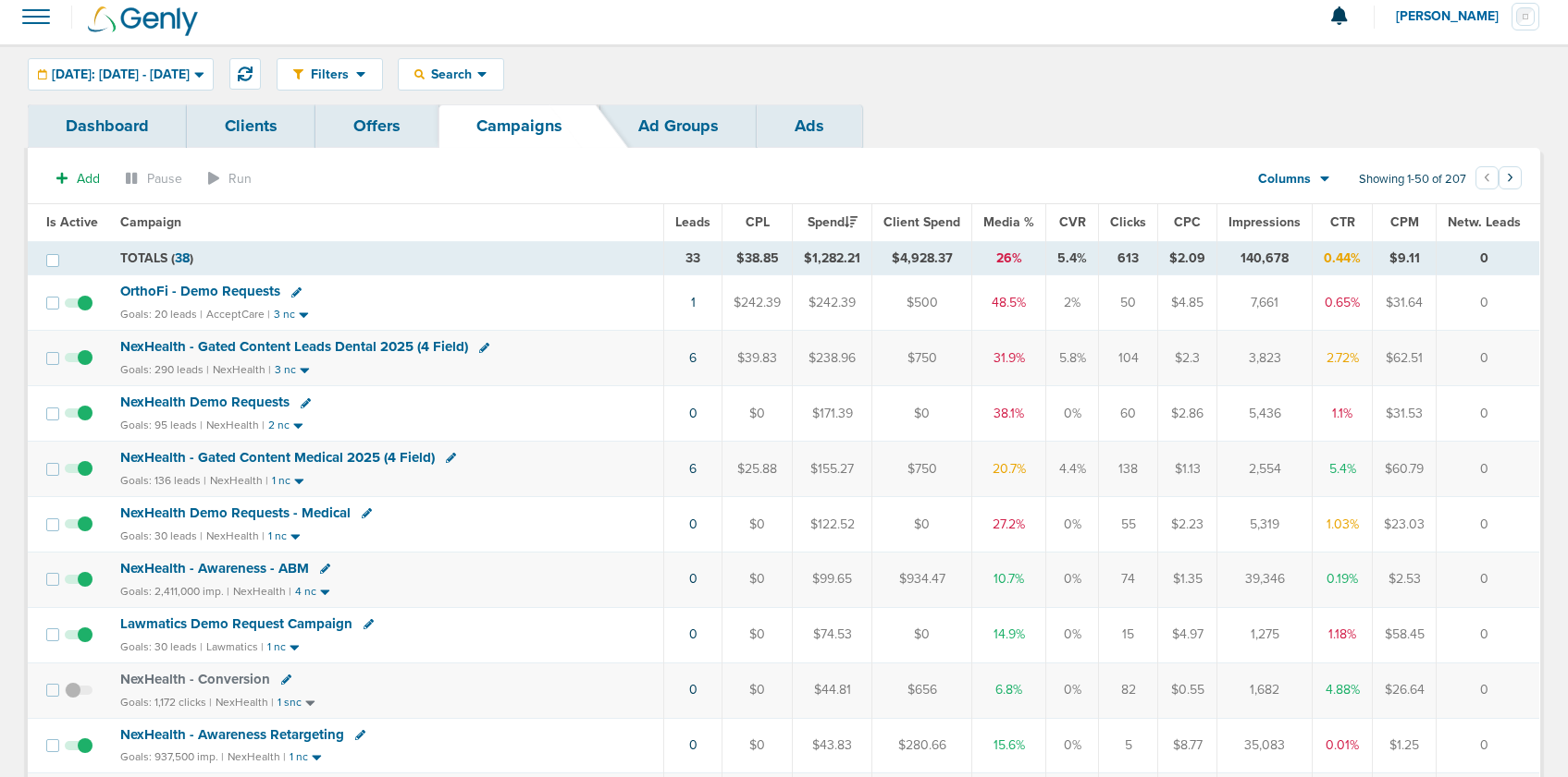
click at [219, 402] on span "NexHealth Demo Requests" at bounding box center [205, 402] width 169 height 17
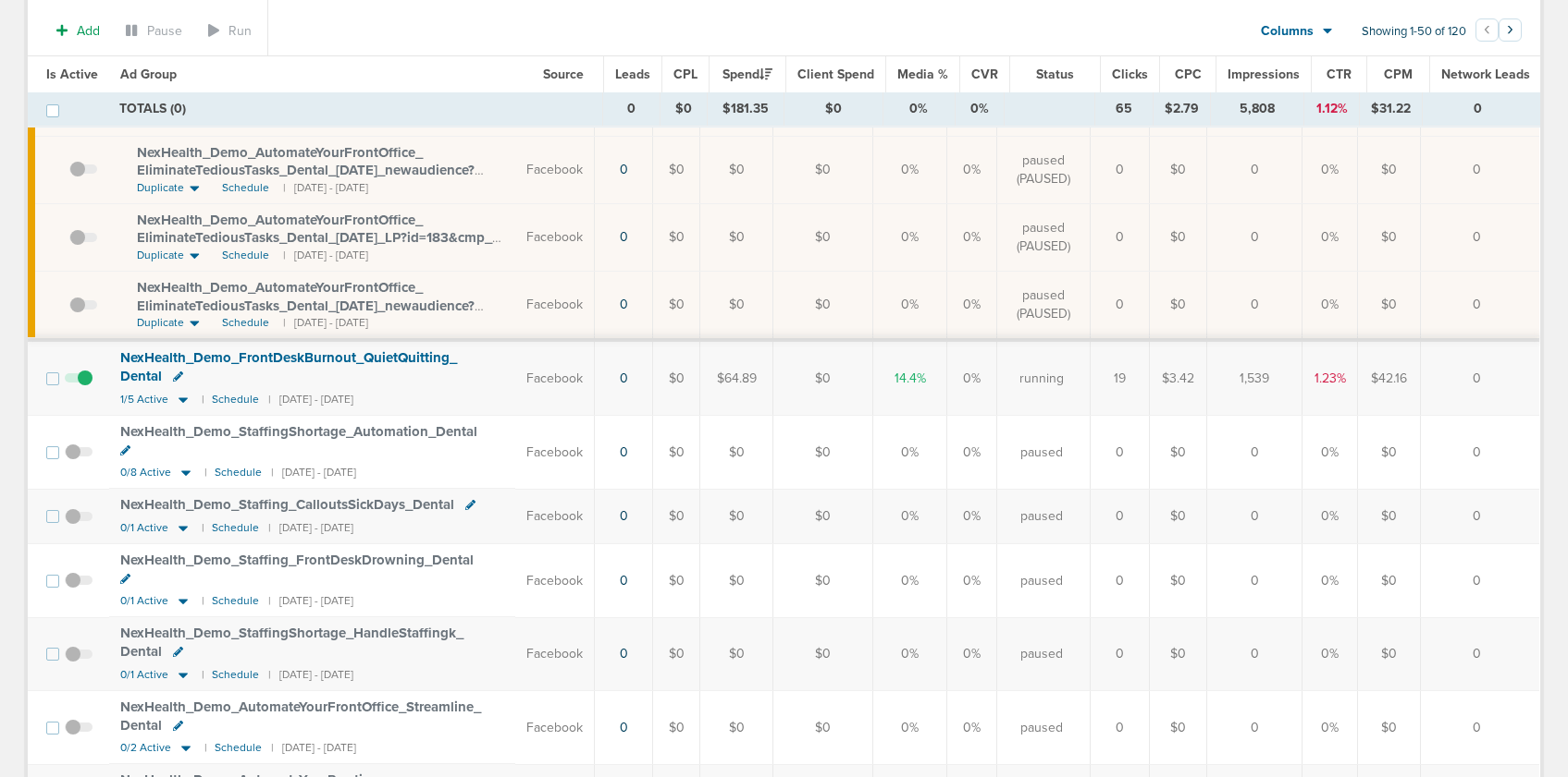
scroll to position [870, 0]
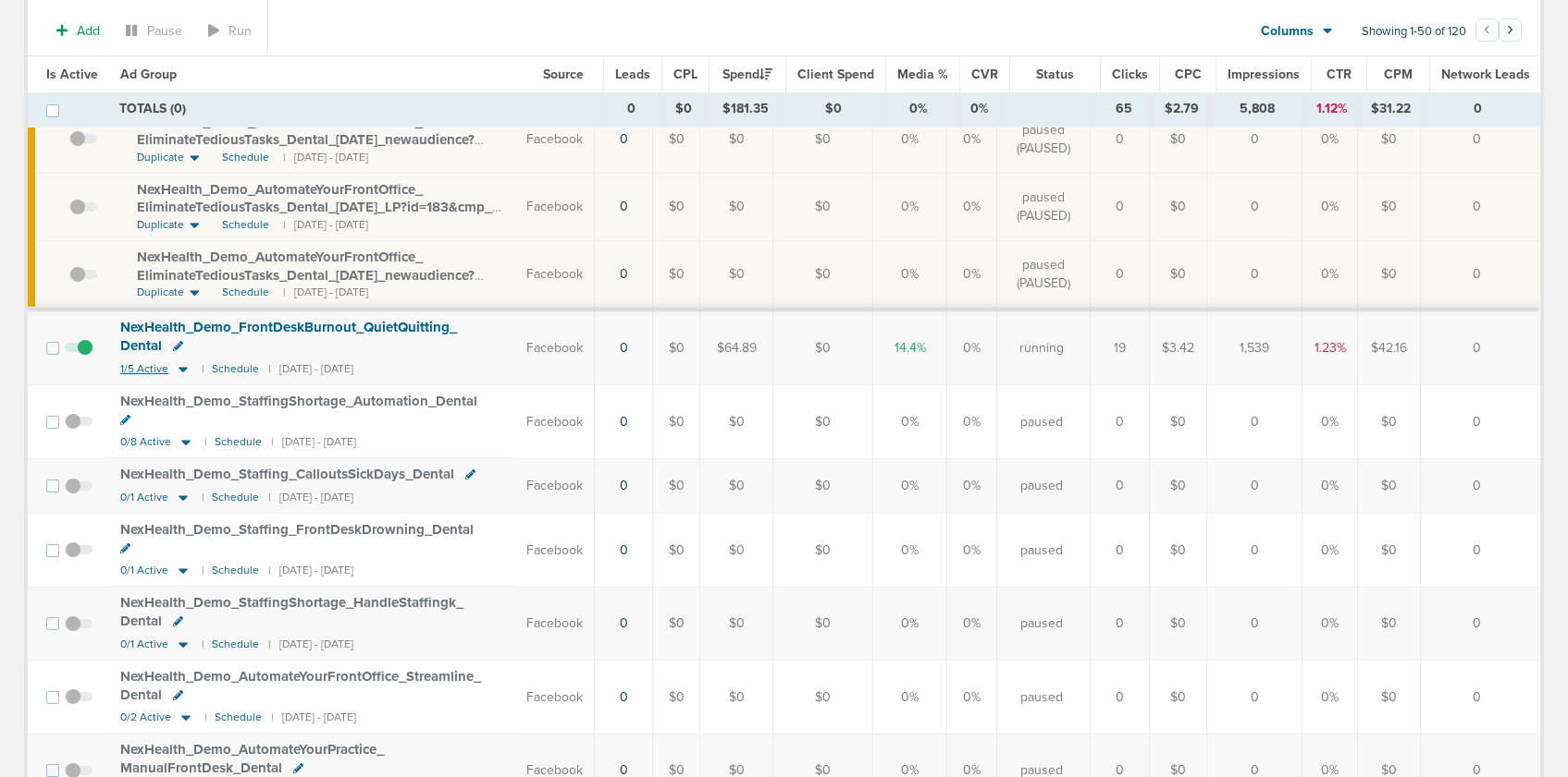
click at [182, 368] on icon at bounding box center [183, 369] width 9 height 6
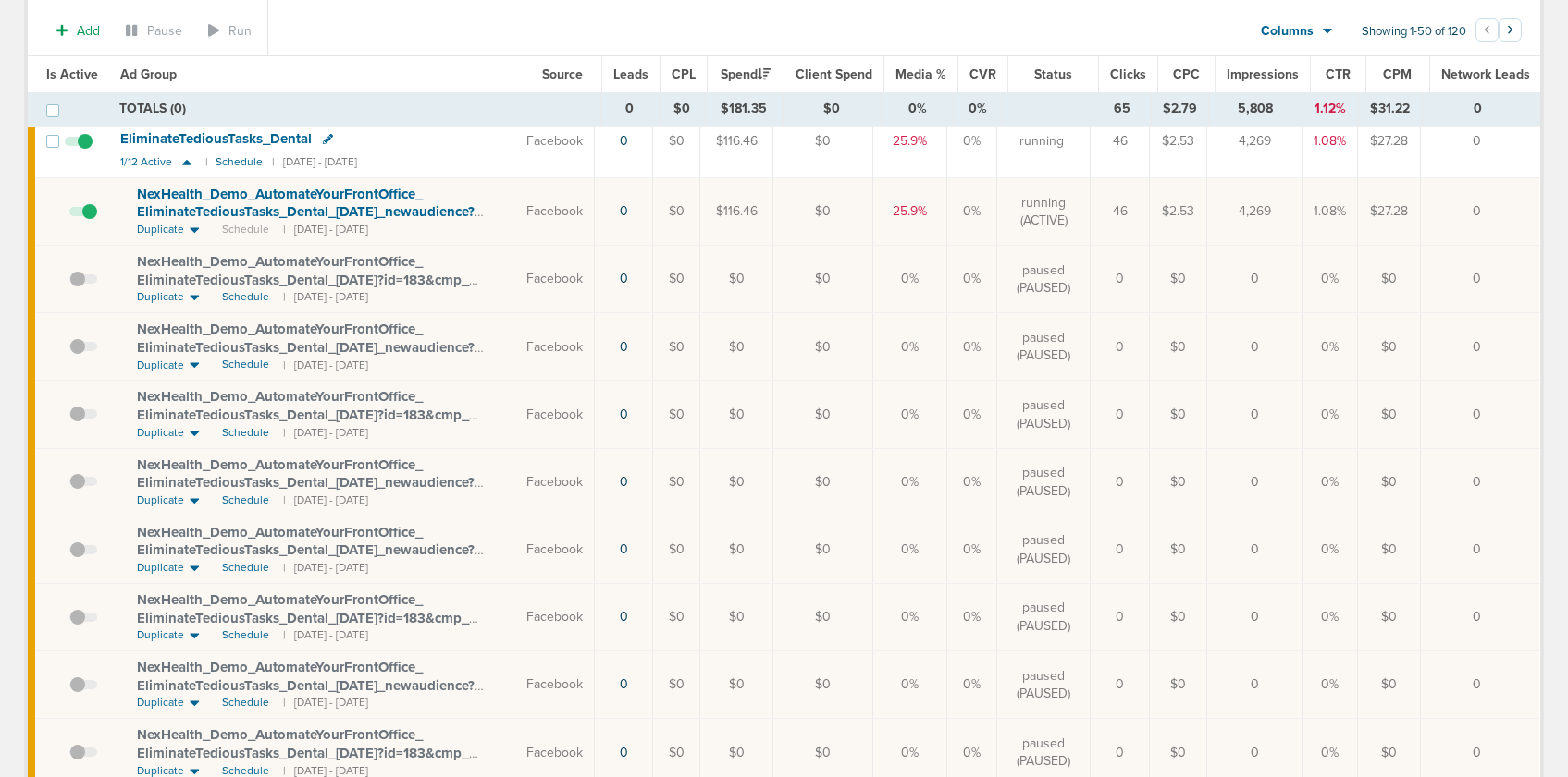
scroll to position [0, 0]
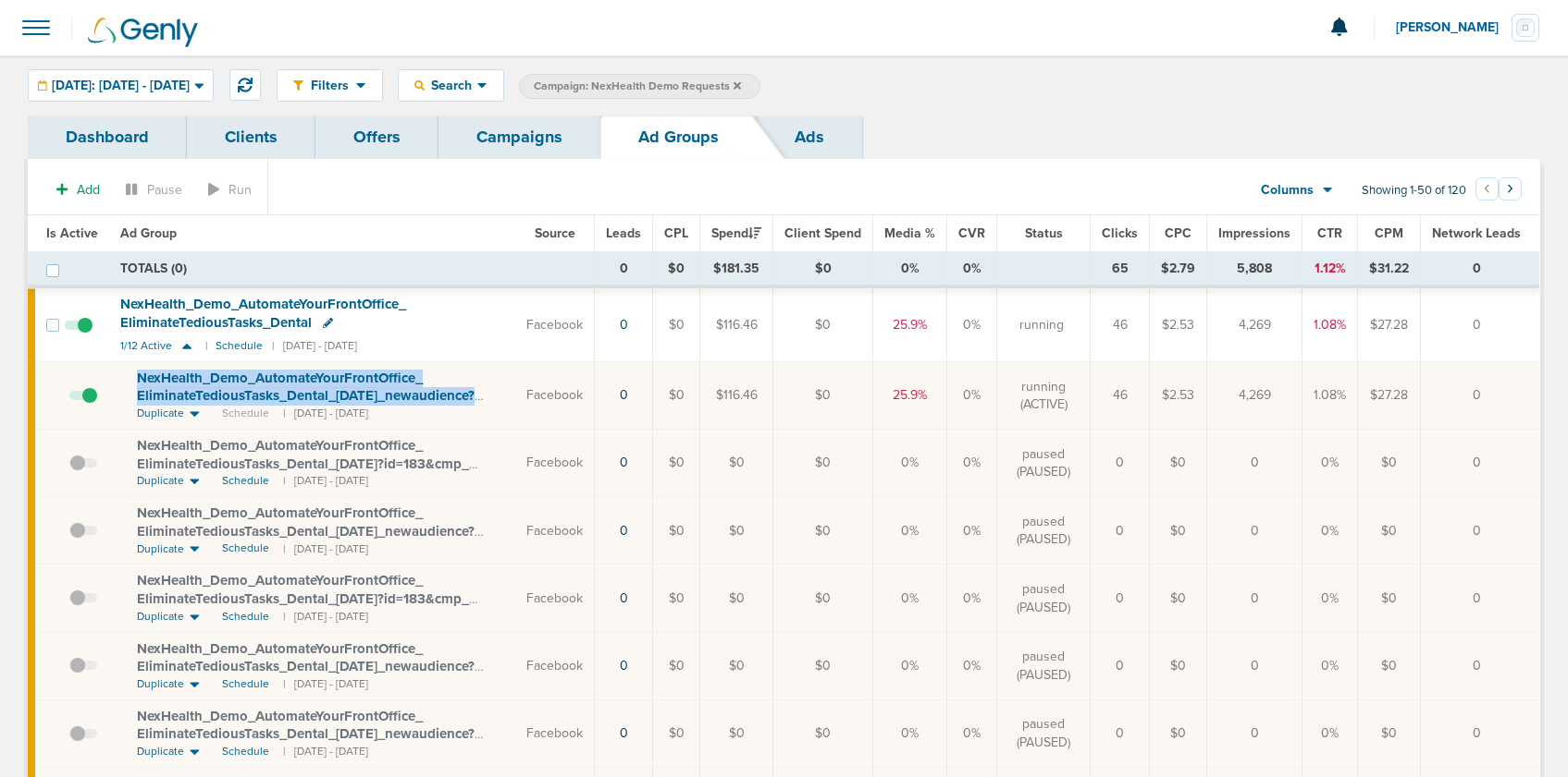
drag, startPoint x: 131, startPoint y: 370, endPoint x: 488, endPoint y: 398, distance: 358.1
click at [488, 398] on td "NexHealth_ Demo_ AutomateYourFrontOffice_ EliminateTediousTasks_ Dental_ [DATE]…" at bounding box center [312, 395] width 406 height 68
copy span "NexHealth_ Demo_ AutomateYourFrontOffice_ EliminateTediousTasks_ Dental_ 09.23.…"
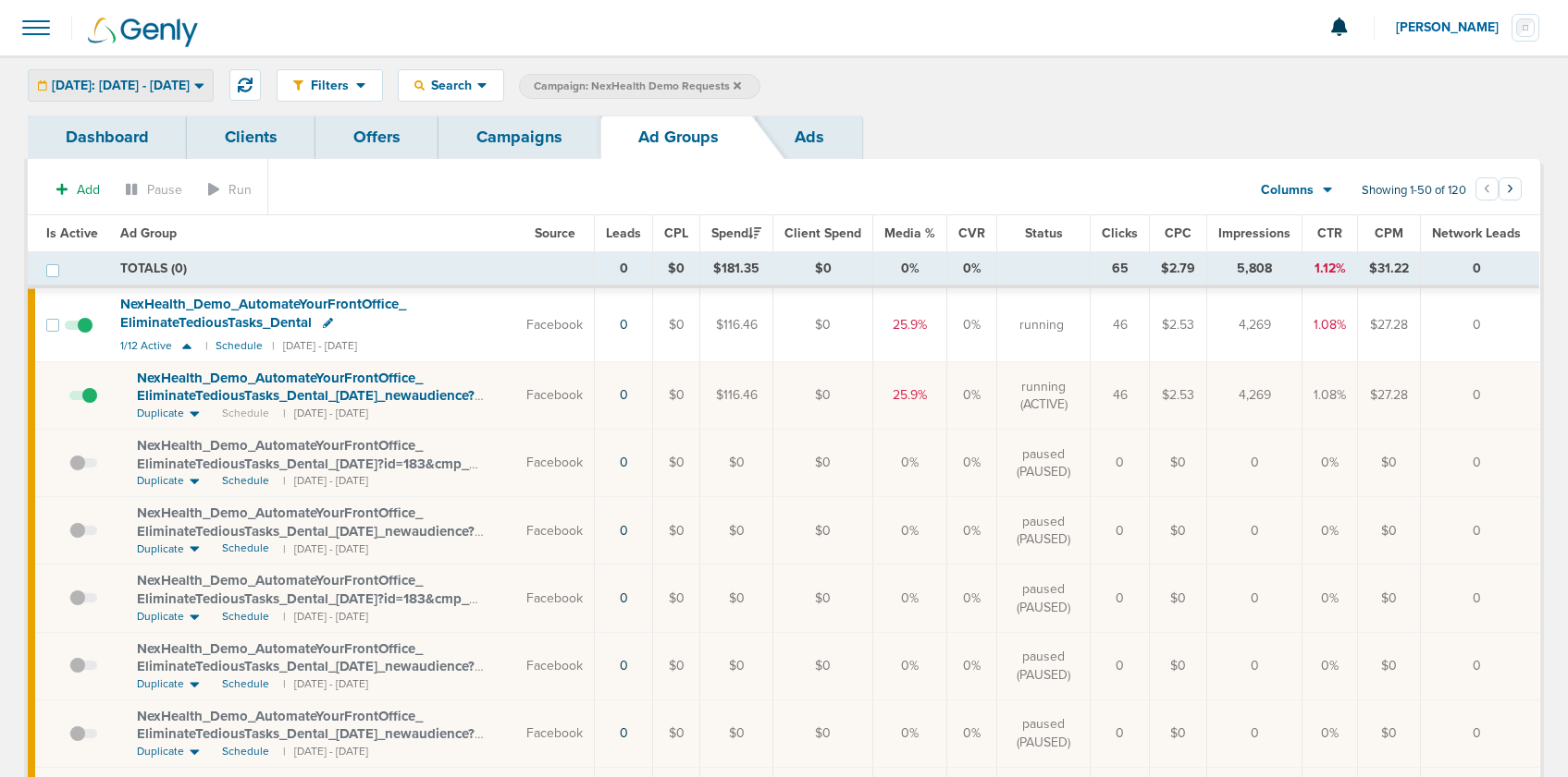
click at [160, 79] on span "[DATE]: [DATE] - [DATE]" at bounding box center [121, 86] width 138 height 13
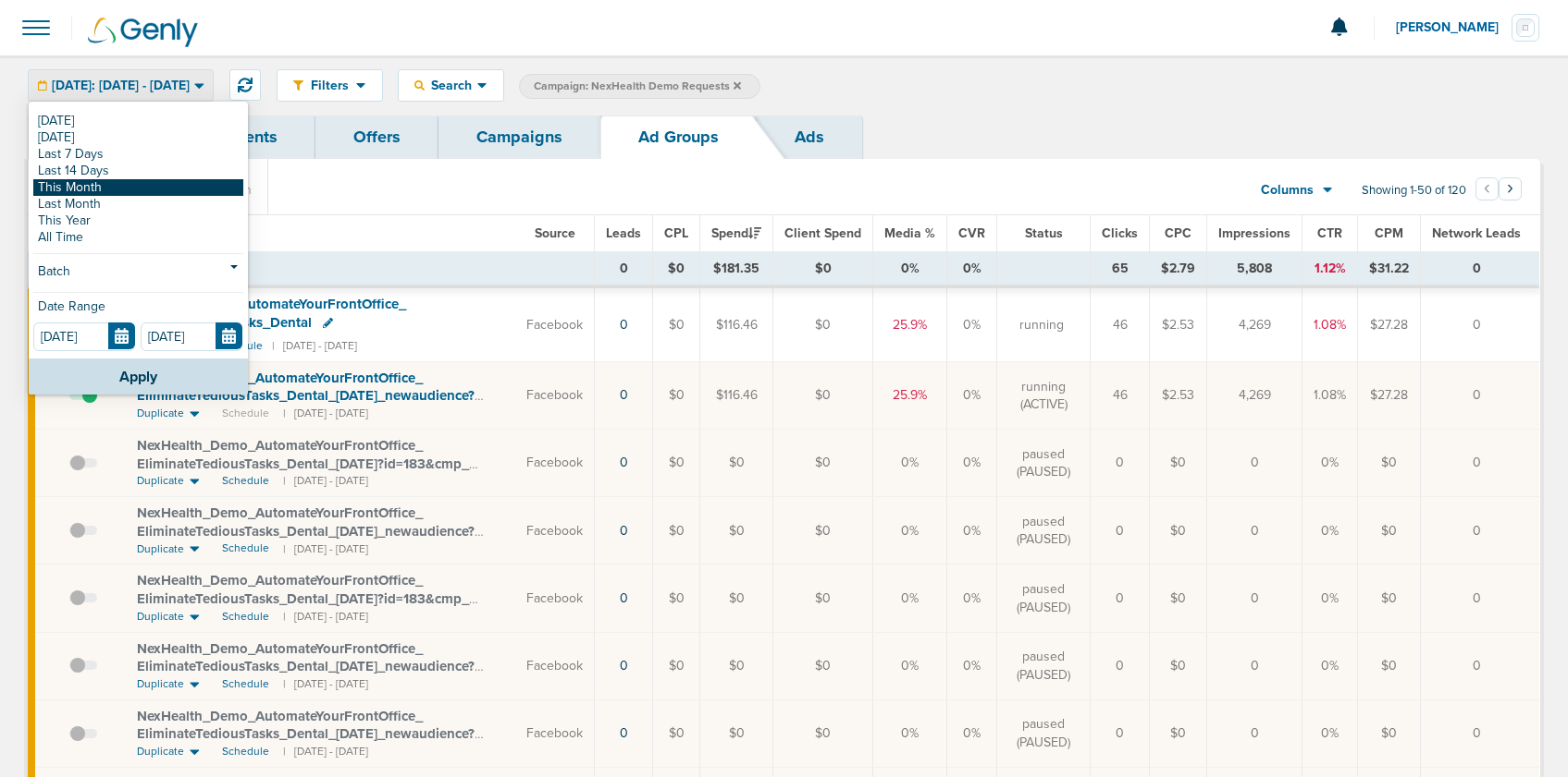
click at [111, 194] on link "This Month" at bounding box center [138, 188] width 210 height 17
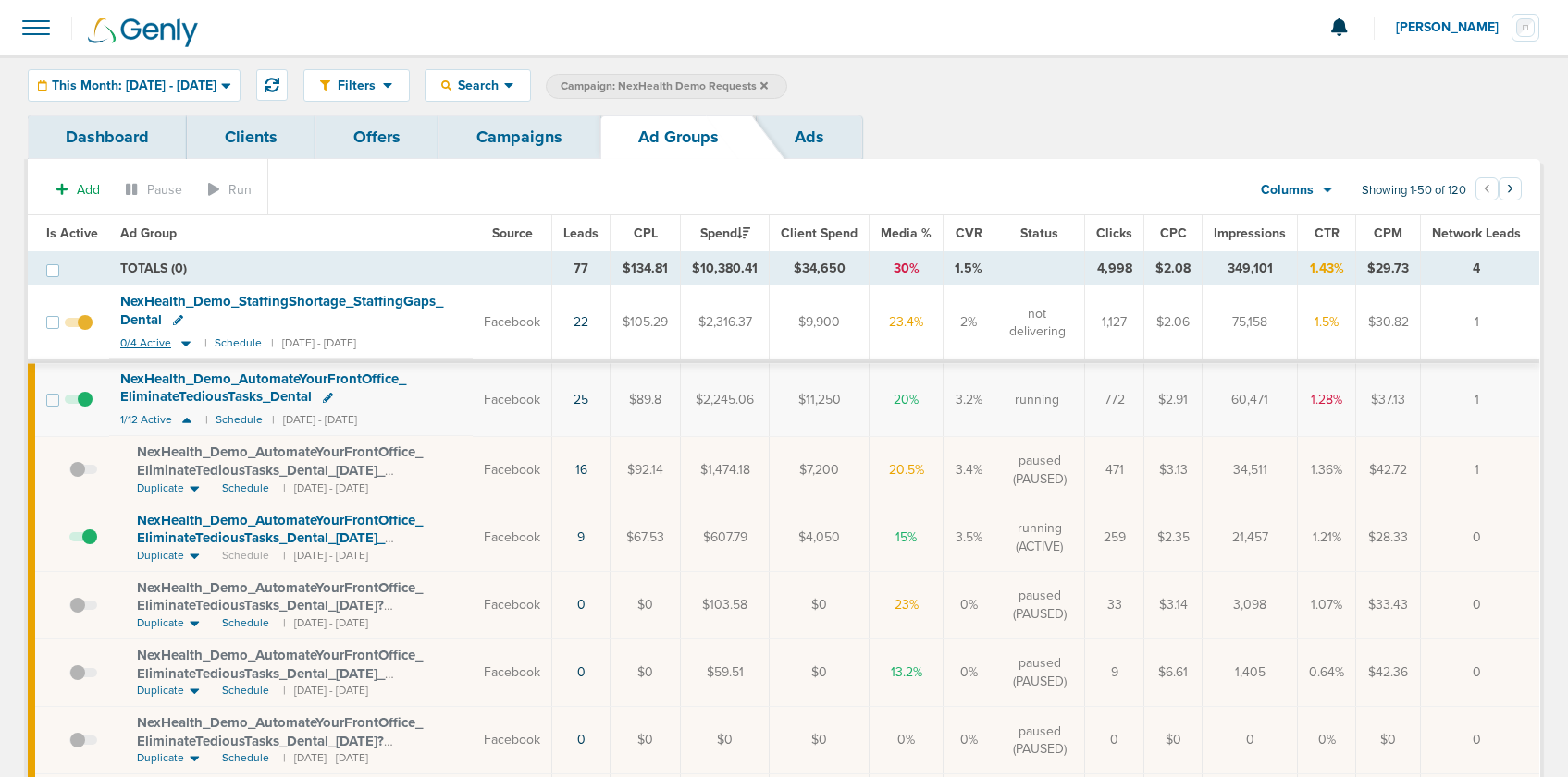
click at [182, 343] on icon at bounding box center [186, 344] width 9 height 6
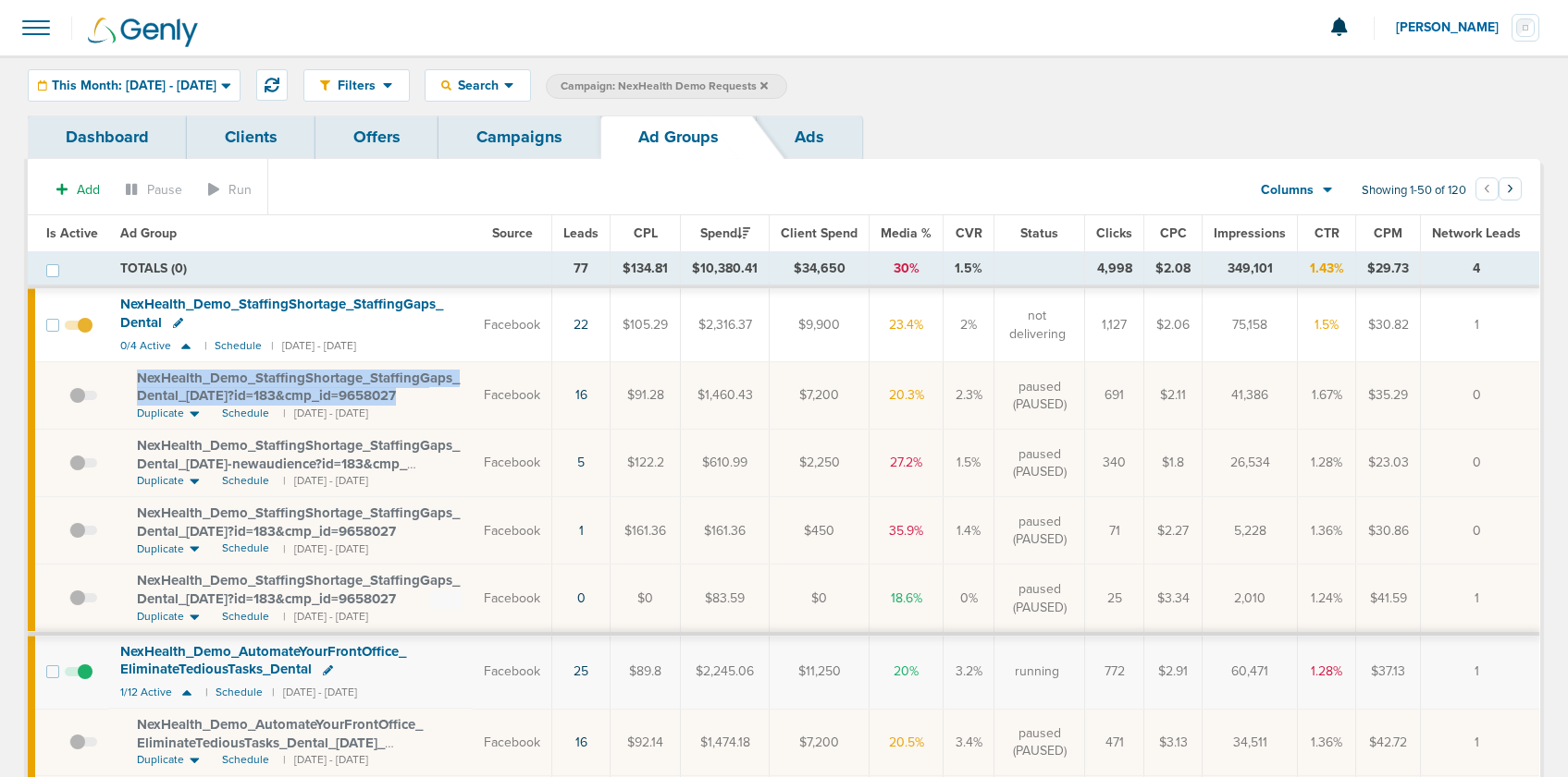
drag, startPoint x: 123, startPoint y: 371, endPoint x: 415, endPoint y: 396, distance: 293.1
click at [415, 396] on td "NexHealth_ Demo_ StaffingShortage_ StaffingGaps_ Dental_ 09.04.25?id=183&cmp_ i…" at bounding box center [291, 395] width 363 height 68
copy span "NexHealth_ Demo_ StaffingShortage_ StaffingGaps_ Dental_ 09.04.25?id=183&cmp_ i…"
click at [529, 146] on link "Campaigns" at bounding box center [520, 137] width 162 height 44
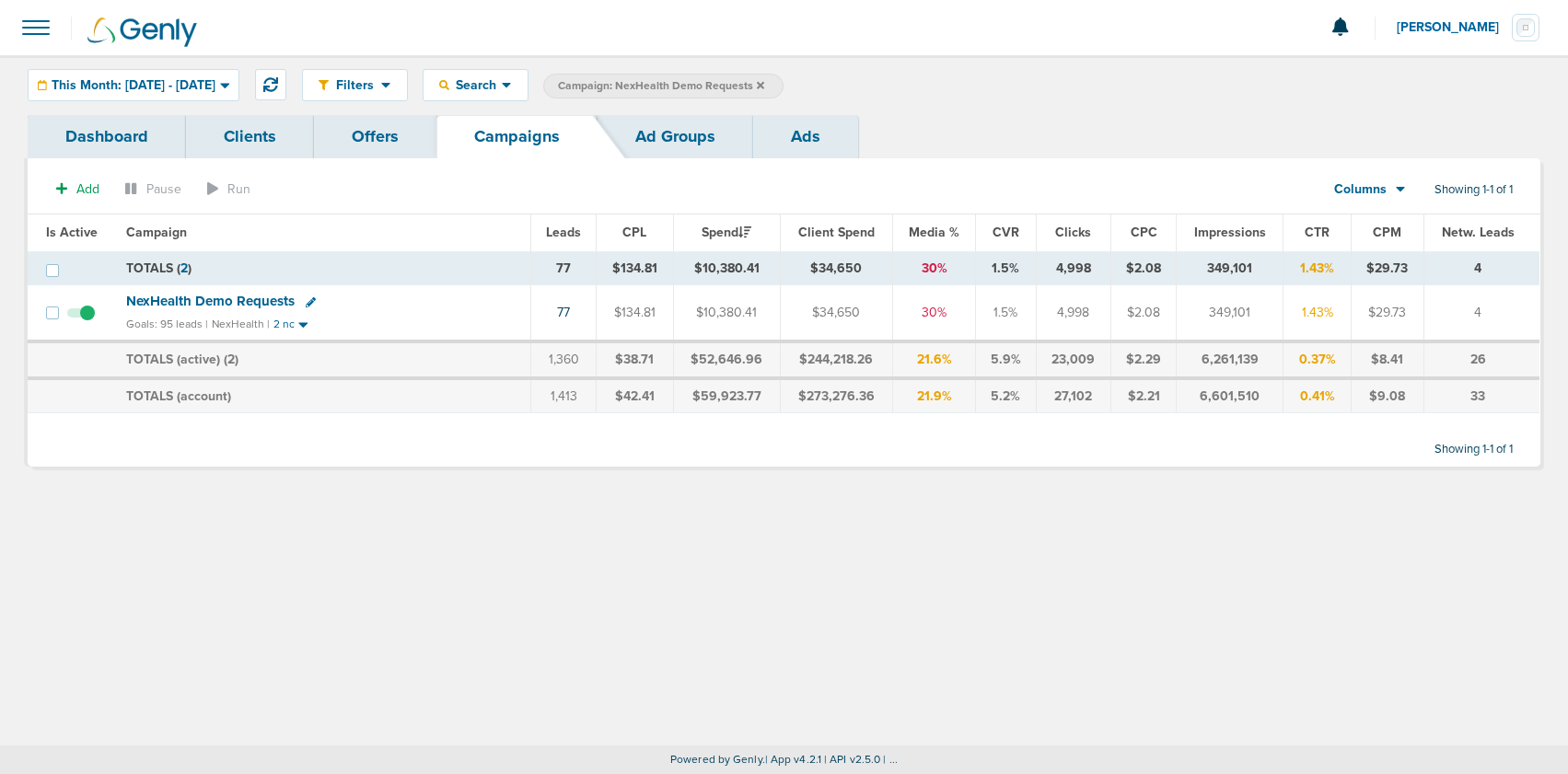
click at [764, 84] on icon at bounding box center [760, 84] width 7 height 7
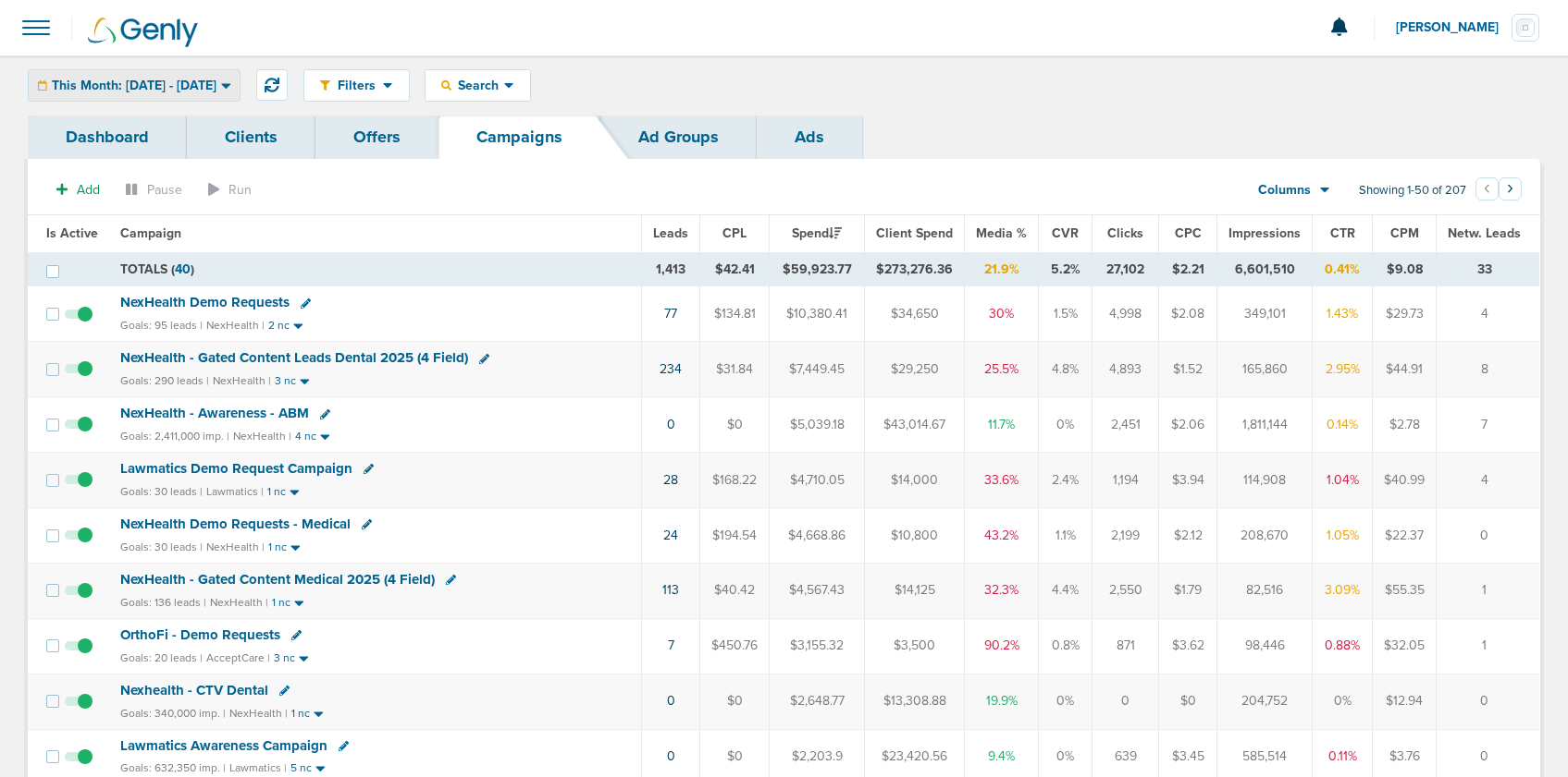
click at [170, 79] on span "This Month: [DATE] - [DATE]" at bounding box center [134, 86] width 165 height 13
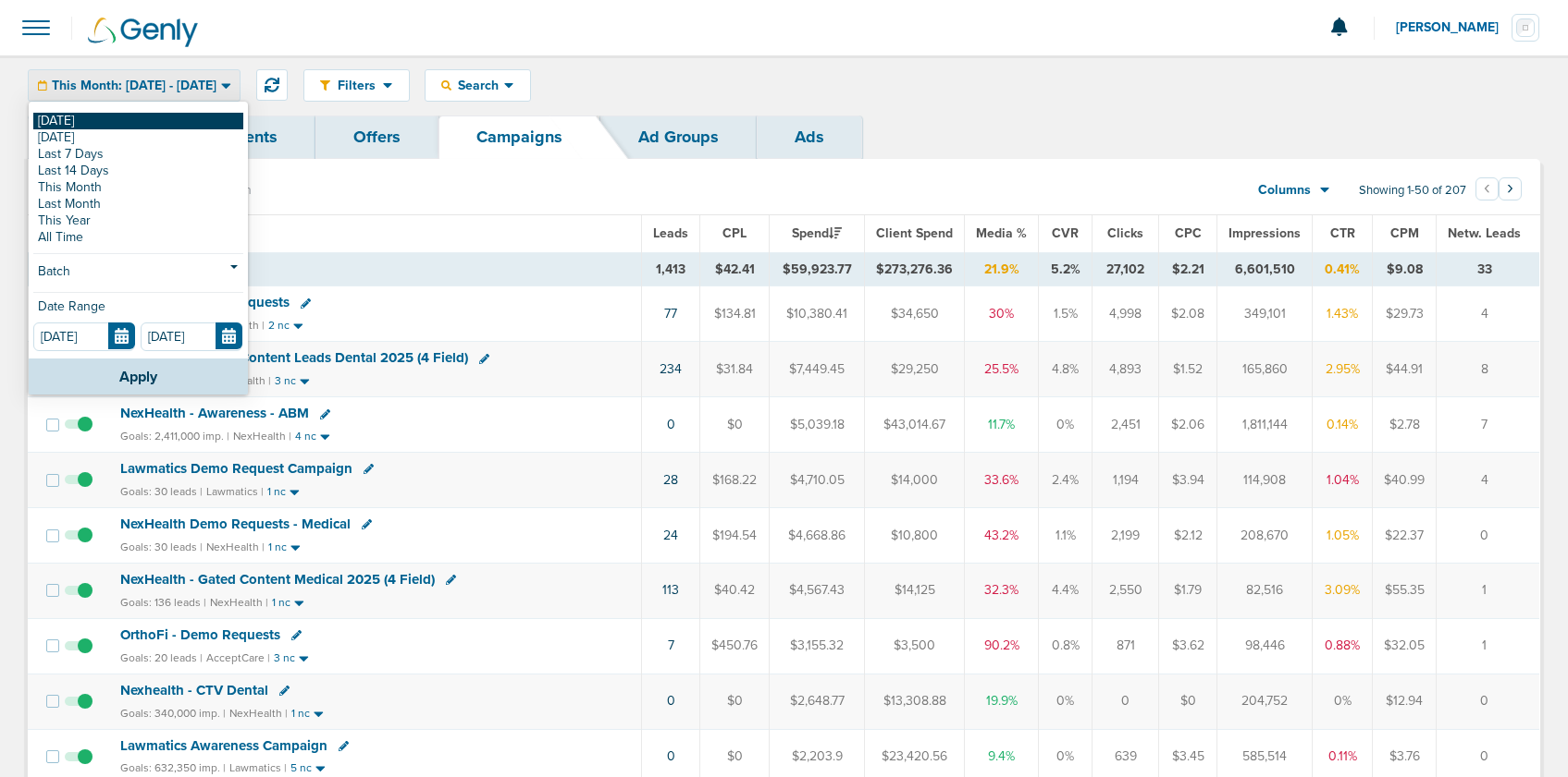
click at [156, 117] on link "[DATE]" at bounding box center [138, 121] width 210 height 17
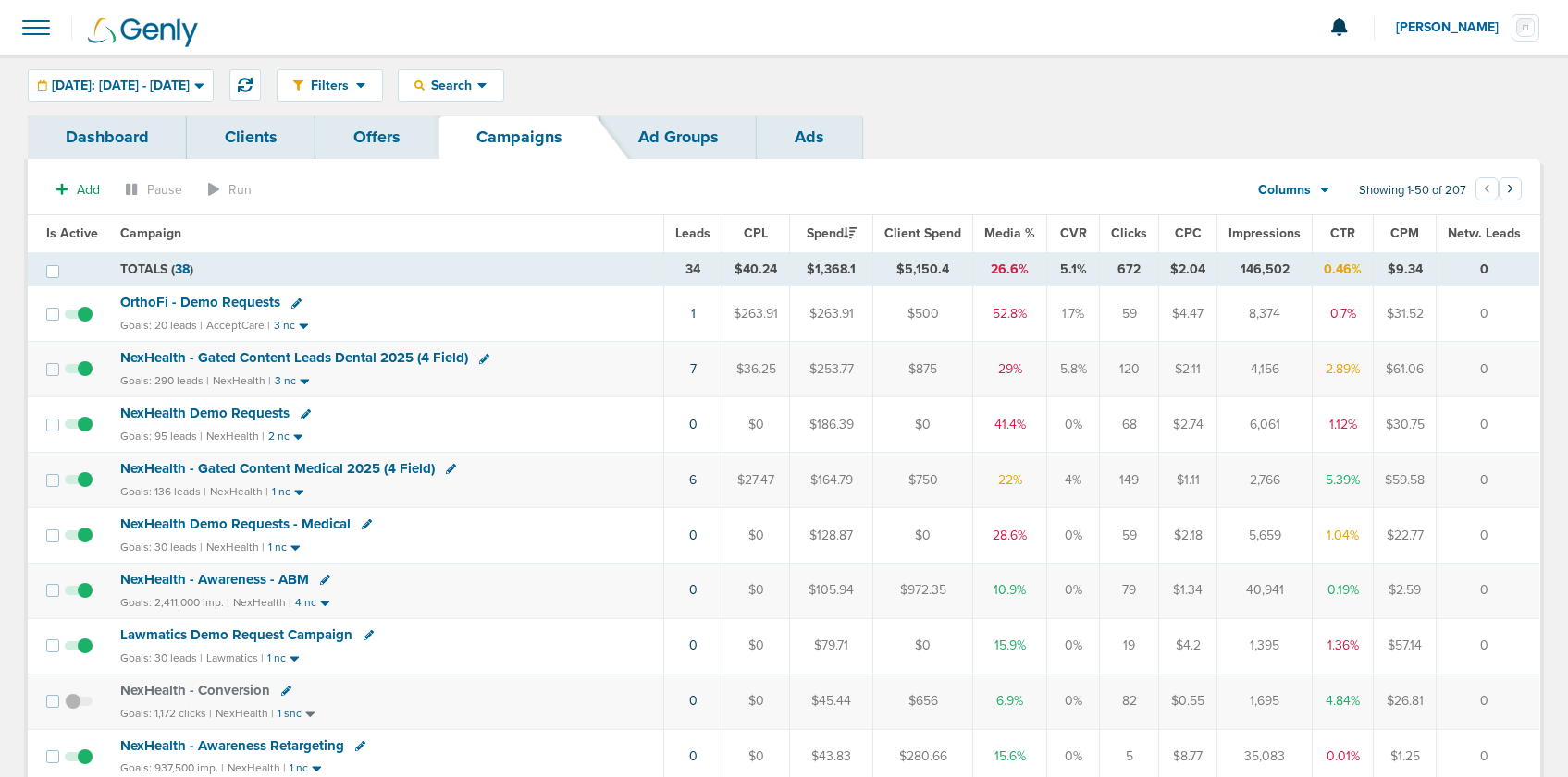
click at [199, 415] on span "NexHealth Demo Requests" at bounding box center [205, 413] width 169 height 17
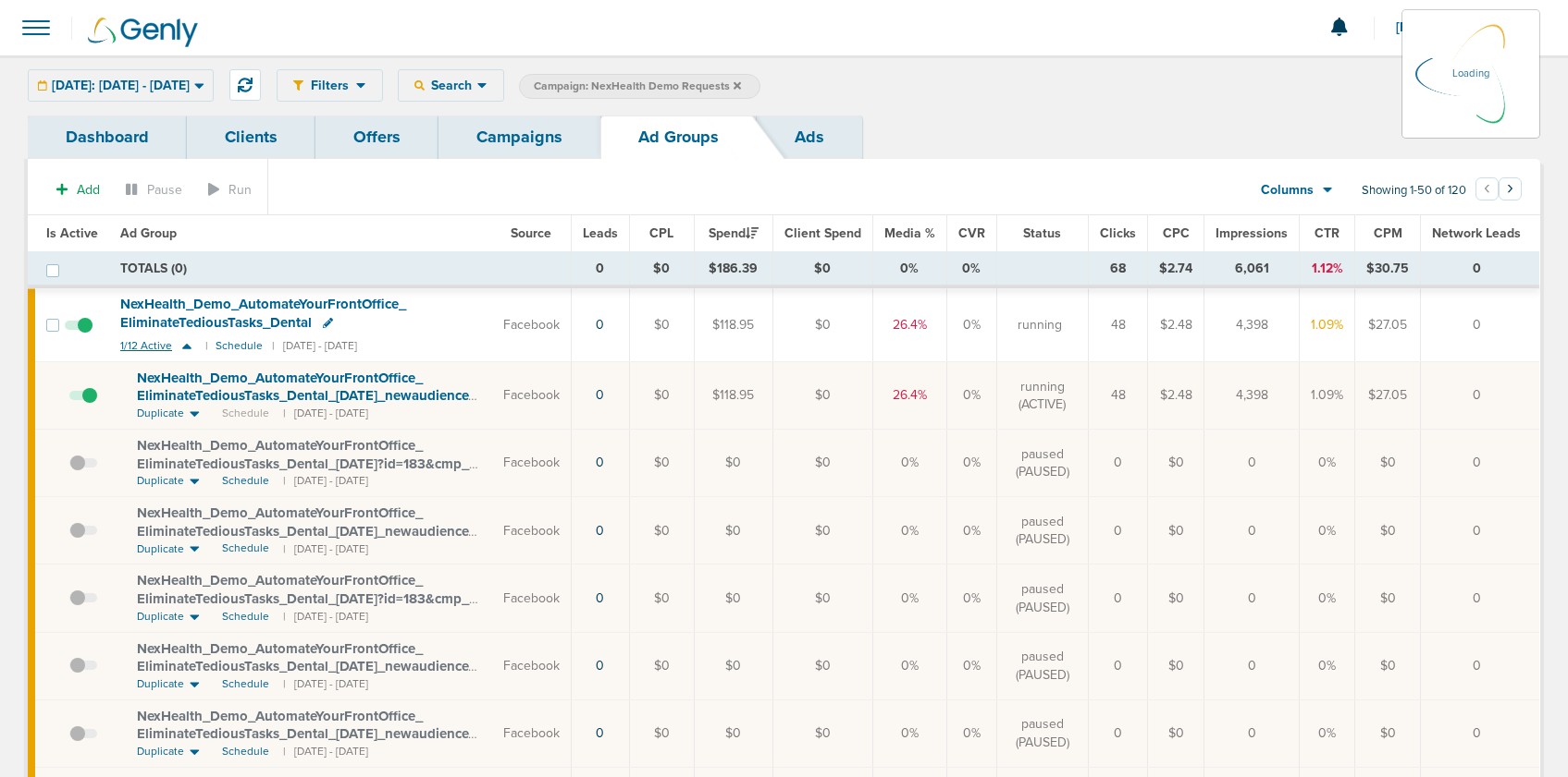
click at [186, 345] on icon at bounding box center [187, 346] width 9 height 6
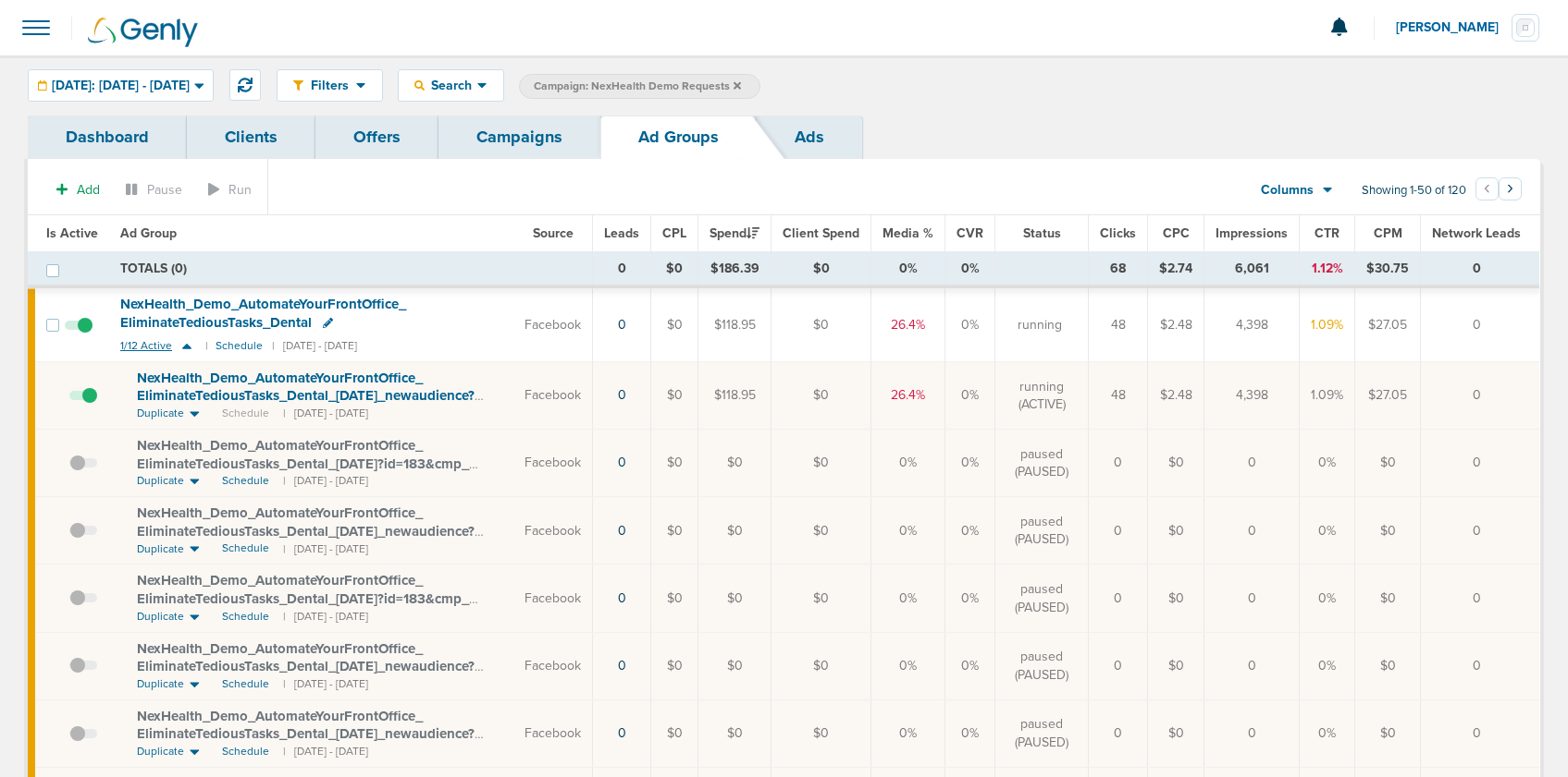
click at [187, 345] on icon at bounding box center [187, 346] width 19 height 16
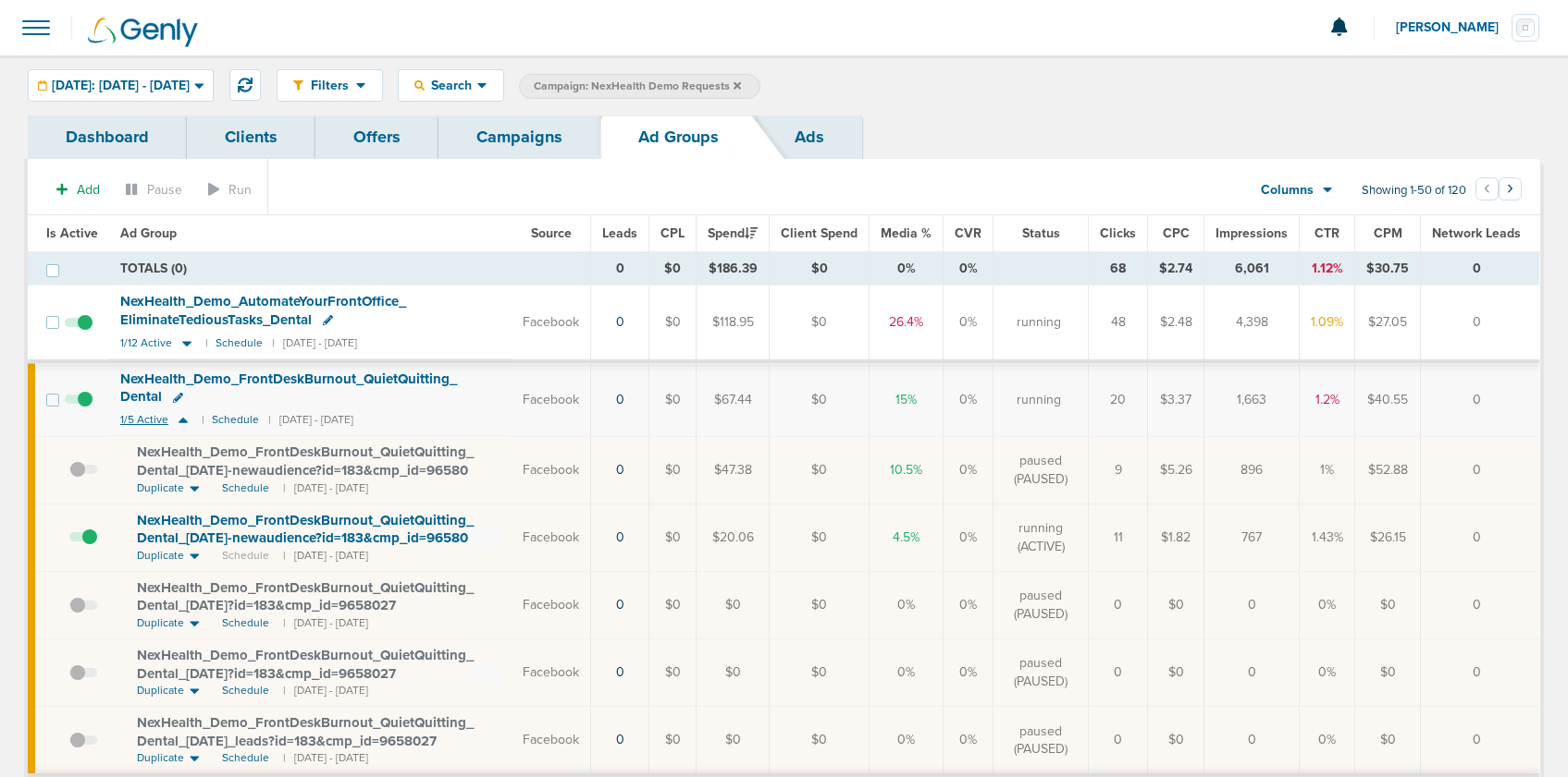
click at [184, 424] on icon at bounding box center [183, 420] width 19 height 16
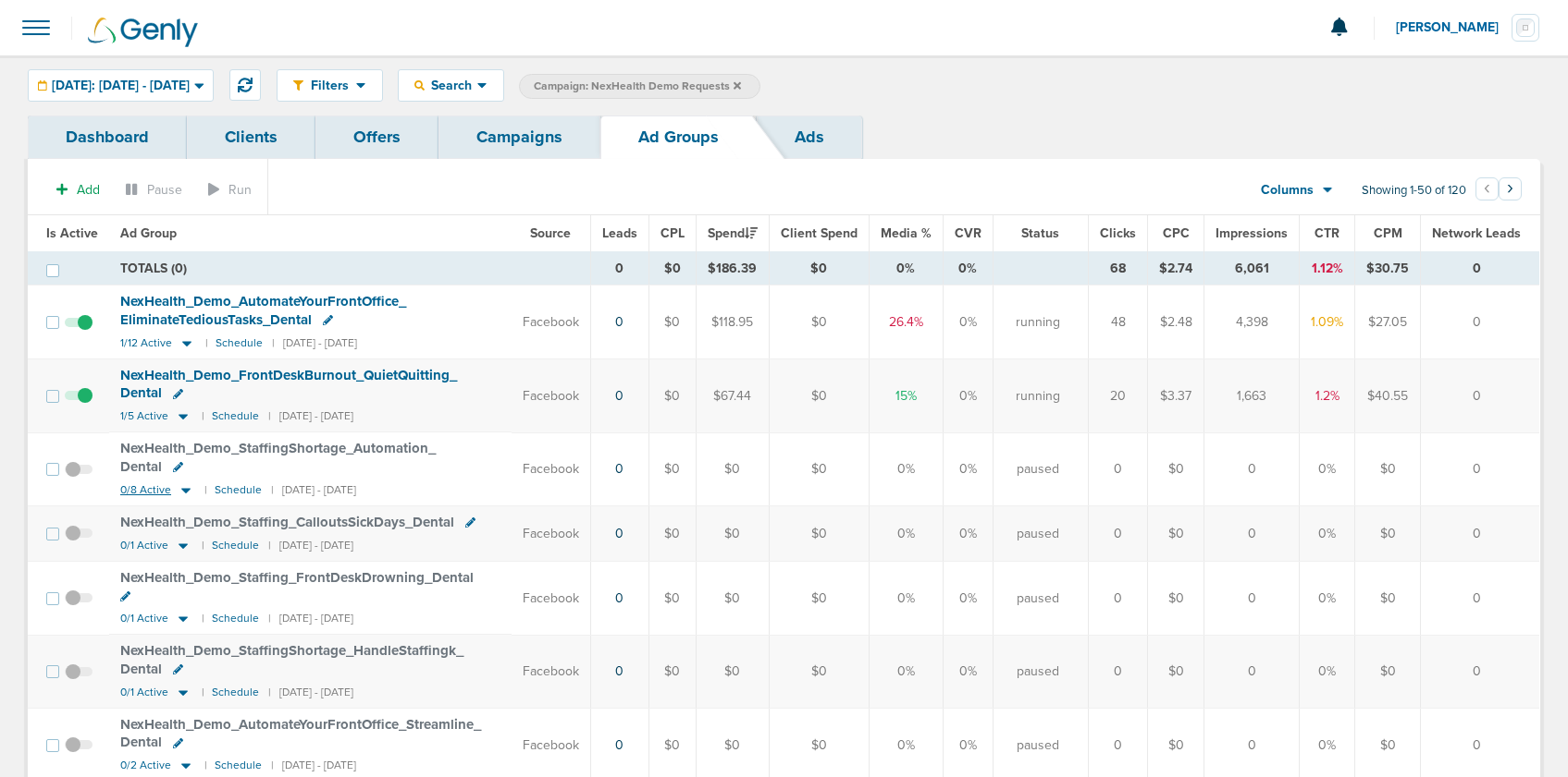
click at [188, 489] on icon at bounding box center [186, 489] width 19 height 16
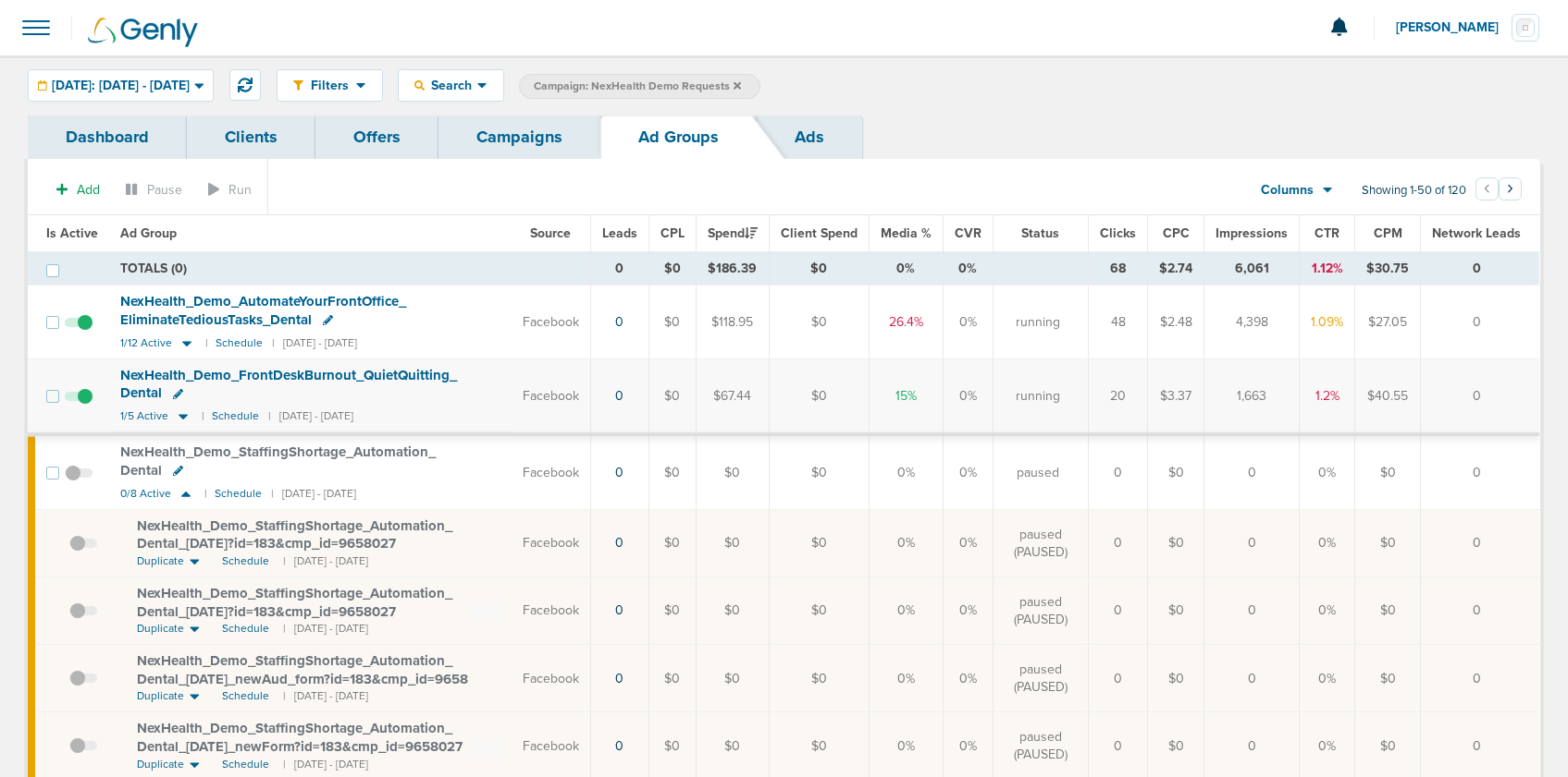
click at [510, 135] on link "Campaigns" at bounding box center [520, 137] width 162 height 44
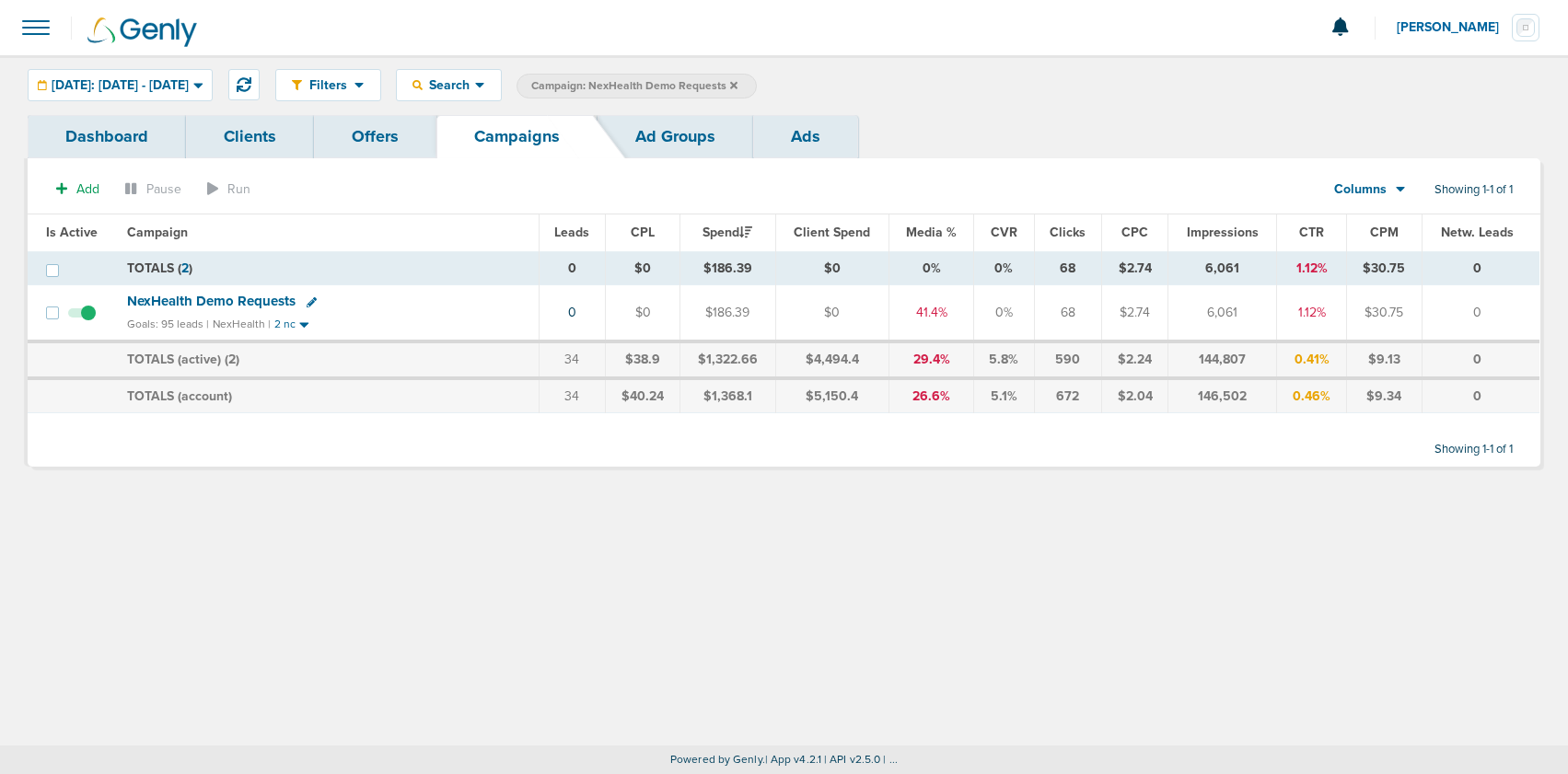
click at [738, 90] on icon at bounding box center [734, 85] width 7 height 11
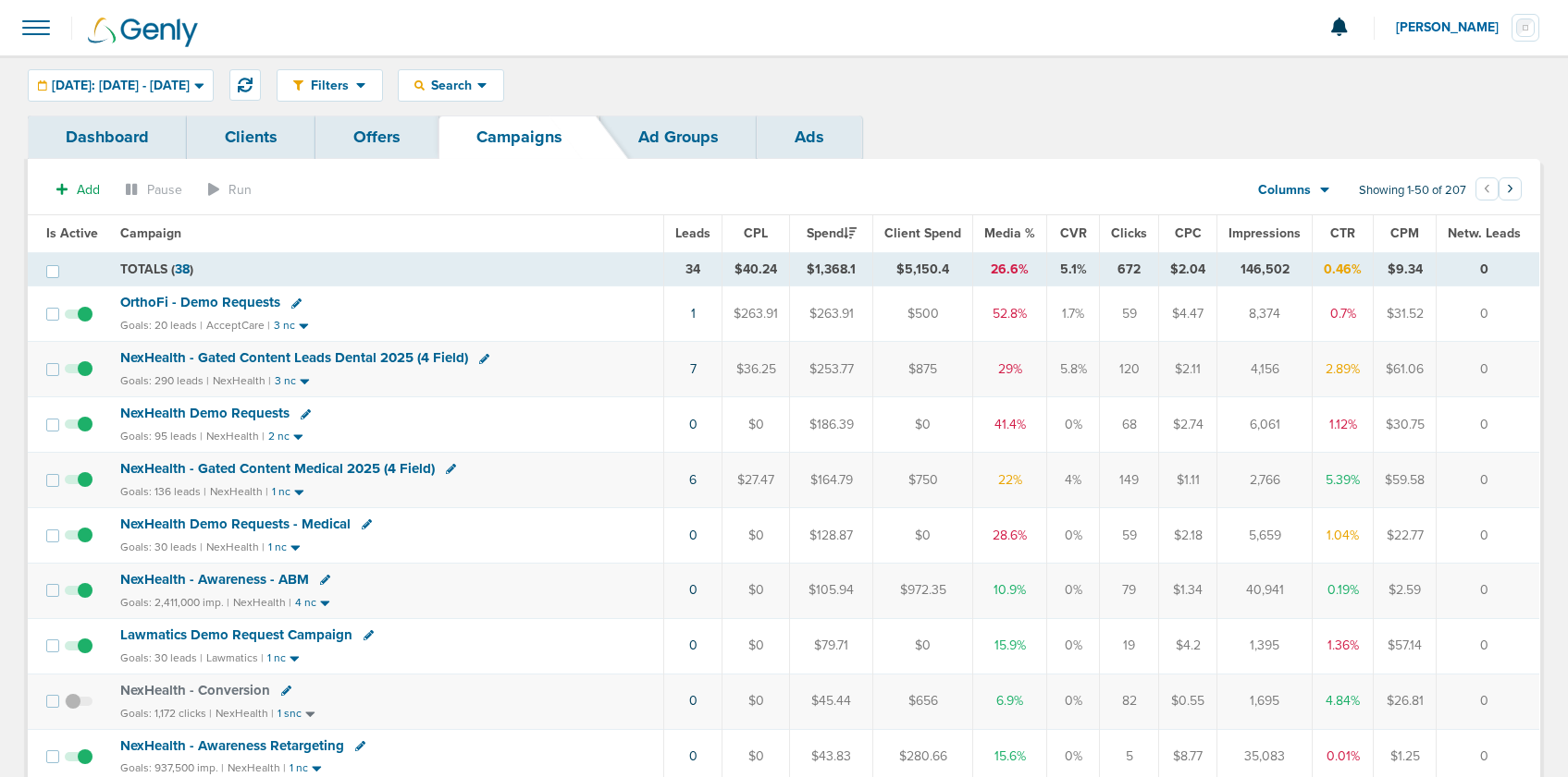
click at [170, 415] on span "NexHealth Demo Requests" at bounding box center [205, 413] width 169 height 17
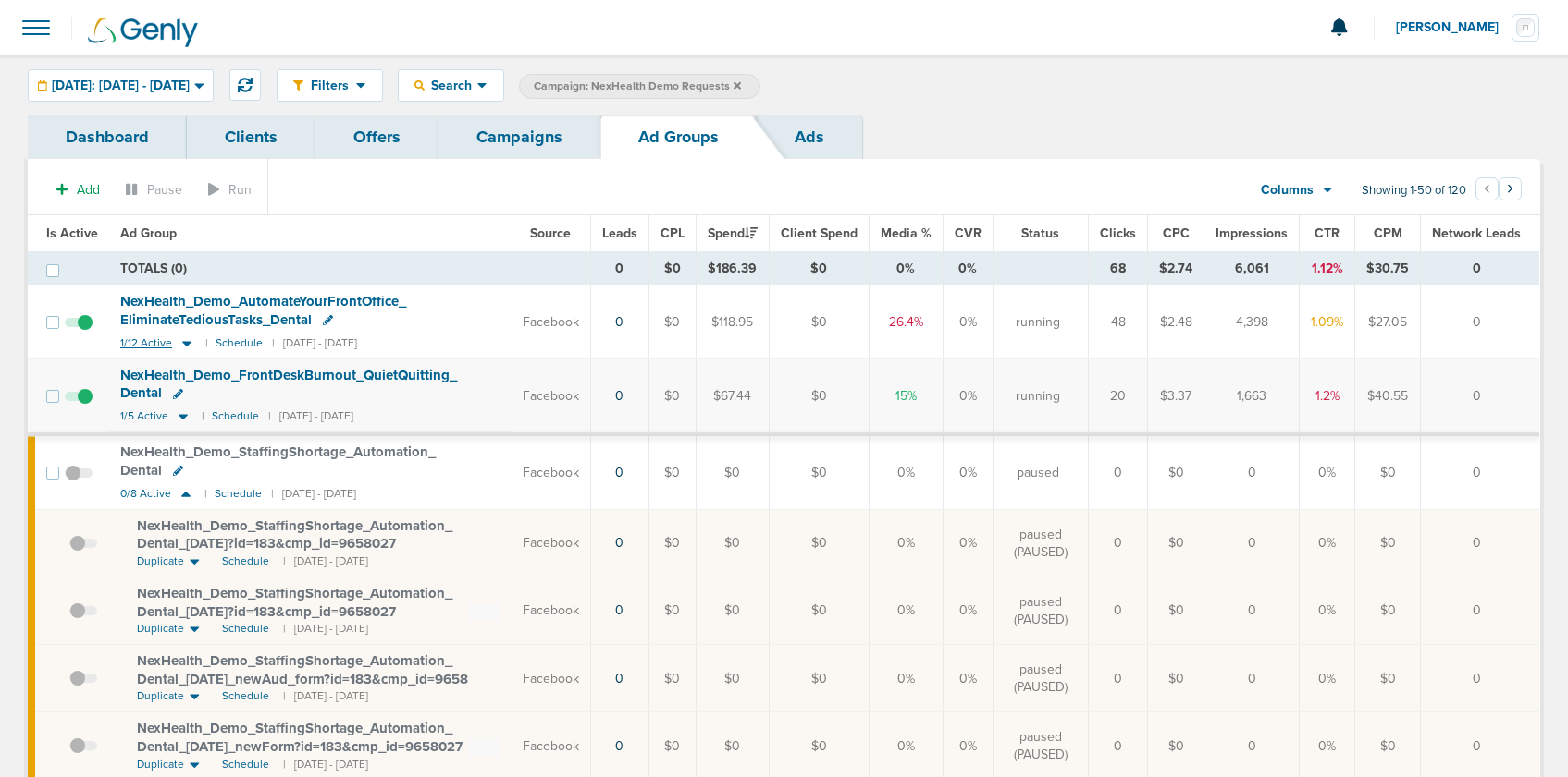
click at [185, 341] on icon at bounding box center [187, 343] width 19 height 16
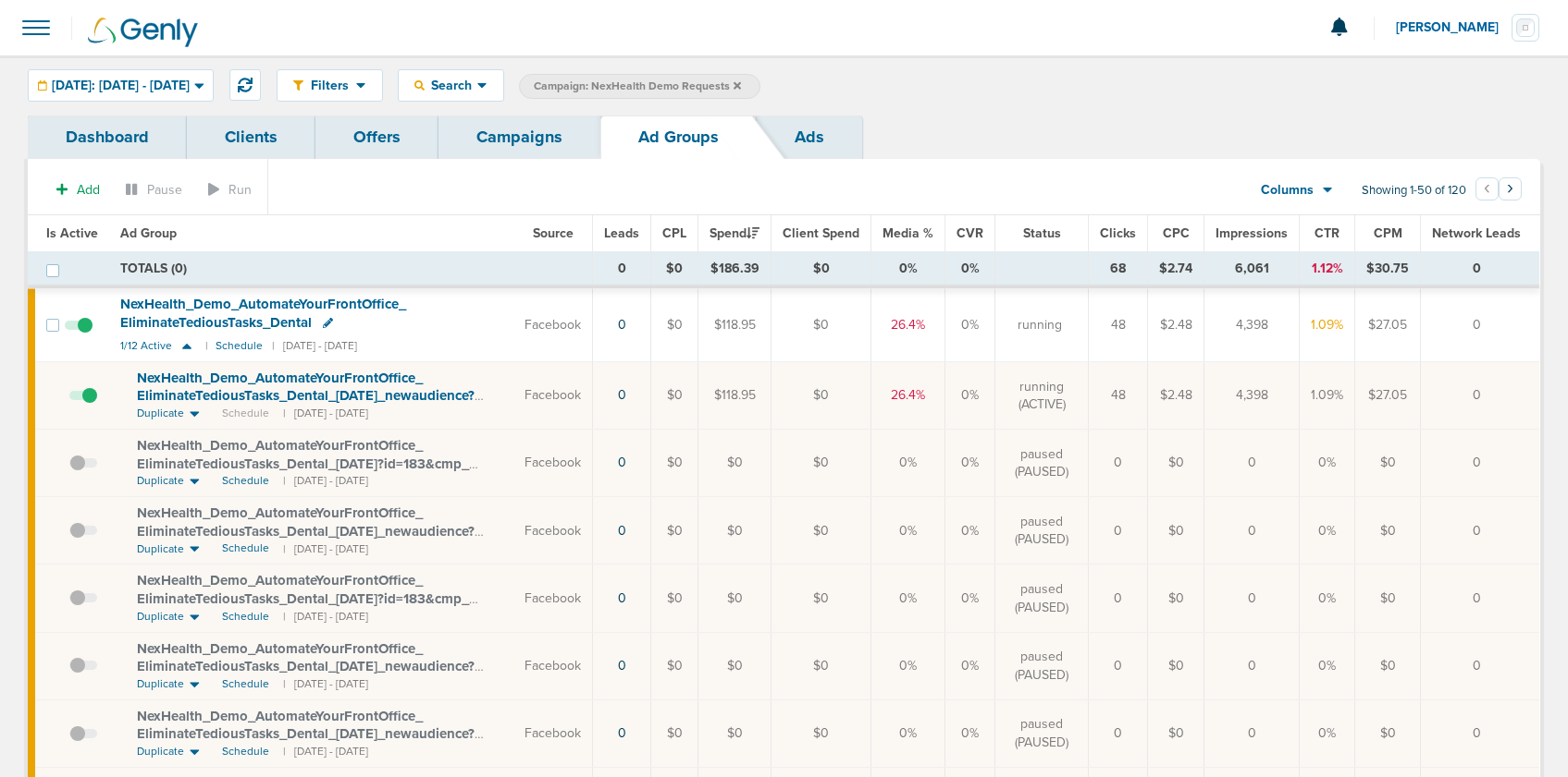
click at [88, 405] on span at bounding box center [83, 405] width 28 height 0
click at [69, 399] on input "checkbox" at bounding box center [69, 399] width 0 height 0
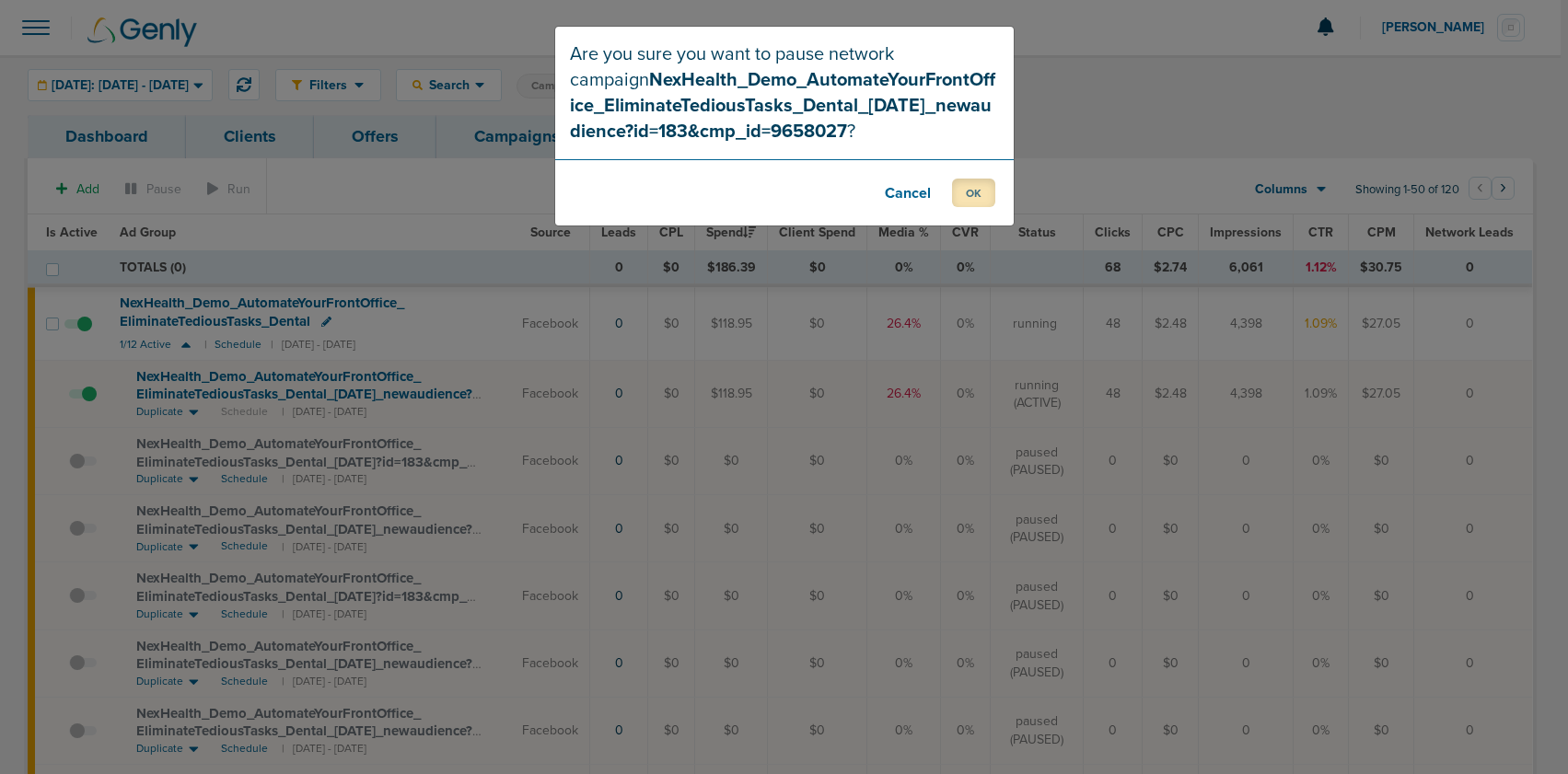
click at [980, 196] on button "OK" at bounding box center [973, 193] width 44 height 29
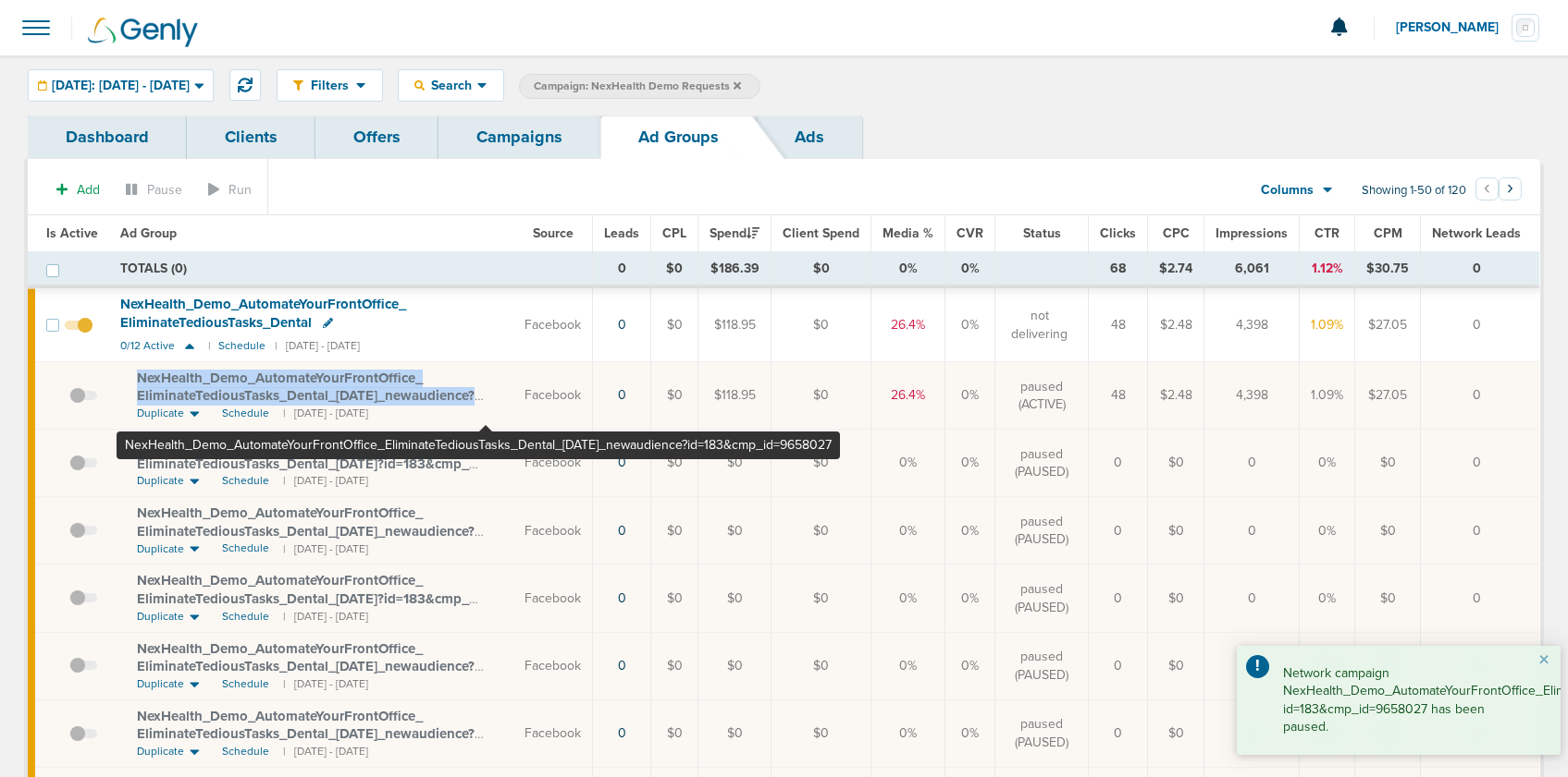
drag, startPoint x: 129, startPoint y: 375, endPoint x: 485, endPoint y: 402, distance: 357.0
click at [485, 402] on td "NexHealth_ Demo_ AutomateYourFrontOffice_ EliminateTediousTasks_ Dental_ [DATE]…" at bounding box center [311, 395] width 404 height 68
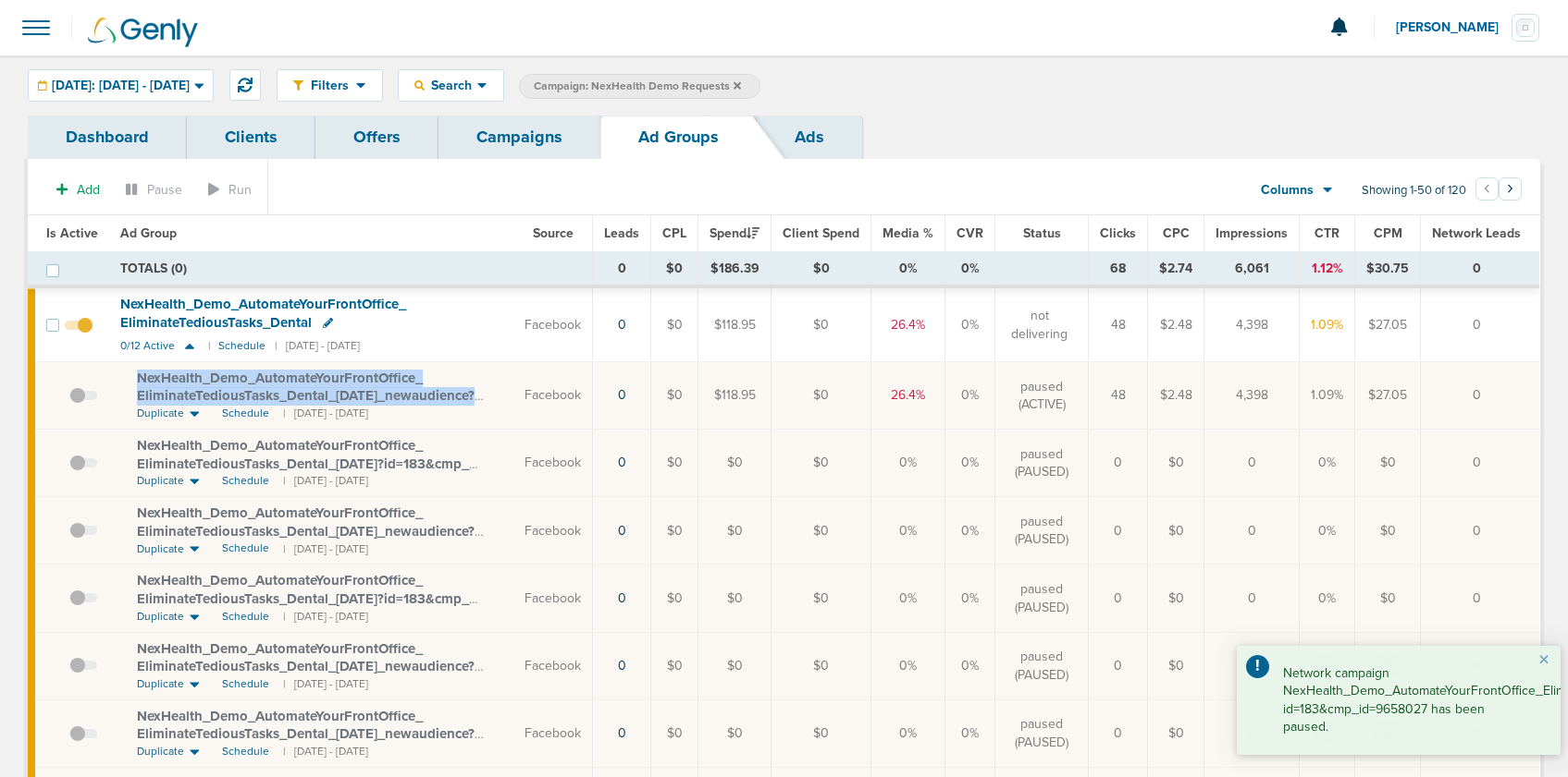
copy span "NexHealth_ Demo_ AutomateYourFrontOffice_ EliminateTediousTasks_ Dental_ 09.23.…"
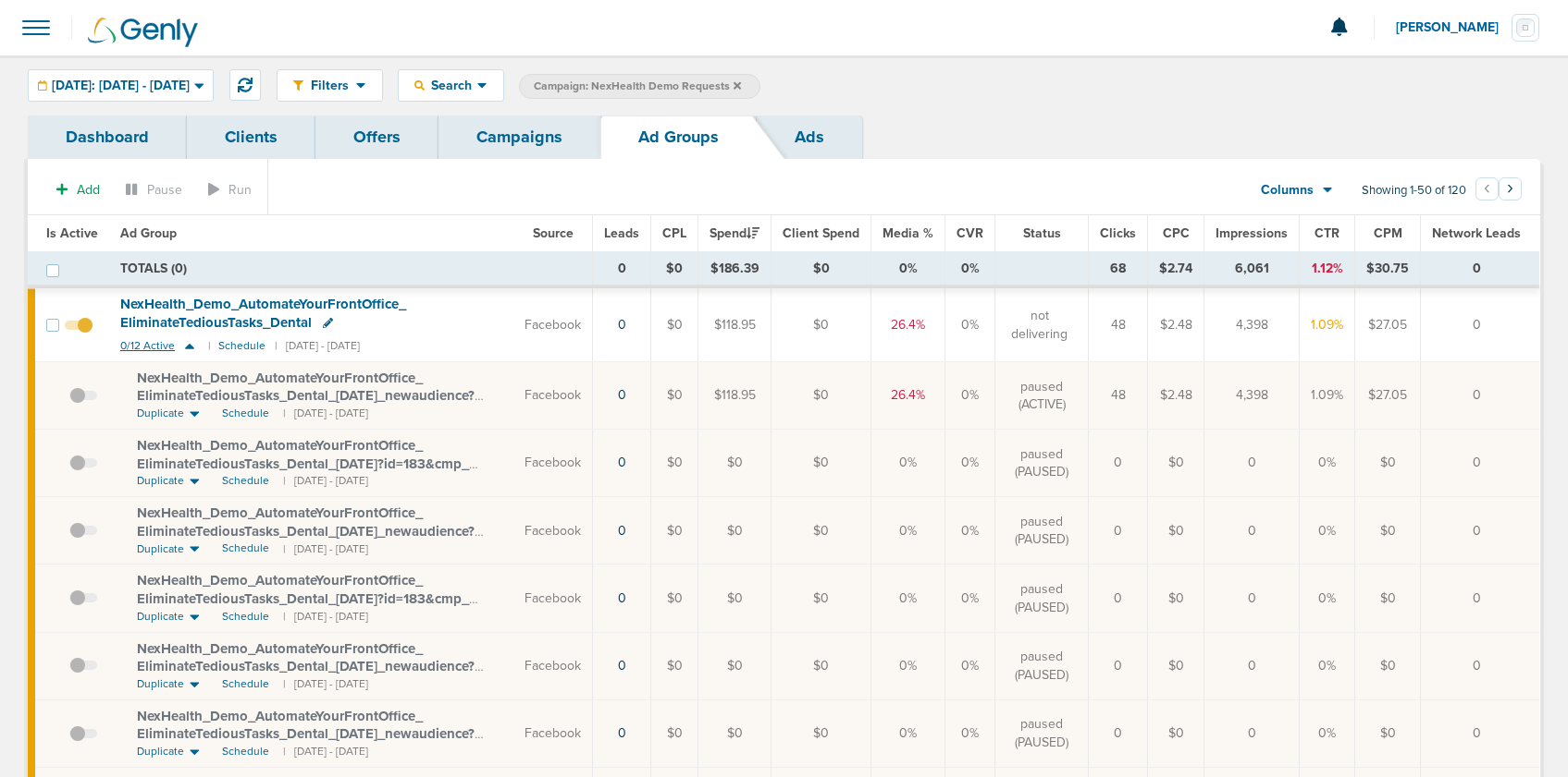
click at [186, 345] on icon at bounding box center [190, 346] width 9 height 6
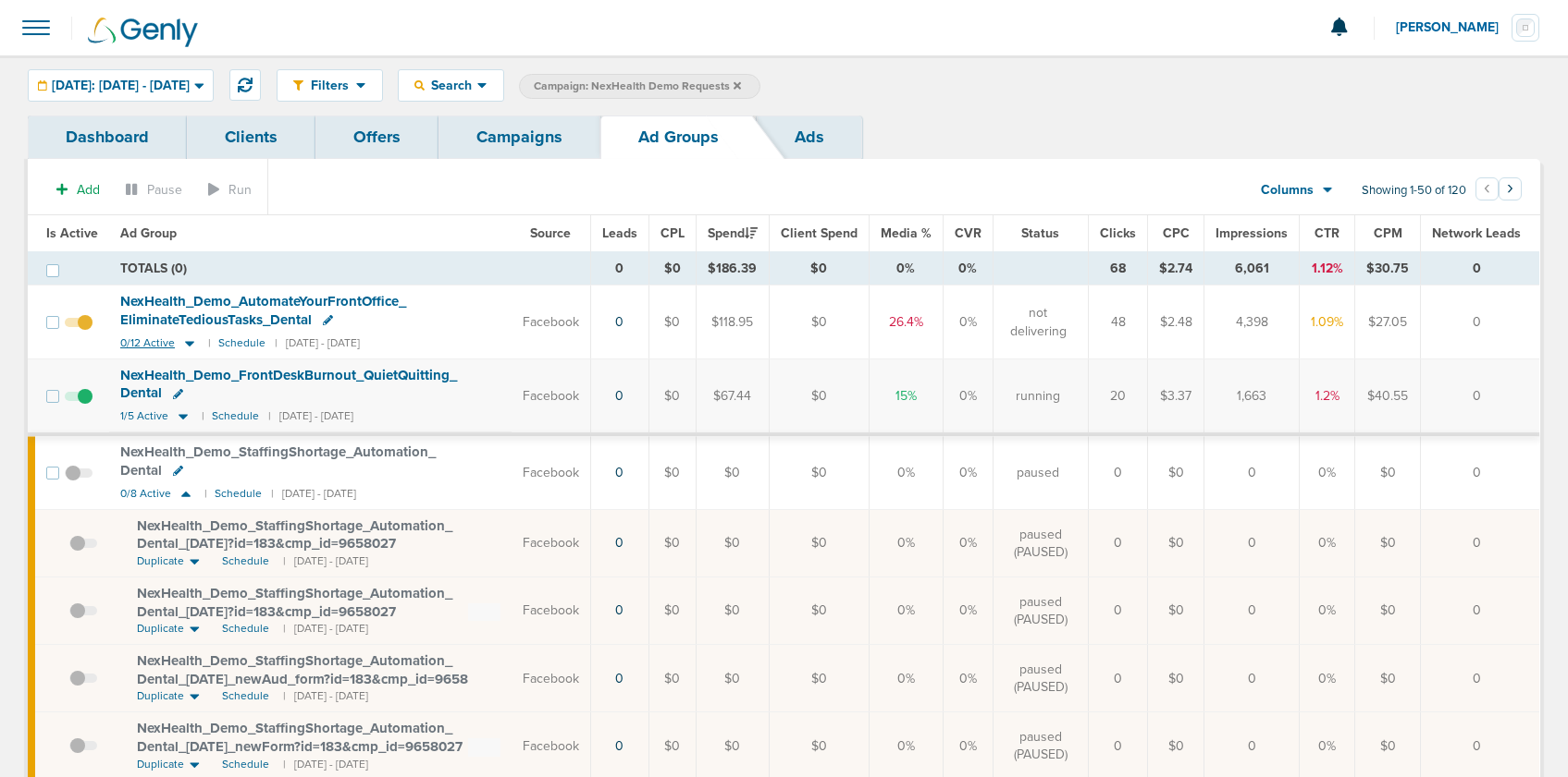
scroll to position [3, 0]
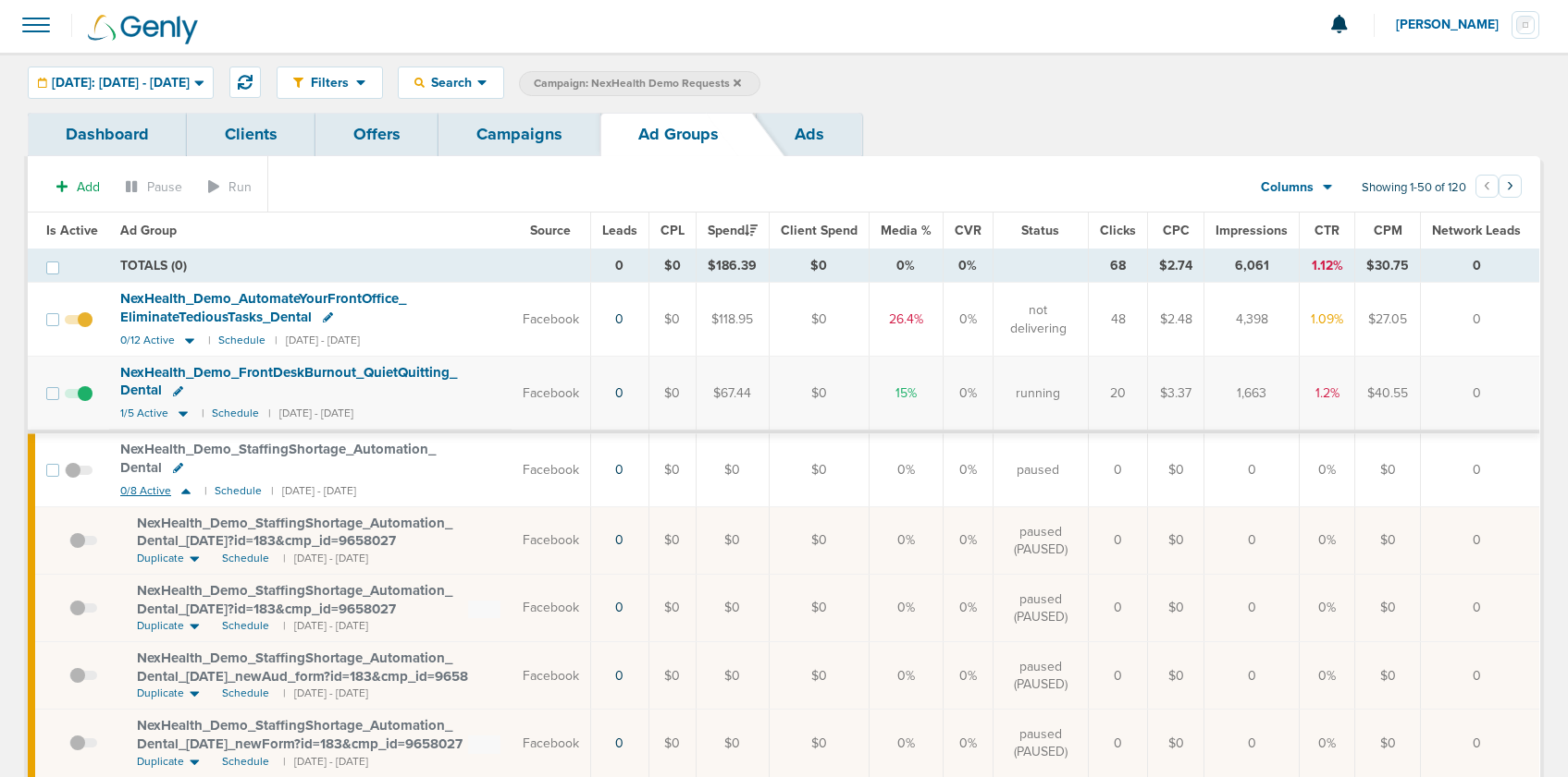
click at [185, 495] on icon at bounding box center [186, 490] width 19 height 16
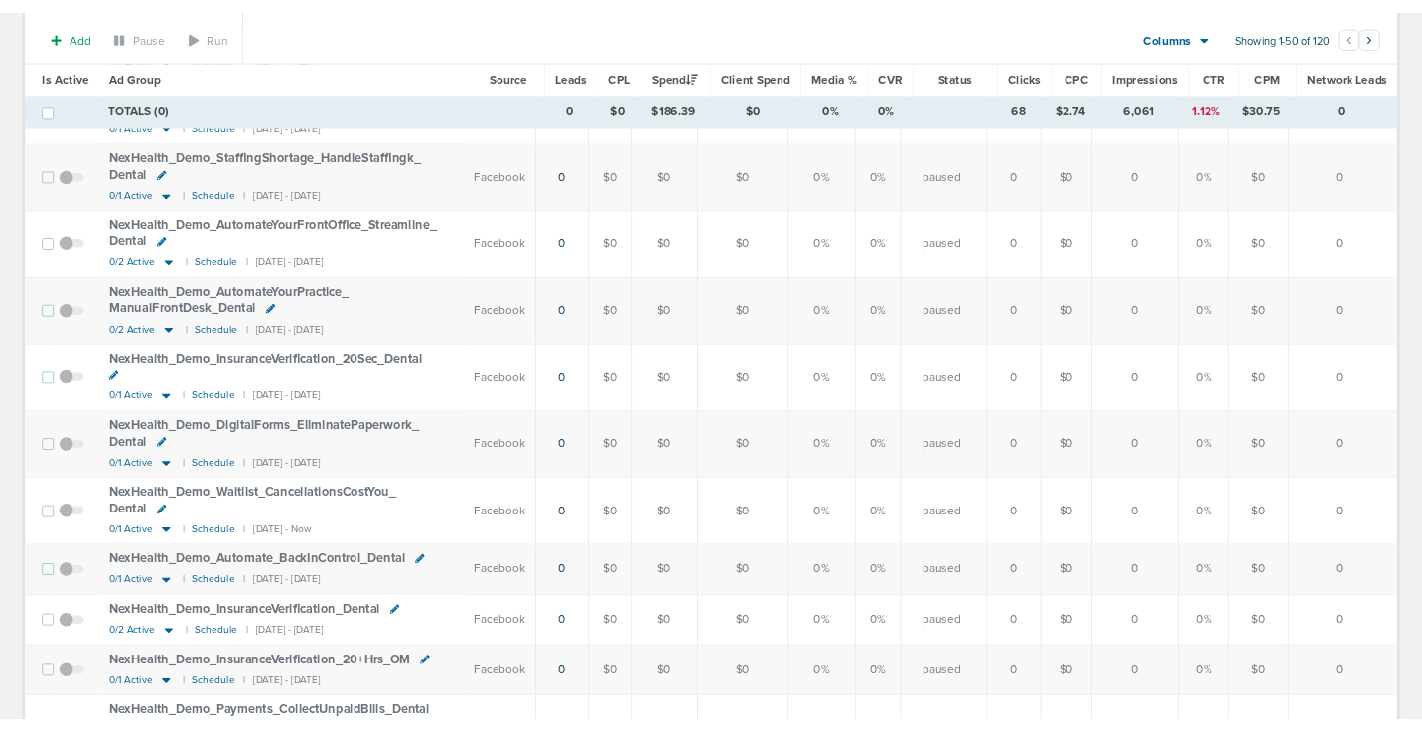
scroll to position [531, 0]
